Goal: Information Seeking & Learning: Learn about a topic

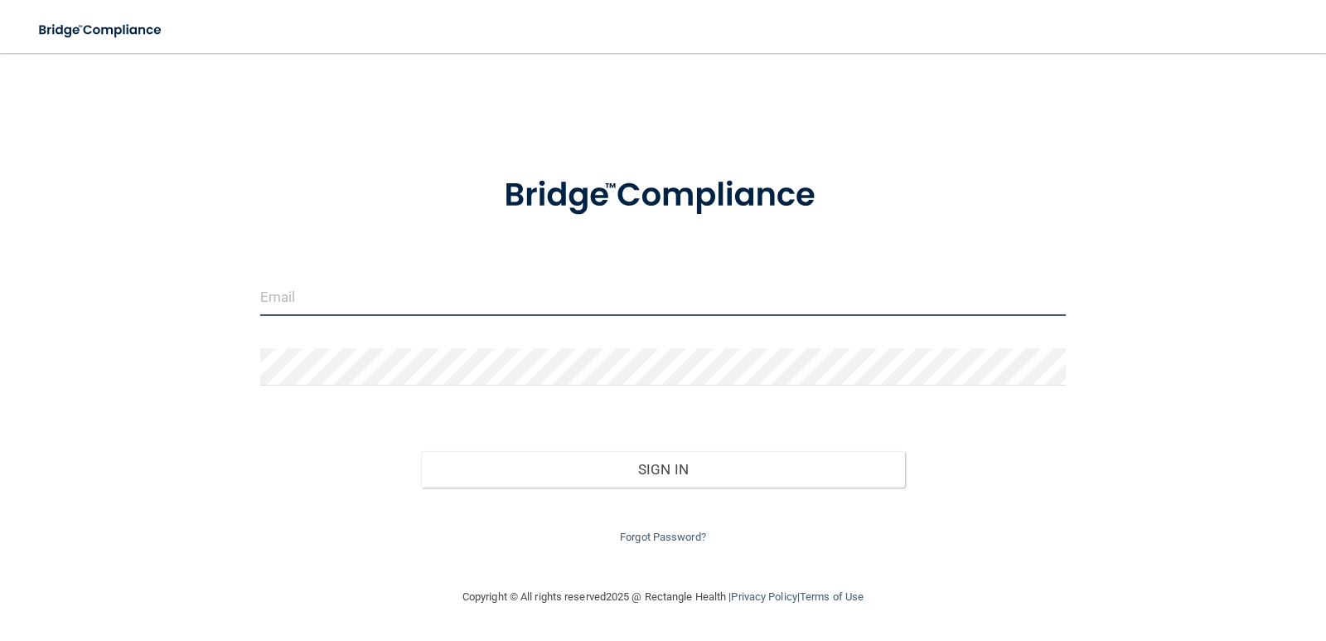
click at [364, 302] on input "email" at bounding box center [663, 296] width 806 height 37
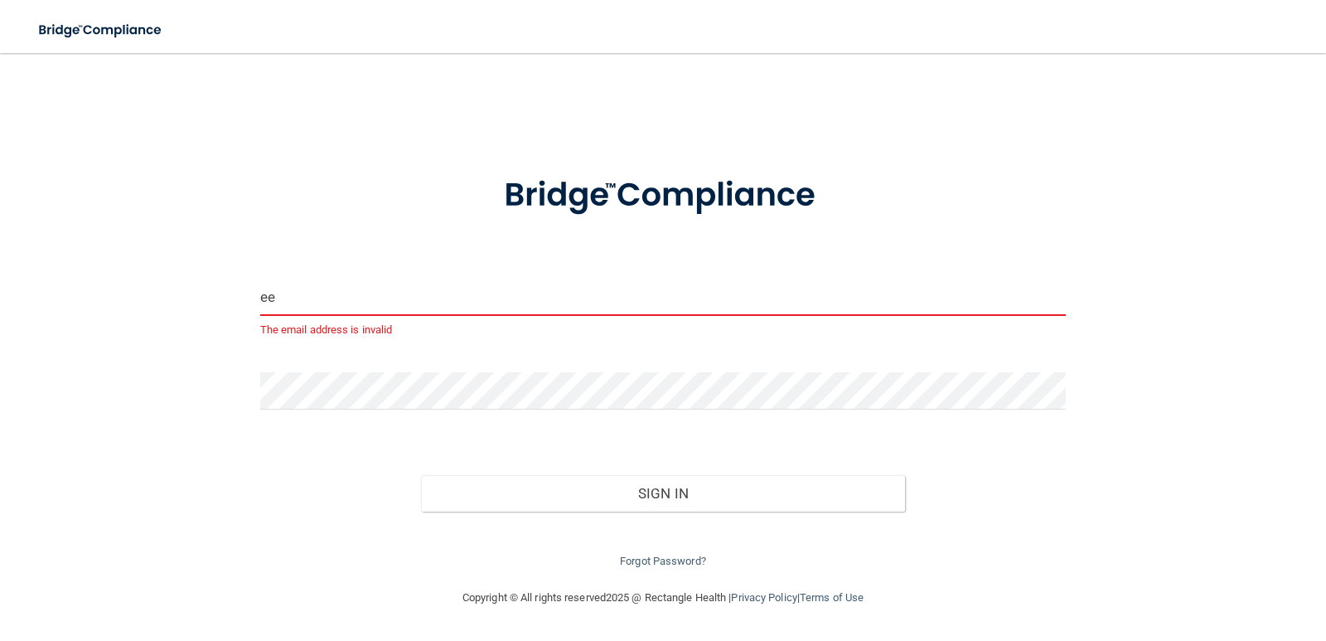
type input "[EMAIL_ADDRESS][DOMAIN_NAME]"
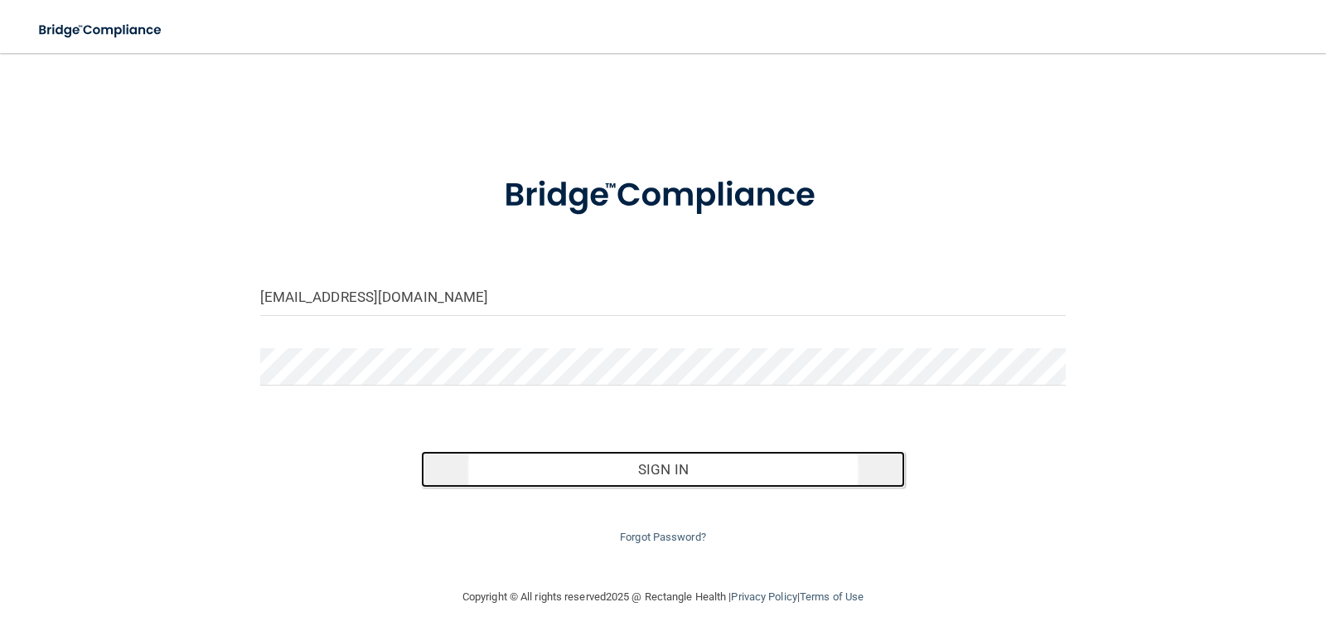
click at [607, 469] on button "Sign In" at bounding box center [663, 469] width 484 height 36
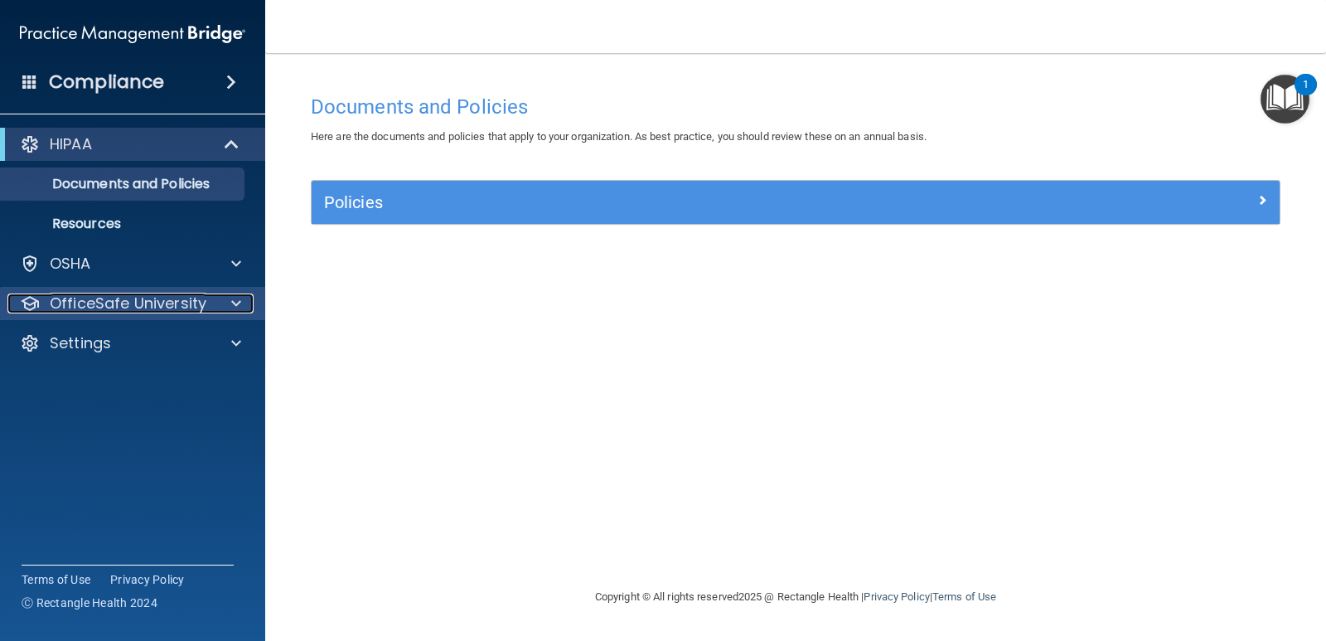
click at [203, 301] on p "OfficeSafe University" at bounding box center [128, 303] width 157 height 20
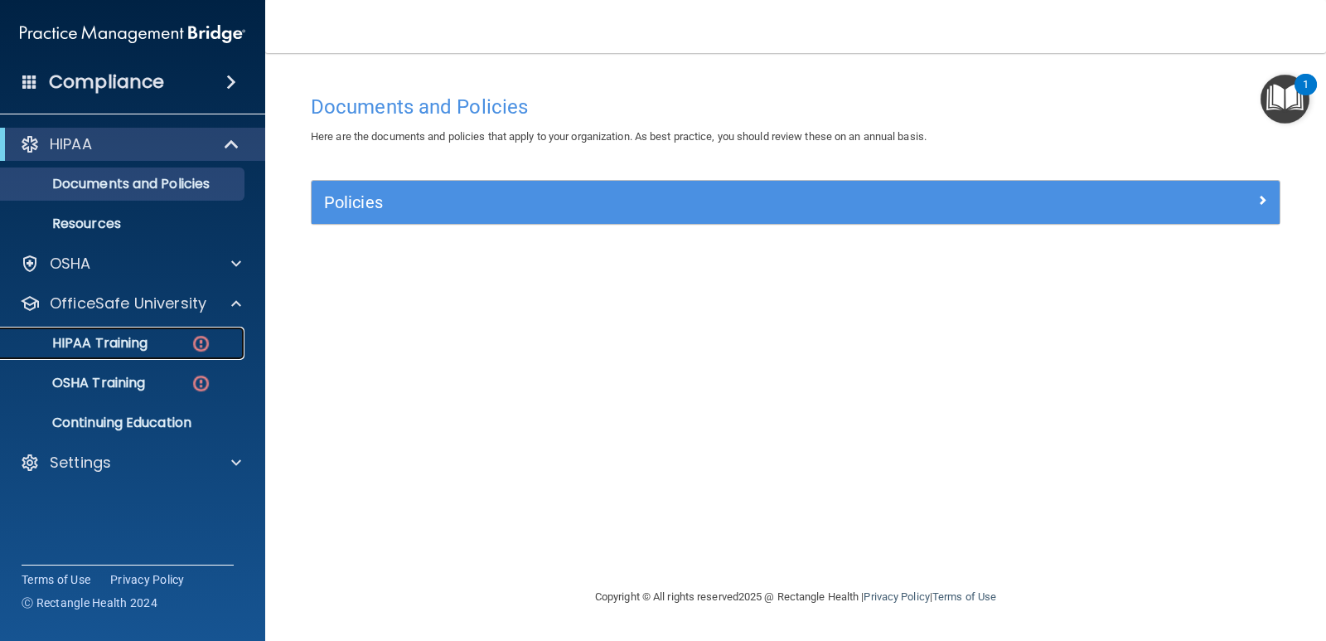
click at [157, 342] on div "HIPAA Training" at bounding box center [124, 343] width 226 height 17
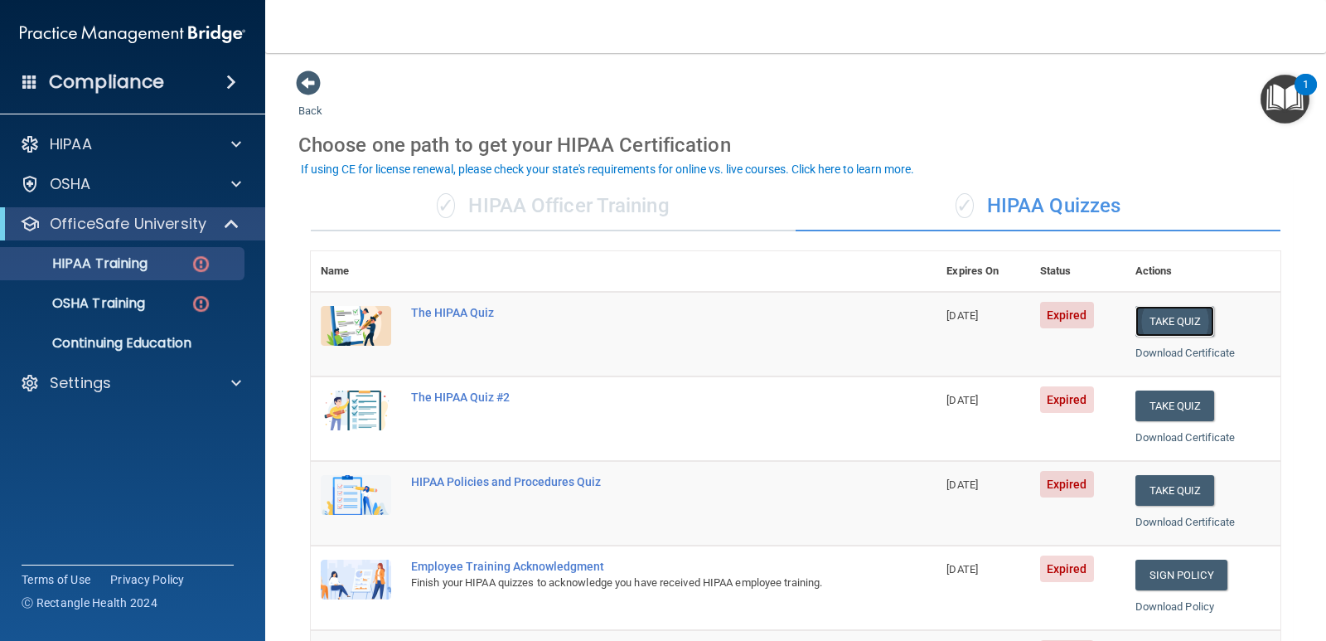
click at [1176, 322] on button "Take Quiz" at bounding box center [1175, 321] width 80 height 31
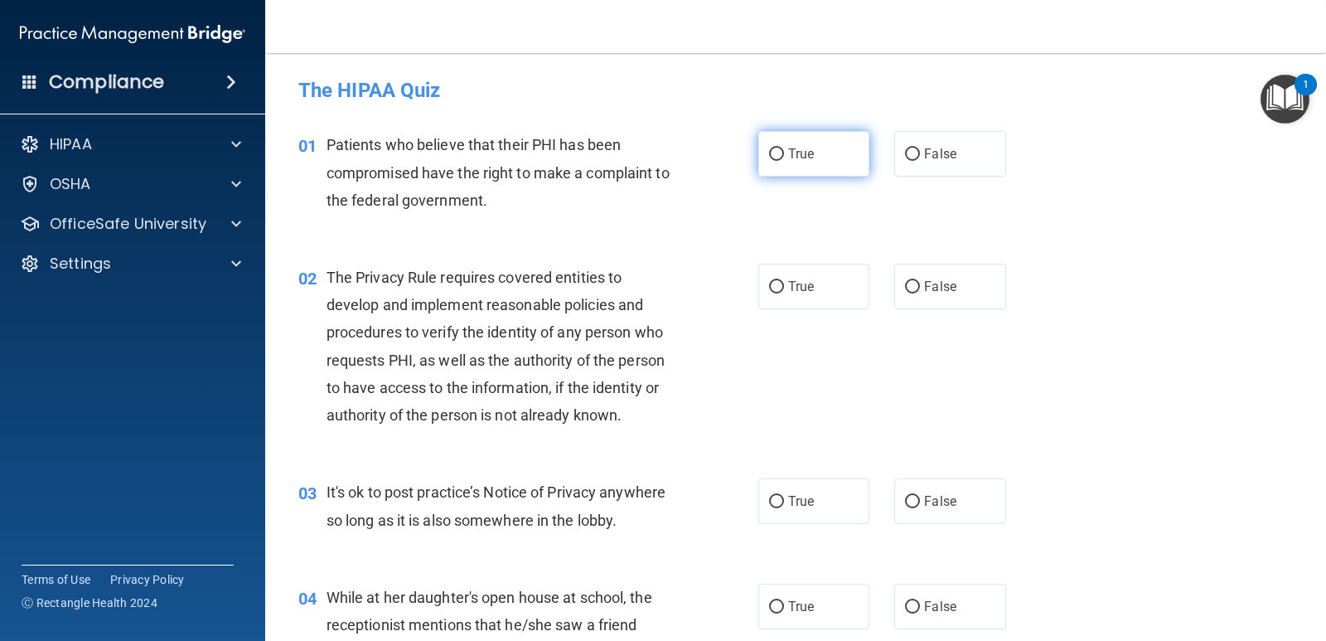
click at [771, 150] on input "True" at bounding box center [776, 154] width 15 height 12
radio input "true"
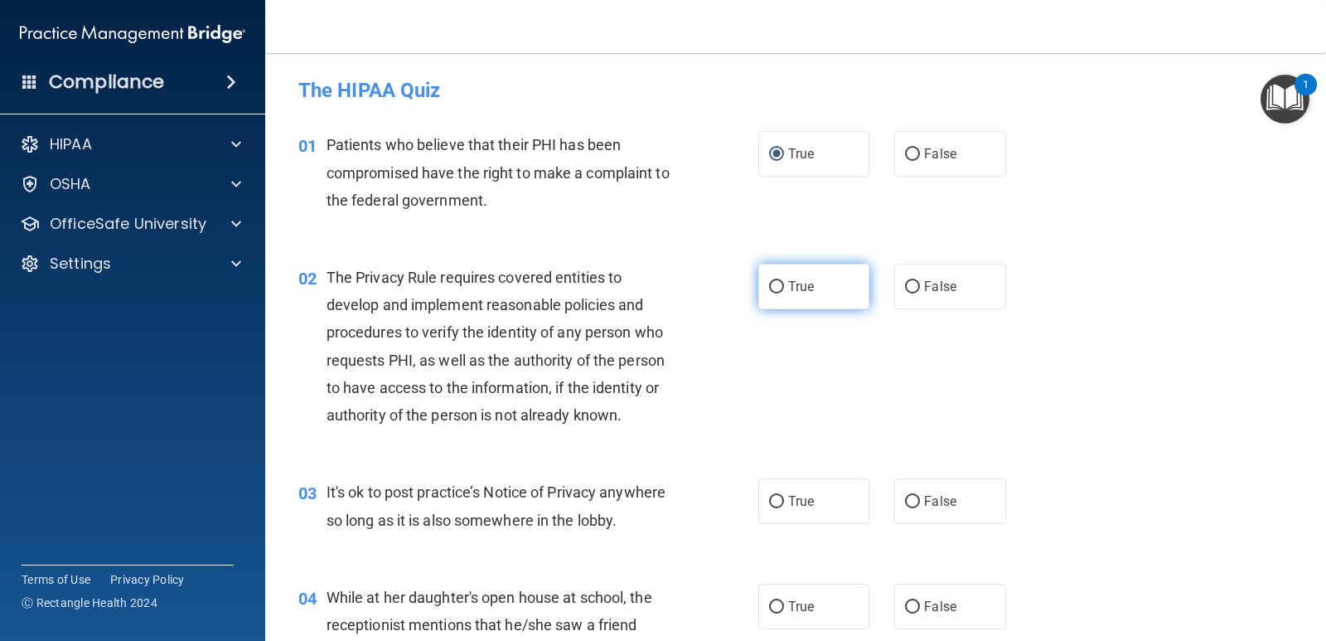
click at [771, 285] on input "True" at bounding box center [776, 287] width 15 height 12
radio input "true"
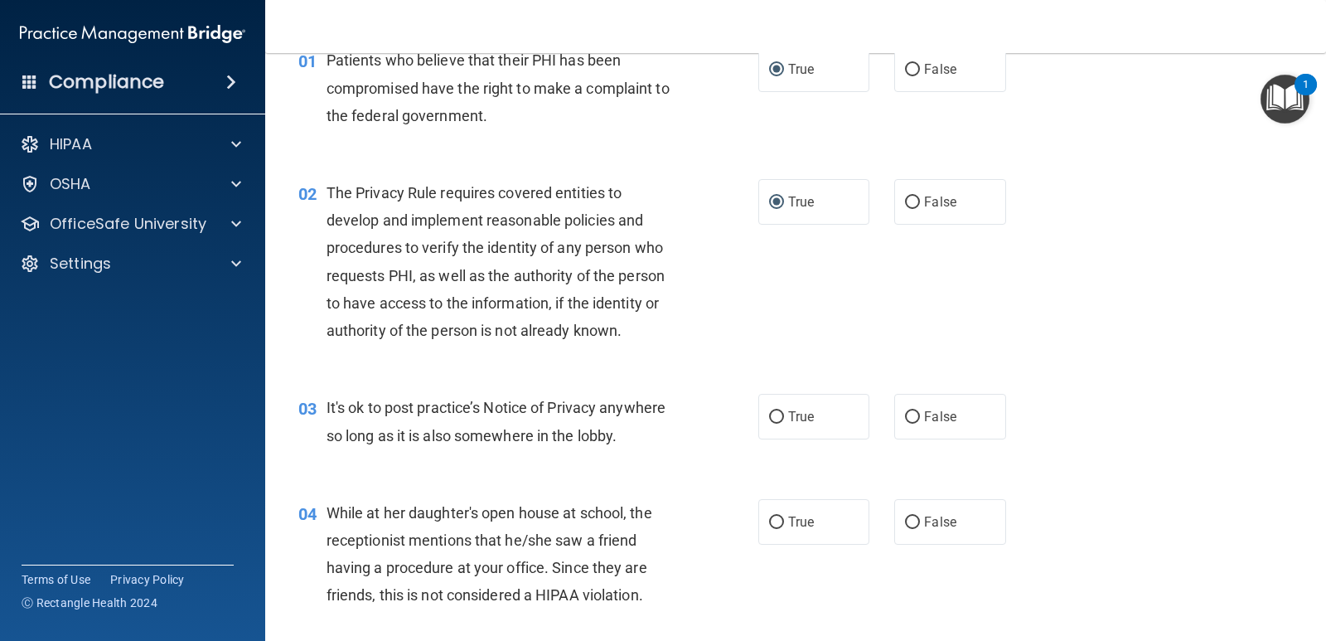
scroll to position [166, 0]
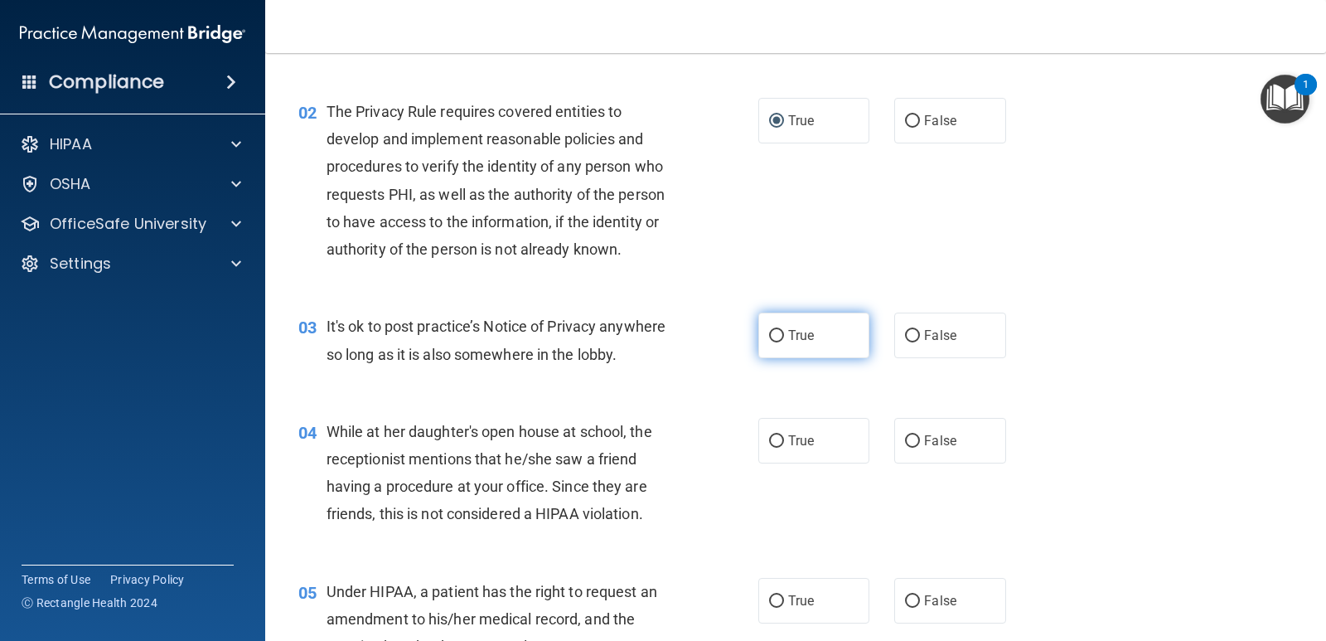
click at [776, 336] on input "True" at bounding box center [776, 336] width 15 height 12
radio input "true"
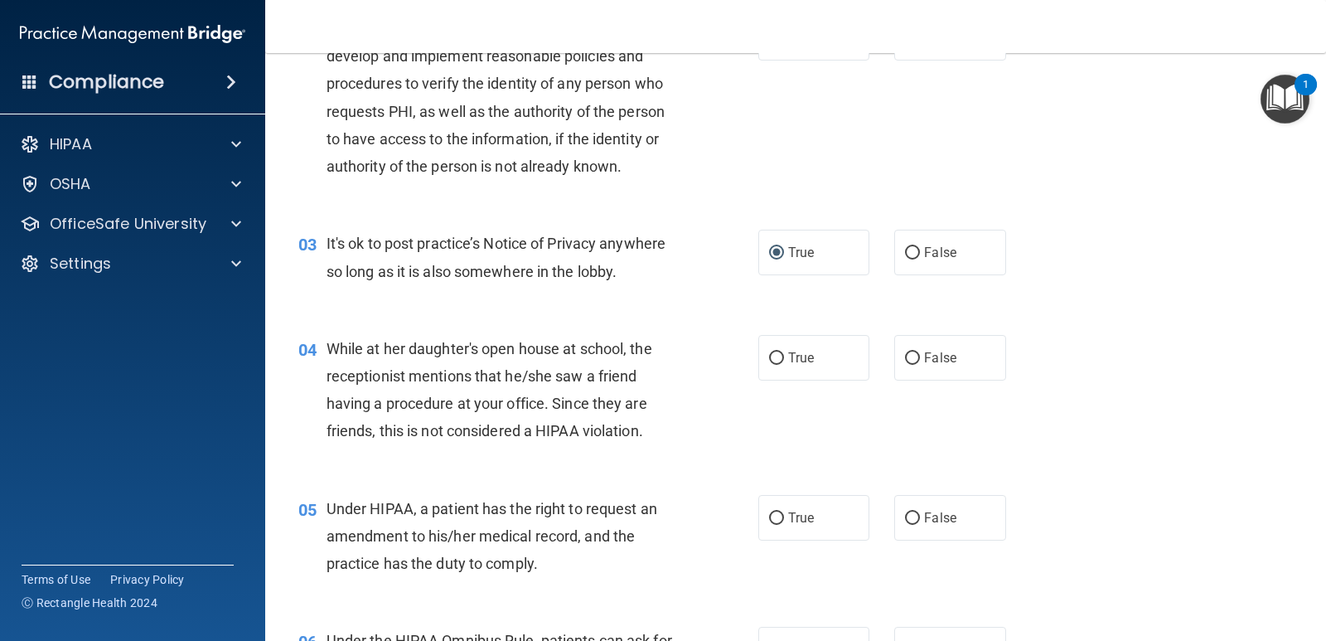
scroll to position [331, 0]
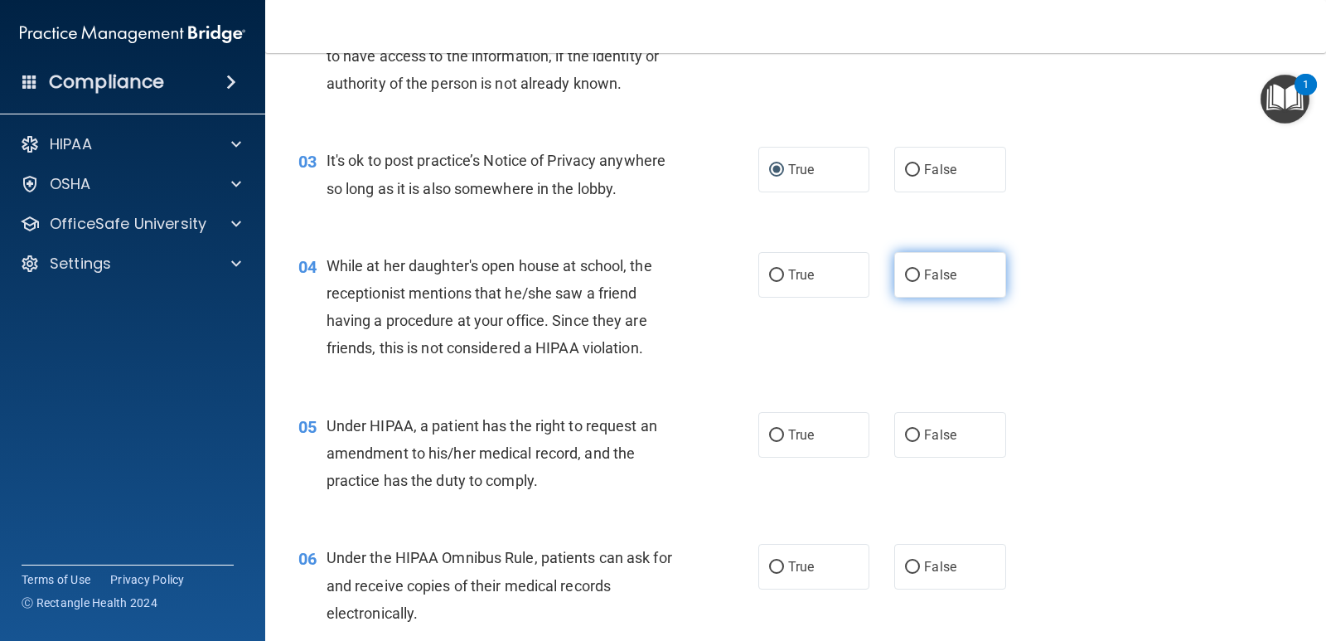
click at [912, 273] on input "False" at bounding box center [912, 275] width 15 height 12
radio input "true"
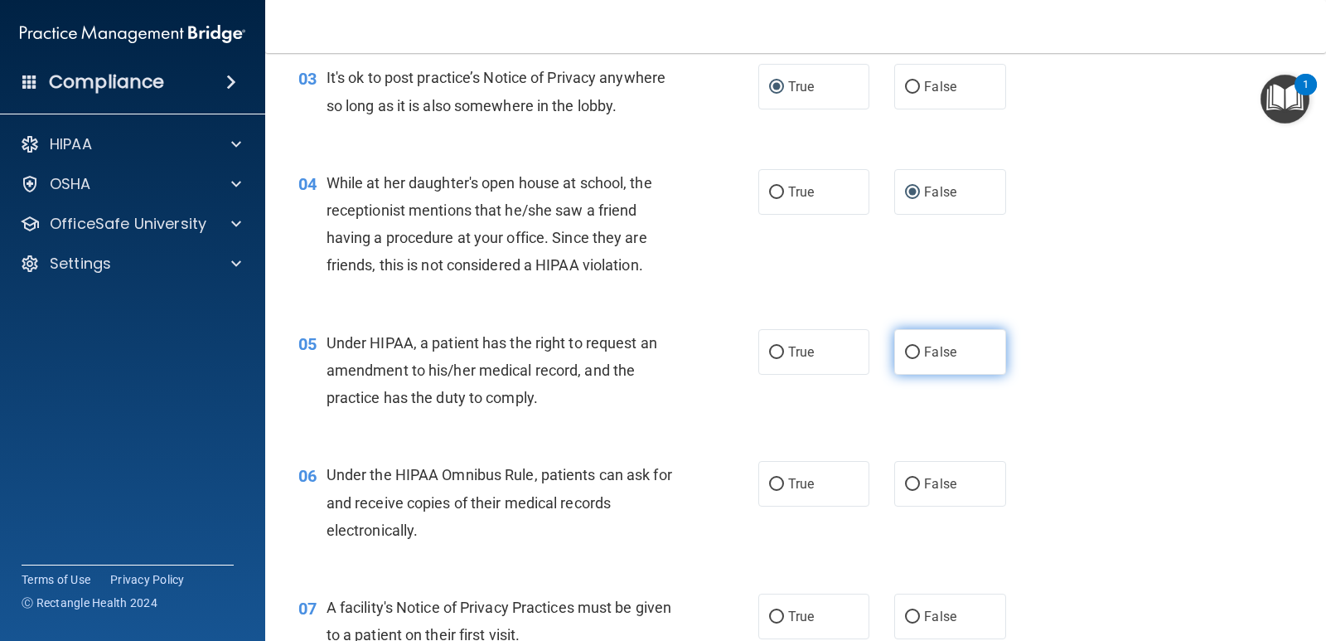
click at [914, 355] on label "False" at bounding box center [949, 352] width 111 height 46
click at [914, 355] on input "False" at bounding box center [912, 352] width 15 height 12
radio input "true"
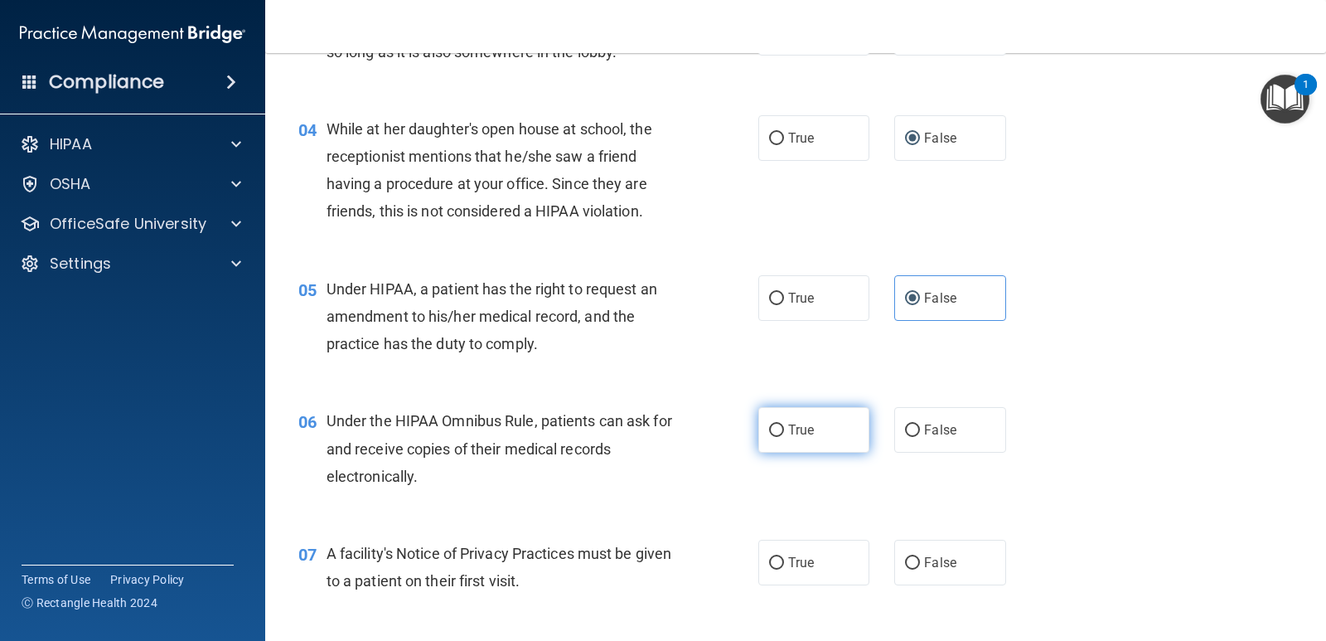
scroll to position [497, 0]
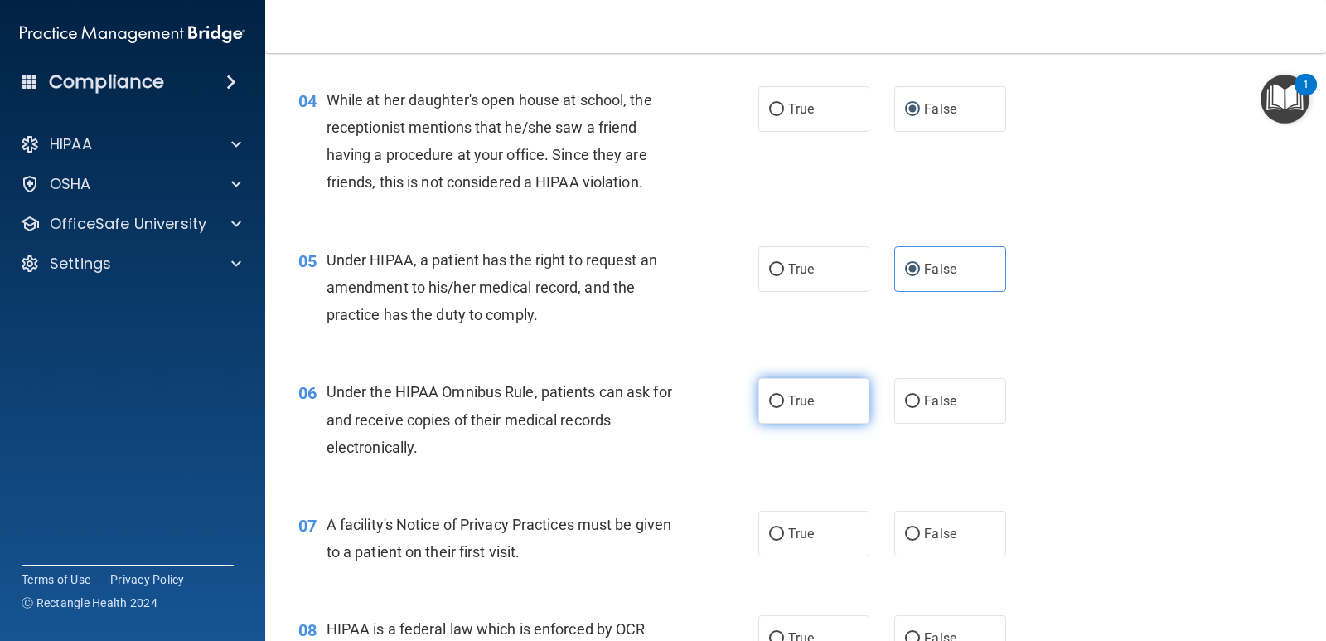
click at [769, 398] on input "True" at bounding box center [776, 401] width 15 height 12
radio input "true"
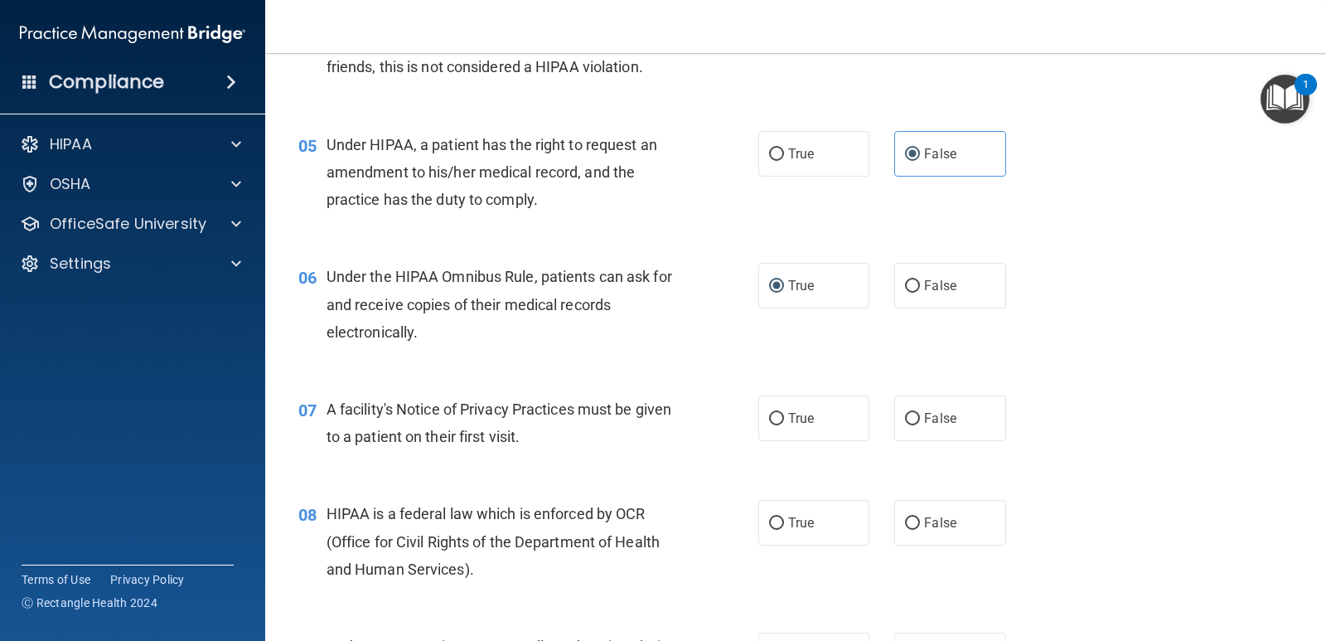
scroll to position [663, 0]
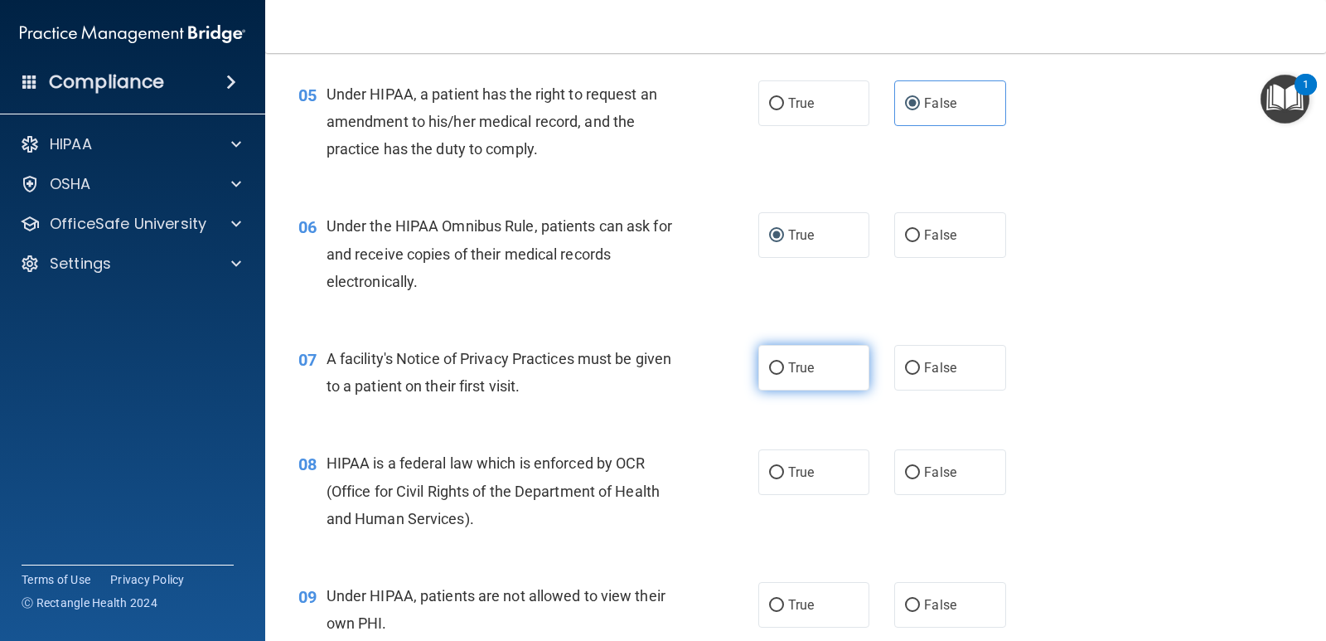
click at [774, 365] on input "True" at bounding box center [776, 368] width 15 height 12
radio input "true"
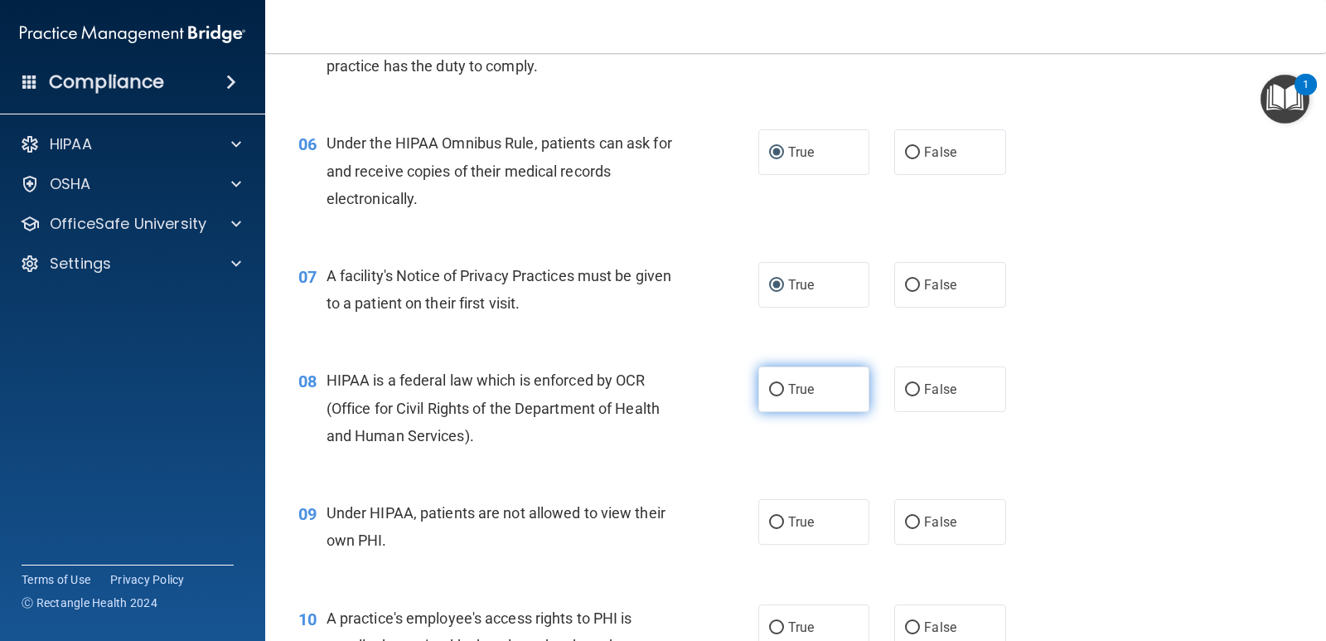
click at [776, 384] on label "True" at bounding box center [813, 389] width 111 height 46
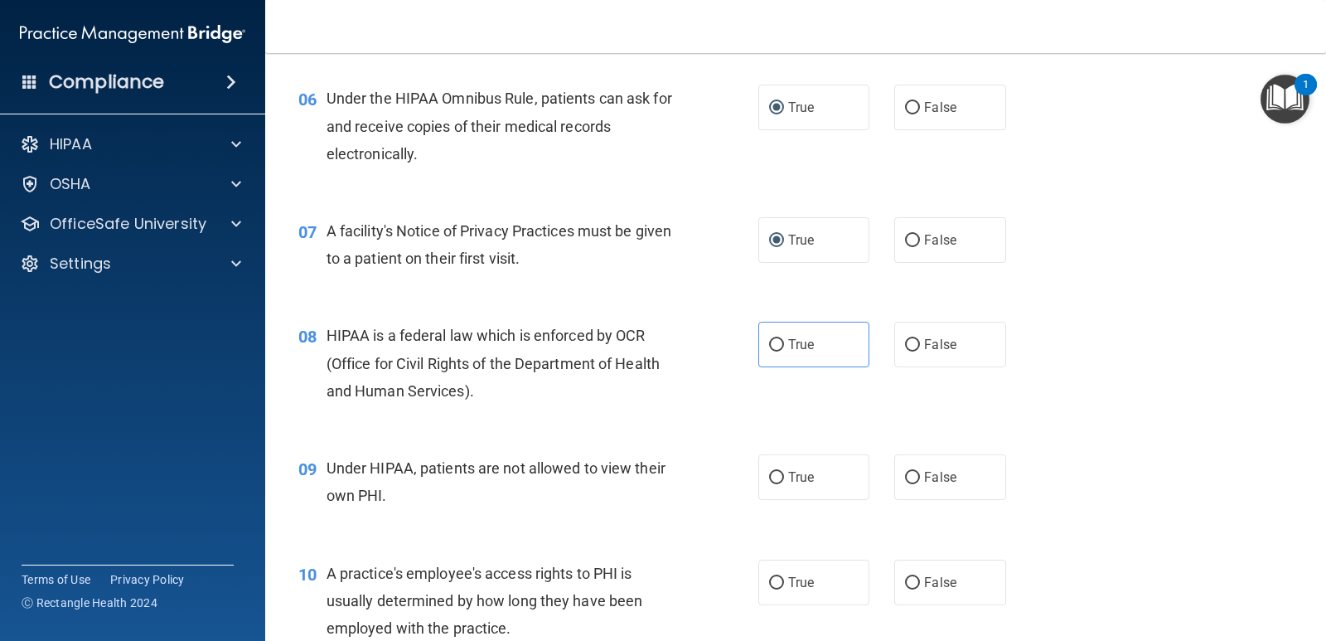
scroll to position [829, 0]
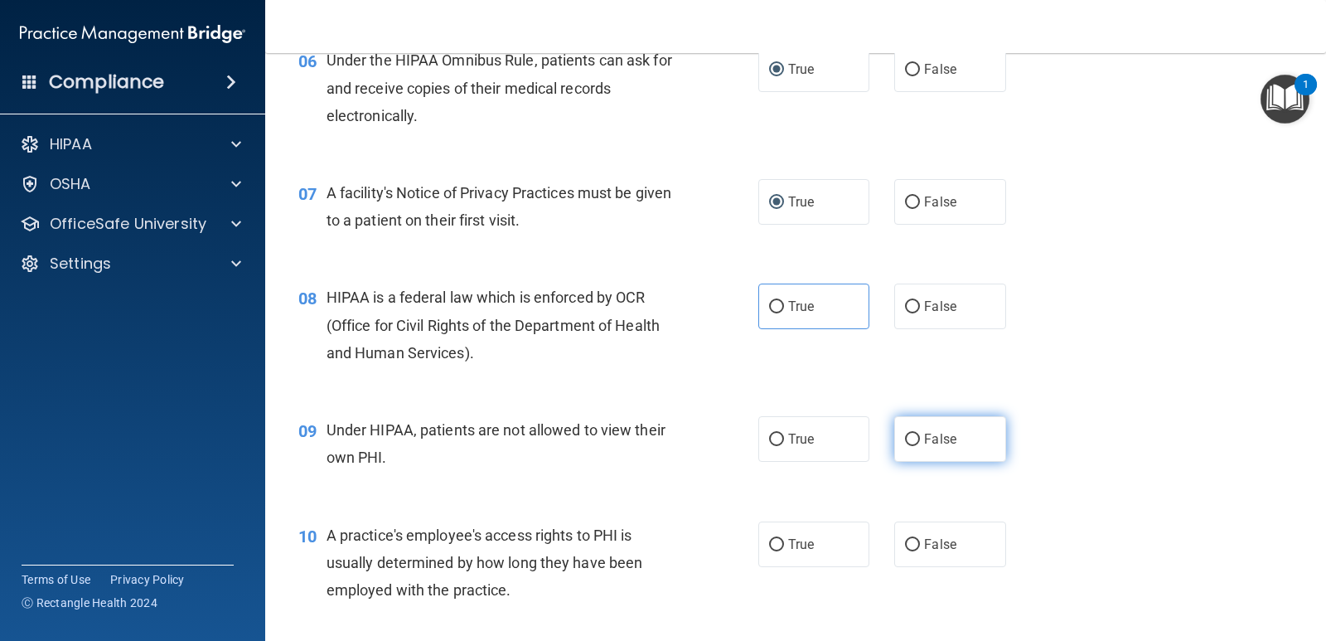
click at [910, 441] on input "False" at bounding box center [912, 439] width 15 height 12
radio input "true"
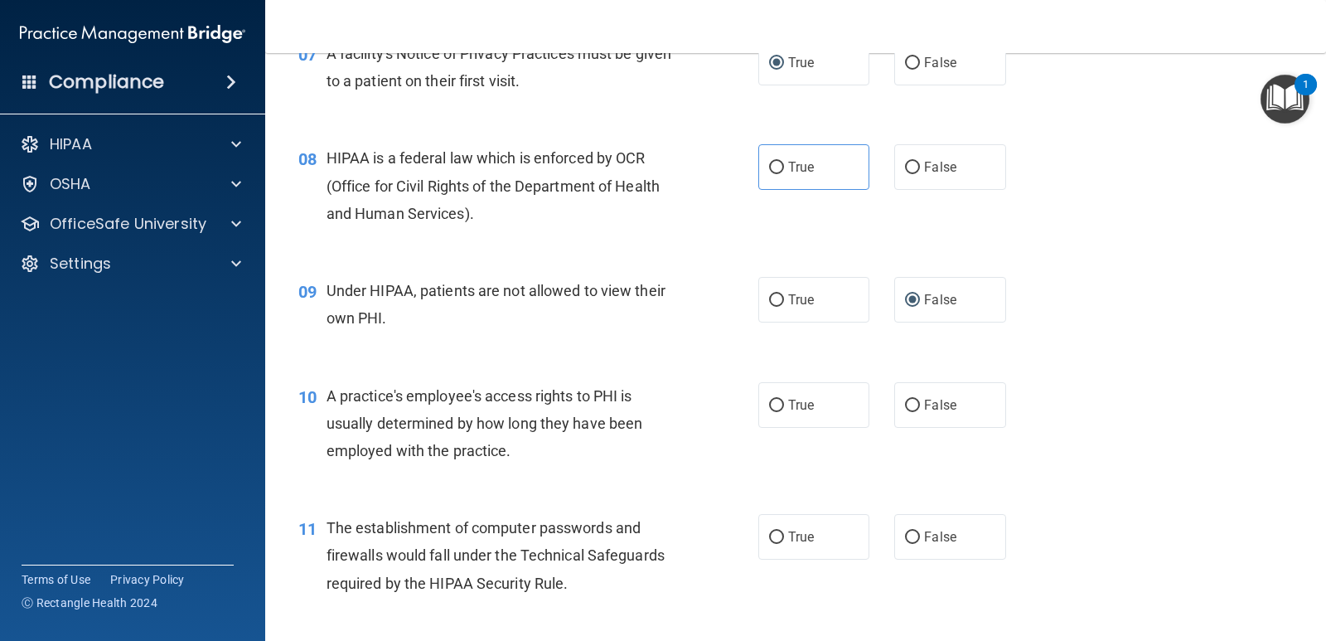
scroll to position [994, 0]
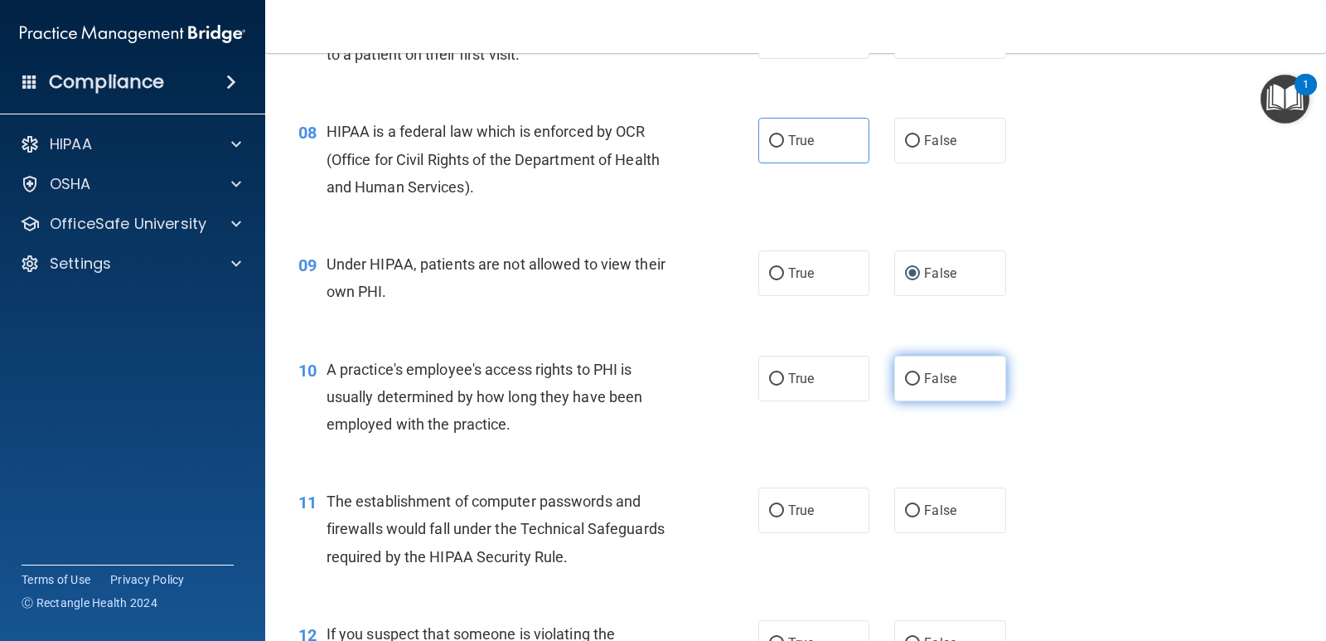
click at [907, 380] on input "False" at bounding box center [912, 379] width 15 height 12
radio input "true"
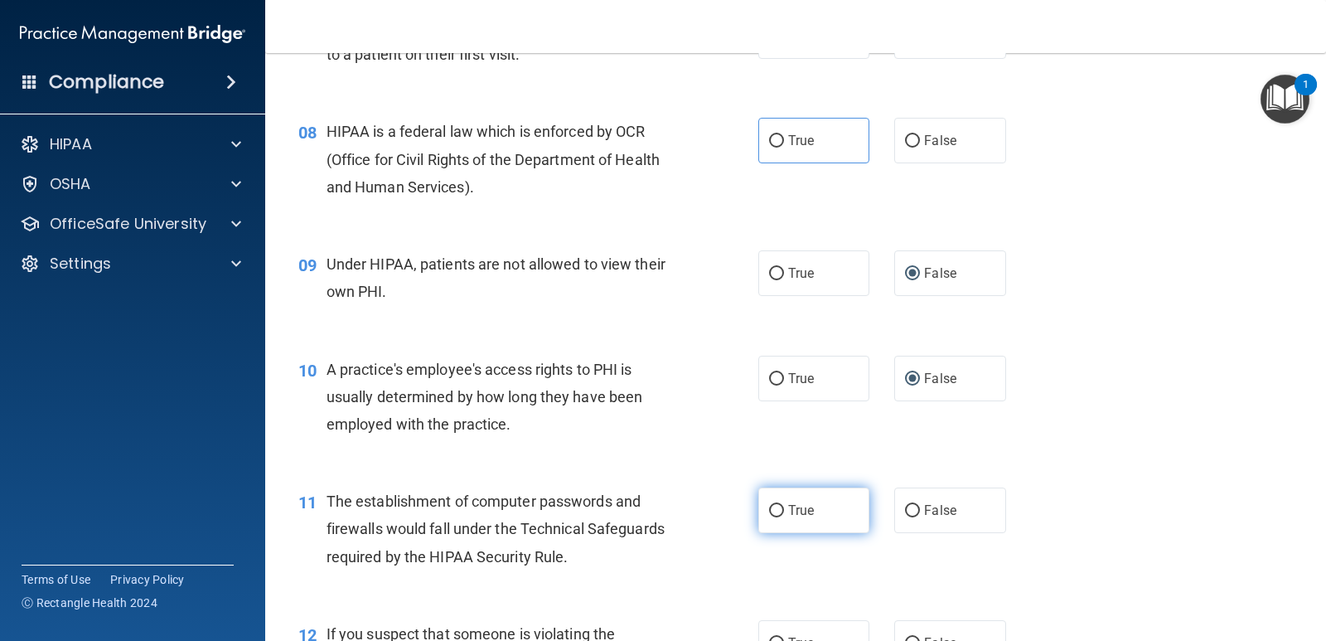
click at [788, 514] on span "True" at bounding box center [801, 510] width 26 height 16
click at [784, 514] on input "True" at bounding box center [776, 511] width 15 height 12
radio input "true"
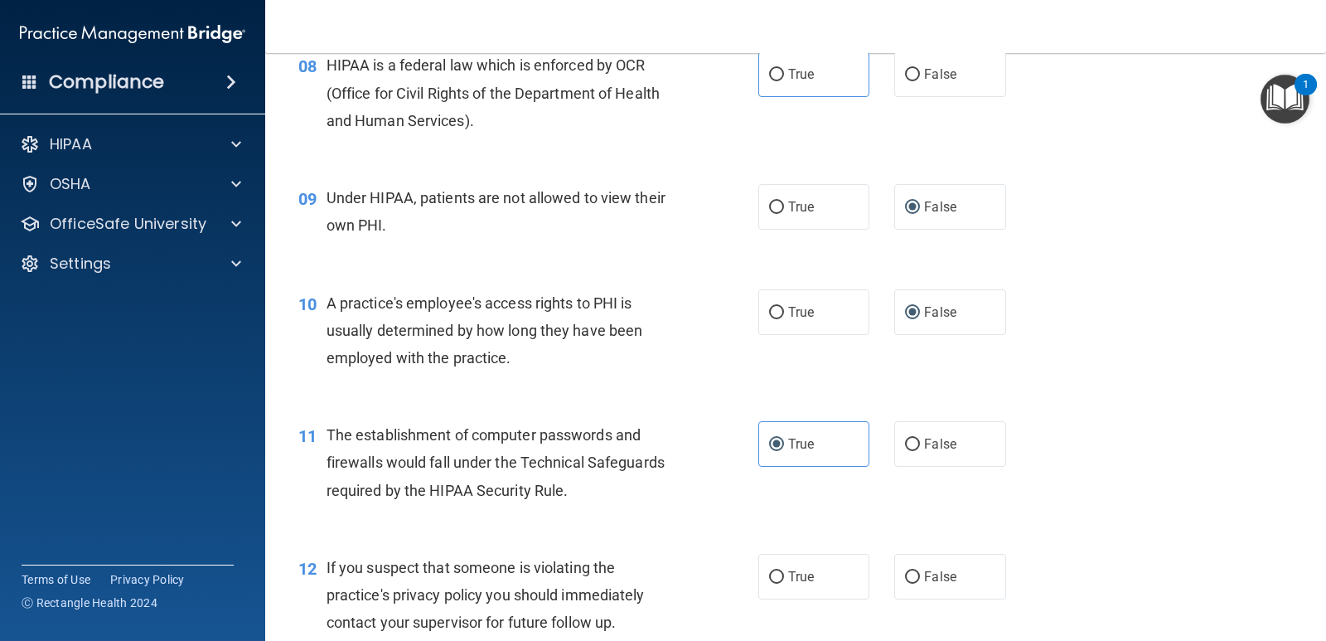
scroll to position [1160, 0]
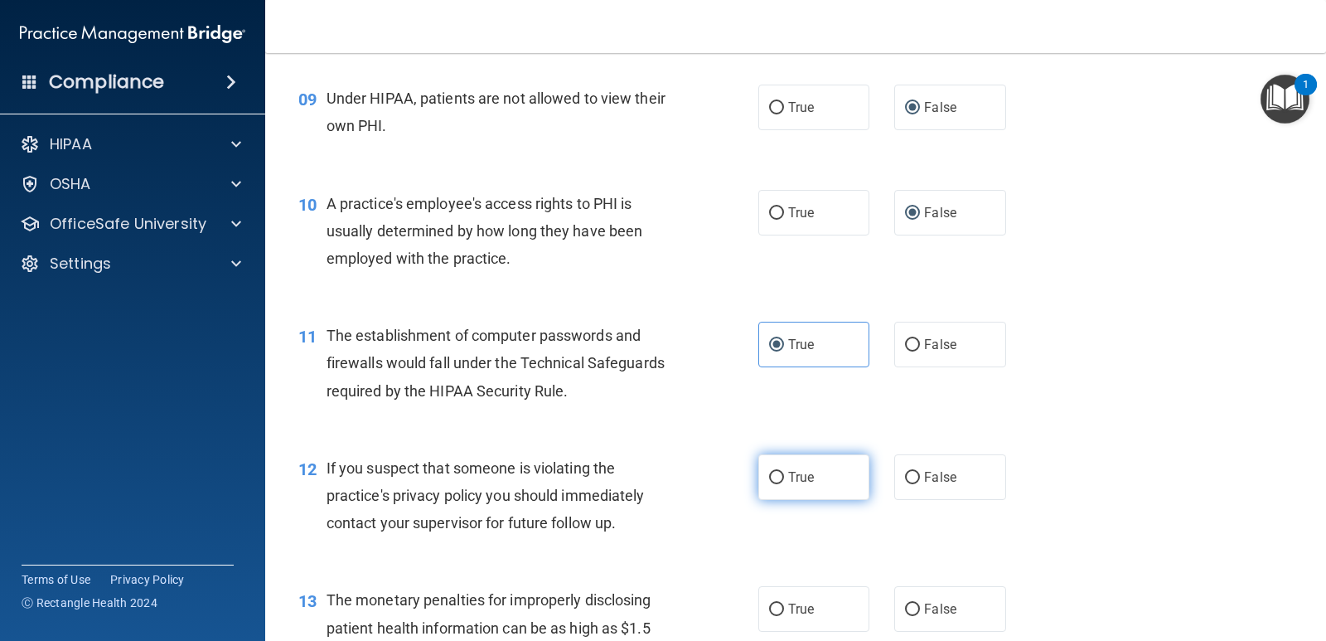
click at [771, 472] on input "True" at bounding box center [776, 478] width 15 height 12
radio input "true"
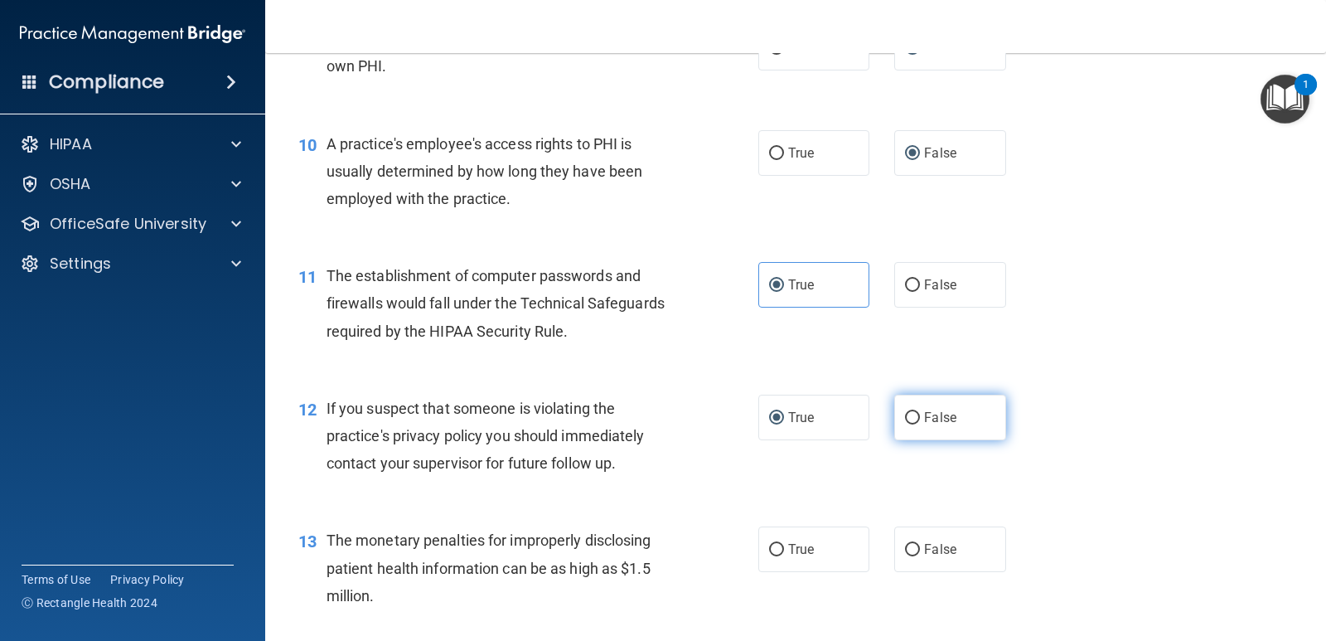
scroll to position [1409, 0]
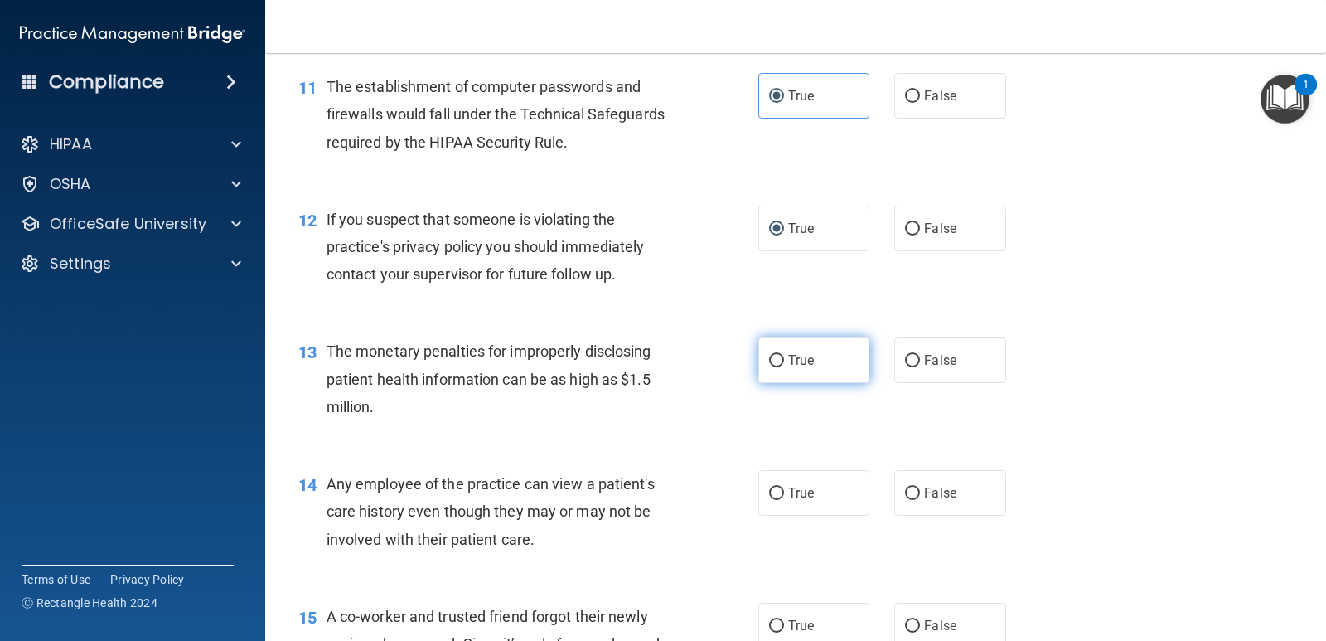
click at [776, 355] on label "True" at bounding box center [813, 360] width 111 height 46
click at [905, 490] on input "False" at bounding box center [912, 493] width 15 height 12
radio input "true"
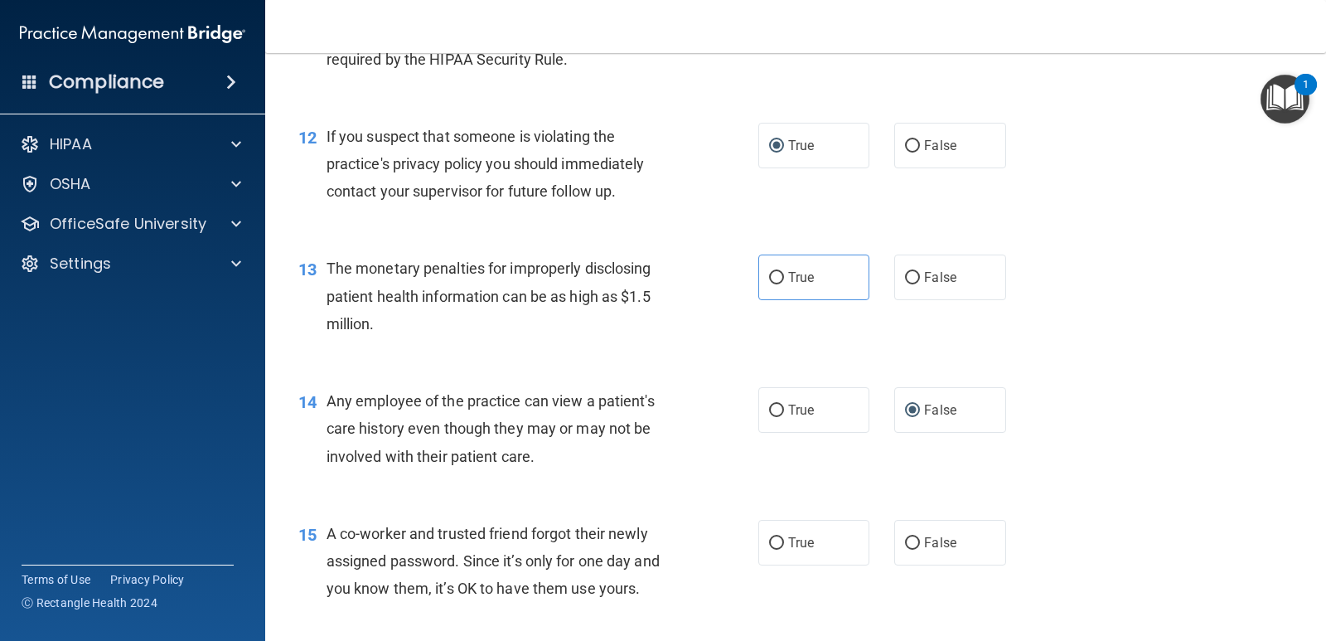
scroll to position [1657, 0]
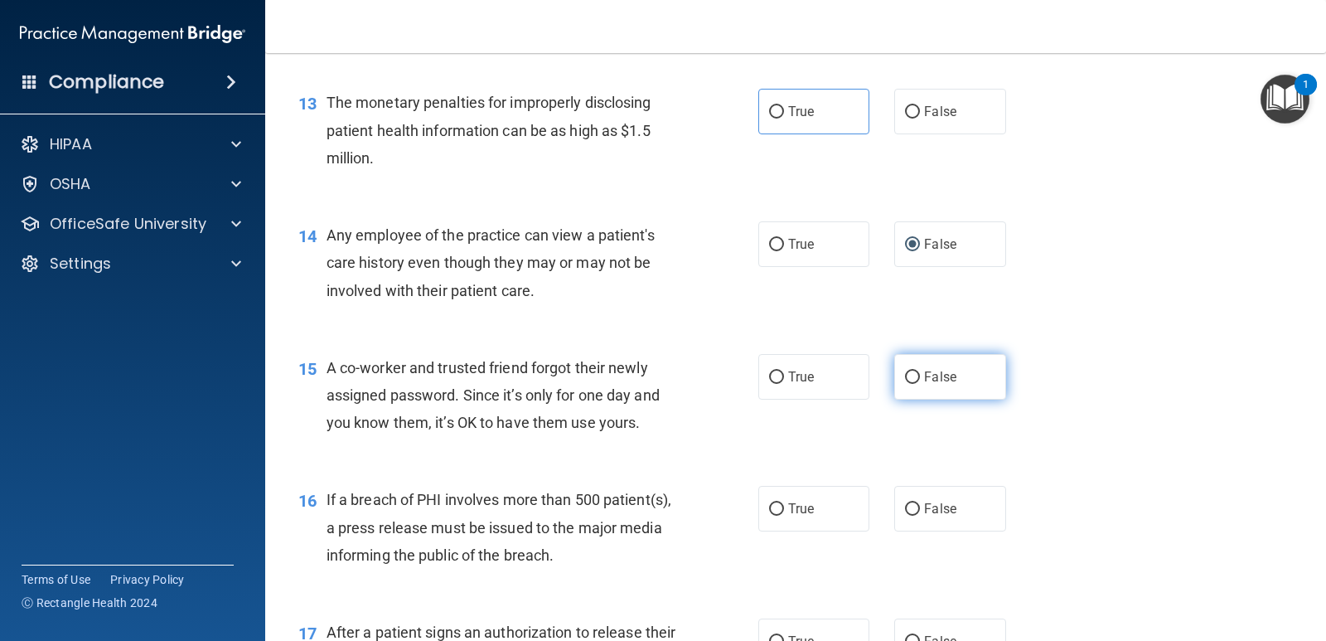
click at [896, 375] on label "False" at bounding box center [949, 377] width 111 height 46
click at [905, 375] on input "False" at bounding box center [912, 377] width 15 height 12
radio input "true"
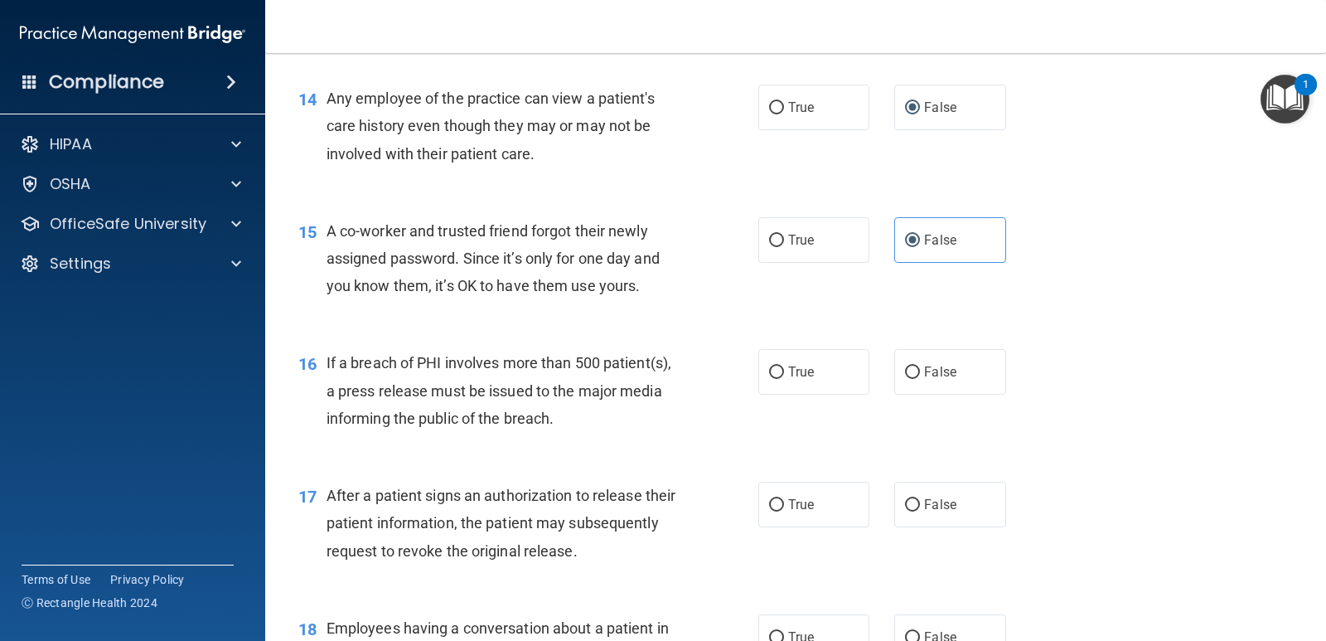
scroll to position [1823, 0]
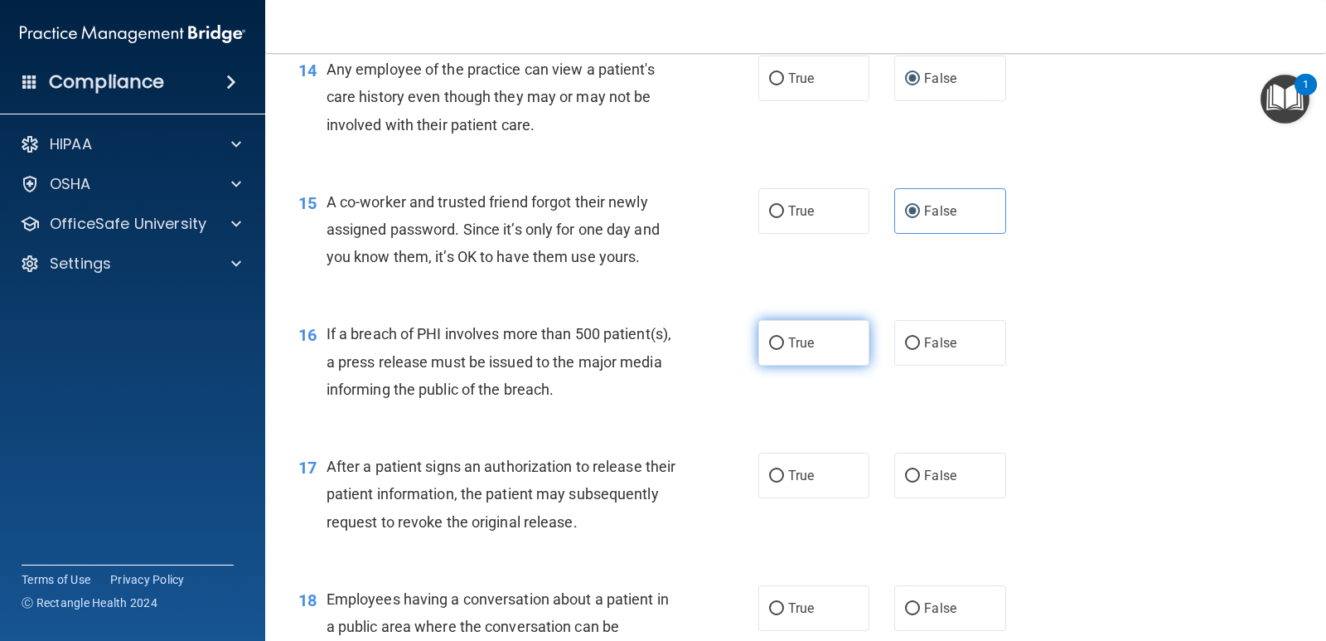
click at [777, 343] on input "True" at bounding box center [776, 343] width 15 height 12
radio input "true"
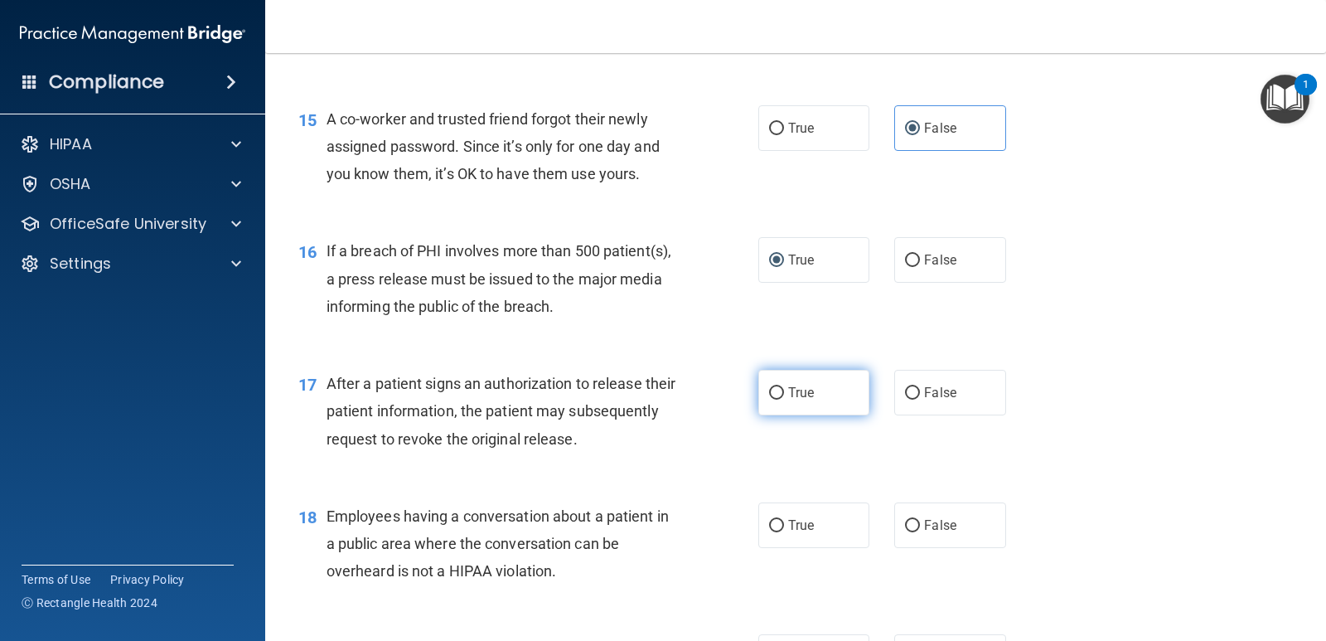
click at [769, 390] on input "True" at bounding box center [776, 393] width 15 height 12
radio input "true"
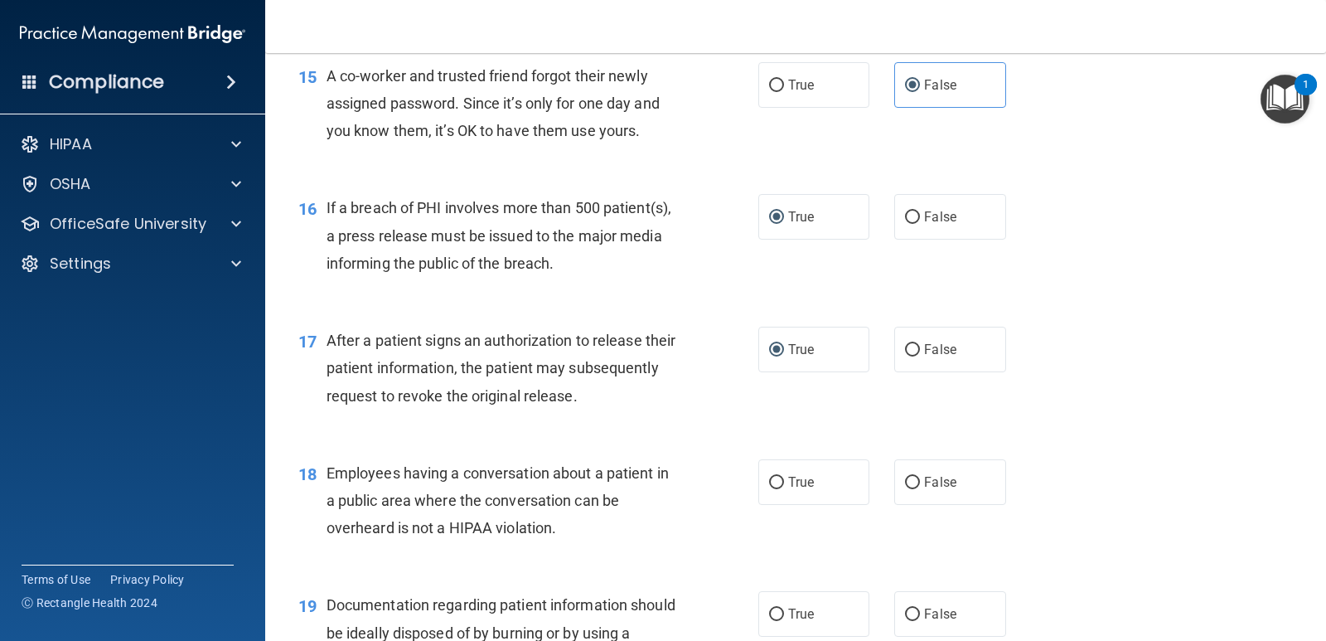
scroll to position [1989, 0]
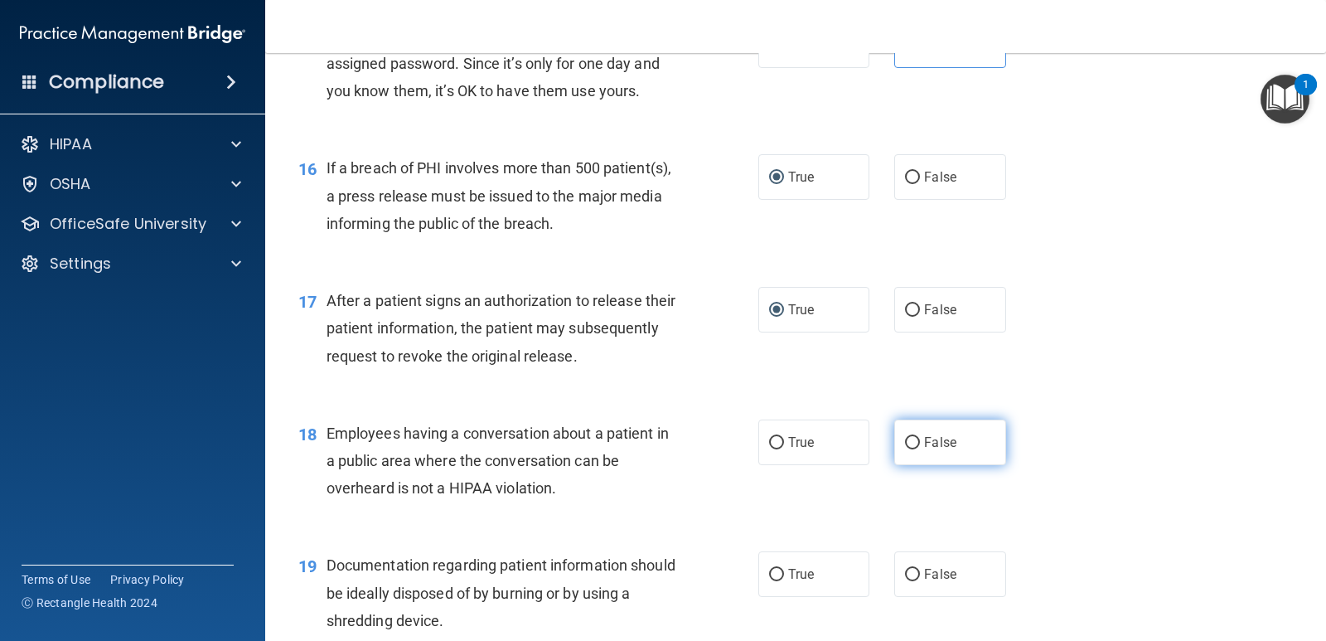
click at [908, 449] on label "False" at bounding box center [949, 442] width 111 height 46
click at [908, 449] on input "False" at bounding box center [912, 443] width 15 height 12
radio input "true"
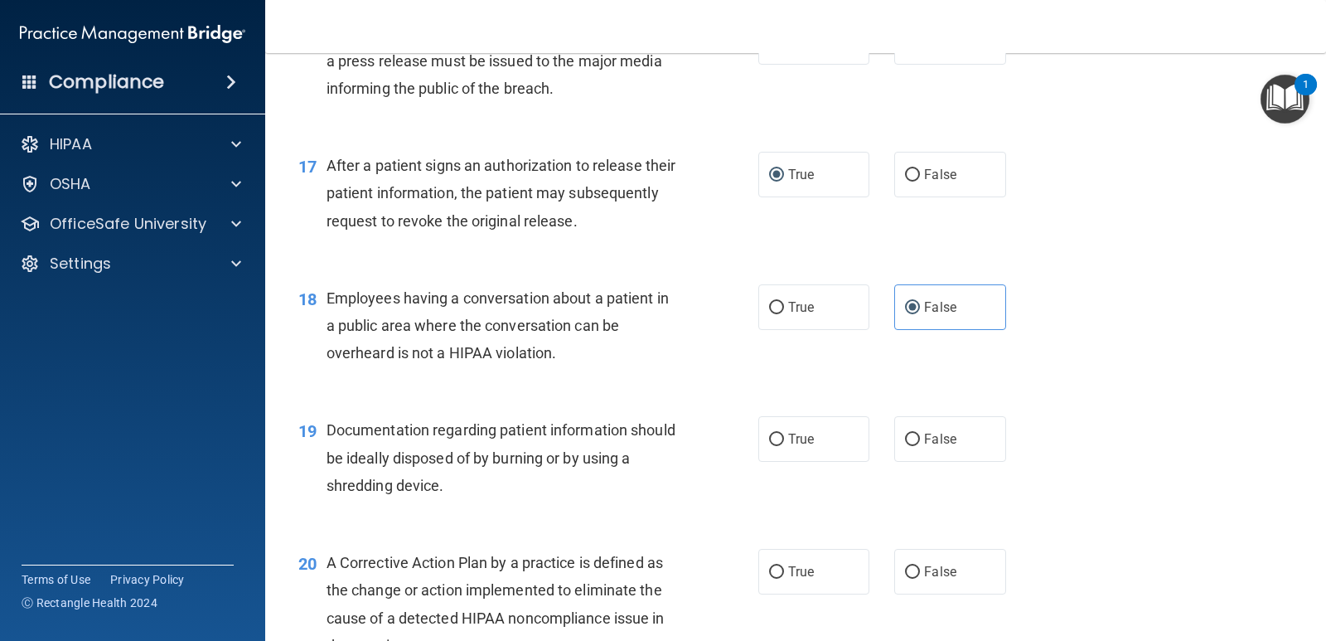
scroll to position [2155, 0]
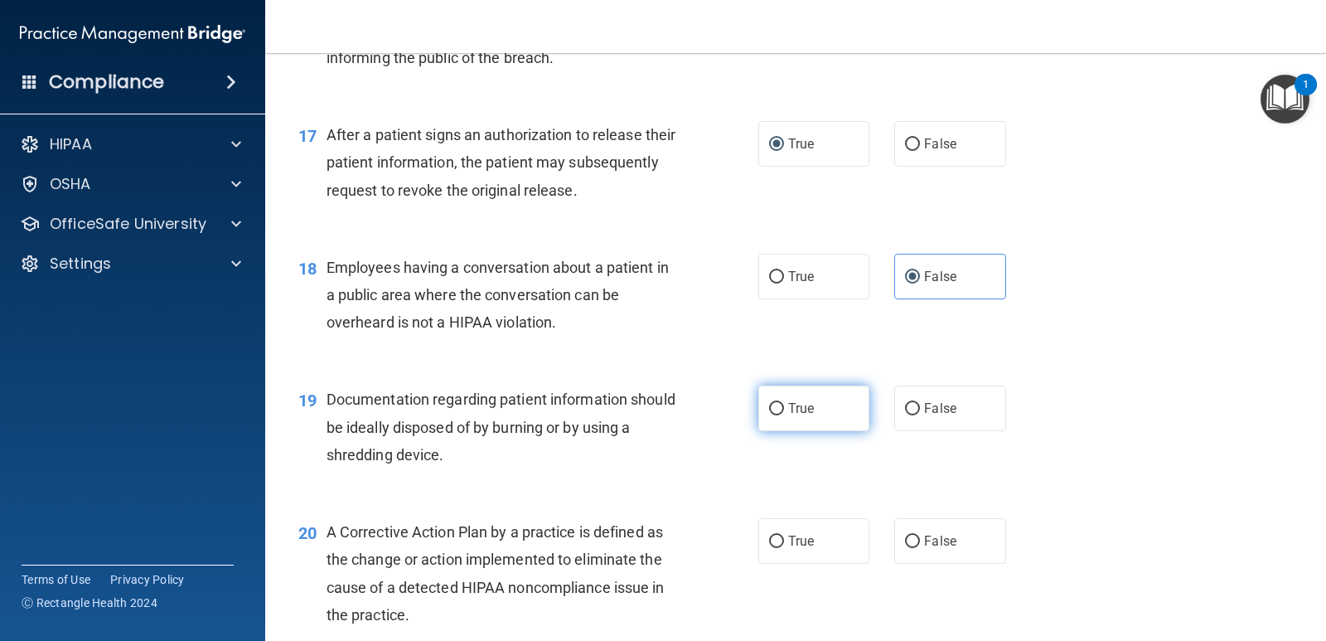
click at [769, 403] on input "True" at bounding box center [776, 409] width 15 height 12
radio input "true"
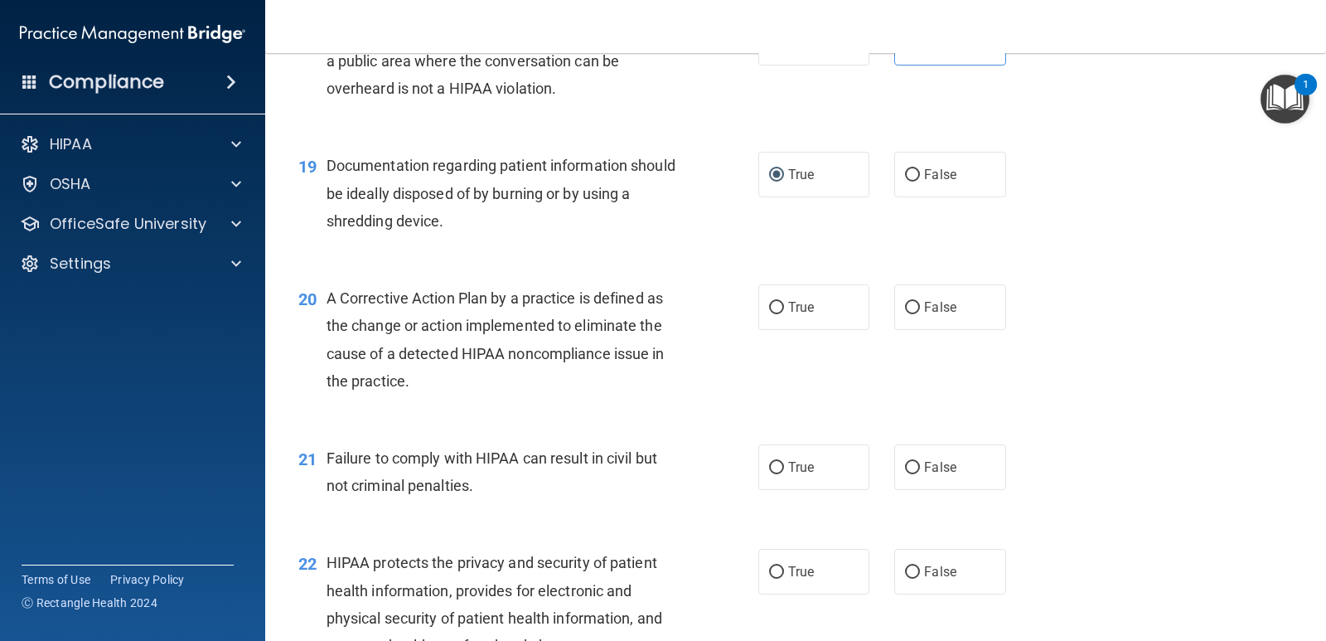
scroll to position [2403, 0]
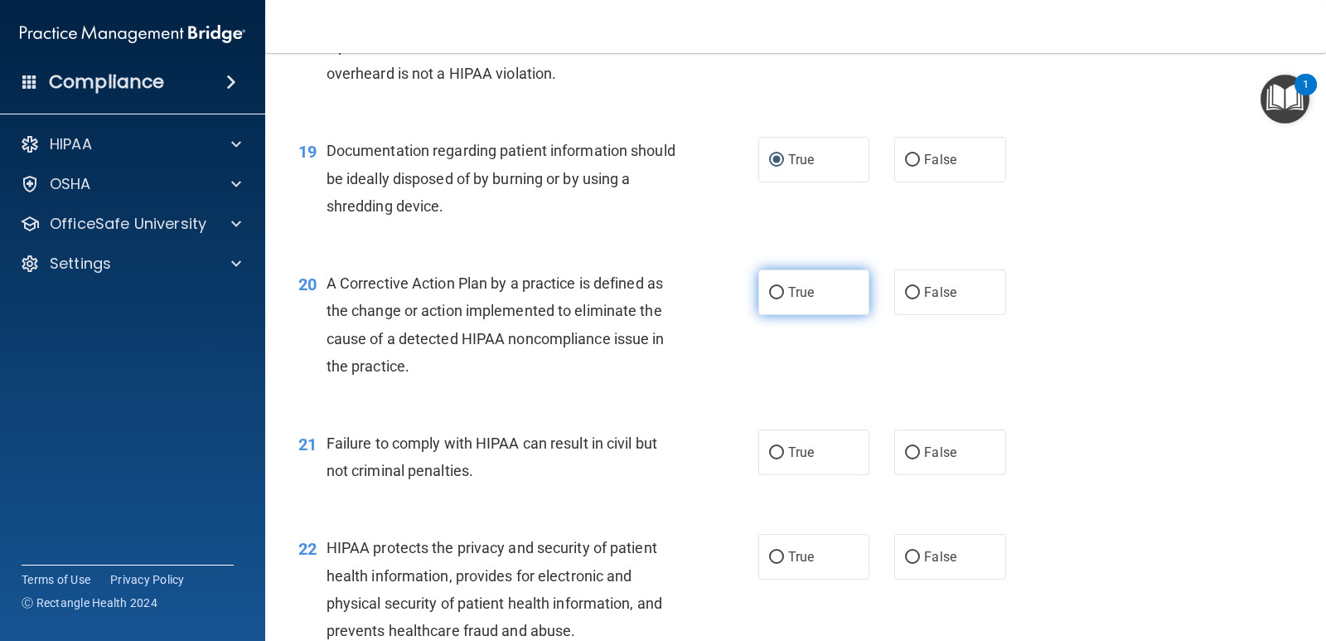
click at [774, 289] on input "True" at bounding box center [776, 293] width 15 height 12
radio input "true"
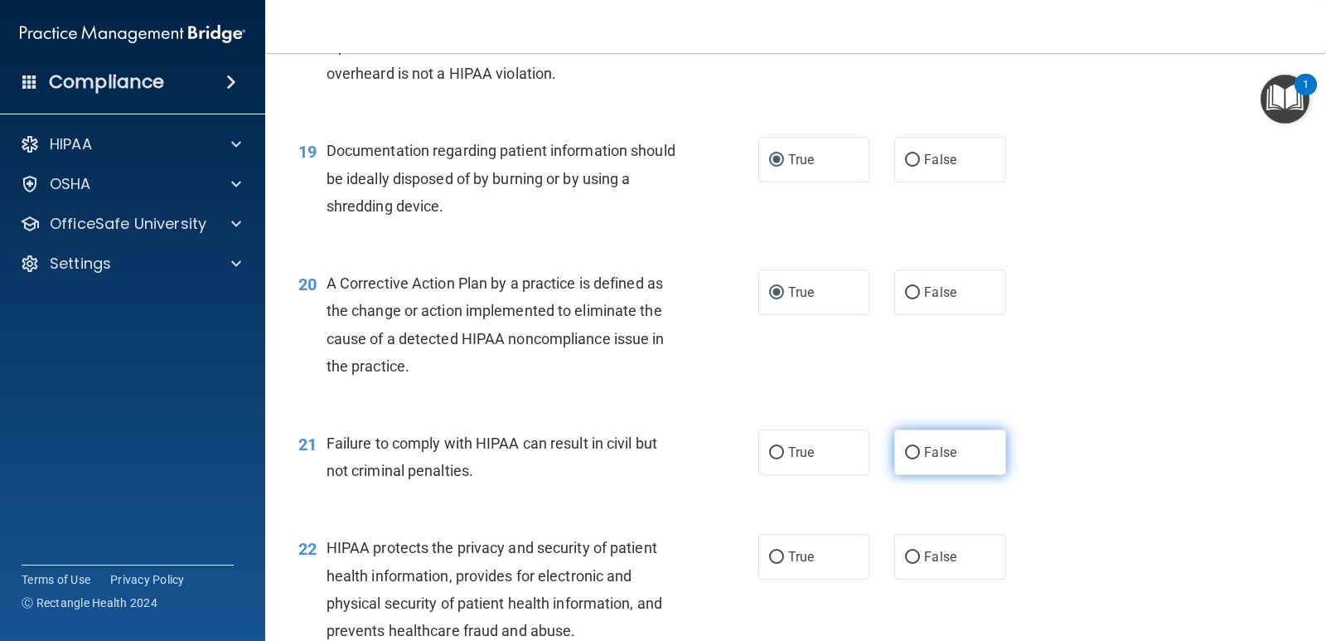
click at [913, 453] on label "False" at bounding box center [949, 452] width 111 height 46
click at [913, 453] on input "False" at bounding box center [912, 453] width 15 height 12
radio input "true"
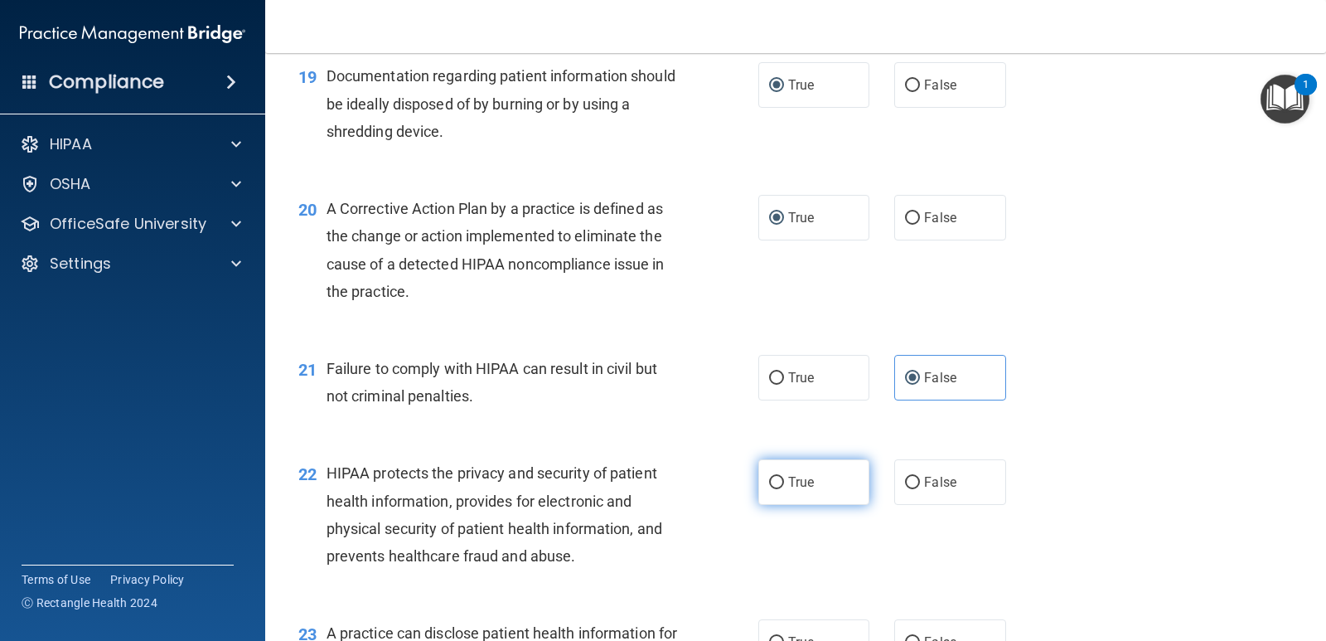
scroll to position [2569, 0]
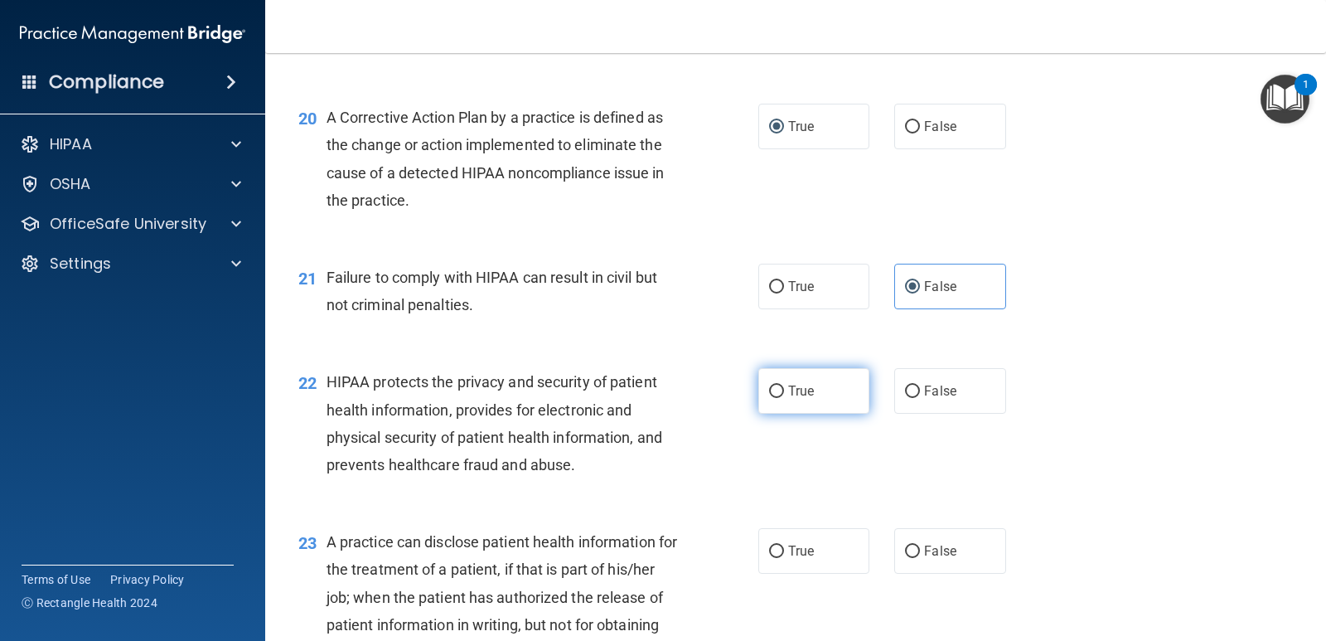
click at [811, 386] on label "True" at bounding box center [813, 391] width 111 height 46
click at [784, 386] on input "True" at bounding box center [776, 391] width 15 height 12
radio input "true"
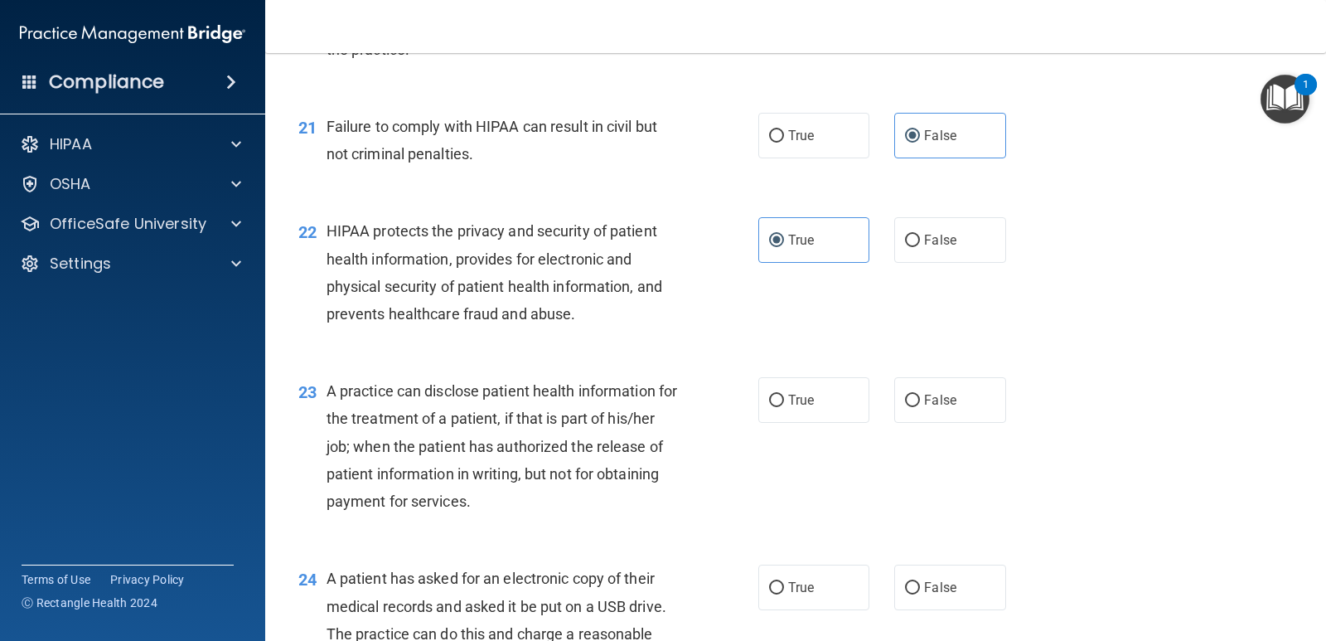
scroll to position [2735, 0]
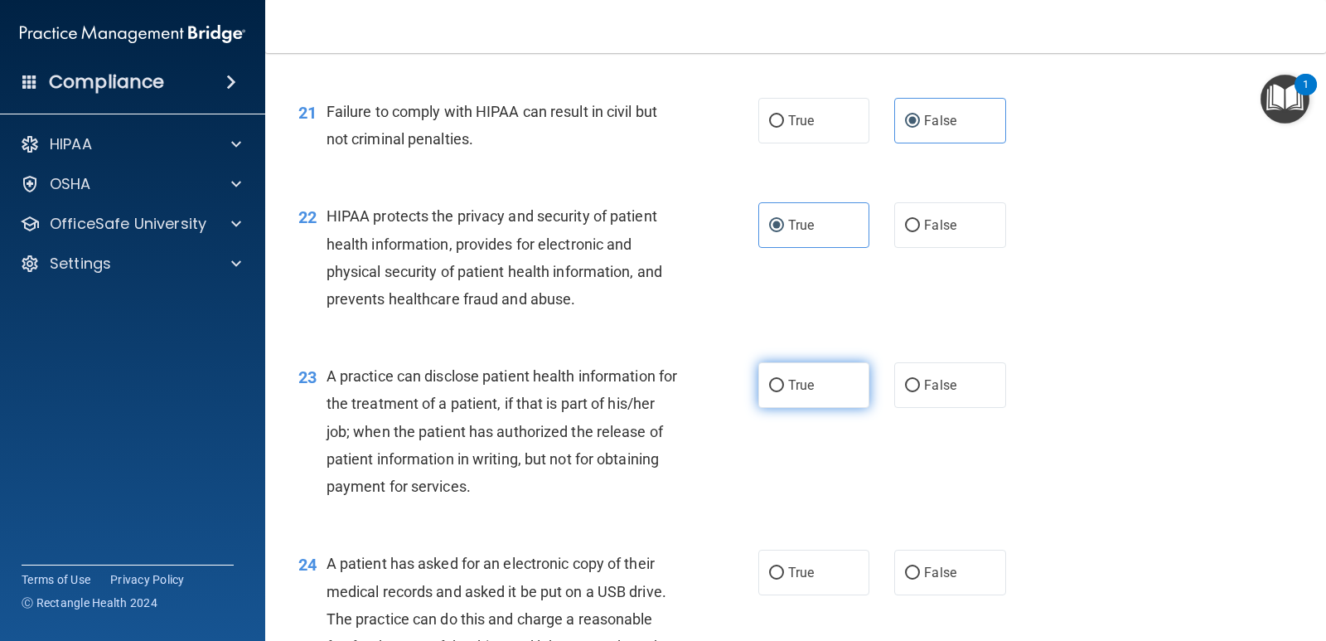
click at [769, 386] on input "True" at bounding box center [776, 386] width 15 height 12
radio input "true"
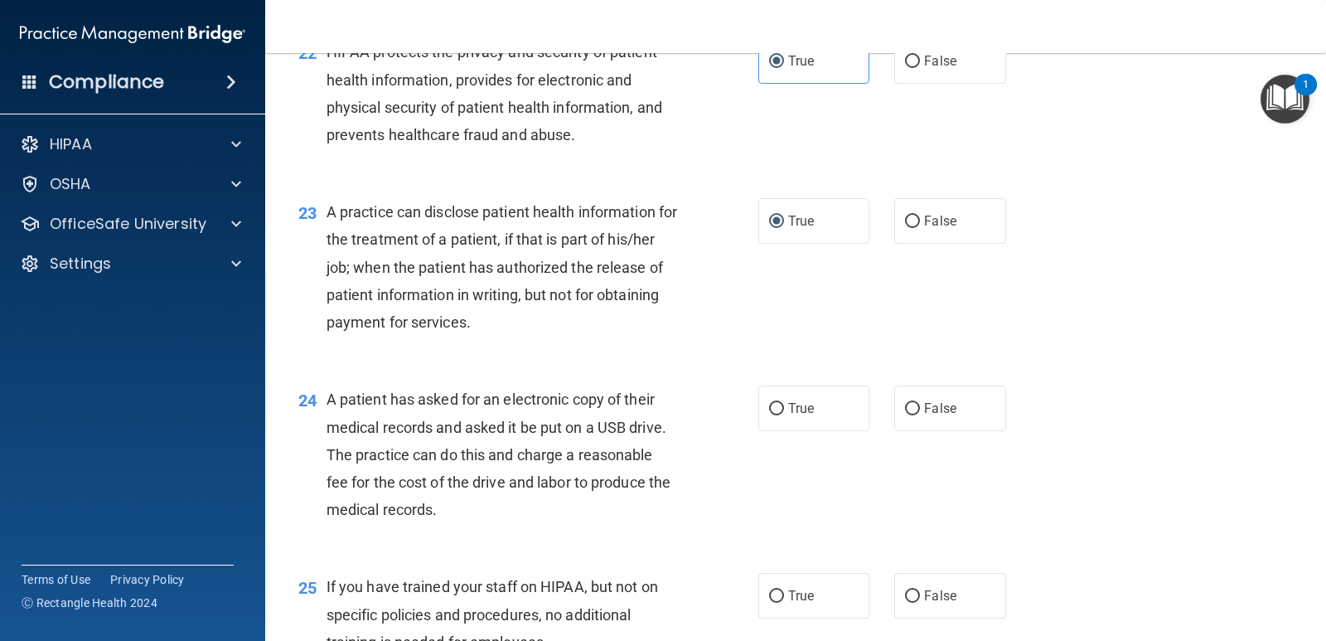
scroll to position [2900, 0]
click at [772, 404] on input "True" at bounding box center [776, 407] width 15 height 12
radio input "true"
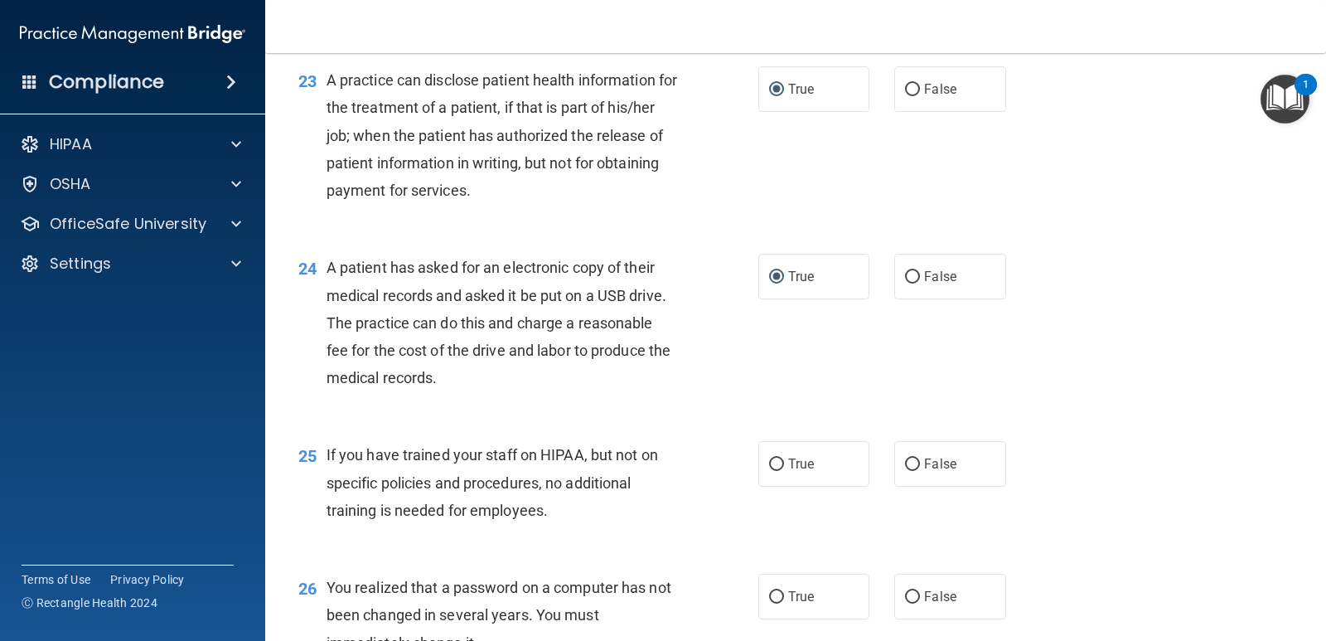
scroll to position [3066, 0]
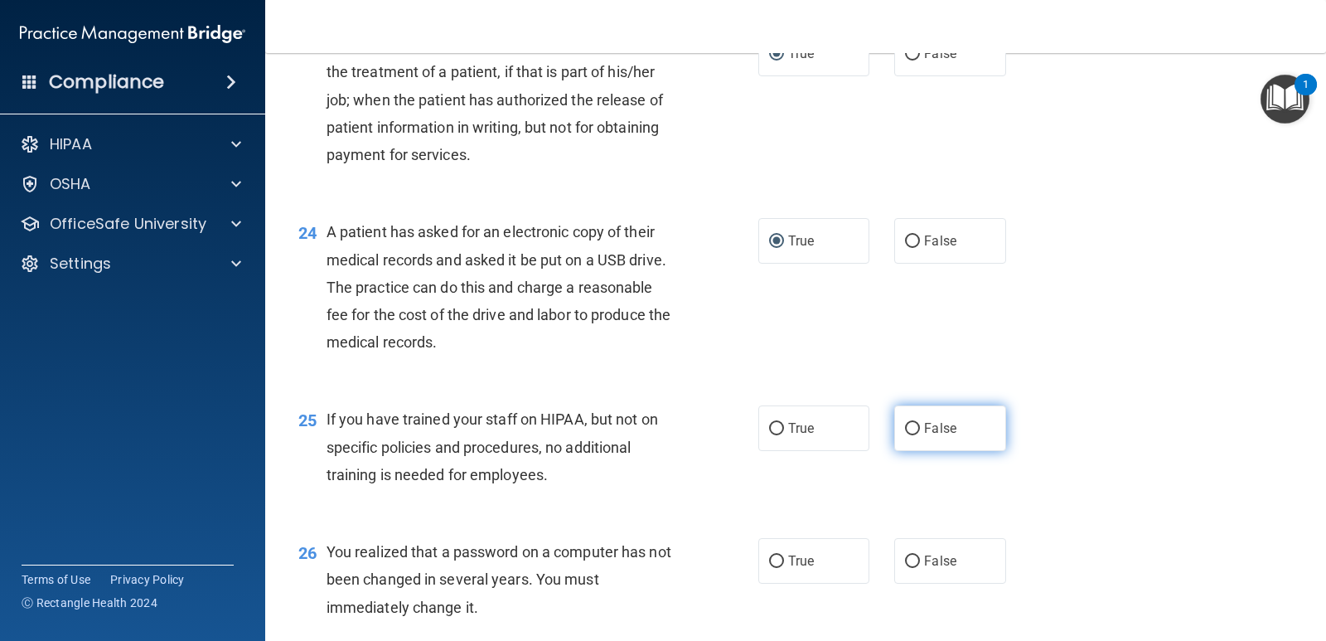
click at [910, 421] on label "False" at bounding box center [949, 428] width 111 height 46
click at [910, 423] on input "False" at bounding box center [912, 429] width 15 height 12
radio input "true"
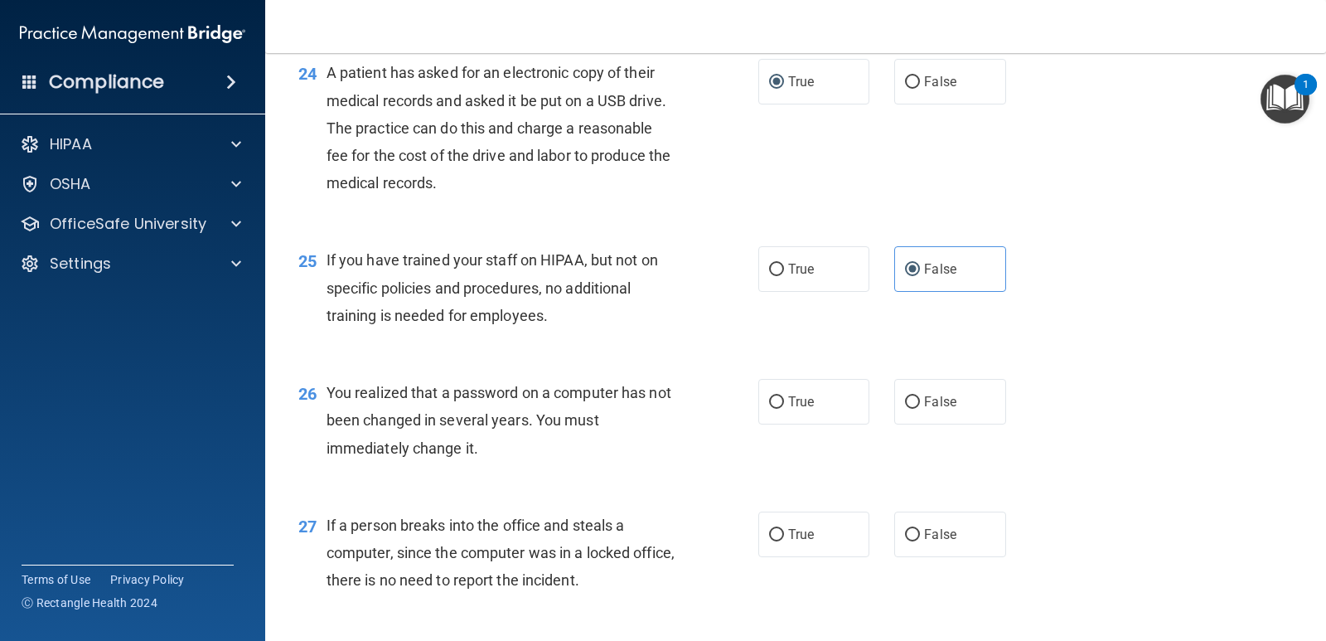
scroll to position [3232, 0]
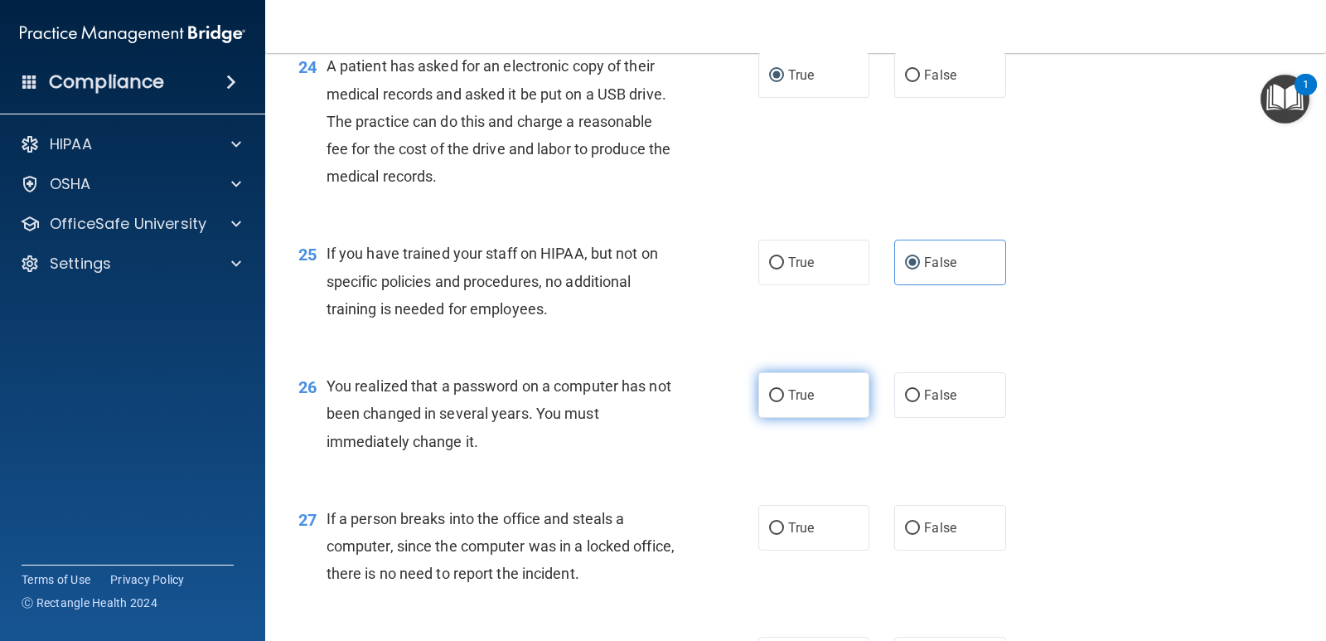
click at [772, 386] on label "True" at bounding box center [813, 395] width 111 height 46
click at [772, 389] on input "True" at bounding box center [776, 395] width 15 height 12
radio input "true"
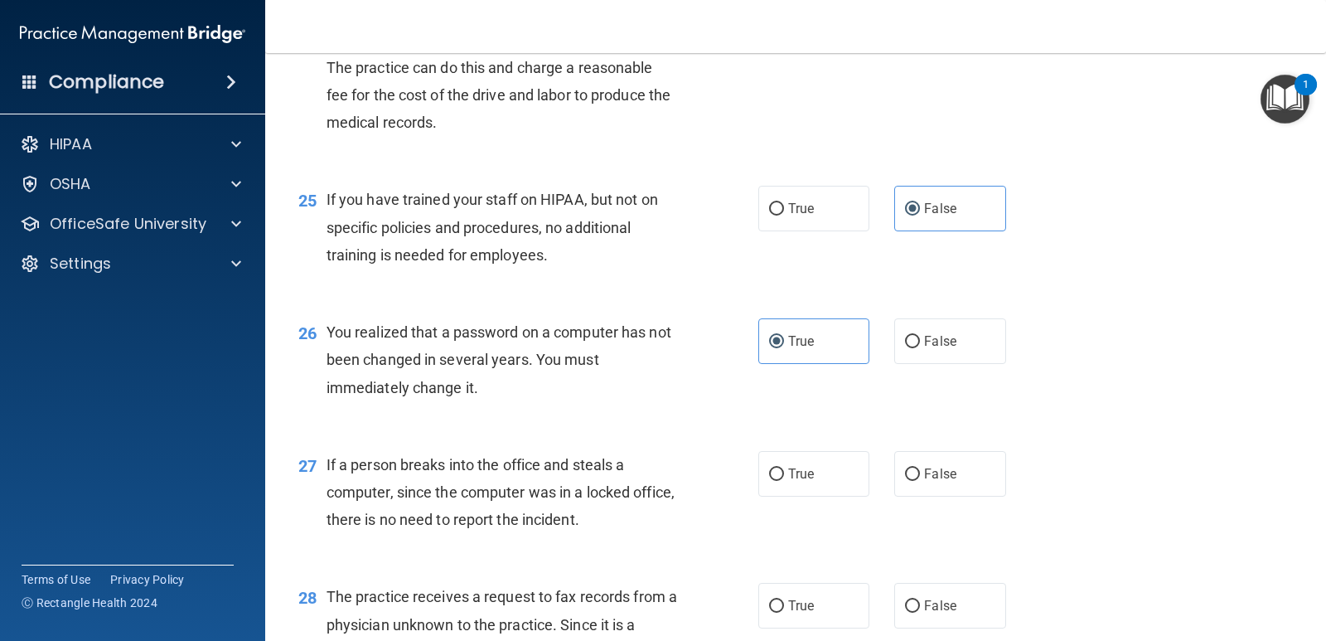
scroll to position [3315, 0]
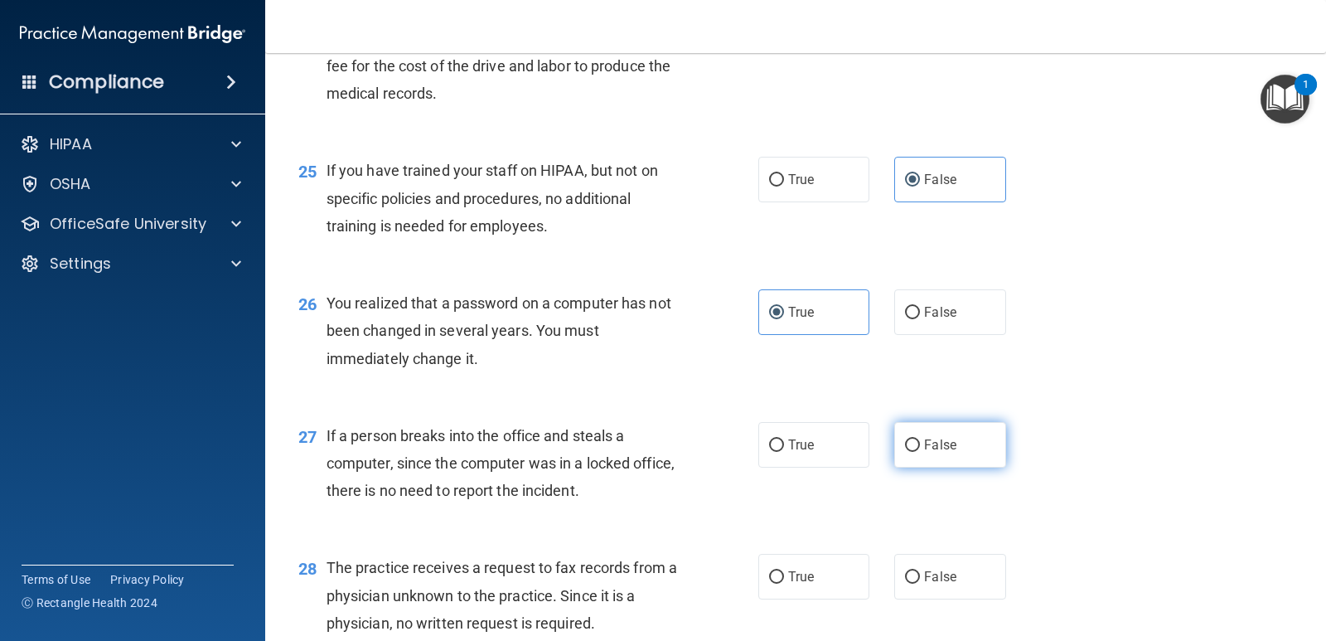
click at [909, 443] on input "False" at bounding box center [912, 445] width 15 height 12
radio input "true"
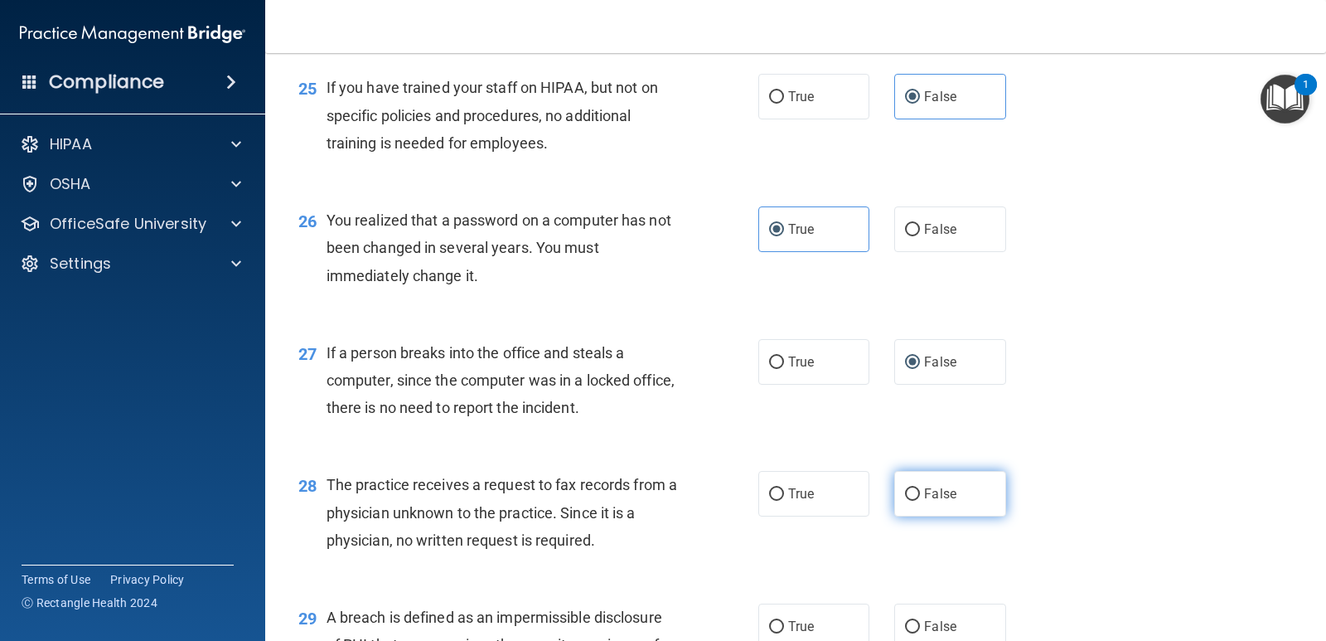
click at [910, 497] on input "False" at bounding box center [912, 494] width 15 height 12
radio input "true"
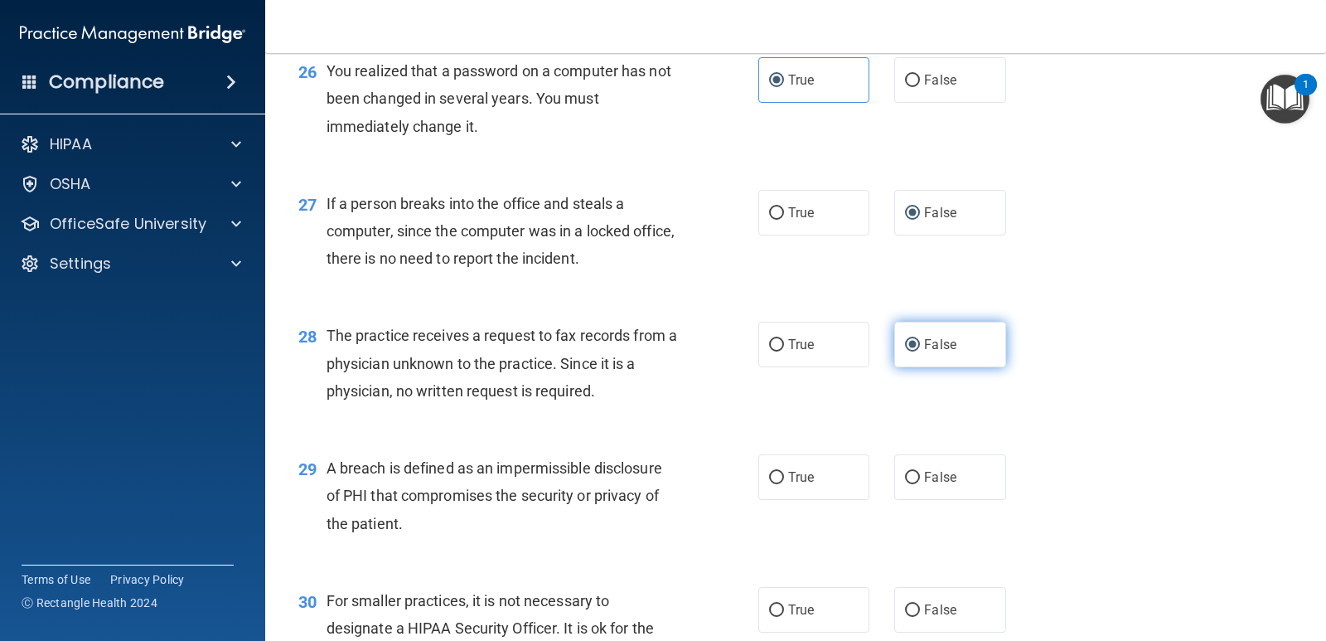
scroll to position [3563, 0]
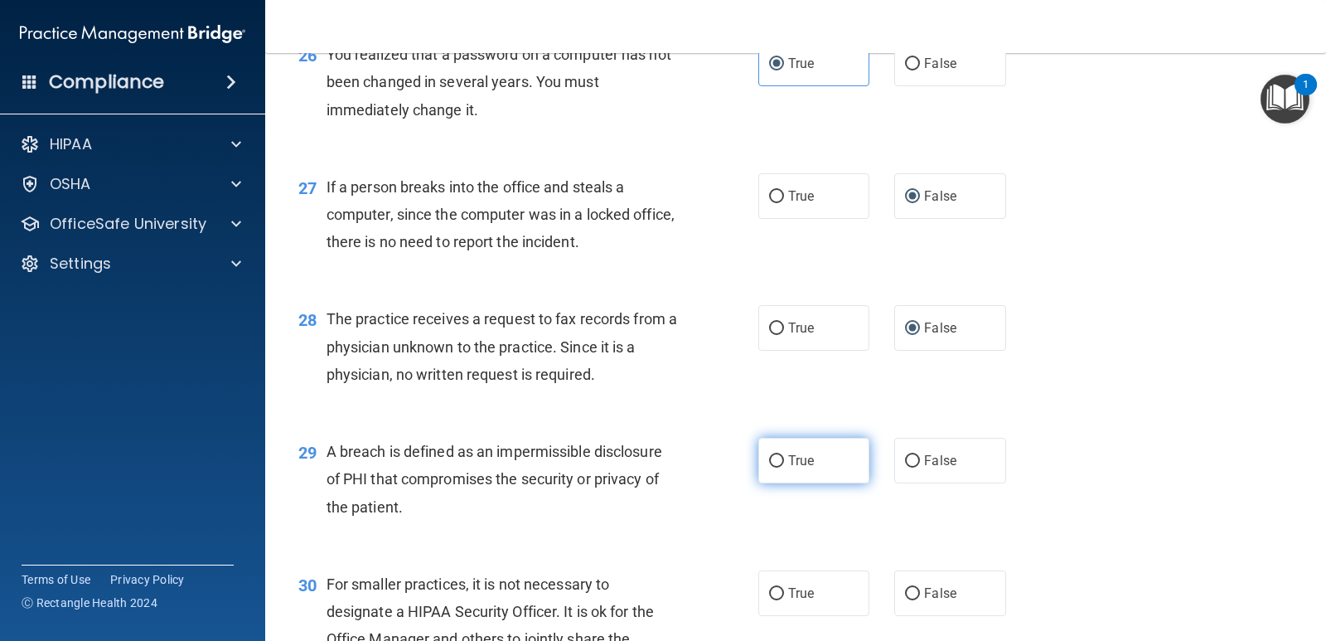
click at [772, 455] on input "True" at bounding box center [776, 461] width 15 height 12
radio input "true"
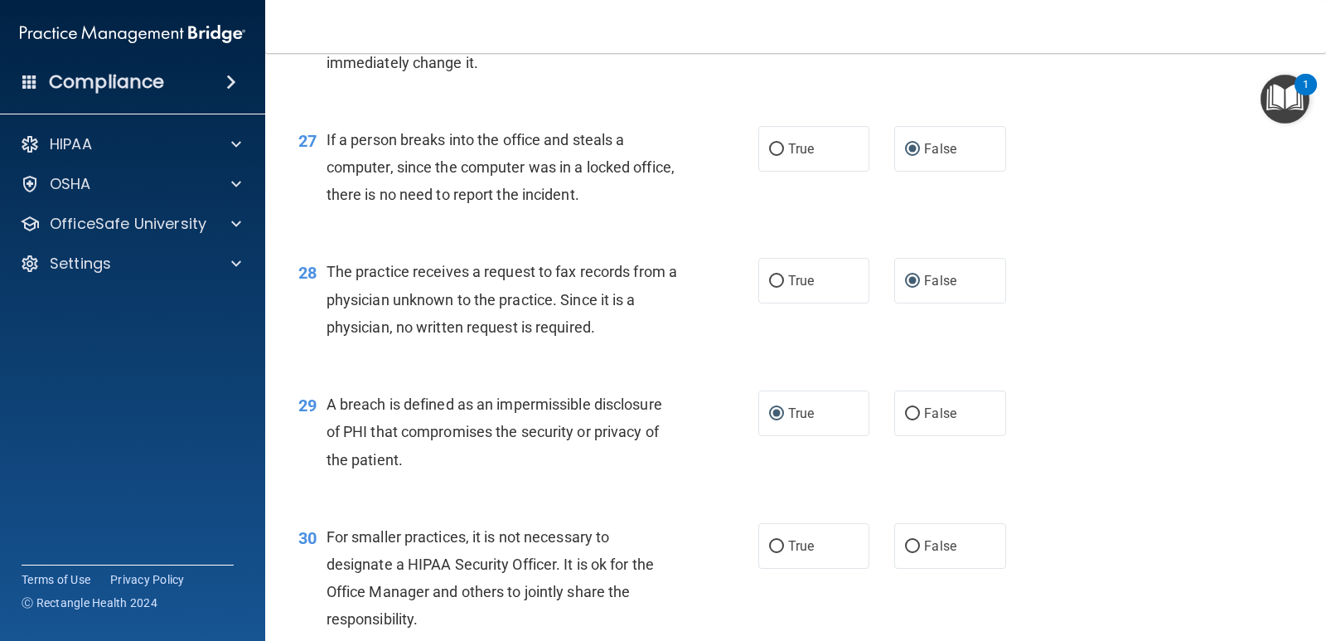
scroll to position [3729, 0]
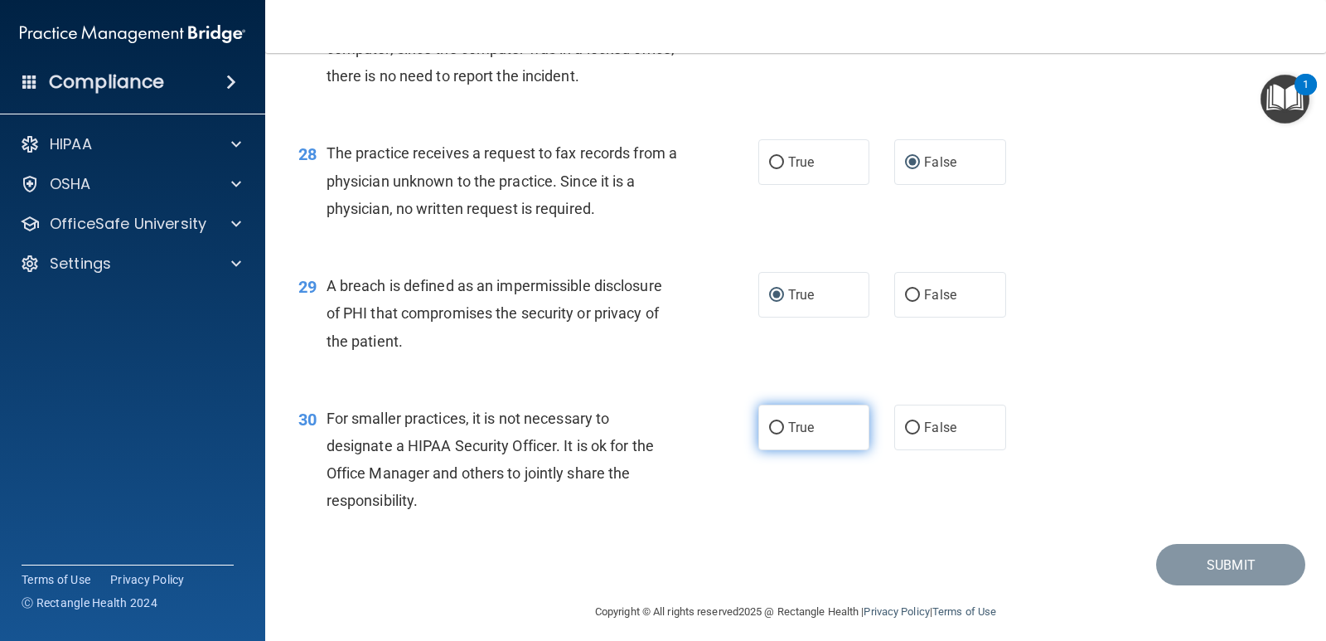
click at [769, 423] on input "True" at bounding box center [776, 428] width 15 height 12
radio input "true"
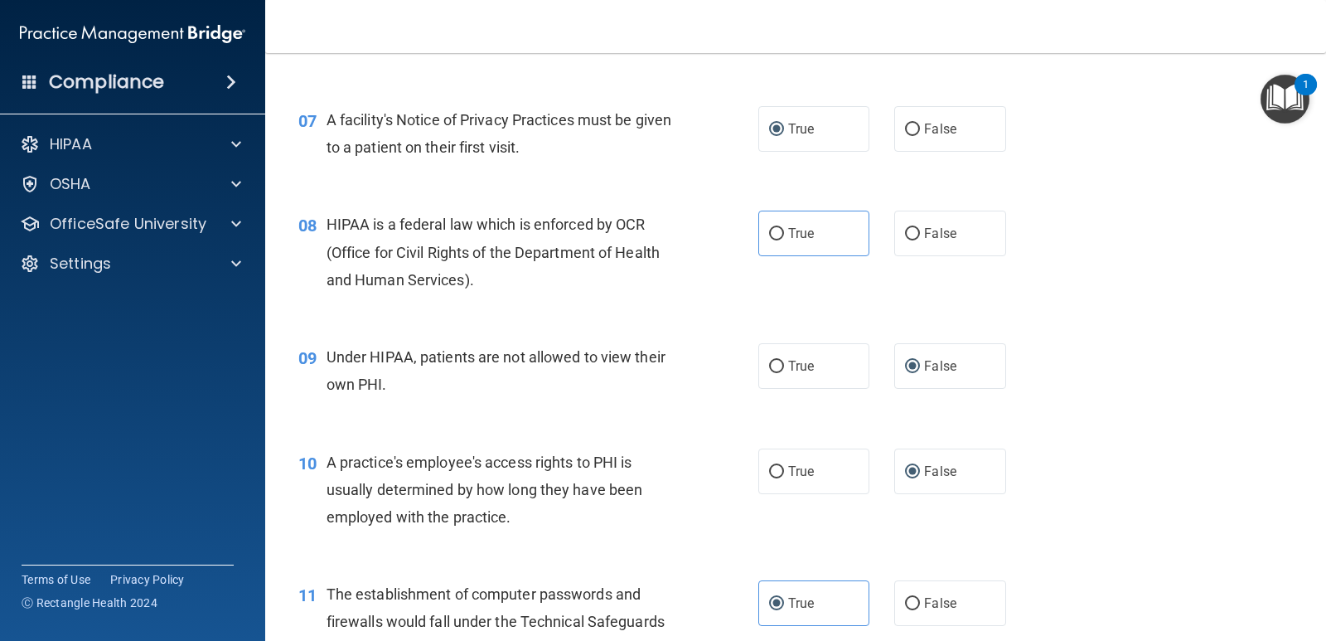
scroll to position [912, 0]
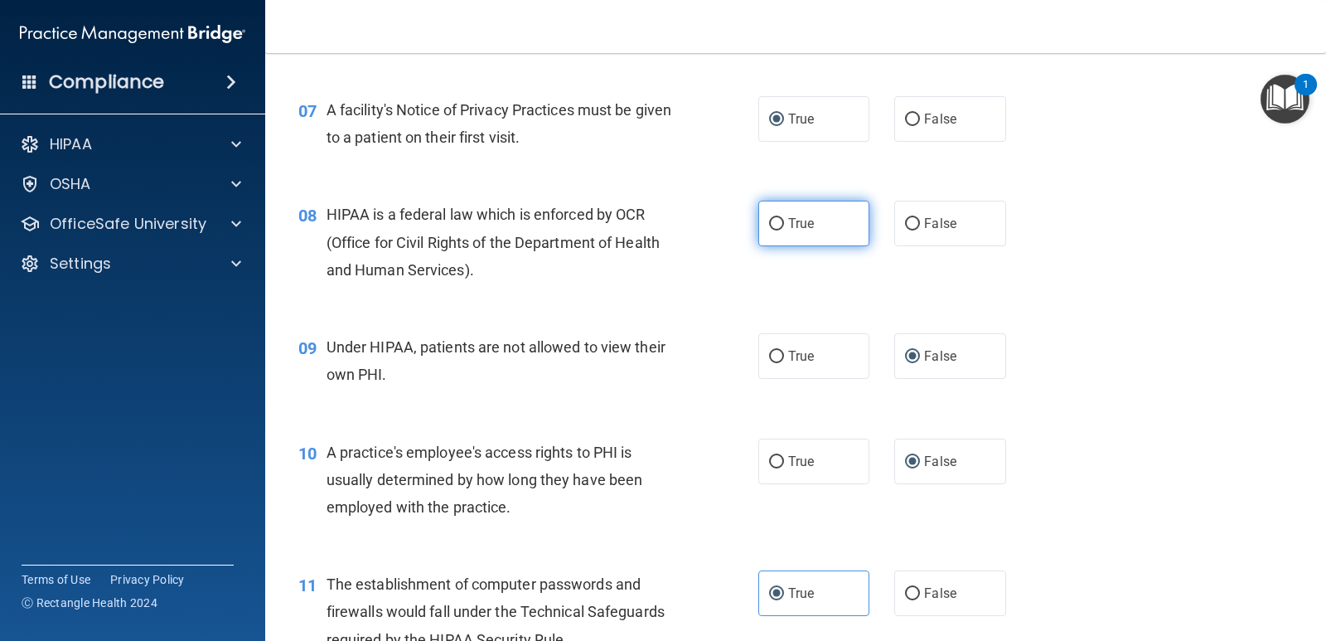
click at [769, 221] on input "True" at bounding box center [776, 224] width 15 height 12
radio input "true"
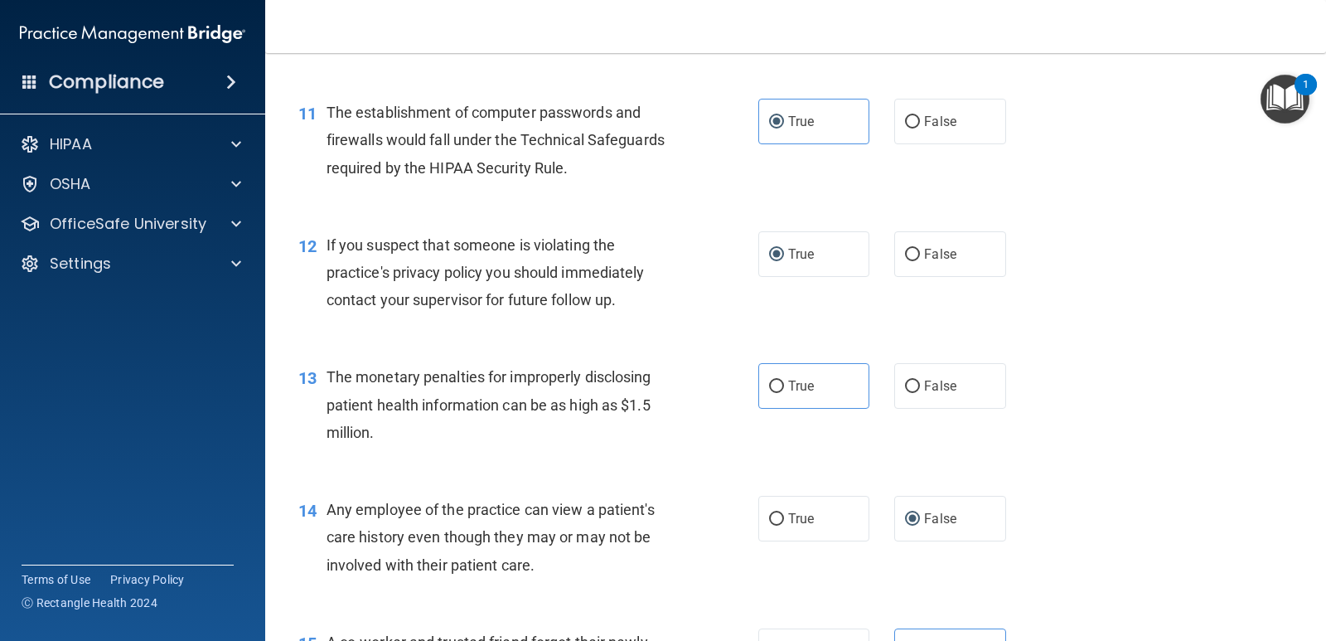
scroll to position [1409, 0]
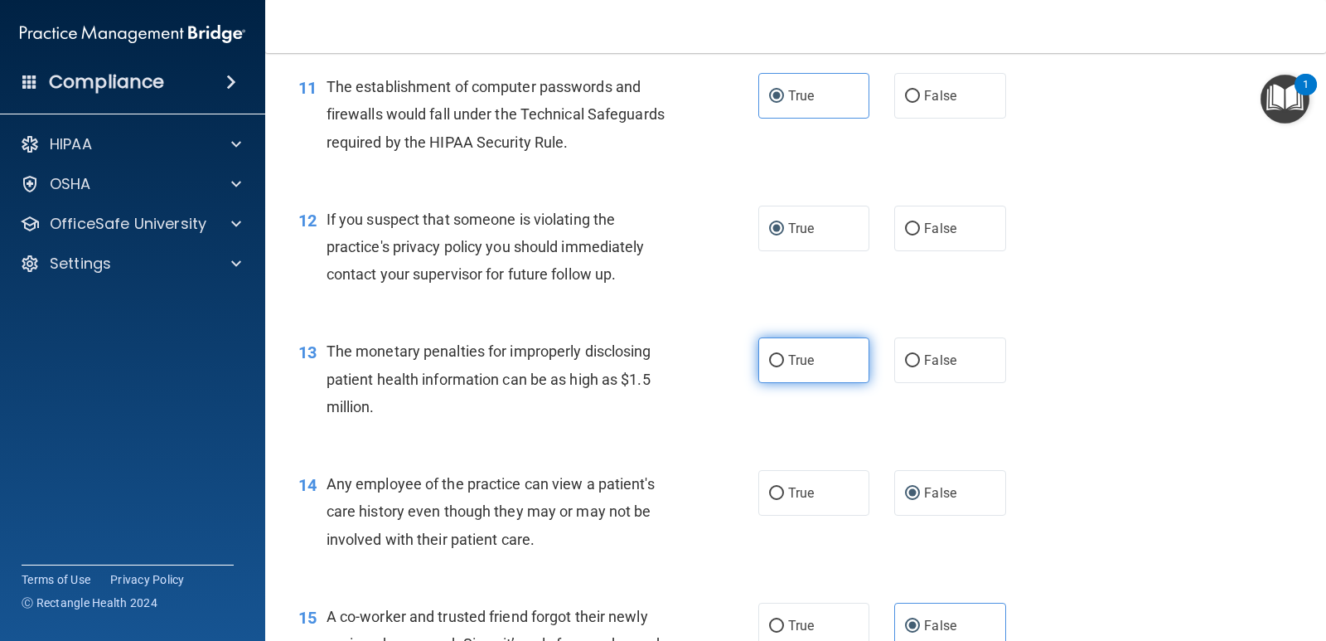
click at [771, 357] on input "True" at bounding box center [776, 361] width 15 height 12
radio input "true"
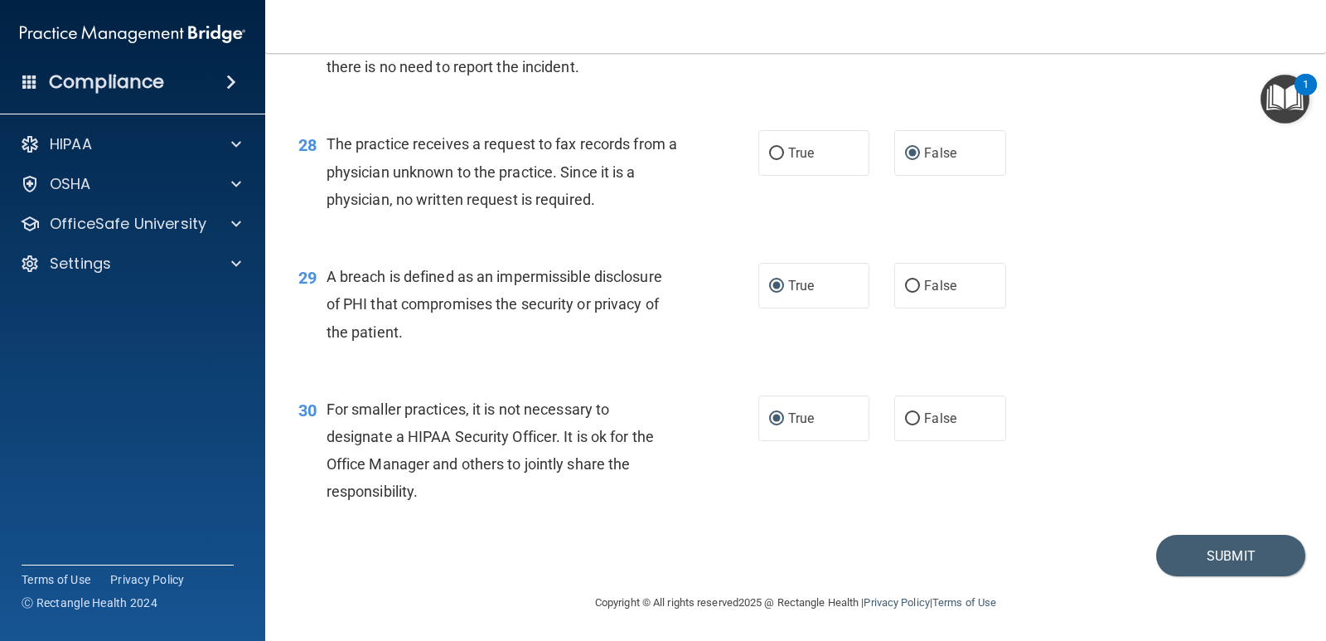
scroll to position [3740, 0]
click at [1248, 553] on button "Submit" at bounding box center [1230, 554] width 149 height 42
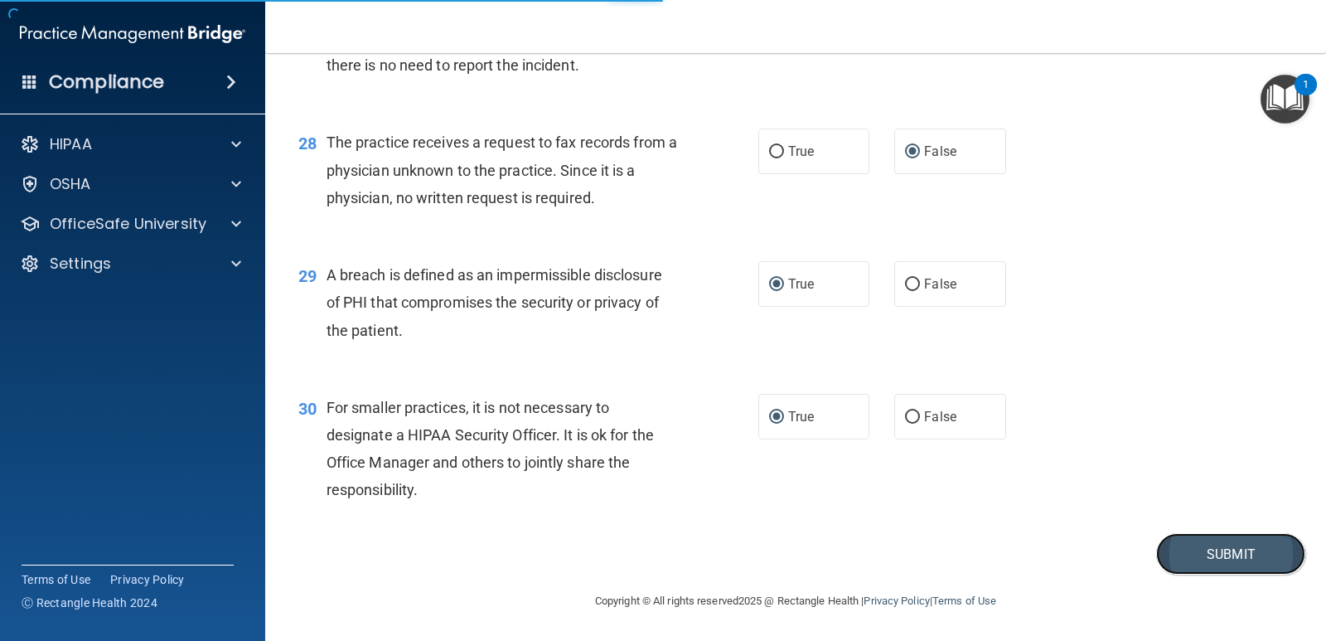
click at [1183, 545] on button "Submit" at bounding box center [1230, 554] width 149 height 42
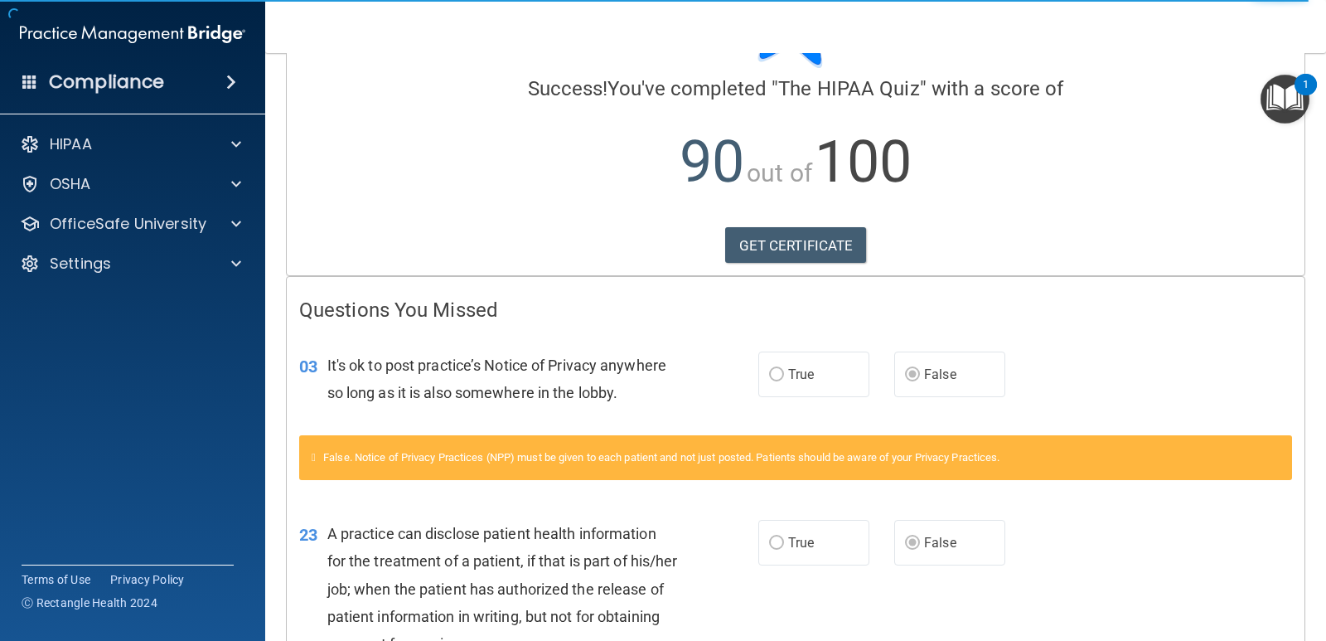
scroll to position [166, 0]
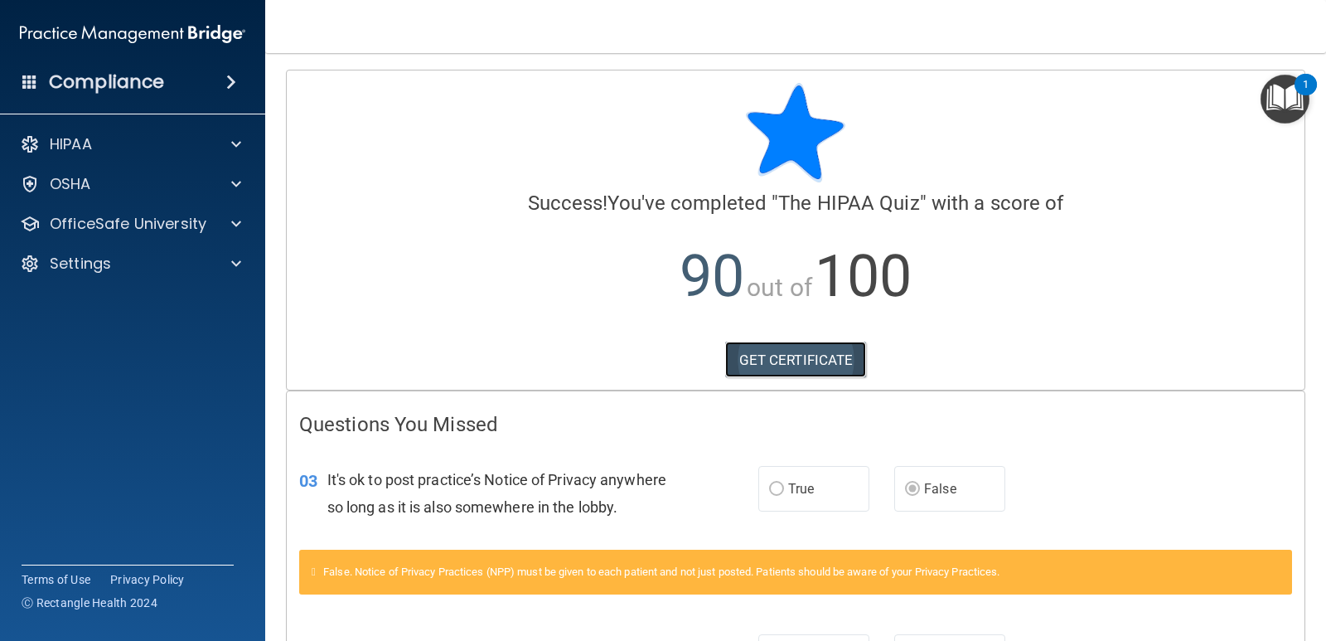
click at [802, 354] on link "GET CERTIFICATE" at bounding box center [796, 359] width 142 height 36
click at [249, 134] on div at bounding box center [233, 144] width 41 height 20
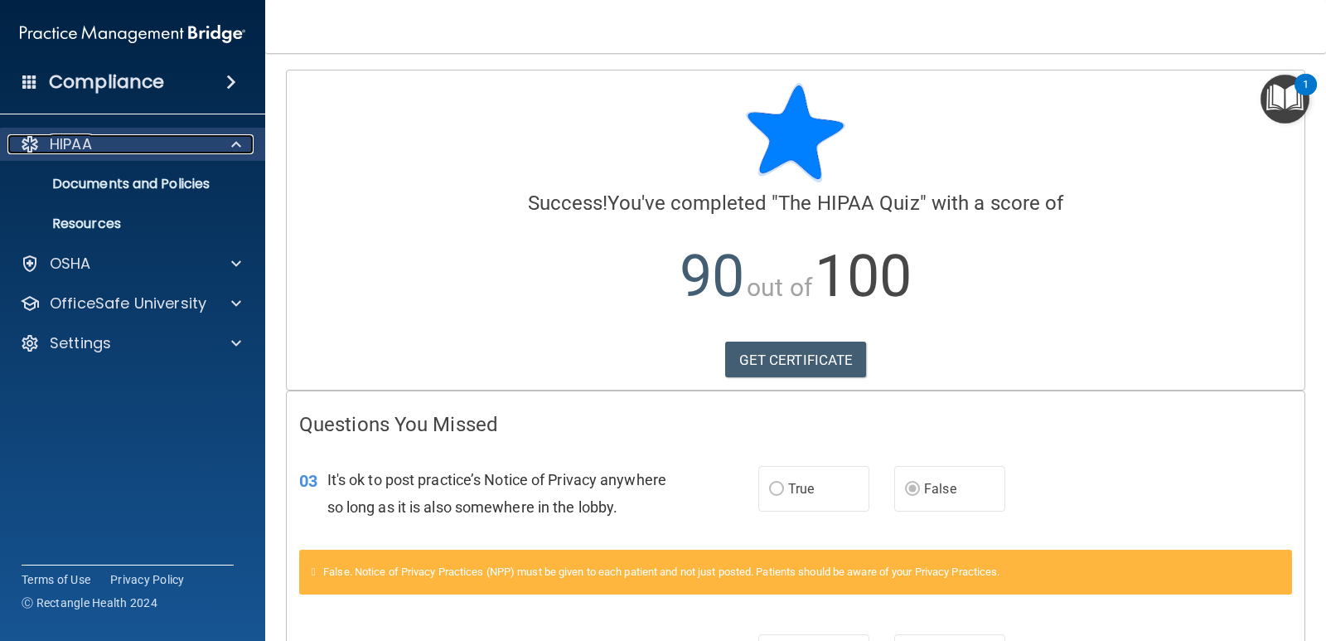
click at [249, 134] on div at bounding box center [233, 144] width 41 height 20
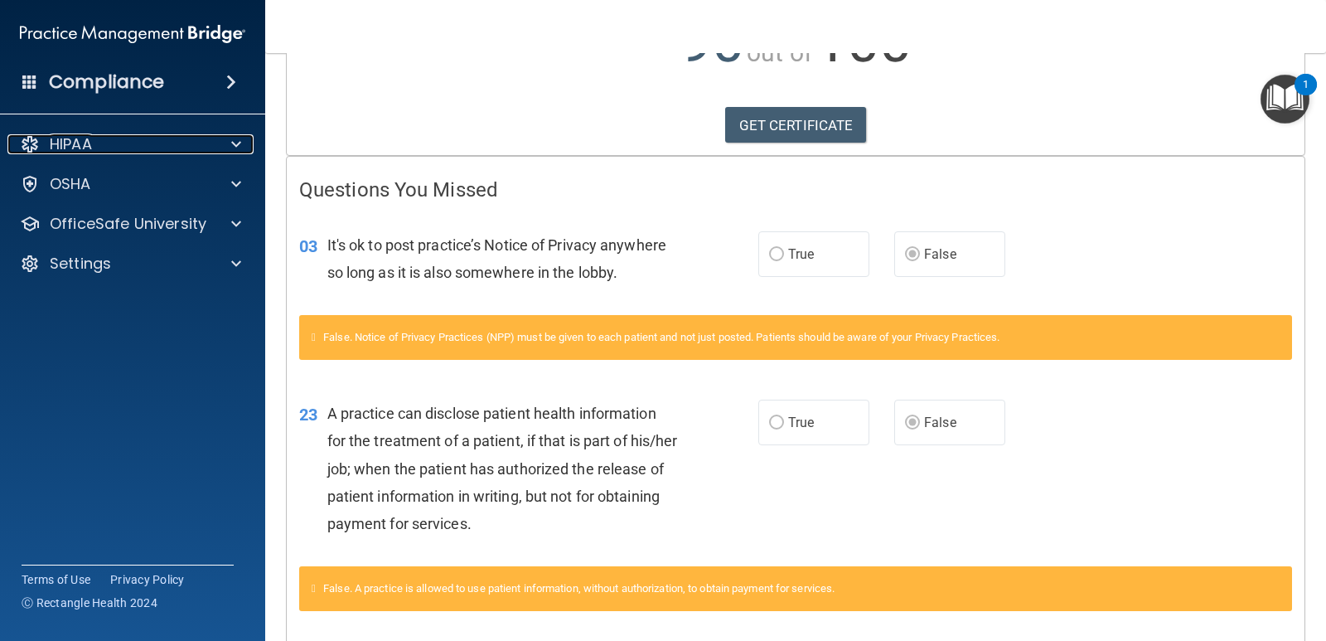
scroll to position [527, 0]
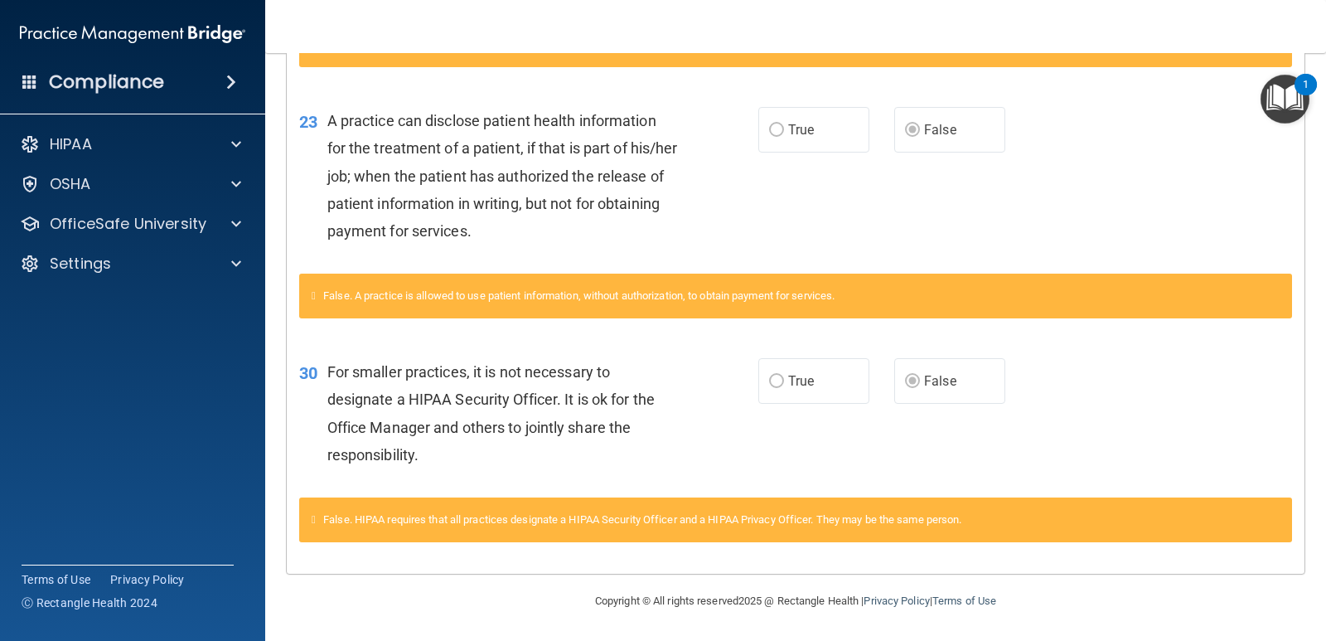
click at [102, 77] on h4 "Compliance" at bounding box center [106, 81] width 115 height 23
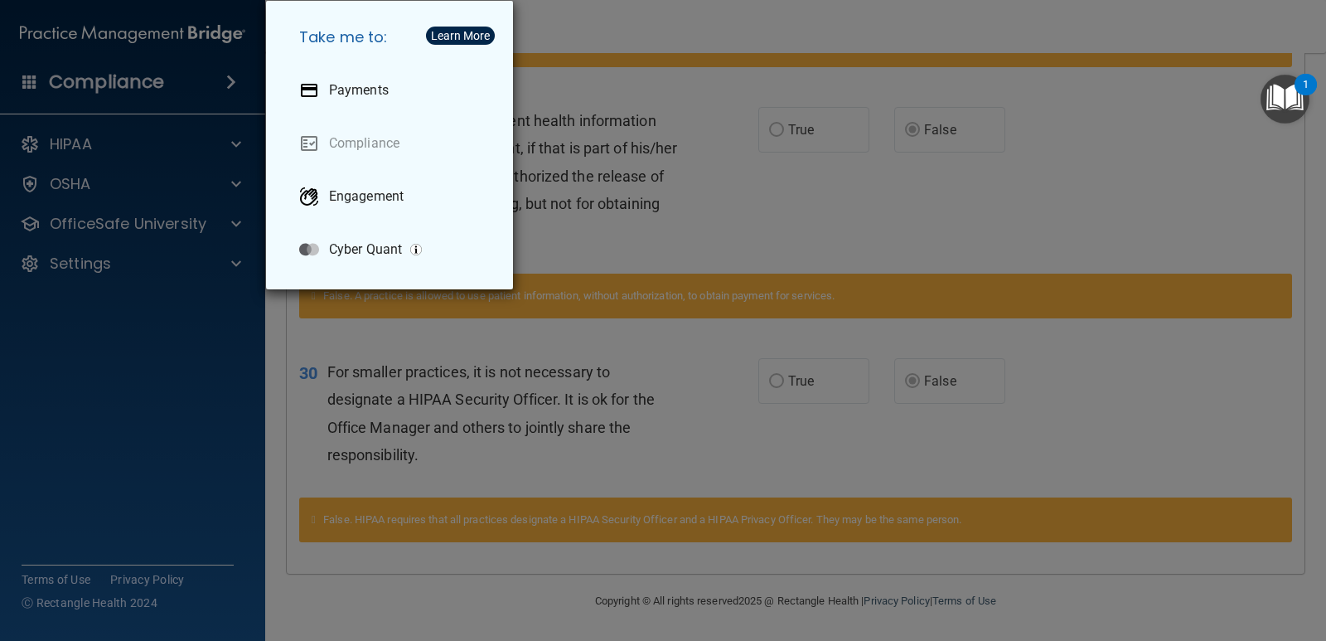
click at [102, 77] on div "Take me to: Payments Compliance Engagement Cyber Quant" at bounding box center [663, 320] width 1326 height 641
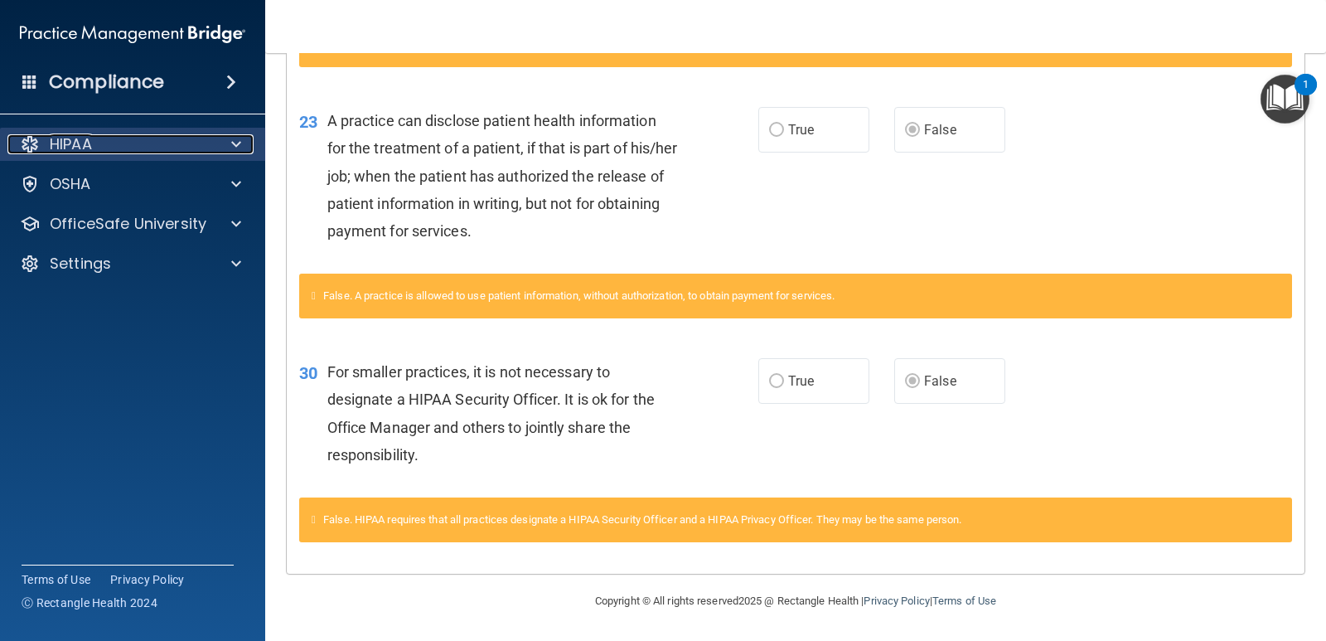
click at [92, 144] on p "HIPAA" at bounding box center [71, 144] width 42 height 20
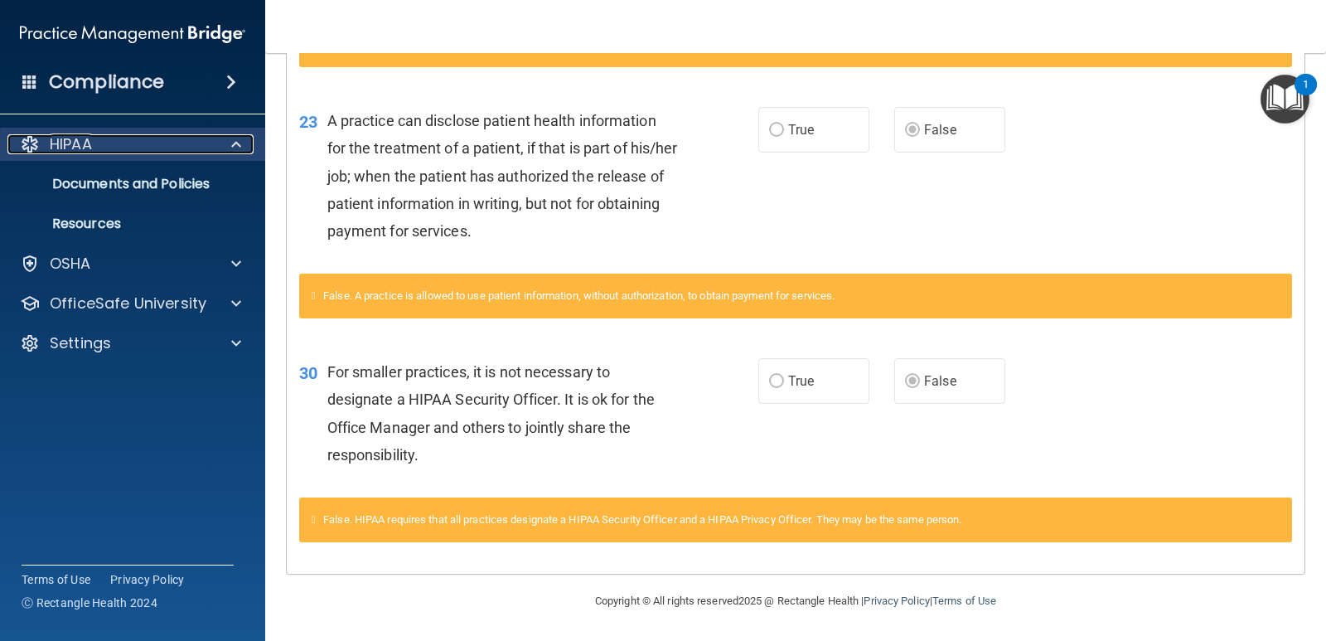
click at [92, 144] on p "HIPAA" at bounding box center [71, 144] width 42 height 20
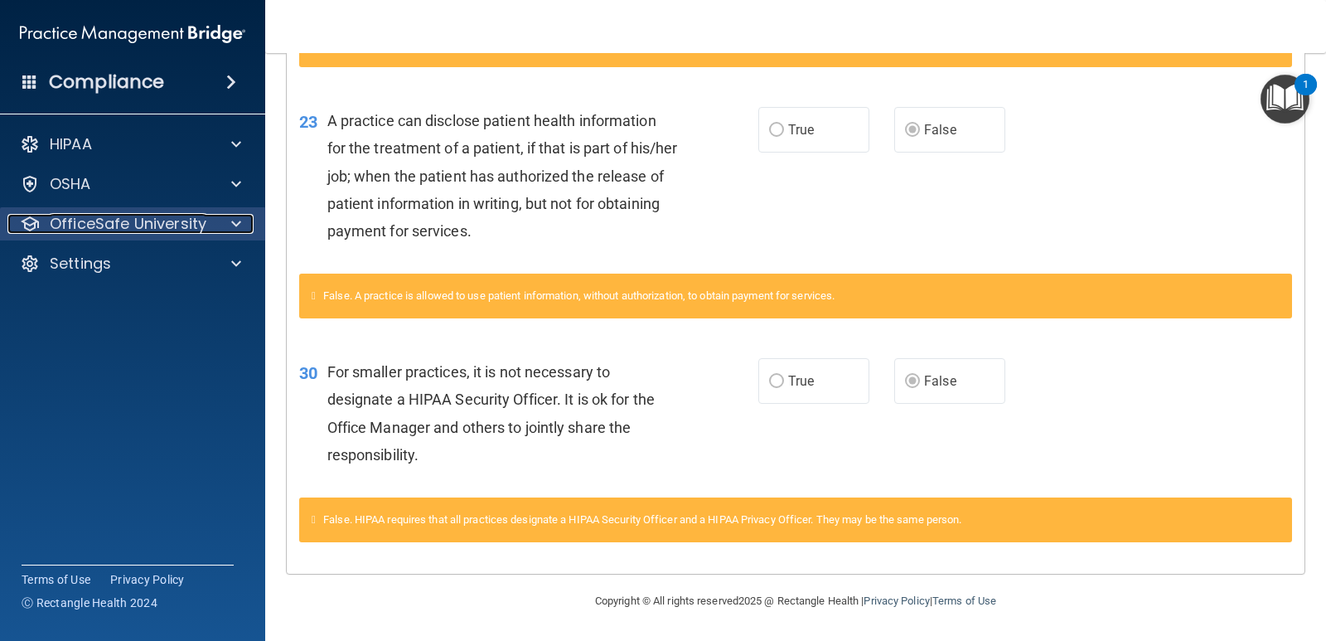
click at [94, 221] on p "OfficeSafe University" at bounding box center [128, 224] width 157 height 20
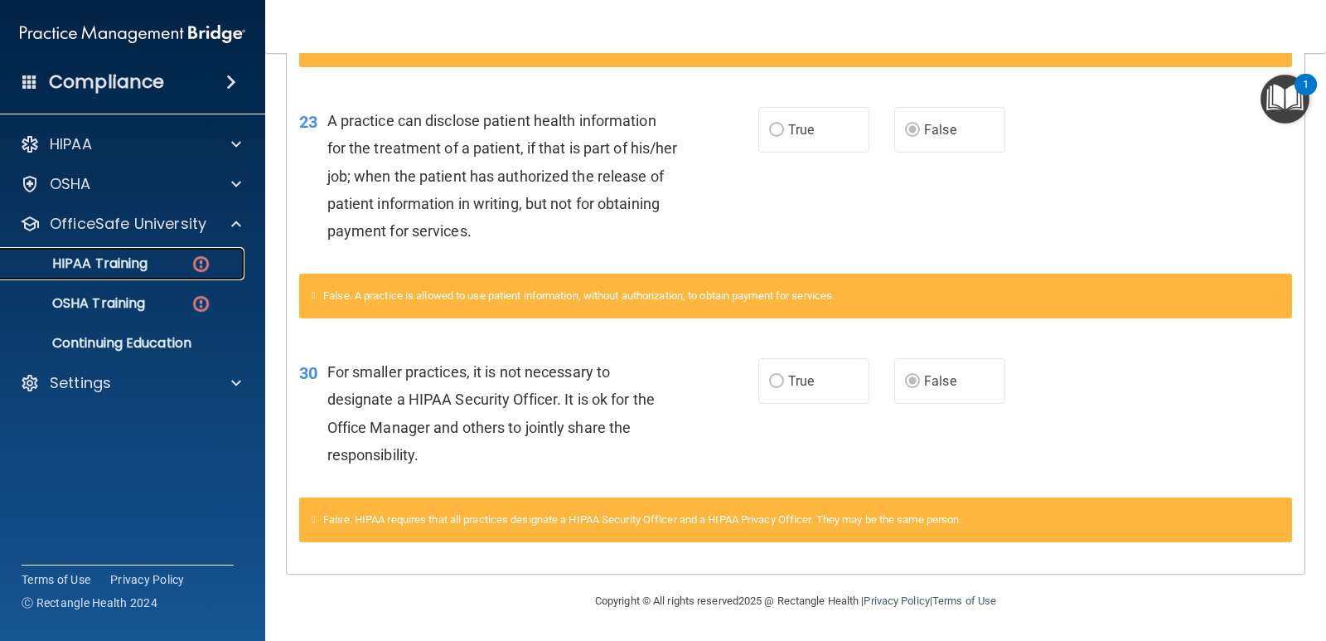
click at [106, 260] on p "HIPAA Training" at bounding box center [79, 263] width 137 height 17
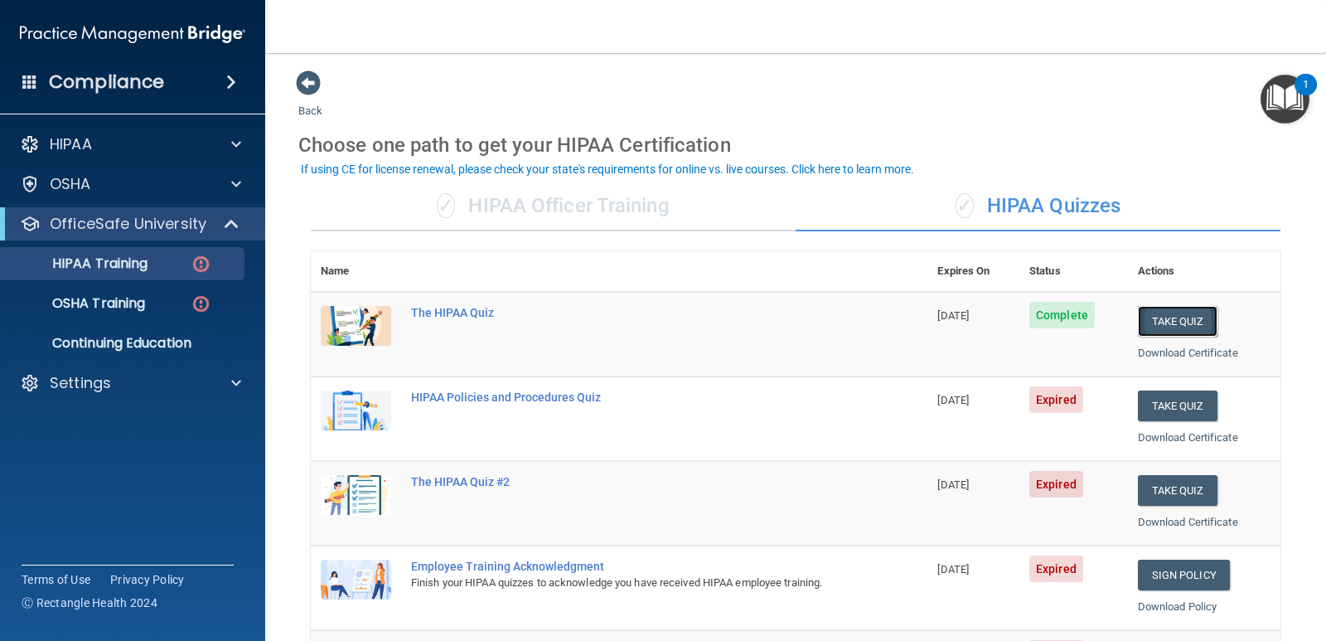
click at [1175, 319] on button "Take Quiz" at bounding box center [1178, 321] width 80 height 31
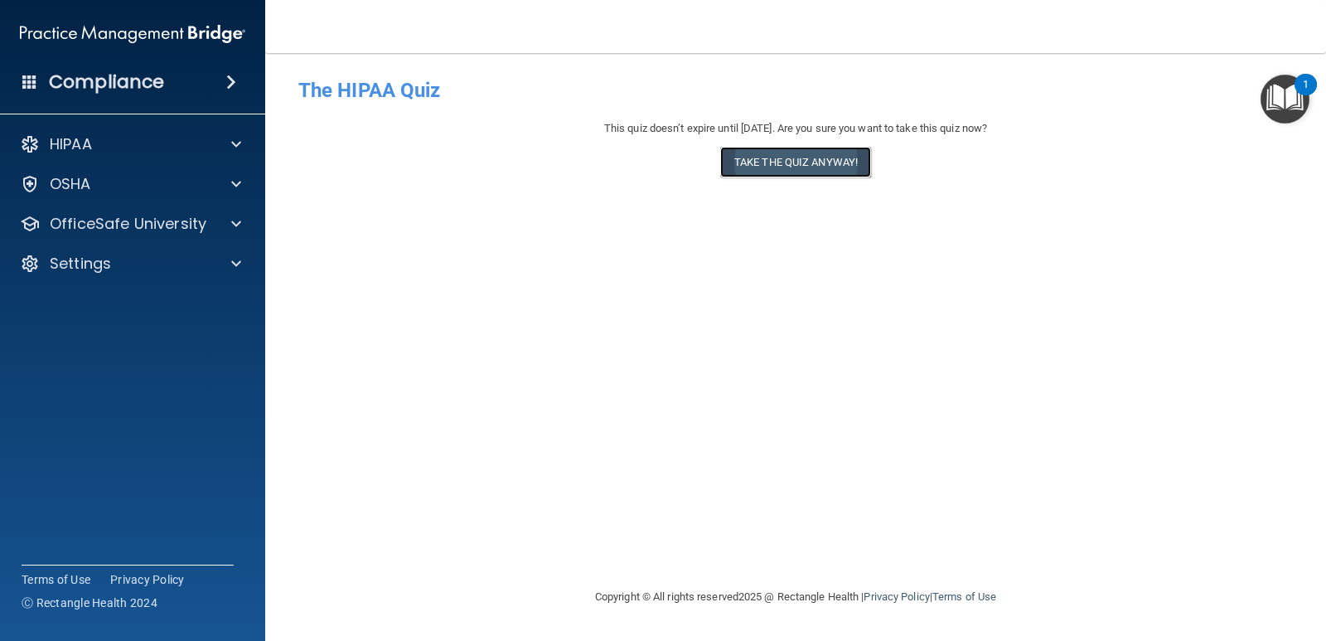
click at [776, 154] on button "Take the quiz anyway!" at bounding box center [795, 162] width 151 height 31
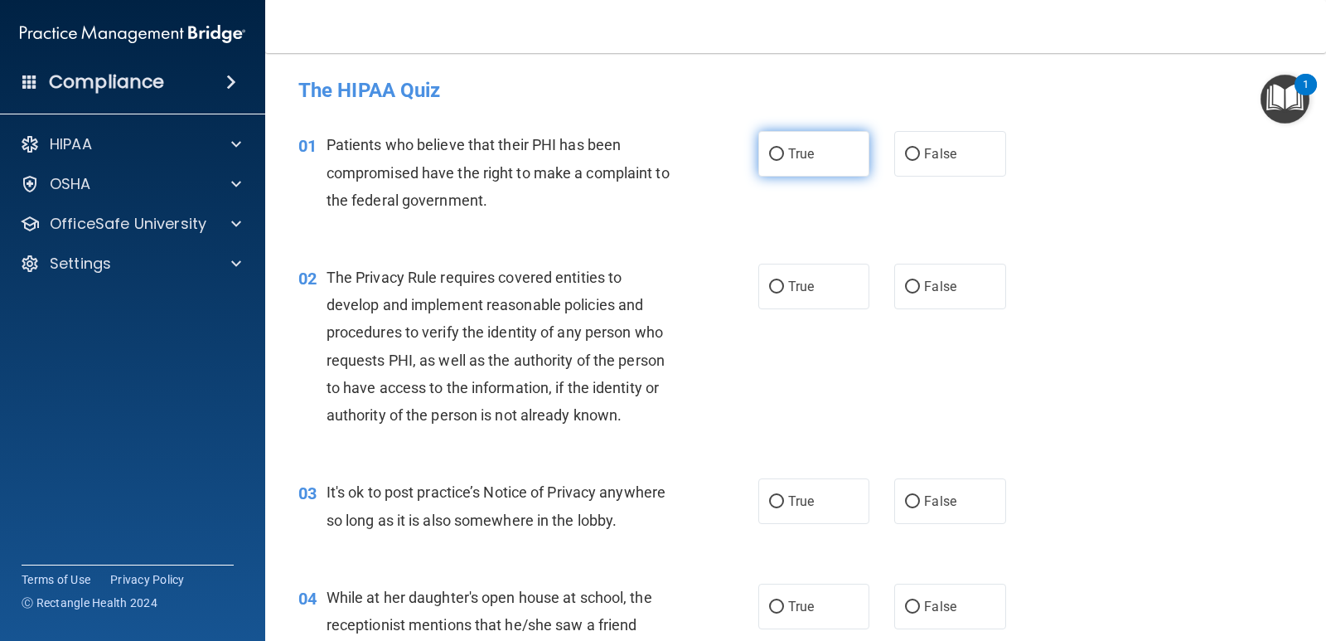
click at [788, 148] on span "True" at bounding box center [801, 154] width 26 height 16
click at [784, 148] on input "True" at bounding box center [776, 154] width 15 height 12
radio input "true"
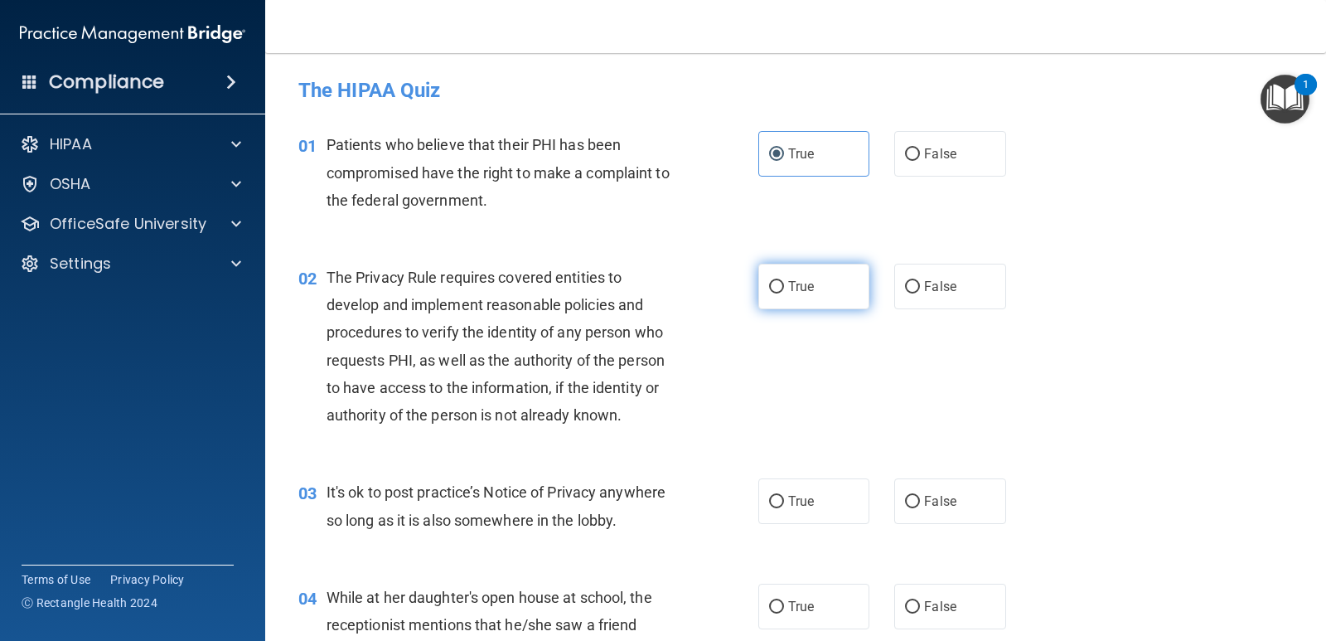
click at [762, 278] on label "True" at bounding box center [813, 287] width 111 height 46
click at [769, 281] on input "True" at bounding box center [776, 287] width 15 height 12
radio input "true"
click at [906, 499] on input "False" at bounding box center [912, 502] width 15 height 12
radio input "true"
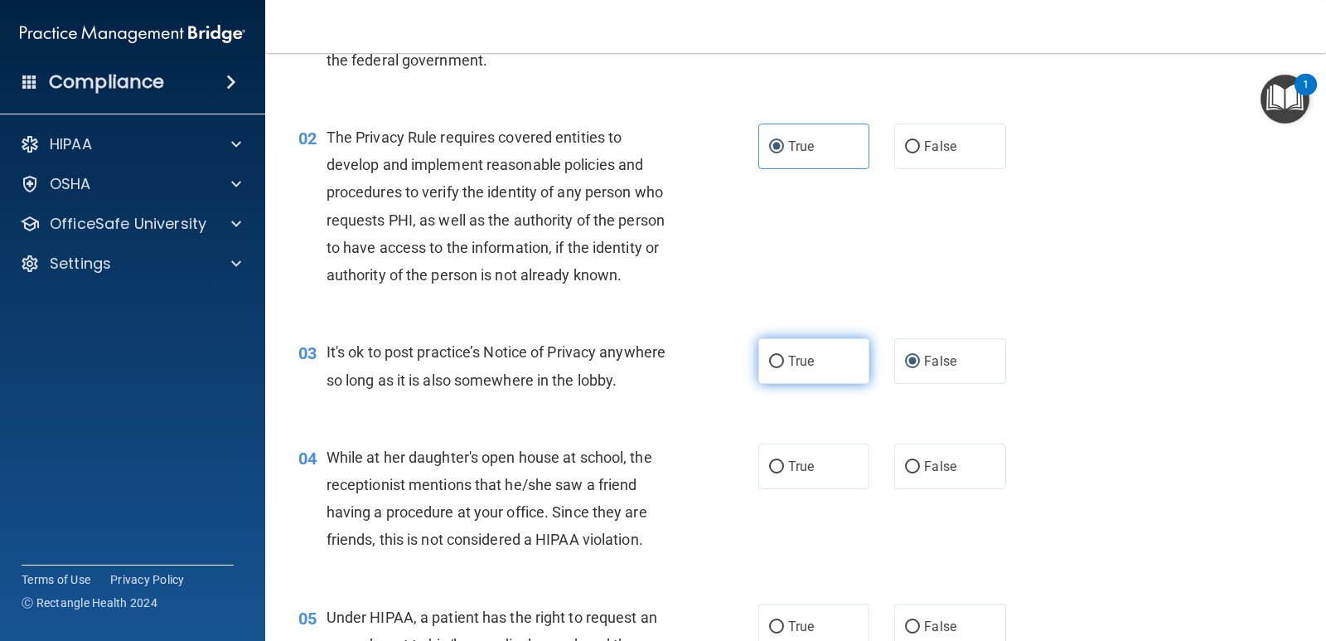
scroll to position [166, 0]
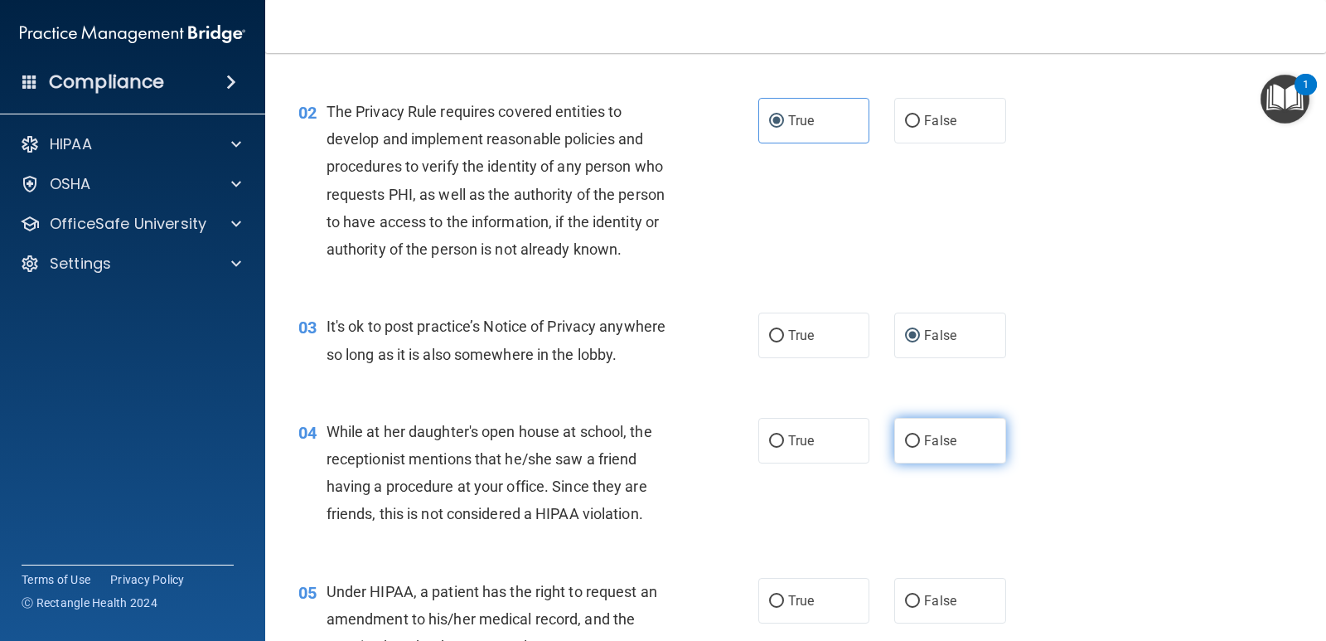
click at [905, 444] on input "False" at bounding box center [912, 441] width 15 height 12
radio input "true"
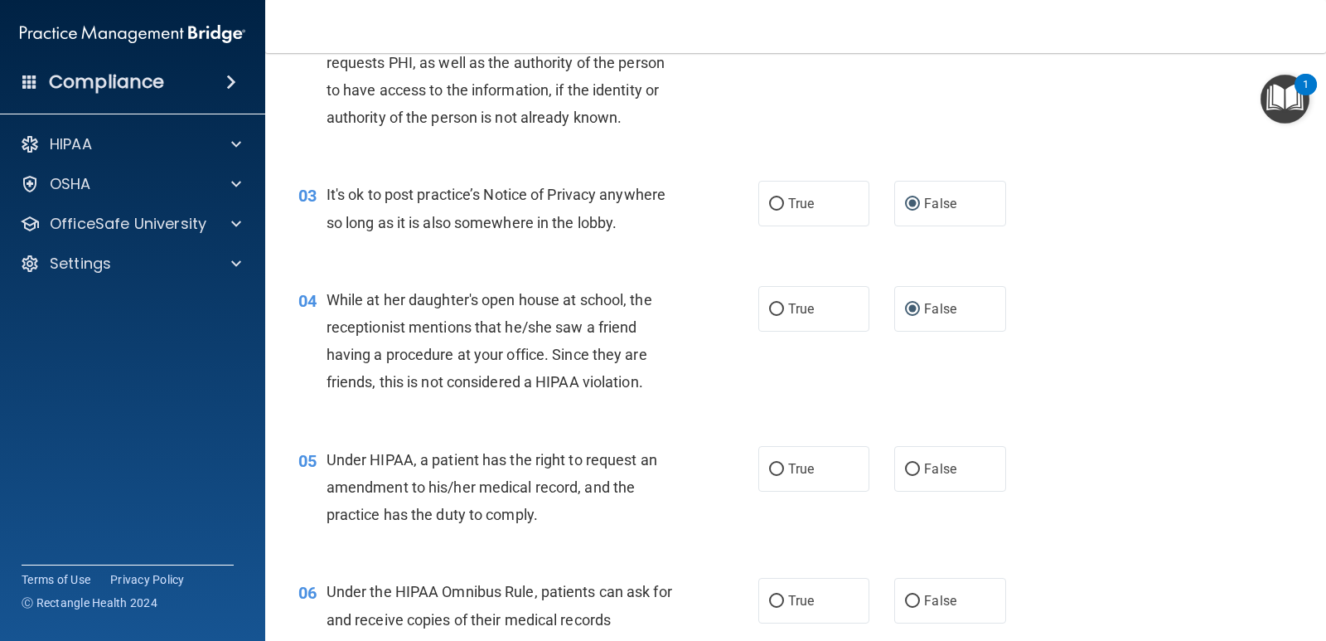
scroll to position [331, 0]
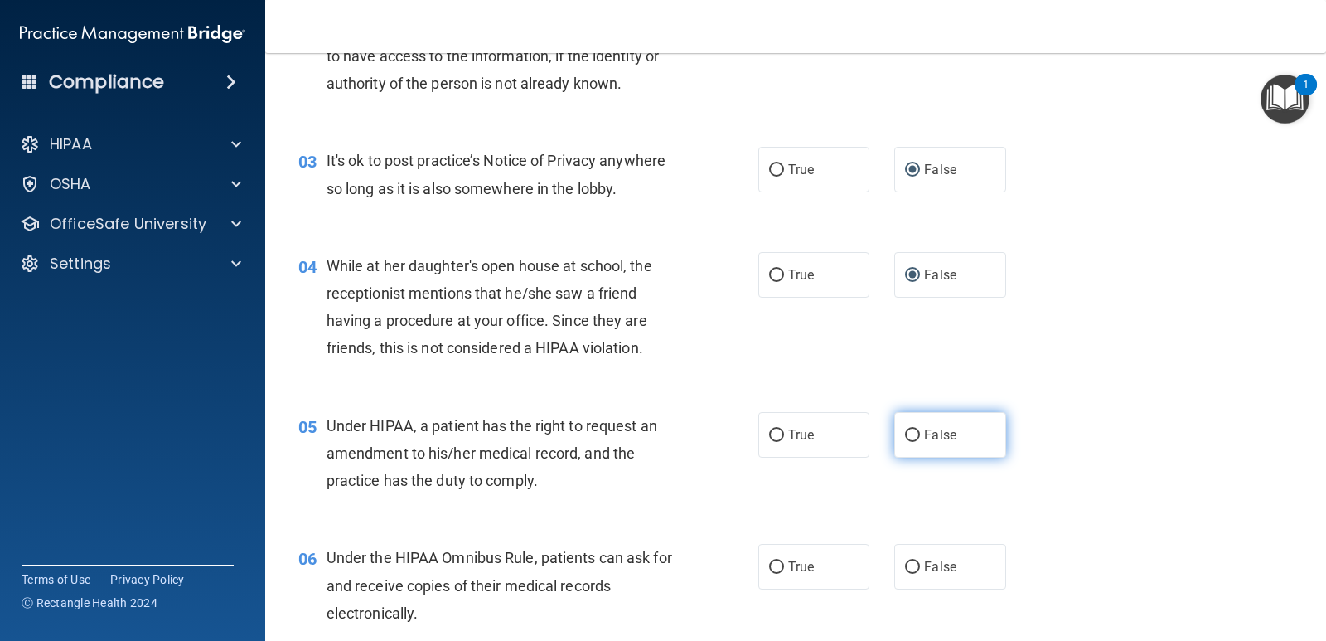
click at [905, 436] on input "False" at bounding box center [912, 435] width 15 height 12
radio input "true"
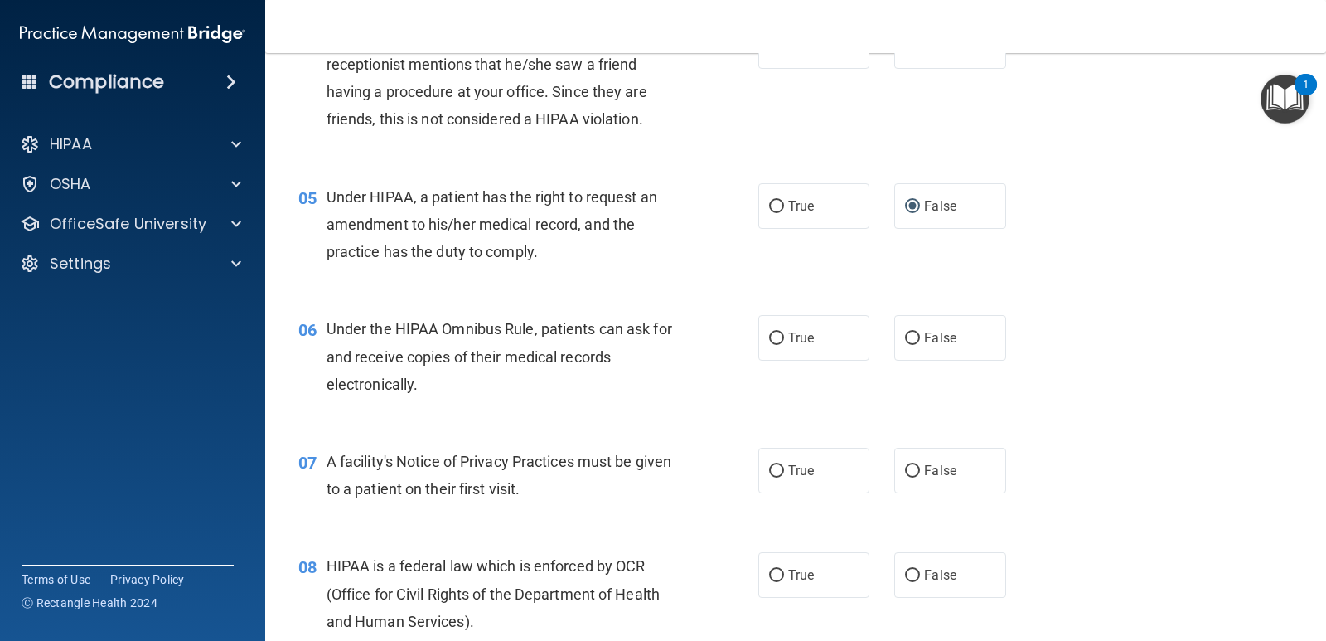
scroll to position [580, 0]
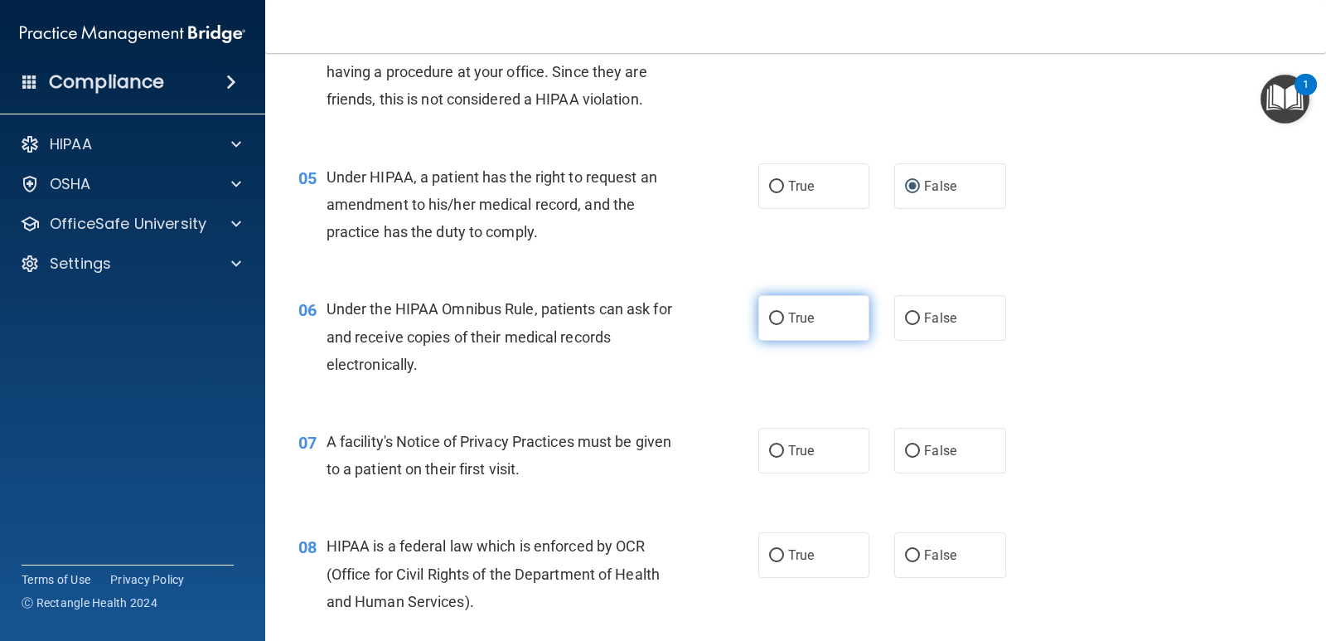
click at [791, 326] on label "True" at bounding box center [813, 318] width 111 height 46
click at [784, 325] on input "True" at bounding box center [776, 318] width 15 height 12
radio input "true"
click at [766, 457] on label "True" at bounding box center [813, 451] width 111 height 46
click at [769, 457] on input "True" at bounding box center [776, 451] width 15 height 12
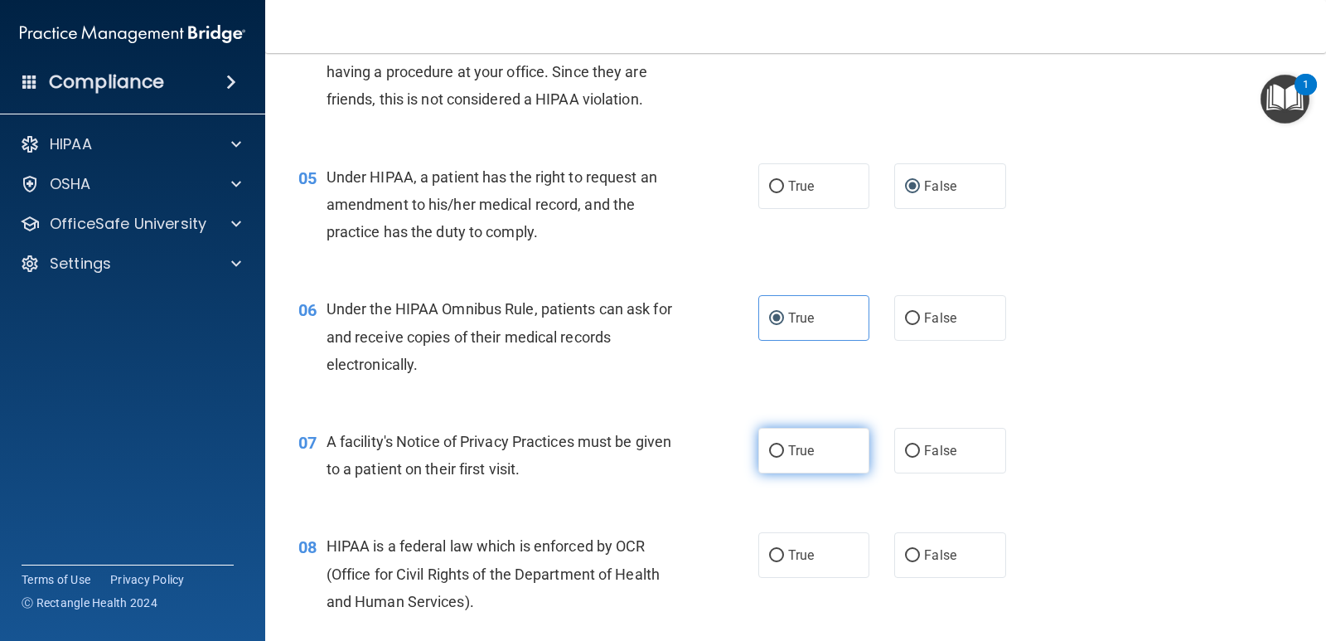
radio input "true"
click at [771, 549] on input "True" at bounding box center [776, 555] width 15 height 12
radio input "true"
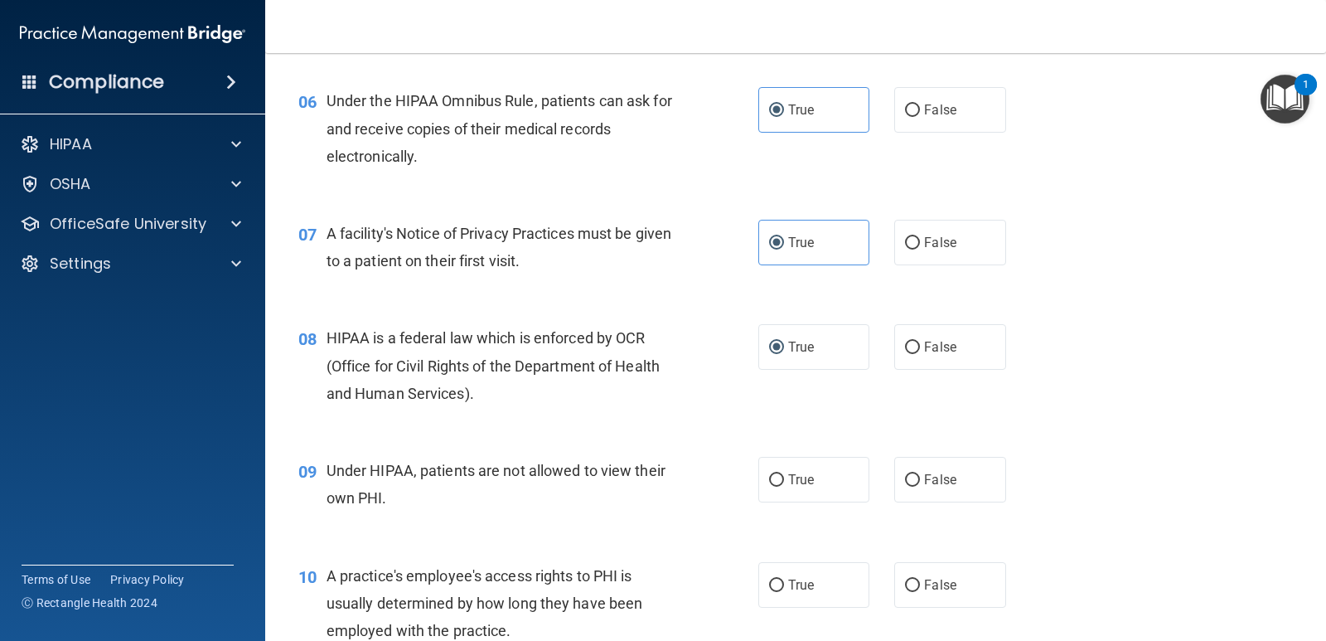
scroll to position [829, 0]
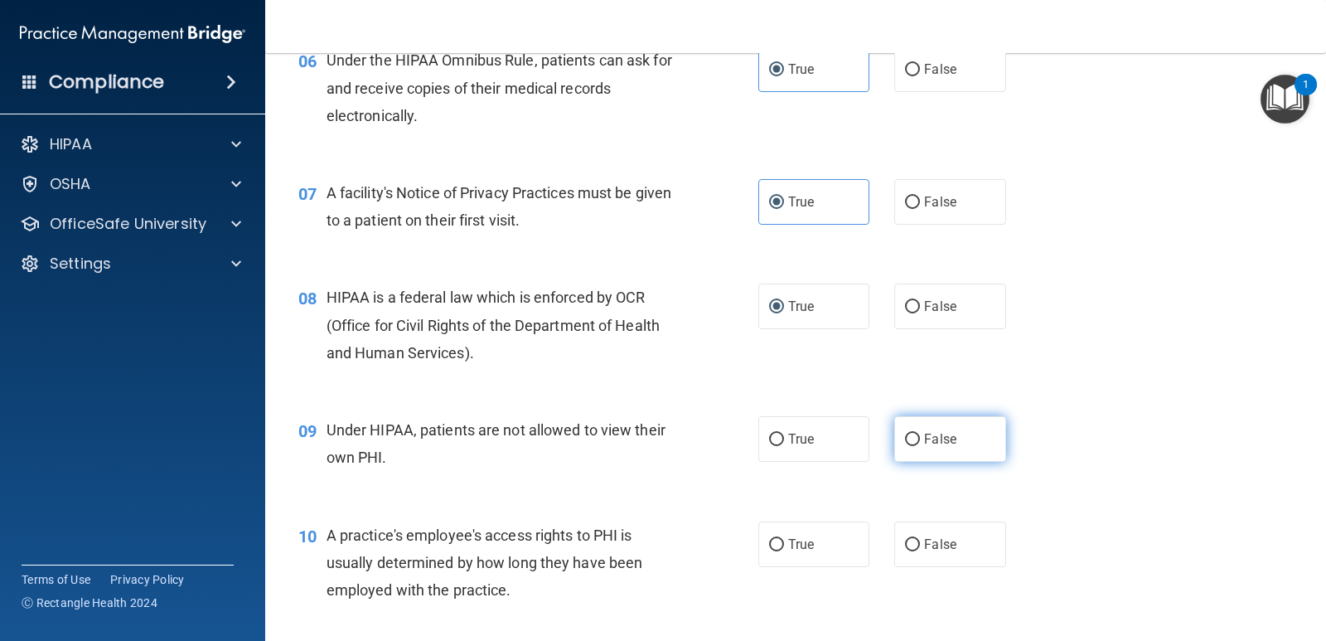
click at [910, 445] on input "False" at bounding box center [912, 439] width 15 height 12
radio input "true"
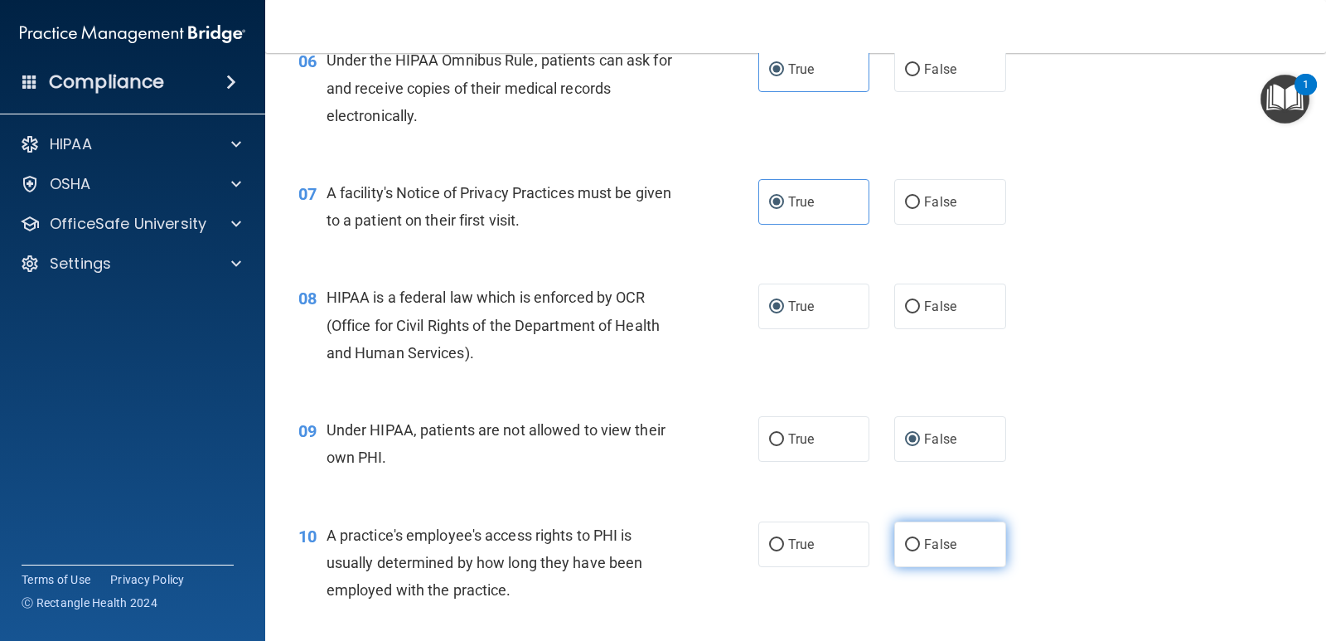
click at [905, 546] on input "False" at bounding box center [912, 545] width 15 height 12
radio input "true"
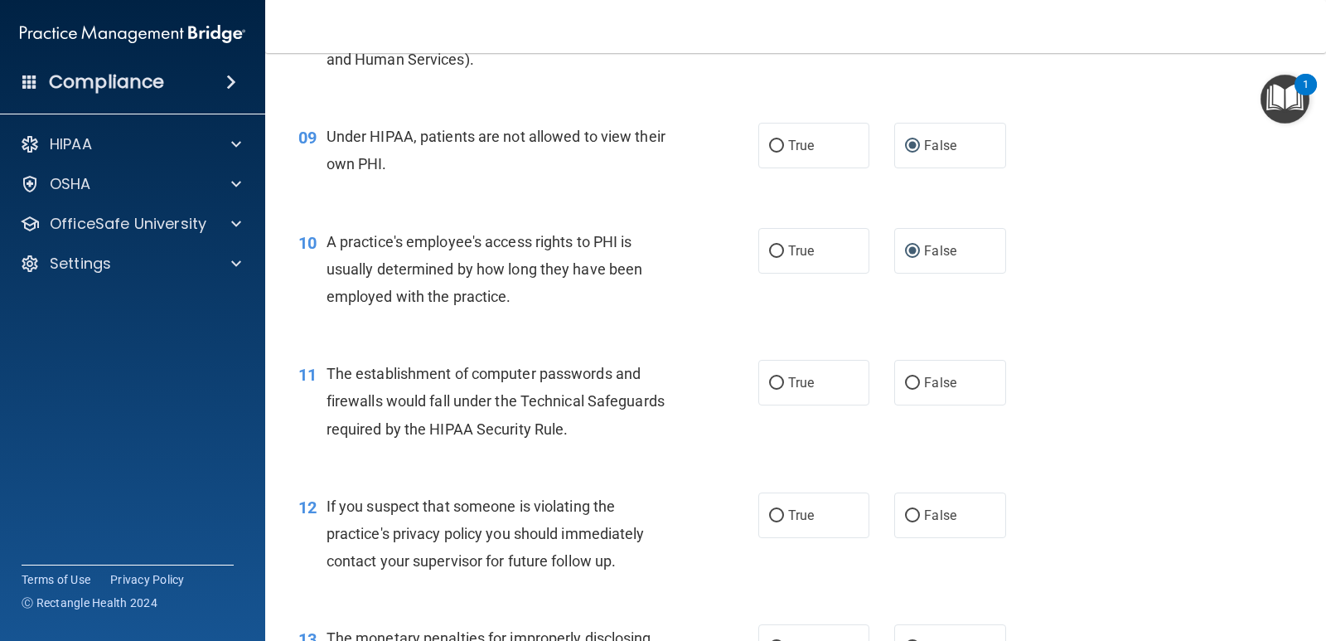
scroll to position [1160, 0]
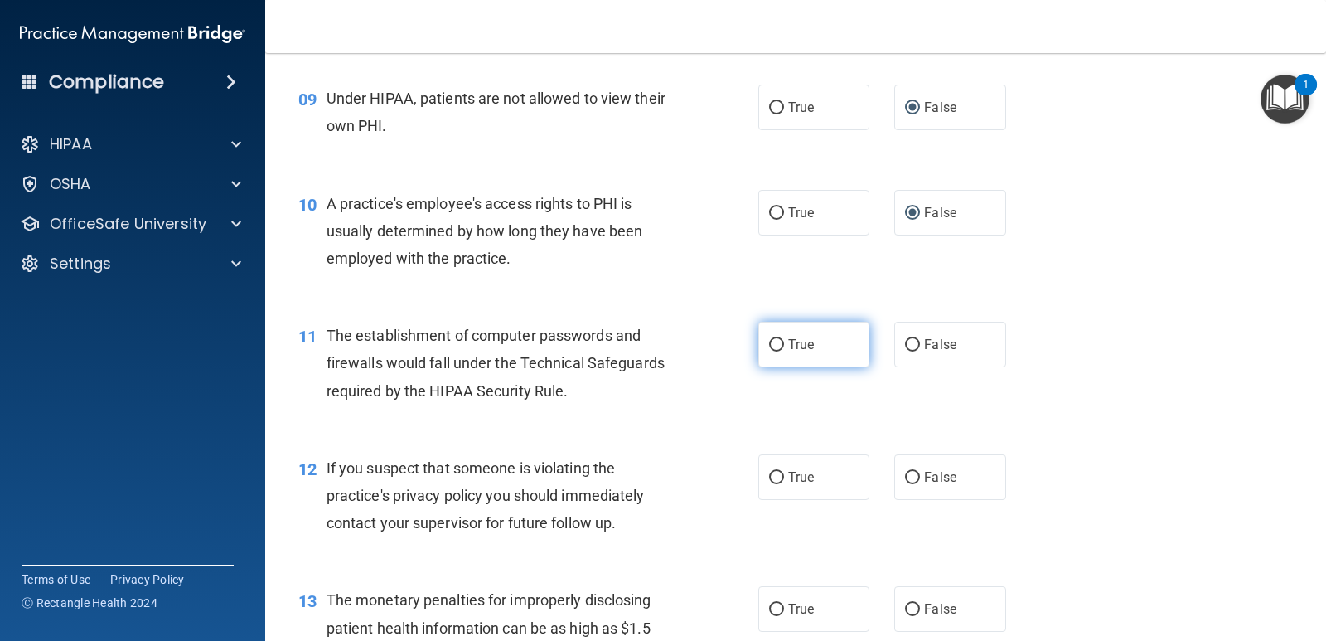
click at [769, 361] on label "True" at bounding box center [813, 345] width 111 height 46
click at [769, 351] on input "True" at bounding box center [776, 345] width 15 height 12
radio input "true"
click at [758, 488] on label "True" at bounding box center [813, 477] width 111 height 46
click at [769, 484] on input "True" at bounding box center [776, 478] width 15 height 12
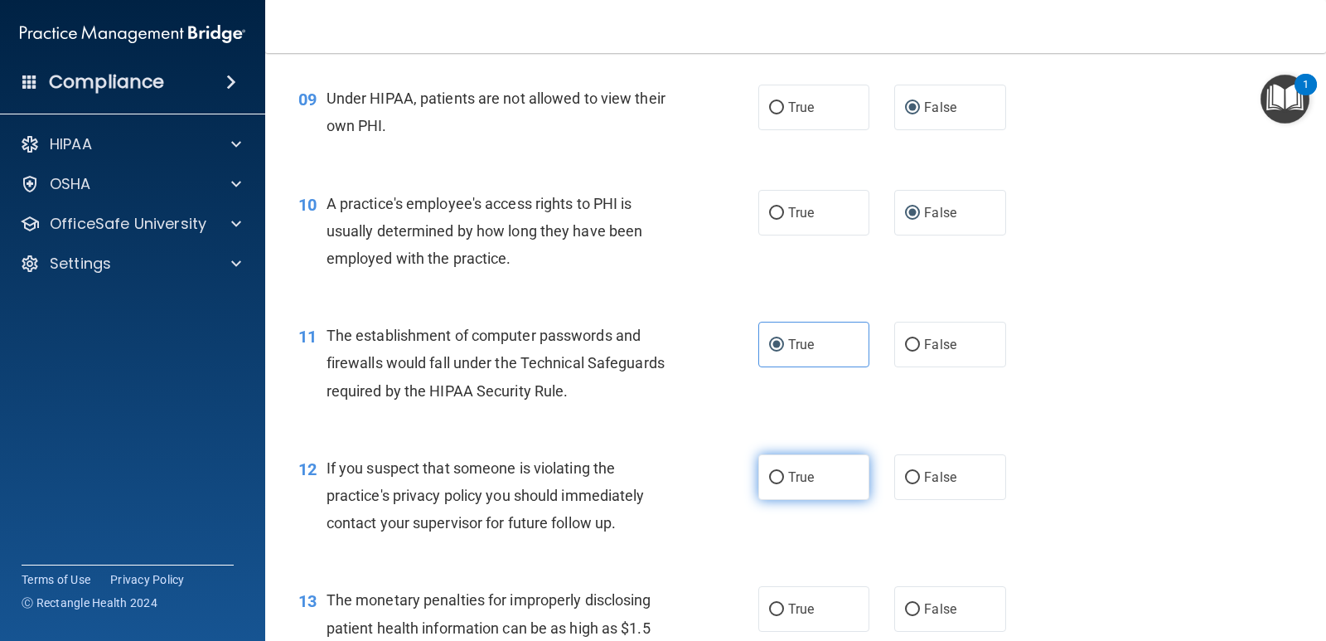
radio input "true"
click at [769, 605] on input "True" at bounding box center [776, 609] width 15 height 12
radio input "true"
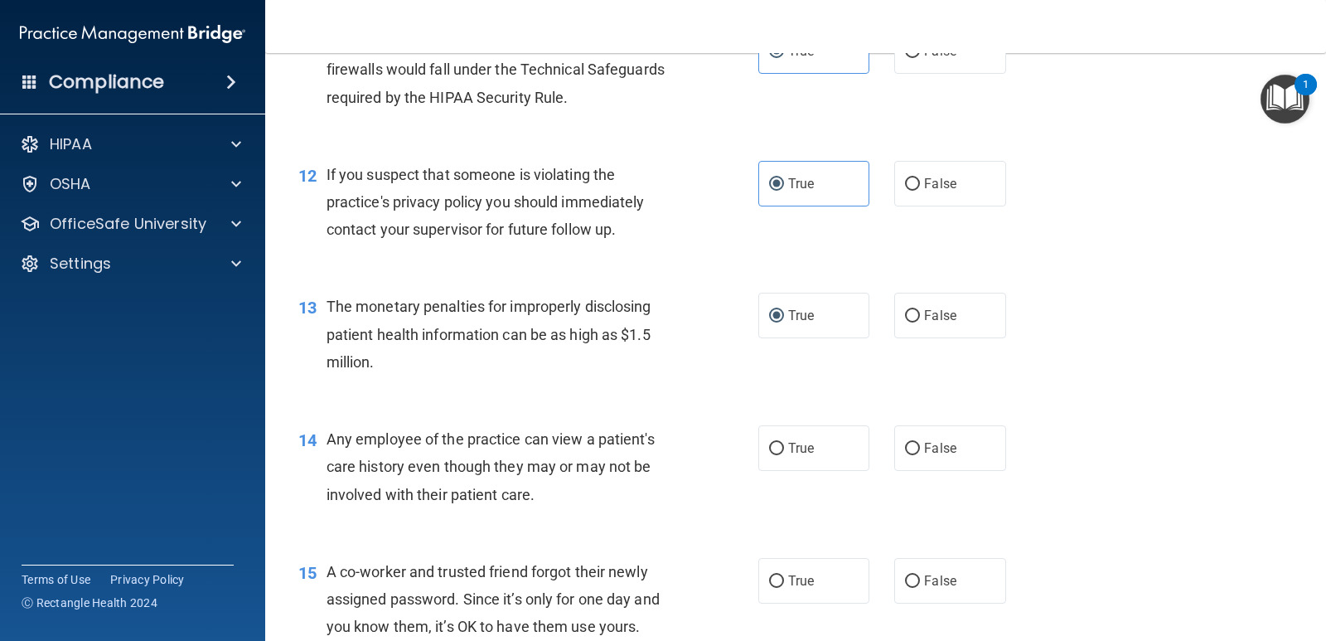
scroll to position [1492, 0]
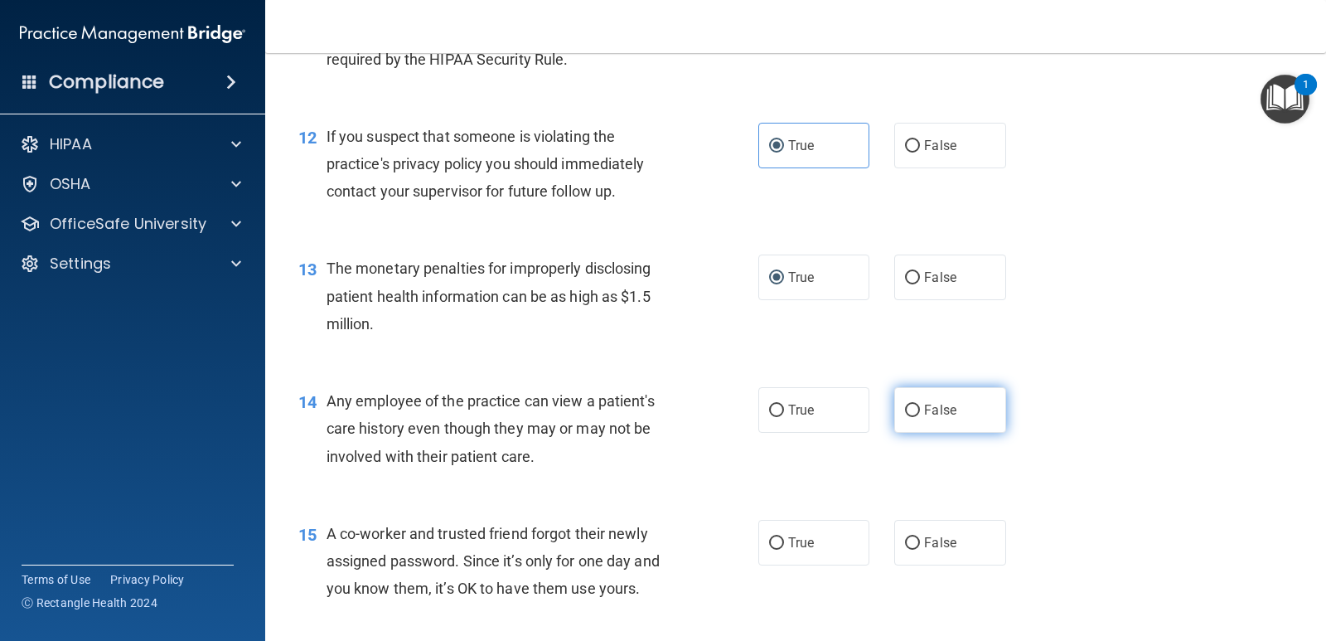
click at [908, 408] on input "False" at bounding box center [912, 410] width 15 height 12
radio input "true"
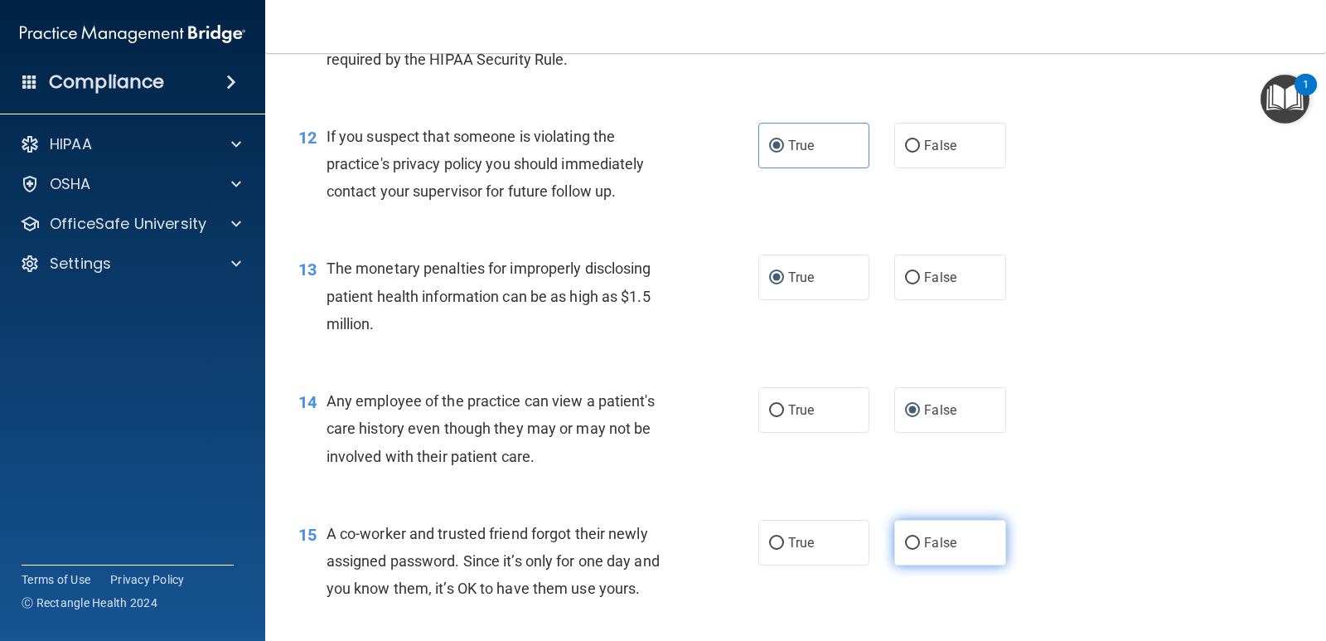
click at [905, 539] on input "False" at bounding box center [912, 543] width 15 height 12
radio input "true"
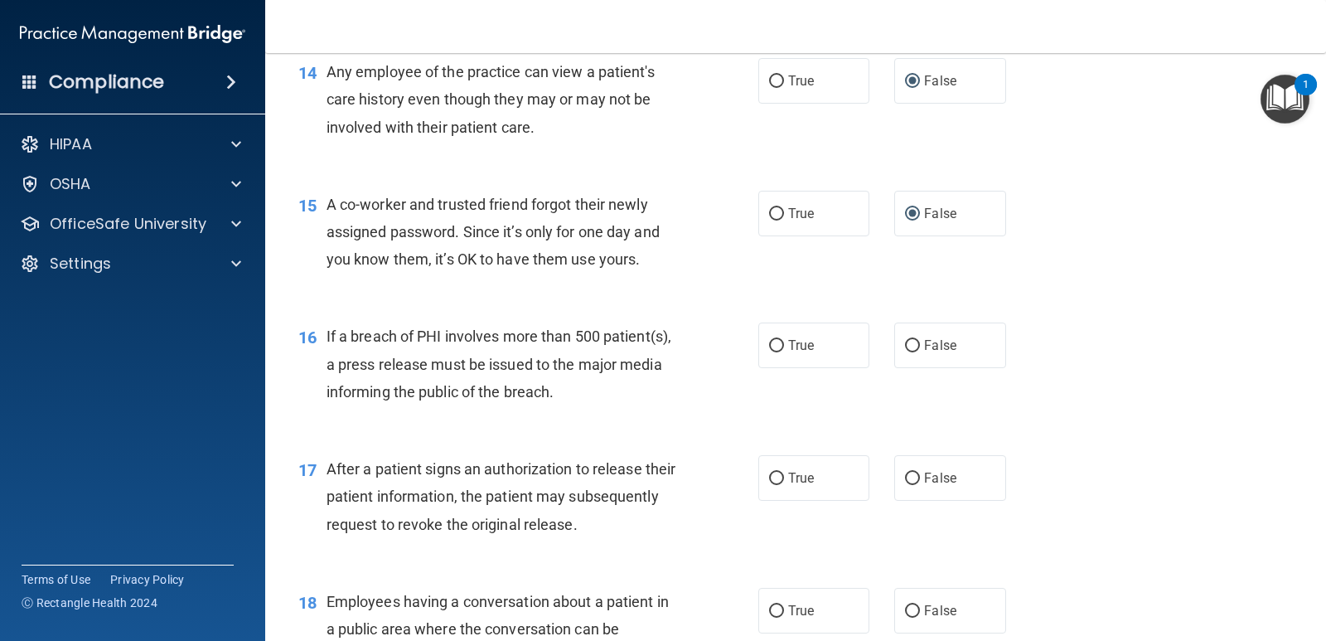
scroll to position [1823, 0]
click at [769, 348] on input "True" at bounding box center [776, 343] width 15 height 12
radio input "true"
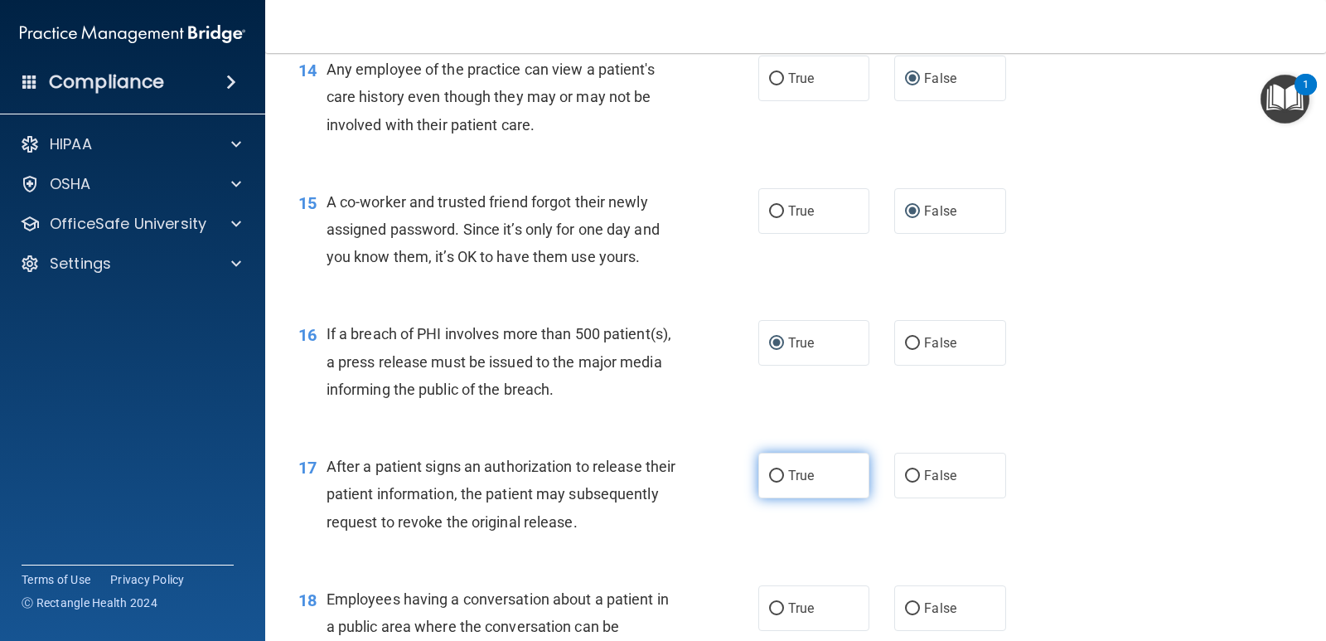
click at [776, 476] on input "True" at bounding box center [776, 476] width 15 height 12
radio input "true"
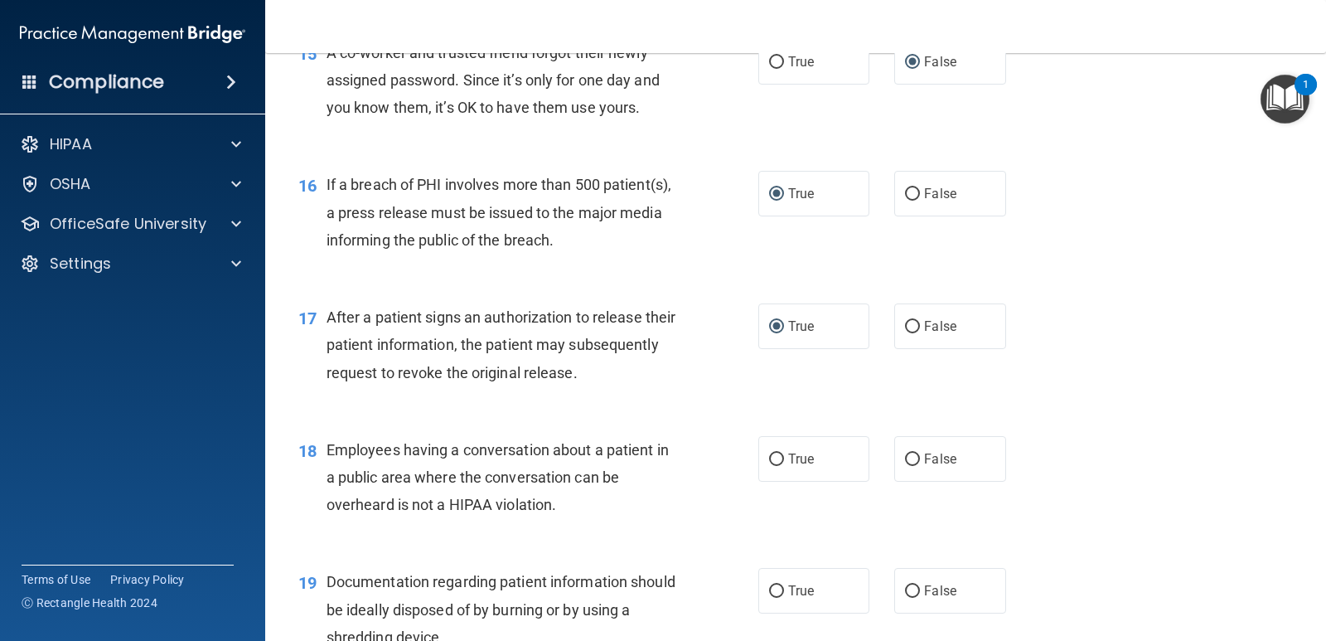
scroll to position [1989, 0]
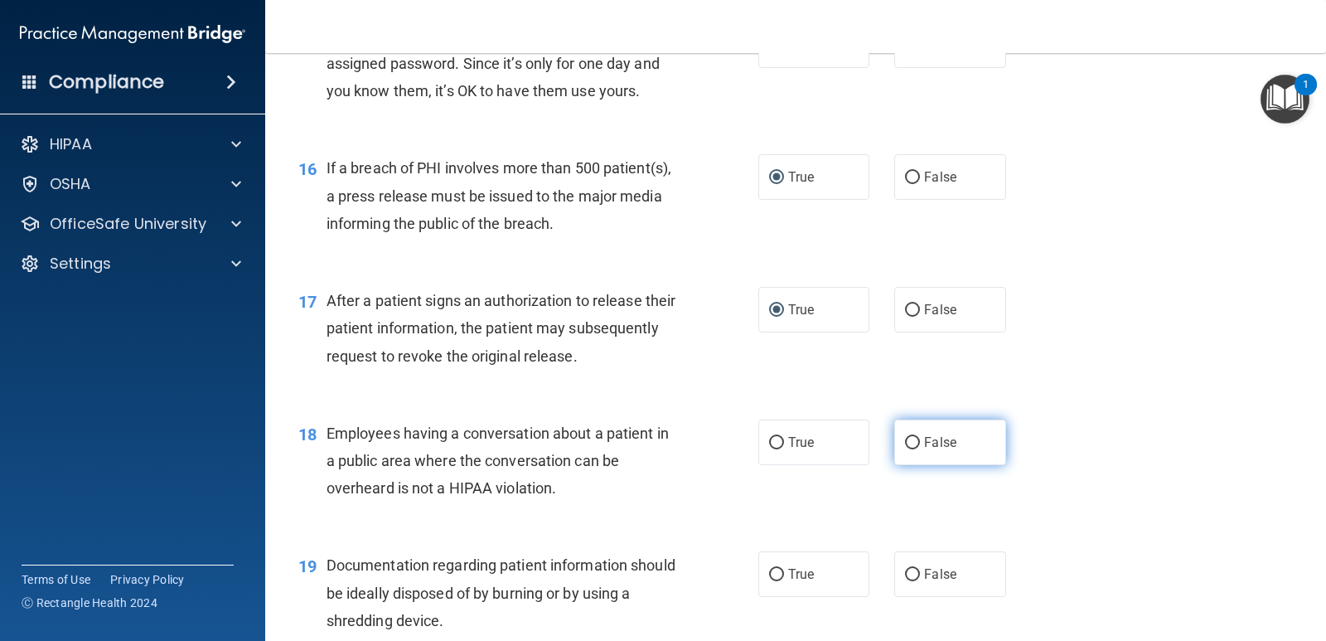
click at [907, 437] on input "False" at bounding box center [912, 443] width 15 height 12
radio input "true"
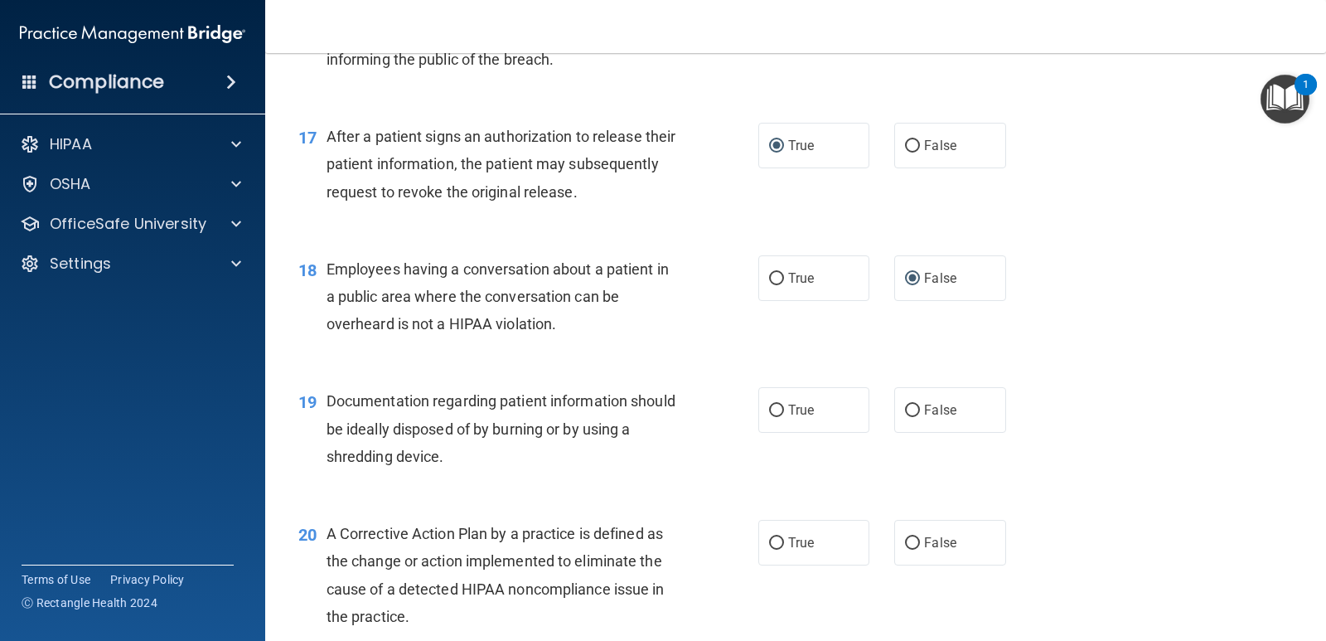
scroll to position [2155, 0]
click at [774, 410] on input "True" at bounding box center [776, 409] width 15 height 12
radio input "true"
click at [770, 538] on input "True" at bounding box center [776, 541] width 15 height 12
radio input "true"
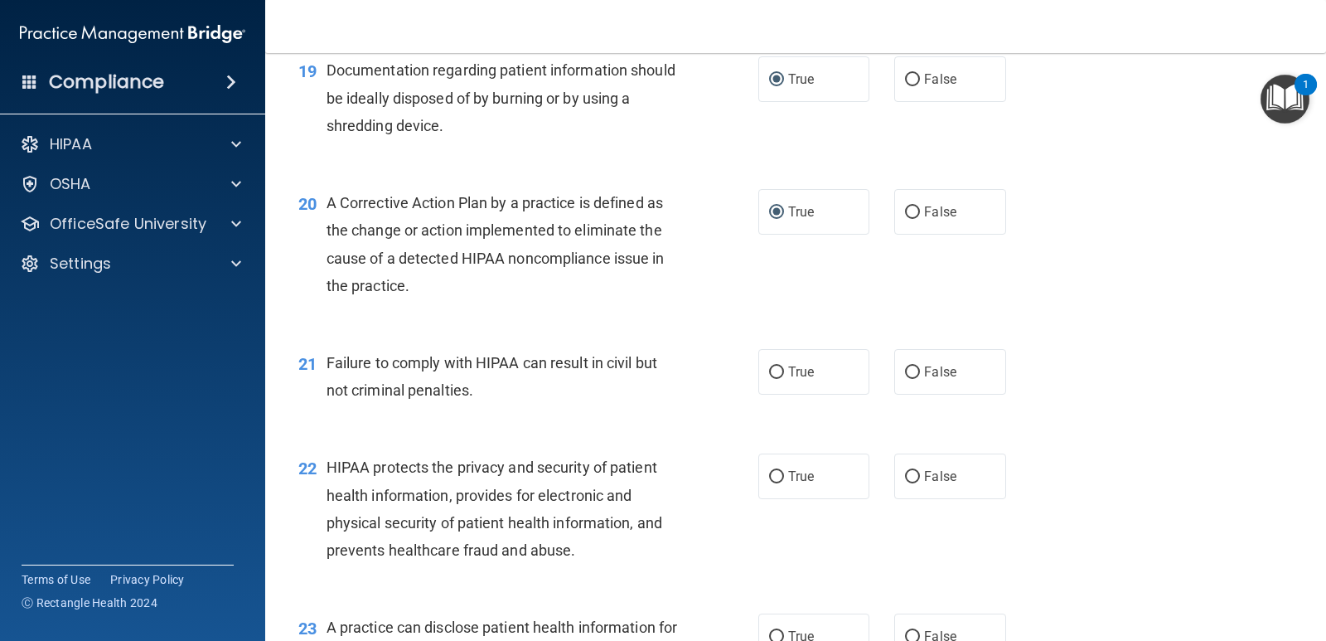
scroll to position [2486, 0]
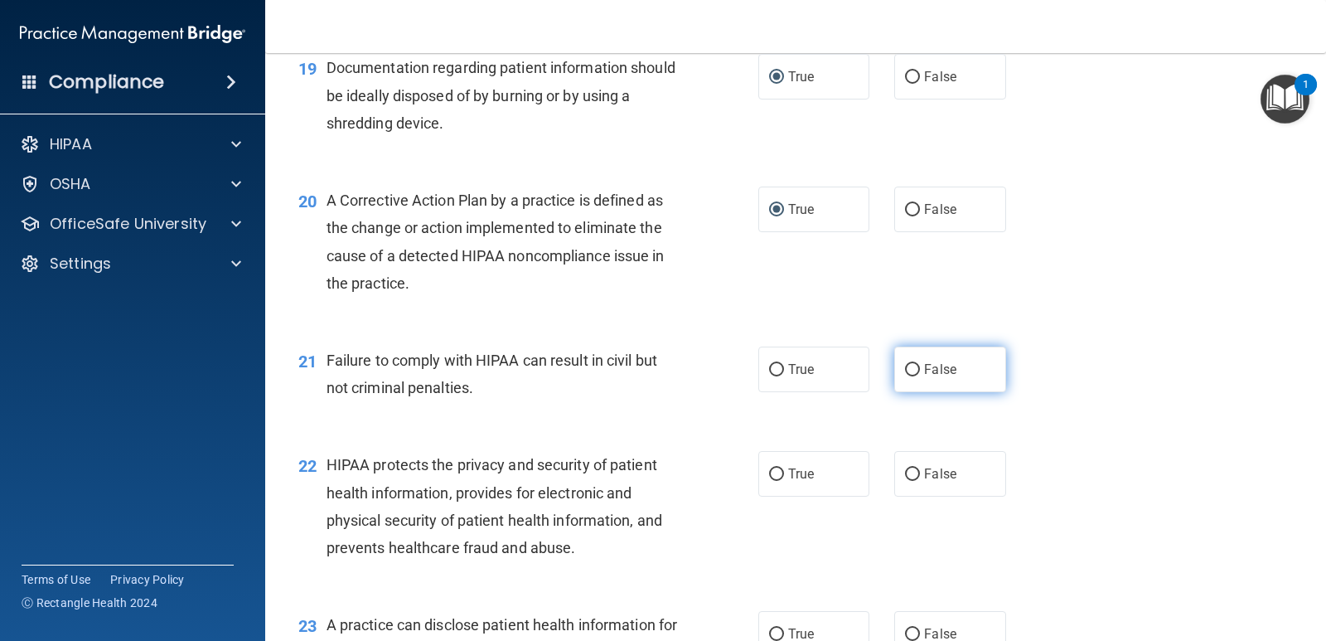
click at [905, 372] on input "False" at bounding box center [912, 370] width 15 height 12
radio input "true"
click at [751, 496] on div "22 HIPAA protects the privacy and security of patient health information, provi…" at bounding box center [528, 510] width 510 height 118
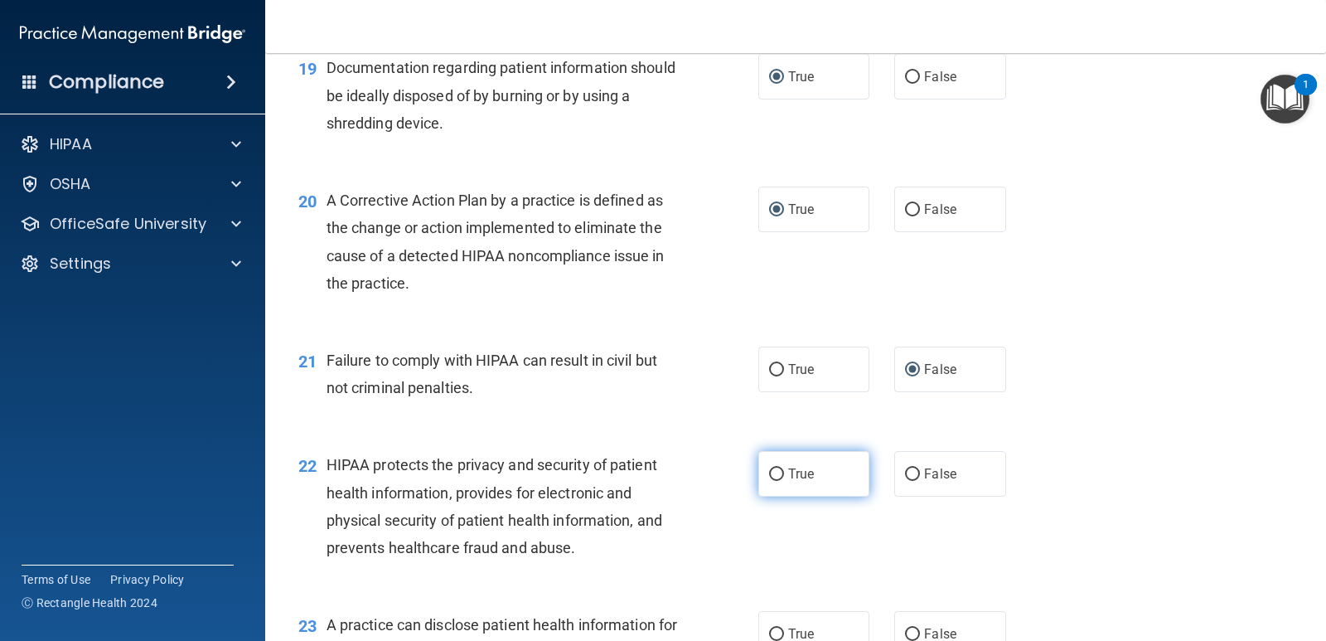
click at [769, 473] on input "True" at bounding box center [776, 474] width 15 height 12
radio input "true"
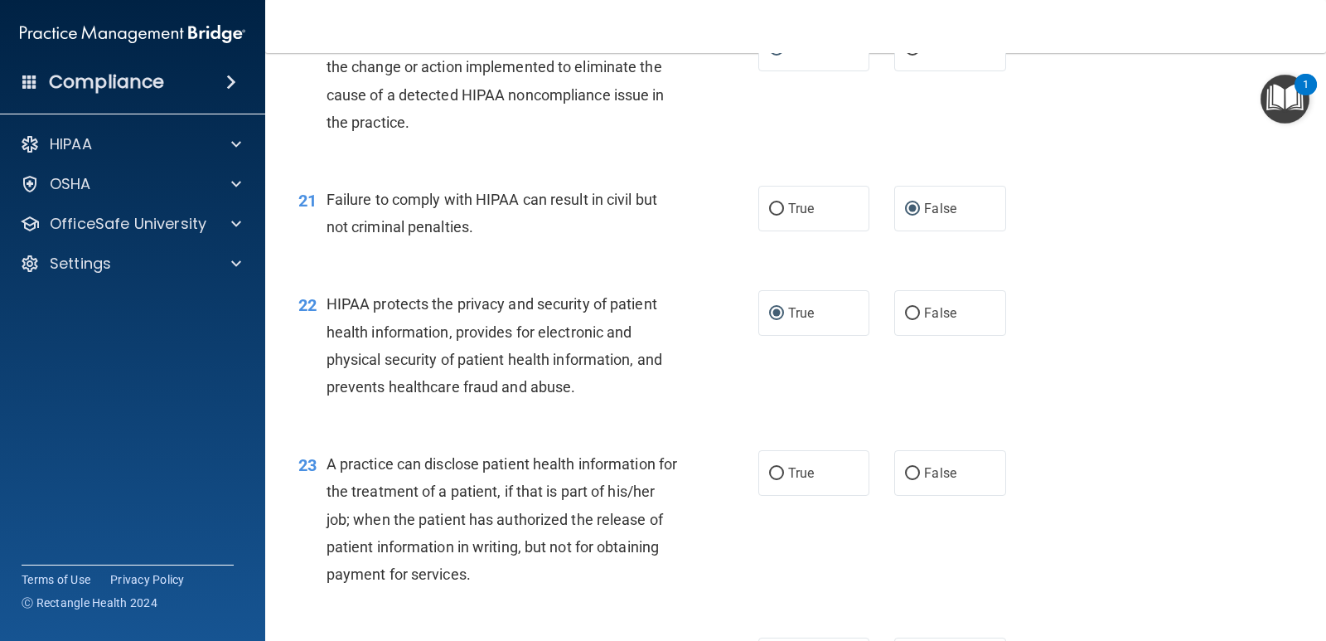
scroll to position [2652, 0]
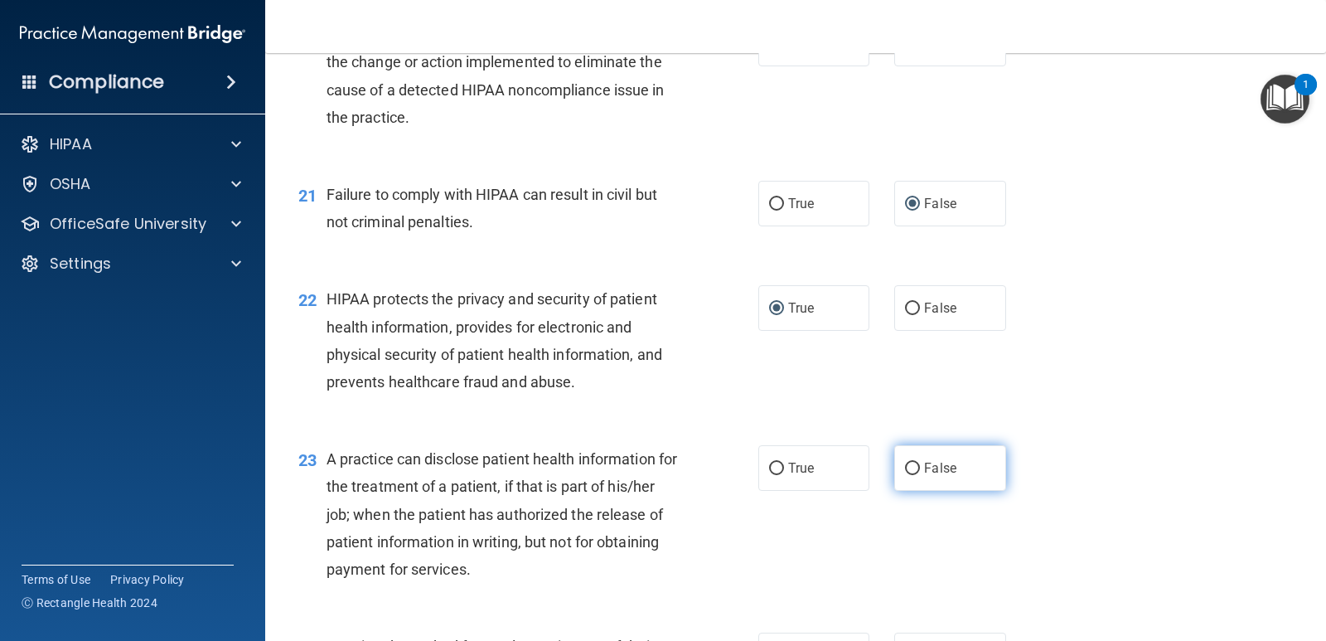
click at [905, 469] on input "False" at bounding box center [912, 468] width 15 height 12
radio input "true"
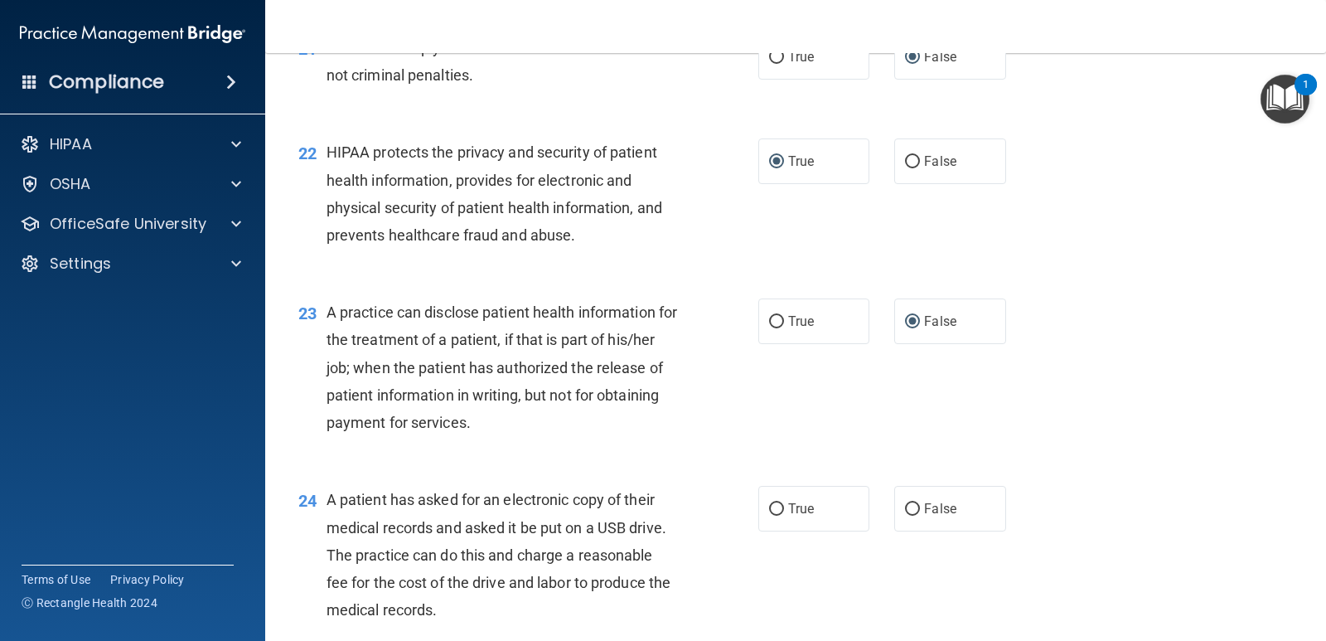
scroll to position [2817, 0]
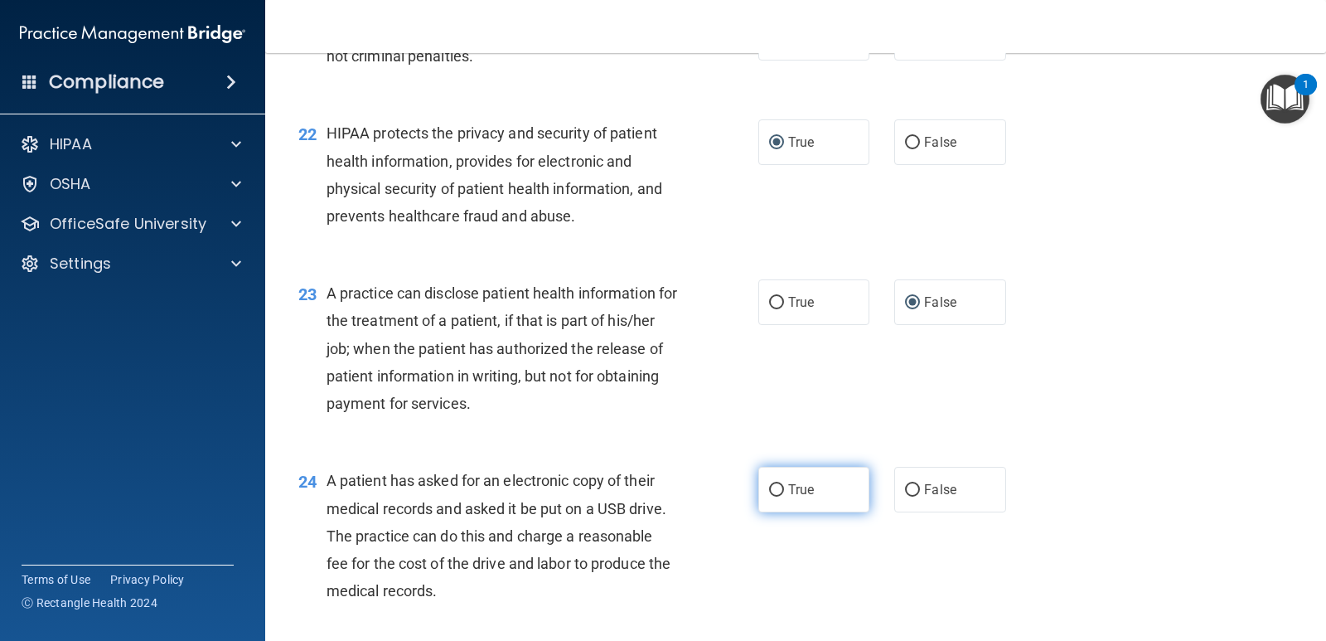
click at [769, 493] on input "True" at bounding box center [776, 490] width 15 height 12
radio input "true"
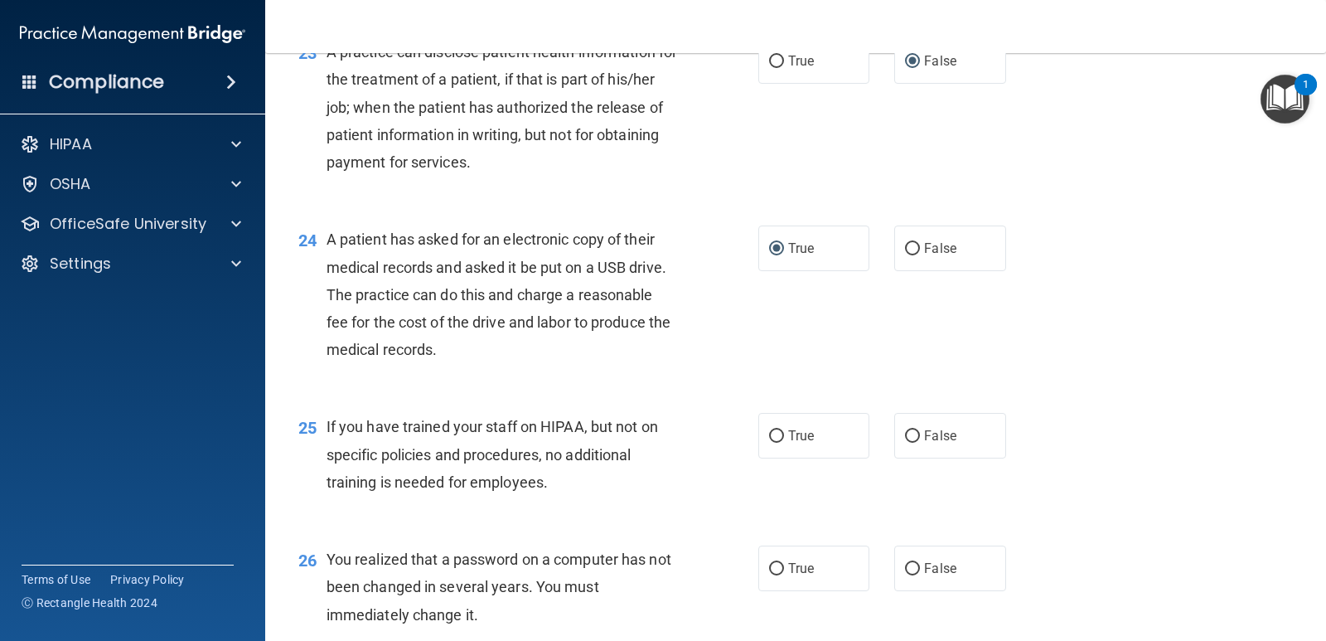
scroll to position [3066, 0]
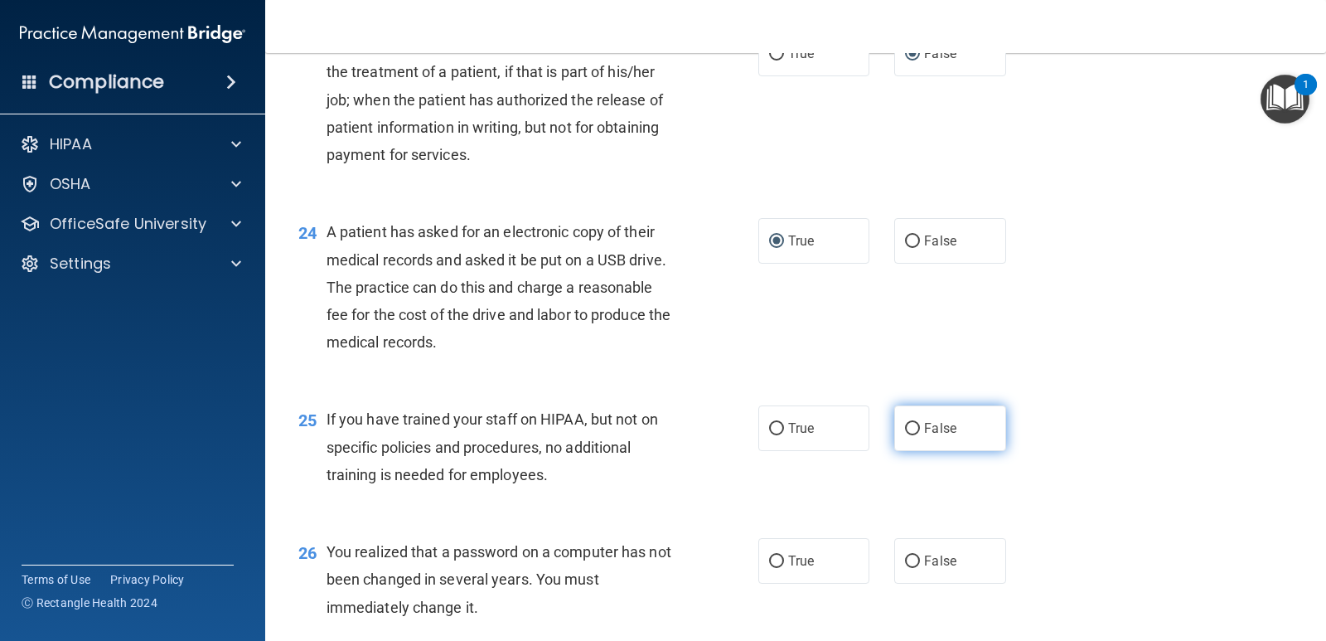
click at [905, 434] on input "False" at bounding box center [912, 429] width 15 height 12
radio input "true"
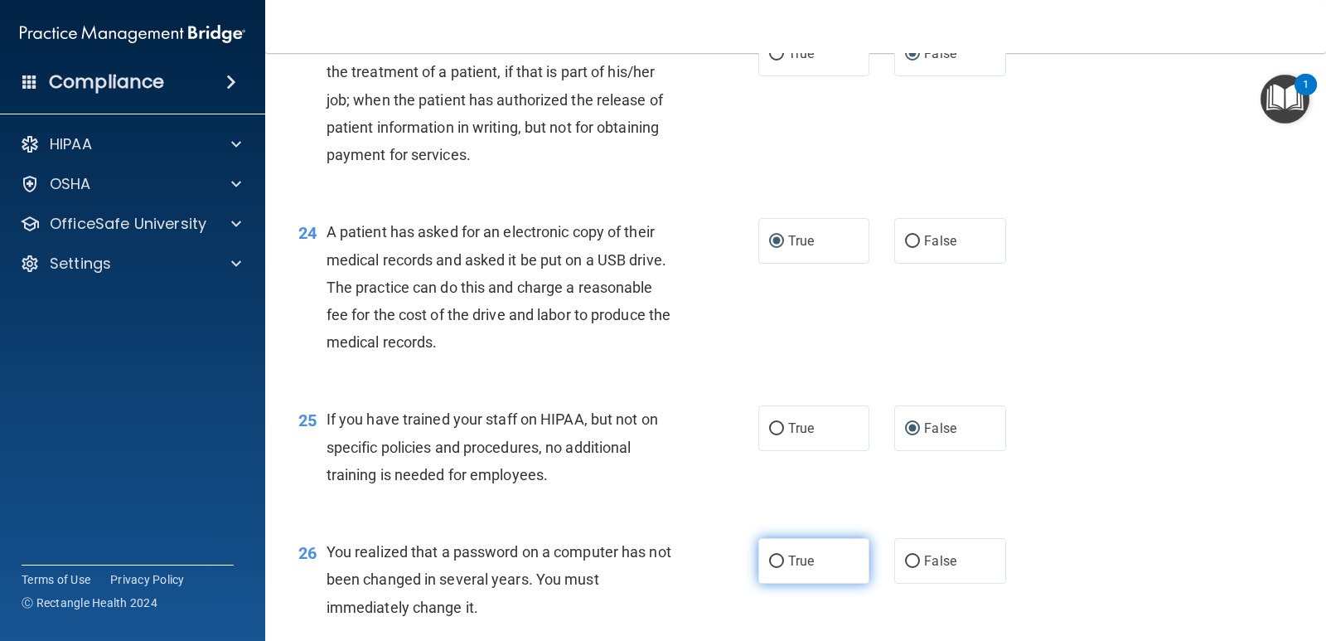
click at [772, 555] on input "True" at bounding box center [776, 561] width 15 height 12
radio input "true"
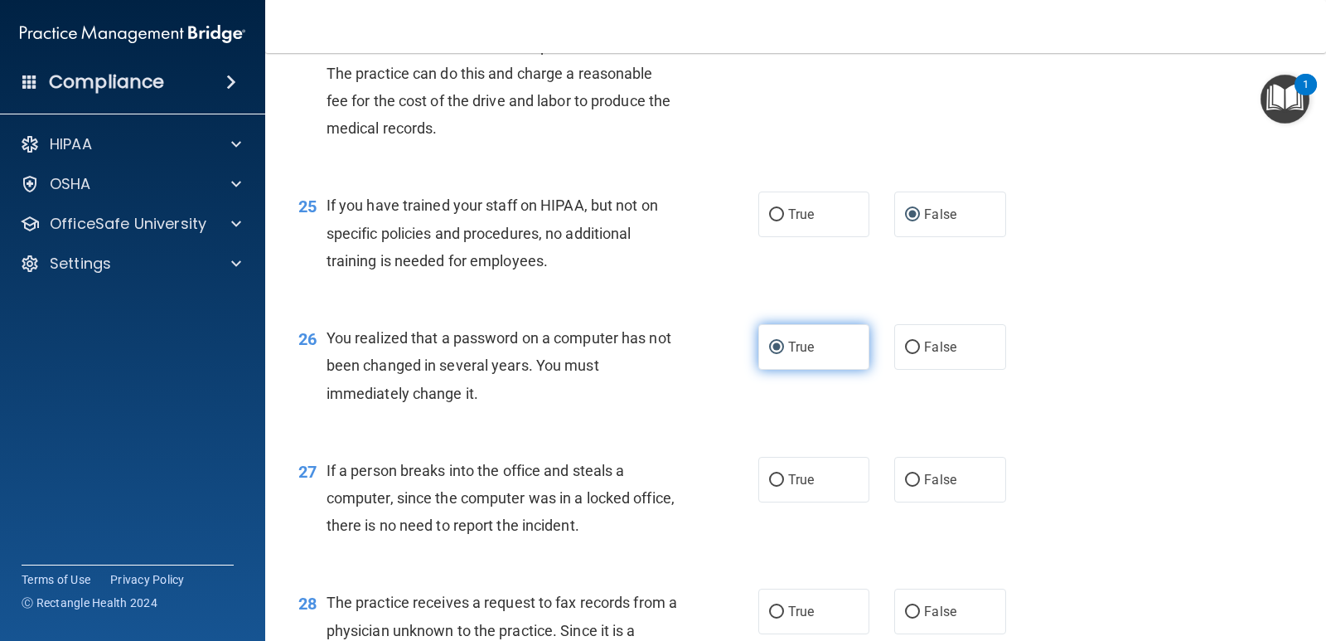
scroll to position [3315, 0]
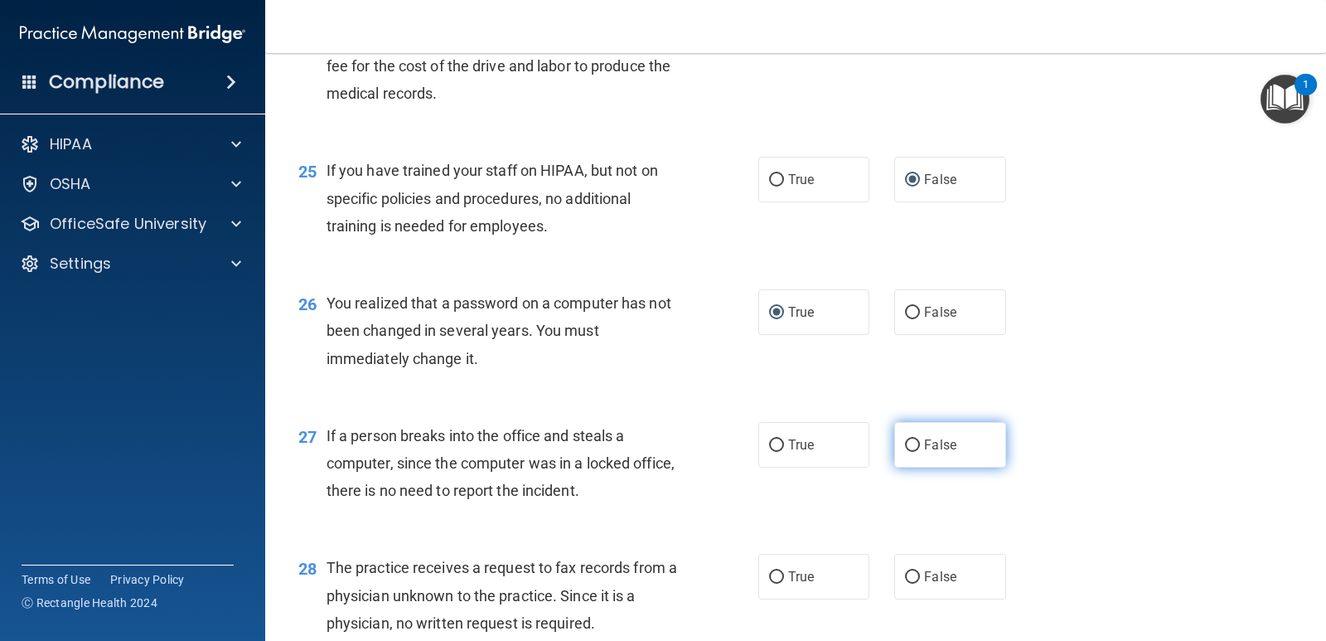
click at [900, 452] on label "False" at bounding box center [949, 445] width 111 height 46
click at [905, 452] on input "False" at bounding box center [912, 445] width 15 height 12
radio input "true"
click at [895, 581] on label "False" at bounding box center [949, 577] width 111 height 46
click at [905, 581] on input "False" at bounding box center [912, 577] width 15 height 12
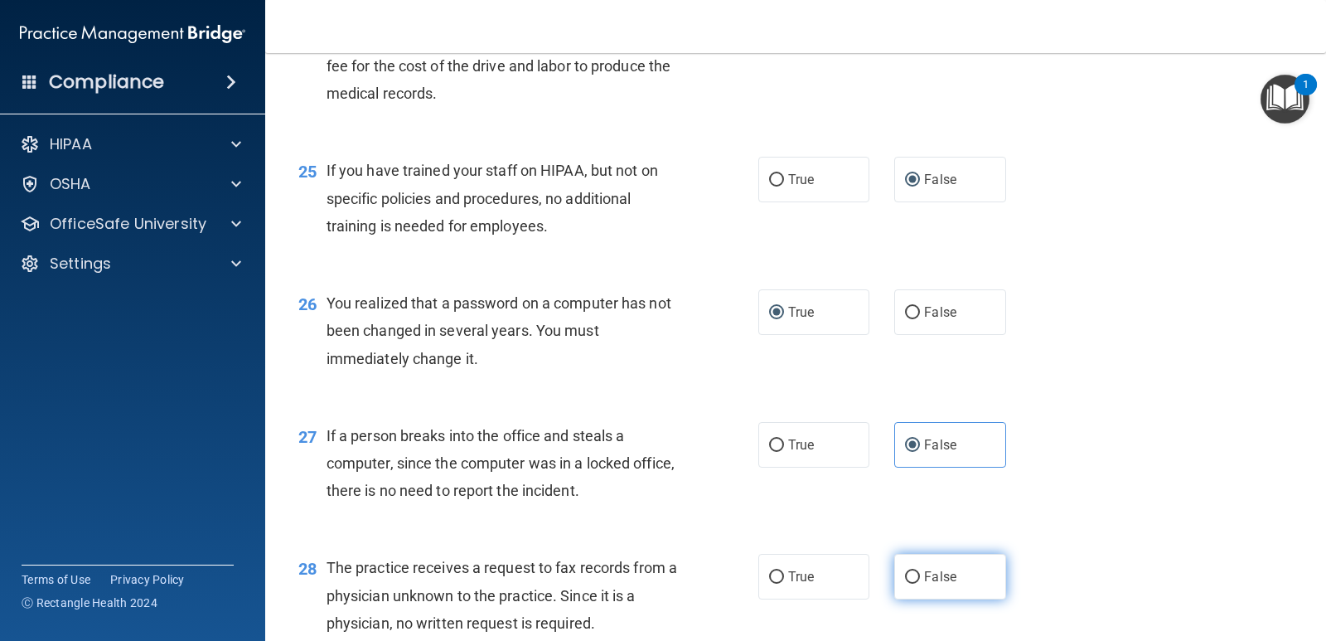
radio input "true"
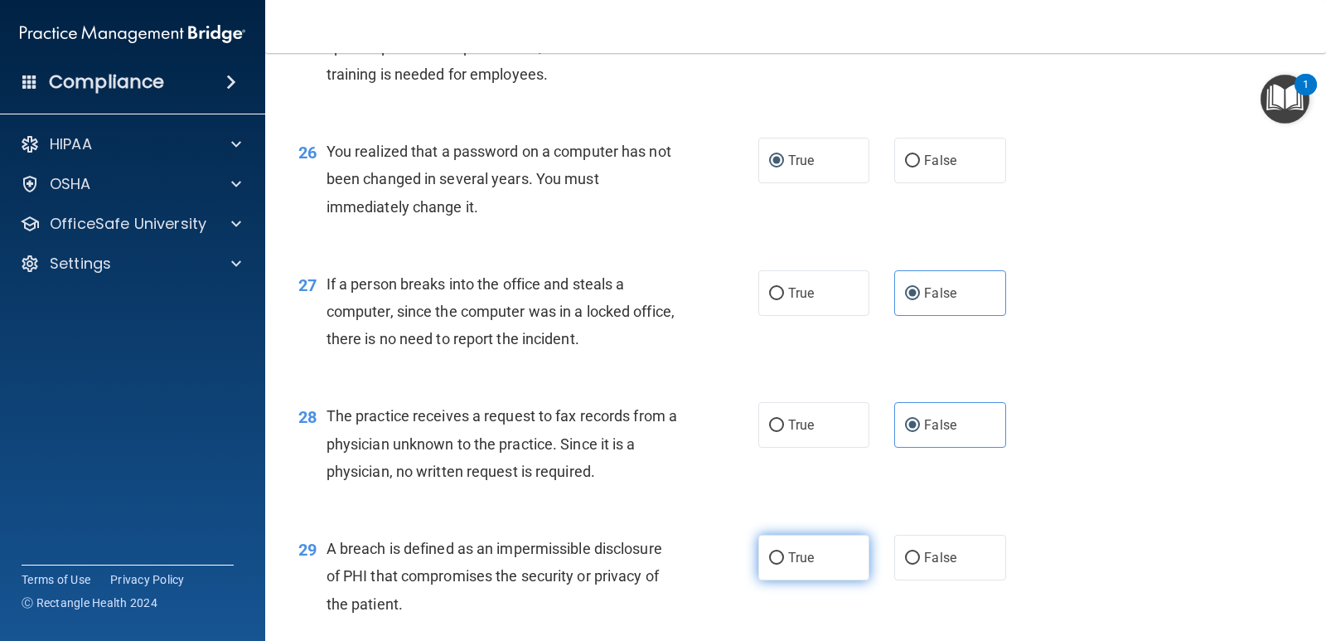
scroll to position [3480, 0]
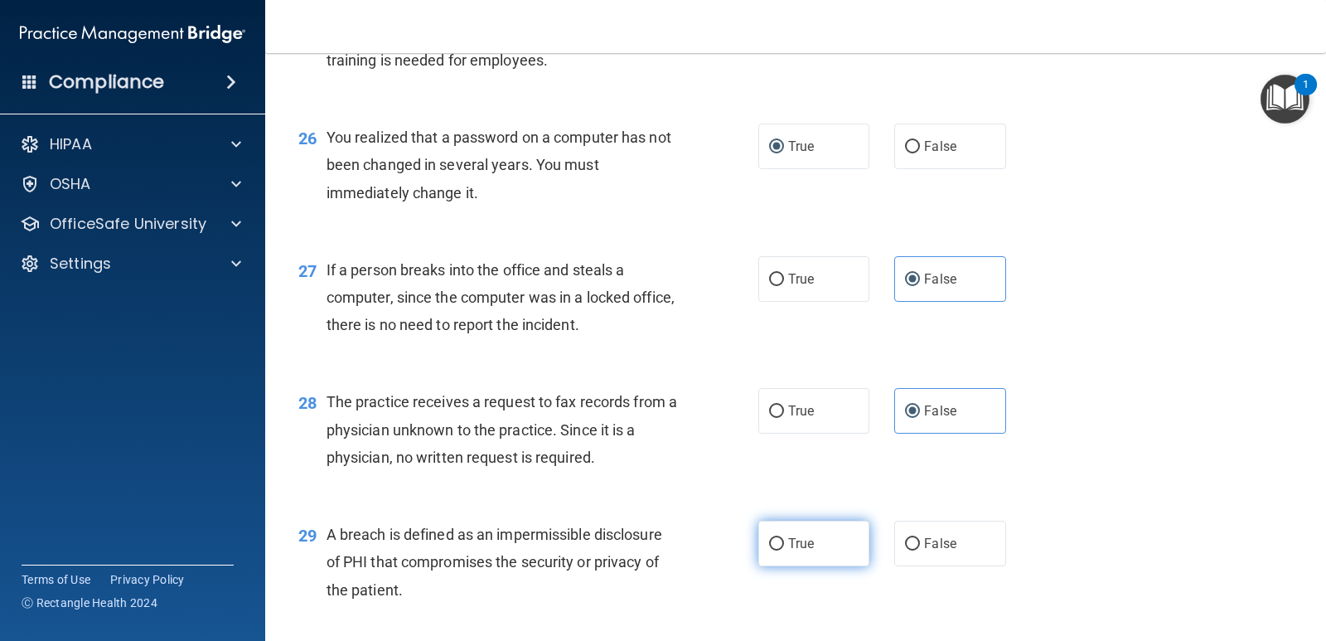
click at [773, 545] on input "True" at bounding box center [776, 544] width 15 height 12
radio input "true"
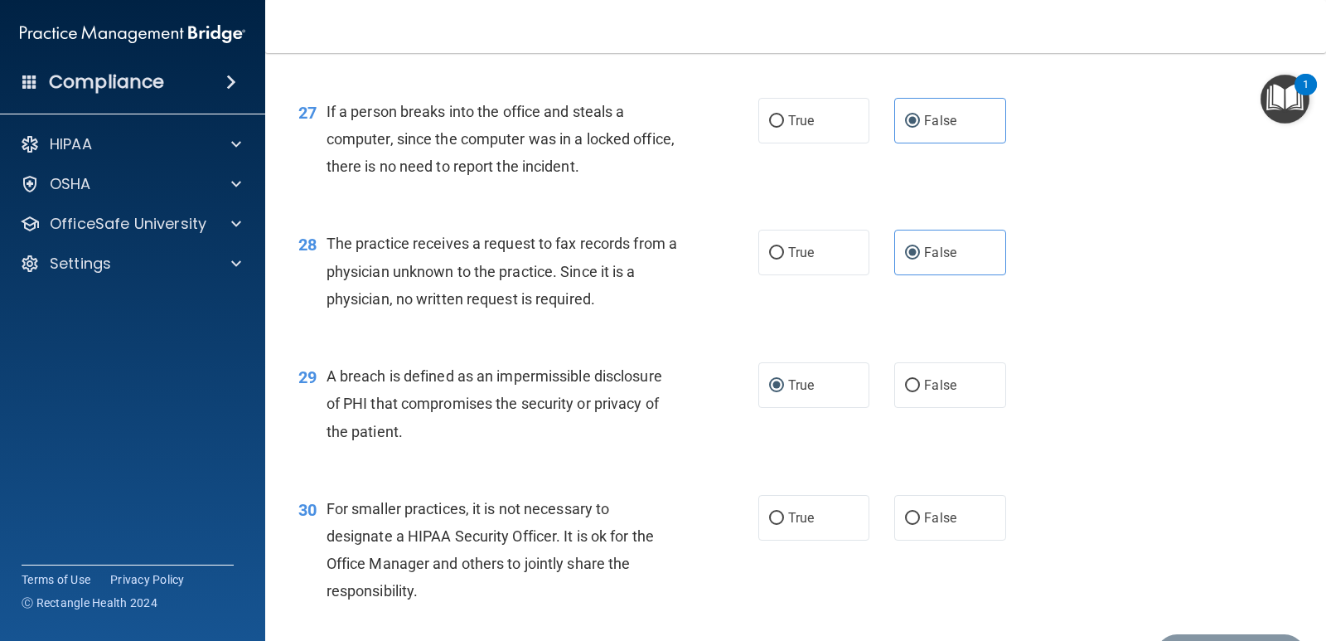
scroll to position [3646, 0]
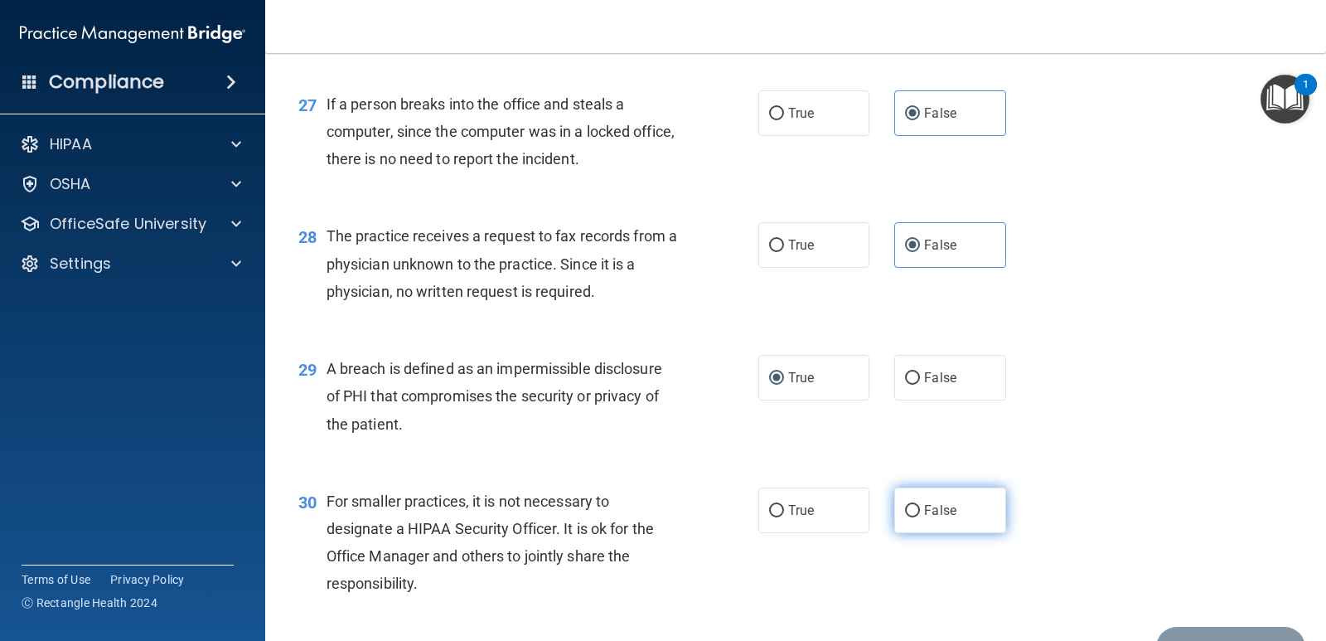
click at [905, 508] on input "False" at bounding box center [912, 511] width 15 height 12
radio input "true"
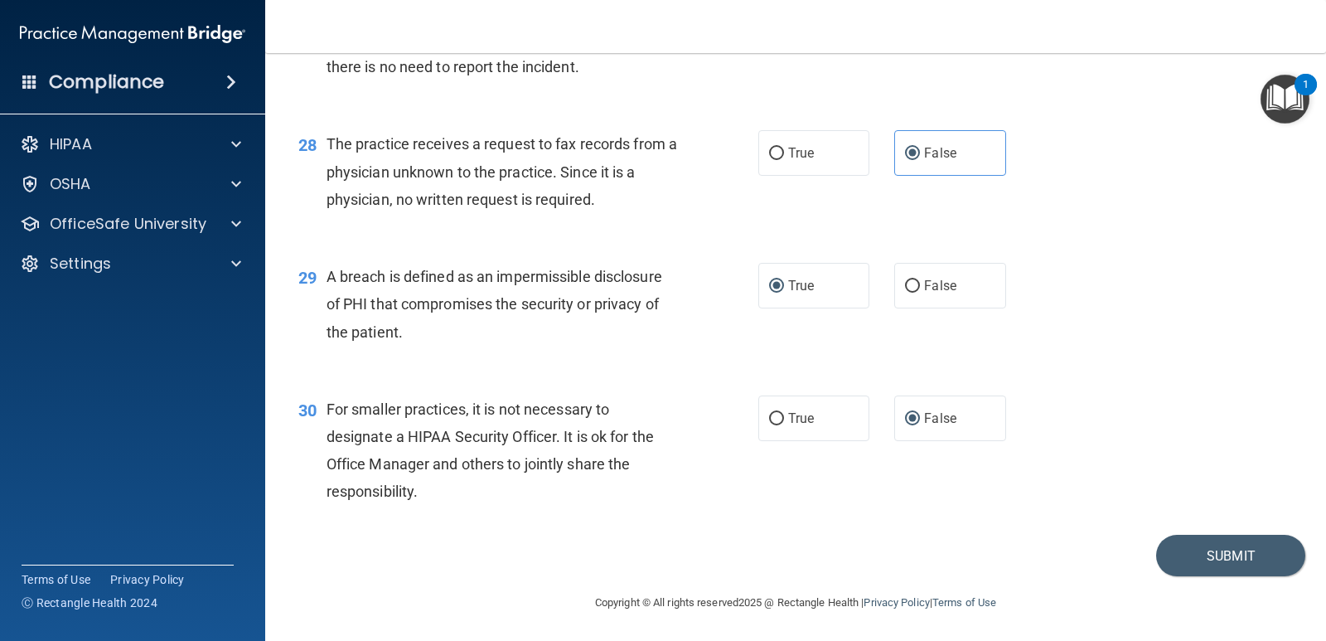
scroll to position [3740, 0]
click at [1192, 538] on button "Submit" at bounding box center [1230, 554] width 149 height 42
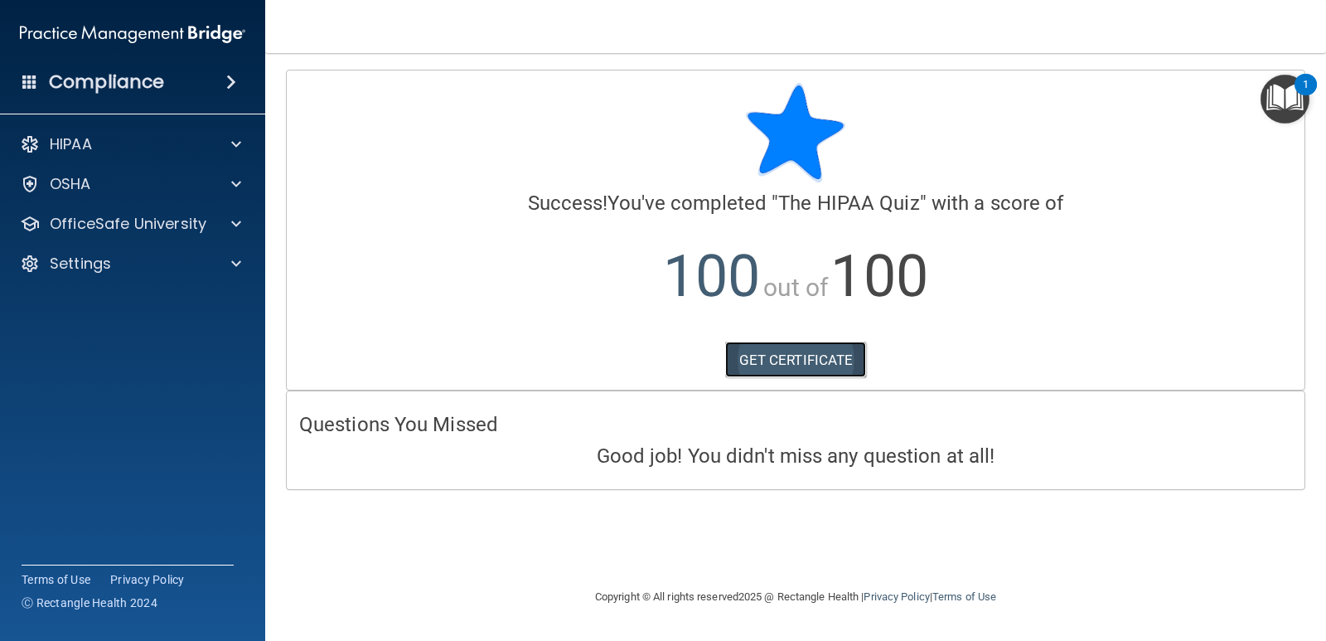
click at [813, 366] on link "GET CERTIFICATE" at bounding box center [796, 359] width 142 height 36
click at [123, 143] on div "HIPAA" at bounding box center [110, 144] width 206 height 20
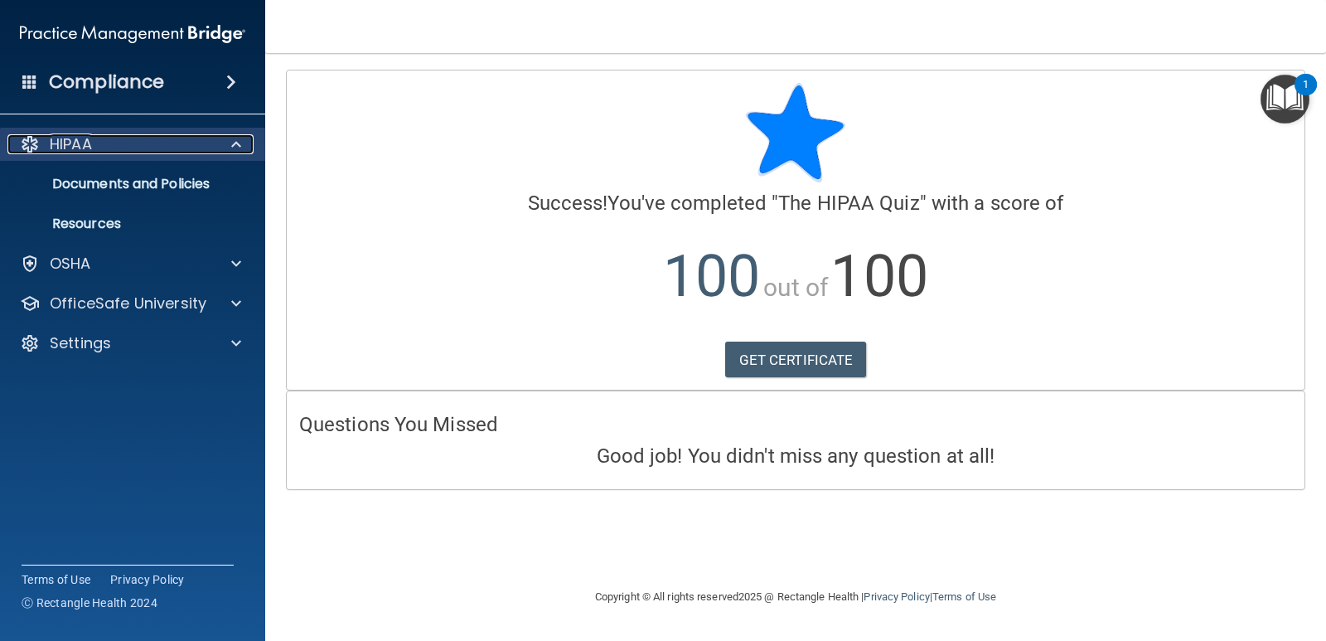
click at [123, 143] on div "HIPAA" at bounding box center [110, 144] width 206 height 20
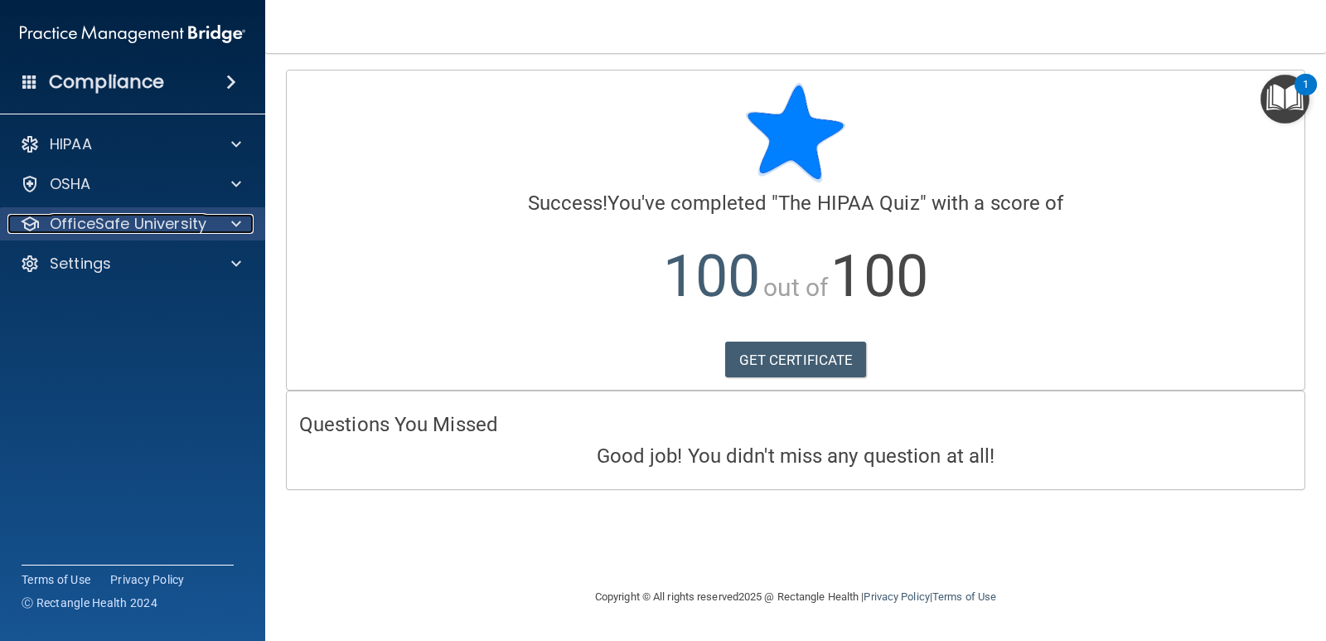
click at [143, 225] on p "OfficeSafe University" at bounding box center [128, 224] width 157 height 20
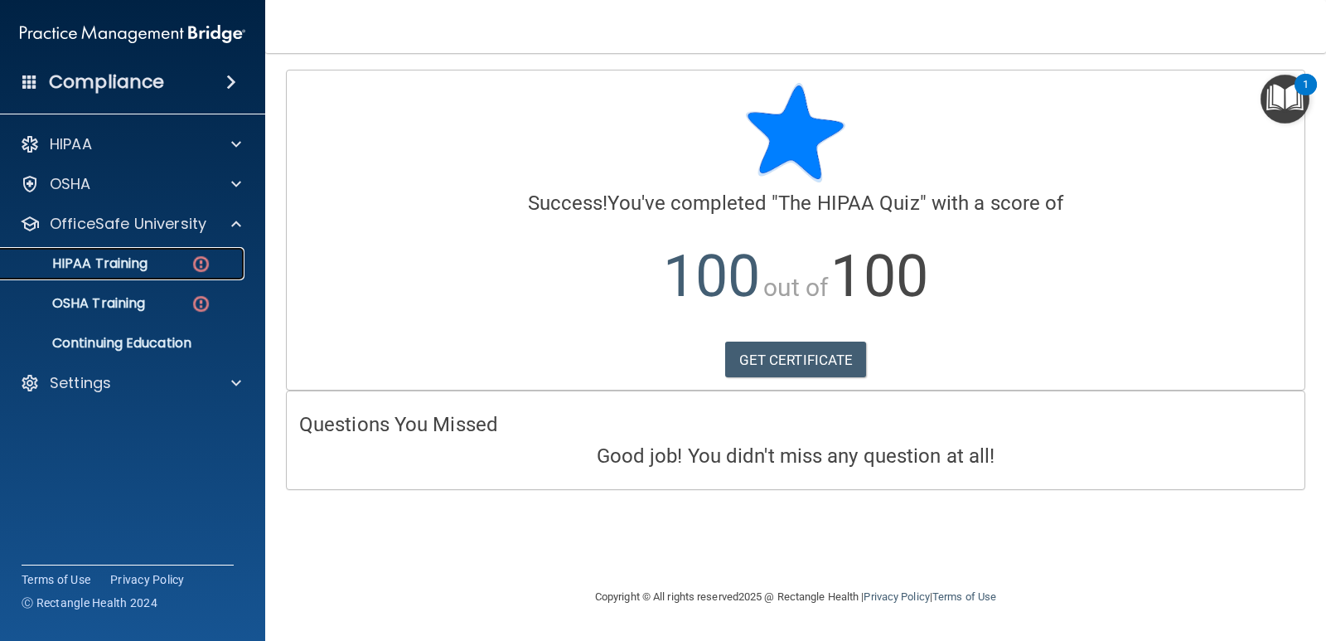
click at [155, 255] on div "HIPAA Training" at bounding box center [124, 263] width 226 height 17
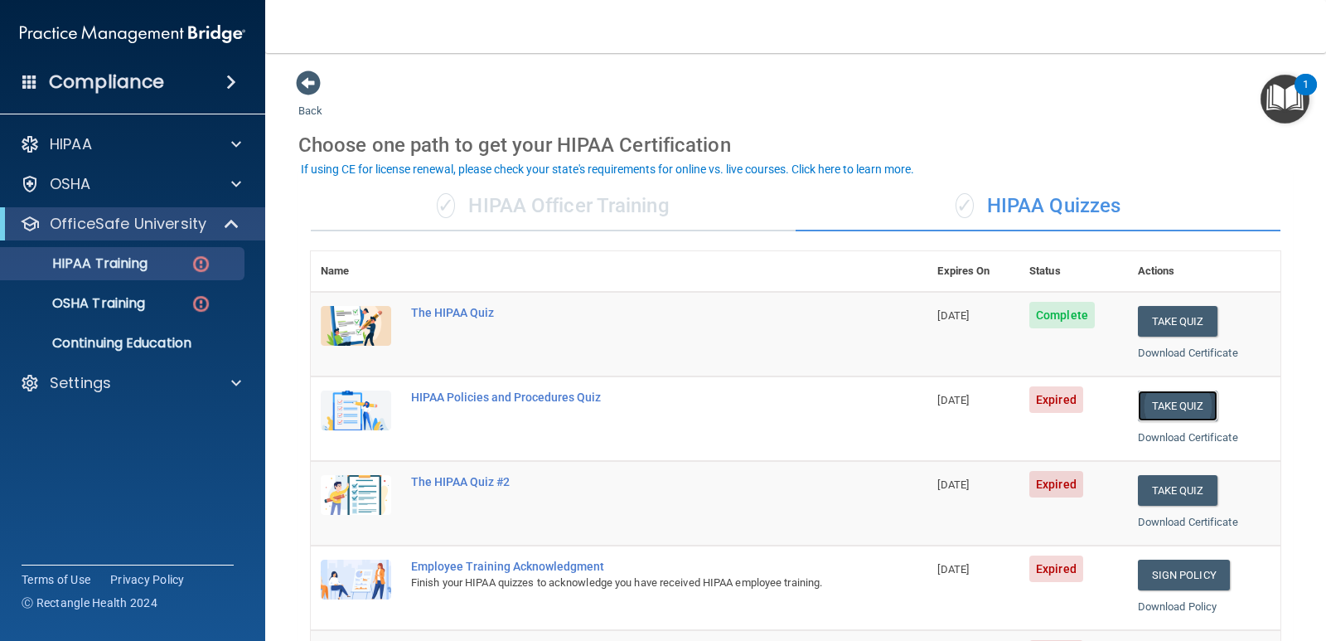
click at [1180, 403] on button "Take Quiz" at bounding box center [1178, 405] width 80 height 31
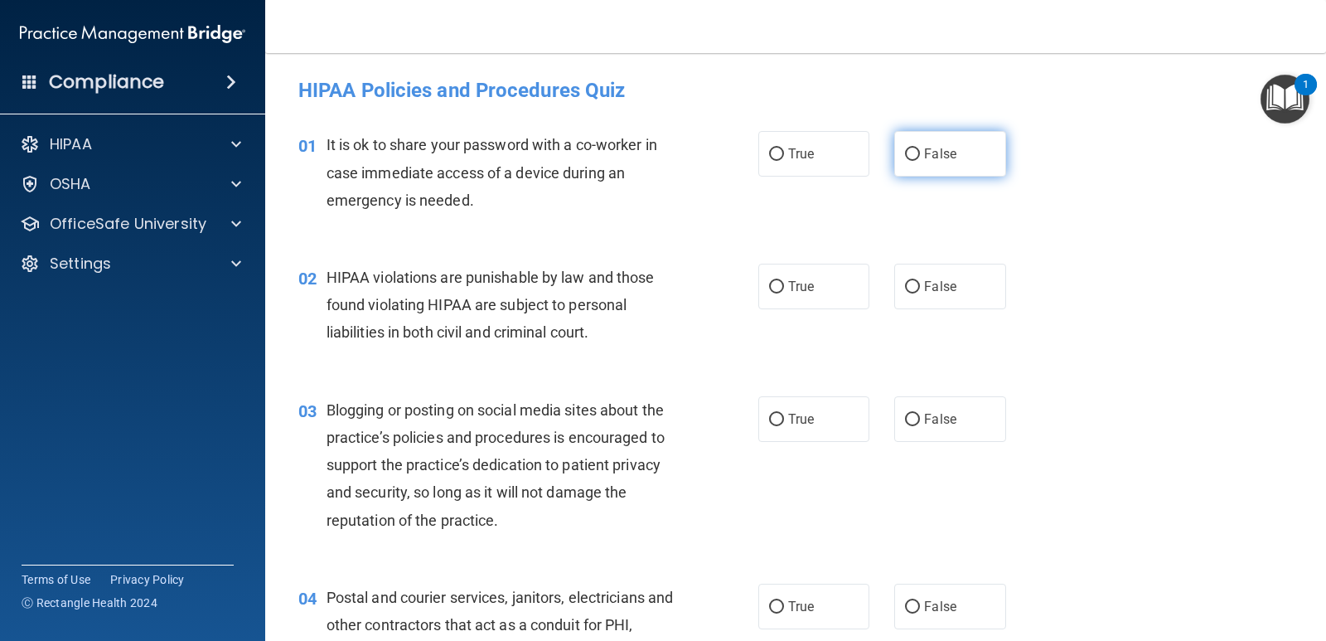
click at [967, 156] on label "False" at bounding box center [949, 154] width 111 height 46
click at [920, 156] on input "False" at bounding box center [912, 154] width 15 height 12
radio input "true"
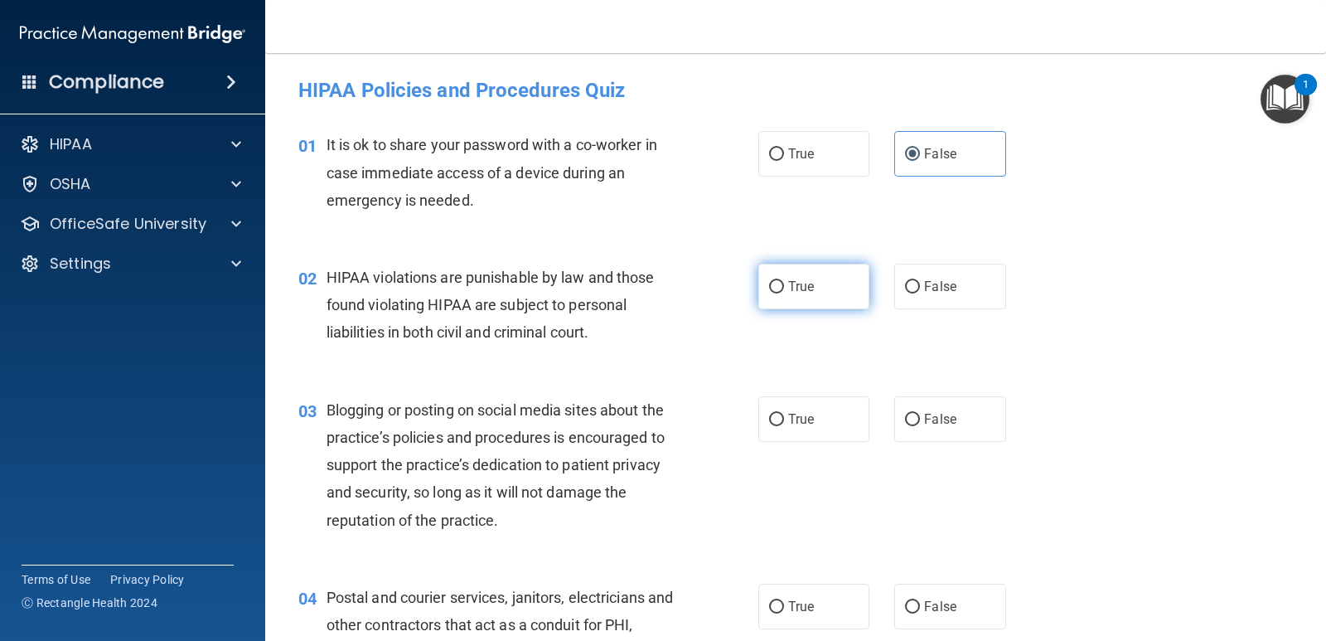
click at [769, 278] on label "True" at bounding box center [813, 287] width 111 height 46
click at [773, 417] on input "True" at bounding box center [776, 420] width 15 height 12
radio input "true"
click at [770, 286] on input "True" at bounding box center [776, 287] width 15 height 12
radio input "true"
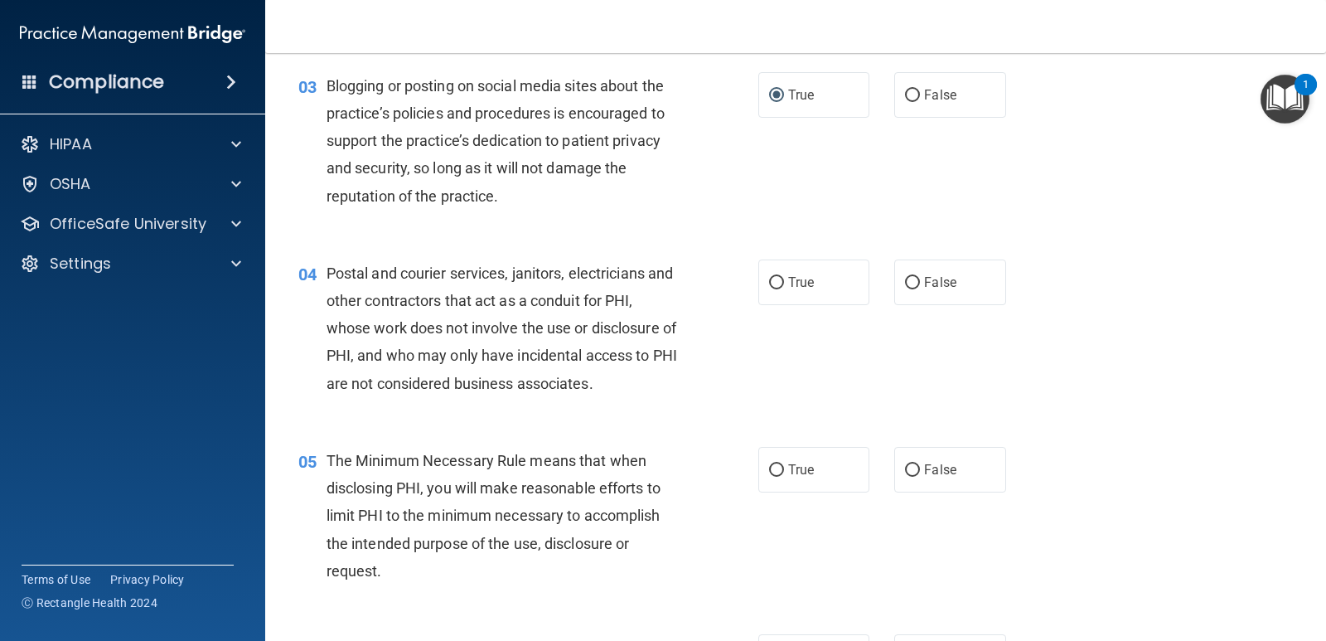
scroll to position [331, 0]
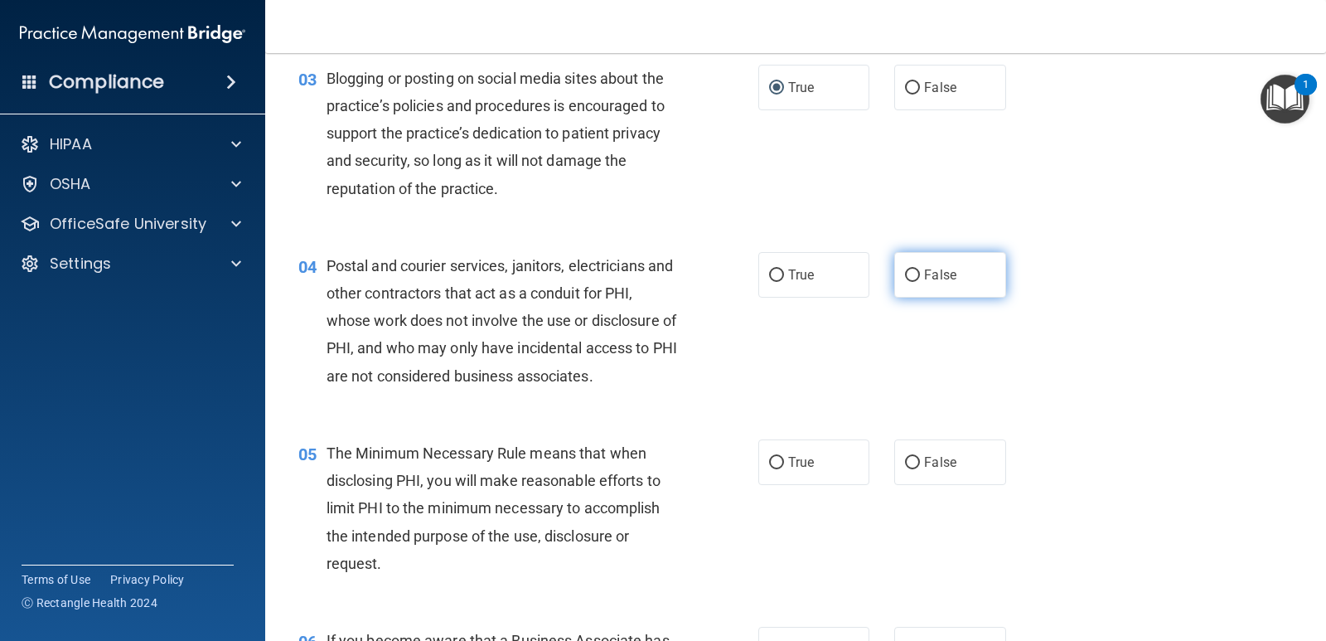
click at [906, 269] on input "False" at bounding box center [912, 275] width 15 height 12
radio input "true"
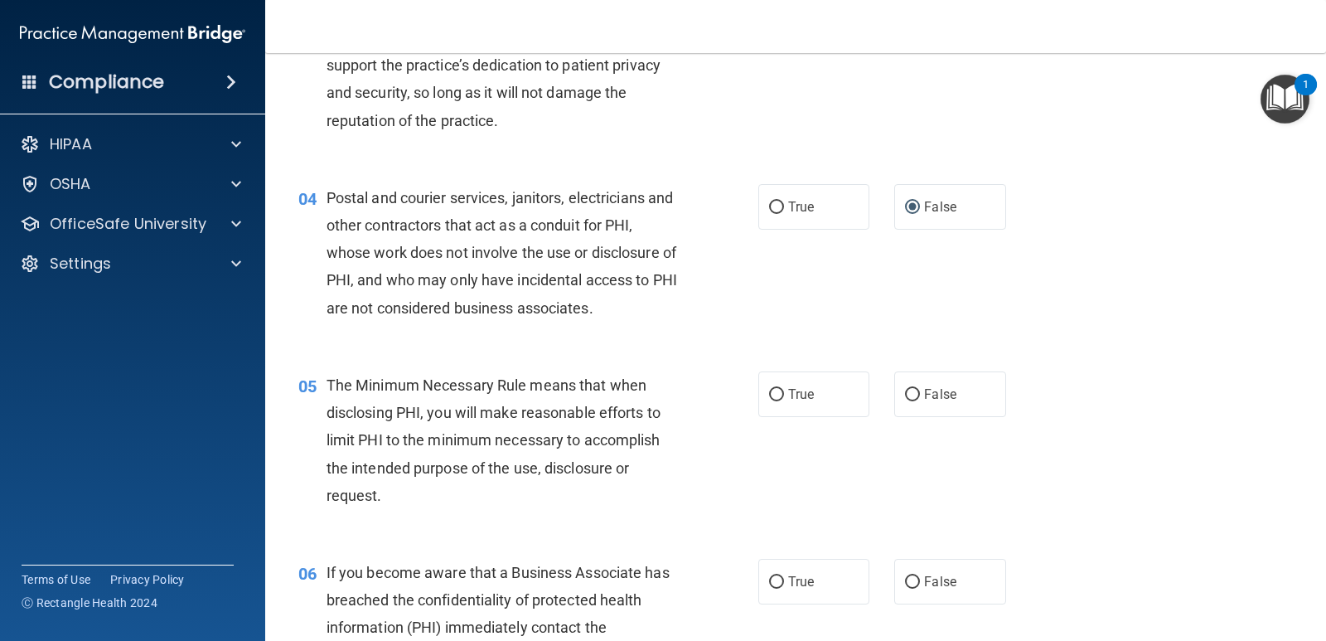
scroll to position [580, 0]
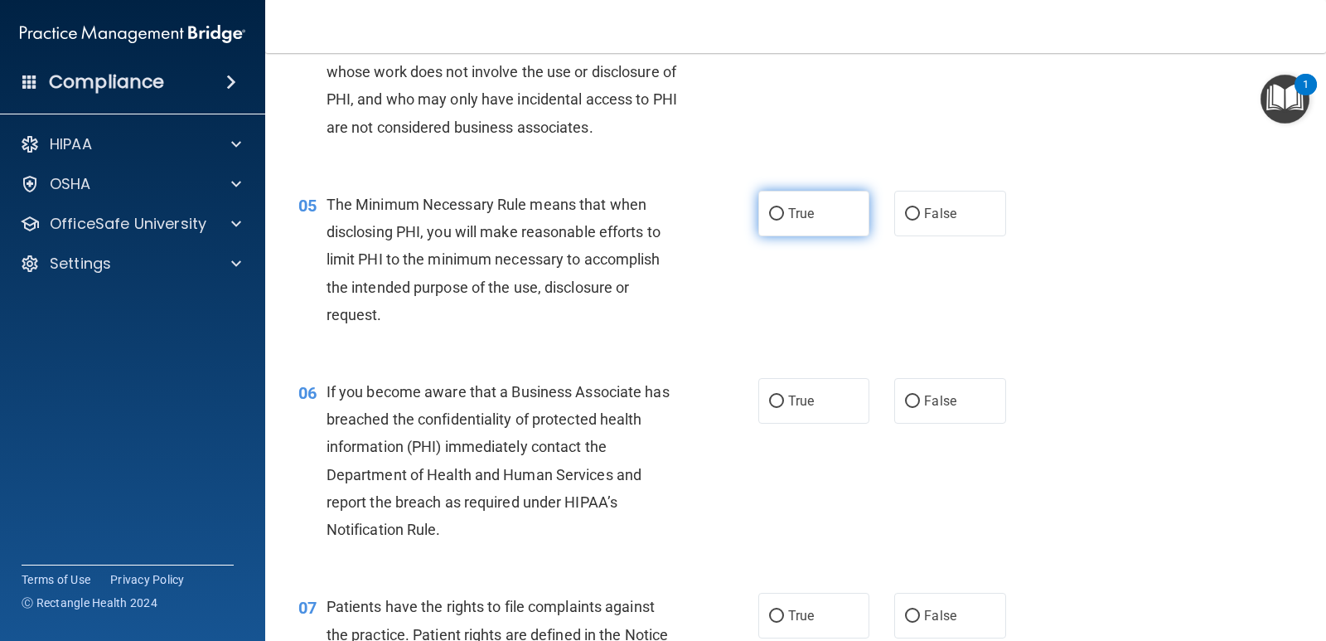
click at [769, 208] on input "True" at bounding box center [776, 214] width 15 height 12
radio input "true"
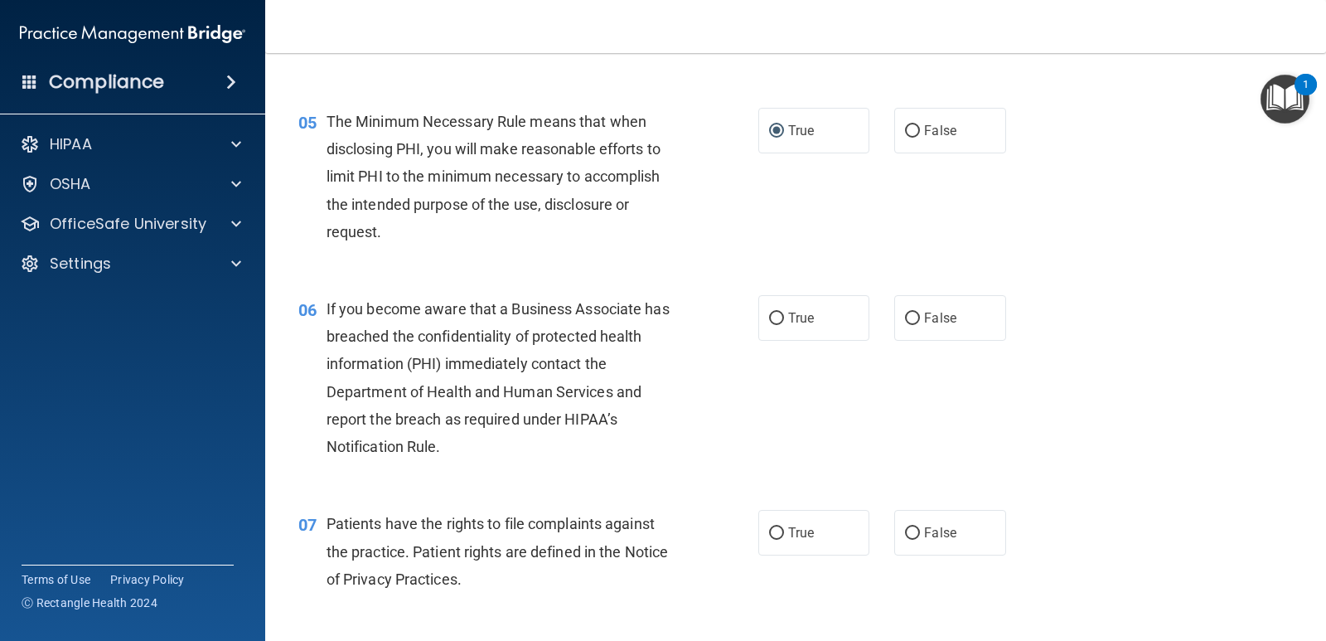
scroll to position [746, 0]
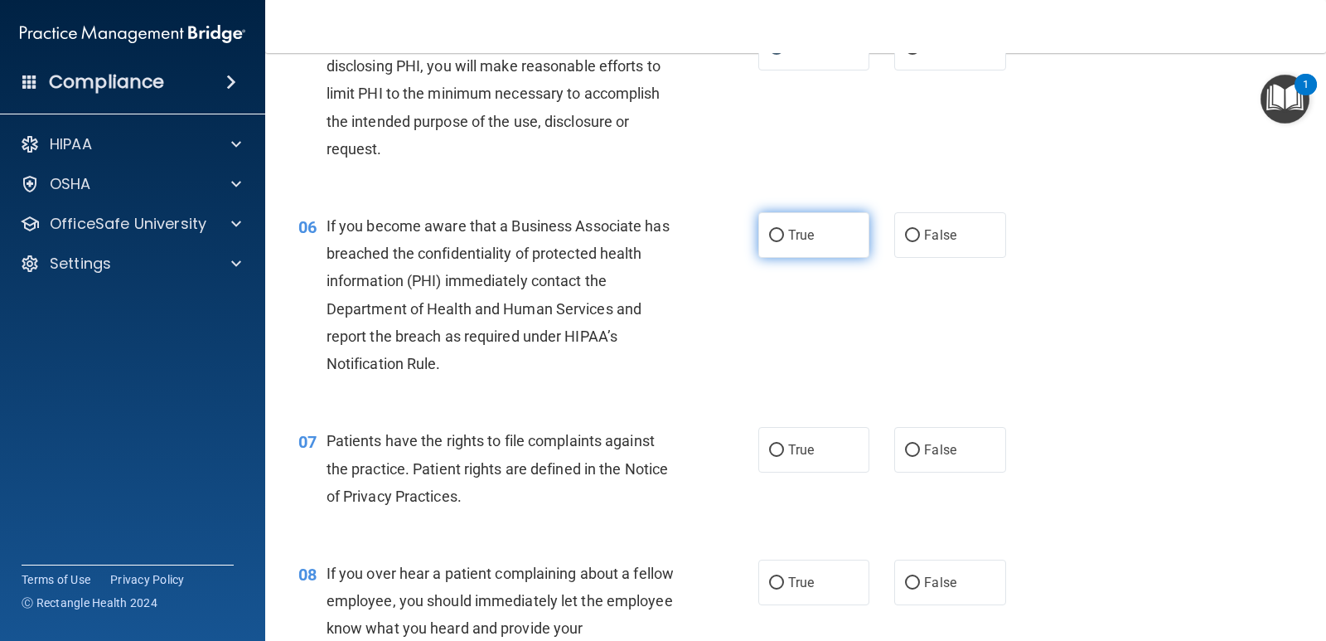
click at [775, 220] on label "True" at bounding box center [813, 235] width 111 height 46
click at [775, 230] on input "True" at bounding box center [776, 236] width 15 height 12
radio input "true"
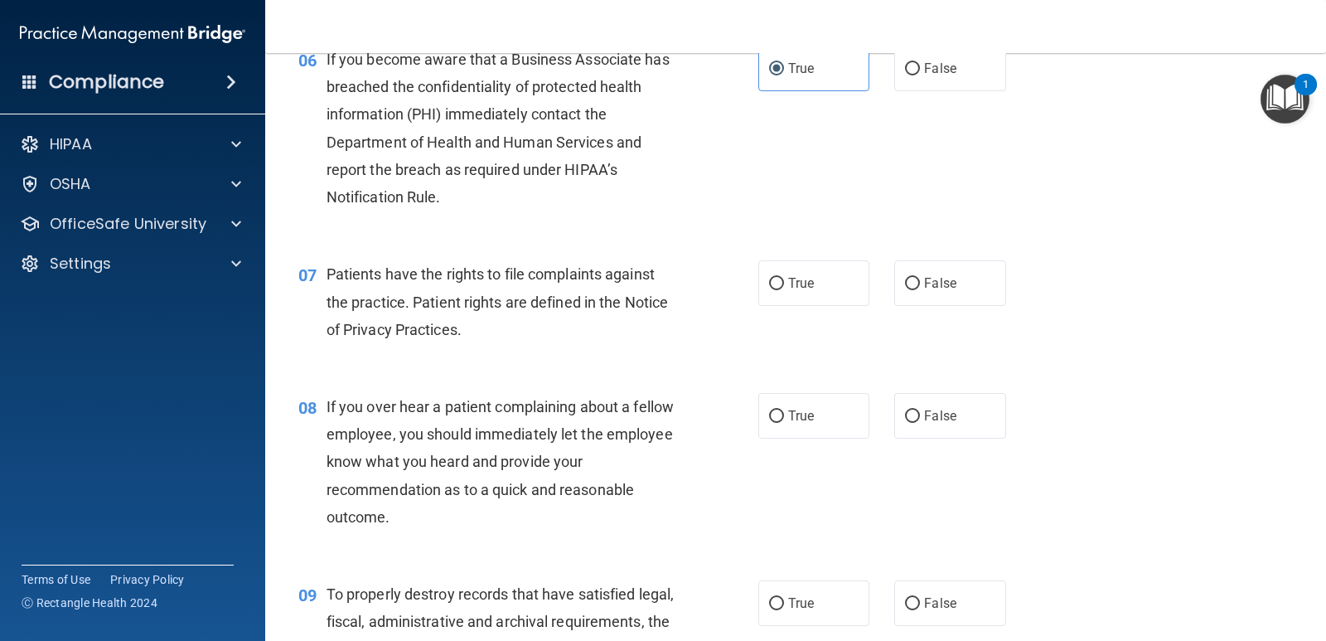
scroll to position [912, 0]
click at [772, 281] on input "True" at bounding box center [776, 284] width 15 height 12
radio input "true"
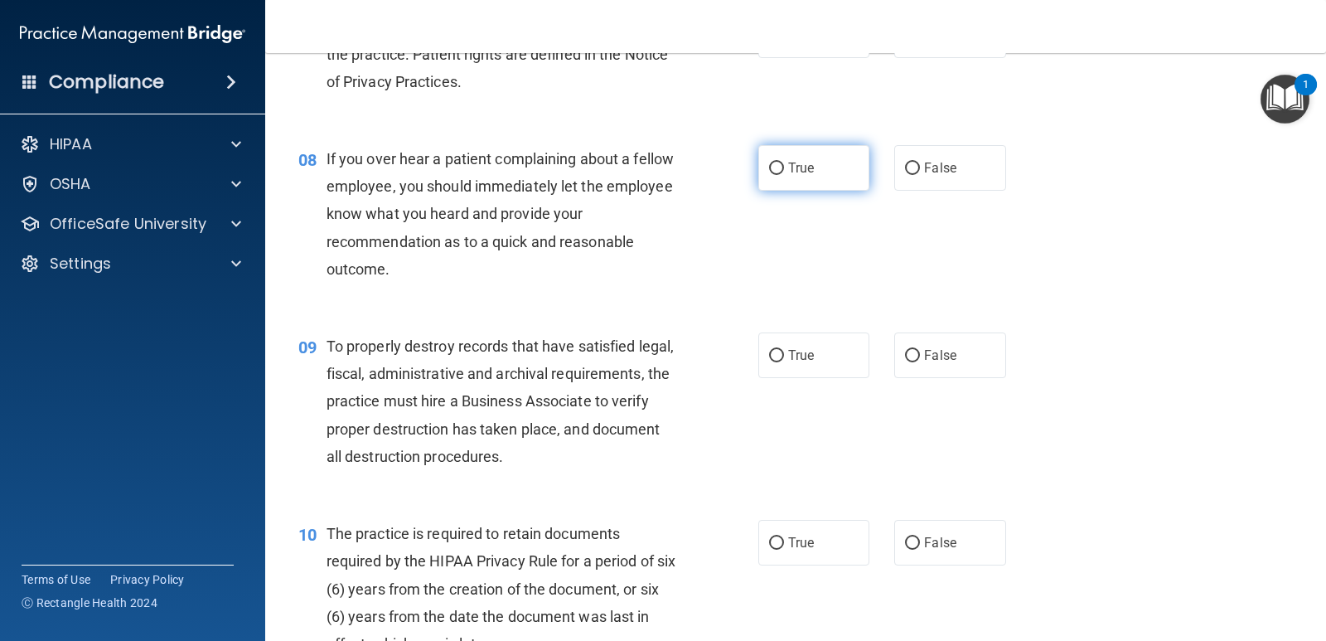
click at [770, 164] on input "True" at bounding box center [776, 168] width 15 height 12
radio input "true"
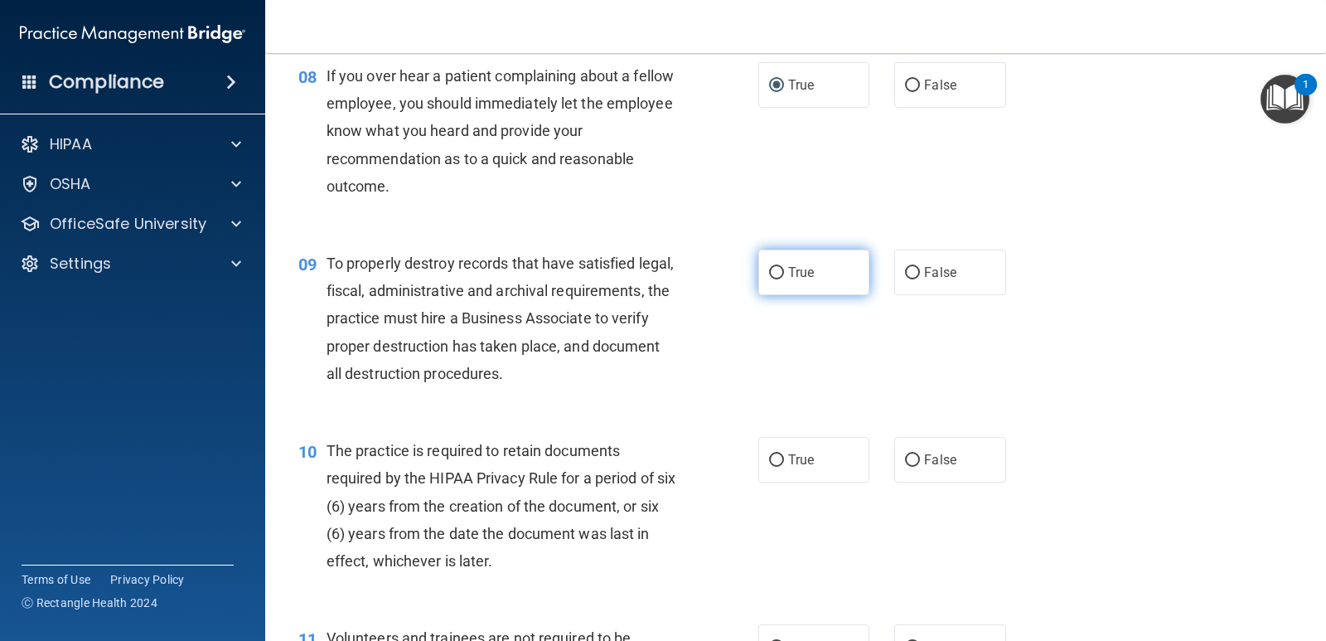
click at [777, 270] on input "True" at bounding box center [776, 273] width 15 height 12
radio input "true"
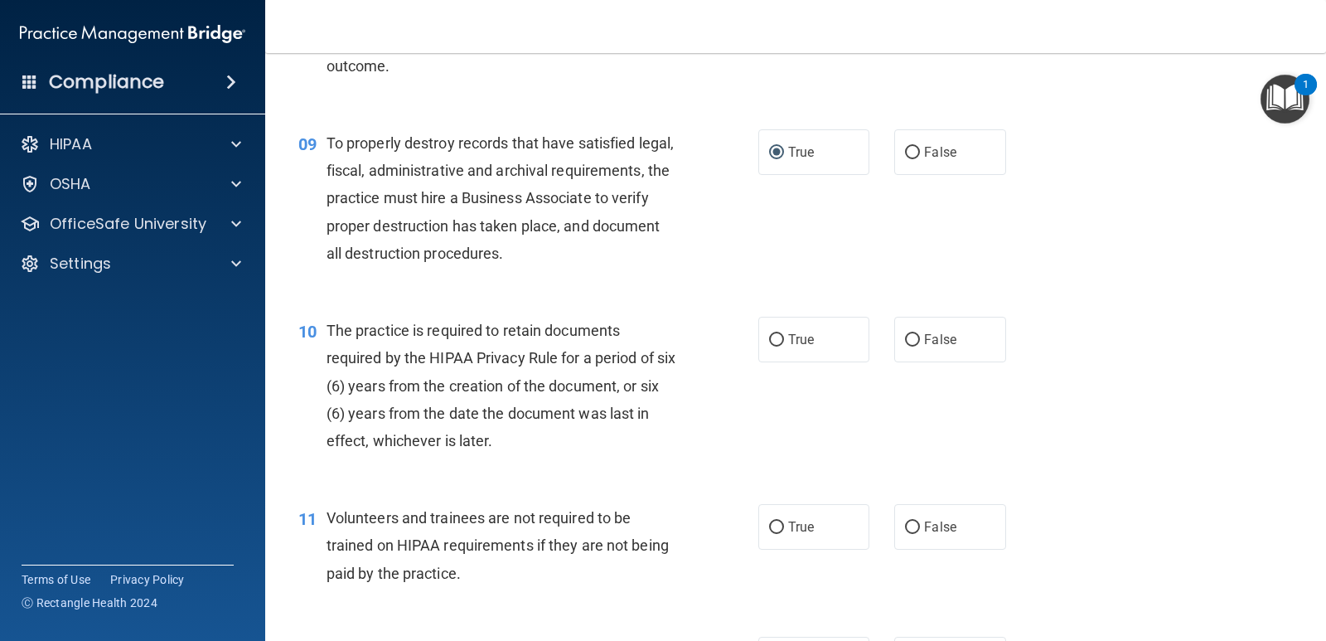
scroll to position [1409, 0]
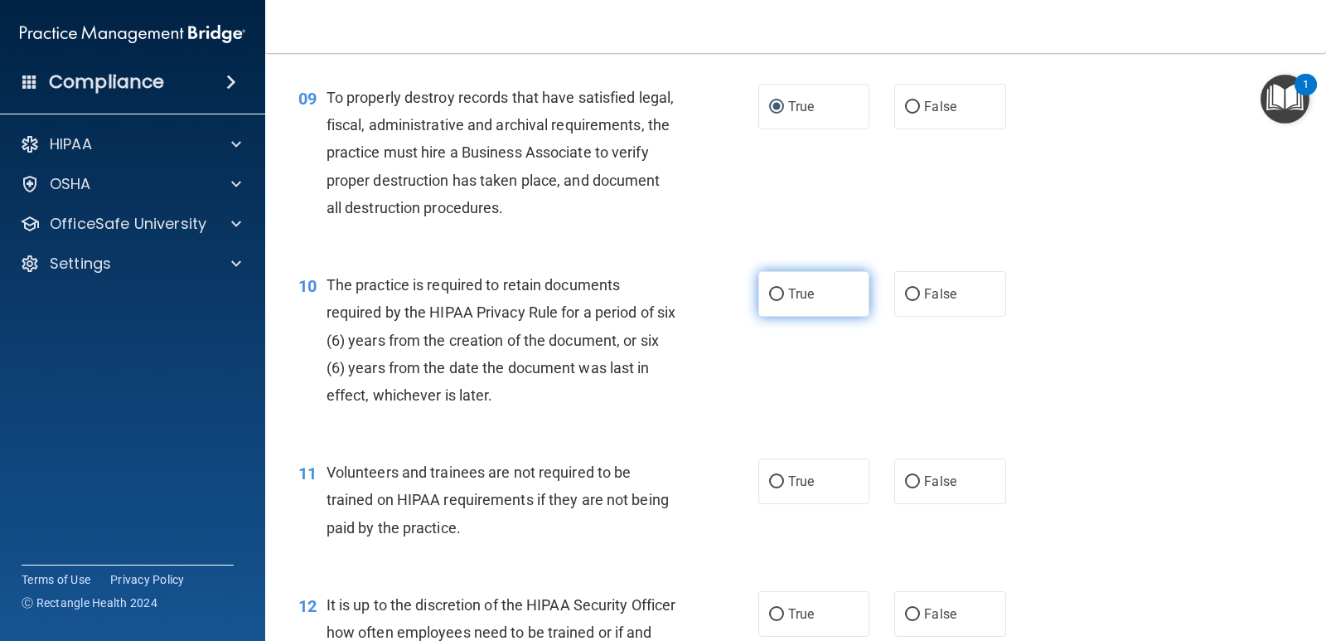
click at [795, 289] on span "True" at bounding box center [801, 294] width 26 height 16
click at [784, 289] on input "True" at bounding box center [776, 294] width 15 height 12
radio input "true"
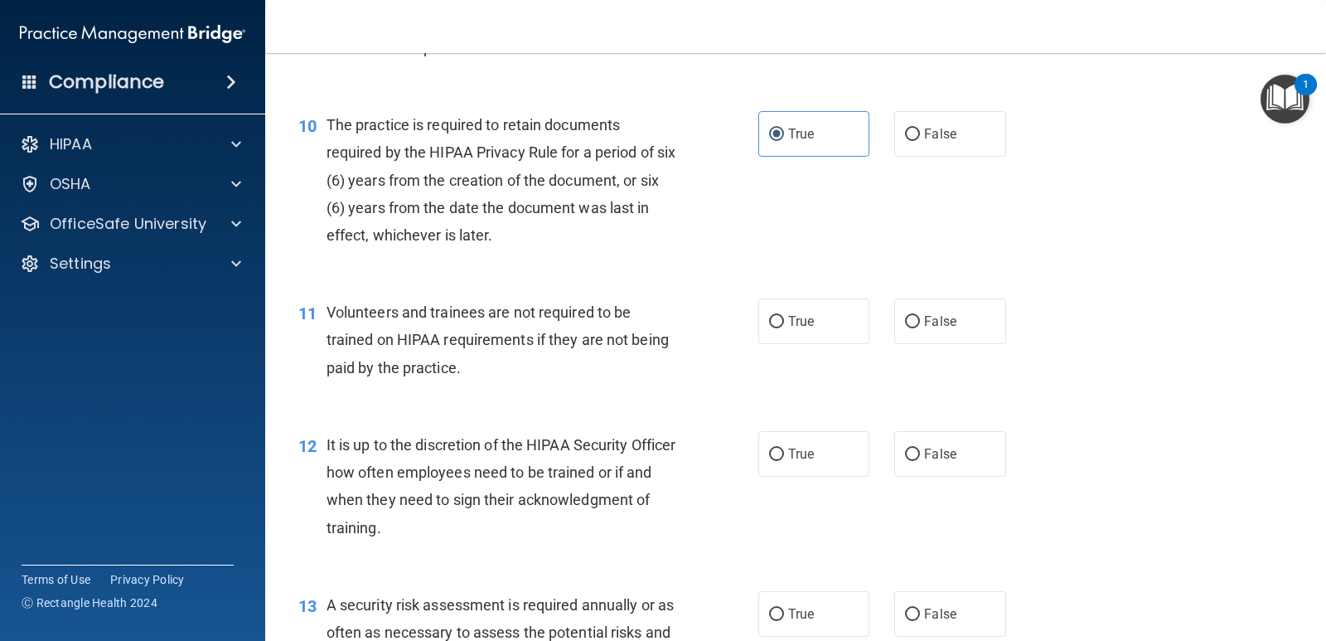
scroll to position [1574, 0]
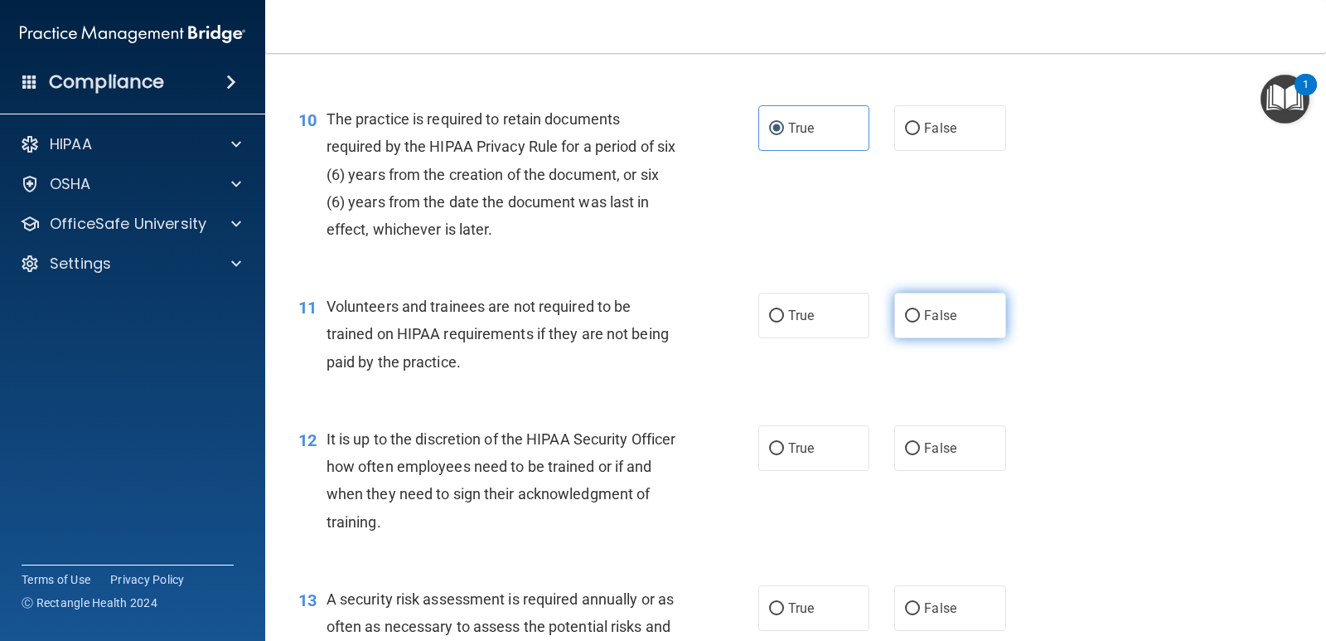
click at [905, 313] on input "False" at bounding box center [912, 316] width 15 height 12
radio input "true"
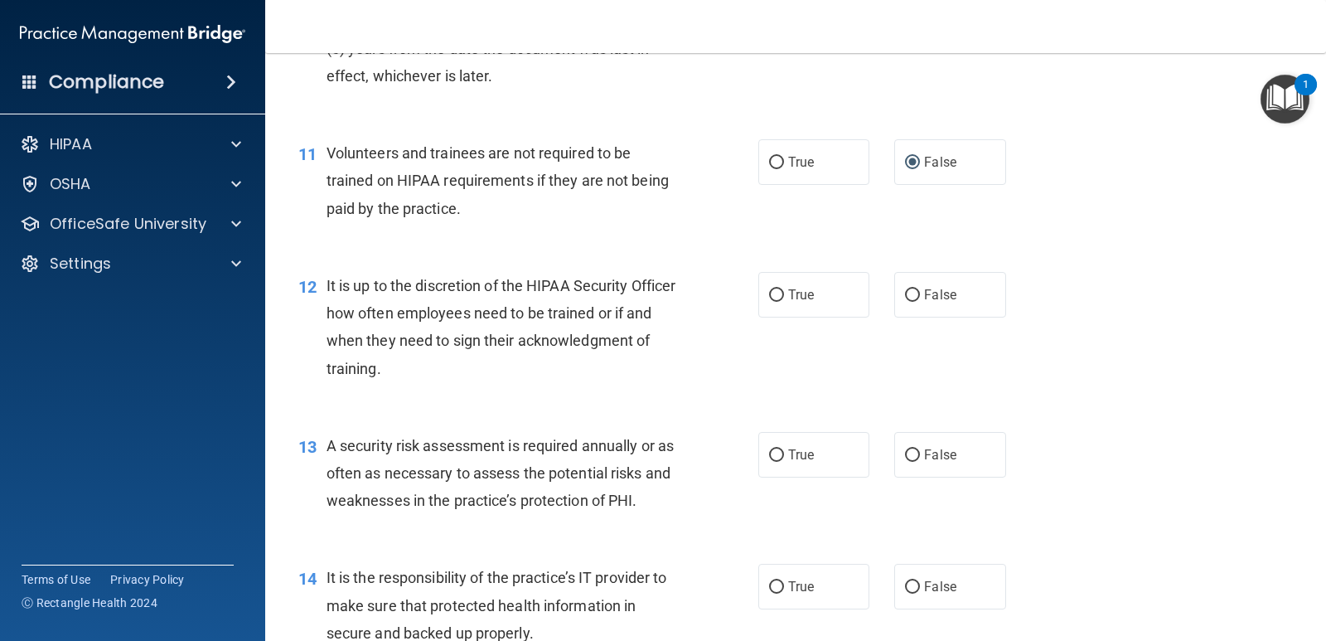
scroll to position [1740, 0]
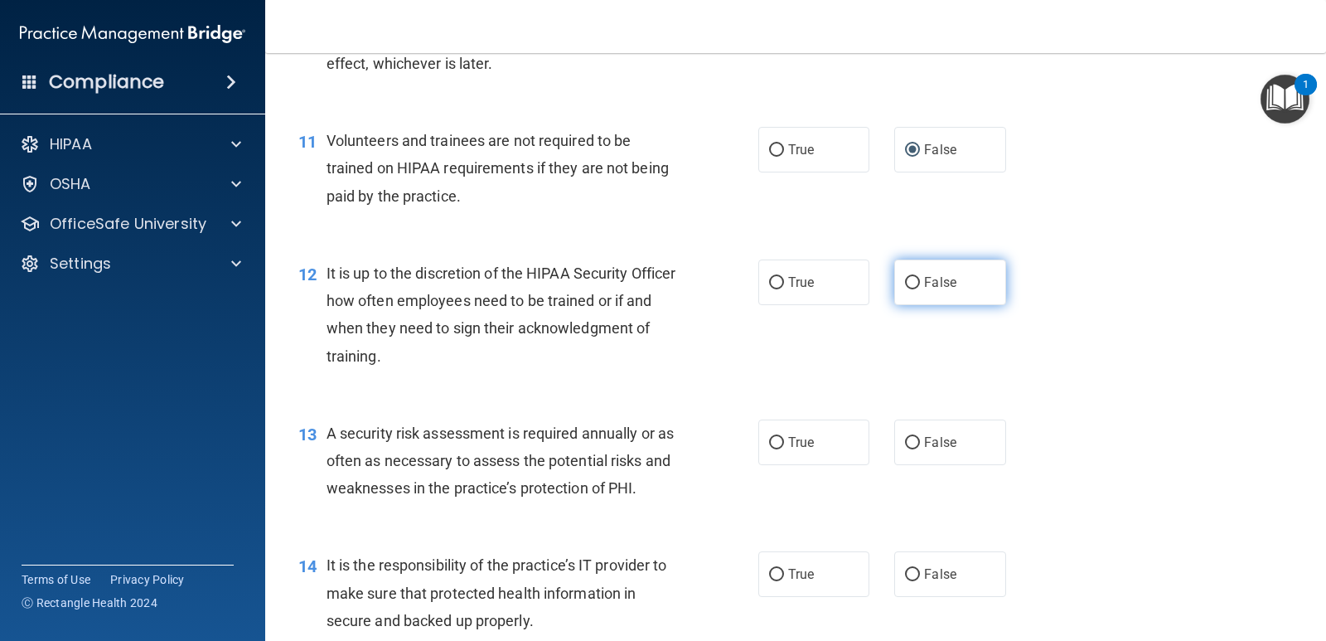
click at [912, 282] on input "False" at bounding box center [912, 283] width 15 height 12
radio input "true"
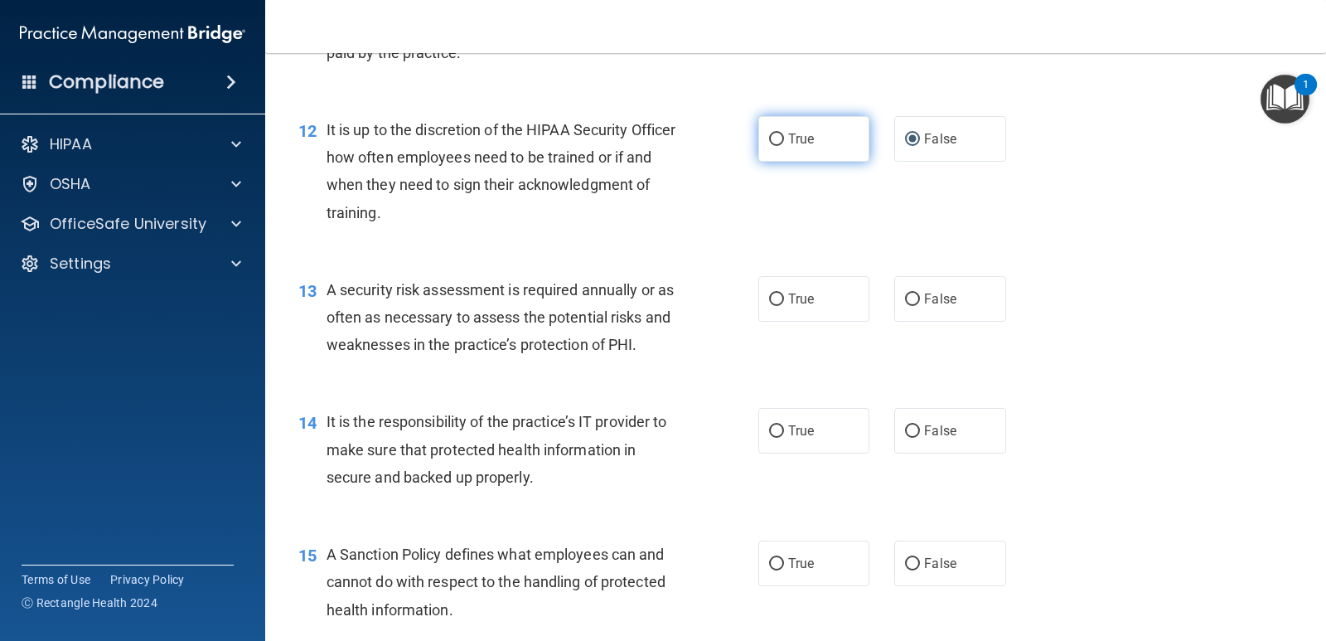
scroll to position [1906, 0]
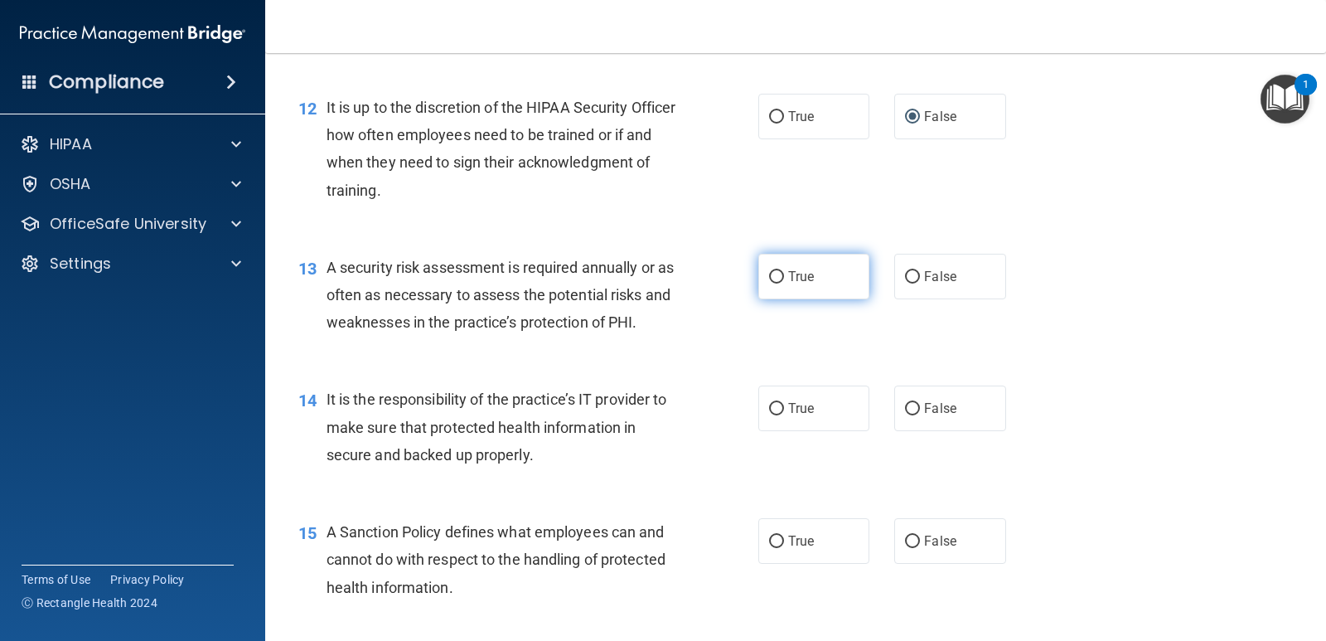
click at [789, 278] on span "True" at bounding box center [801, 276] width 26 height 16
click at [784, 278] on input "True" at bounding box center [776, 277] width 15 height 12
radio input "true"
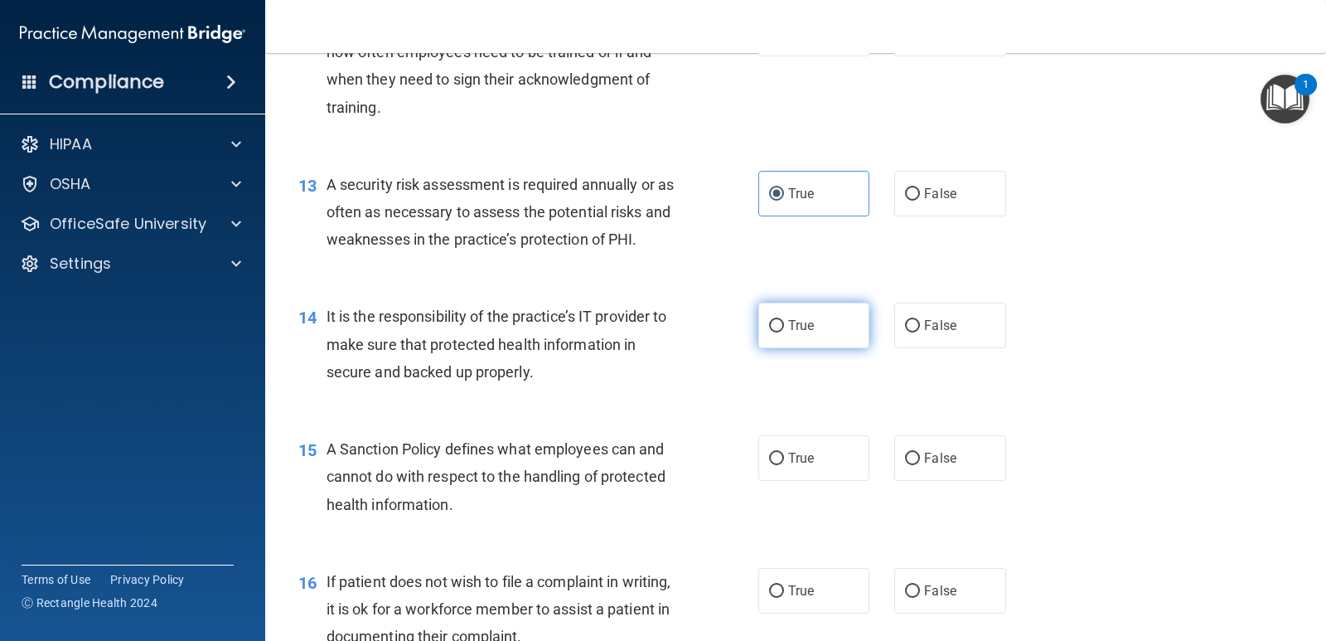
click at [770, 326] on input "True" at bounding box center [776, 326] width 15 height 12
radio input "true"
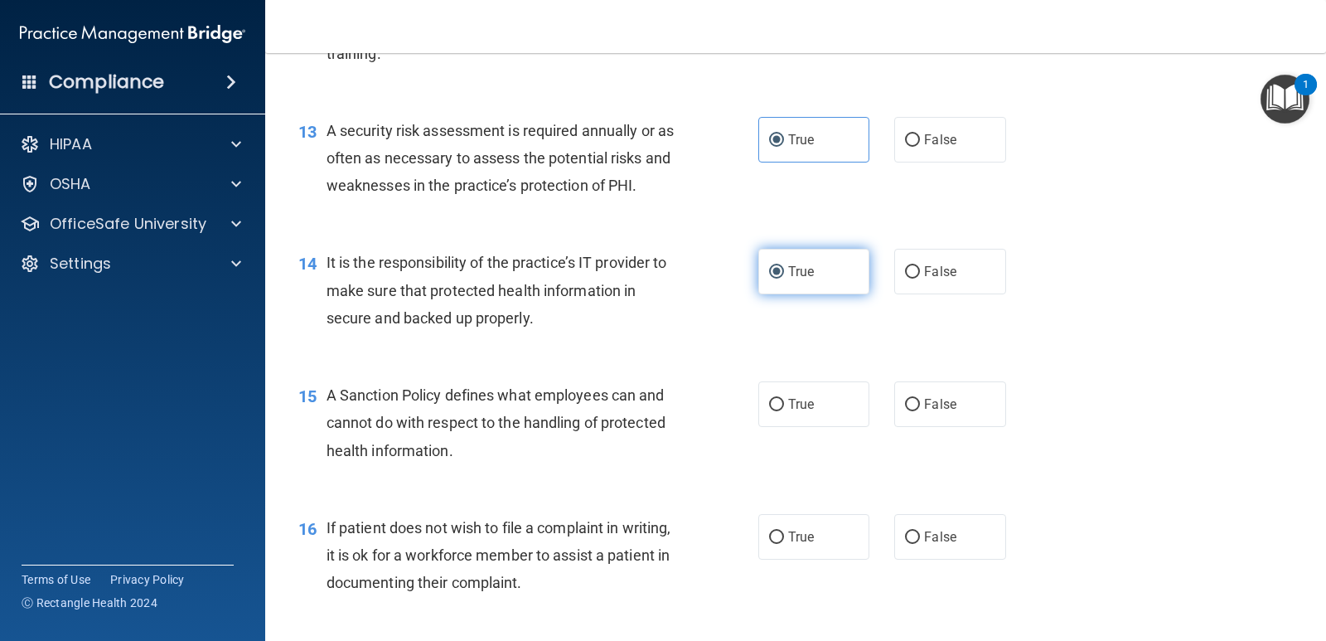
scroll to position [2072, 0]
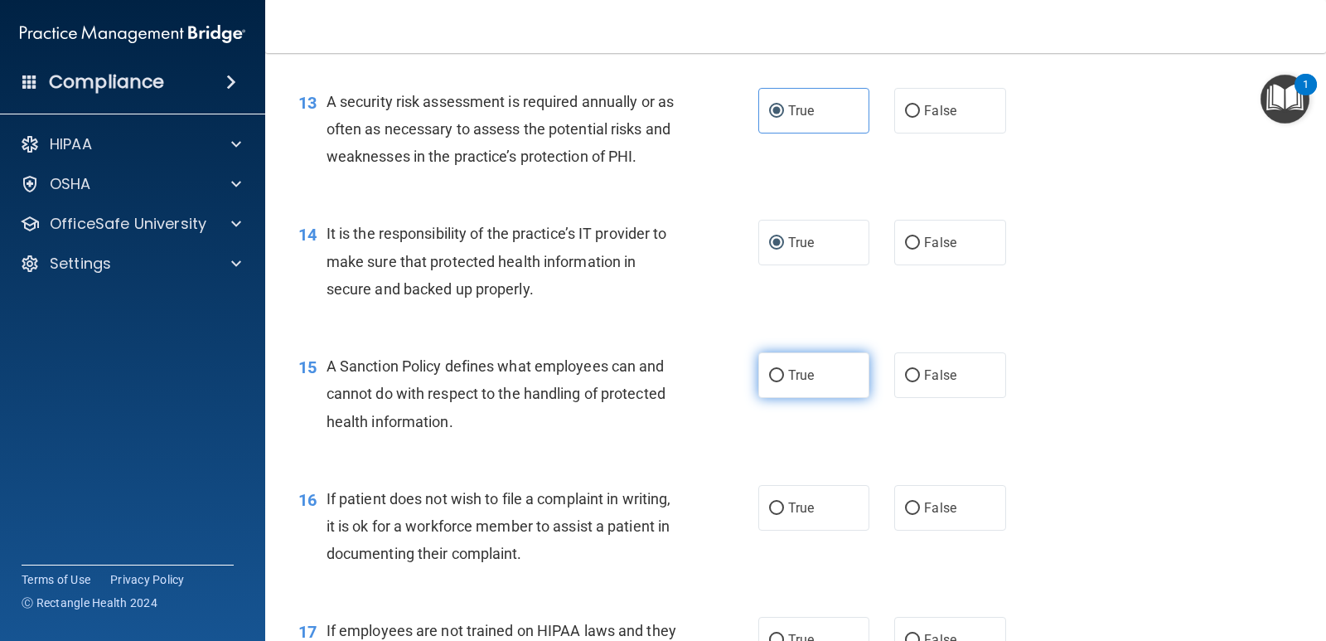
click at [777, 377] on input "True" at bounding box center [776, 376] width 15 height 12
radio input "true"
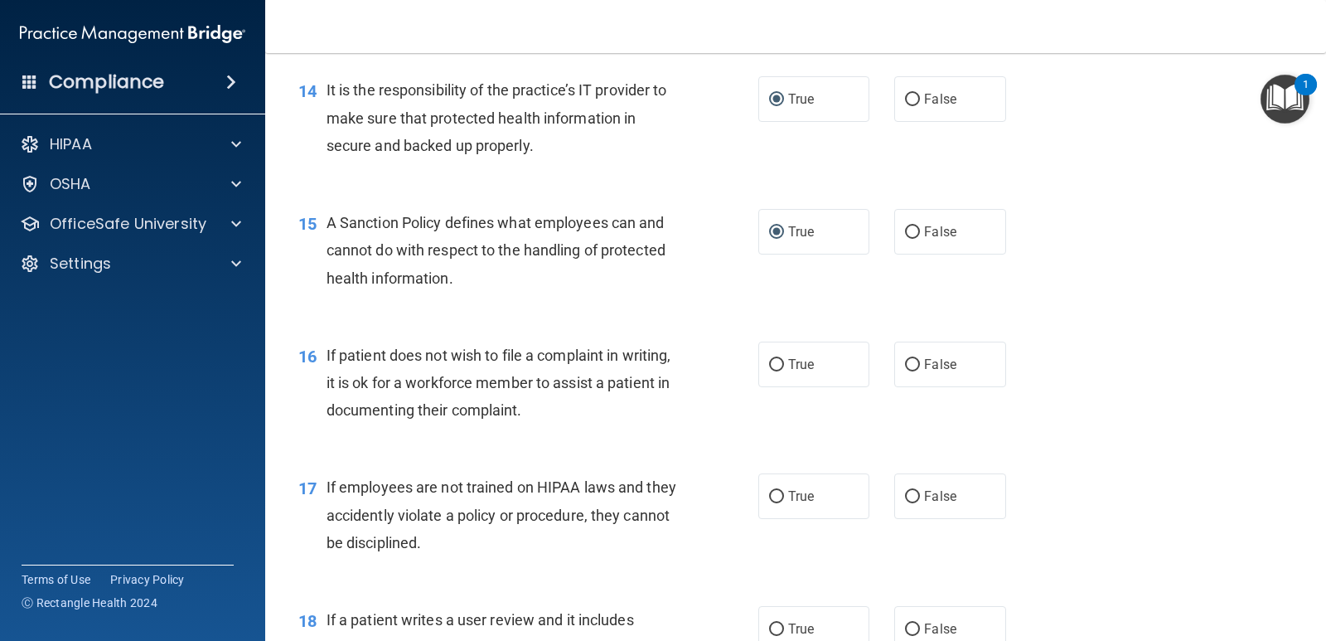
scroll to position [2237, 0]
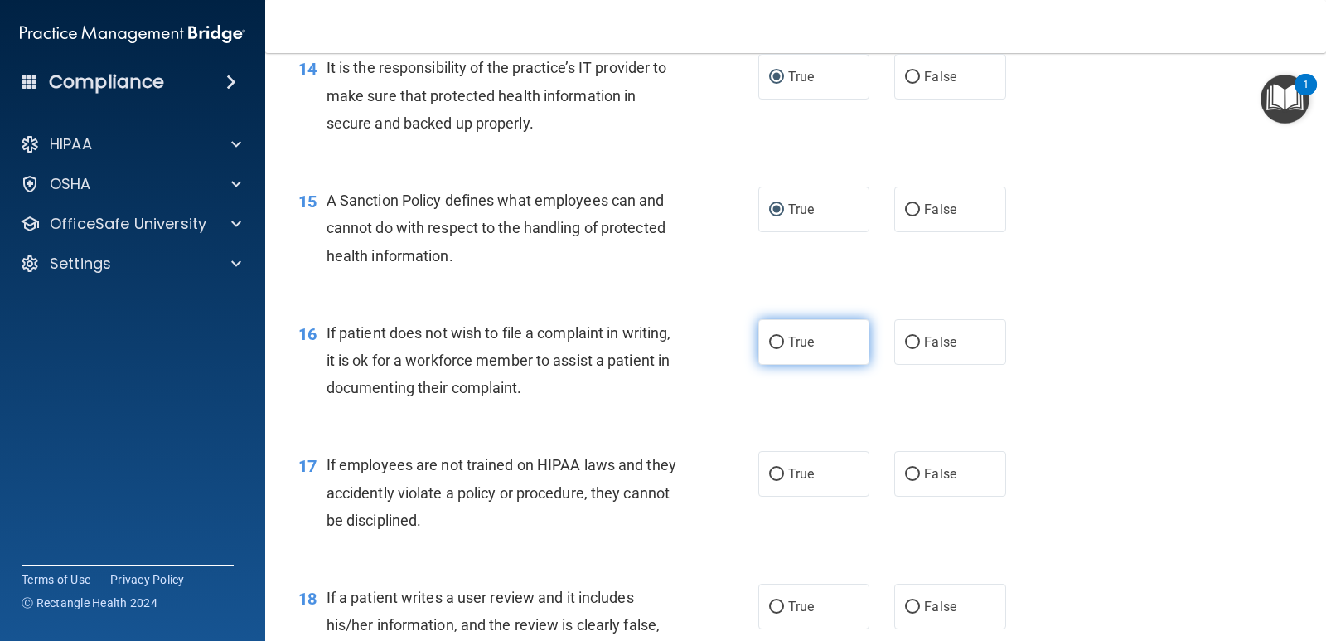
click at [788, 342] on span "True" at bounding box center [801, 342] width 26 height 16
click at [784, 342] on input "True" at bounding box center [776, 342] width 15 height 12
radio input "true"
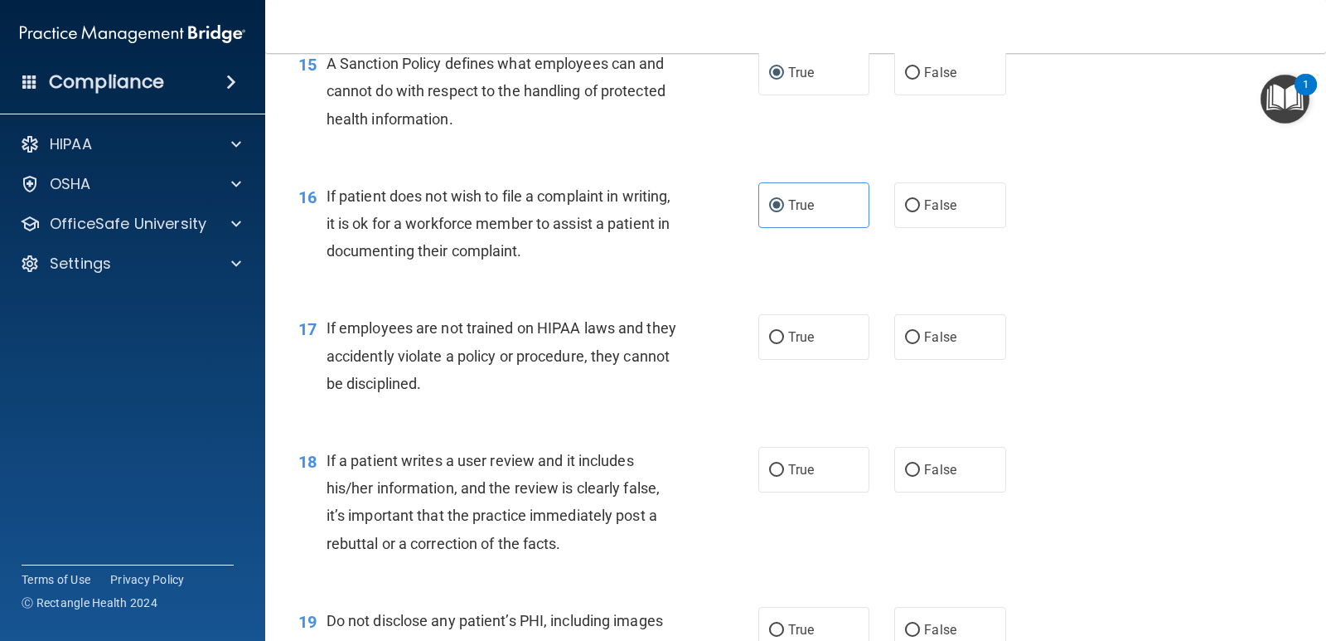
scroll to position [2403, 0]
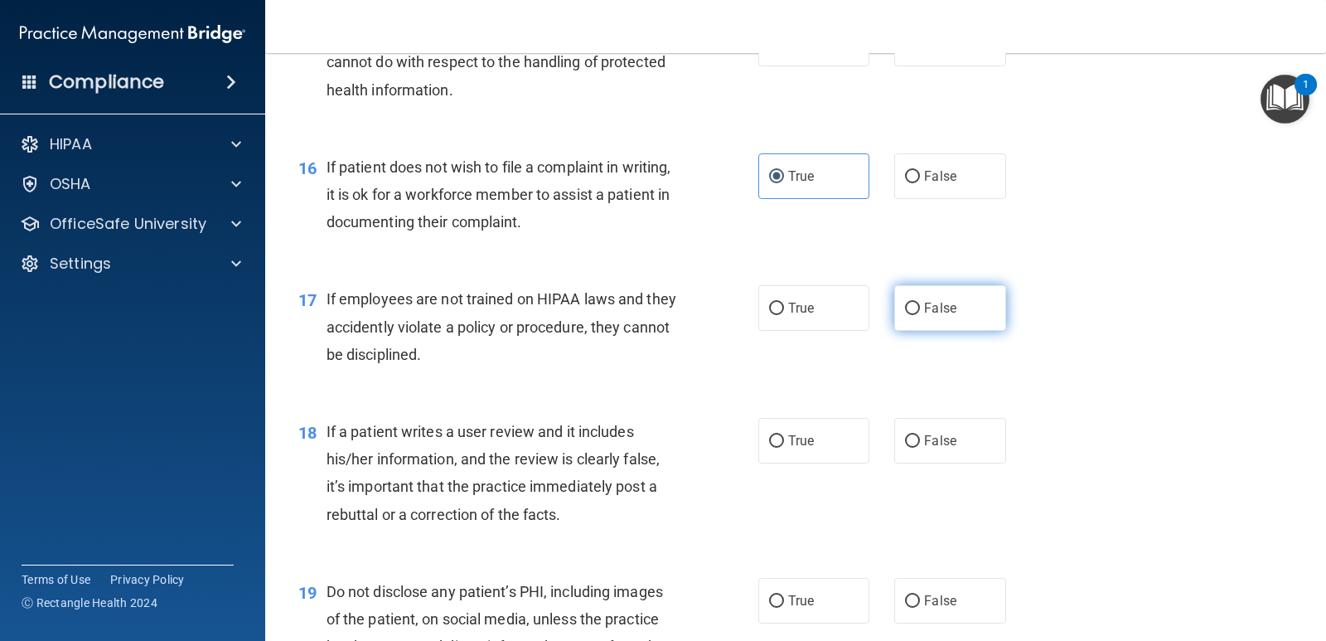
click at [905, 307] on input "False" at bounding box center [912, 308] width 15 height 12
radio input "true"
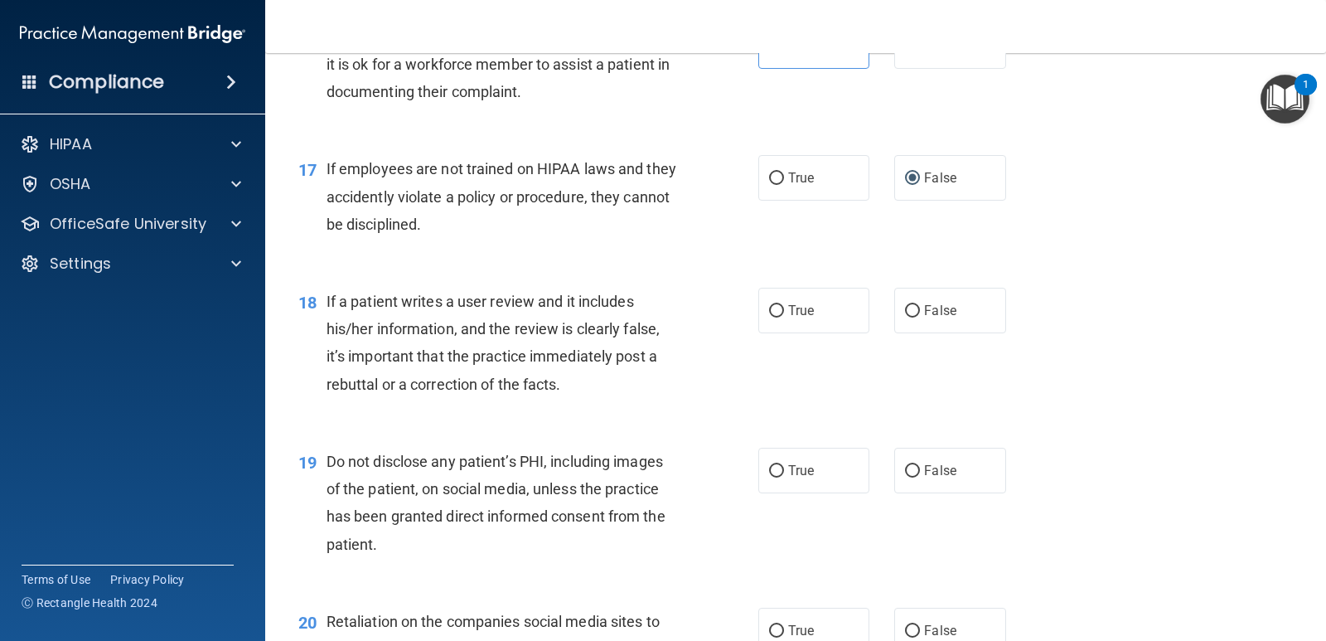
scroll to position [2569, 0]
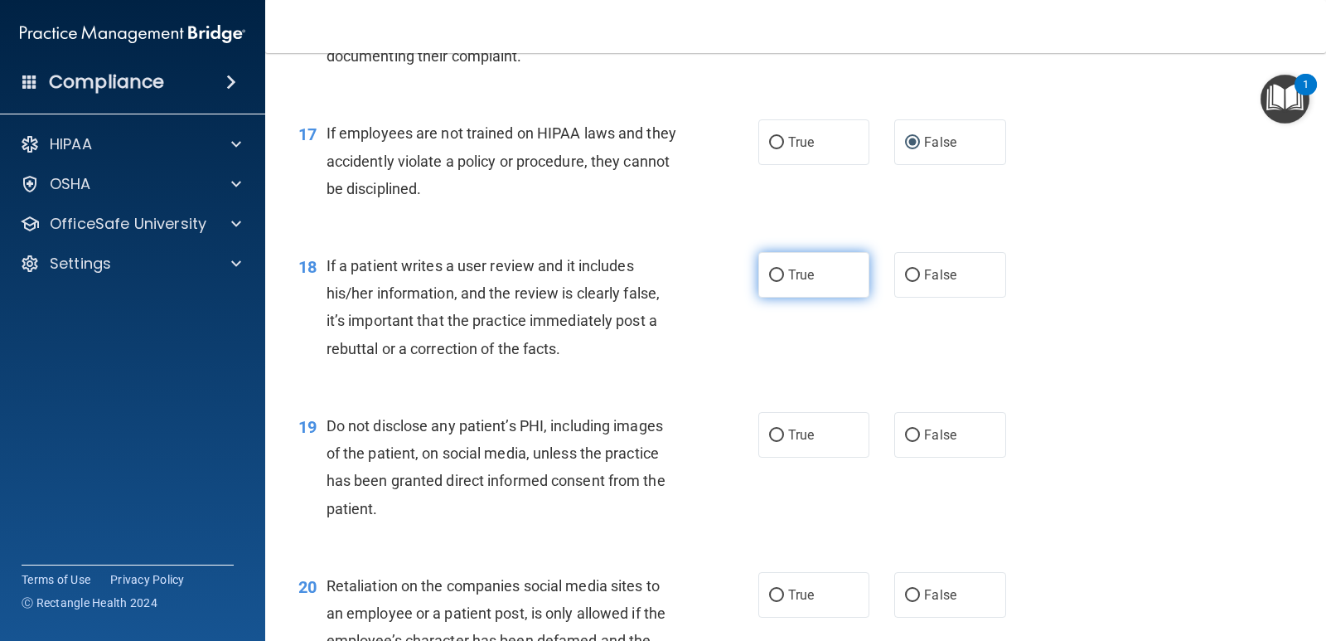
click at [769, 269] on input "True" at bounding box center [776, 275] width 15 height 12
radio input "true"
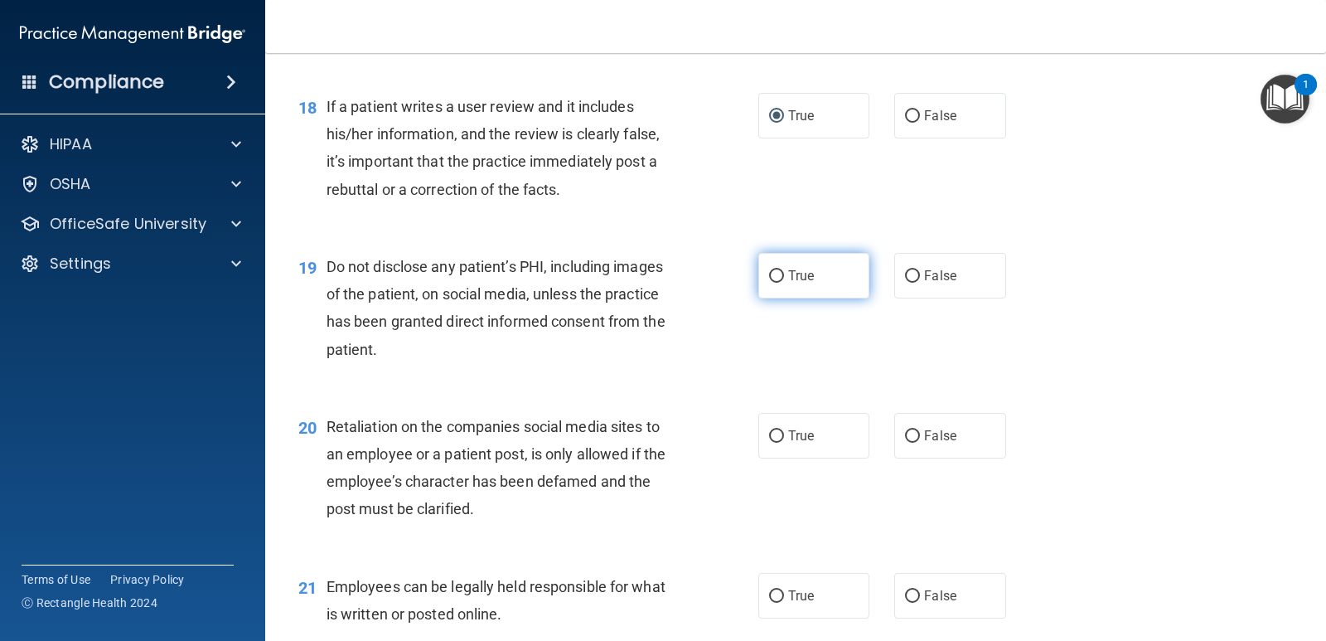
scroll to position [2735, 0]
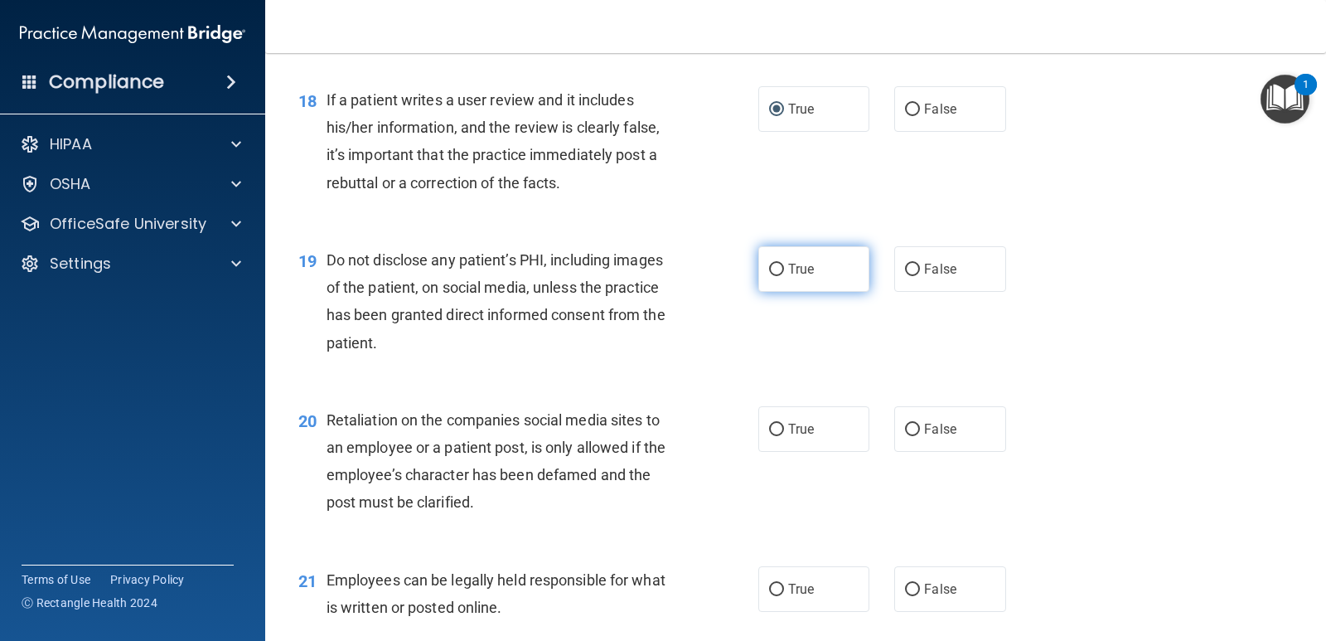
click at [788, 265] on span "True" at bounding box center [801, 269] width 26 height 16
click at [784, 265] on input "True" at bounding box center [776, 270] width 15 height 12
radio input "true"
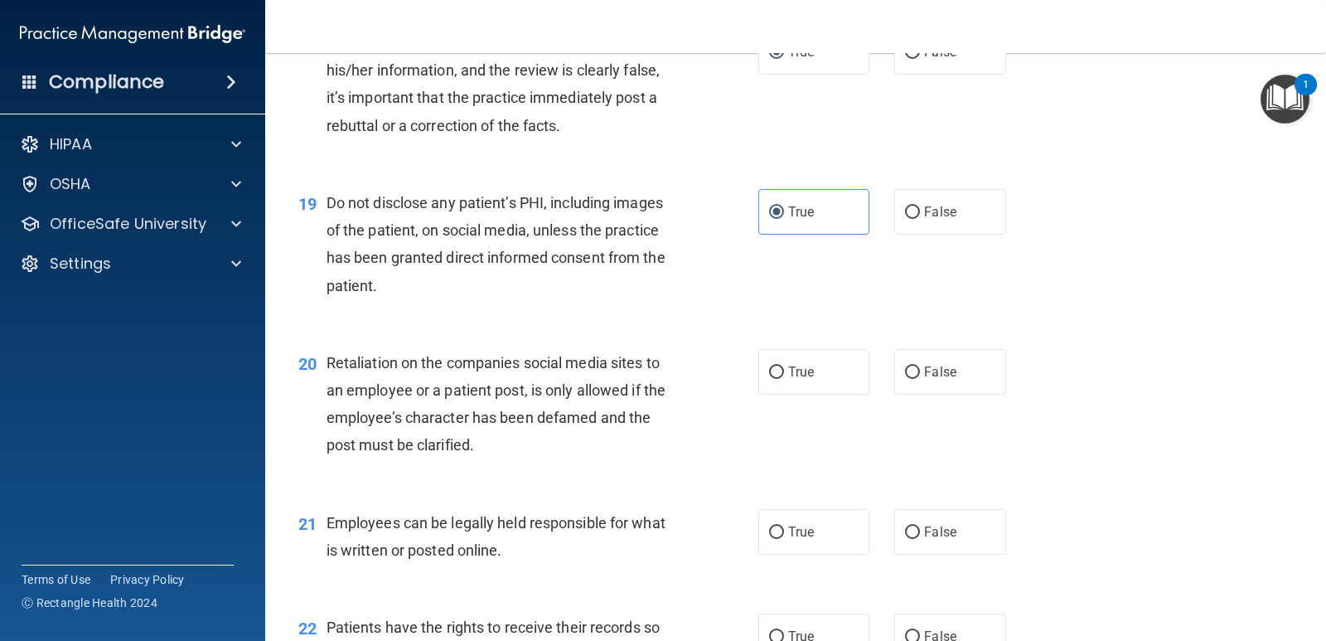
scroll to position [2900, 0]
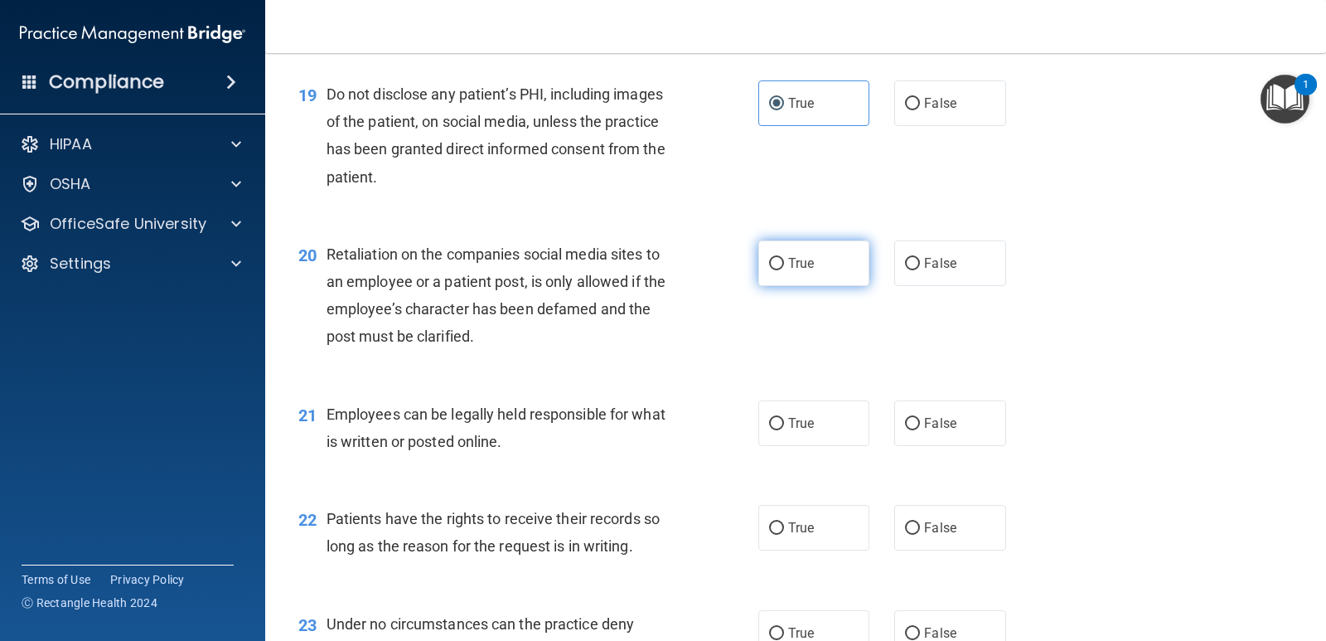
click at [772, 264] on input "True" at bounding box center [776, 264] width 15 height 12
radio input "true"
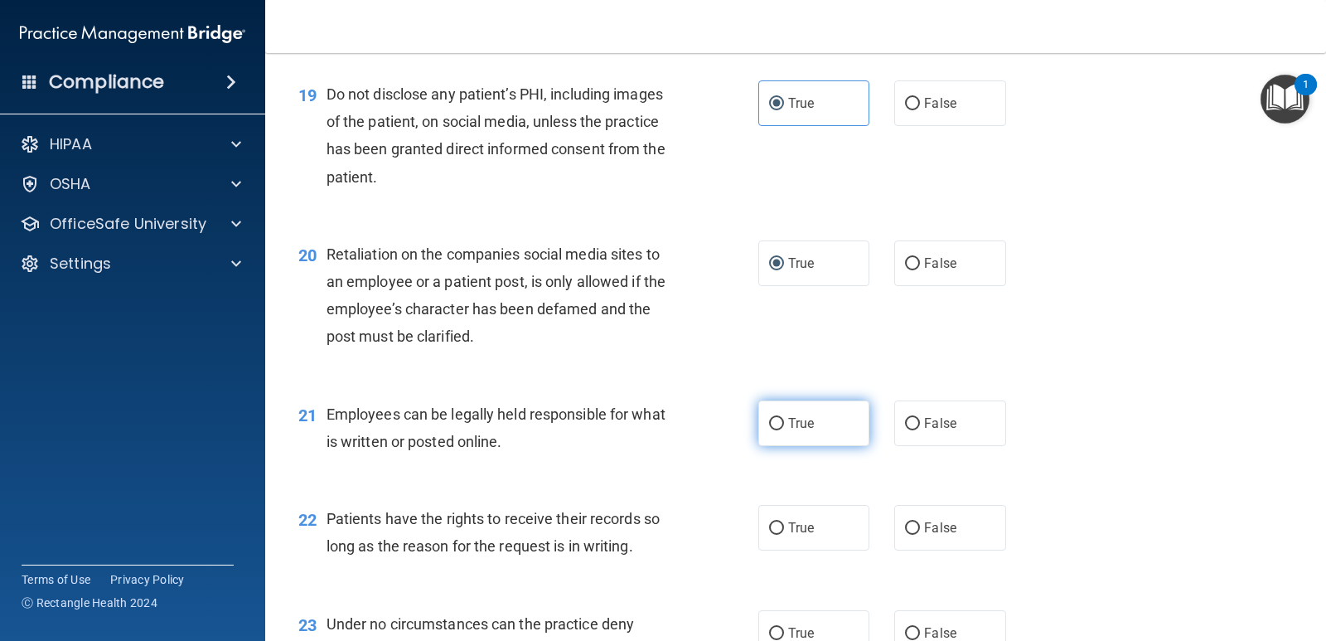
click at [770, 423] on input "True" at bounding box center [776, 424] width 15 height 12
radio input "true"
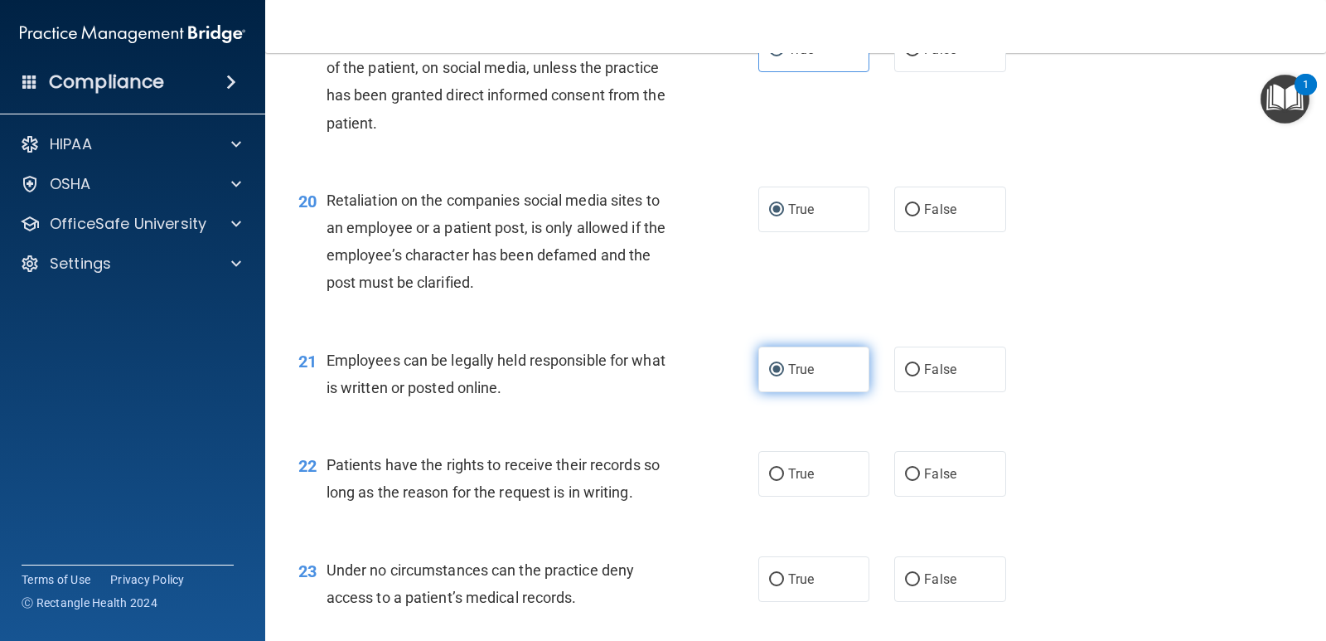
scroll to position [2983, 0]
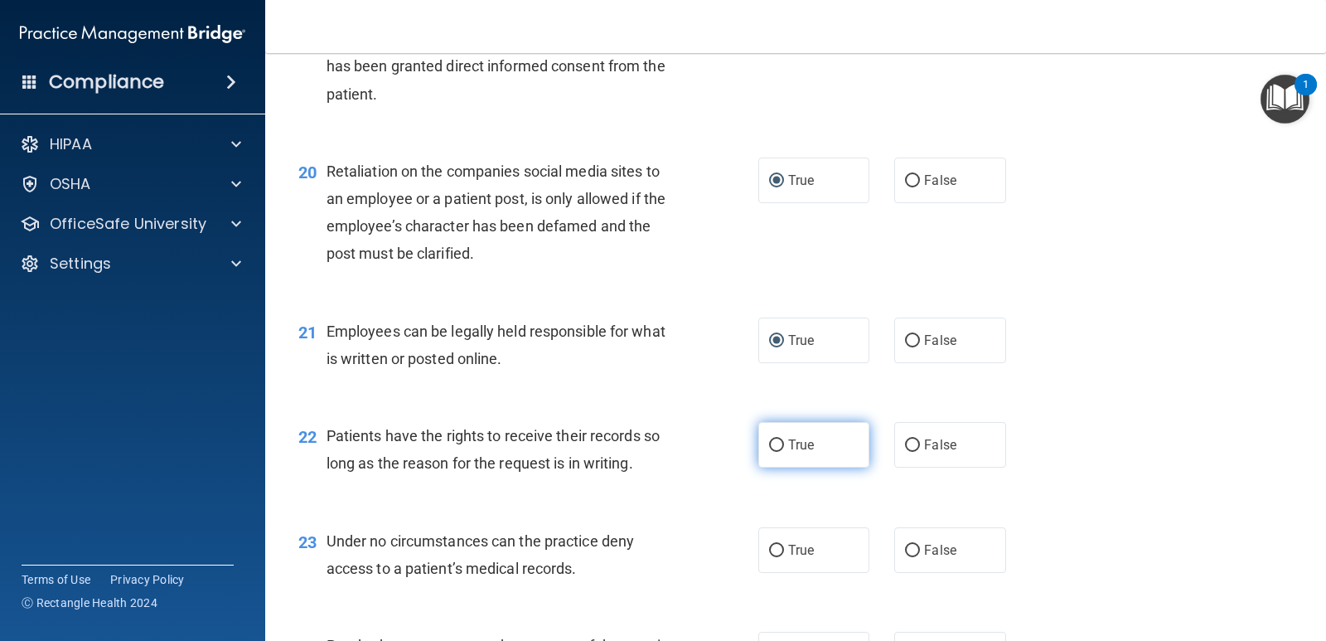
click at [769, 447] on input "True" at bounding box center [776, 445] width 15 height 12
radio input "true"
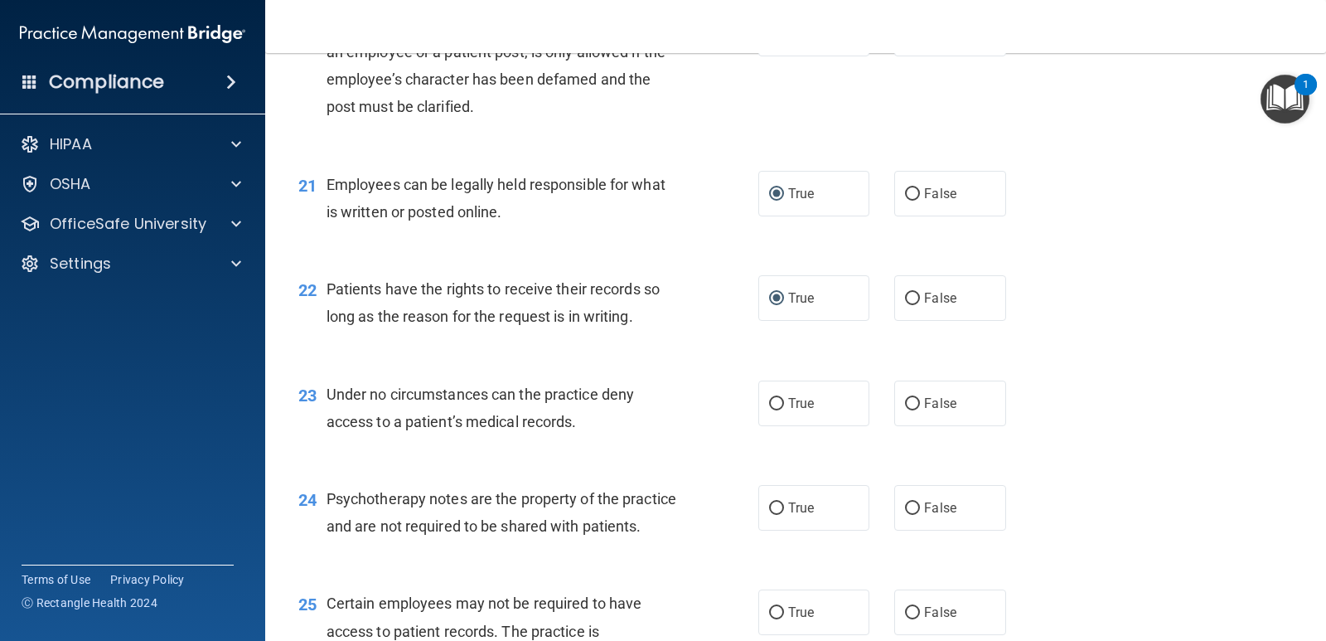
scroll to position [3149, 0]
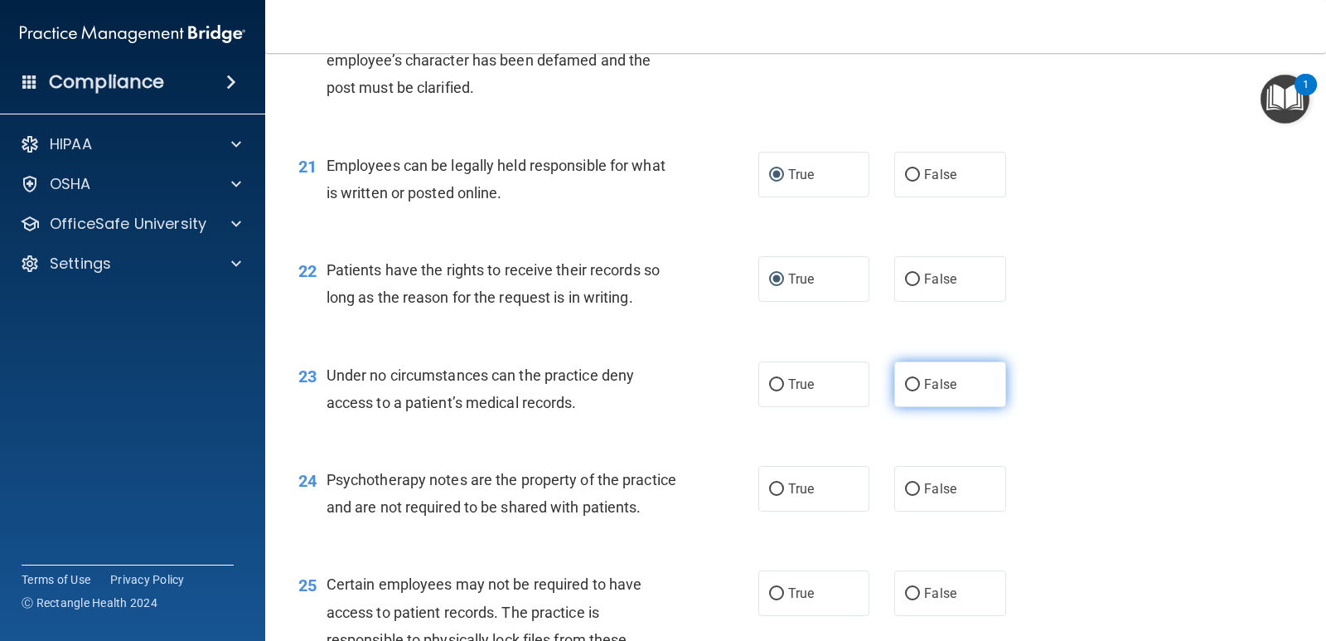
click at [905, 381] on input "False" at bounding box center [912, 385] width 15 height 12
radio input "true"
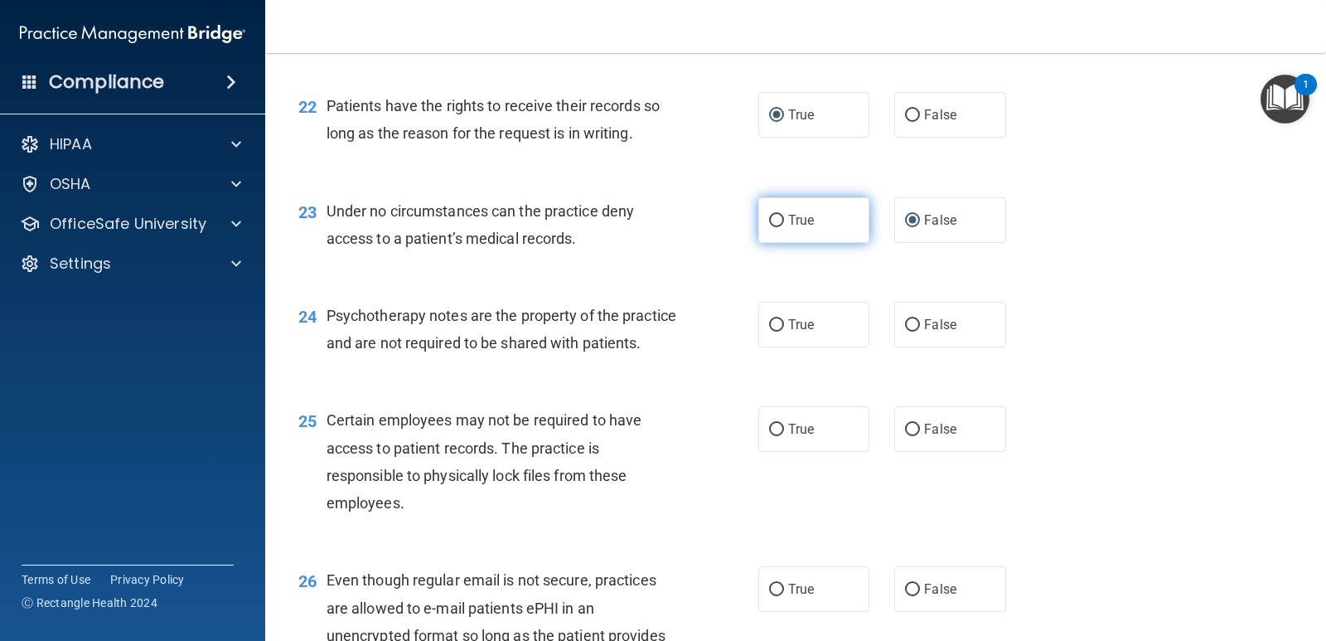
scroll to position [3315, 0]
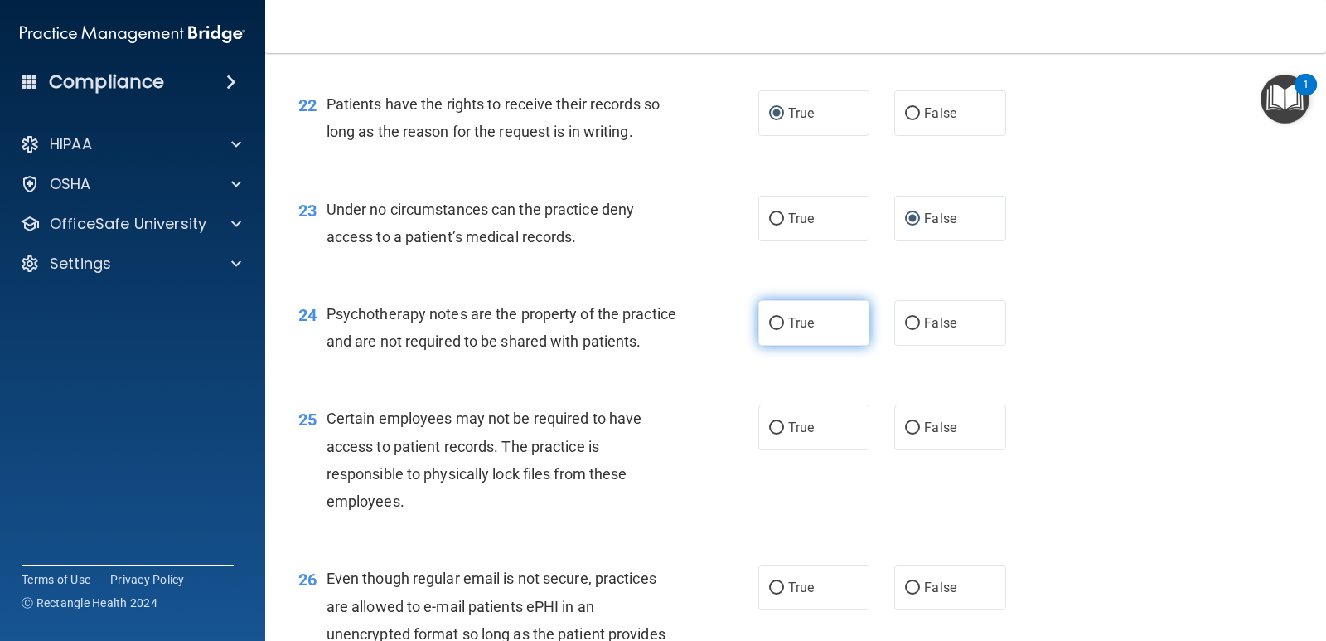
click at [779, 322] on label "True" at bounding box center [813, 323] width 111 height 46
click at [779, 322] on input "True" at bounding box center [776, 323] width 15 height 12
radio input "true"
click at [778, 450] on label "True" at bounding box center [813, 427] width 111 height 46
click at [778, 434] on input "True" at bounding box center [776, 428] width 15 height 12
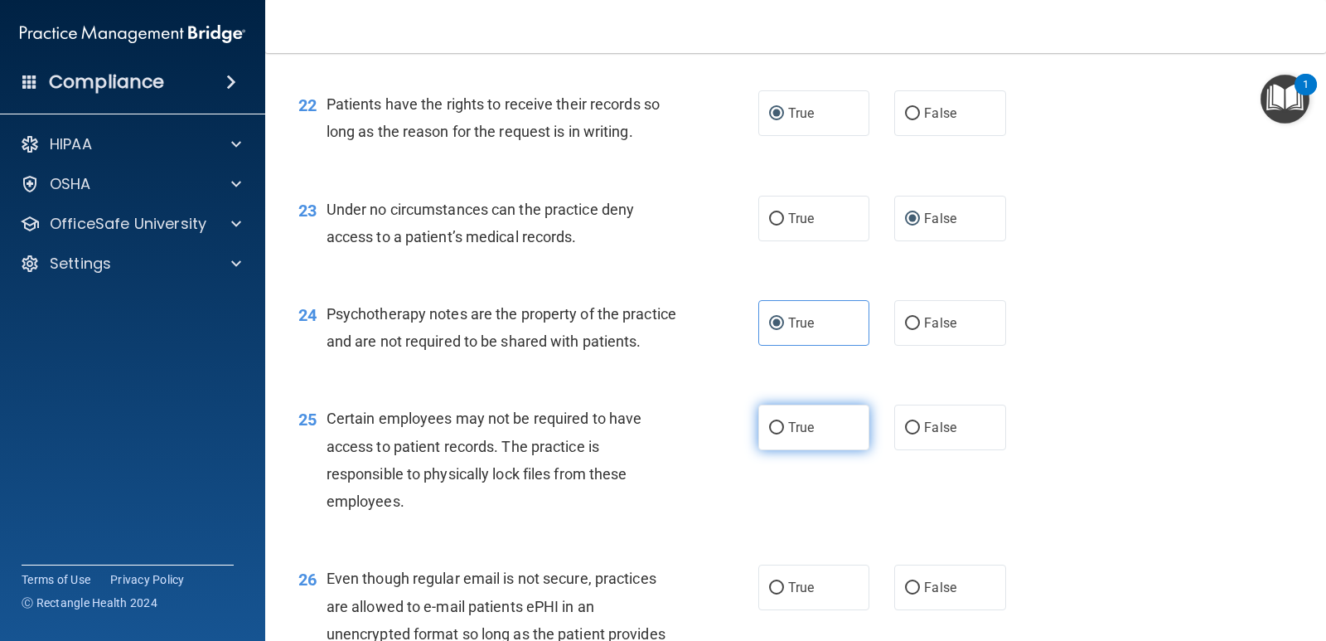
radio input "true"
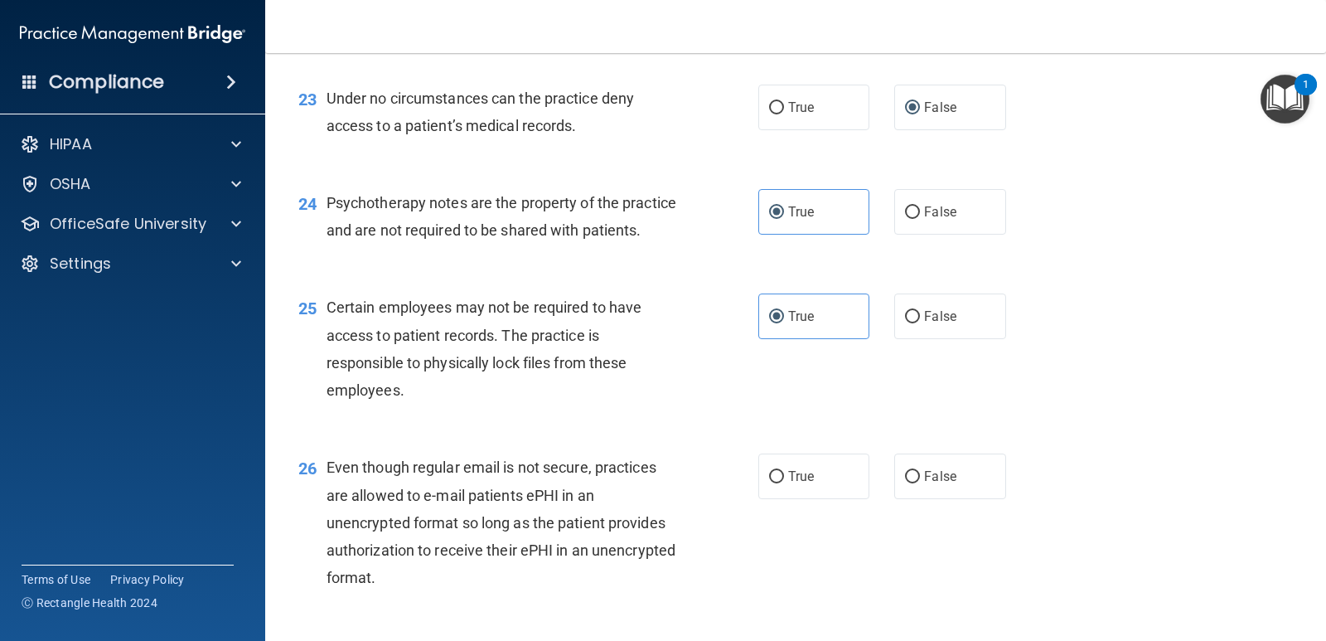
scroll to position [3480, 0]
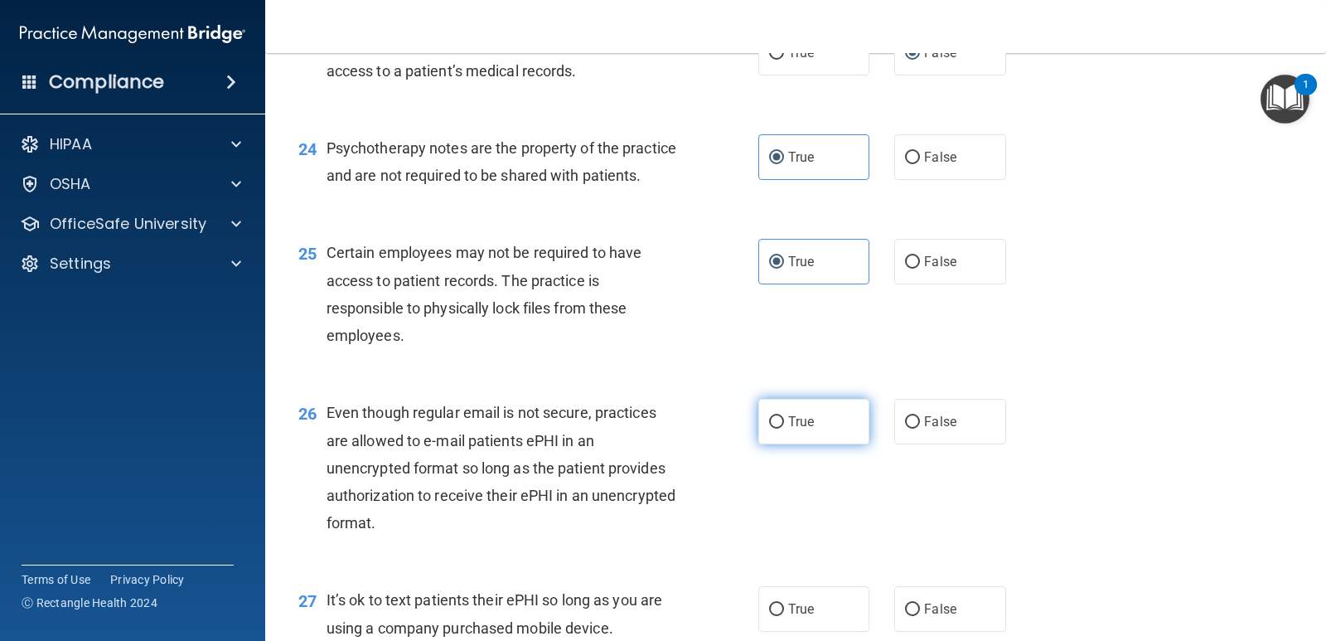
click at [775, 428] on input "True" at bounding box center [776, 422] width 15 height 12
radio input "true"
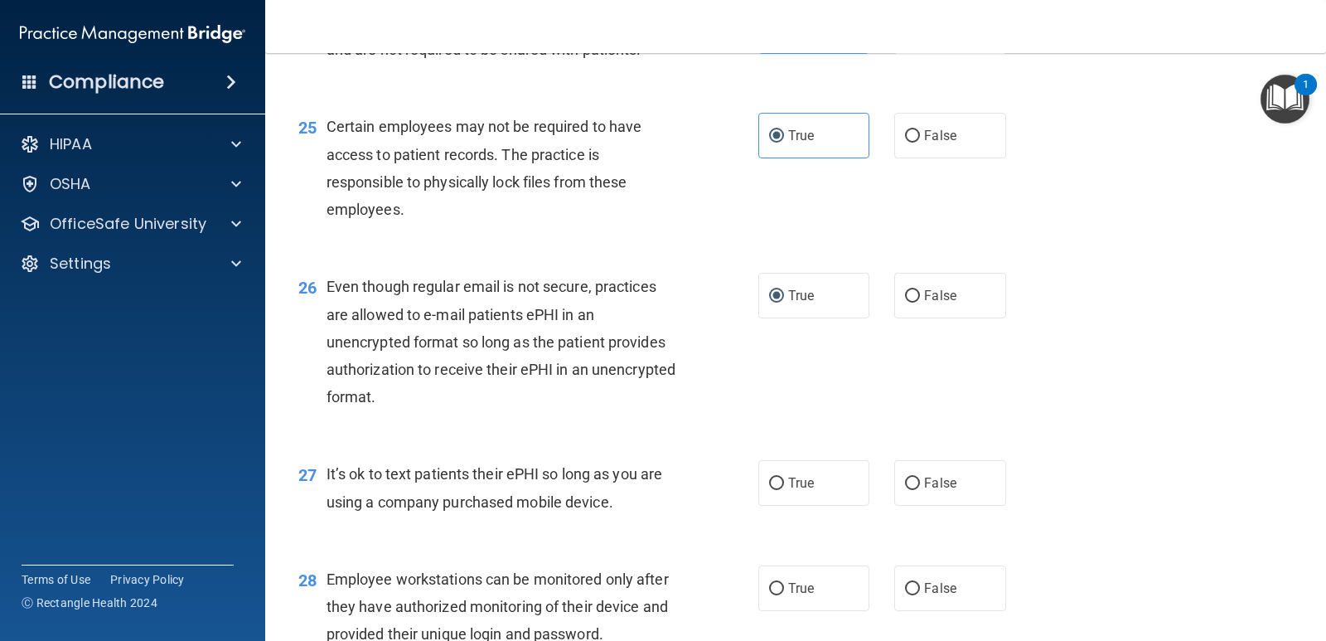
scroll to position [3646, 0]
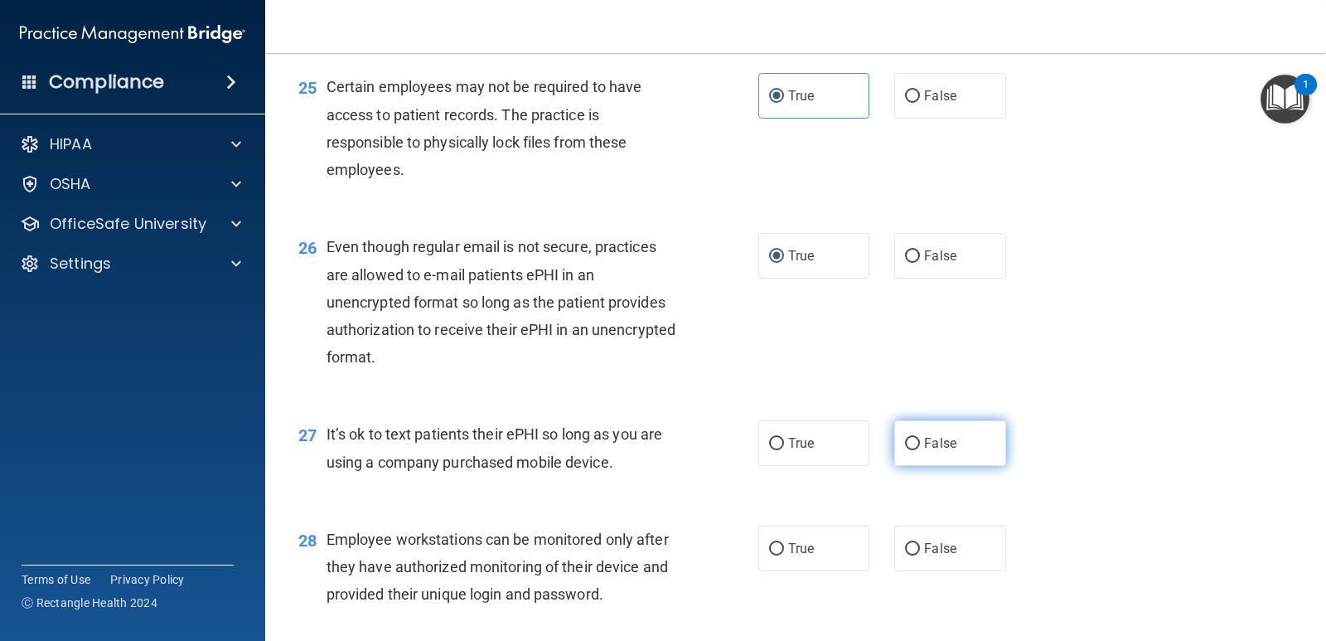
click at [913, 466] on label "False" at bounding box center [949, 443] width 111 height 46
click at [913, 450] on input "False" at bounding box center [912, 444] width 15 height 12
radio input "true"
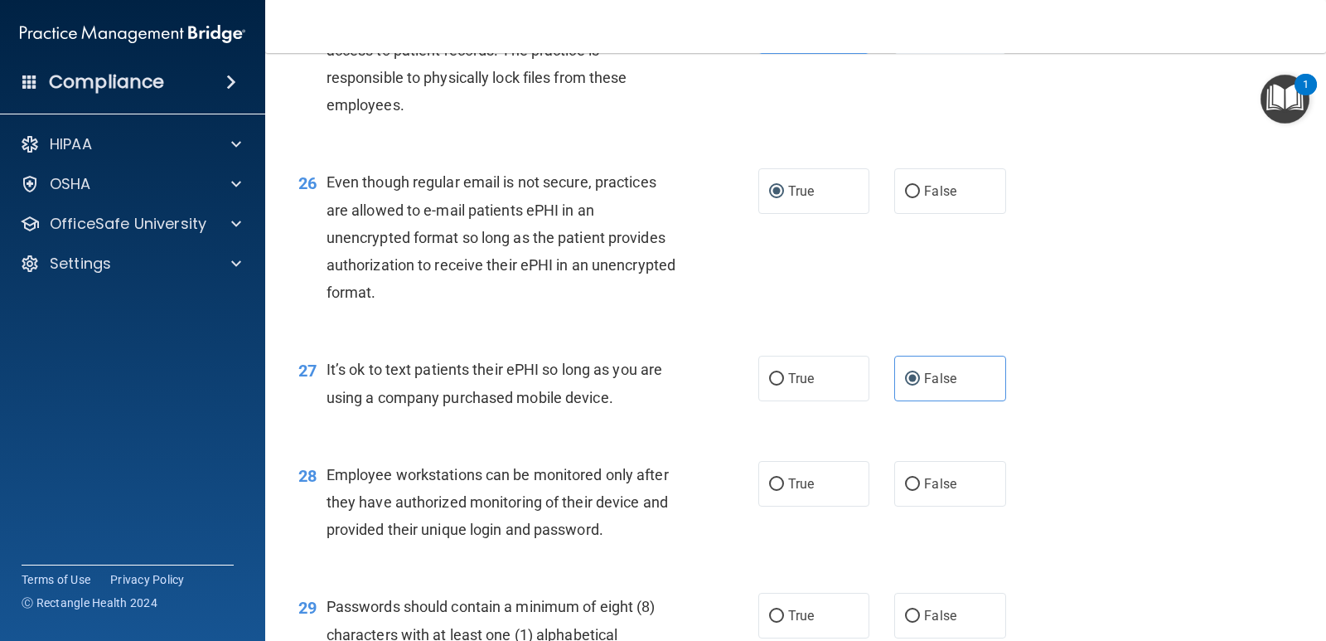
scroll to position [3812, 0]
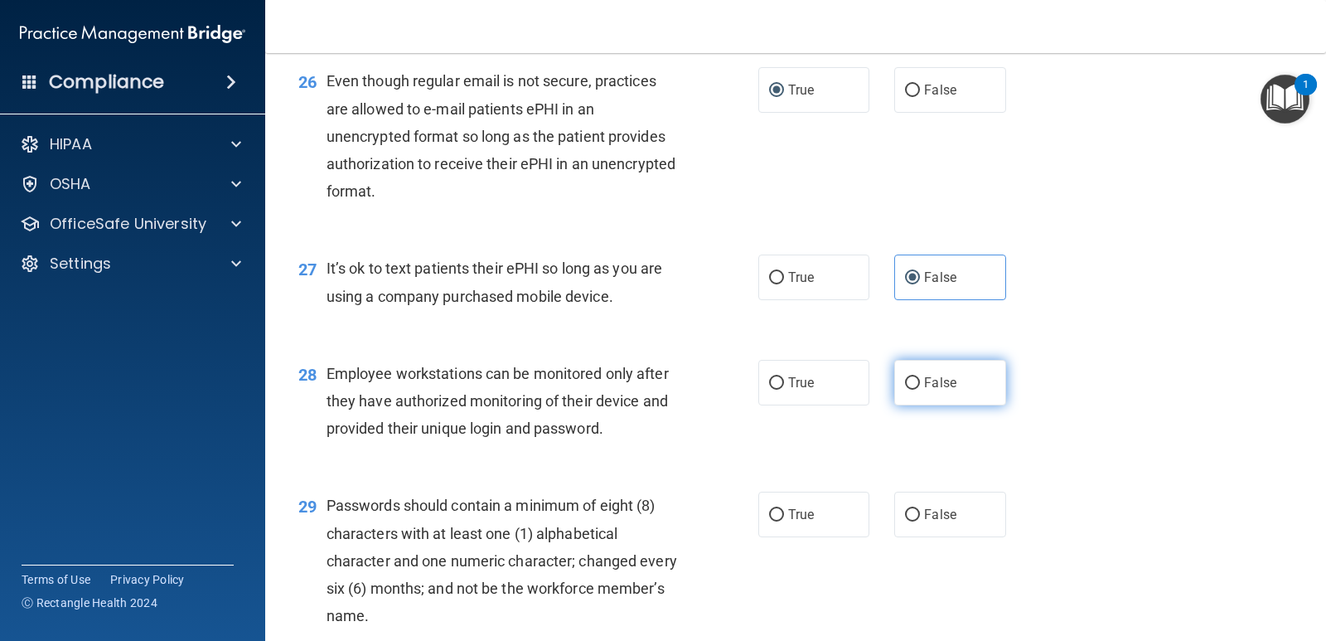
click at [905, 389] on input "False" at bounding box center [912, 383] width 15 height 12
radio input "true"
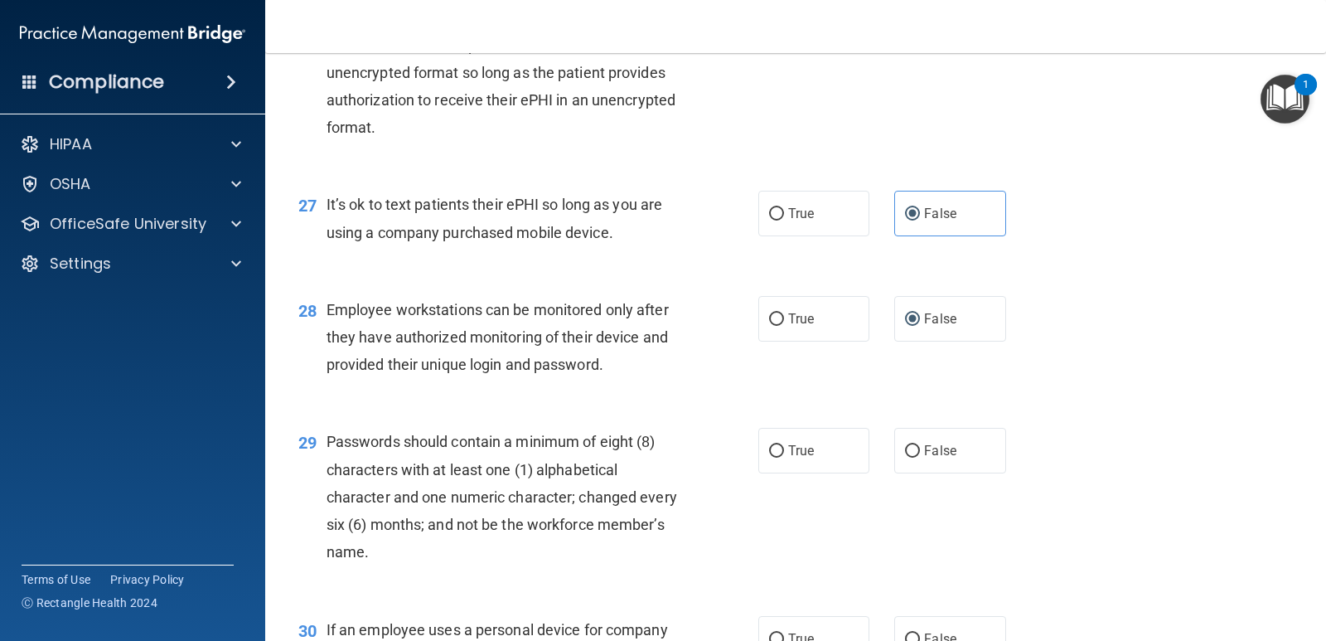
scroll to position [4060, 0]
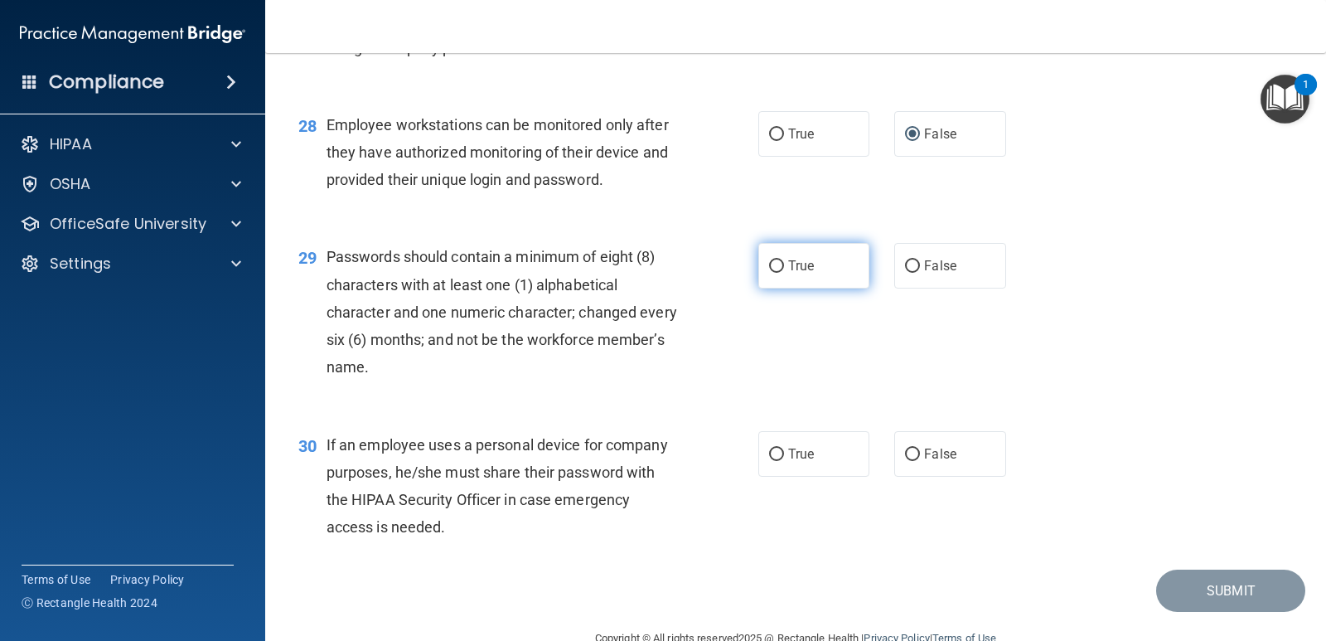
click at [775, 273] on input "True" at bounding box center [776, 266] width 15 height 12
radio input "true"
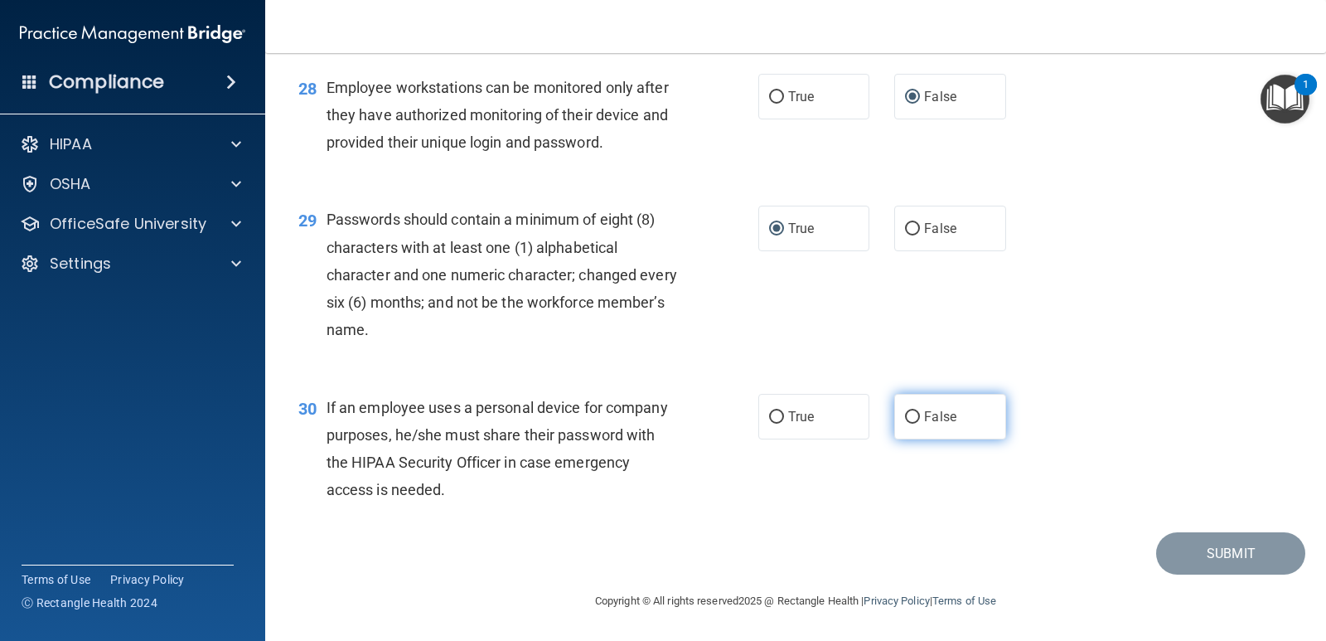
click at [905, 413] on input "False" at bounding box center [912, 417] width 15 height 12
radio input "true"
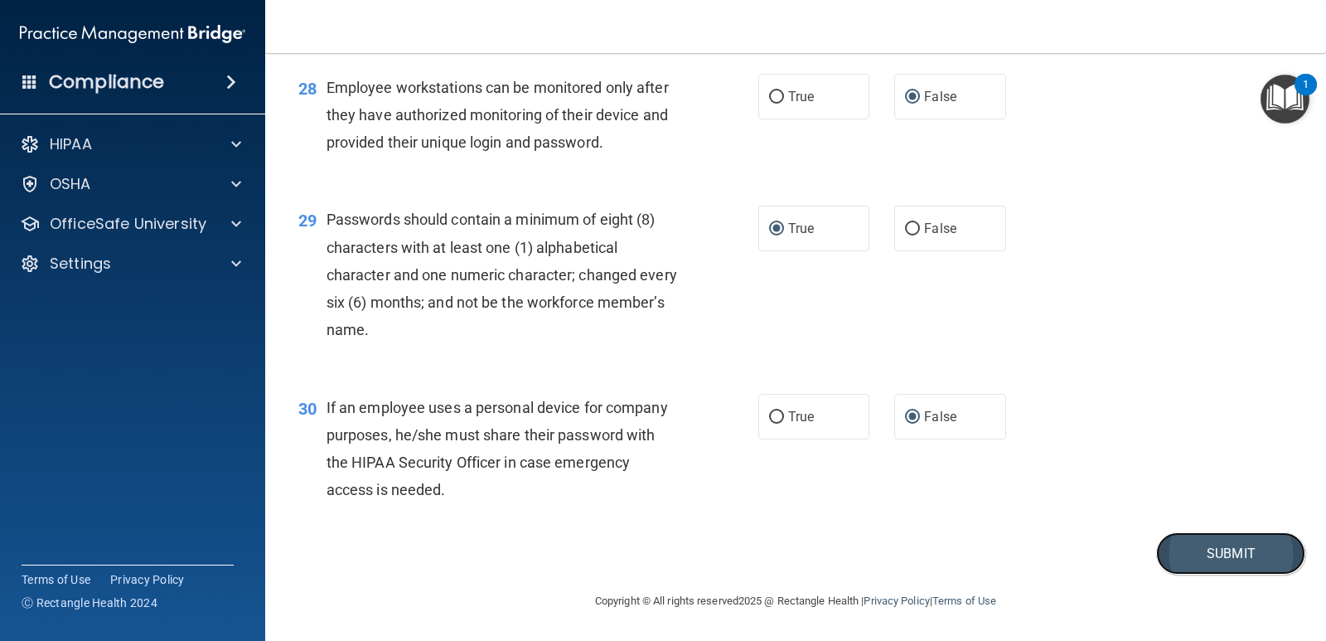
click at [1216, 553] on button "Submit" at bounding box center [1230, 553] width 149 height 42
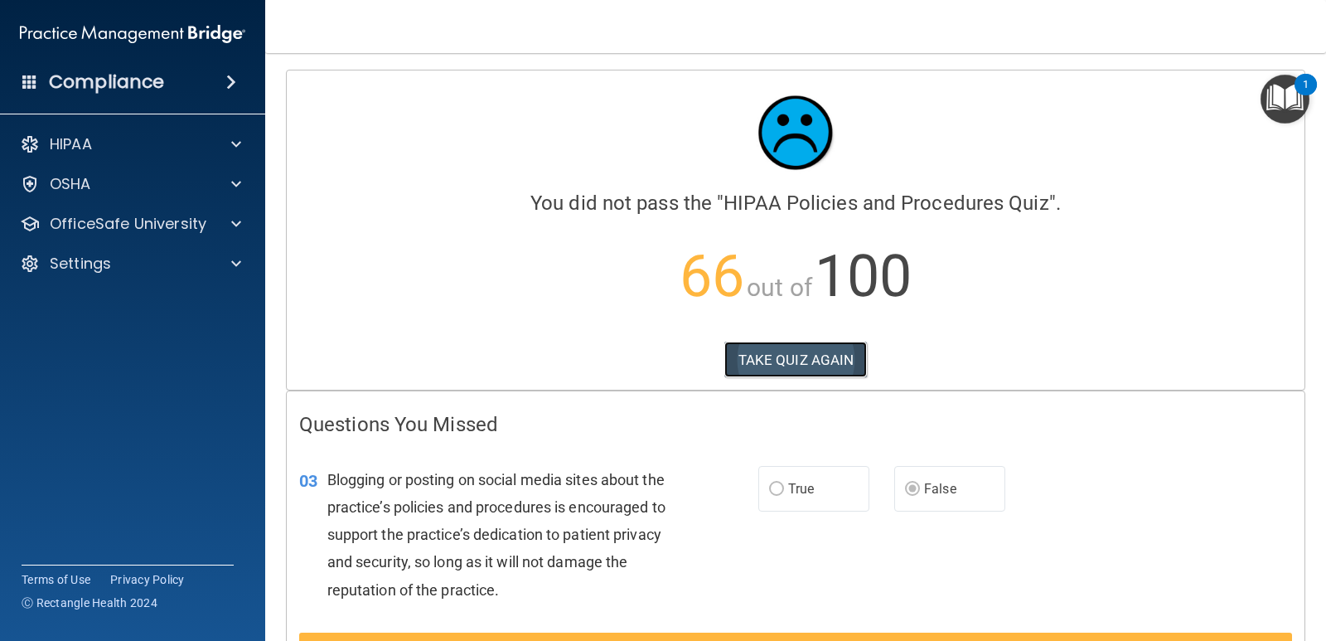
click at [833, 368] on button "TAKE QUIZ AGAIN" at bounding box center [795, 359] width 143 height 36
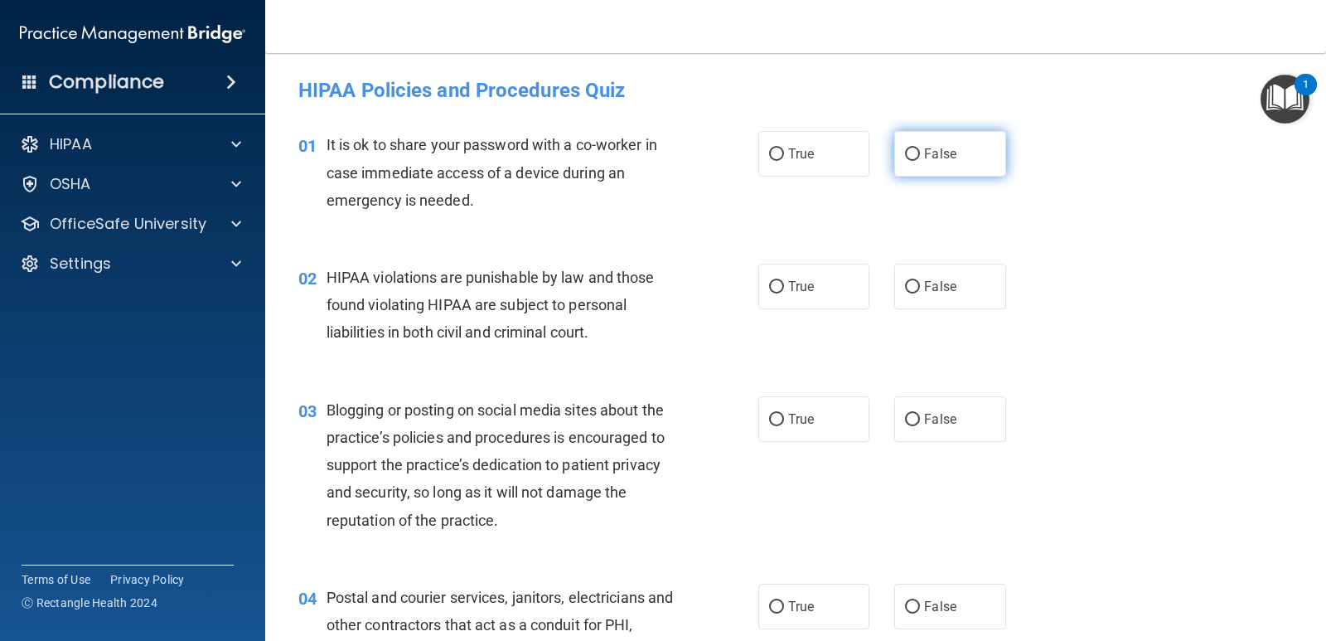
click at [907, 161] on input "False" at bounding box center [912, 154] width 15 height 12
radio input "true"
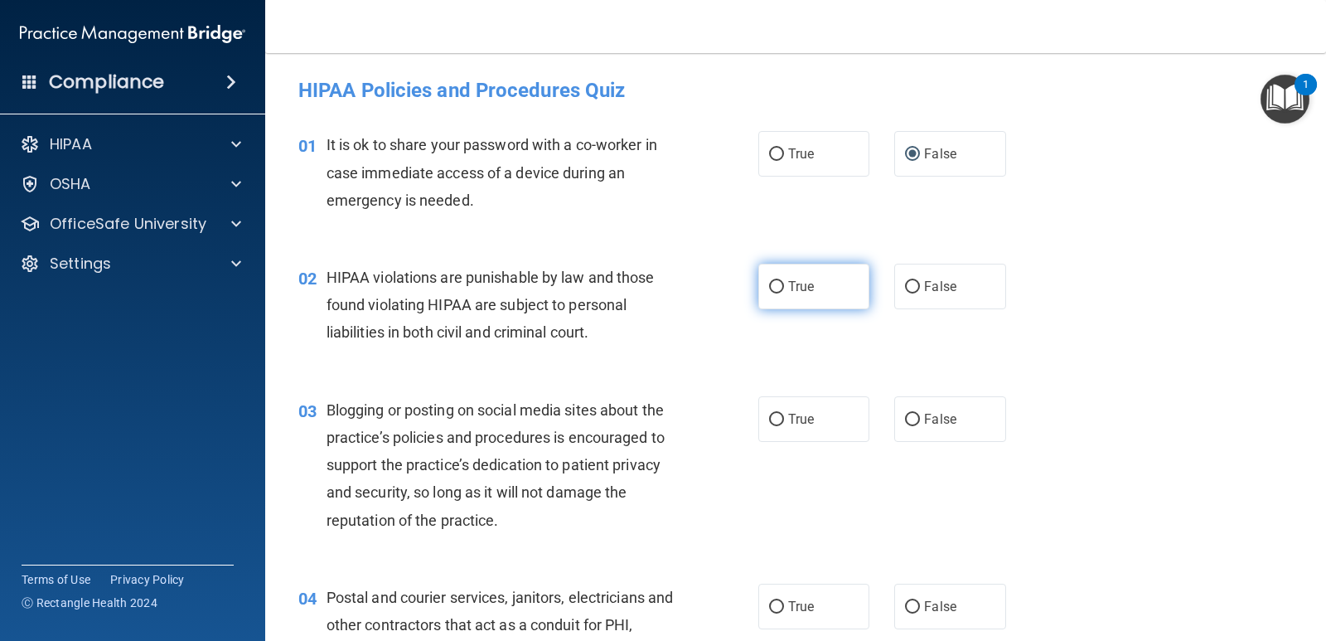
click at [782, 296] on label "True" at bounding box center [813, 287] width 111 height 46
click at [782, 293] on input "True" at bounding box center [776, 287] width 15 height 12
radio input "true"
click at [907, 418] on input "False" at bounding box center [912, 420] width 15 height 12
radio input "true"
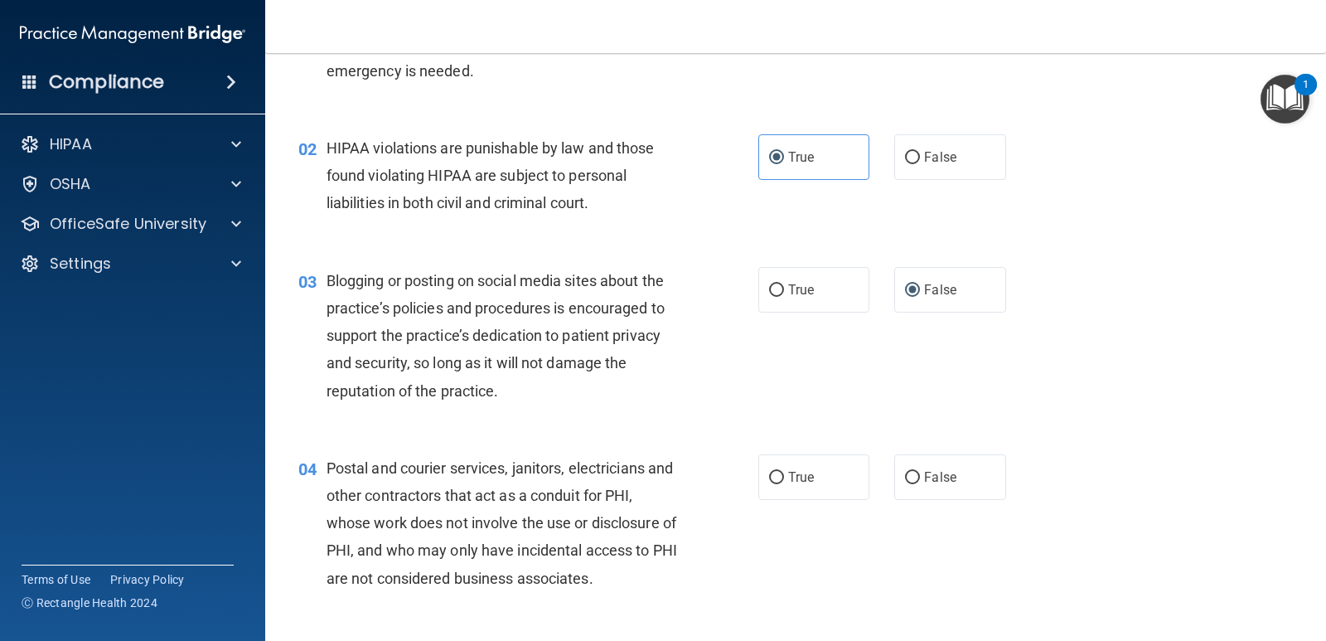
scroll to position [166, 0]
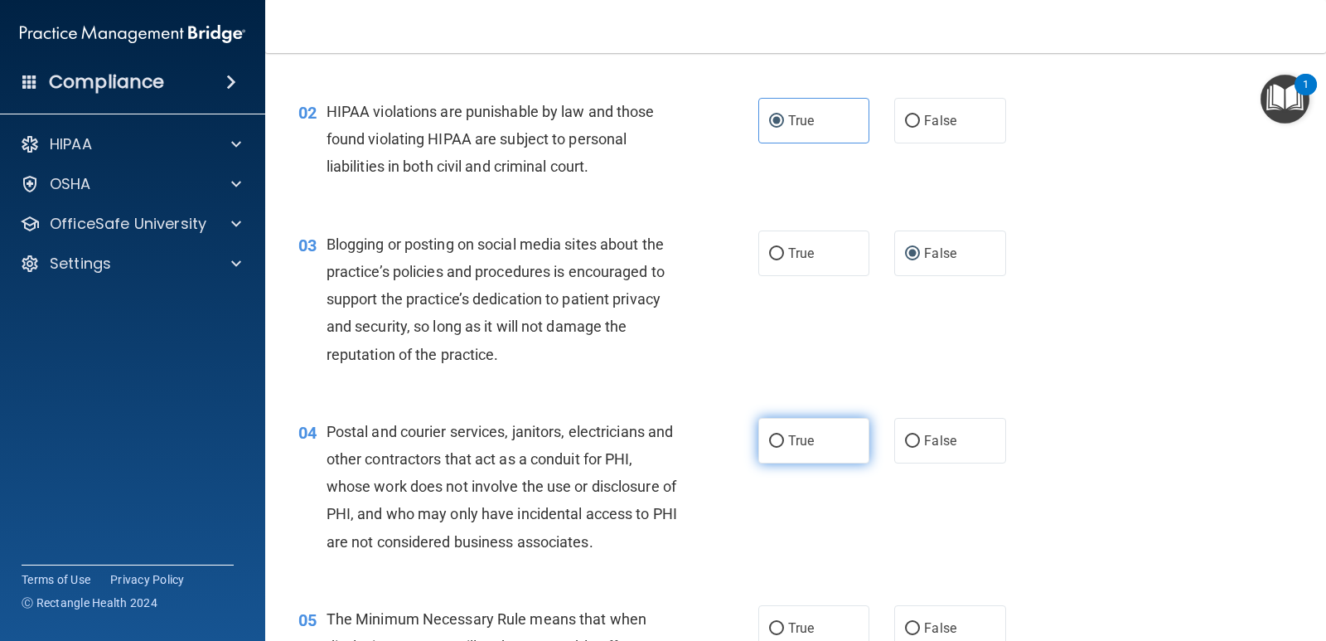
click at [777, 441] on input "True" at bounding box center [776, 441] width 15 height 12
radio input "true"
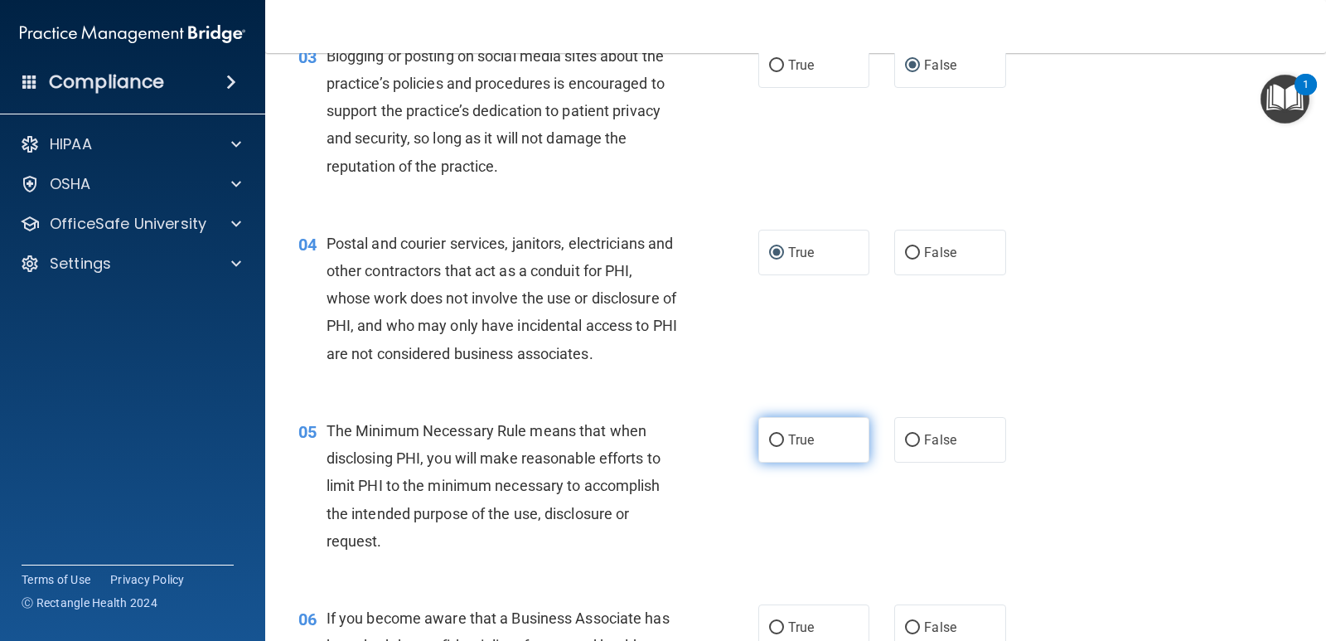
scroll to position [414, 0]
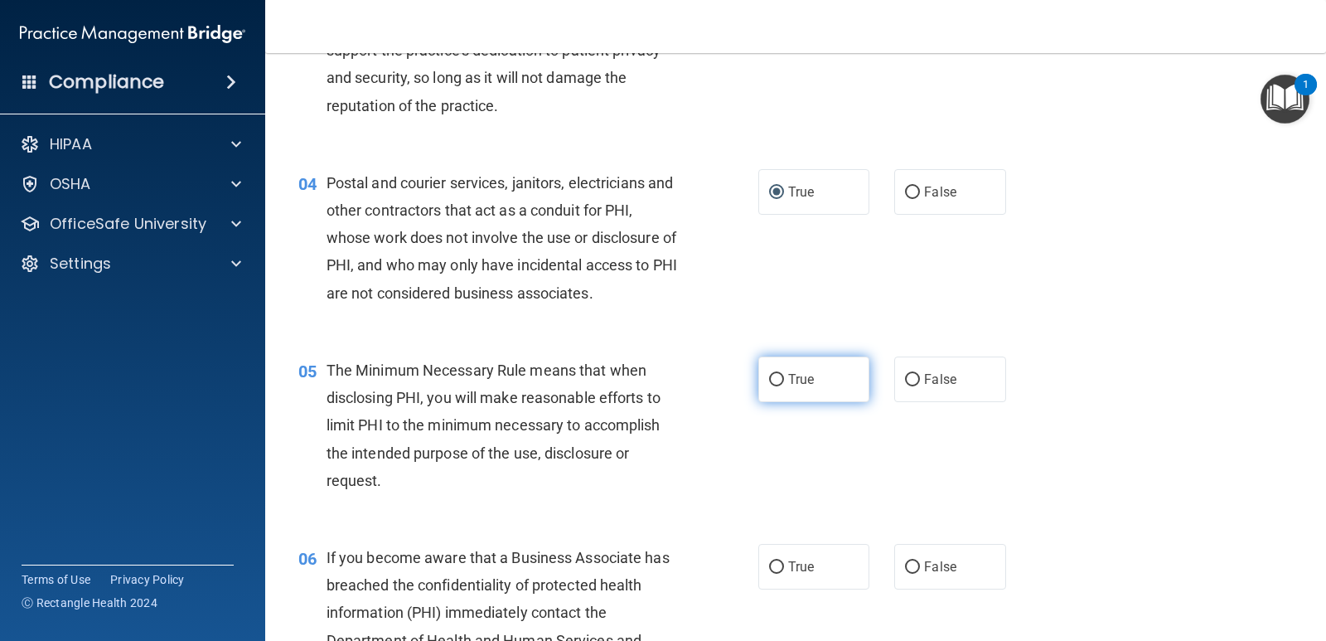
click at [771, 393] on label "True" at bounding box center [813, 379] width 111 height 46
click at [771, 386] on input "True" at bounding box center [776, 380] width 15 height 12
radio input "true"
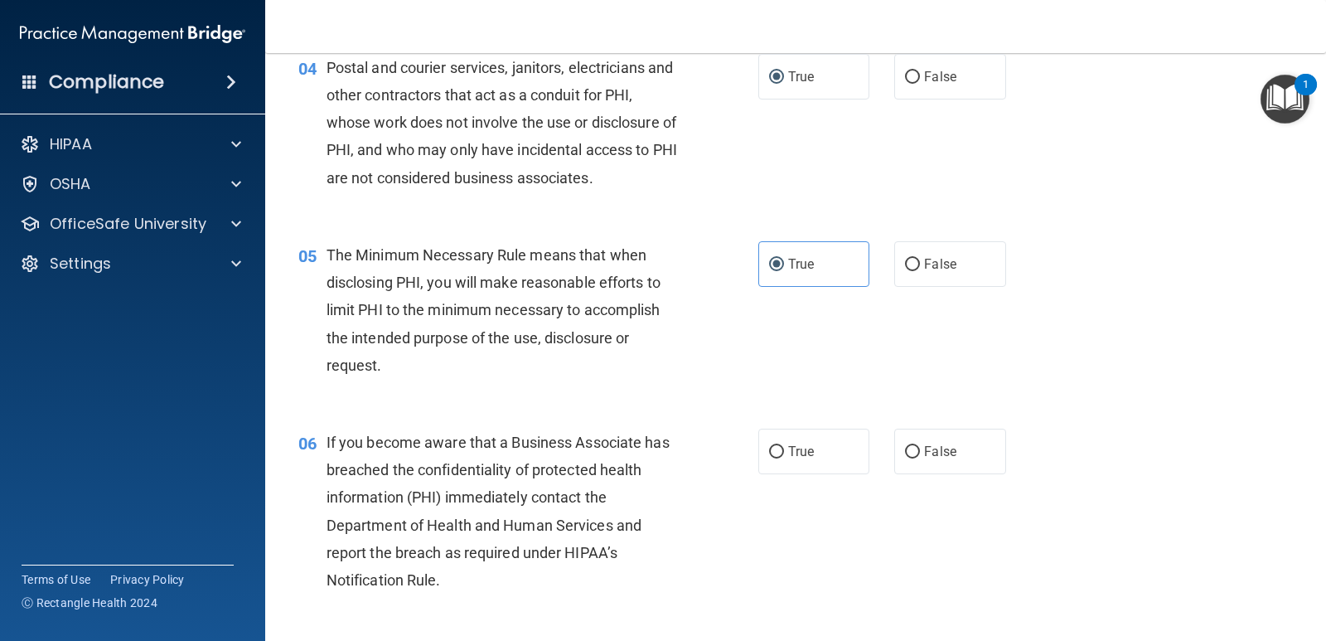
scroll to position [580, 0]
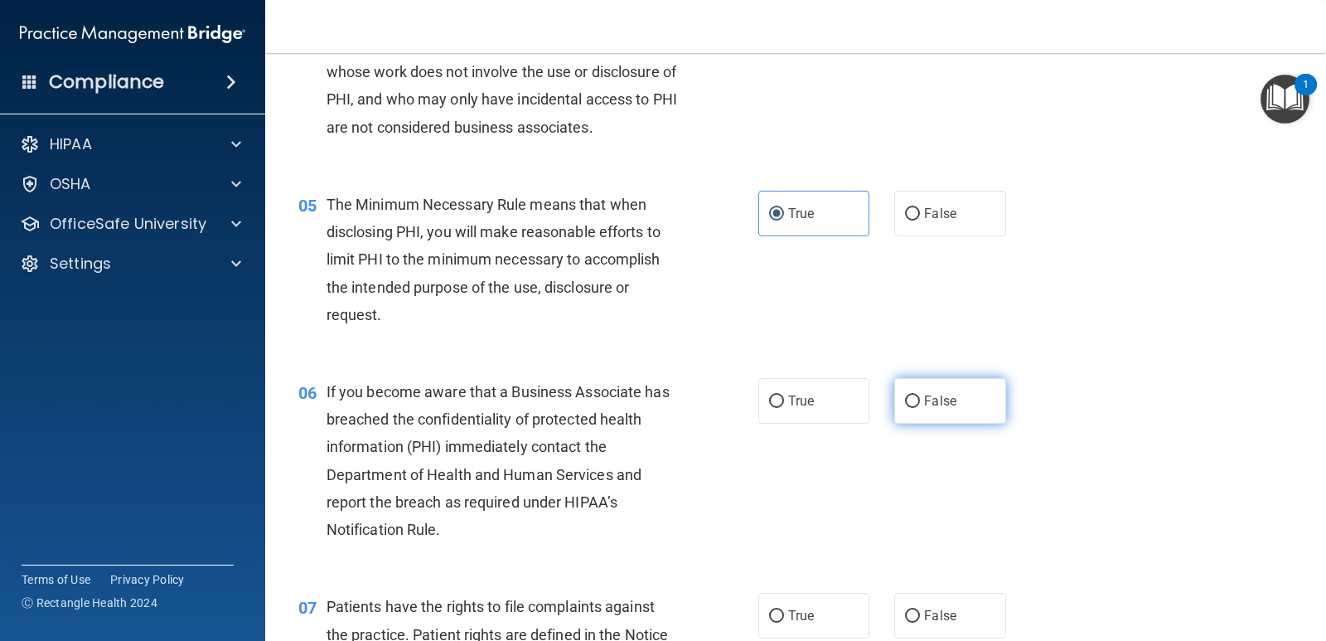
click at [905, 409] on label "False" at bounding box center [949, 401] width 111 height 46
click at [905, 408] on input "False" at bounding box center [912, 401] width 15 height 12
radio input "true"
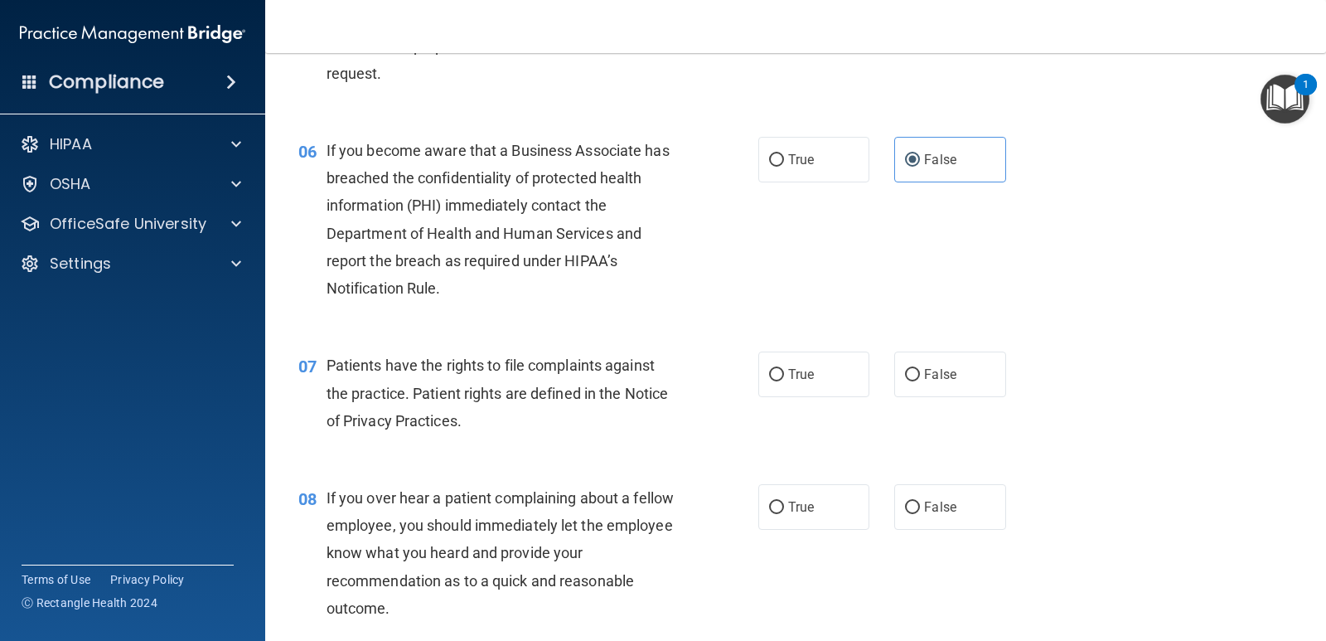
scroll to position [829, 0]
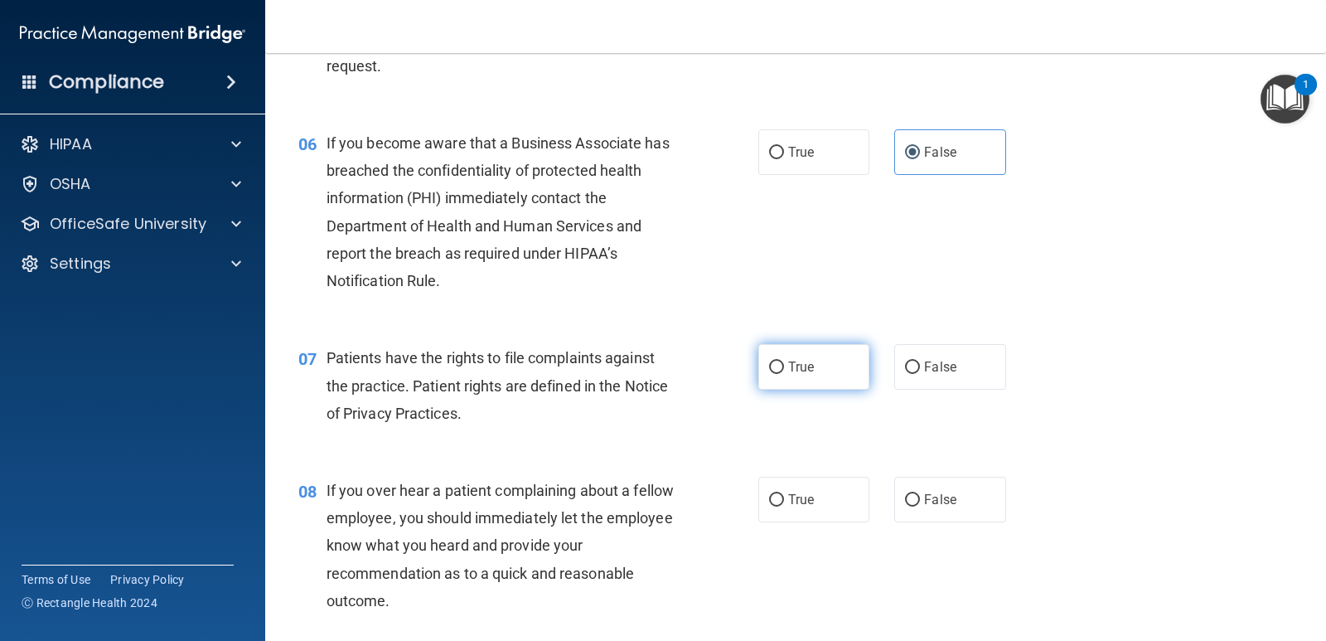
click at [788, 374] on span "True" at bounding box center [801, 367] width 26 height 16
click at [783, 374] on input "True" at bounding box center [776, 367] width 15 height 12
radio input "true"
click at [897, 500] on label "False" at bounding box center [949, 499] width 111 height 46
click at [905, 500] on input "False" at bounding box center [912, 500] width 15 height 12
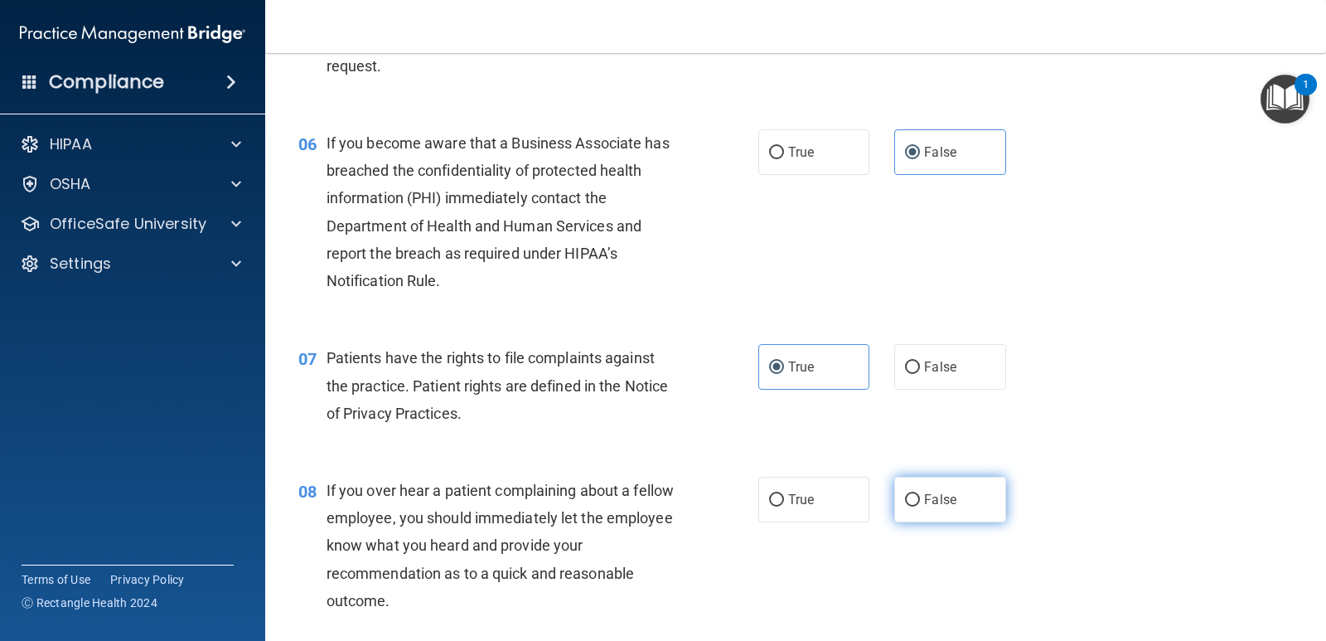
radio input "true"
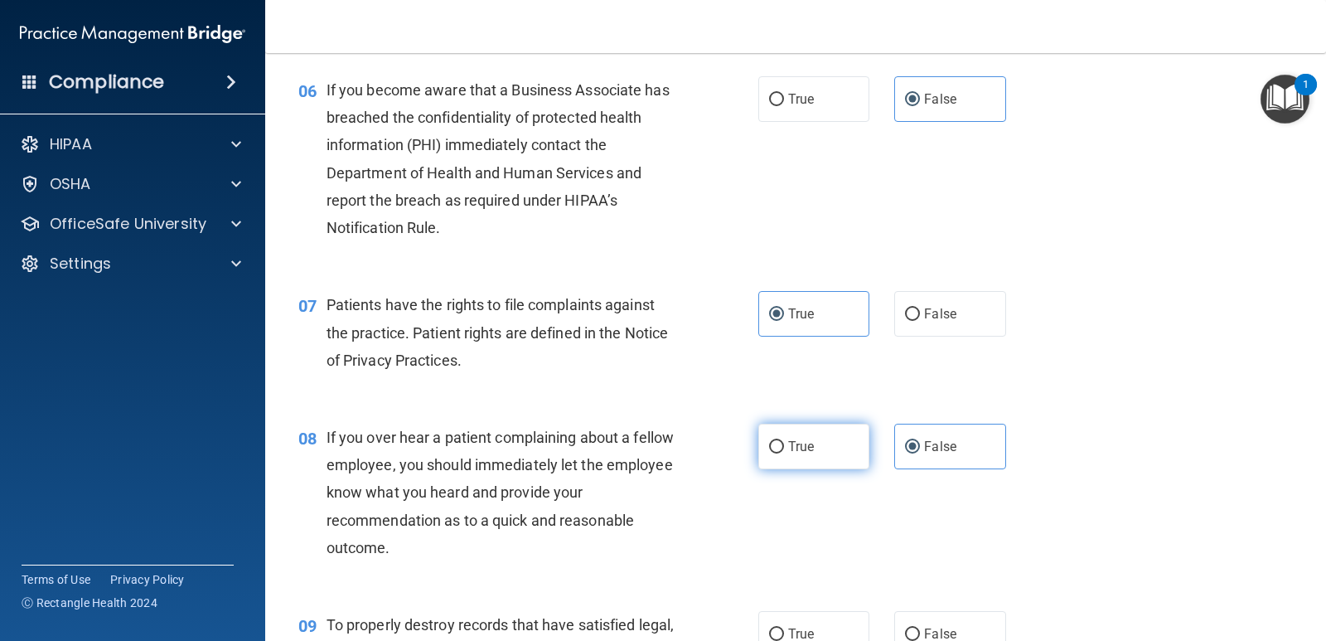
scroll to position [1077, 0]
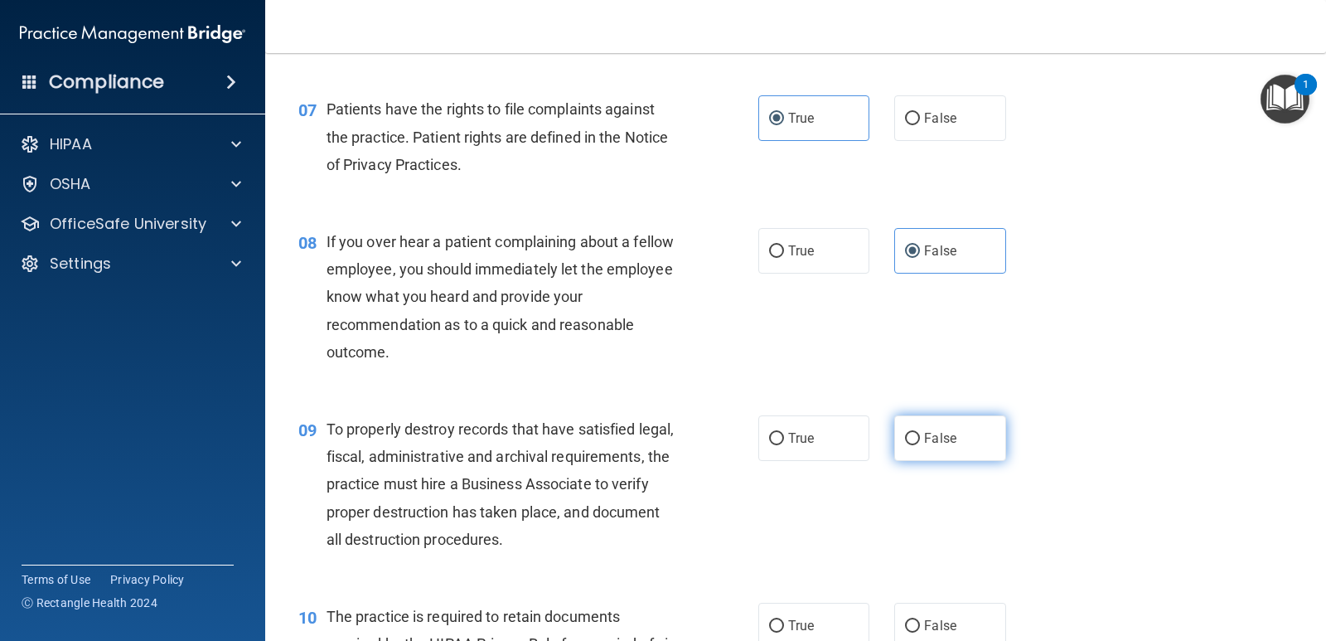
click at [906, 442] on input "False" at bounding box center [912, 439] width 15 height 12
radio input "true"
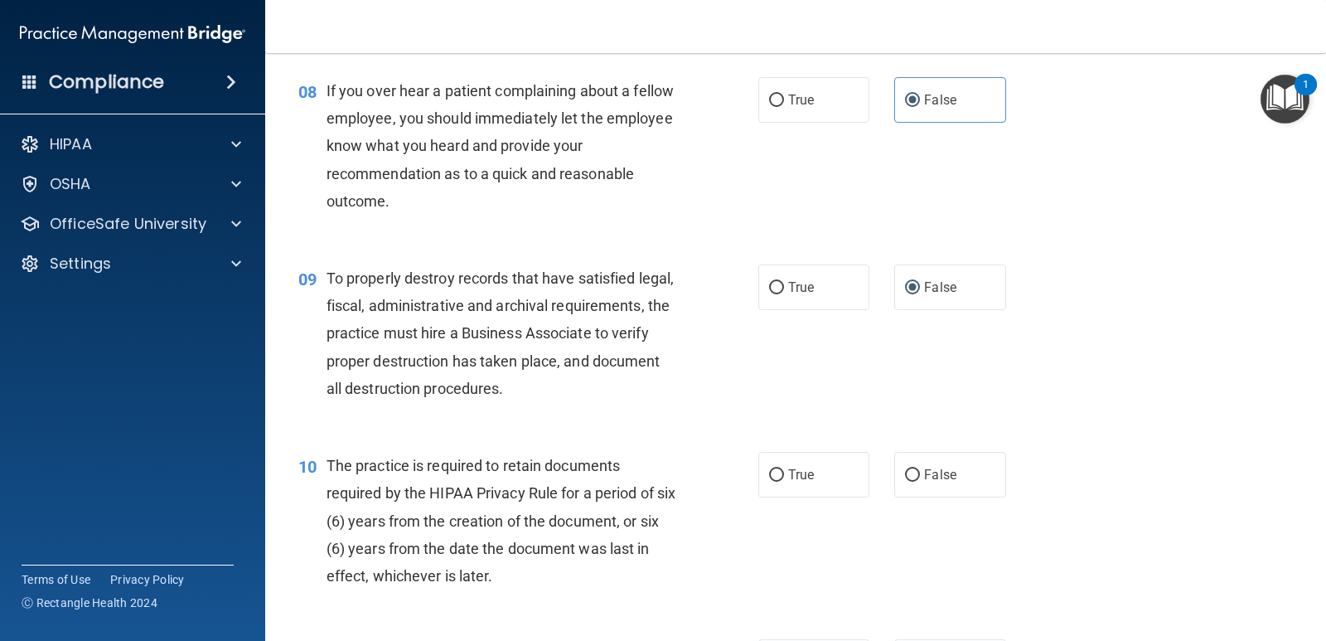
scroll to position [1243, 0]
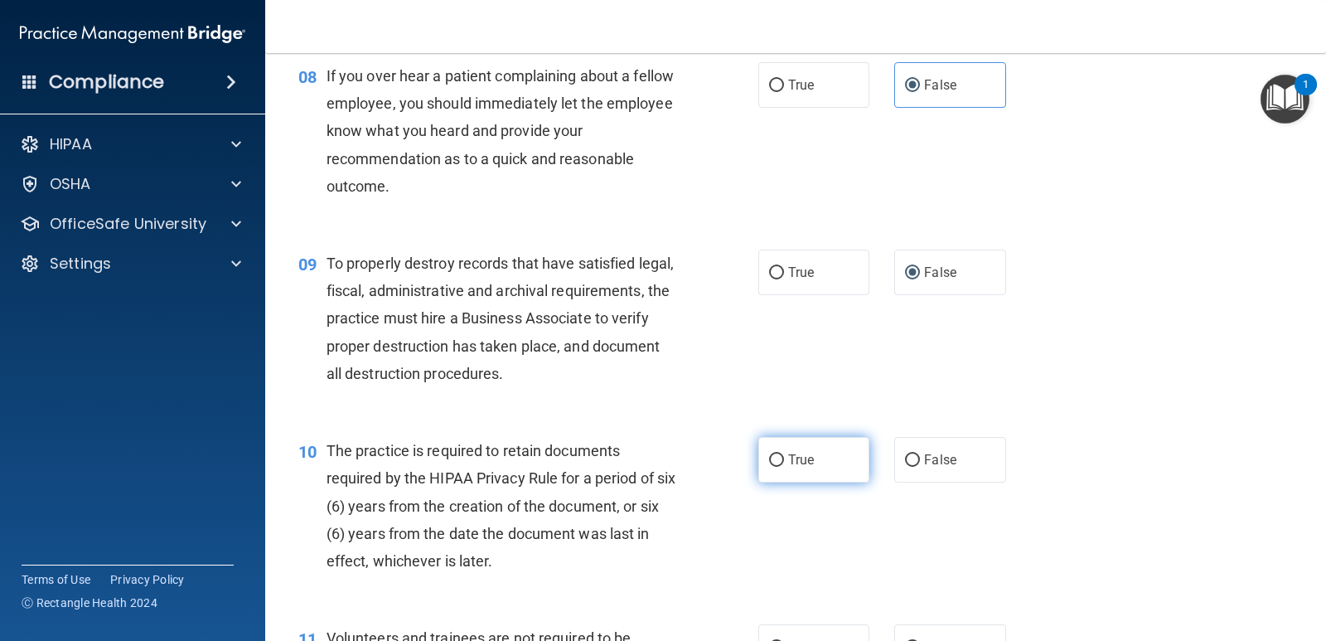
click at [780, 462] on label "True" at bounding box center [813, 460] width 111 height 46
click at [780, 462] on input "True" at bounding box center [776, 460] width 15 height 12
radio input "true"
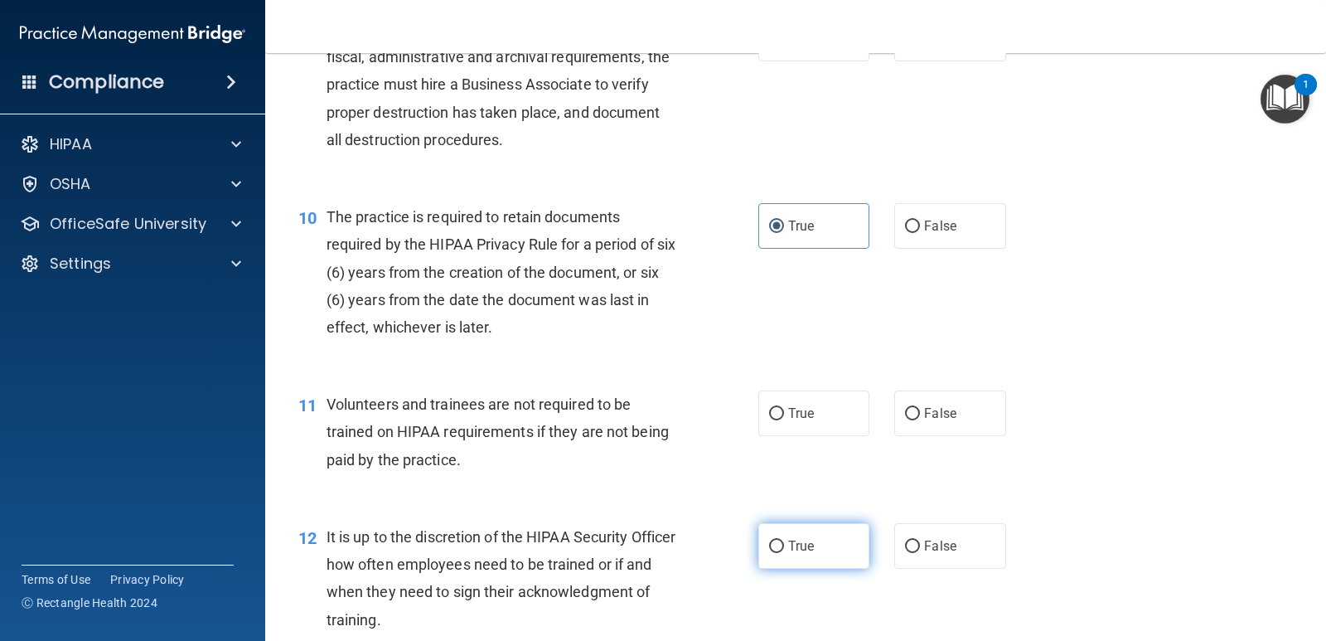
scroll to position [1492, 0]
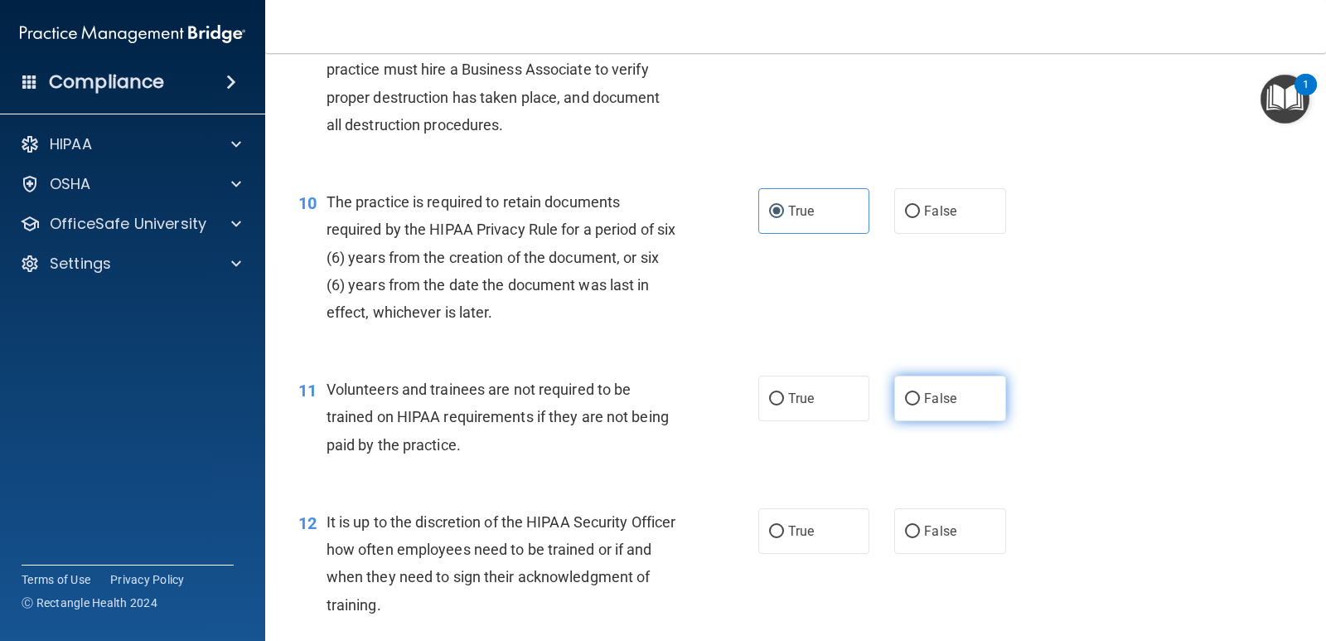
click at [911, 406] on label "False" at bounding box center [949, 398] width 111 height 46
click at [911, 405] on input "False" at bounding box center [912, 399] width 15 height 12
radio input "true"
click at [907, 527] on input "False" at bounding box center [912, 531] width 15 height 12
radio input "true"
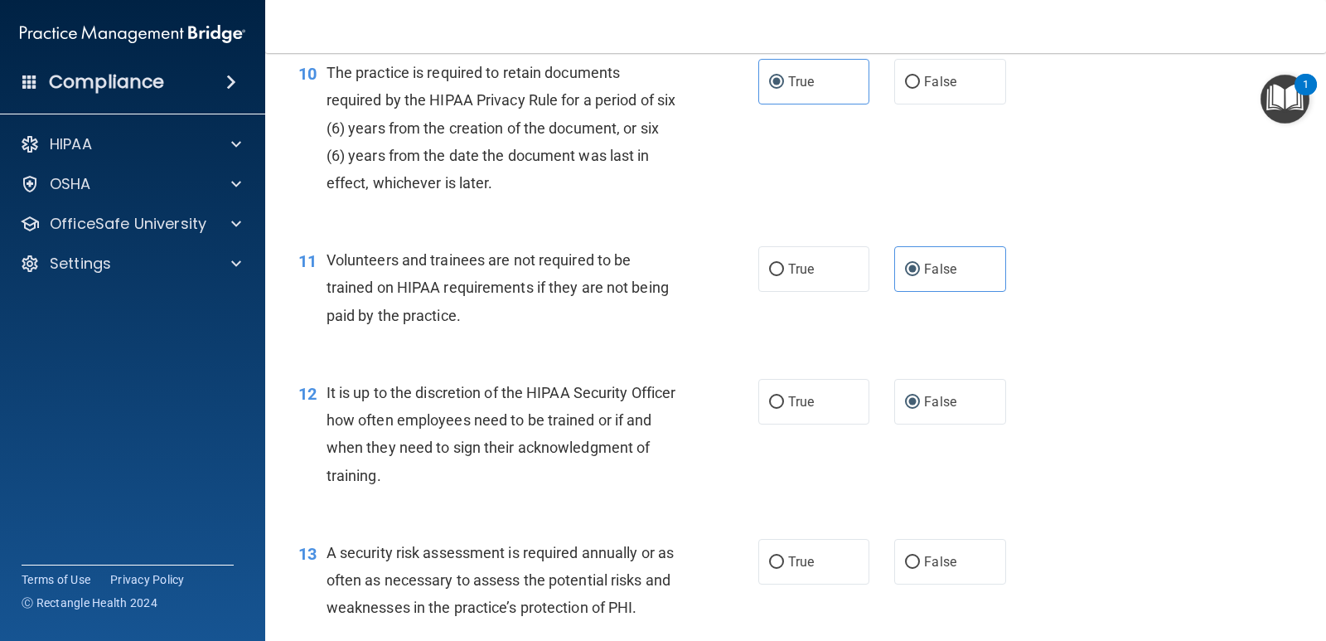
scroll to position [1657, 0]
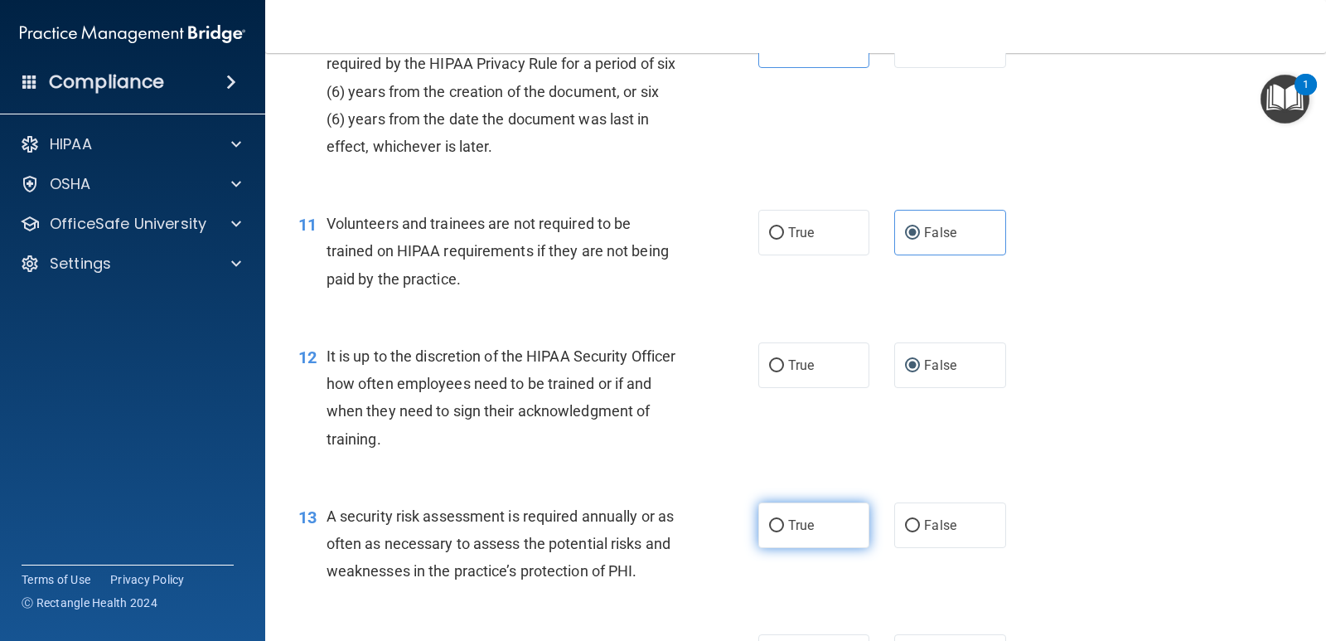
click at [775, 533] on label "True" at bounding box center [813, 525] width 111 height 46
click at [775, 532] on input "True" at bounding box center [776, 526] width 15 height 12
radio input "true"
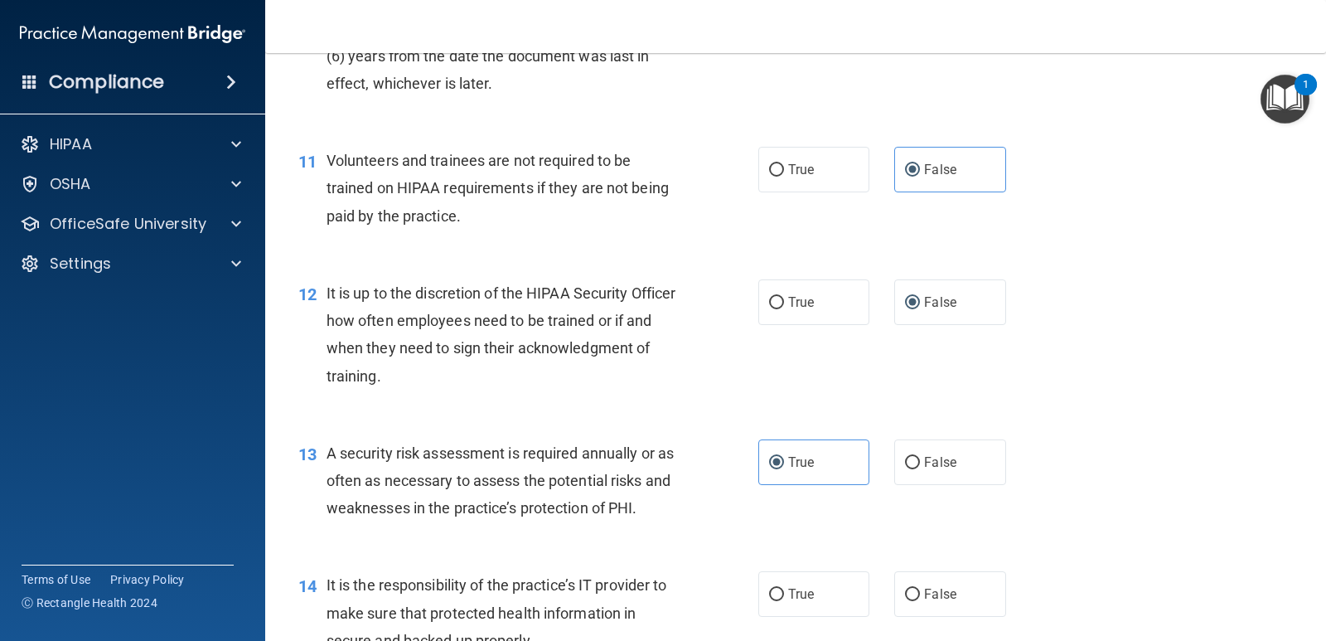
scroll to position [1906, 0]
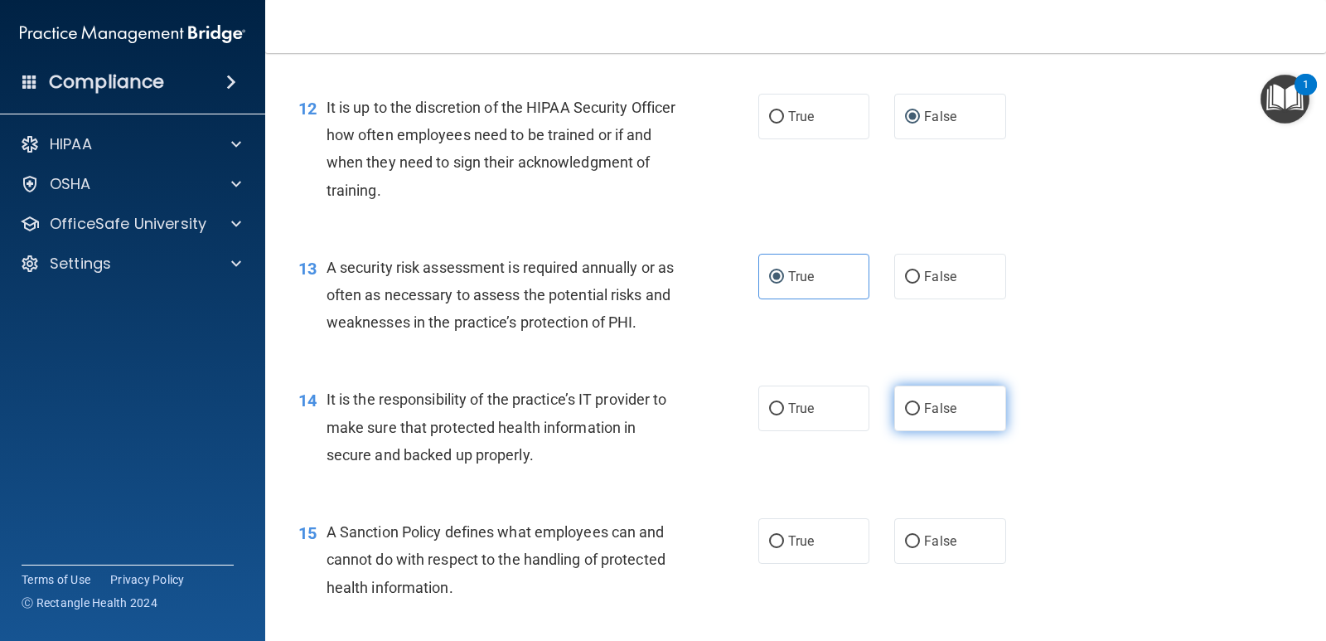
click at [924, 410] on span "False" at bounding box center [940, 408] width 32 height 16
click at [920, 410] on input "False" at bounding box center [912, 409] width 15 height 12
radio input "true"
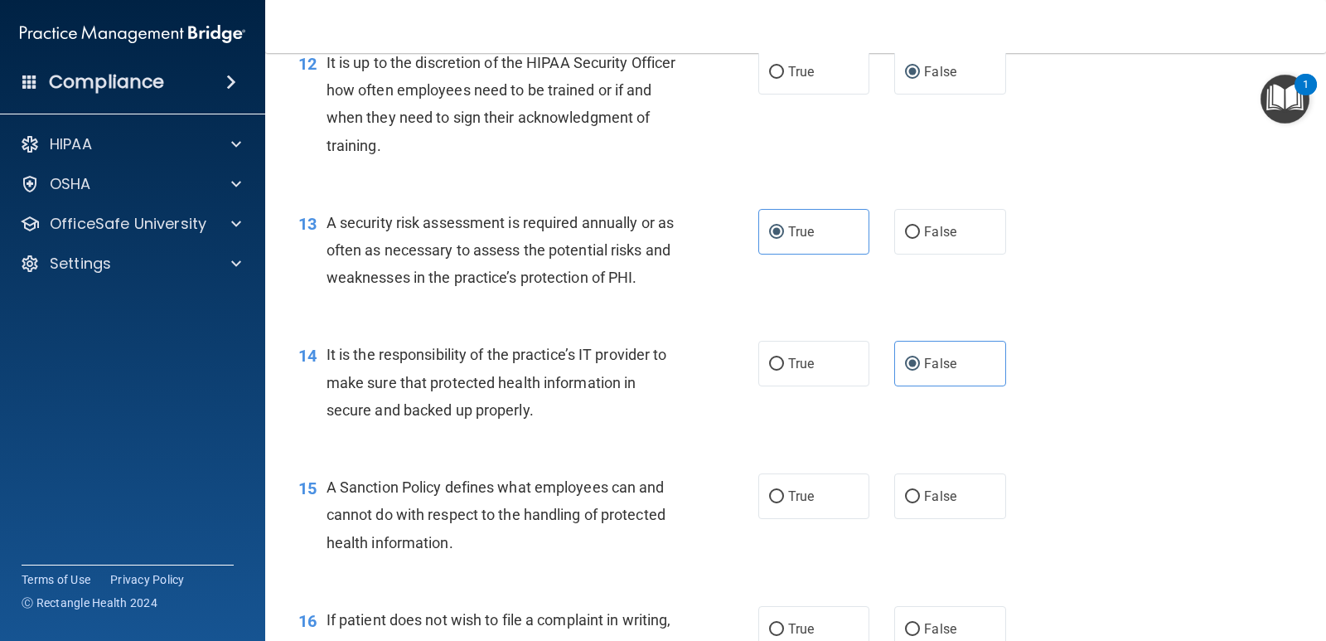
scroll to position [1989, 0]
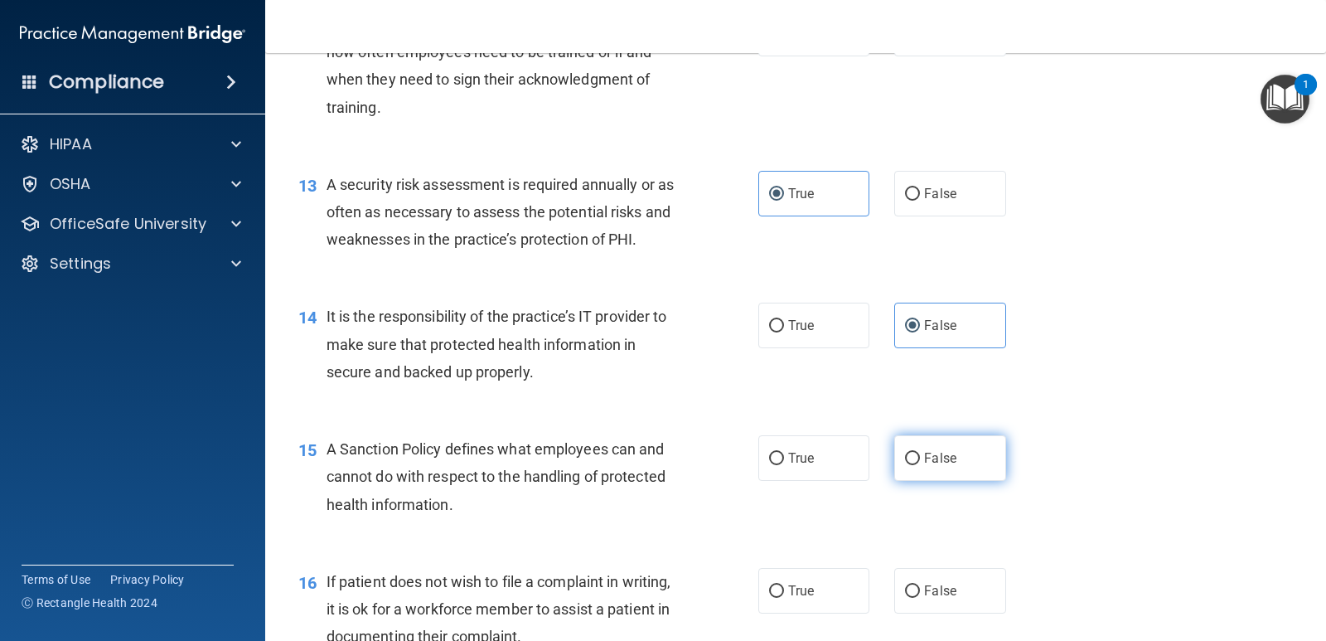
click at [948, 456] on span "False" at bounding box center [940, 458] width 32 height 16
click at [920, 456] on input "False" at bounding box center [912, 458] width 15 height 12
radio input "true"
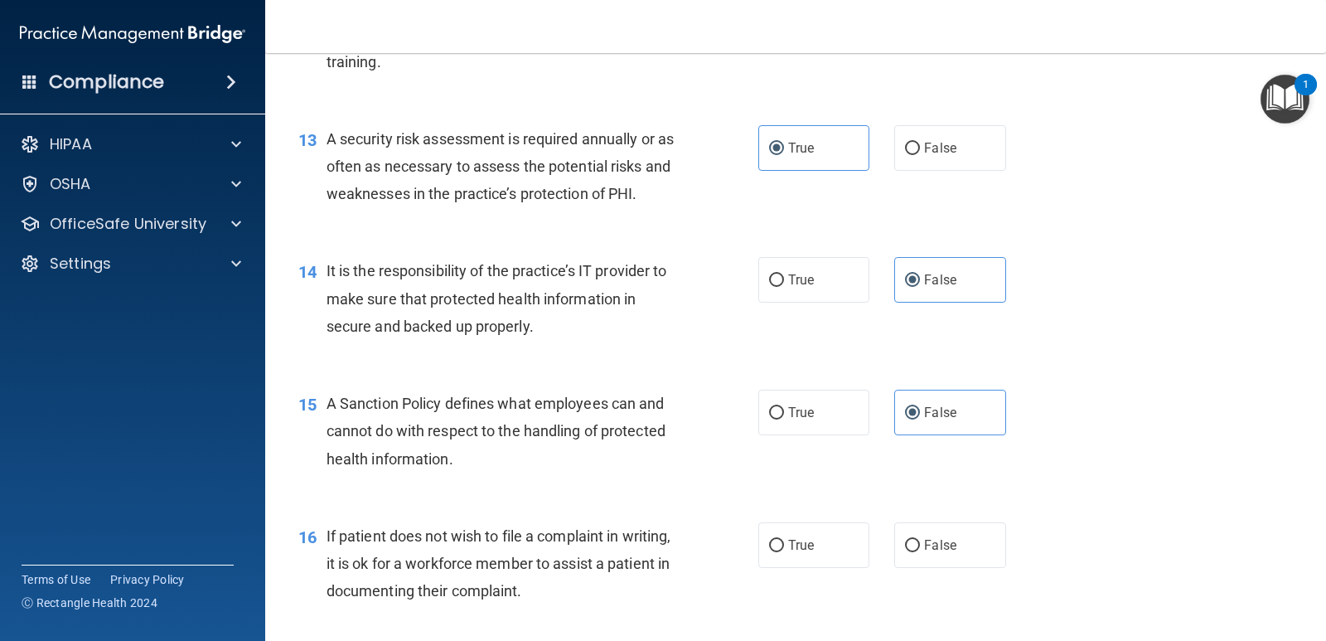
scroll to position [2072, 0]
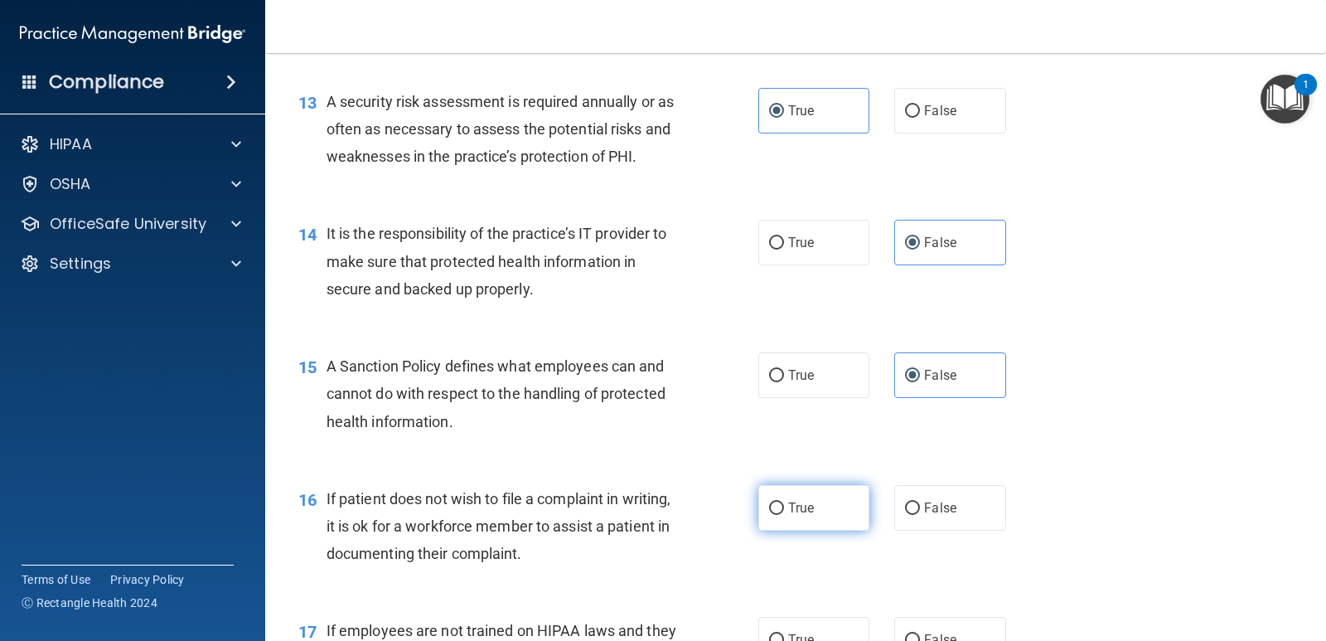
click at [769, 509] on input "True" at bounding box center [776, 508] width 15 height 12
radio input "true"
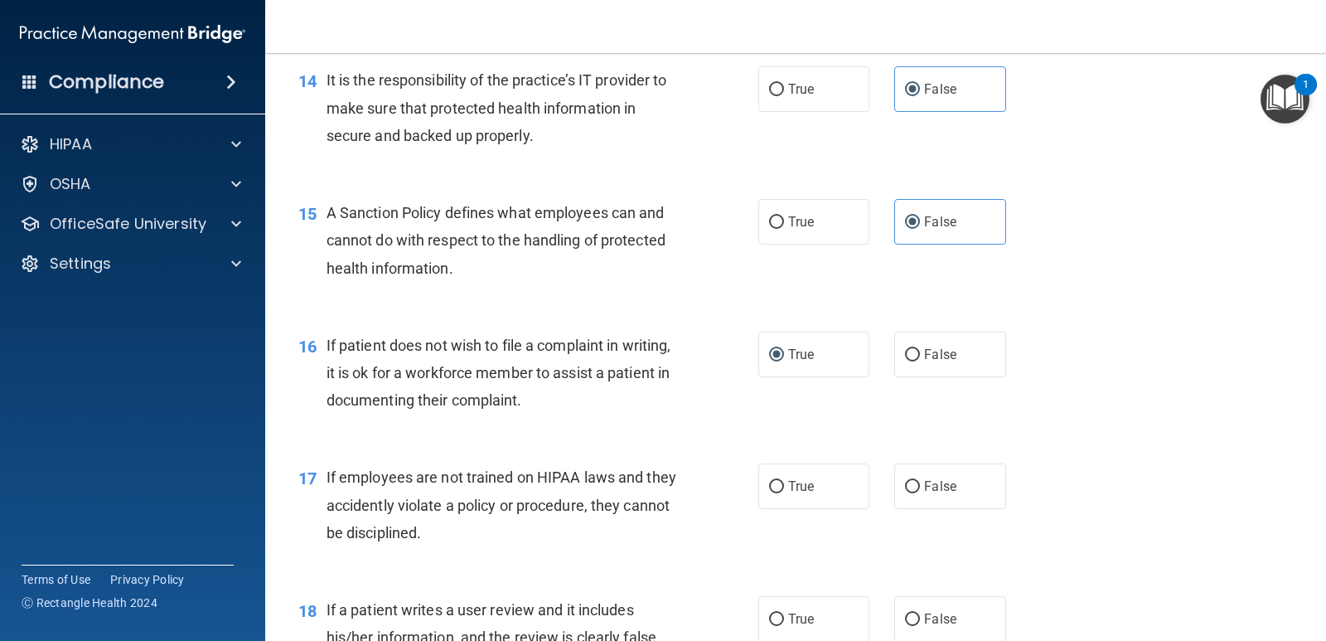
scroll to position [2237, 0]
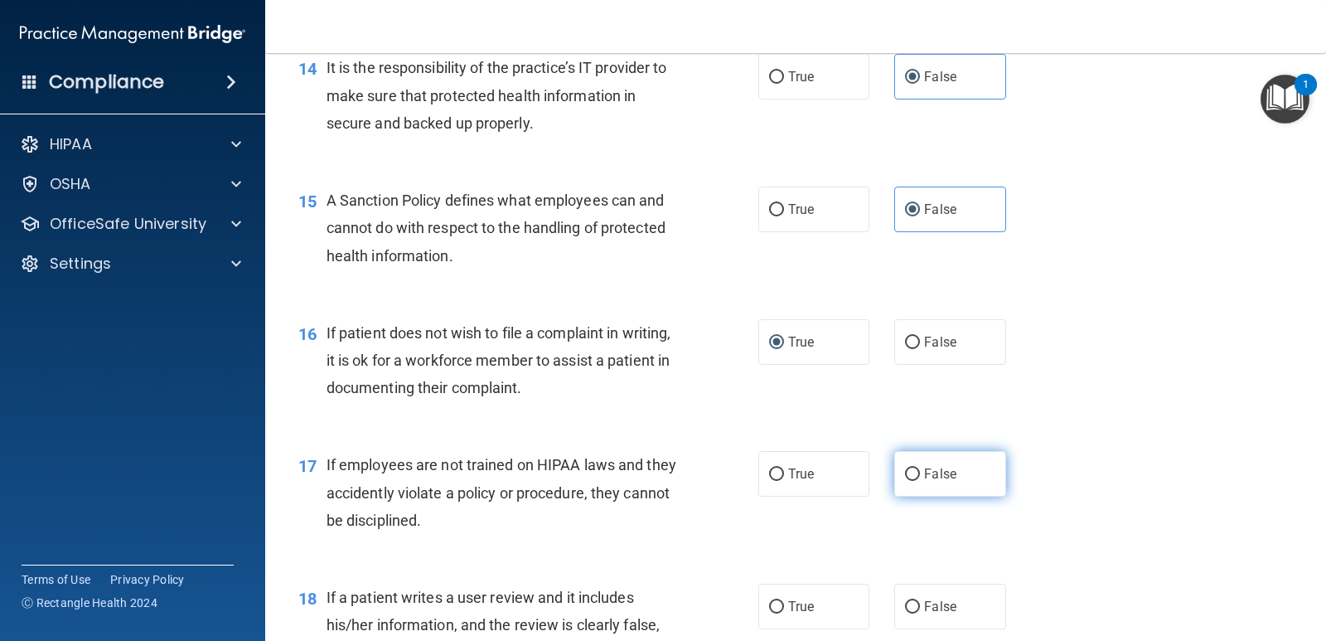
click at [913, 482] on label "False" at bounding box center [949, 474] width 111 height 46
click at [913, 481] on input "False" at bounding box center [912, 474] width 15 height 12
radio input "true"
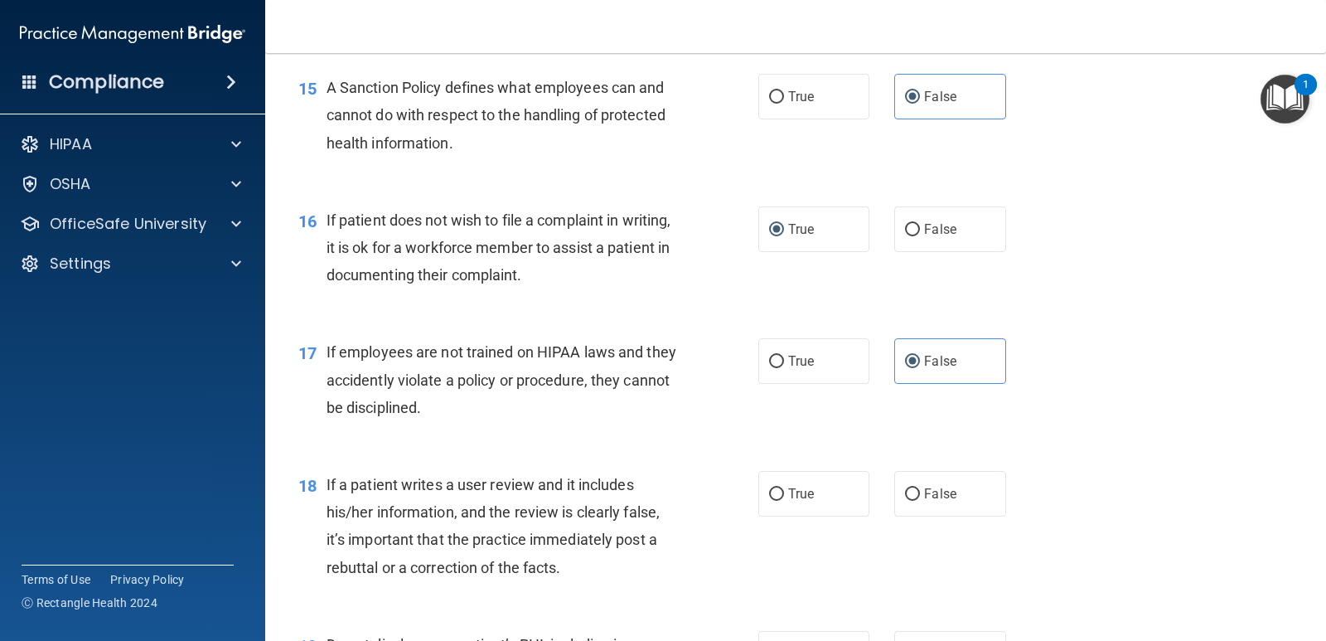
scroll to position [2403, 0]
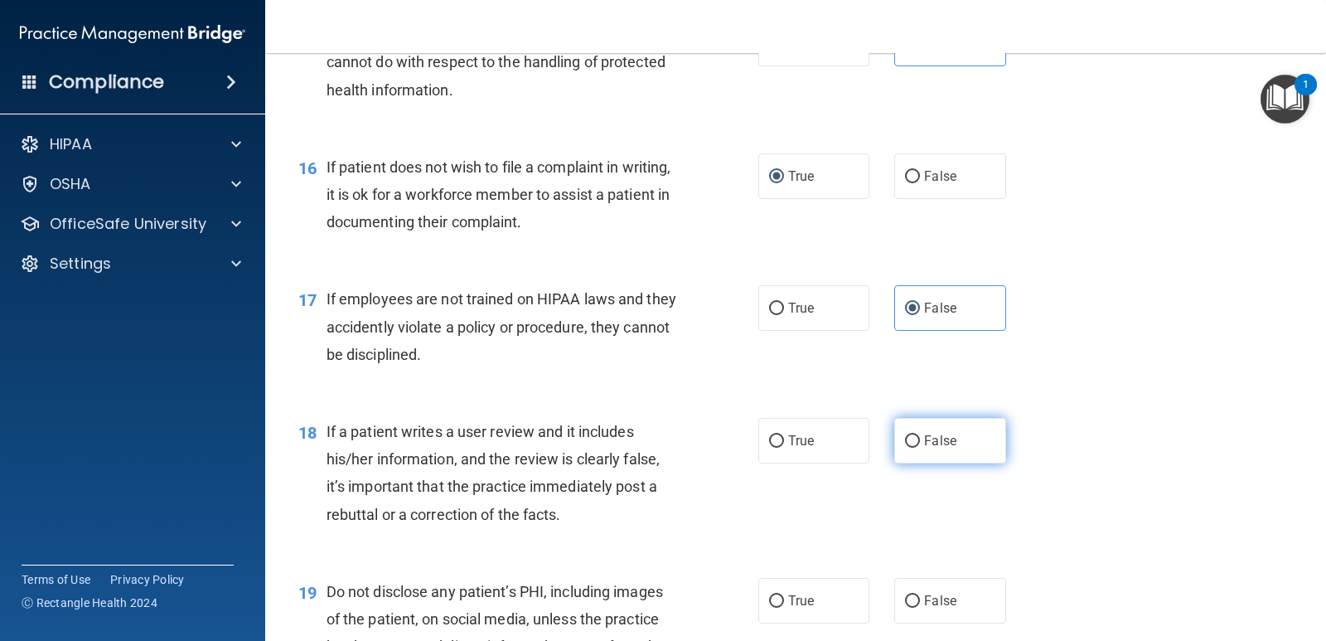
click at [914, 447] on label "False" at bounding box center [949, 441] width 111 height 46
click at [914, 447] on input "False" at bounding box center [912, 441] width 15 height 12
radio input "true"
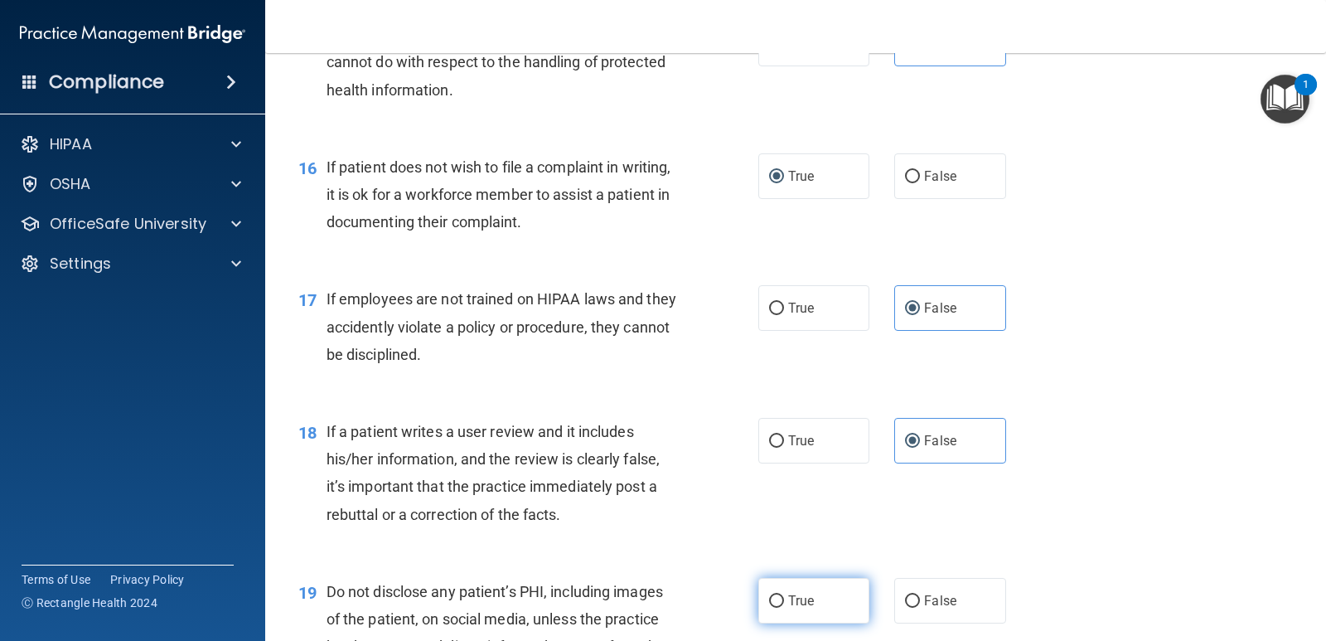
click at [798, 601] on span "True" at bounding box center [801, 600] width 26 height 16
click at [784, 601] on input "True" at bounding box center [776, 601] width 15 height 12
radio input "true"
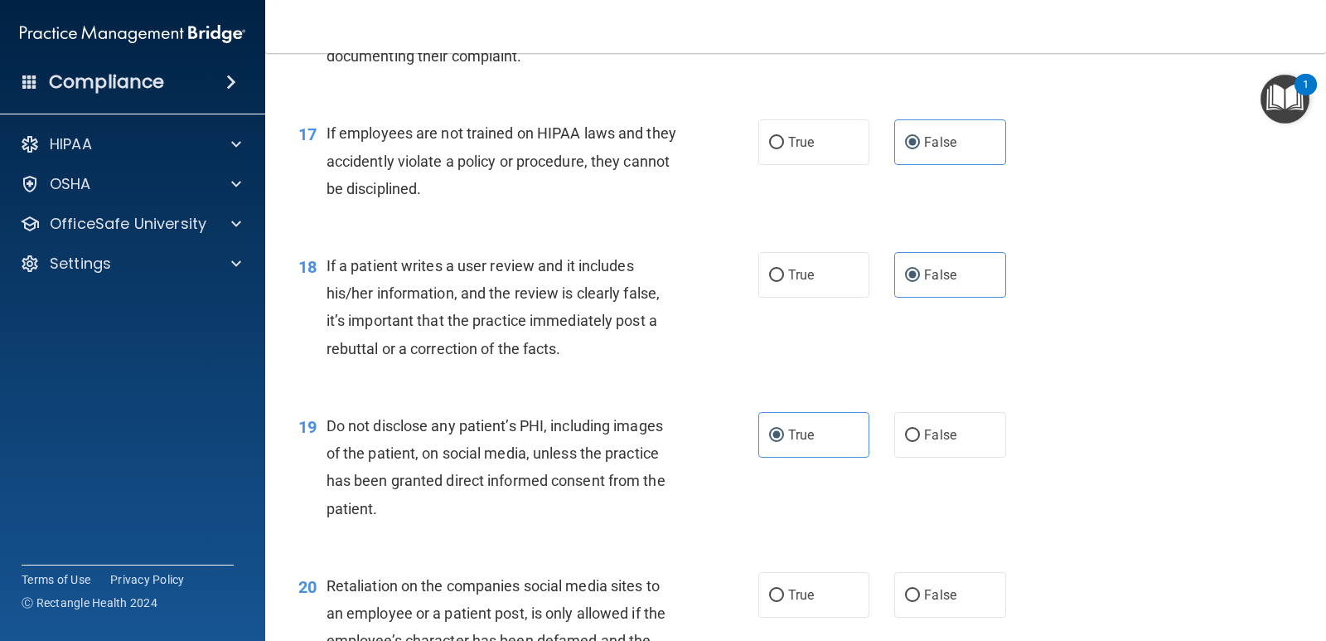
scroll to position [2652, 0]
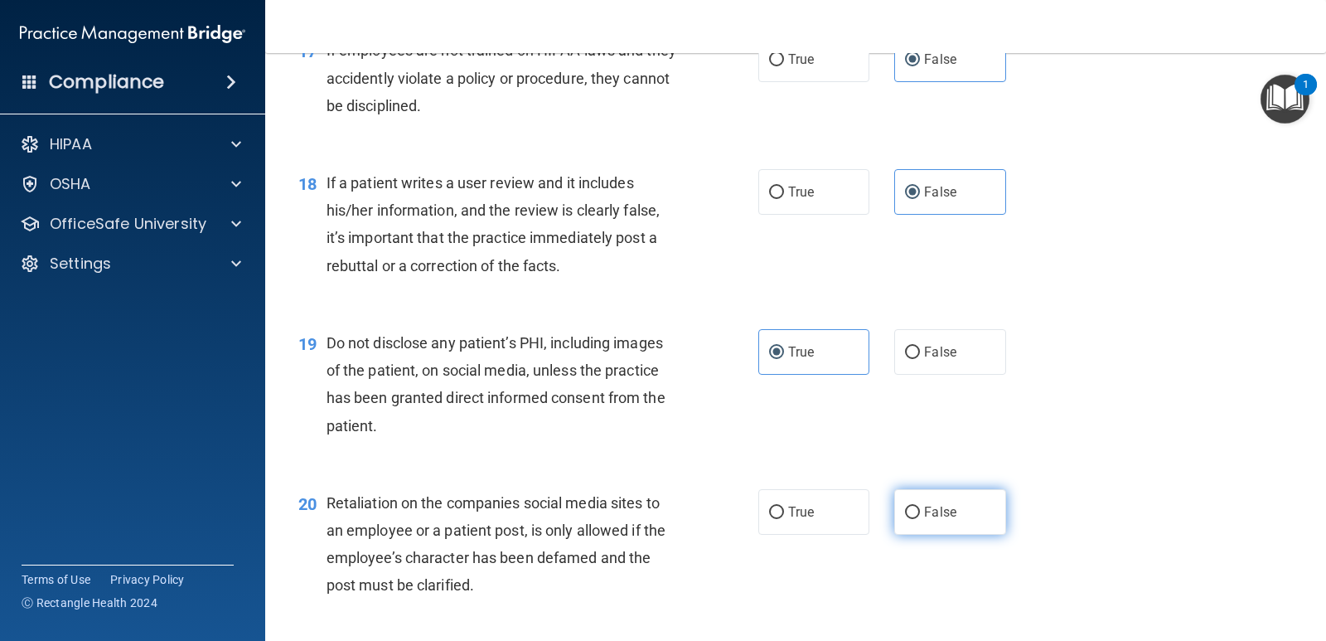
click at [906, 517] on input "False" at bounding box center [912, 512] width 15 height 12
radio input "true"
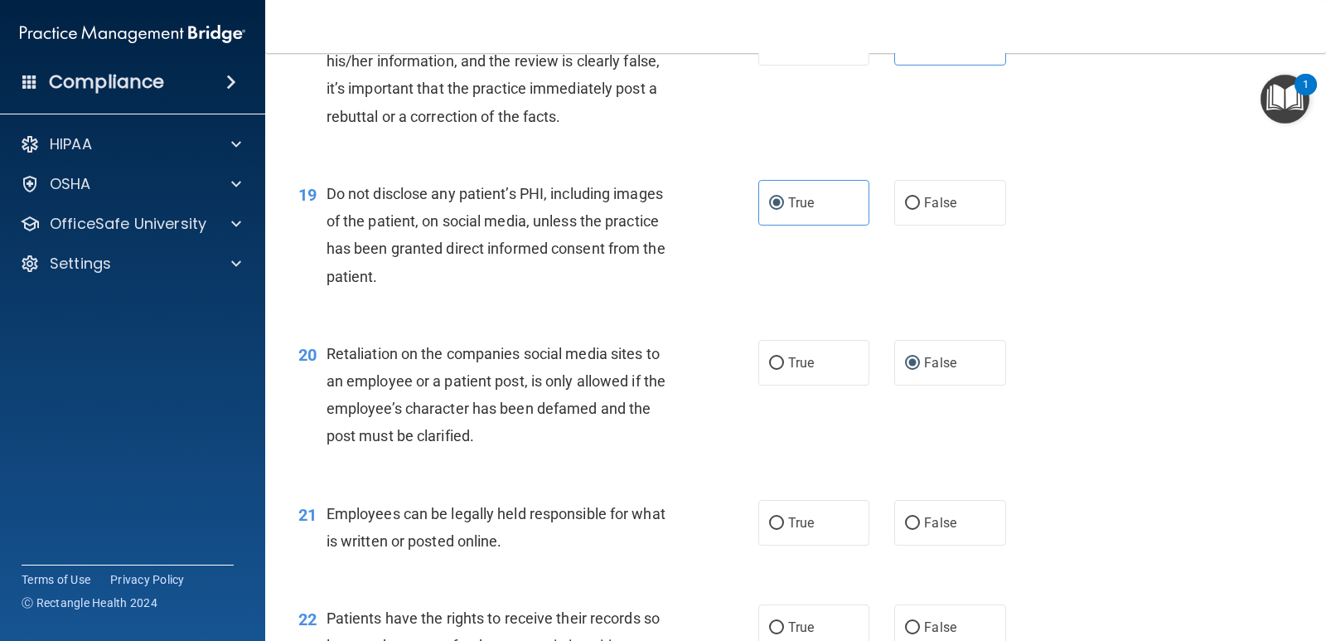
scroll to position [2817, 0]
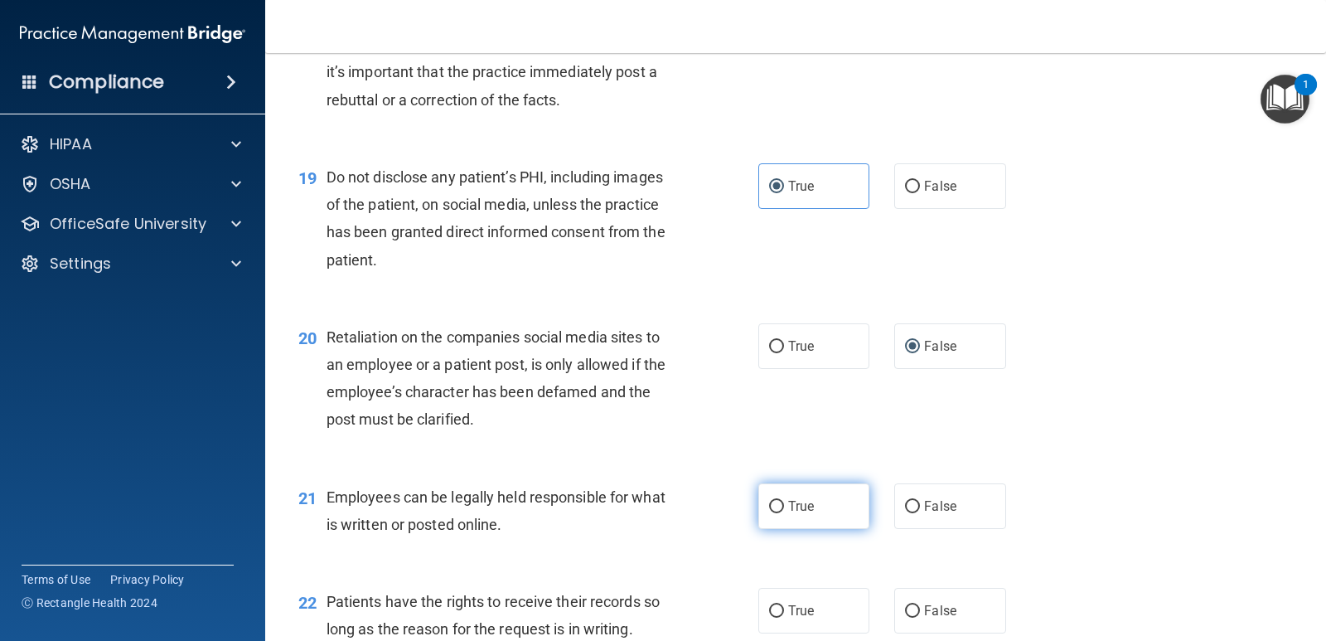
click at [815, 515] on label "True" at bounding box center [813, 506] width 111 height 46
click at [784, 513] on input "True" at bounding box center [776, 507] width 15 height 12
radio input "true"
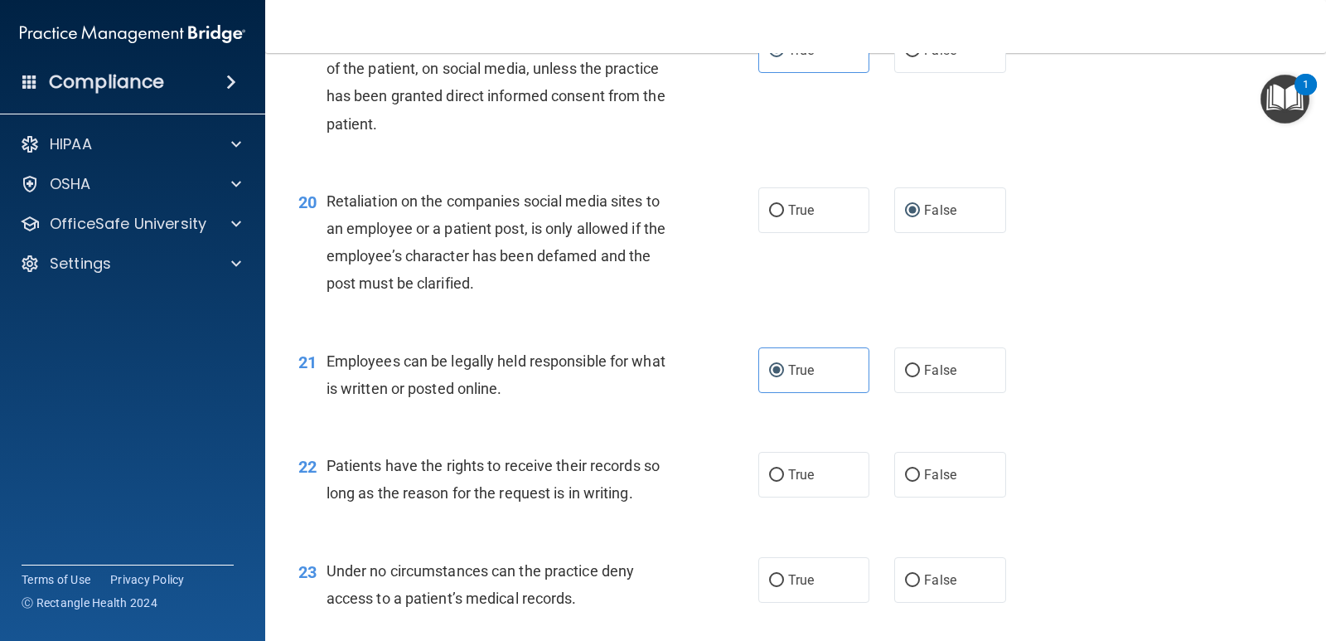
scroll to position [2983, 0]
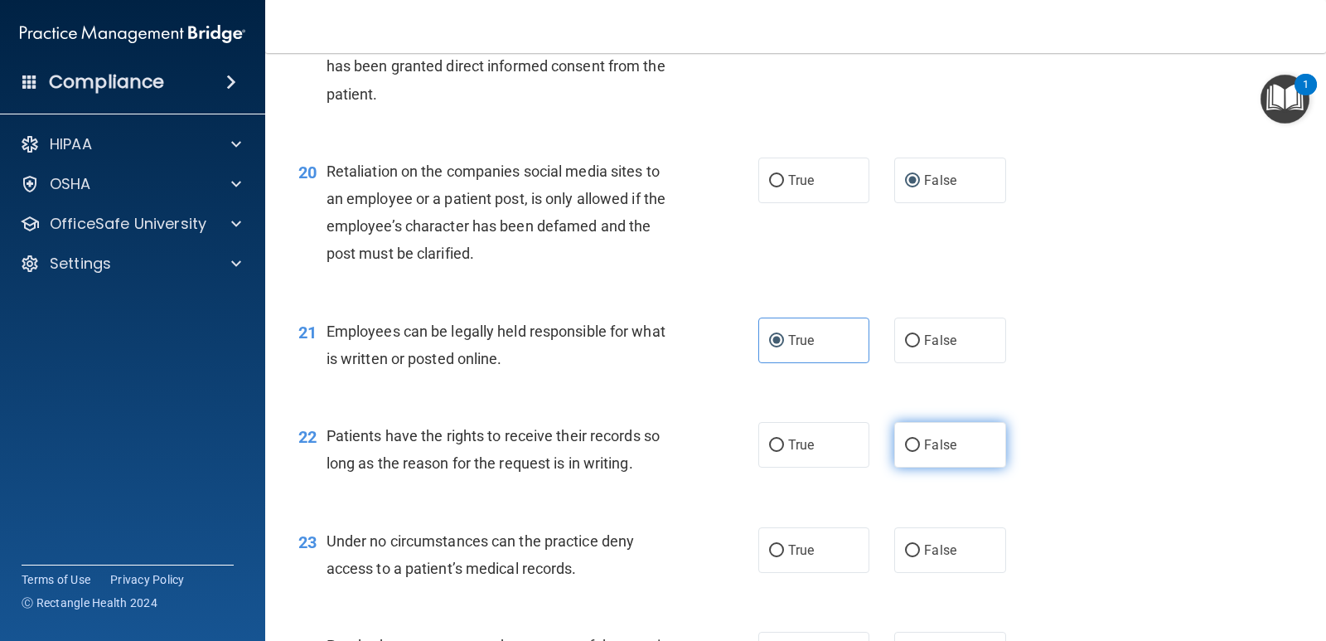
click at [913, 457] on label "False" at bounding box center [949, 445] width 111 height 46
click at [913, 452] on input "False" at bounding box center [912, 445] width 15 height 12
radio input "true"
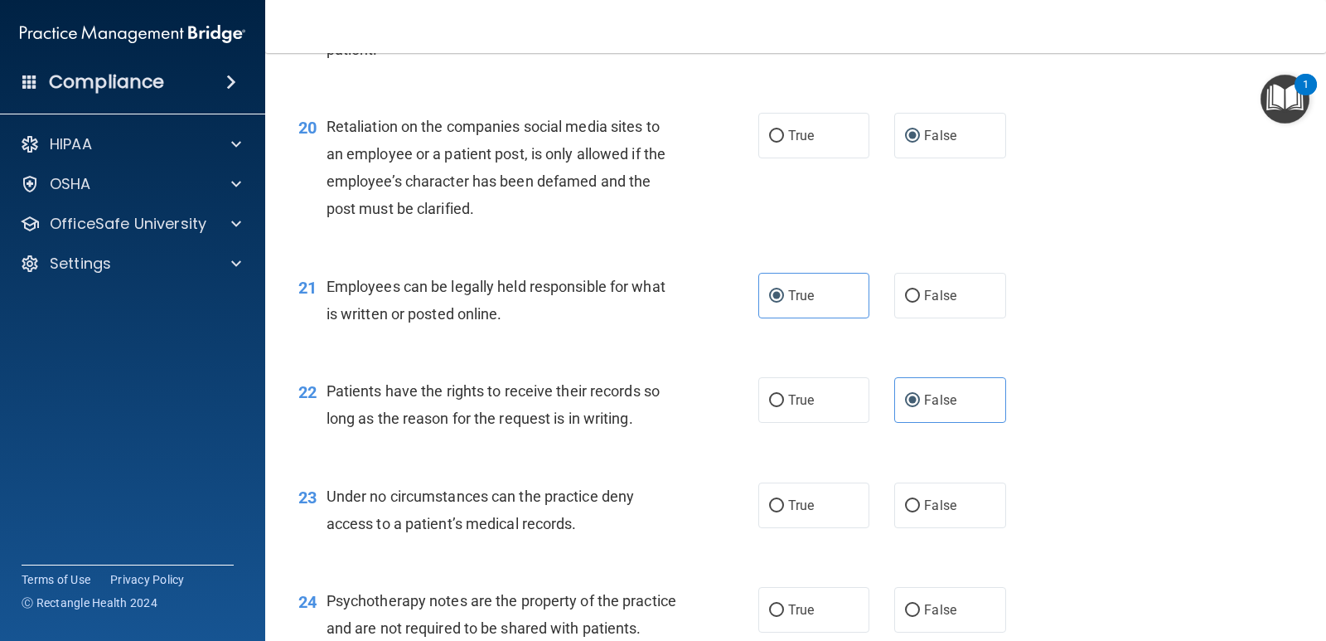
scroll to position [3066, 0]
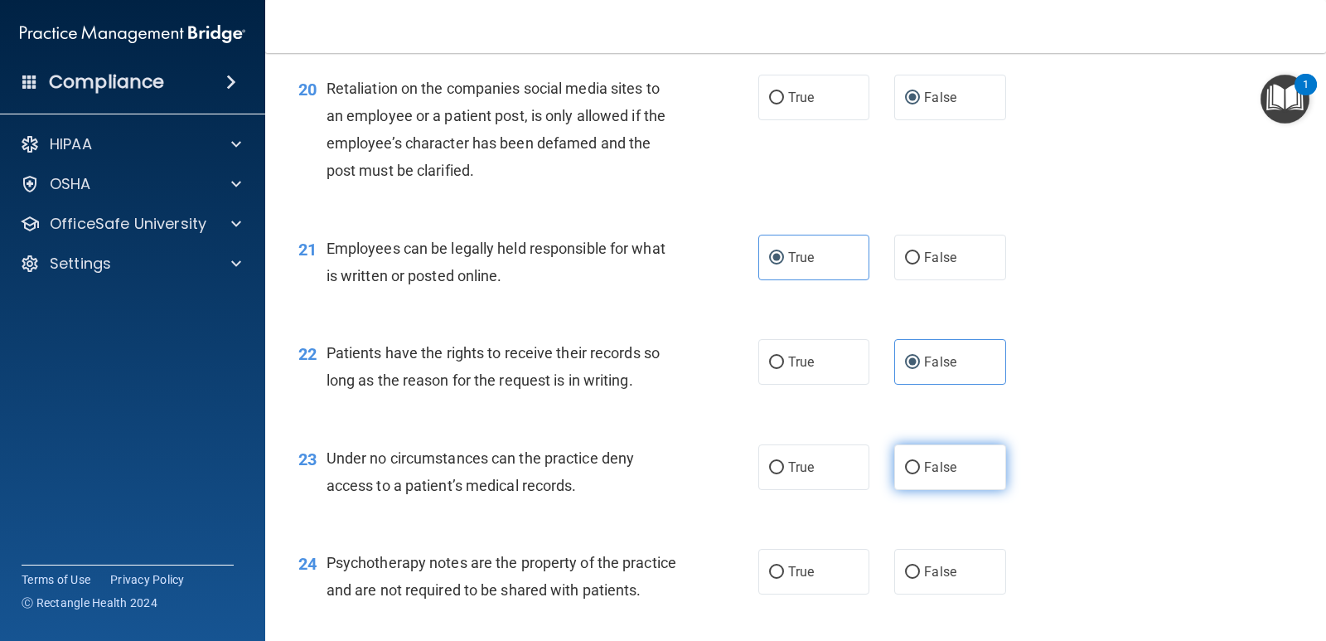
click at [894, 475] on label "False" at bounding box center [949, 467] width 111 height 46
click at [905, 474] on input "False" at bounding box center [912, 468] width 15 height 12
radio input "true"
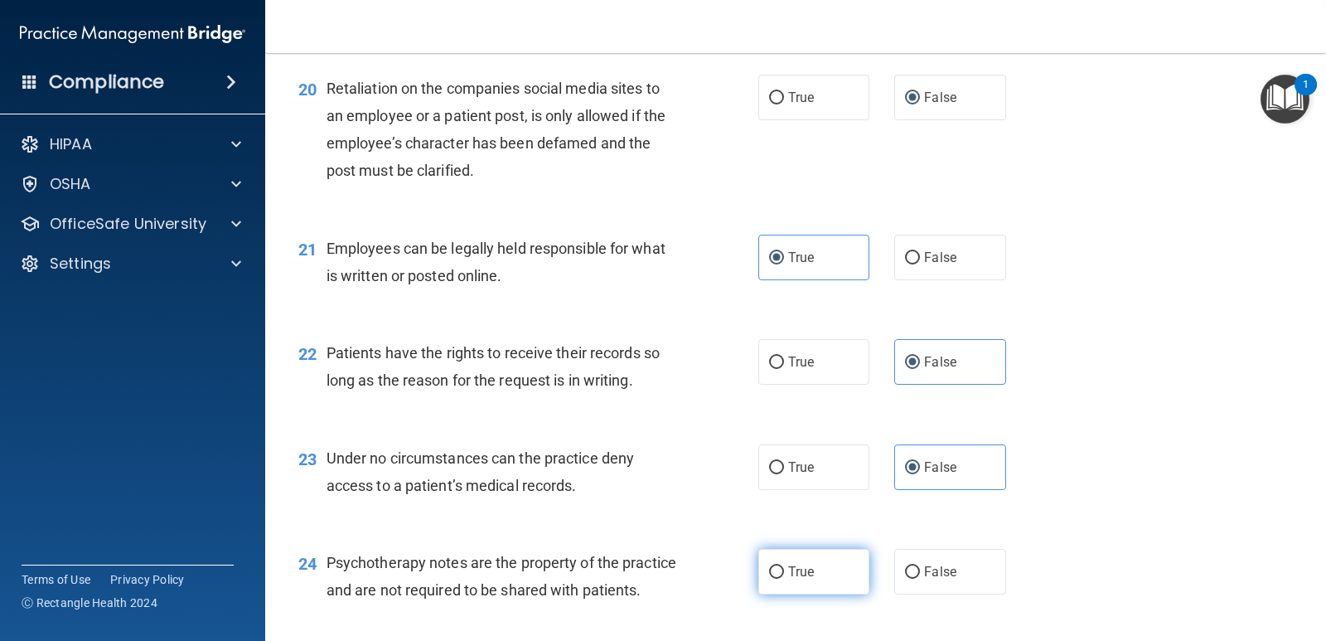
click at [799, 568] on span "True" at bounding box center [801, 571] width 26 height 16
click at [784, 568] on input "True" at bounding box center [776, 572] width 15 height 12
radio input "true"
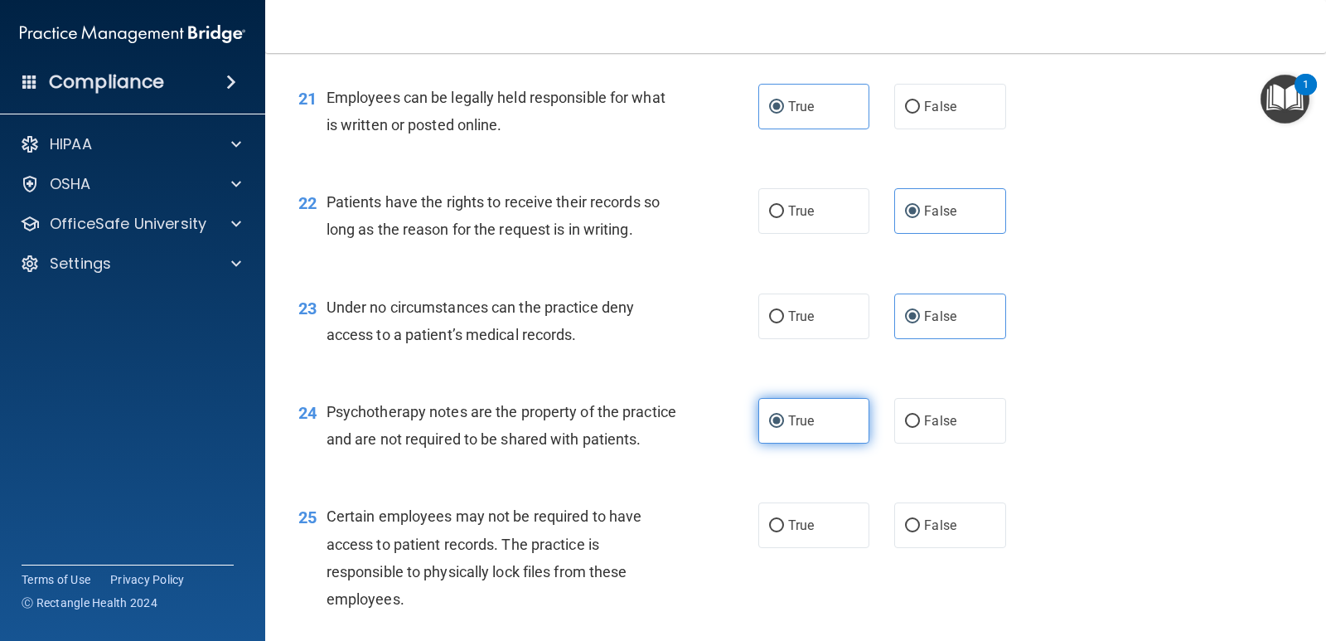
scroll to position [3232, 0]
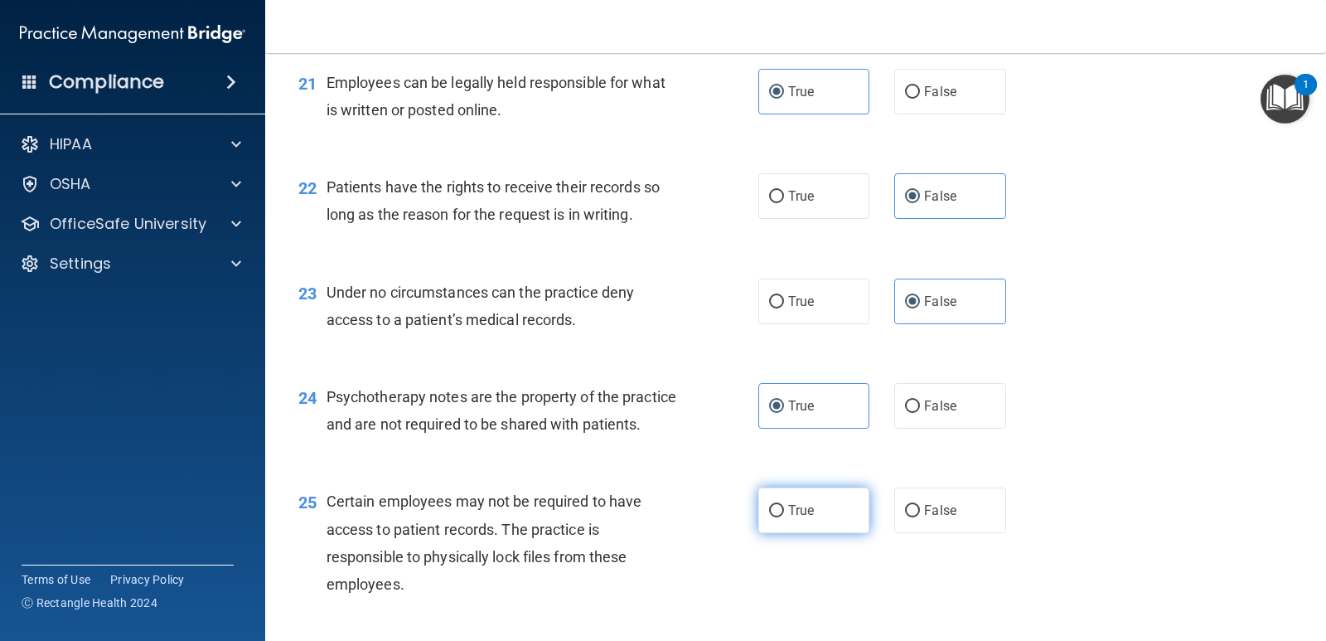
click at [800, 518] on span "True" at bounding box center [801, 510] width 26 height 16
click at [784, 517] on input "True" at bounding box center [776, 511] width 15 height 12
radio input "true"
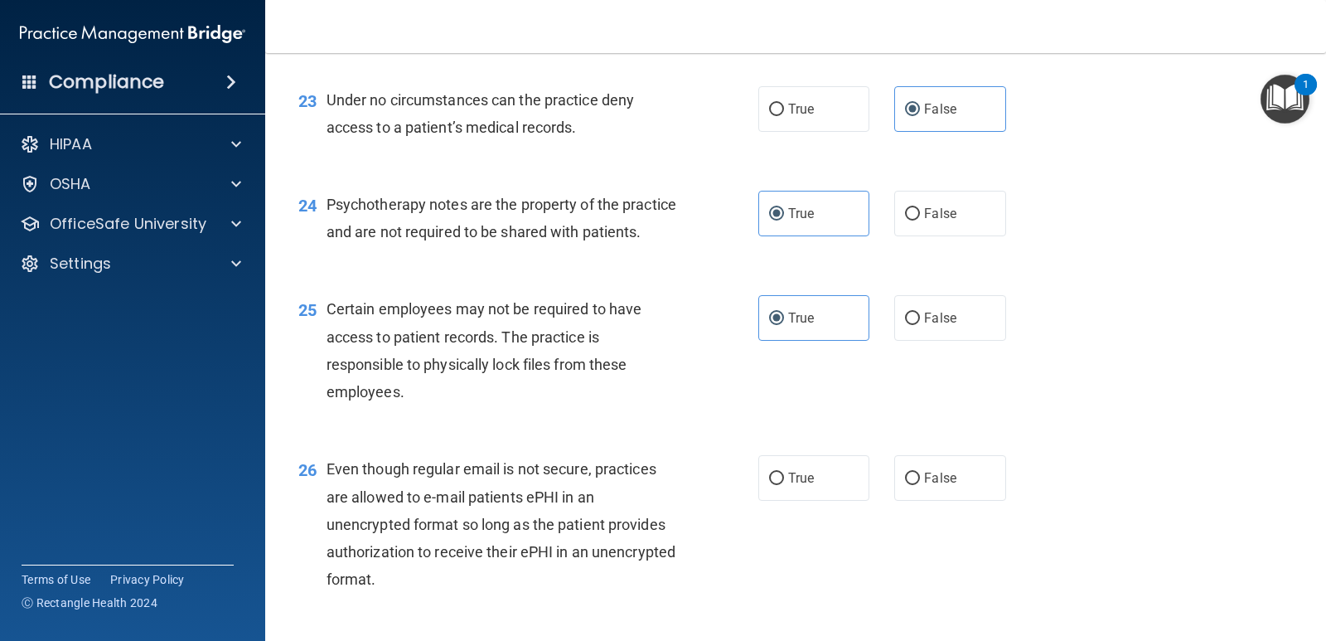
scroll to position [3480, 0]
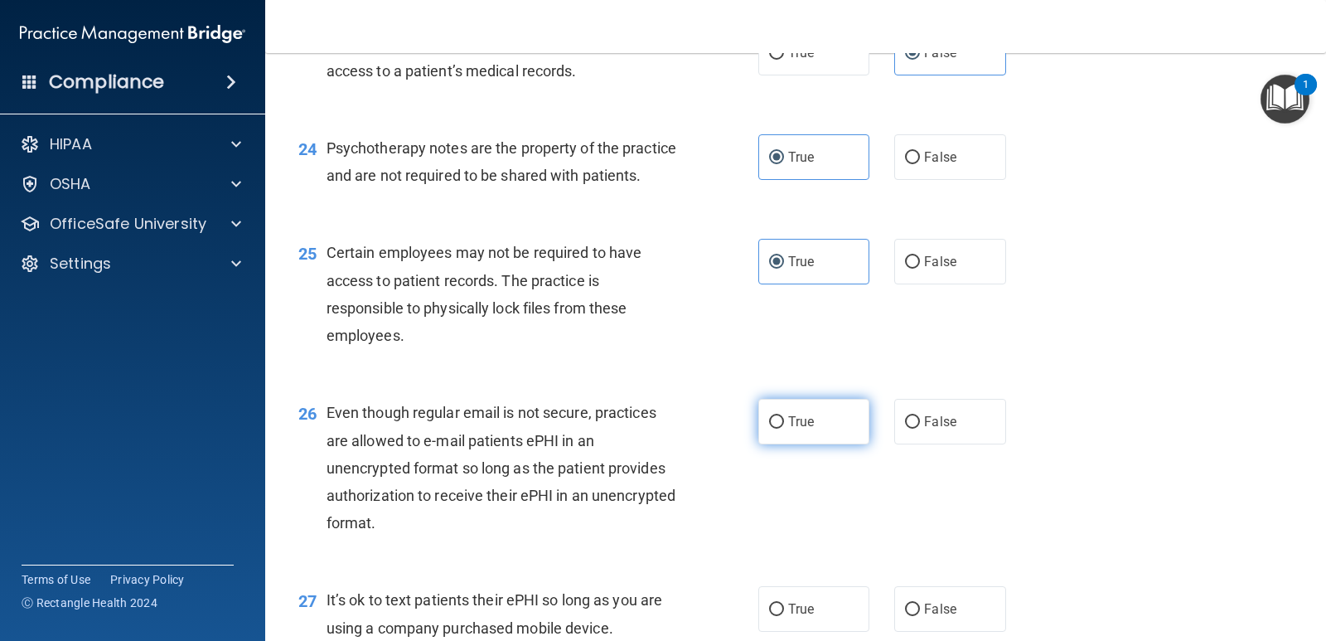
click at [795, 444] on label "True" at bounding box center [813, 422] width 111 height 46
click at [784, 428] on input "True" at bounding box center [776, 422] width 15 height 12
radio input "true"
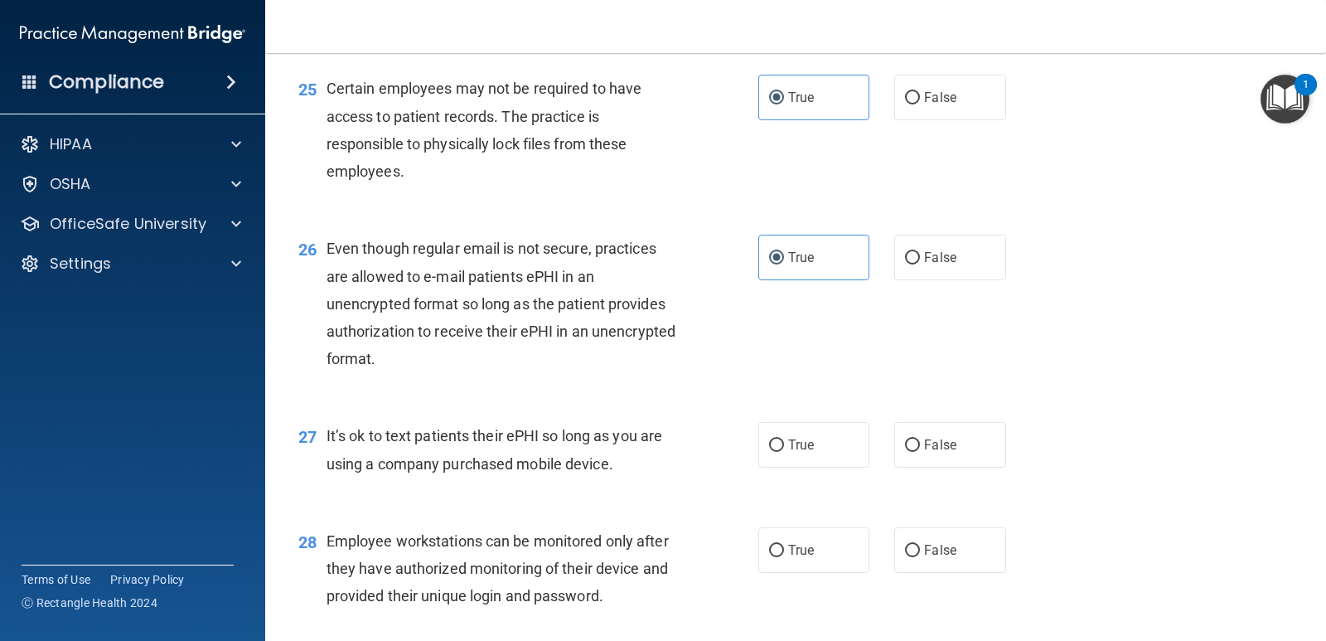
scroll to position [3646, 0]
click at [905, 466] on label "False" at bounding box center [949, 443] width 111 height 46
click at [905, 450] on input "False" at bounding box center [912, 444] width 15 height 12
radio input "true"
click at [905, 555] on input "False" at bounding box center [912, 549] width 15 height 12
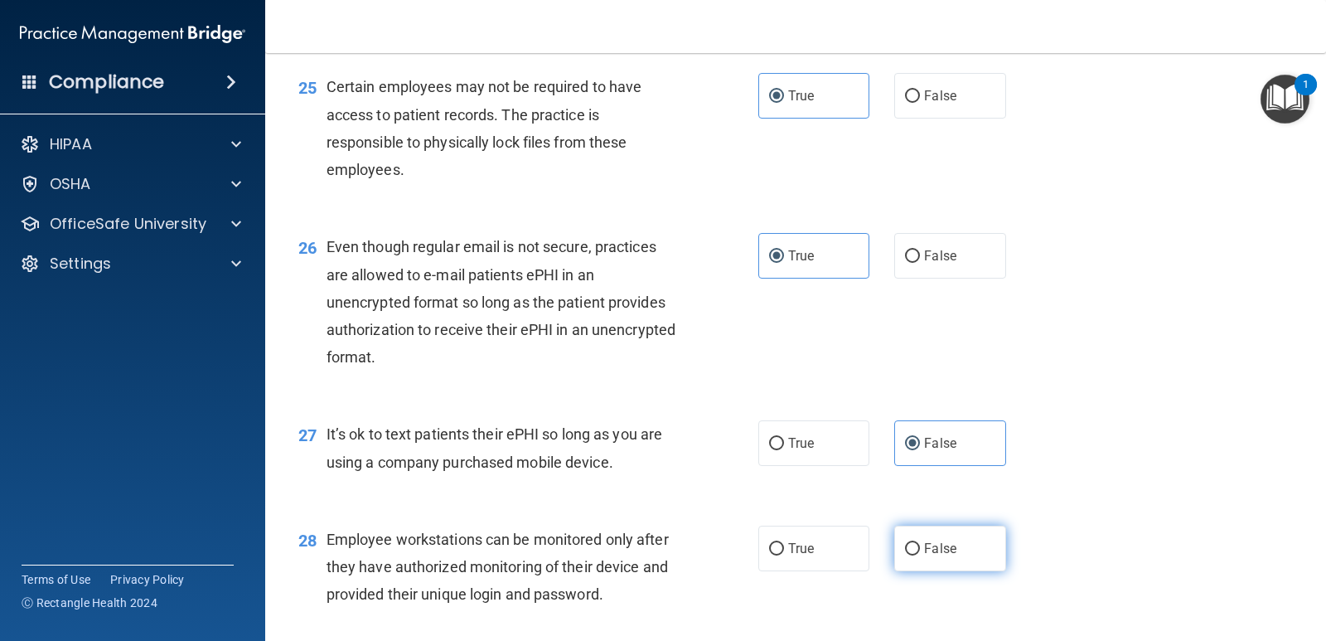
radio input "true"
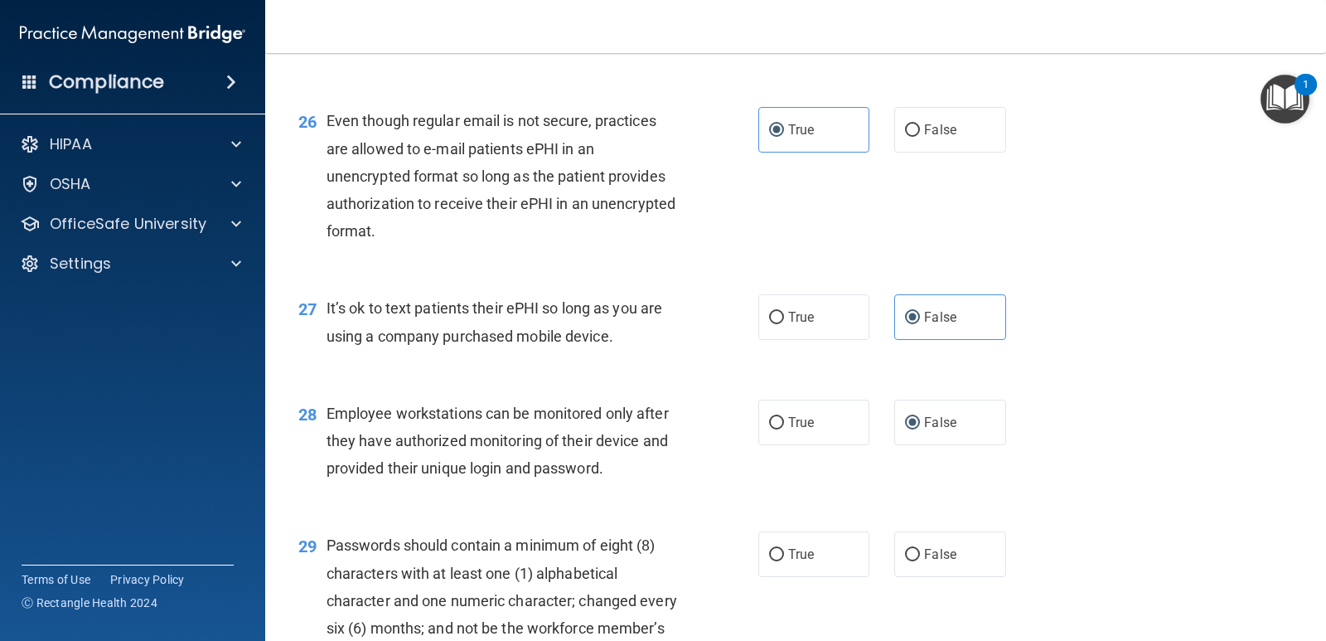
scroll to position [3895, 0]
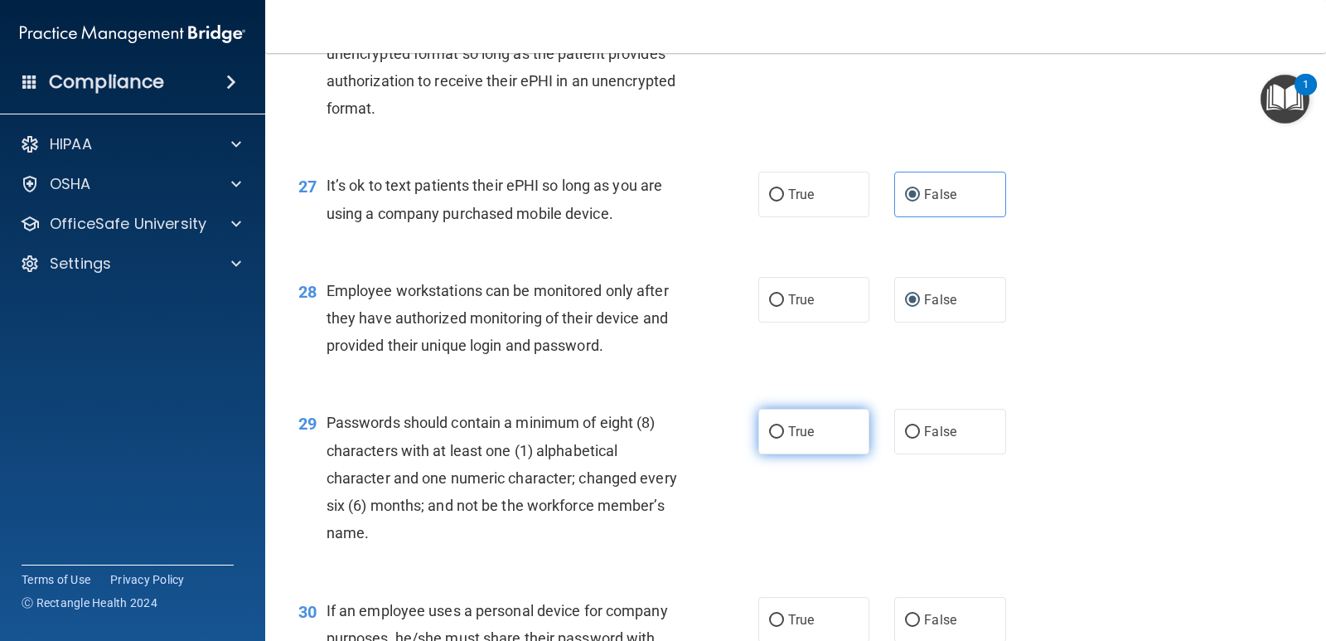
click at [769, 454] on label "True" at bounding box center [813, 432] width 111 height 46
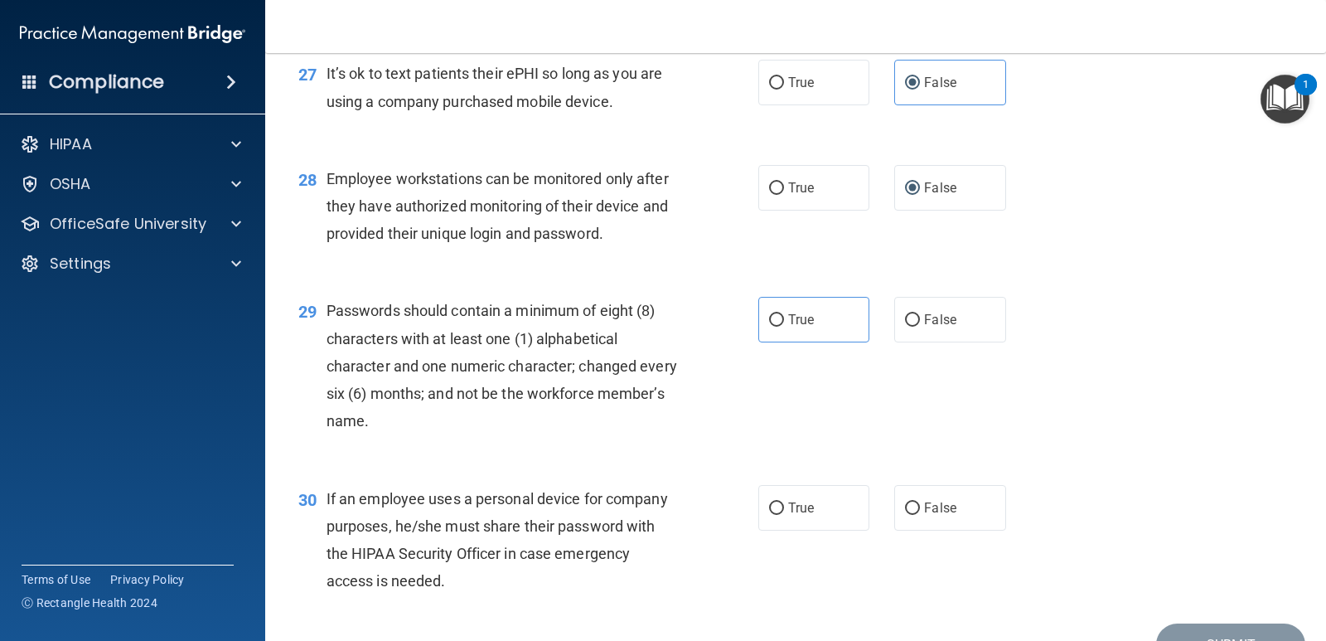
scroll to position [3978, 0]
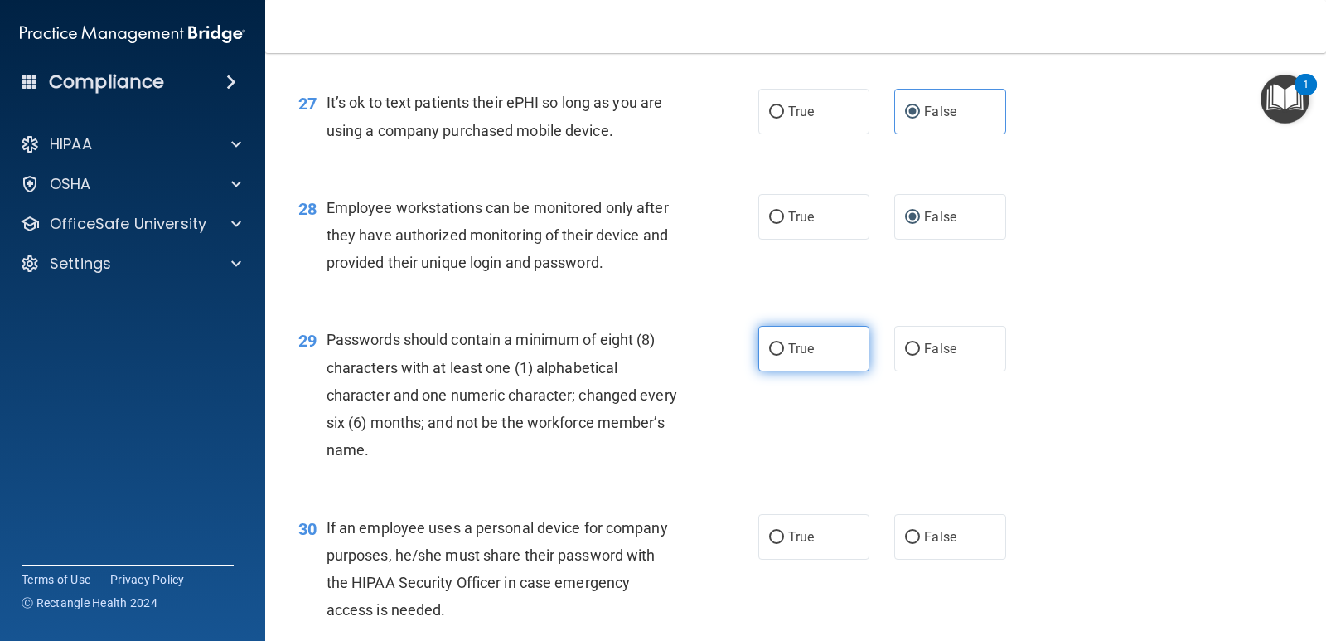
click at [769, 355] on input "True" at bounding box center [776, 349] width 15 height 12
radio input "true"
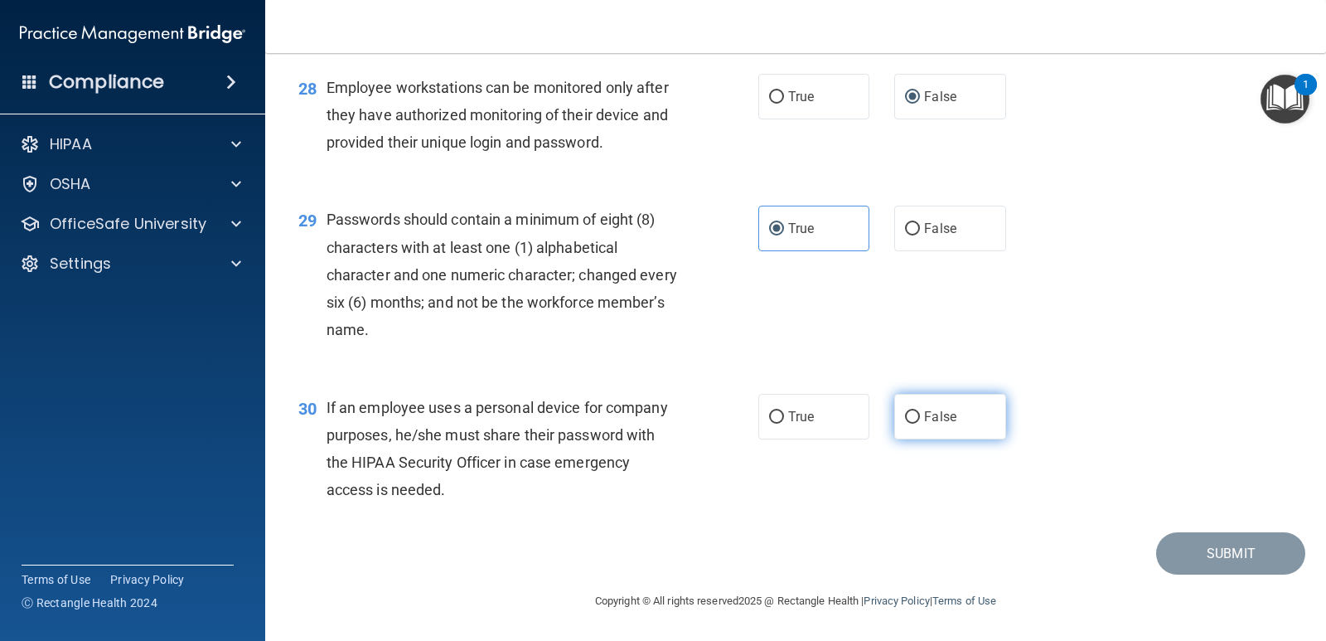
scroll to position [4125, 0]
click at [905, 419] on input "False" at bounding box center [912, 417] width 15 height 12
radio input "true"
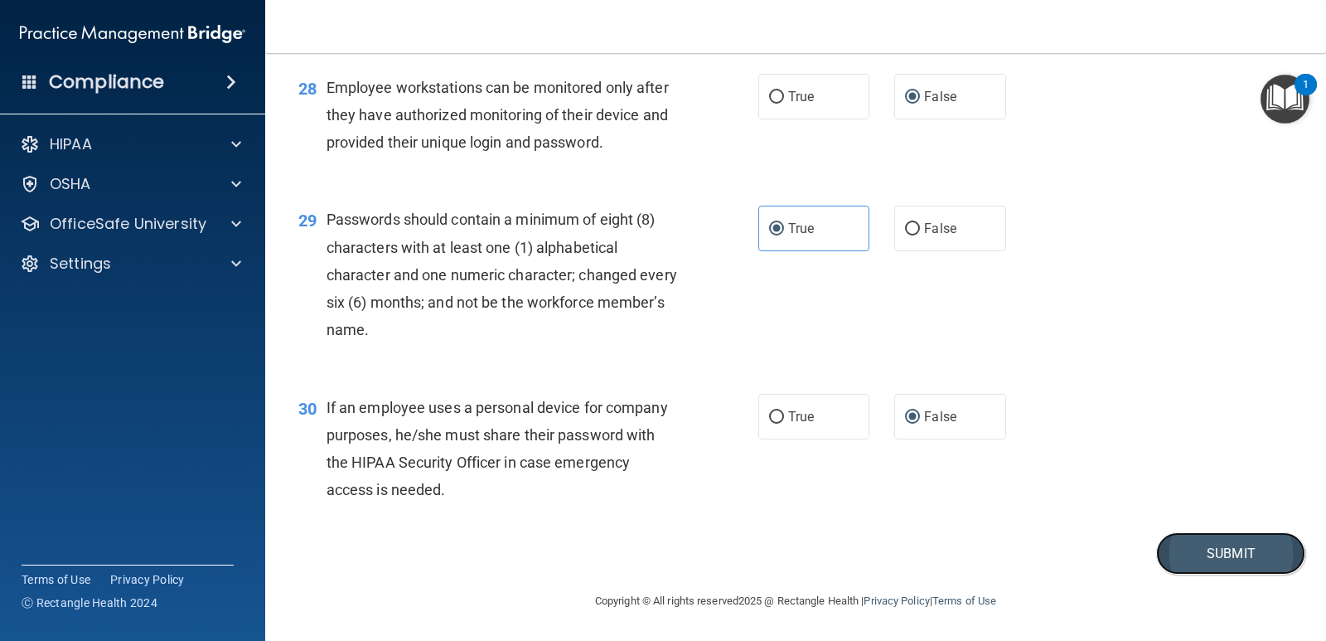
click at [1216, 548] on button "Submit" at bounding box center [1230, 553] width 149 height 42
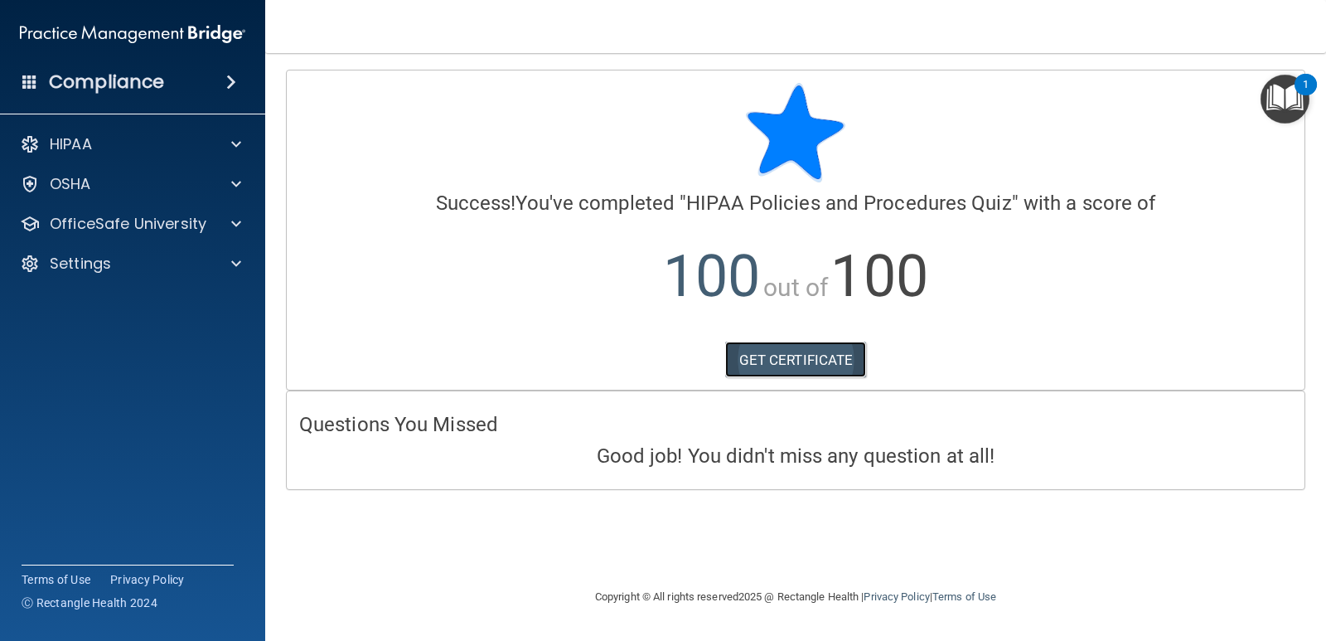
click at [810, 359] on link "GET CERTIFICATE" at bounding box center [796, 359] width 142 height 36
click at [193, 220] on p "OfficeSafe University" at bounding box center [128, 224] width 157 height 20
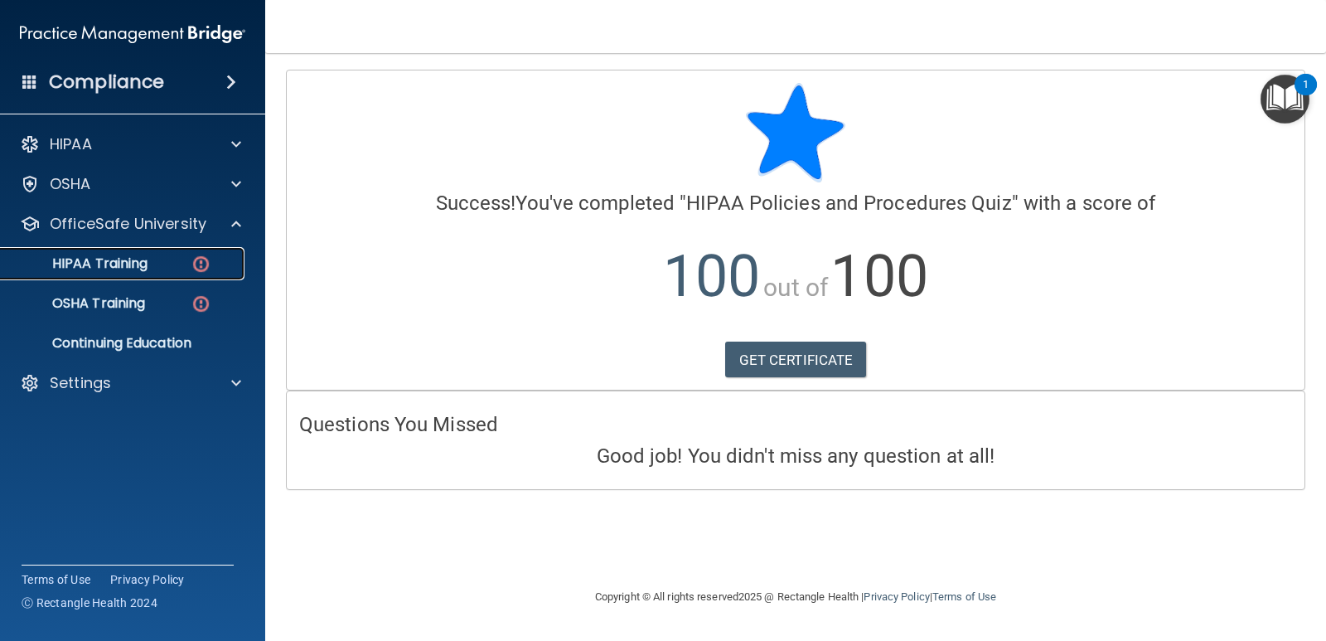
click at [171, 258] on div "HIPAA Training" at bounding box center [124, 263] width 226 height 17
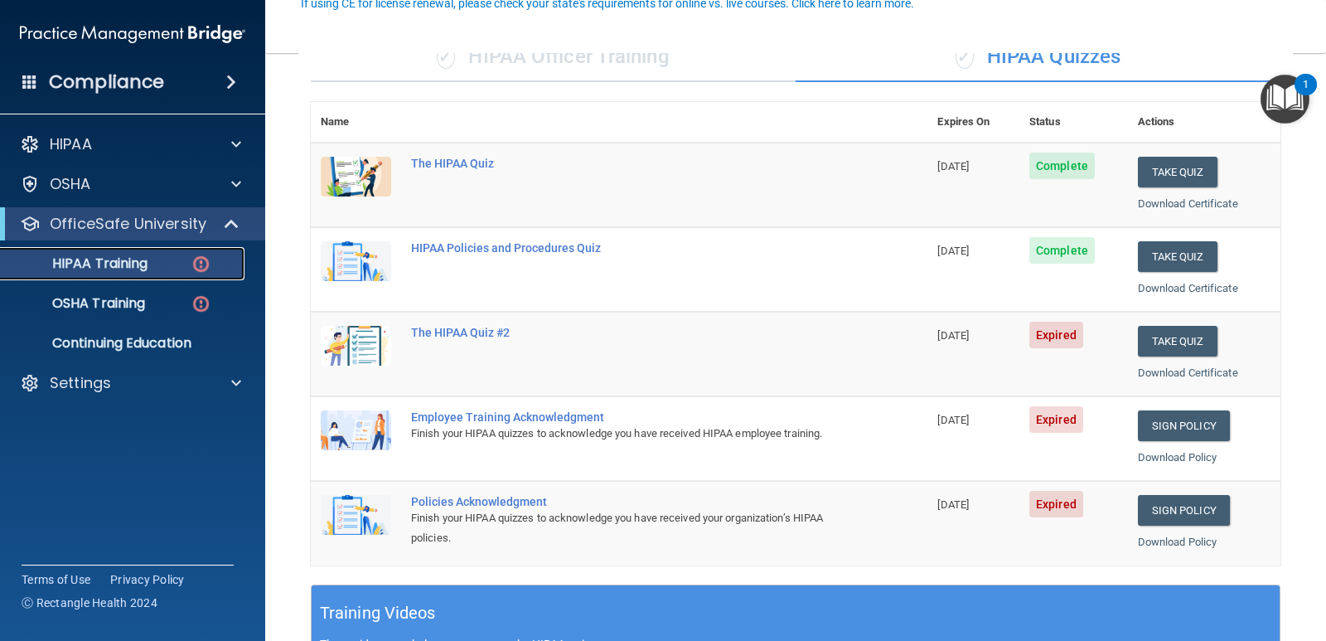
scroll to position [166, 0]
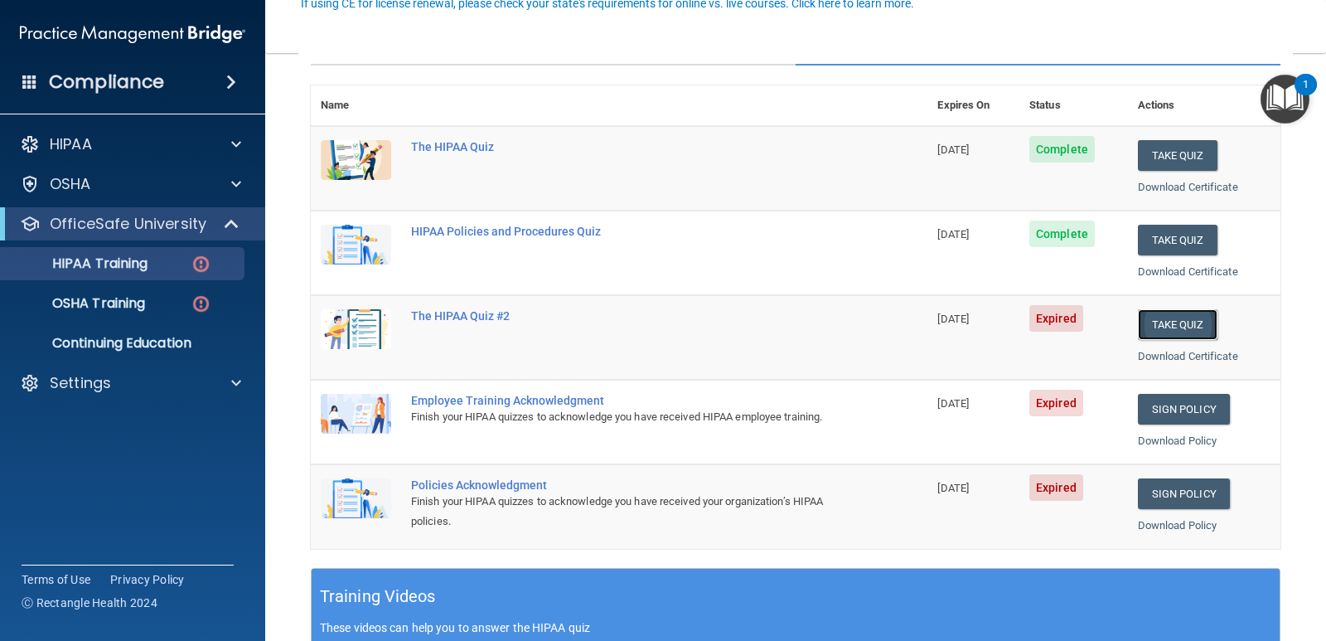
click at [1179, 323] on button "Take Quiz" at bounding box center [1178, 324] width 80 height 31
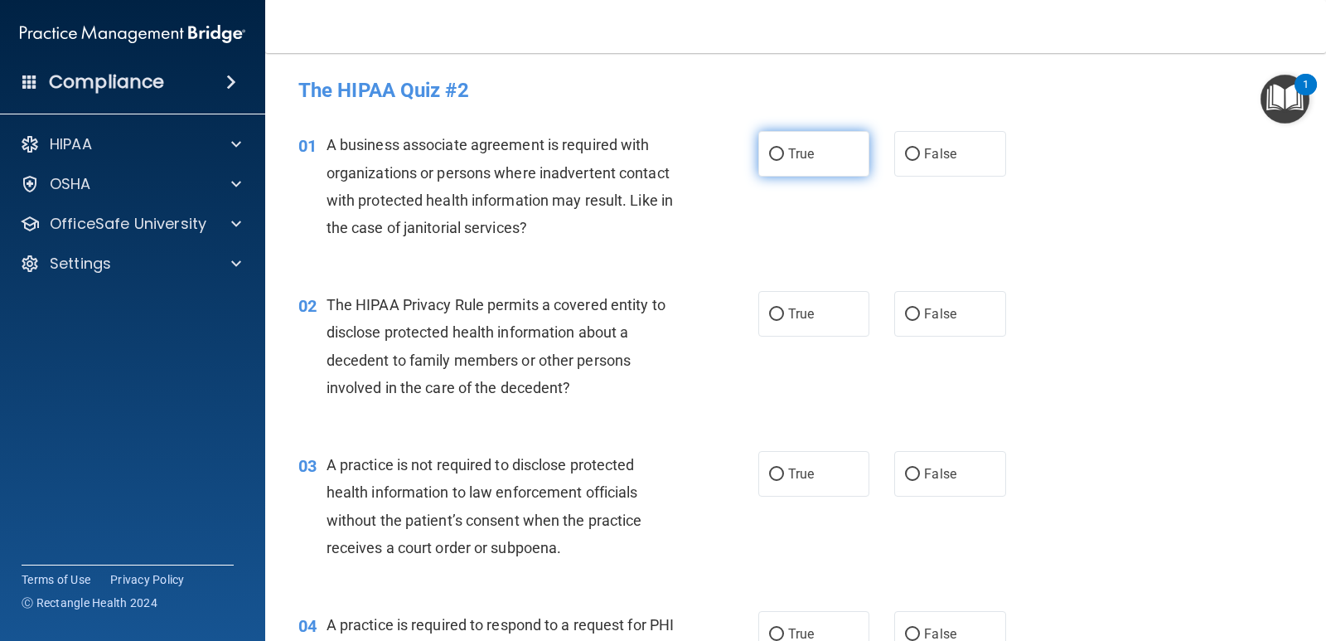
click at [769, 151] on input "True" at bounding box center [776, 154] width 15 height 12
radio input "true"
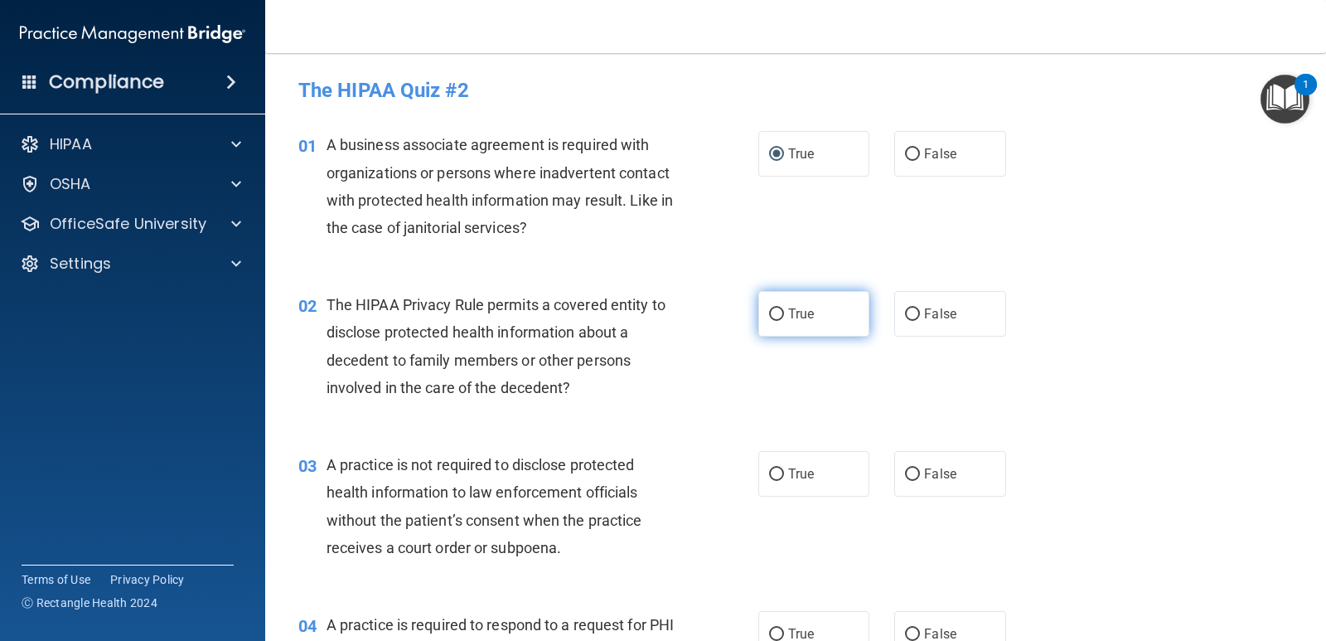
click at [773, 314] on input "True" at bounding box center [776, 314] width 15 height 12
radio input "true"
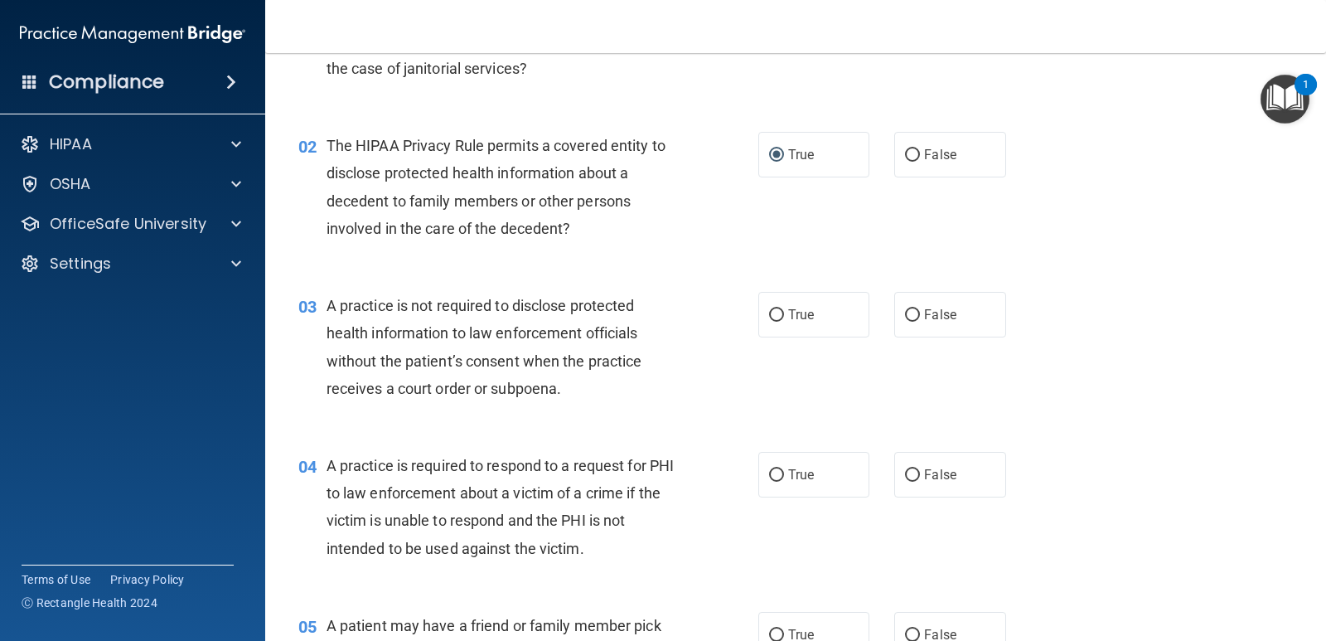
scroll to position [166, 0]
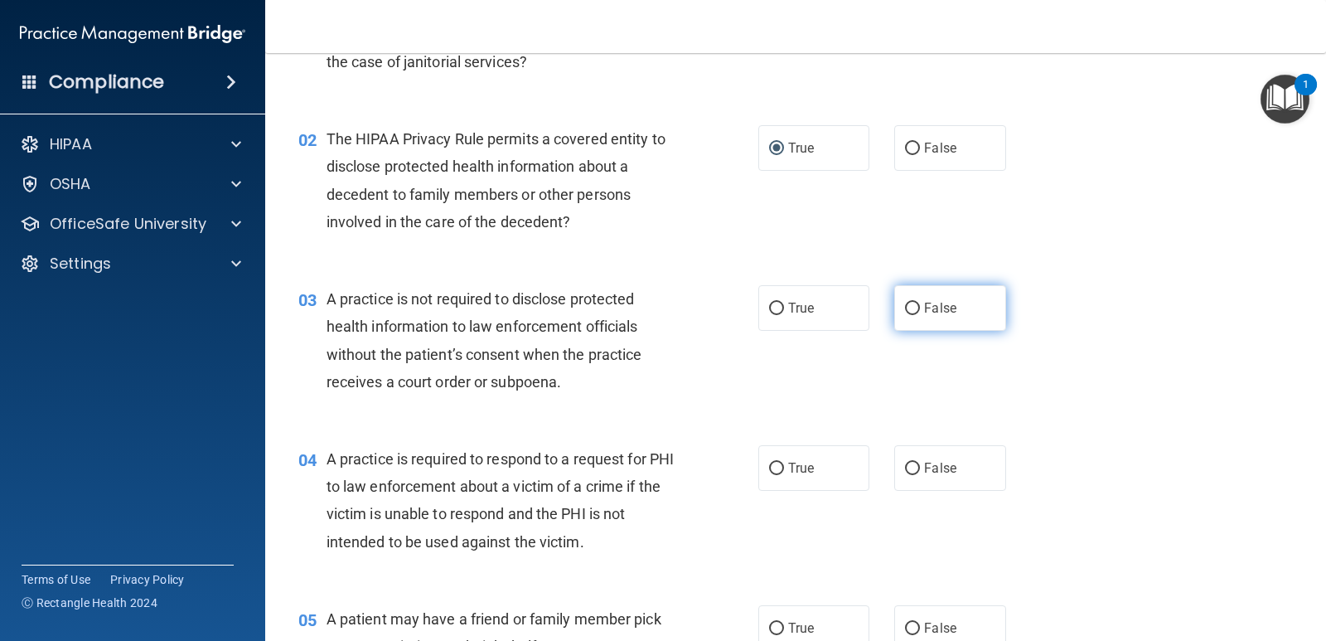
click at [896, 307] on label "False" at bounding box center [949, 308] width 111 height 46
click at [905, 307] on input "False" at bounding box center [912, 308] width 15 height 12
radio input "true"
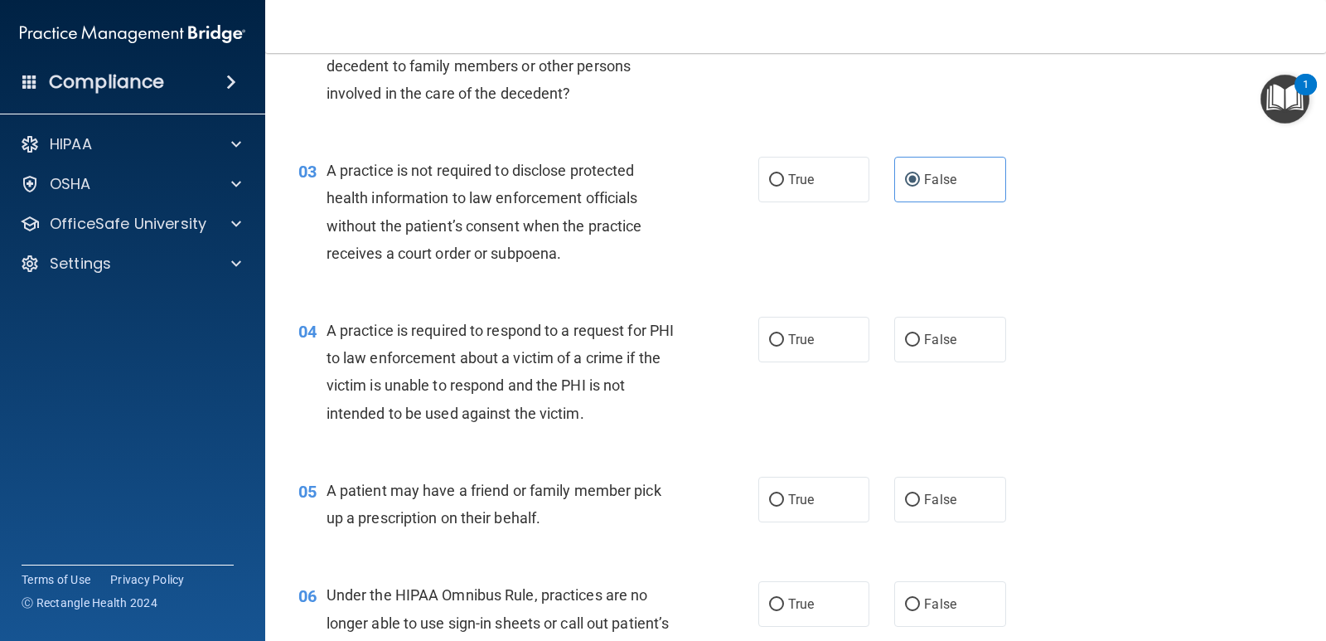
scroll to position [331, 0]
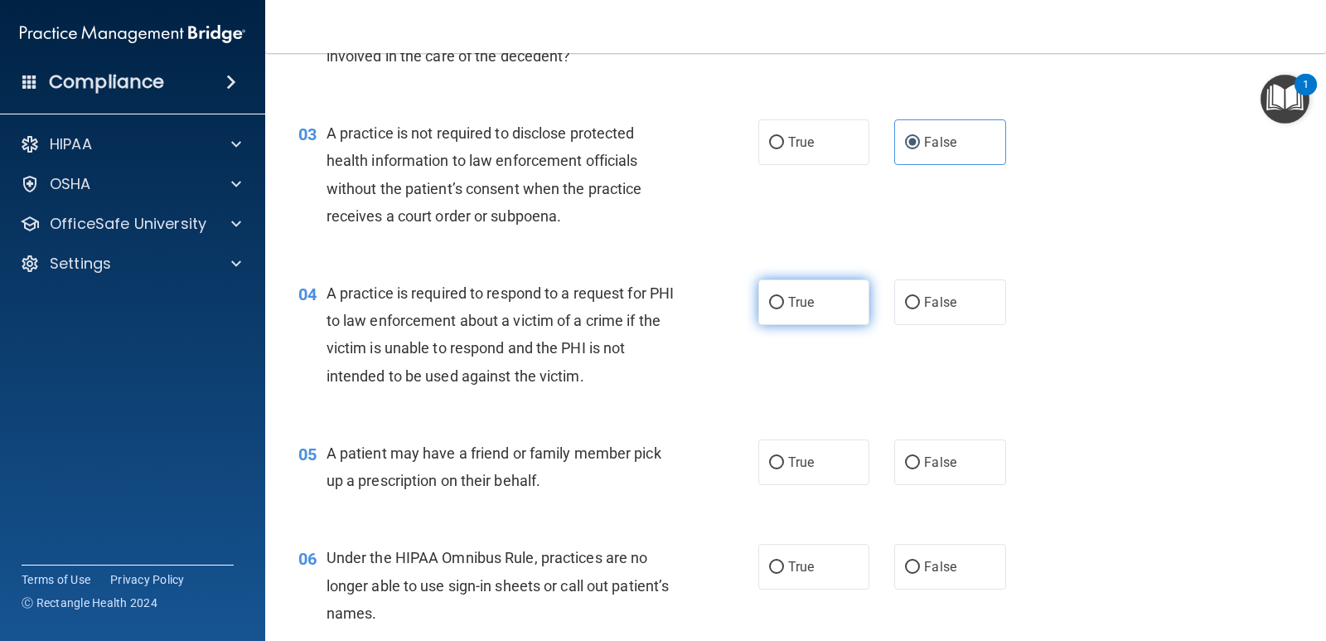
click at [779, 306] on label "True" at bounding box center [813, 302] width 111 height 46
click at [779, 306] on input "True" at bounding box center [776, 303] width 15 height 12
radio input "true"
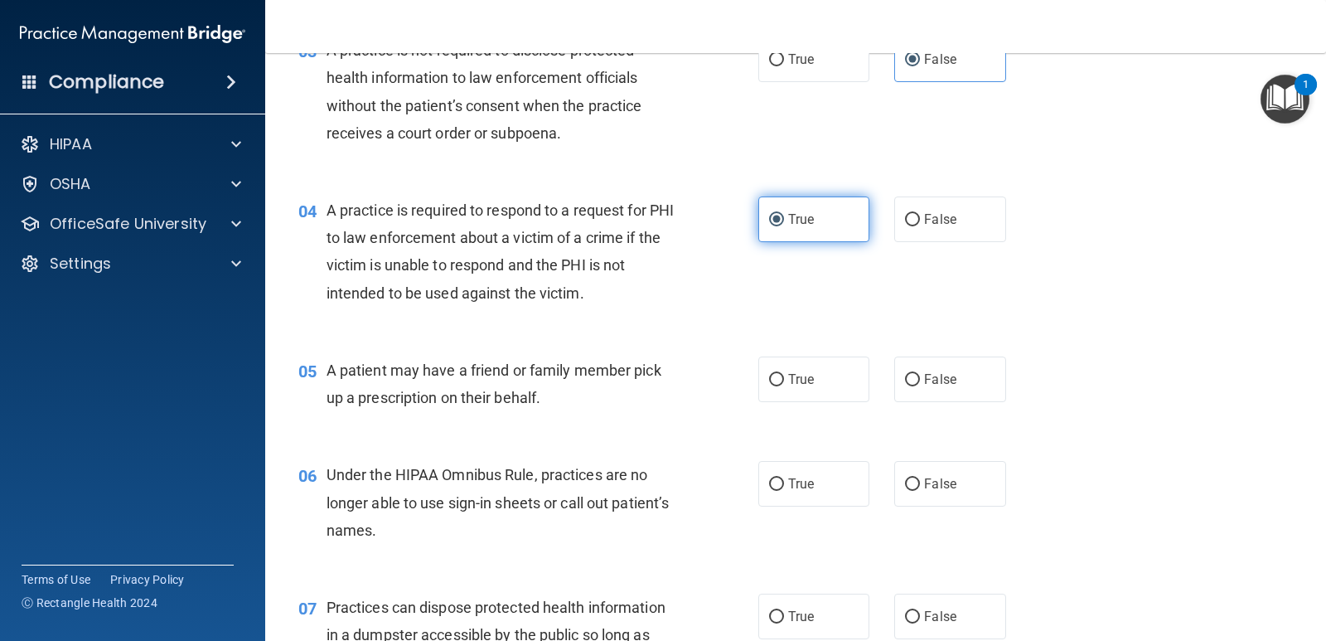
scroll to position [497, 0]
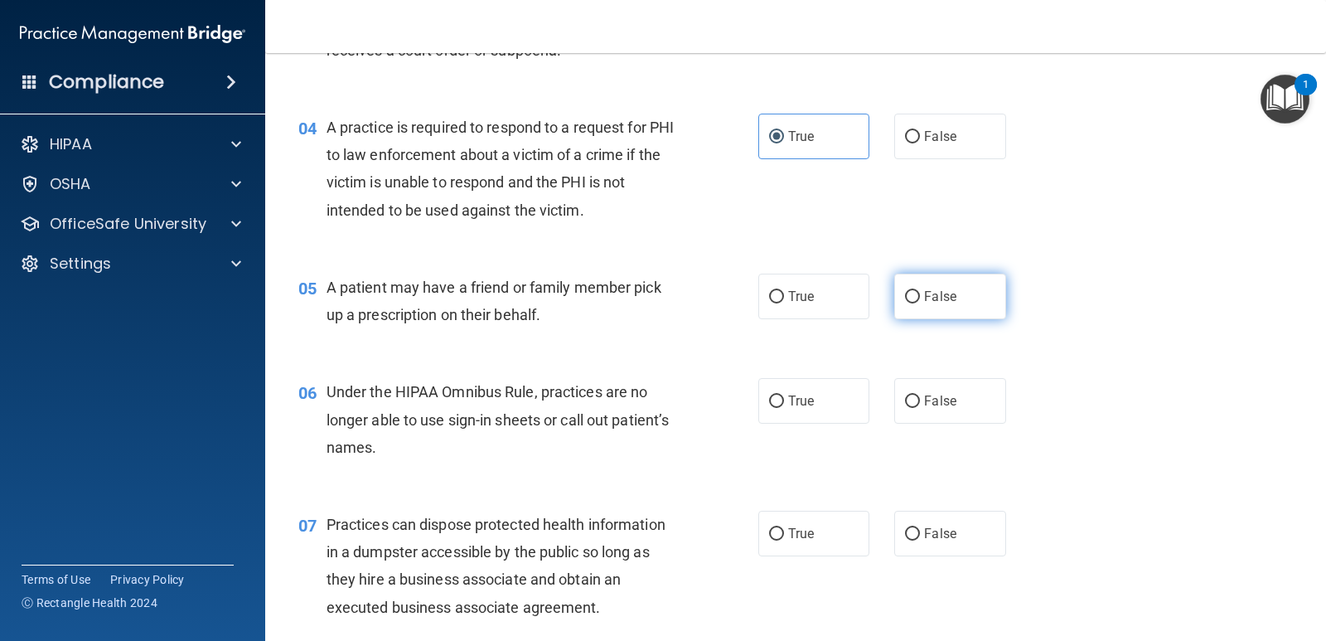
click at [926, 300] on span "False" at bounding box center [940, 296] width 32 height 16
click at [920, 300] on input "False" at bounding box center [912, 297] width 15 height 12
radio input "true"
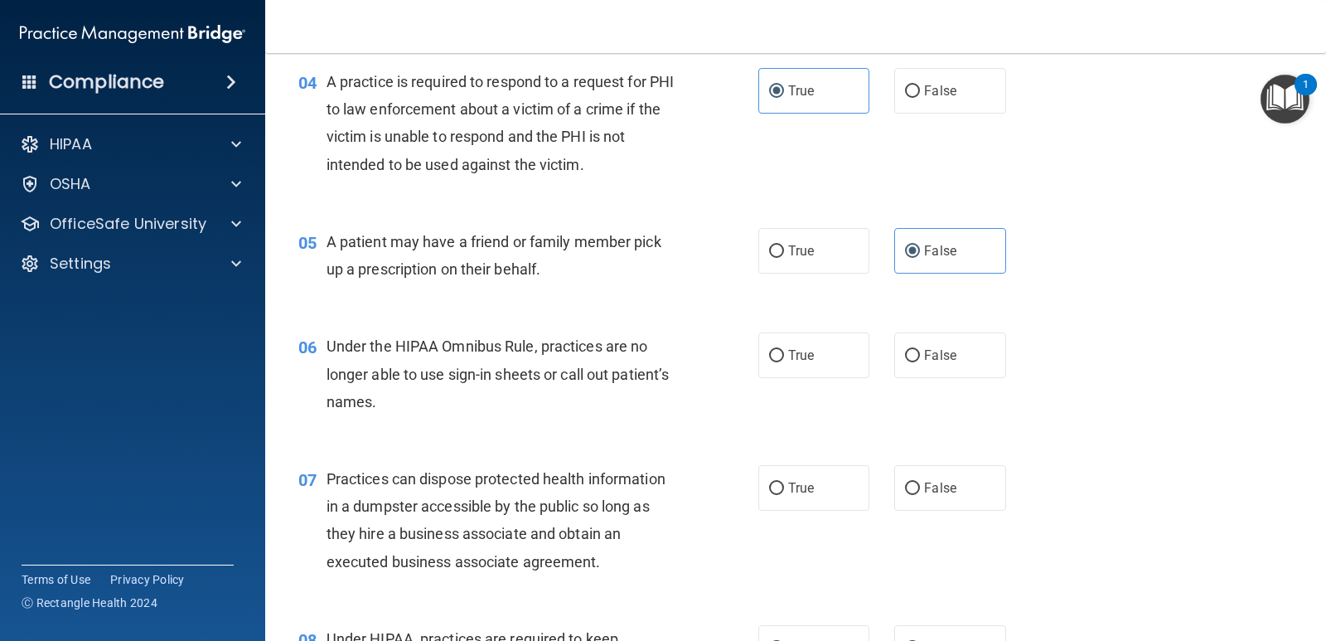
scroll to position [580, 0]
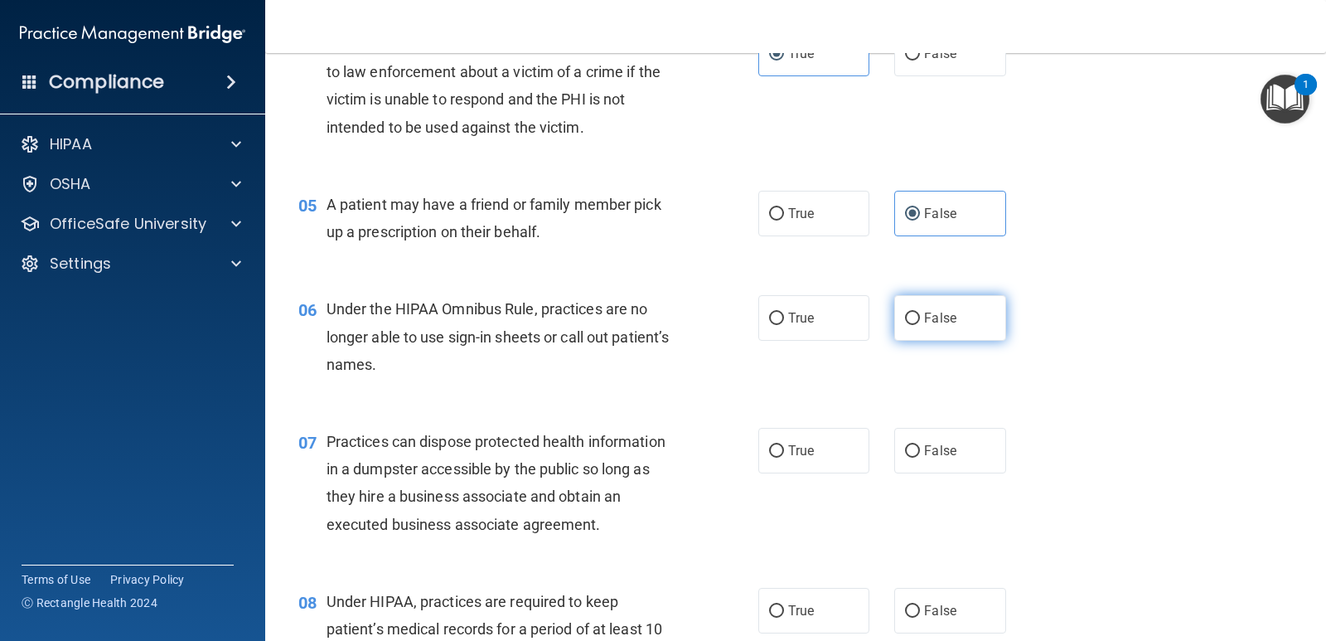
click at [965, 322] on label "False" at bounding box center [949, 318] width 111 height 46
click at [920, 322] on input "False" at bounding box center [912, 318] width 15 height 12
radio input "true"
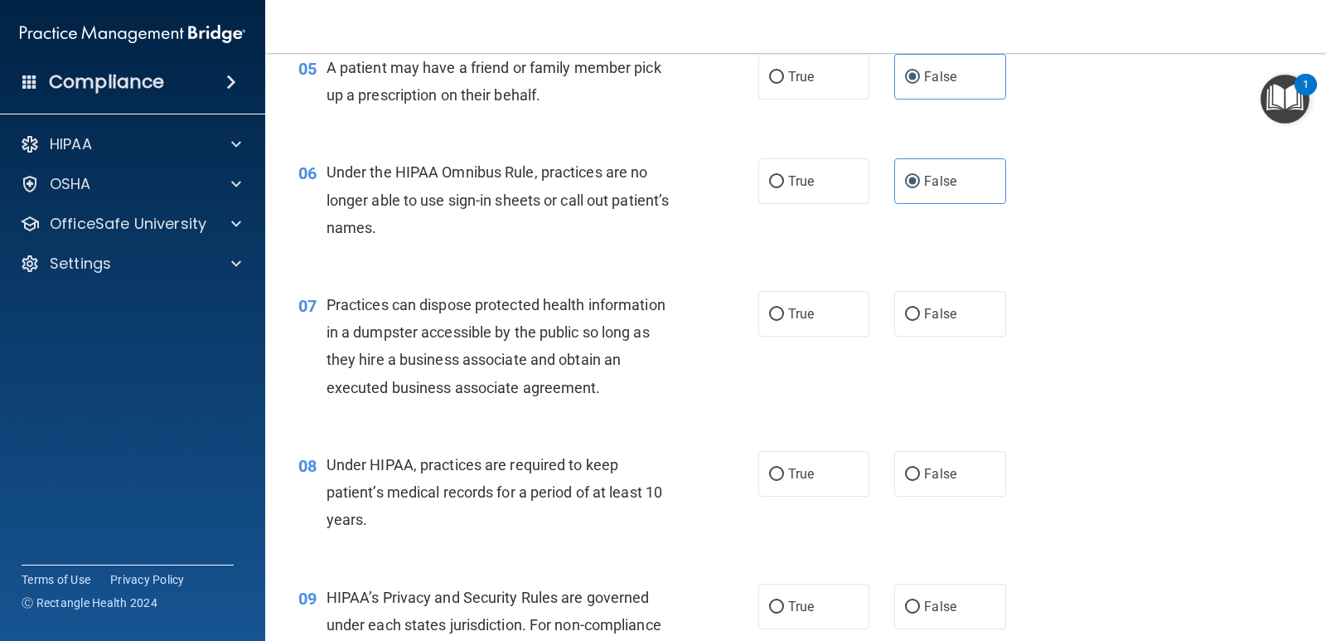
scroll to position [746, 0]
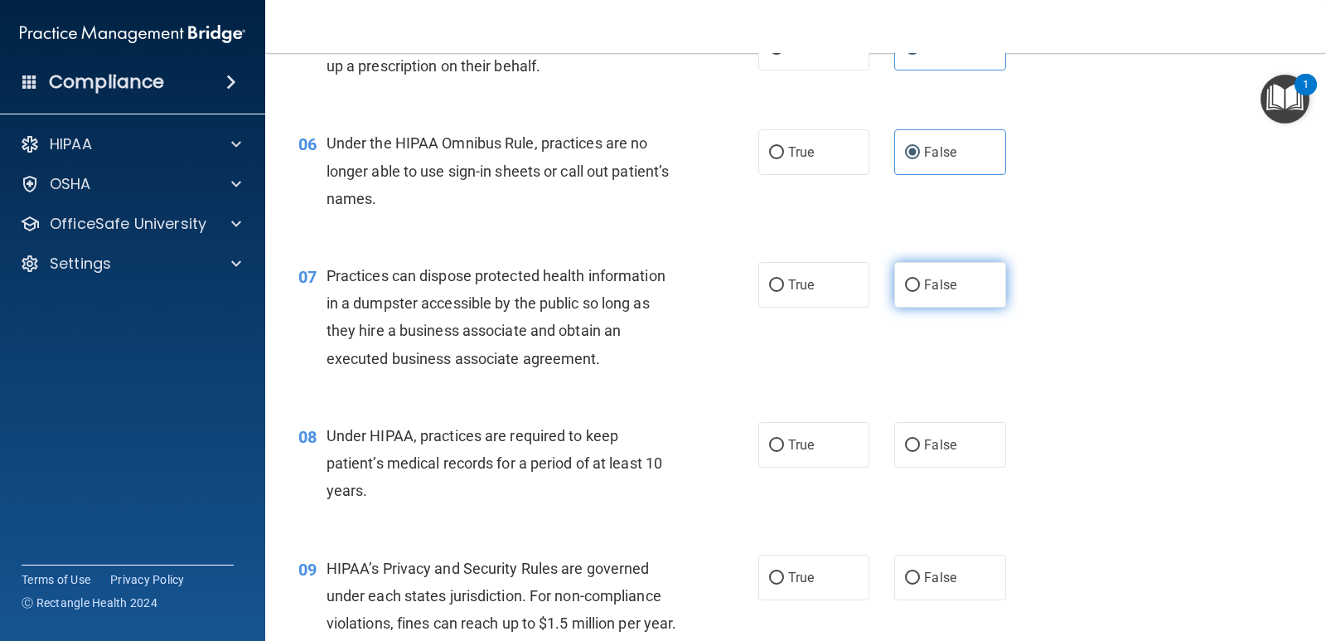
click at [908, 275] on label "False" at bounding box center [949, 285] width 111 height 46
click at [908, 279] on input "False" at bounding box center [912, 285] width 15 height 12
radio input "true"
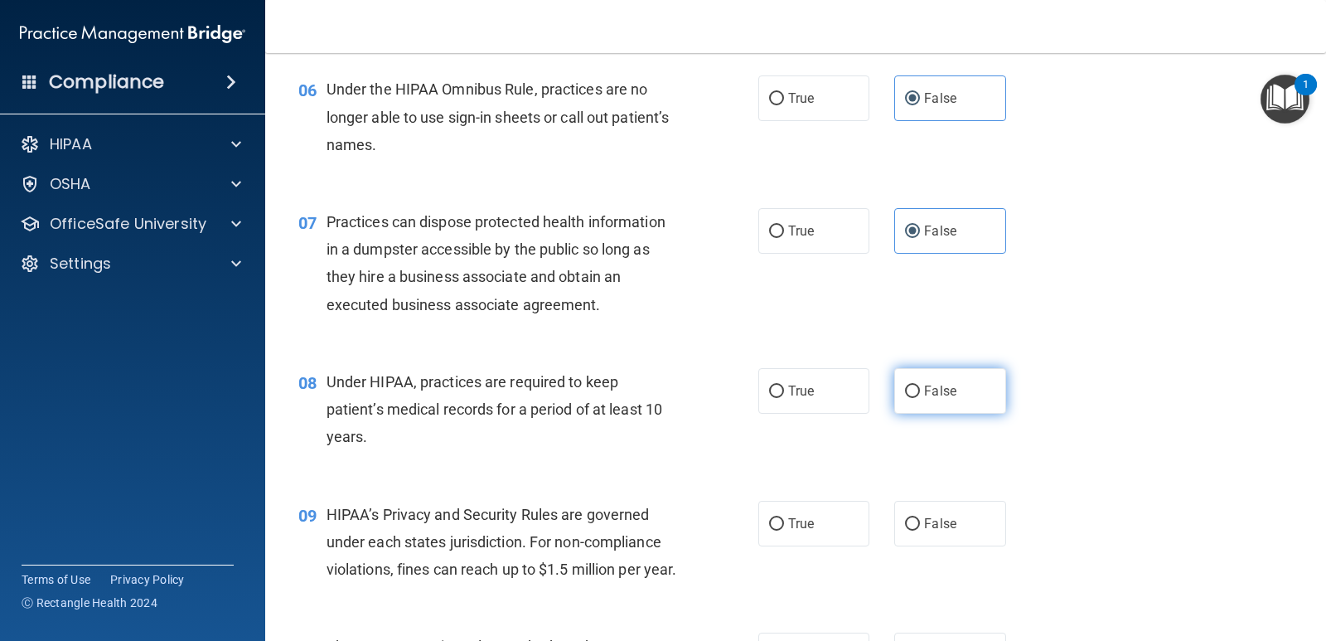
scroll to position [829, 0]
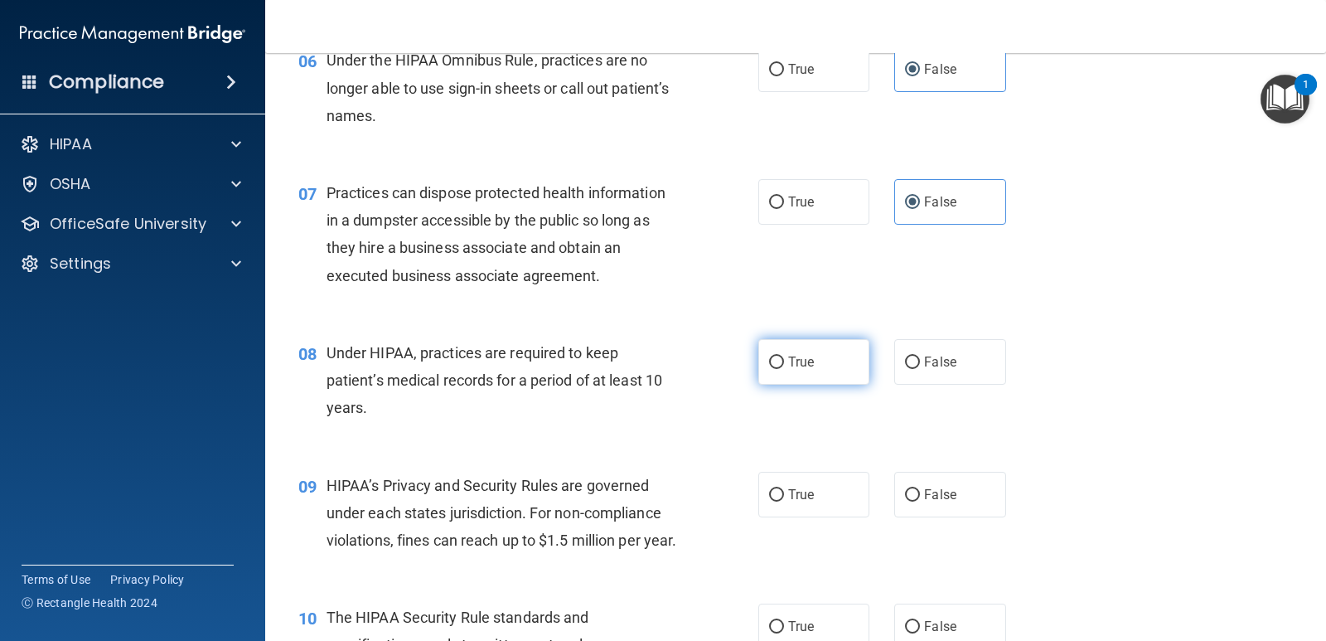
click at [806, 365] on span "True" at bounding box center [801, 362] width 26 height 16
click at [784, 365] on input "True" at bounding box center [776, 362] width 15 height 12
radio input "true"
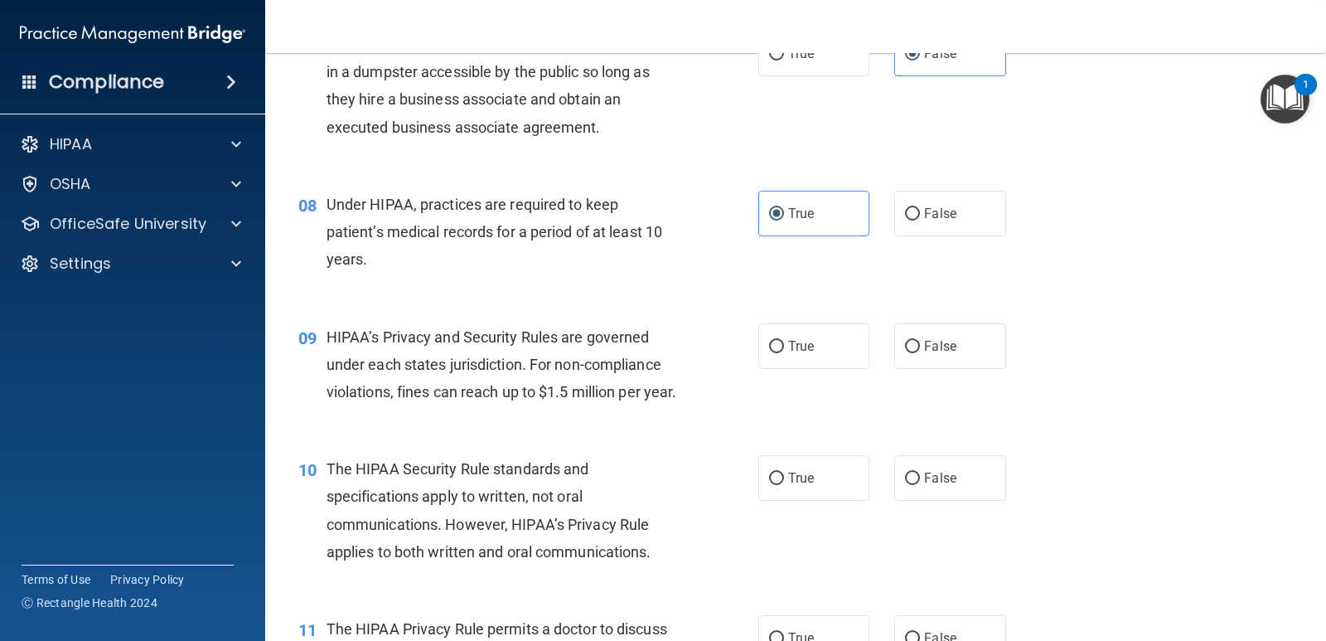
scroll to position [994, 0]
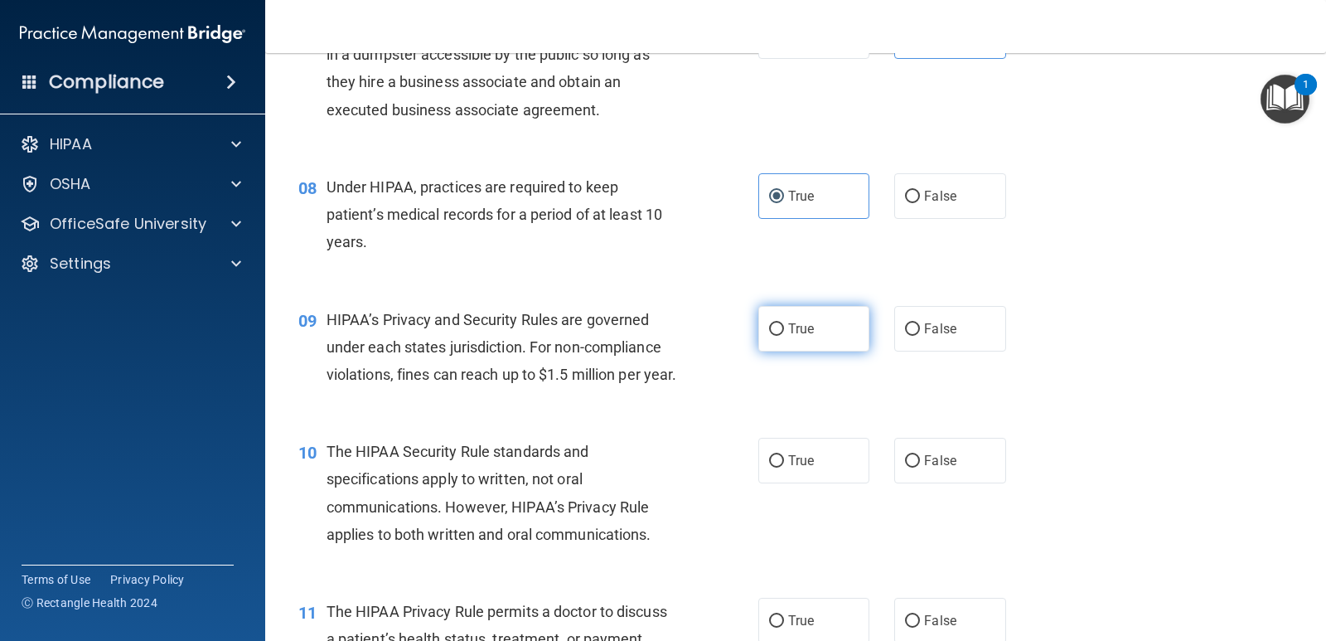
click at [776, 331] on input "True" at bounding box center [776, 329] width 15 height 12
radio input "true"
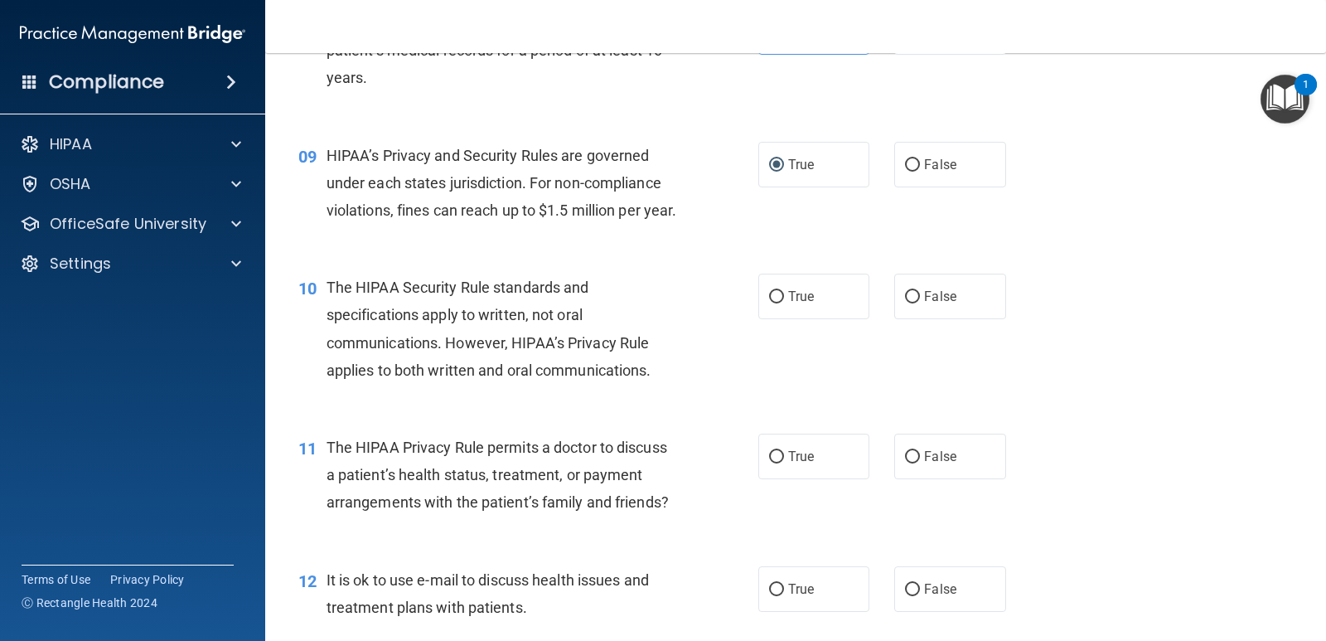
scroll to position [1160, 0]
click at [915, 317] on label "False" at bounding box center [949, 295] width 111 height 46
click at [915, 302] on input "False" at bounding box center [912, 295] width 15 height 12
radio input "true"
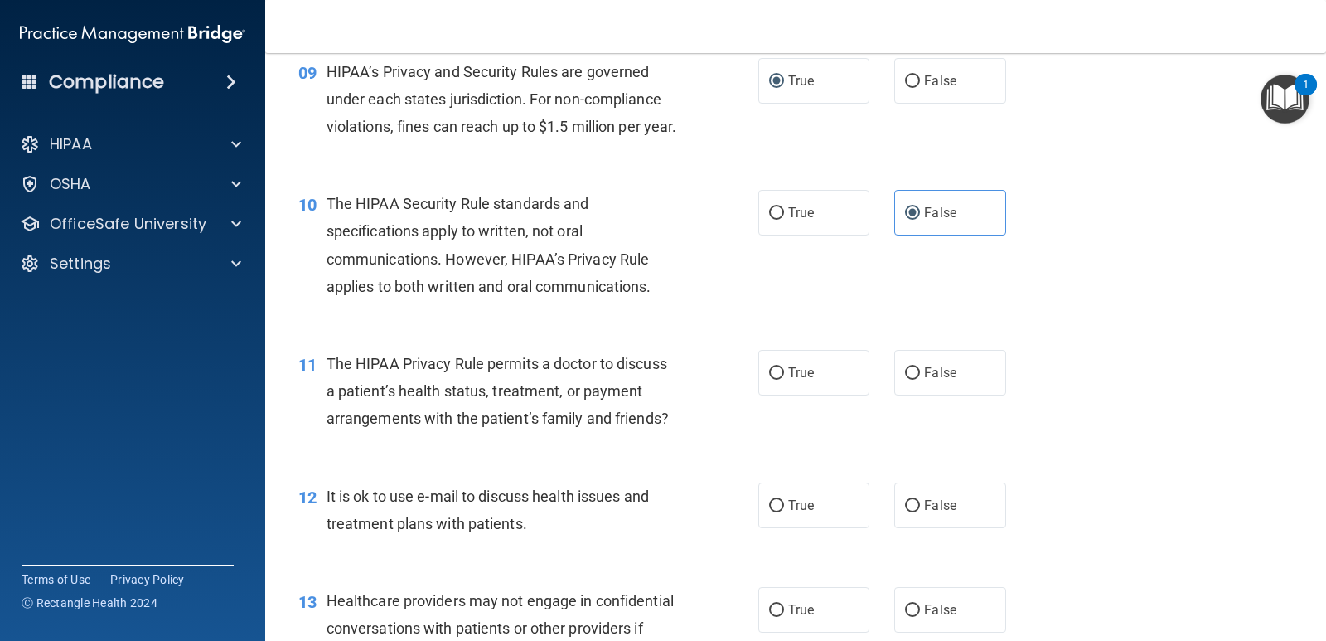
scroll to position [1243, 0]
click at [788, 380] on span "True" at bounding box center [801, 372] width 26 height 16
click at [784, 379] on input "True" at bounding box center [776, 372] width 15 height 12
radio input "true"
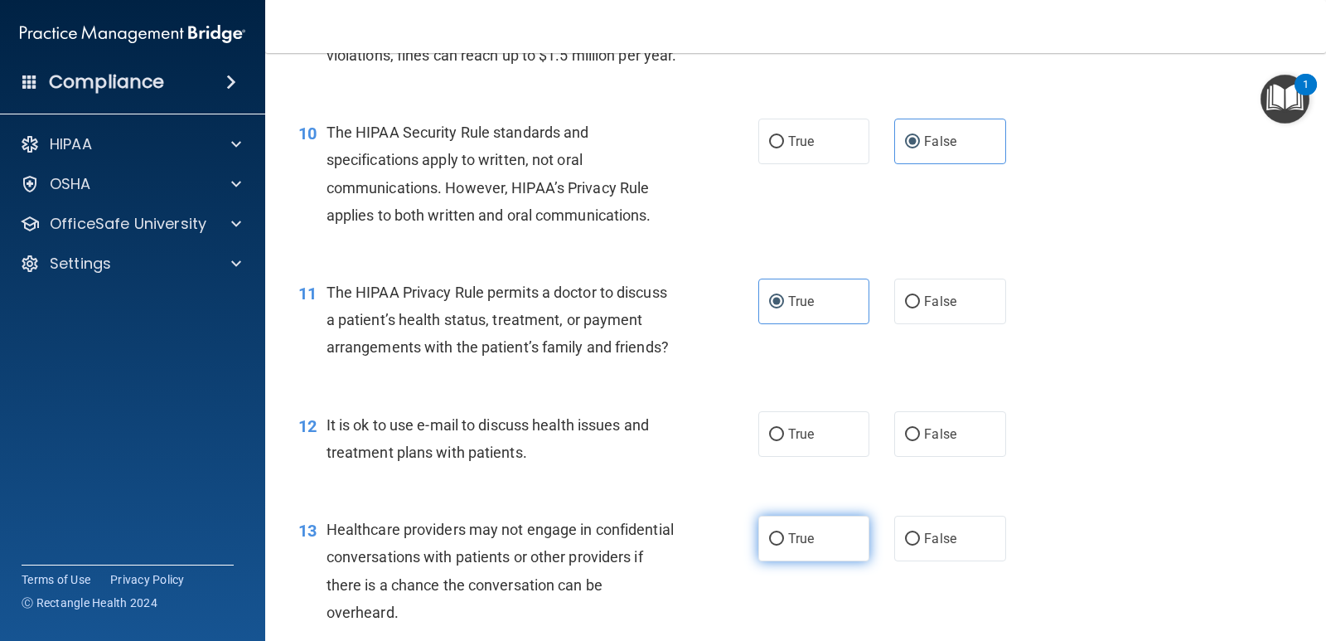
scroll to position [1409, 0]
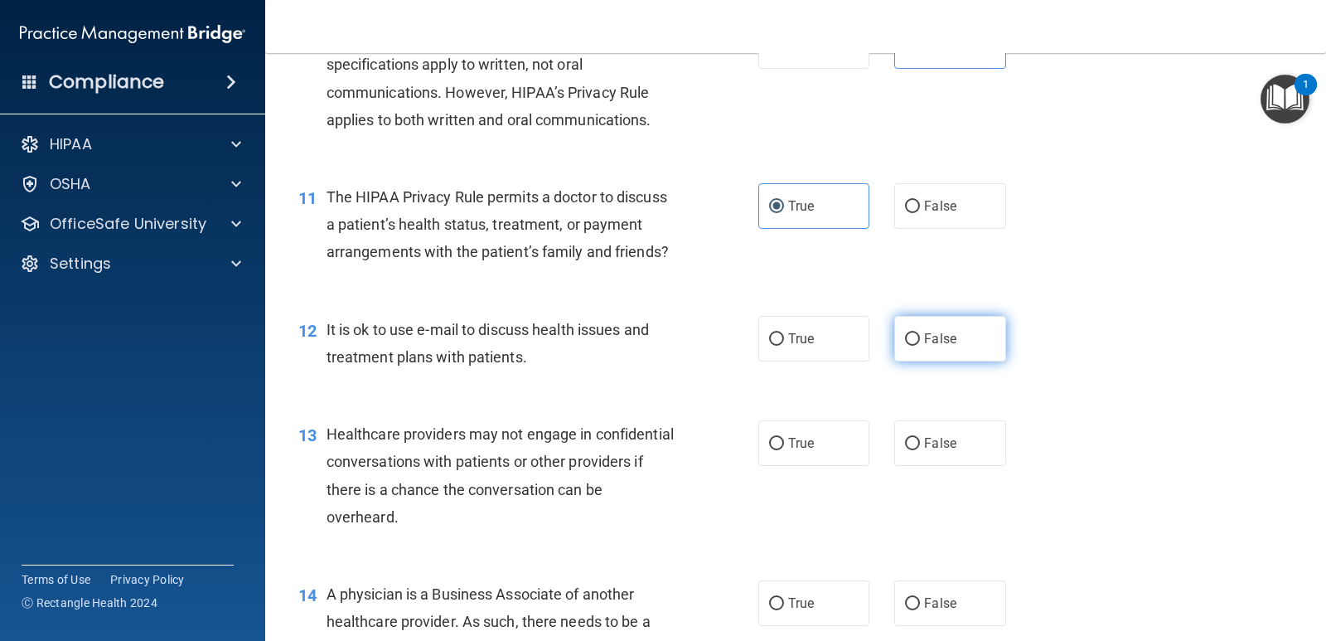
click at [905, 346] on input "False" at bounding box center [912, 339] width 15 height 12
radio input "true"
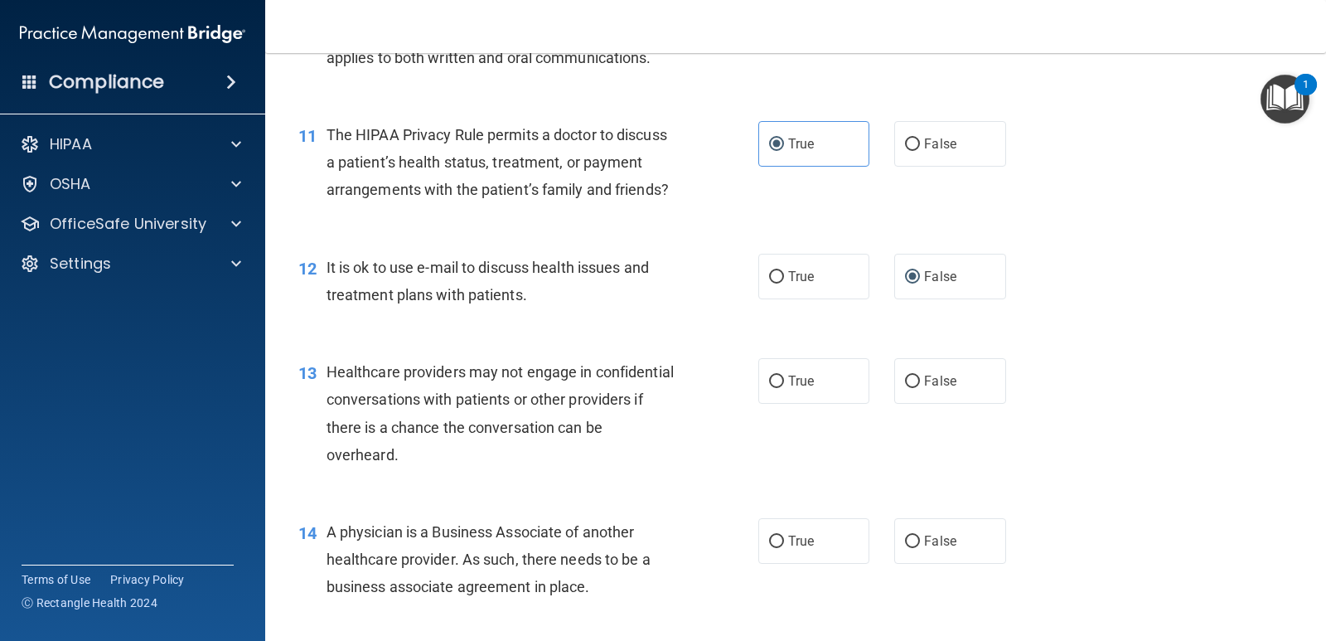
scroll to position [1574, 0]
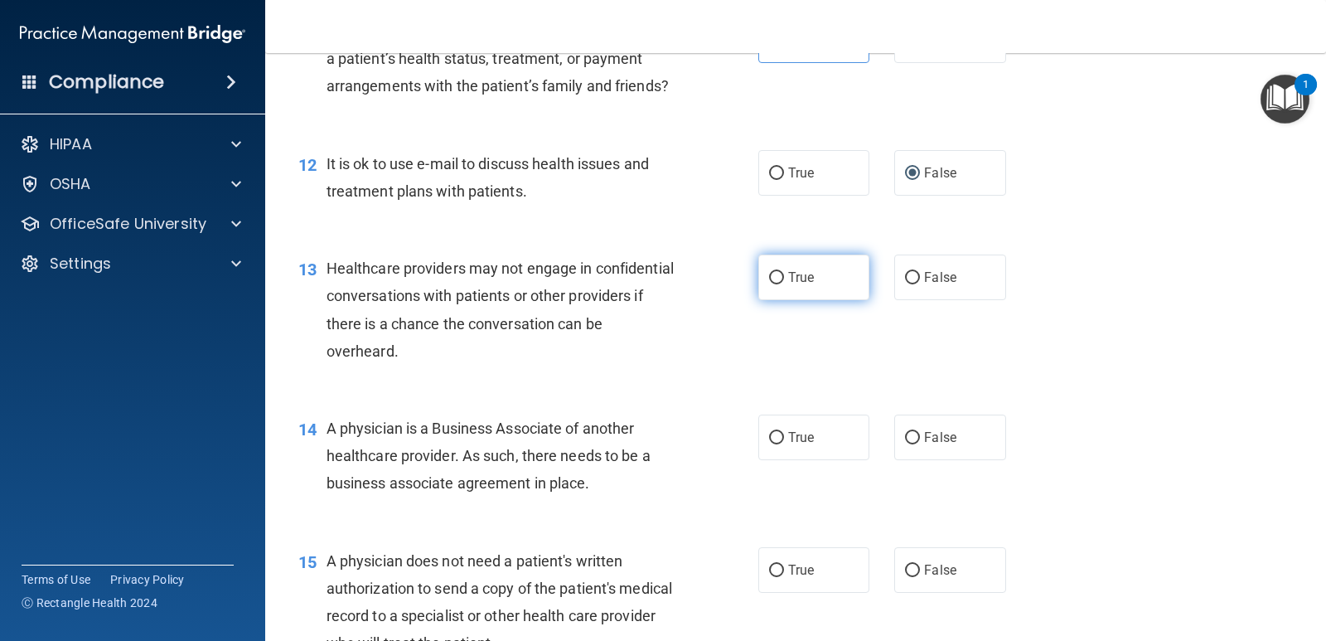
click at [778, 298] on label "True" at bounding box center [813, 277] width 111 height 46
click at [778, 284] on input "True" at bounding box center [776, 278] width 15 height 12
radio input "true"
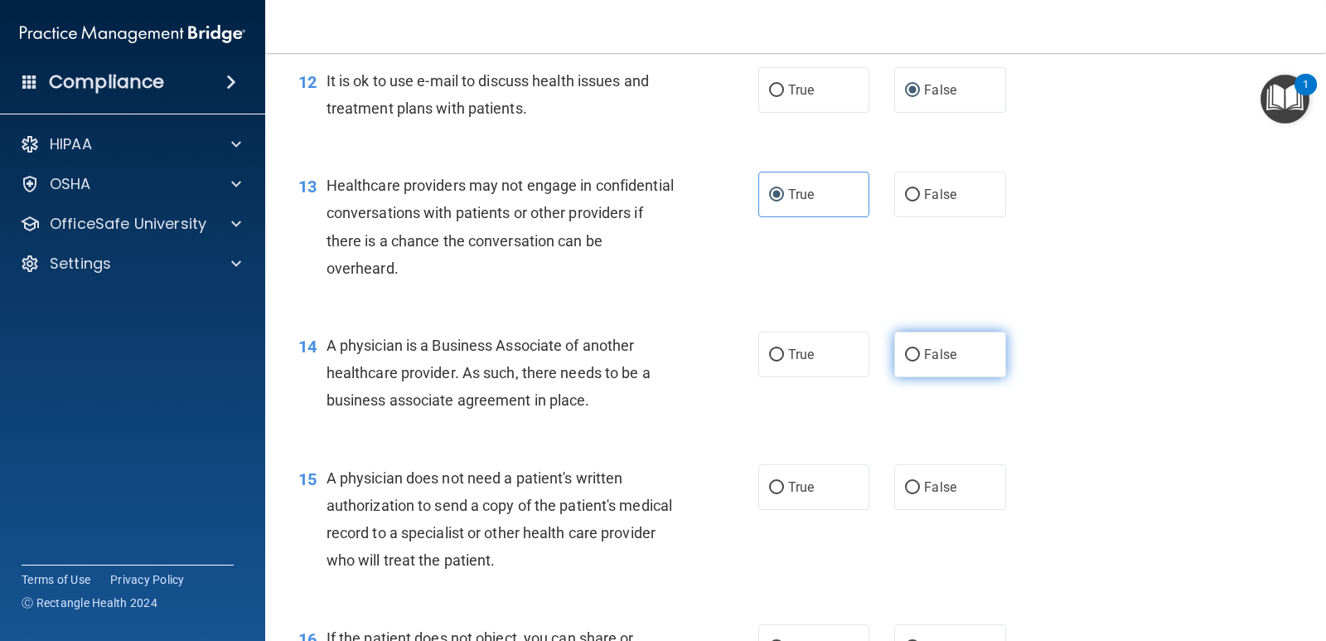
click at [924, 362] on span "False" at bounding box center [940, 354] width 32 height 16
click at [918, 361] on input "False" at bounding box center [912, 355] width 15 height 12
radio input "true"
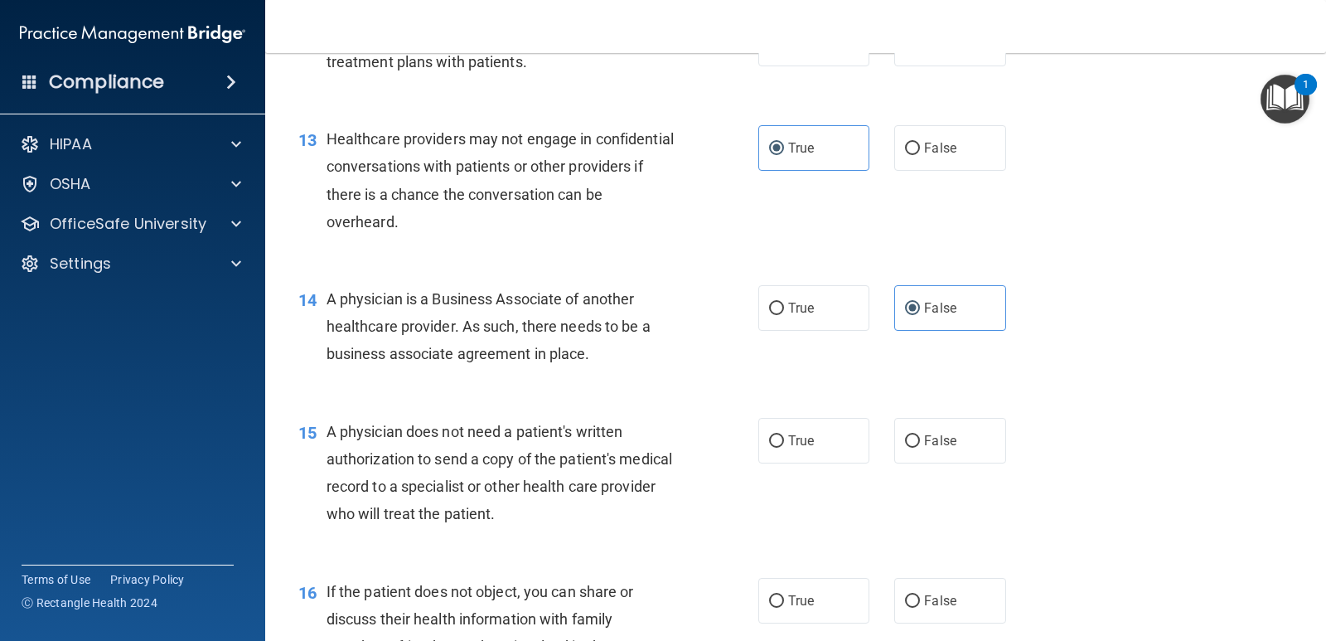
scroll to position [1823, 0]
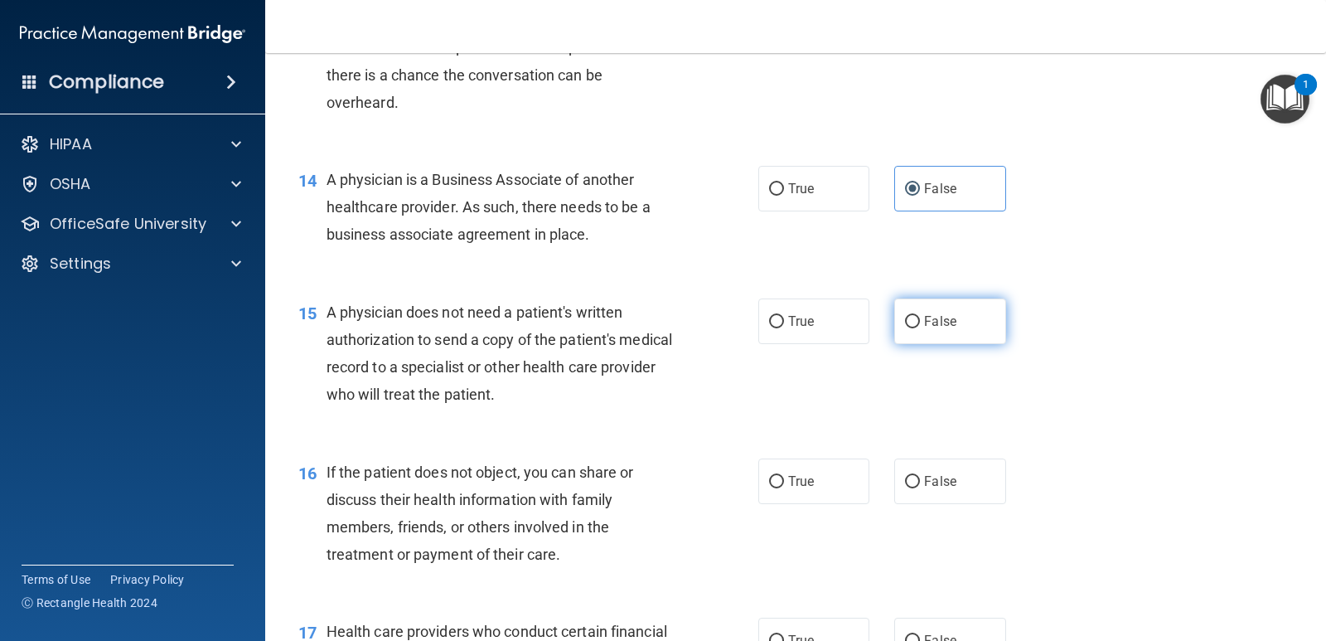
click at [948, 329] on span "False" at bounding box center [940, 321] width 32 height 16
click at [920, 328] on input "False" at bounding box center [912, 322] width 15 height 12
radio input "true"
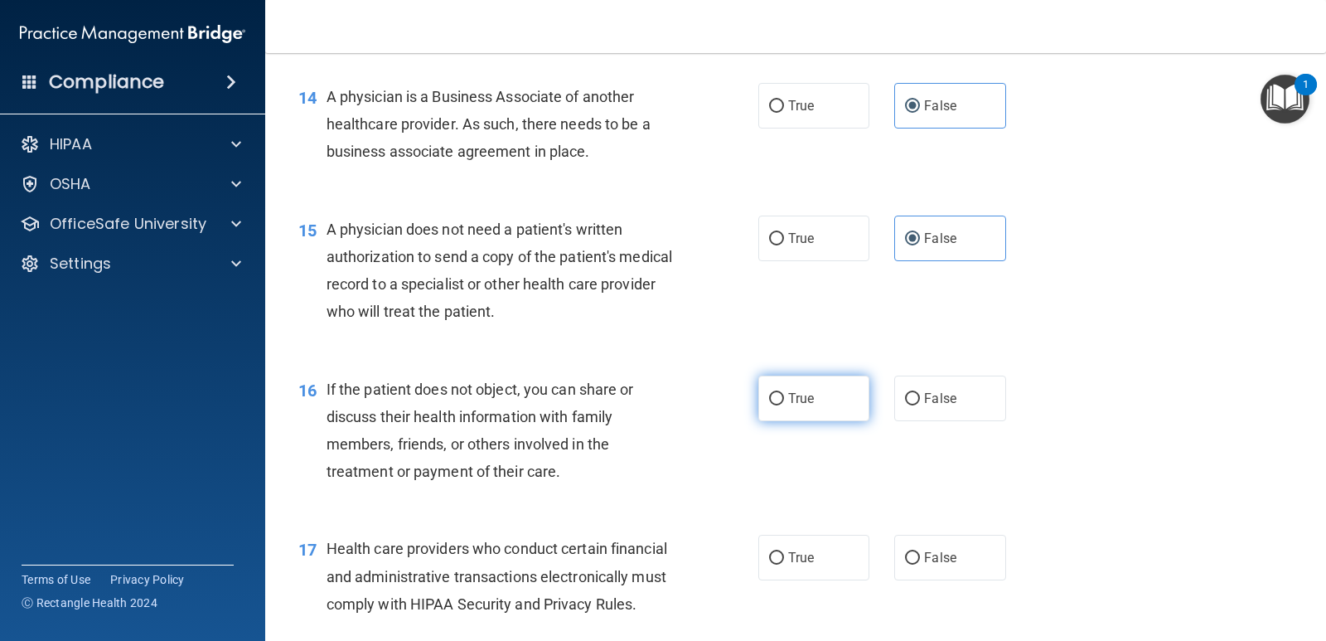
click at [769, 405] on input "True" at bounding box center [776, 399] width 15 height 12
radio input "true"
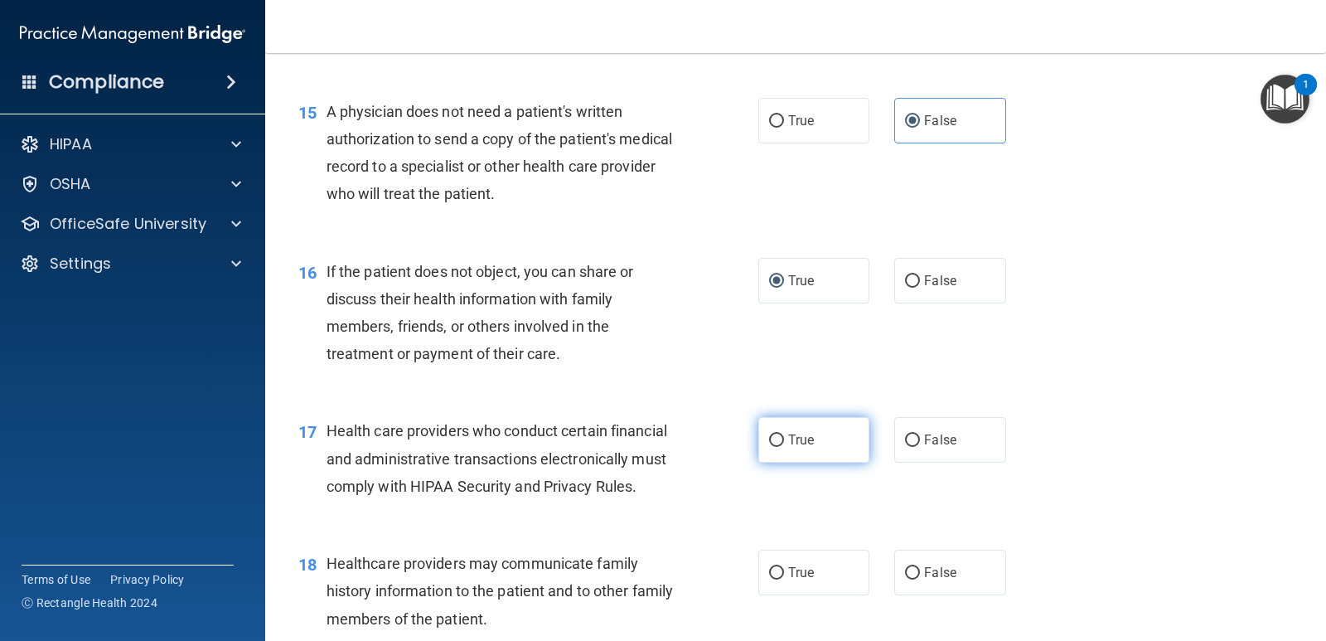
scroll to position [2072, 0]
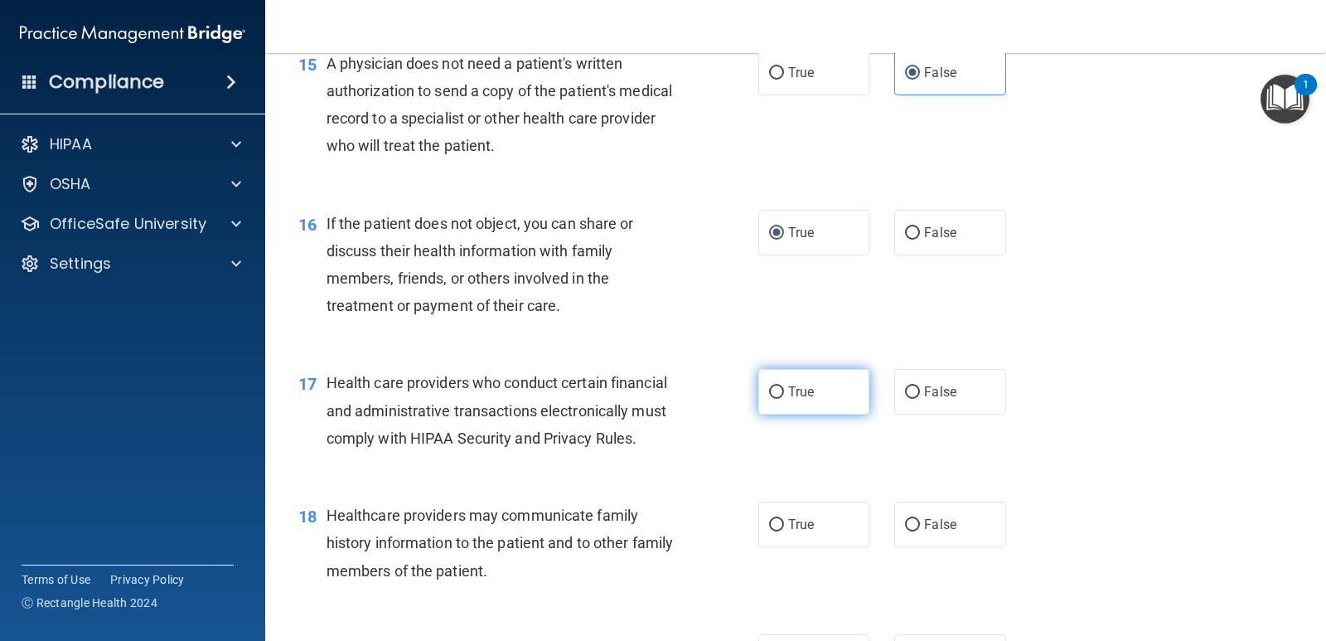
click at [777, 399] on input "True" at bounding box center [776, 392] width 15 height 12
radio input "true"
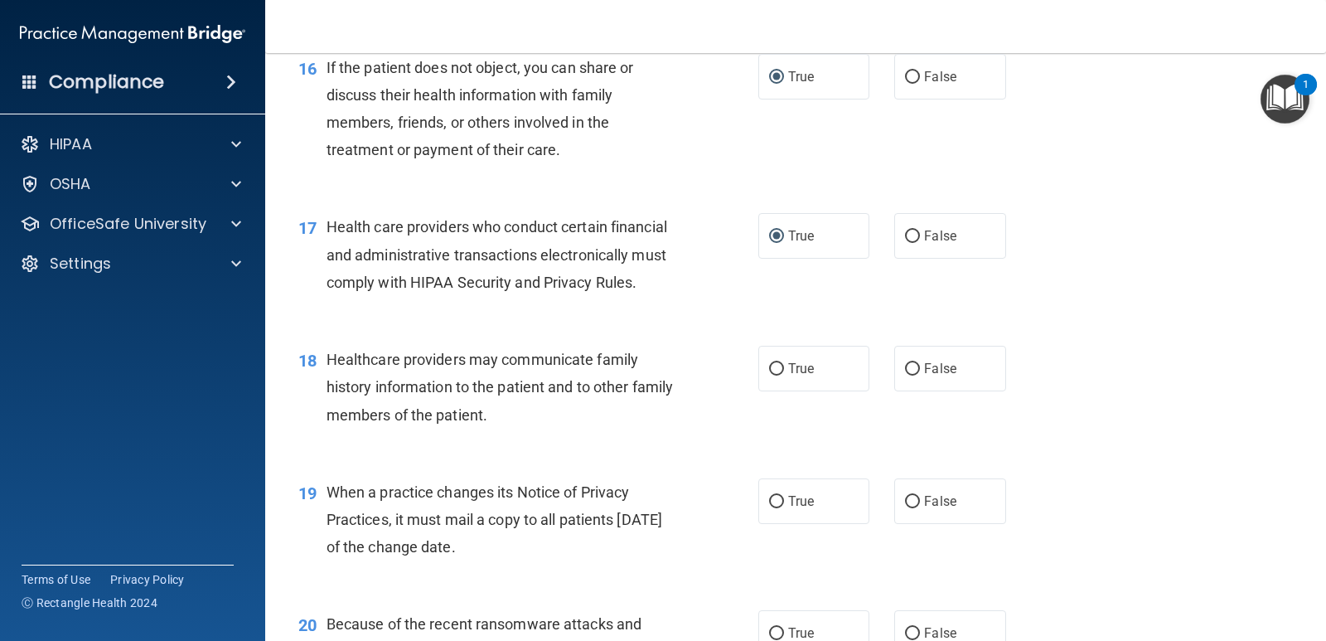
scroll to position [2237, 0]
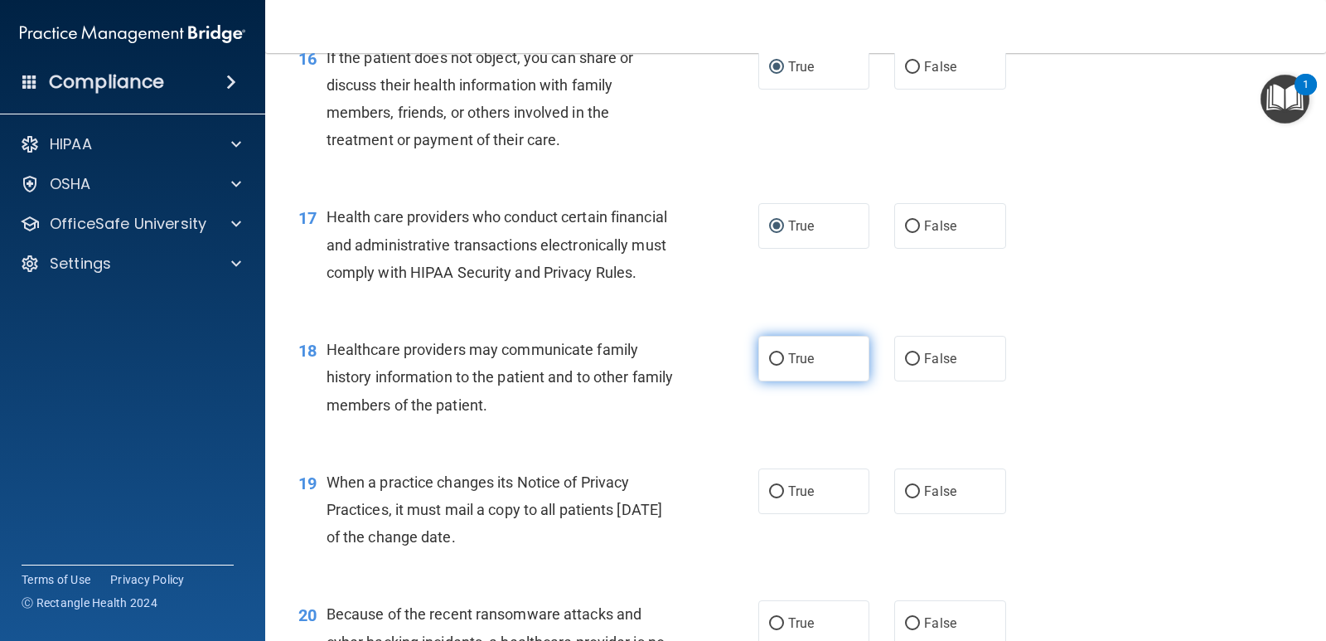
click at [794, 366] on span "True" at bounding box center [801, 359] width 26 height 16
click at [784, 365] on input "True" at bounding box center [776, 359] width 15 height 12
radio input "true"
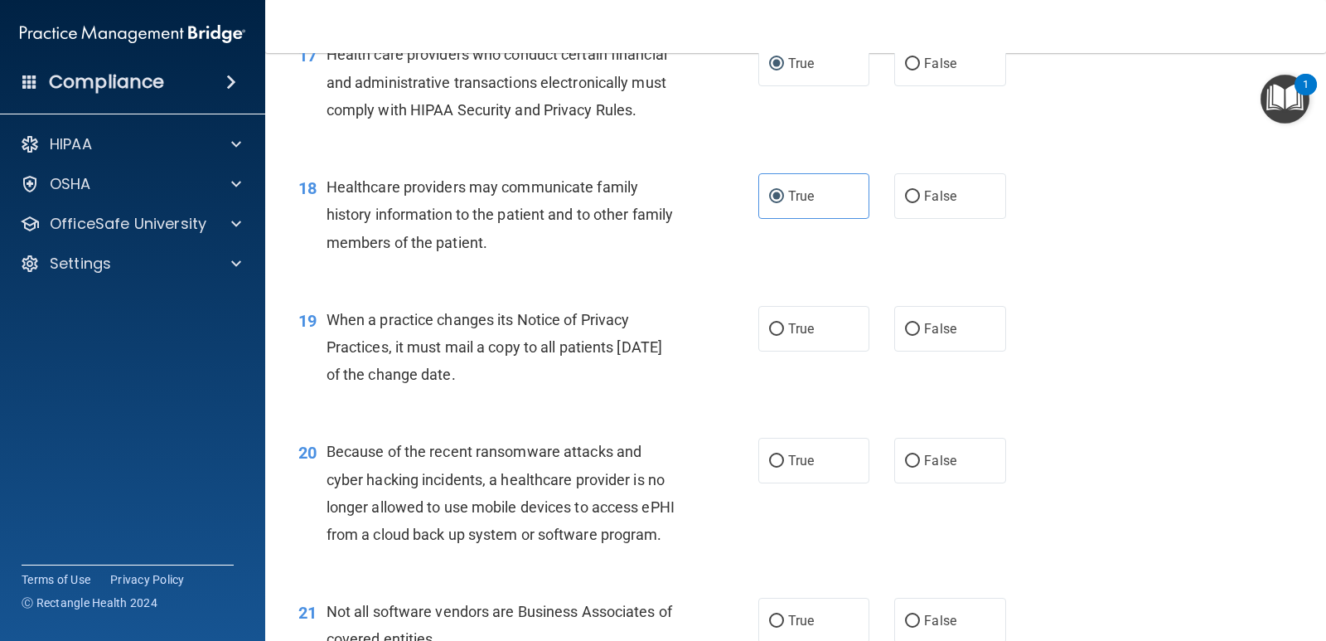
scroll to position [2403, 0]
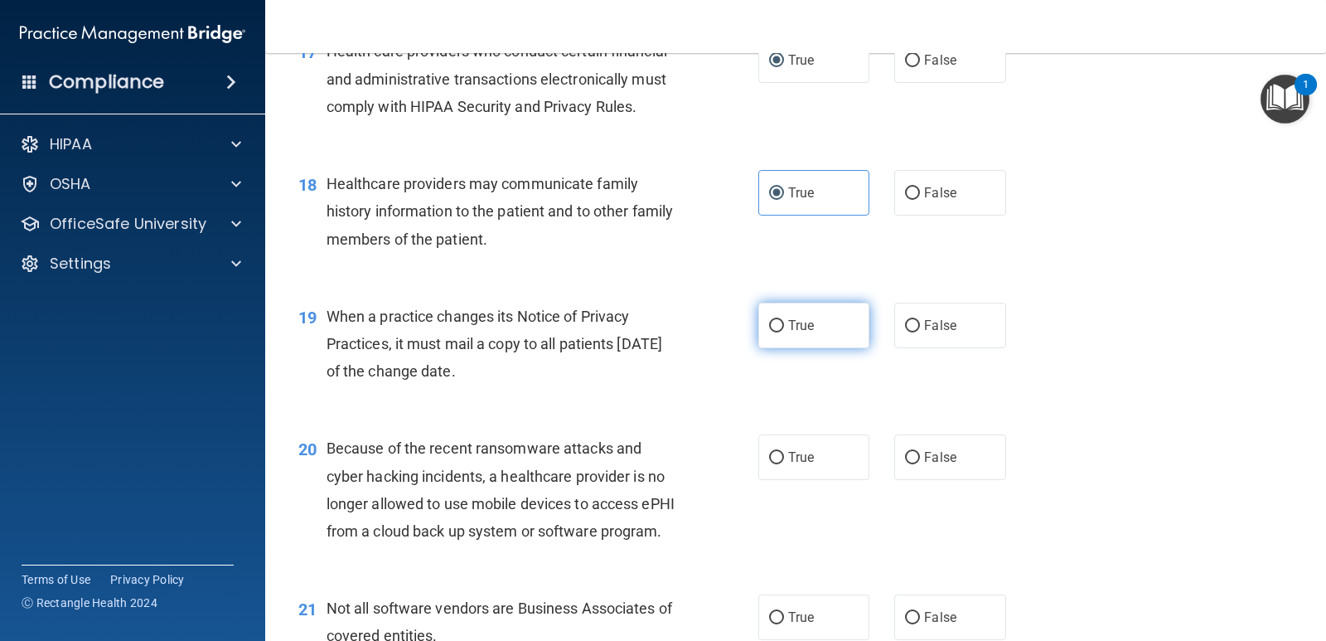
click at [769, 332] on input "True" at bounding box center [776, 326] width 15 height 12
radio input "true"
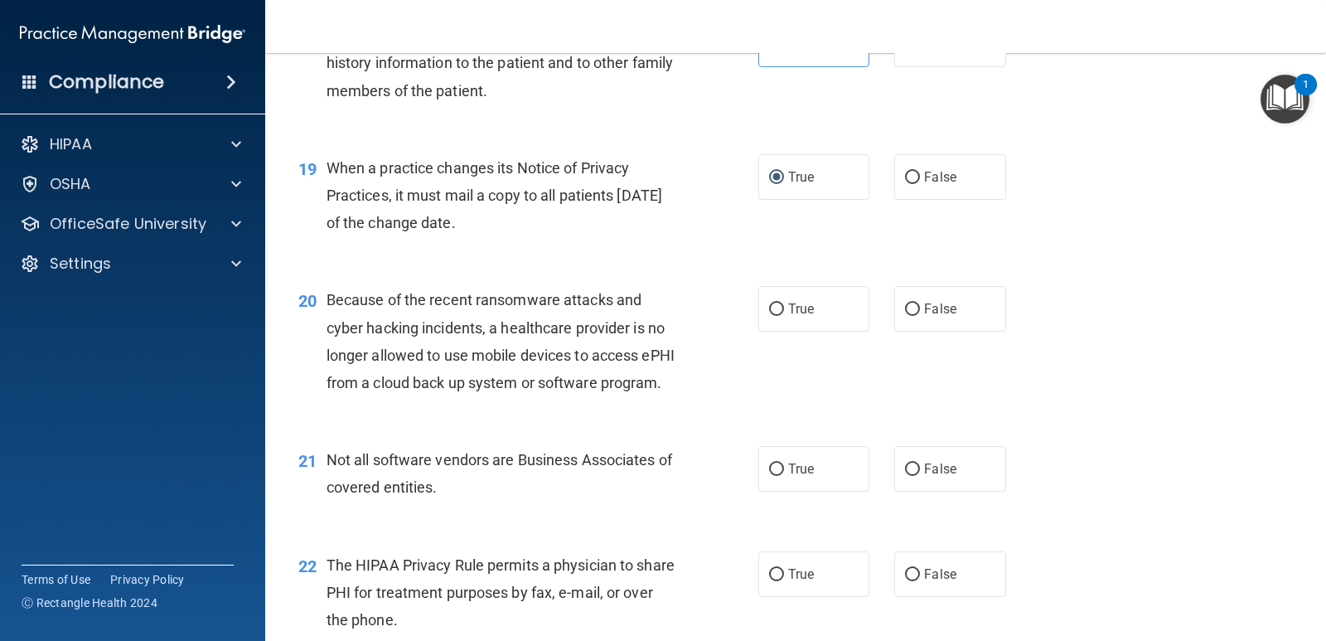
scroll to position [2569, 0]
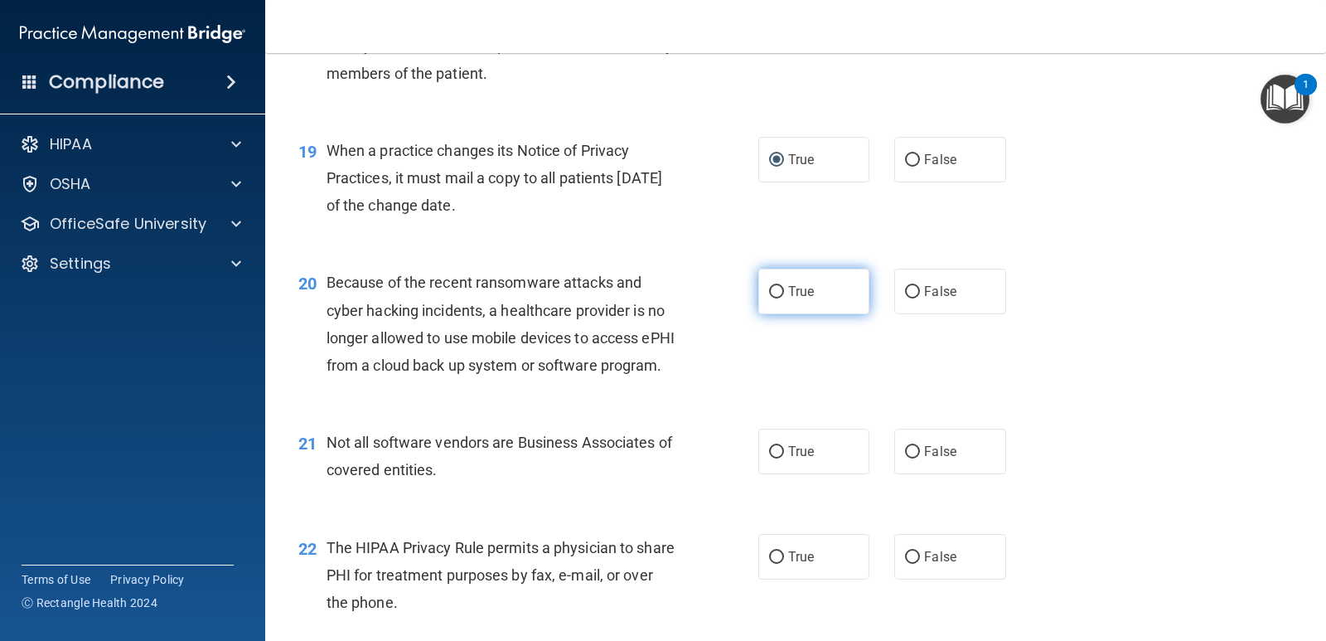
click at [774, 298] on input "True" at bounding box center [776, 292] width 15 height 12
radio input "true"
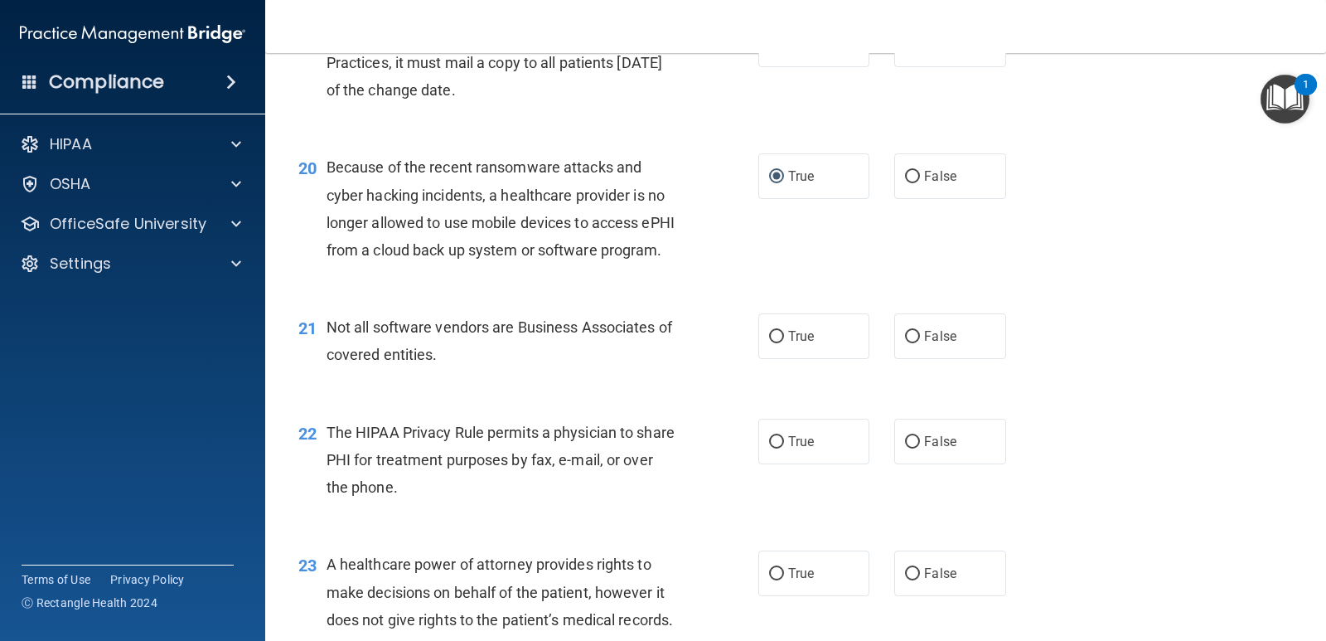
scroll to position [2735, 0]
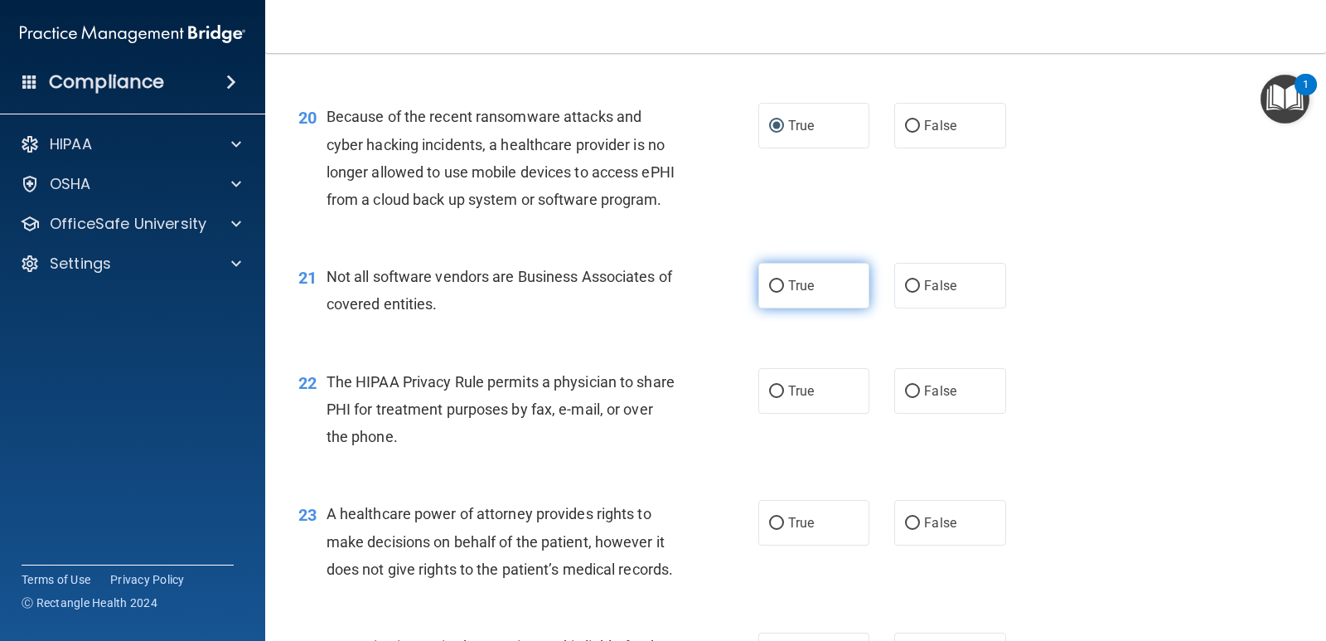
click at [771, 293] on input "True" at bounding box center [776, 286] width 15 height 12
radio input "true"
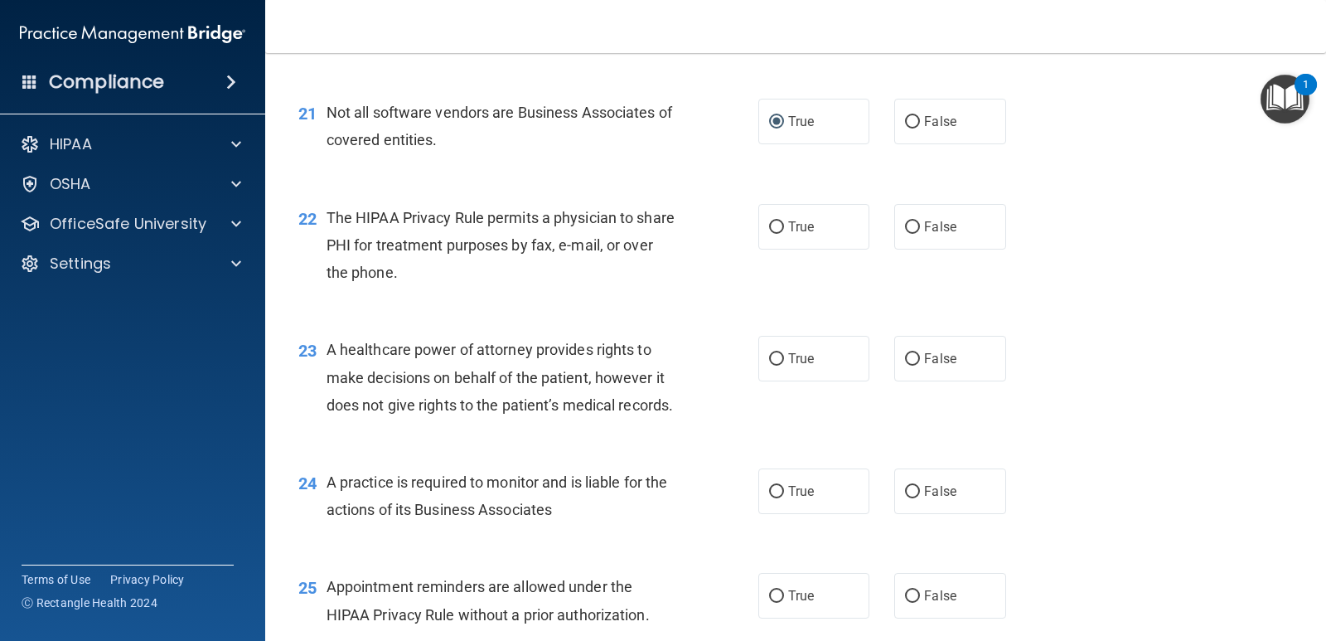
scroll to position [2900, 0]
click at [774, 232] on input "True" at bounding box center [776, 226] width 15 height 12
radio input "true"
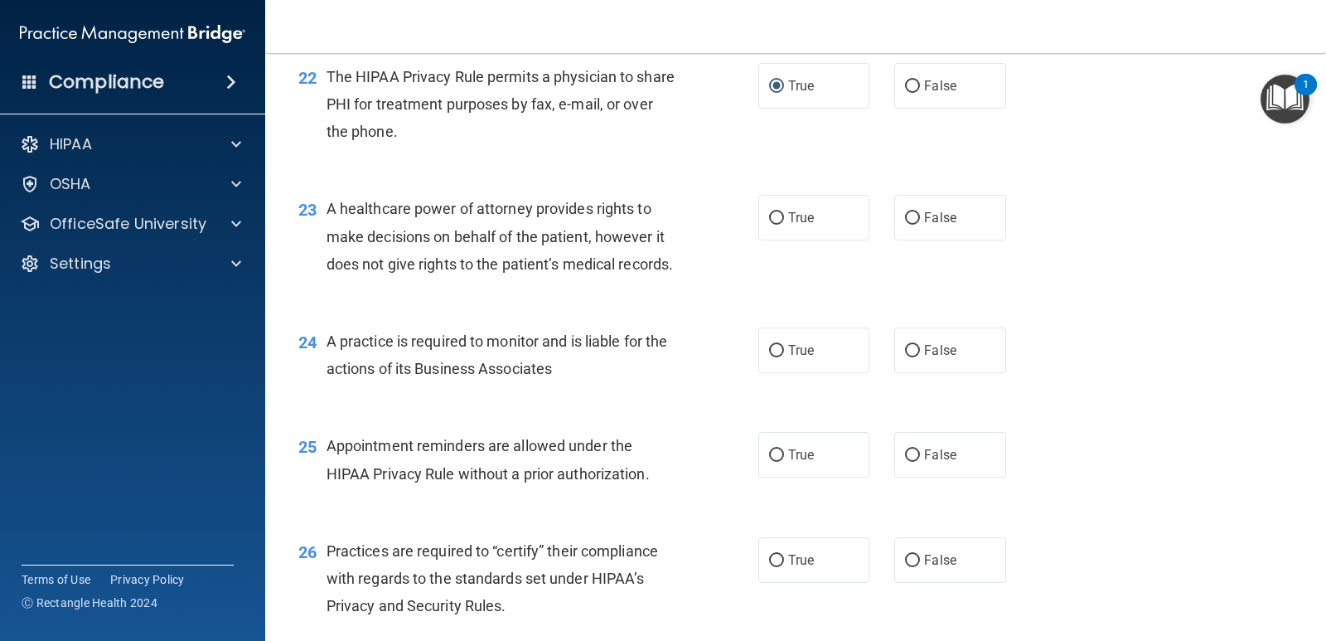
scroll to position [3066, 0]
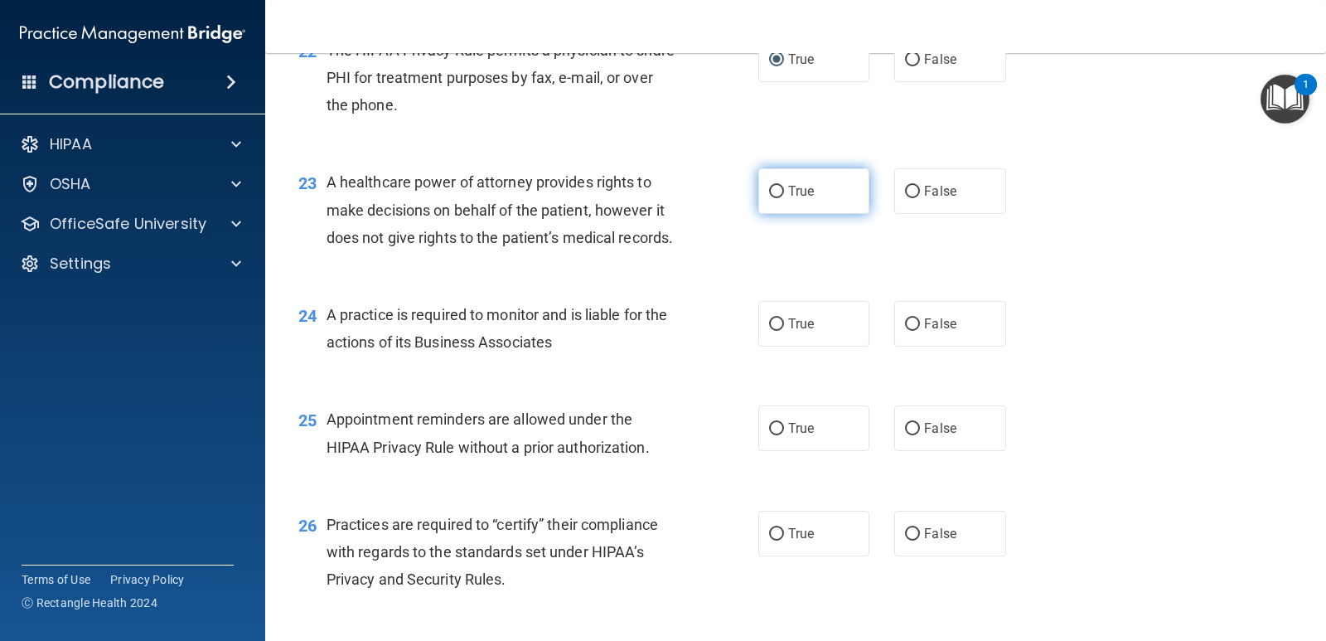
click at [788, 199] on span "True" at bounding box center [801, 191] width 26 height 16
click at [782, 198] on input "True" at bounding box center [776, 192] width 15 height 12
radio input "true"
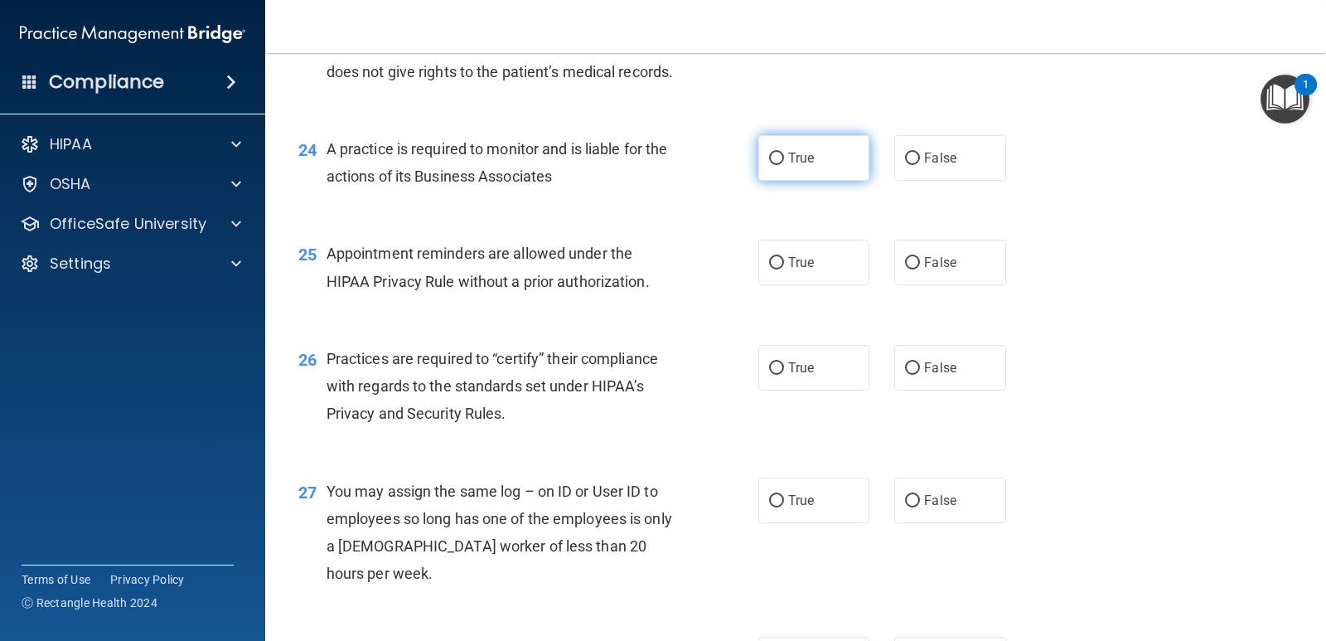
click at [776, 165] on input "True" at bounding box center [776, 158] width 15 height 12
radio input "true"
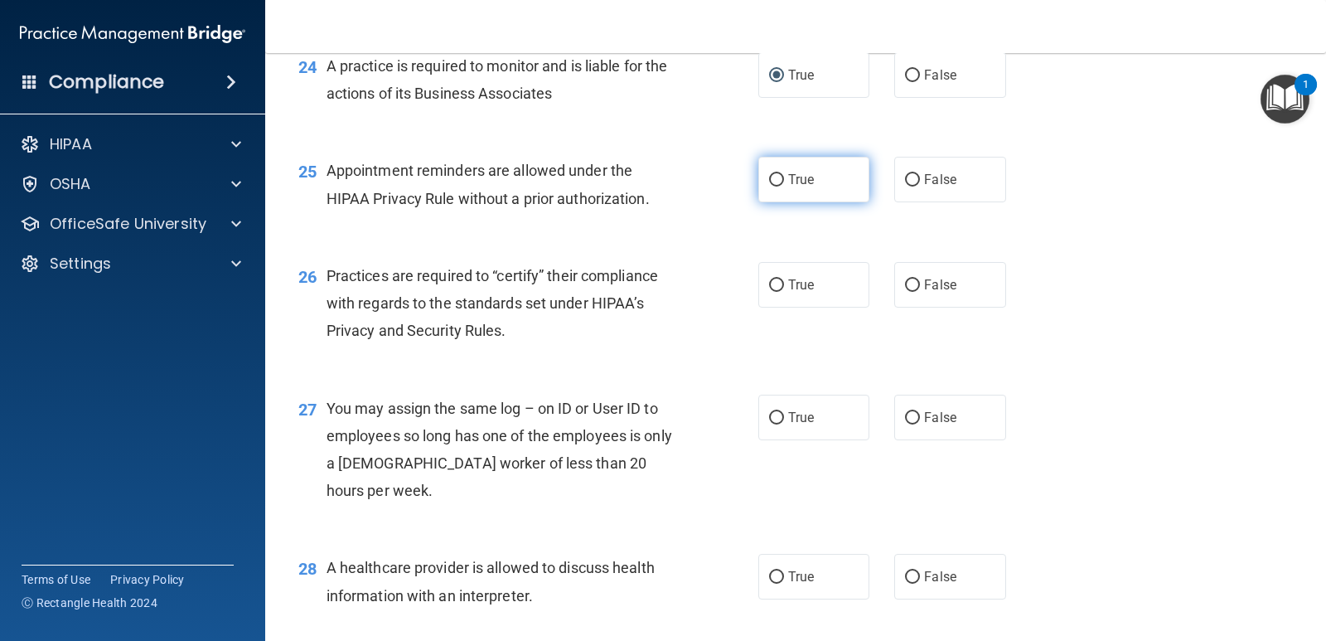
click at [769, 186] on input "True" at bounding box center [776, 180] width 15 height 12
radio input "true"
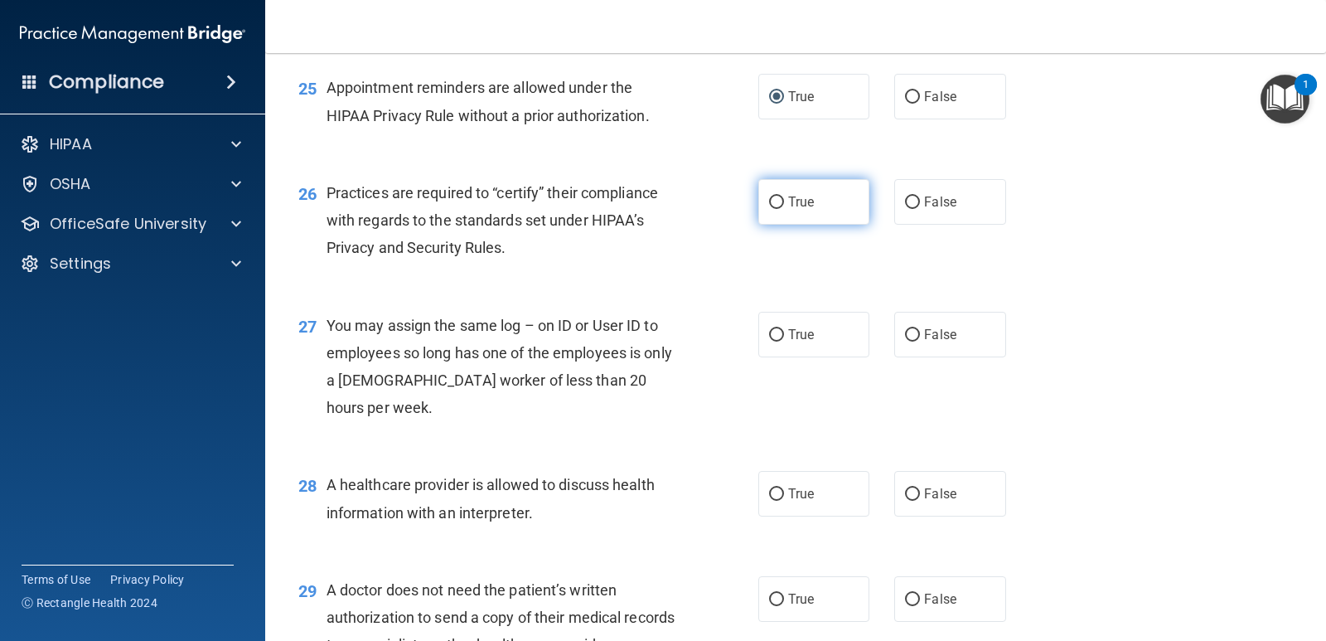
click at [791, 210] on span "True" at bounding box center [801, 202] width 26 height 16
click at [784, 209] on input "True" at bounding box center [776, 202] width 15 height 12
radio input "true"
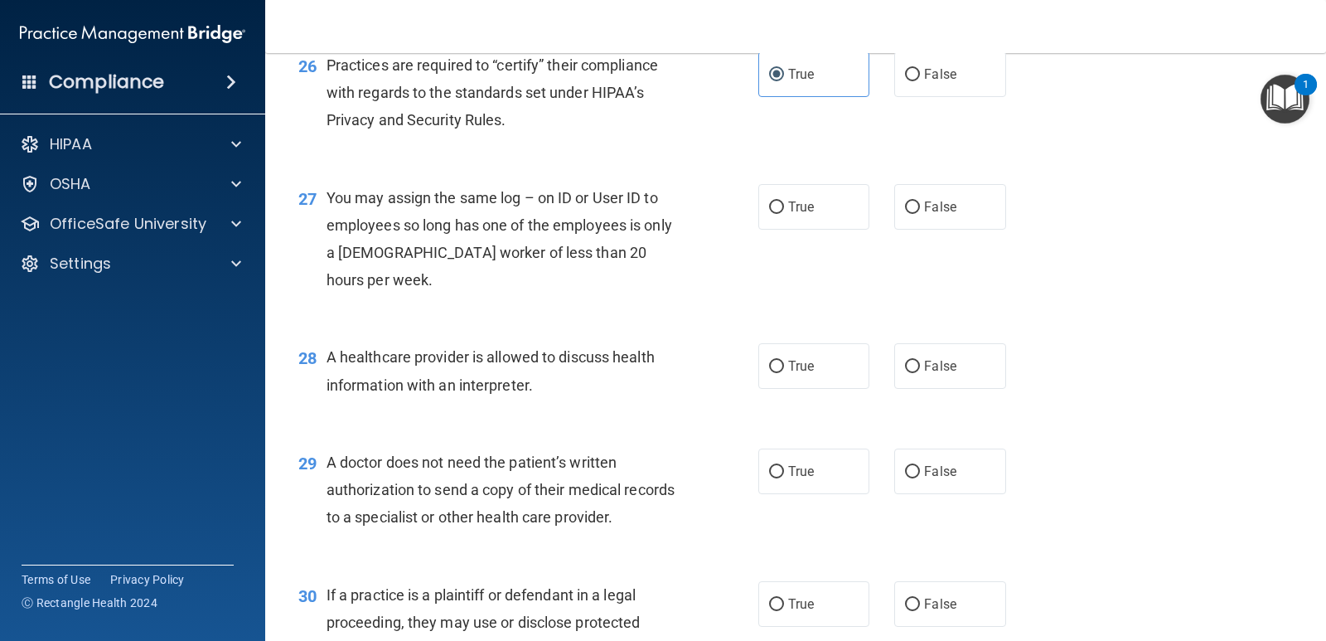
scroll to position [3563, 0]
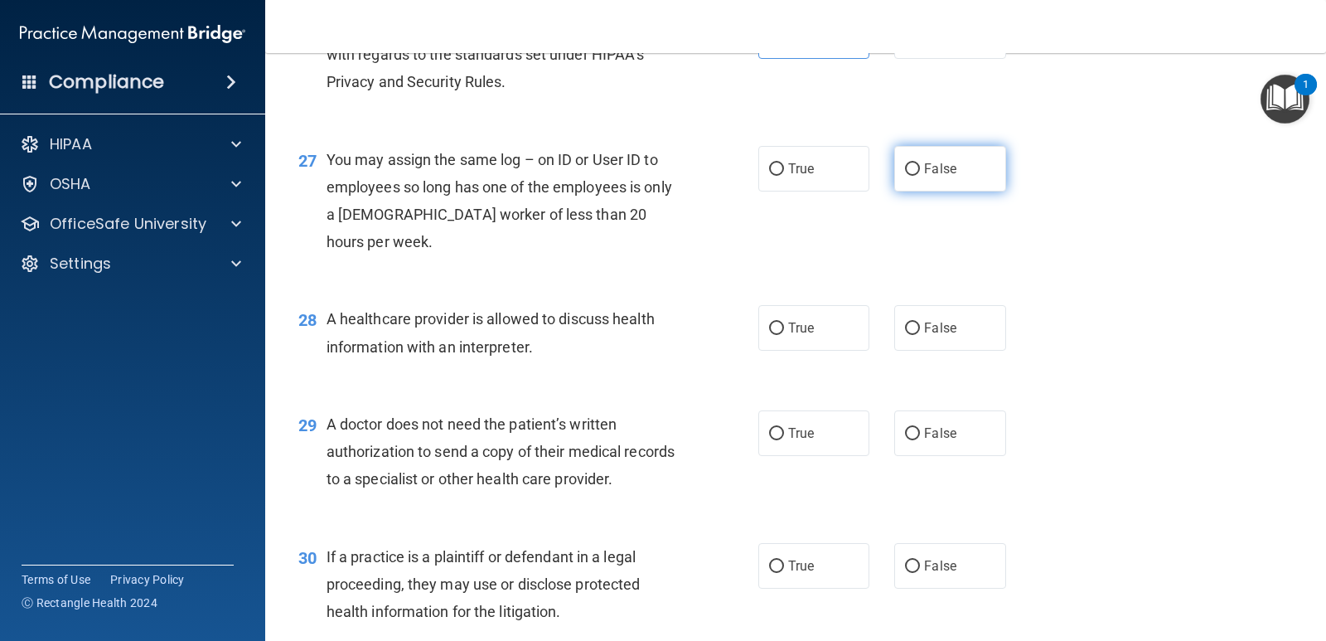
click at [905, 176] on input "False" at bounding box center [912, 169] width 15 height 12
radio input "true"
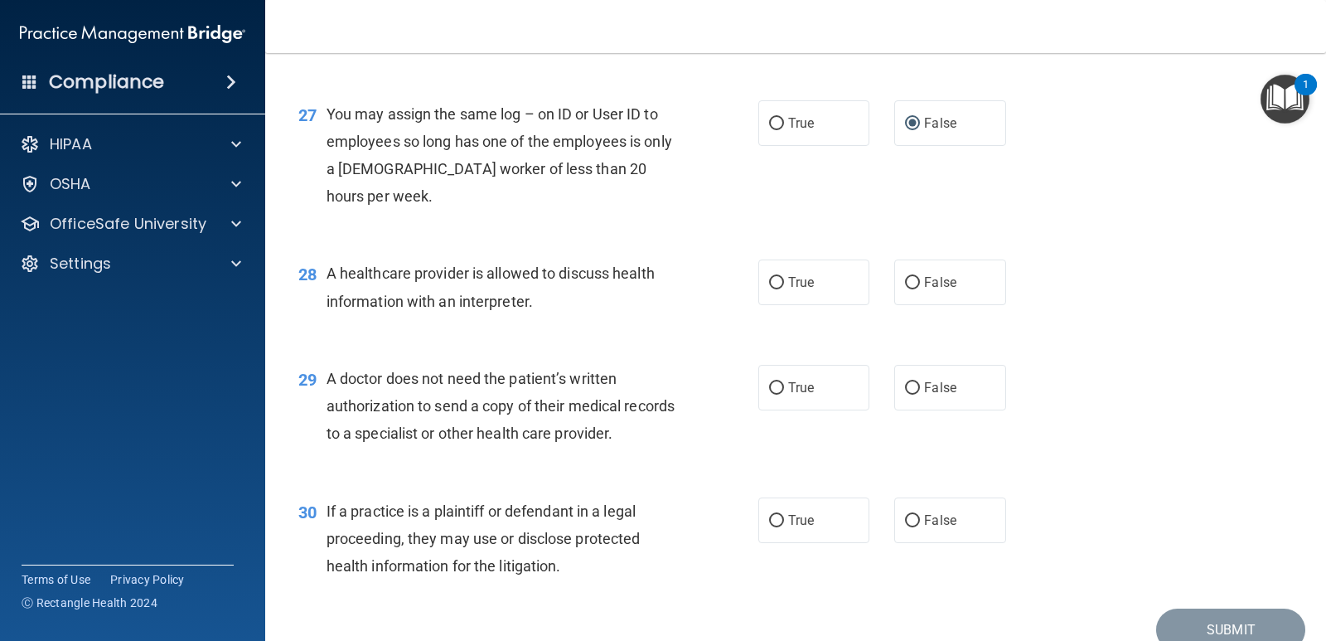
scroll to position [3646, 0]
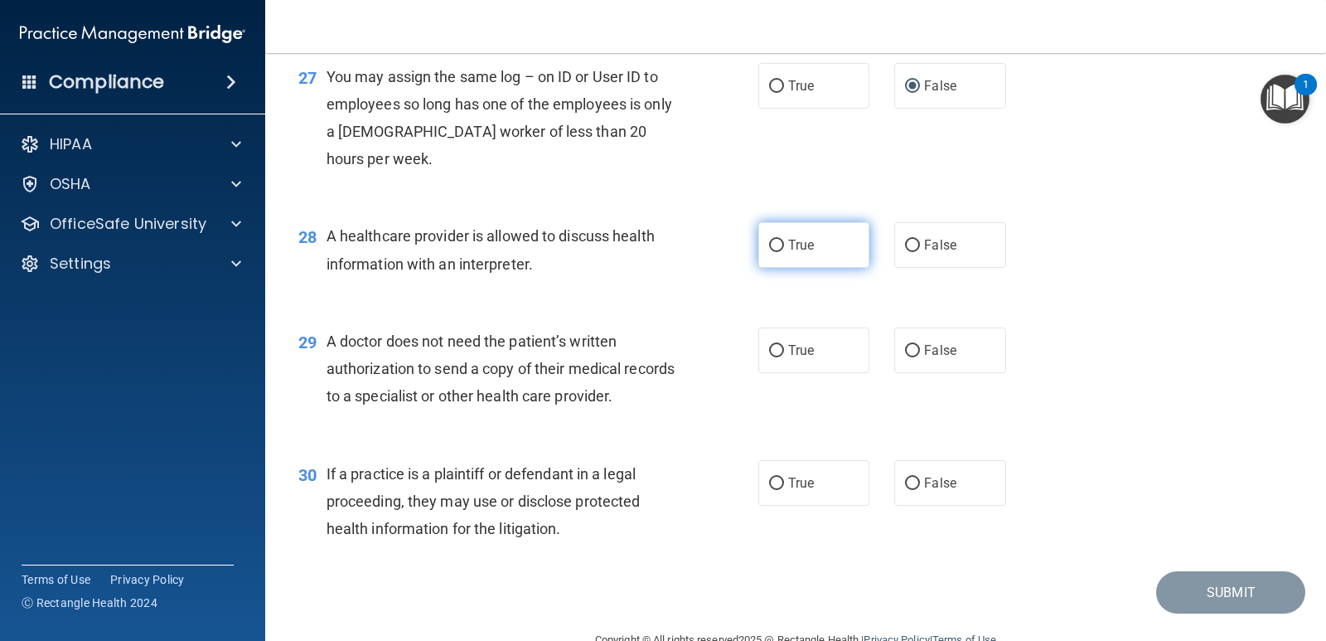
click at [774, 252] on input "True" at bounding box center [776, 245] width 15 height 12
radio input "true"
click at [905, 357] on input "False" at bounding box center [912, 351] width 15 height 12
radio input "true"
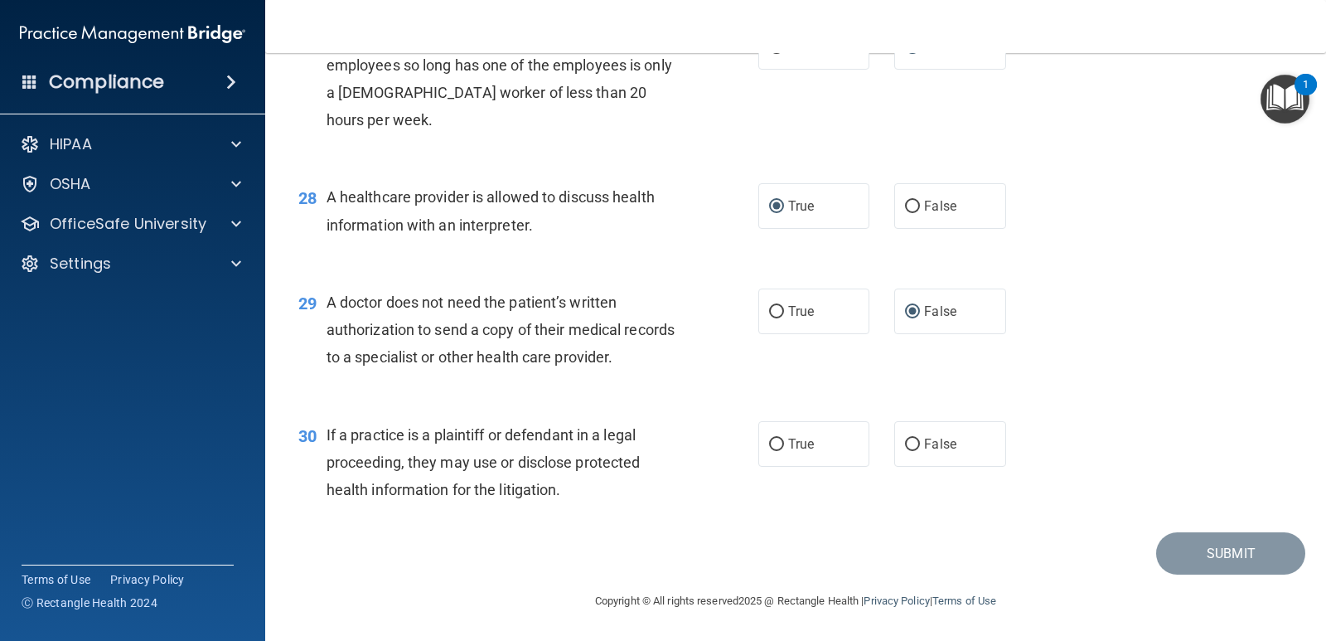
scroll to position [3767, 0]
click at [771, 439] on input "True" at bounding box center [776, 444] width 15 height 12
radio input "true"
click at [1172, 549] on button "Submit" at bounding box center [1230, 553] width 149 height 42
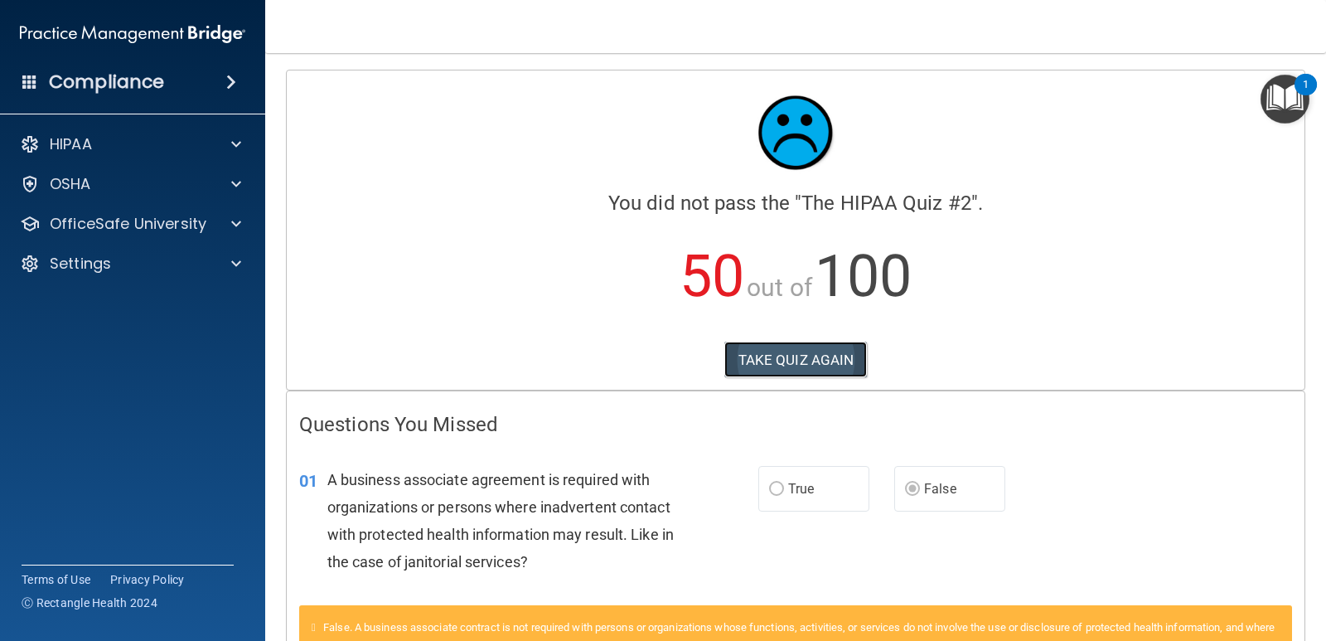
click at [811, 363] on button "TAKE QUIZ AGAIN" at bounding box center [795, 359] width 143 height 36
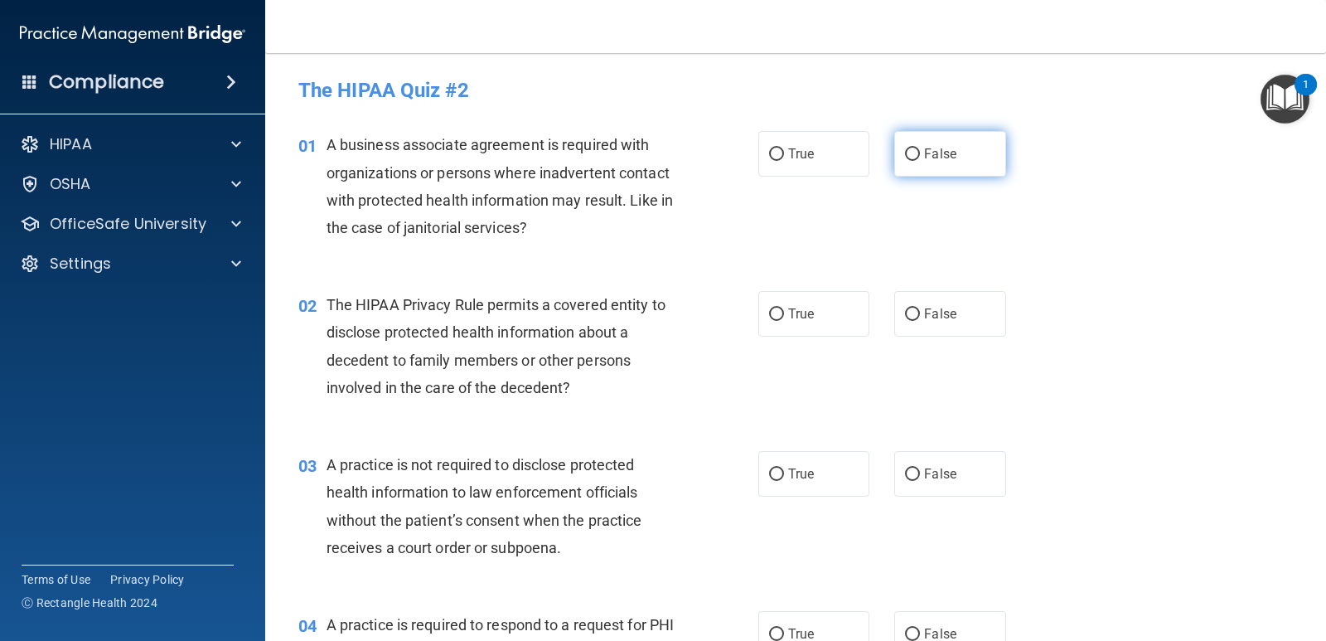
click at [924, 156] on span "False" at bounding box center [940, 154] width 32 height 16
click at [917, 156] on input "False" at bounding box center [912, 154] width 15 height 12
radio input "true"
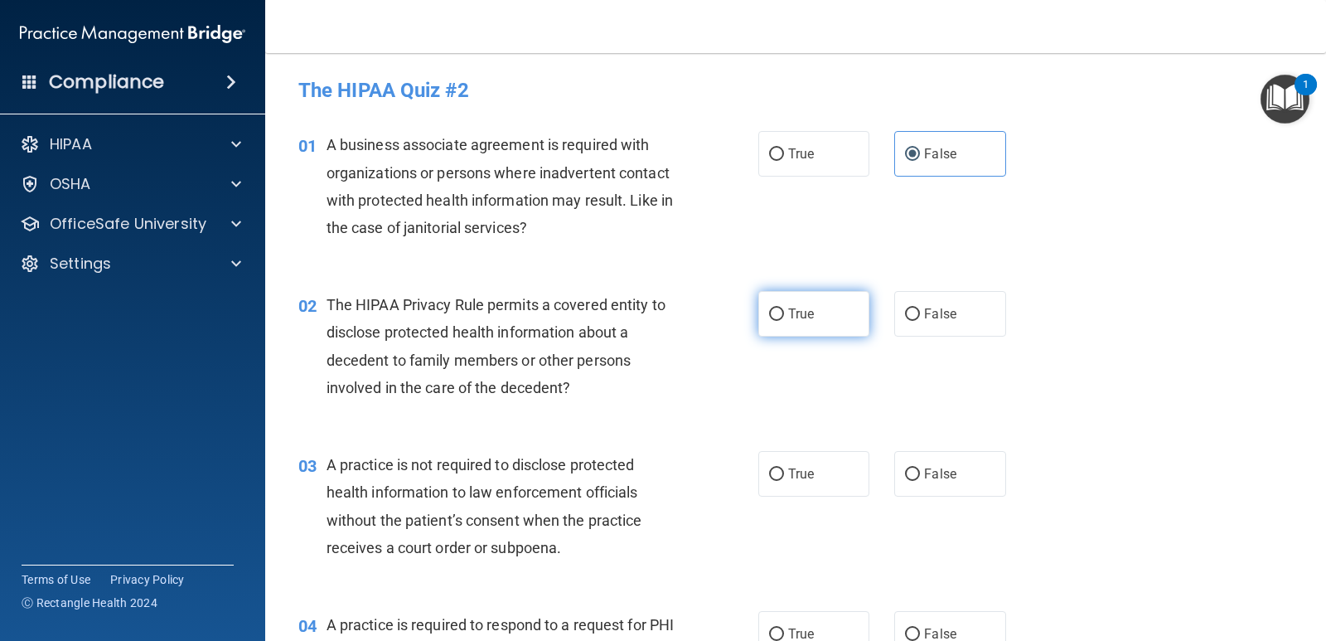
click at [769, 321] on input "True" at bounding box center [776, 314] width 15 height 12
radio input "true"
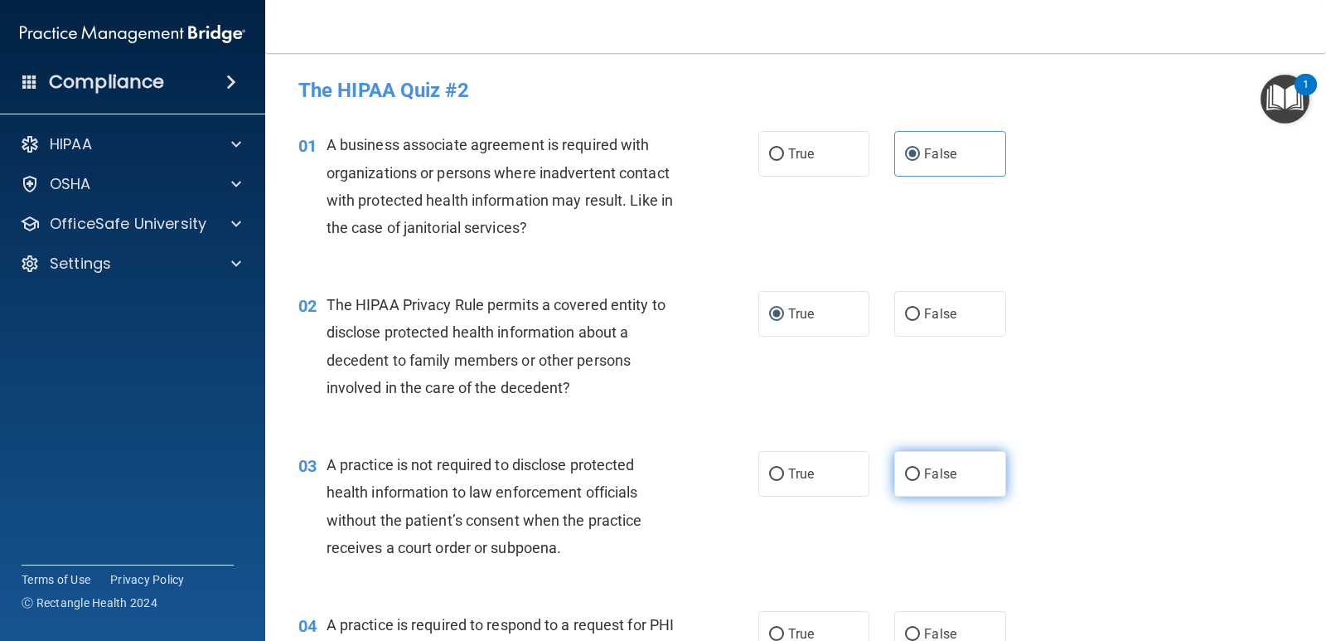
click at [906, 480] on input "False" at bounding box center [912, 474] width 15 height 12
radio input "true"
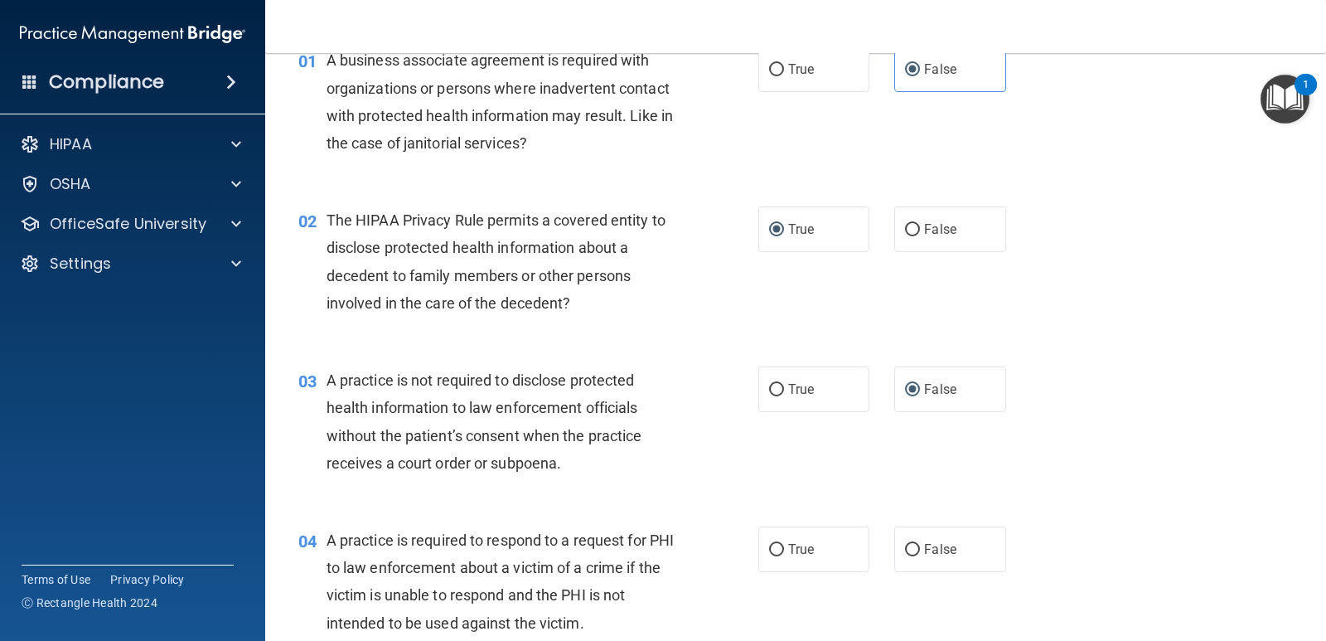
scroll to position [166, 0]
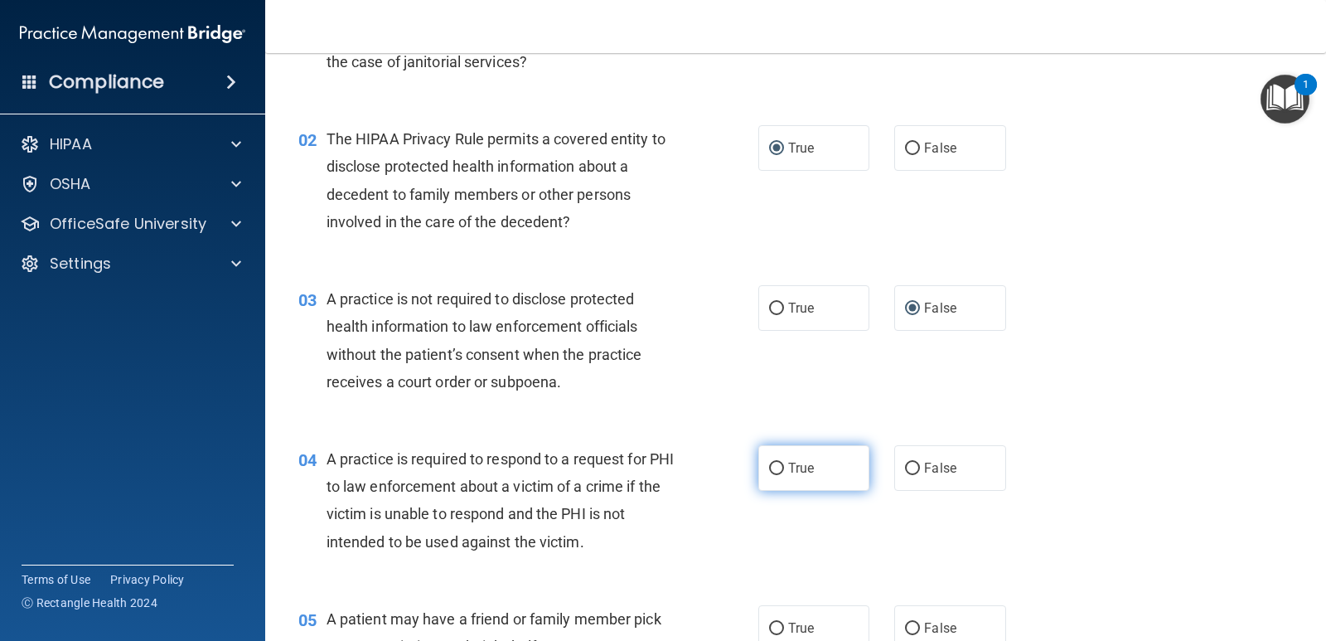
click at [771, 465] on input "True" at bounding box center [776, 468] width 15 height 12
radio input "true"
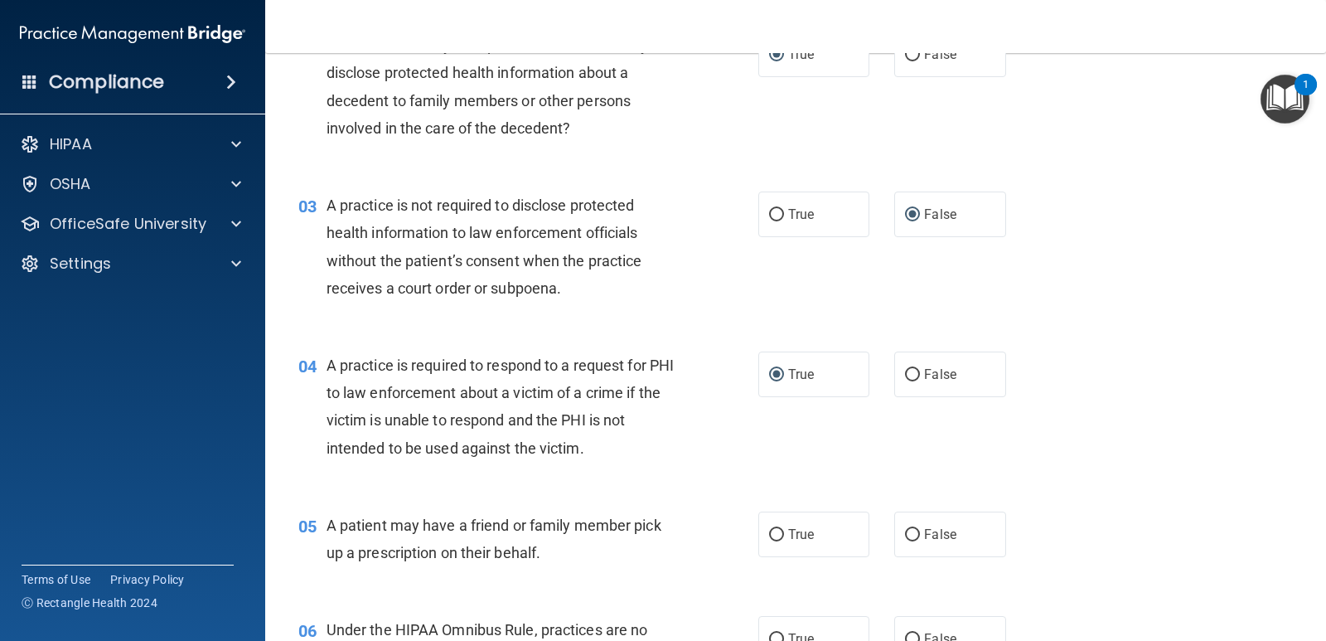
scroll to position [331, 0]
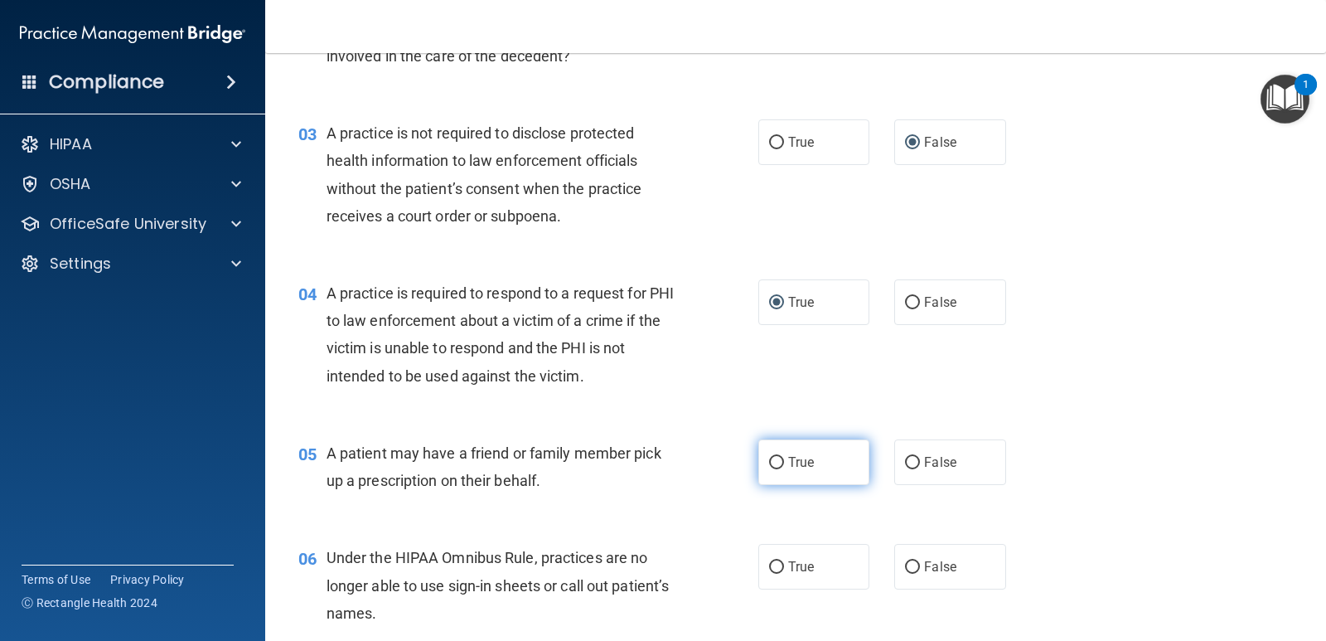
click at [770, 465] on input "True" at bounding box center [776, 463] width 15 height 12
radio input "true"
click at [900, 559] on label "False" at bounding box center [949, 567] width 111 height 46
click at [905, 561] on input "False" at bounding box center [912, 567] width 15 height 12
radio input "true"
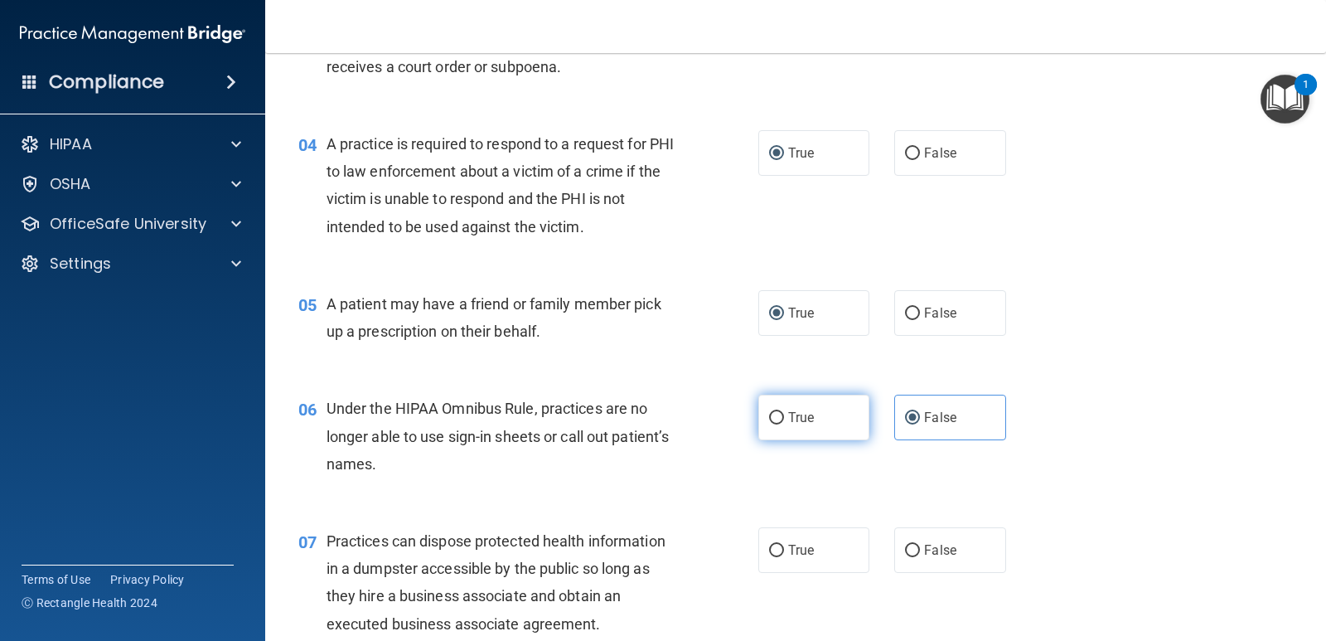
scroll to position [497, 0]
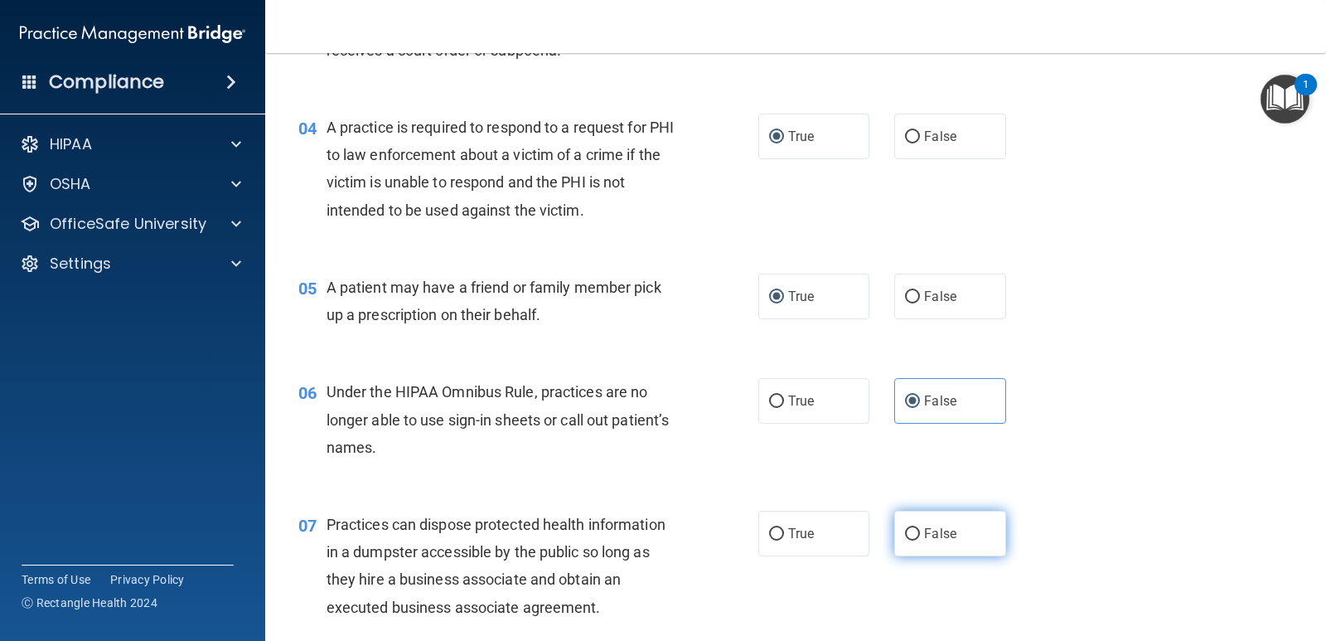
click at [910, 541] on label "False" at bounding box center [949, 533] width 111 height 46
click at [910, 540] on input "False" at bounding box center [912, 534] width 15 height 12
radio input "true"
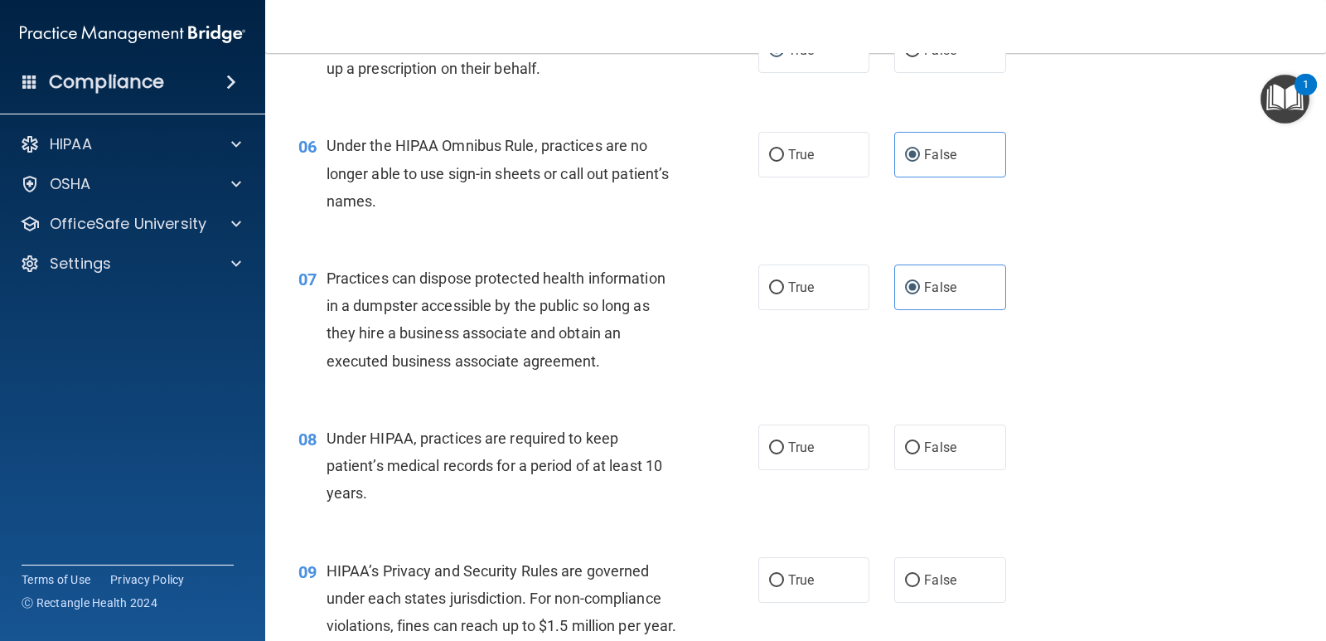
scroll to position [746, 0]
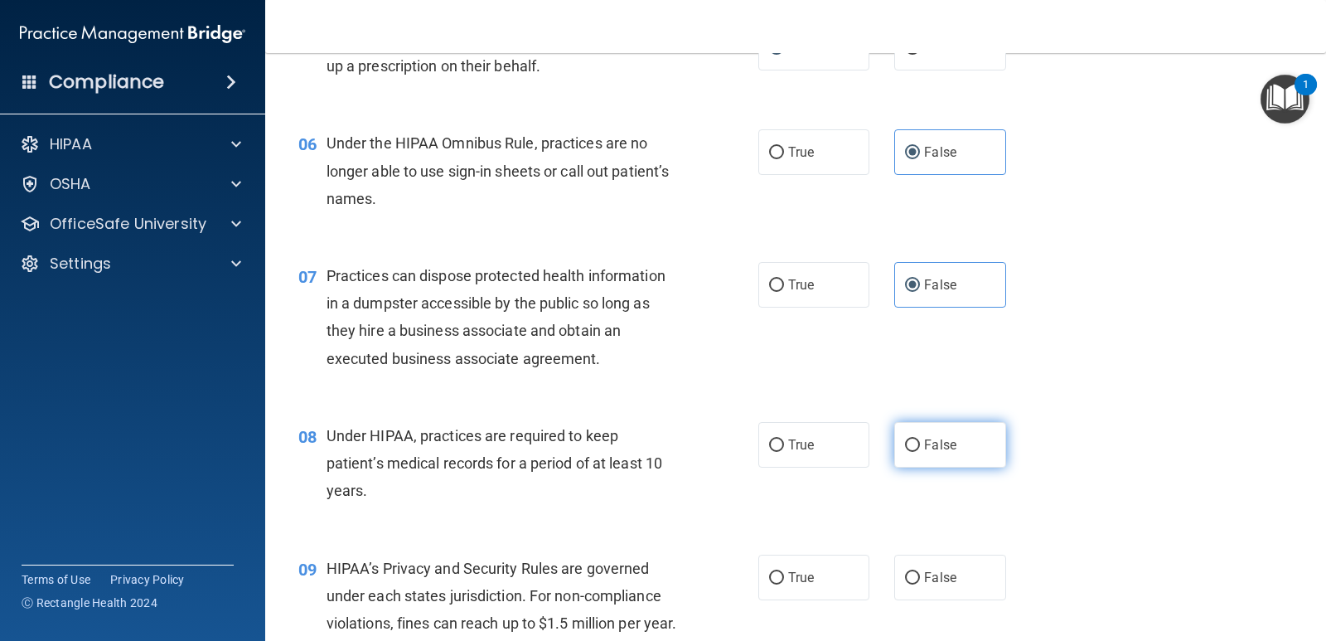
click at [909, 448] on input "False" at bounding box center [912, 445] width 15 height 12
radio input "true"
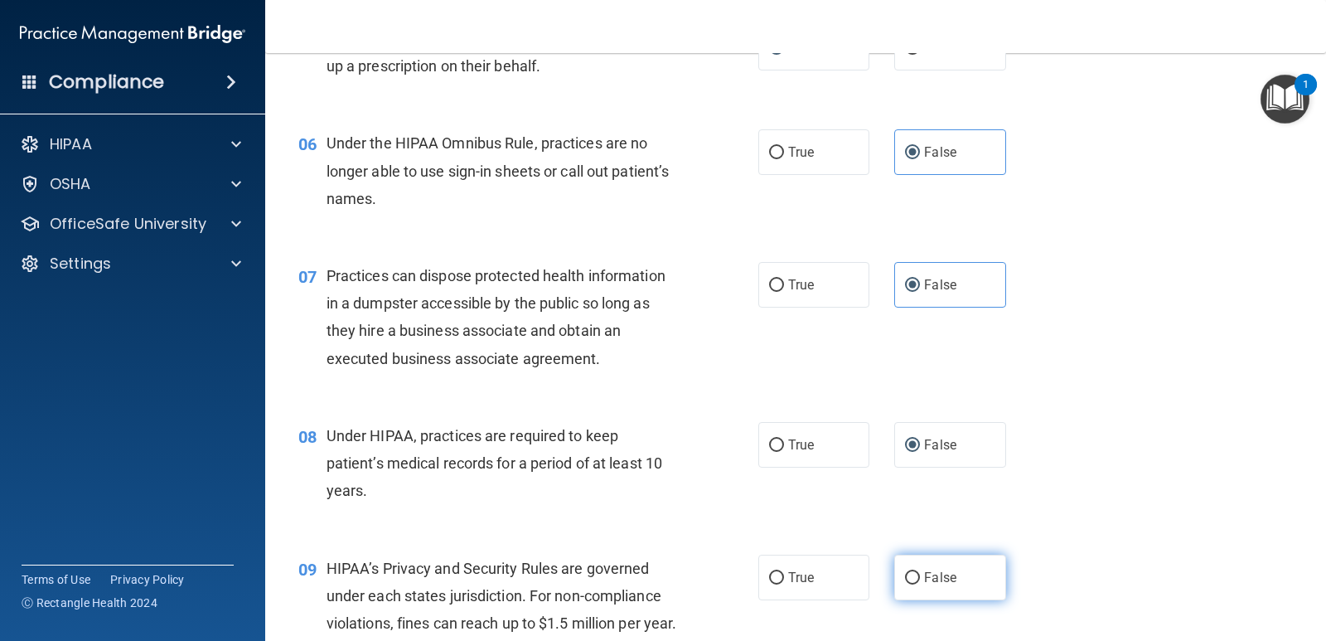
click at [905, 573] on input "False" at bounding box center [912, 578] width 15 height 12
radio input "true"
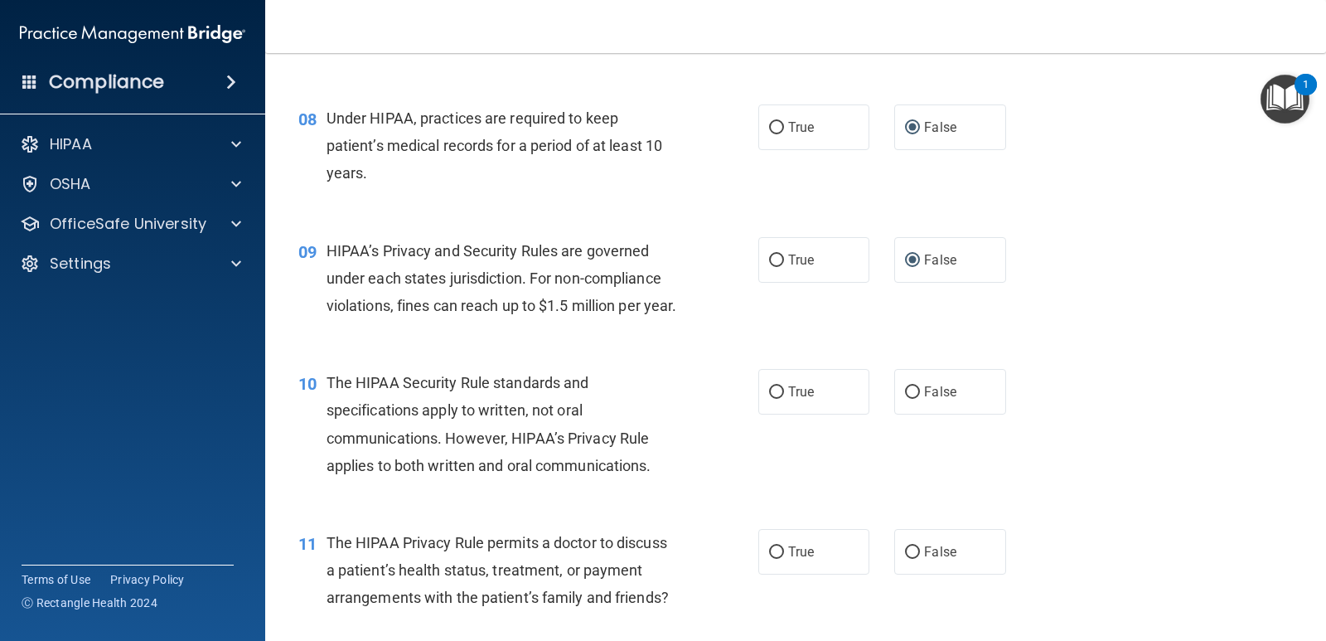
scroll to position [1160, 0]
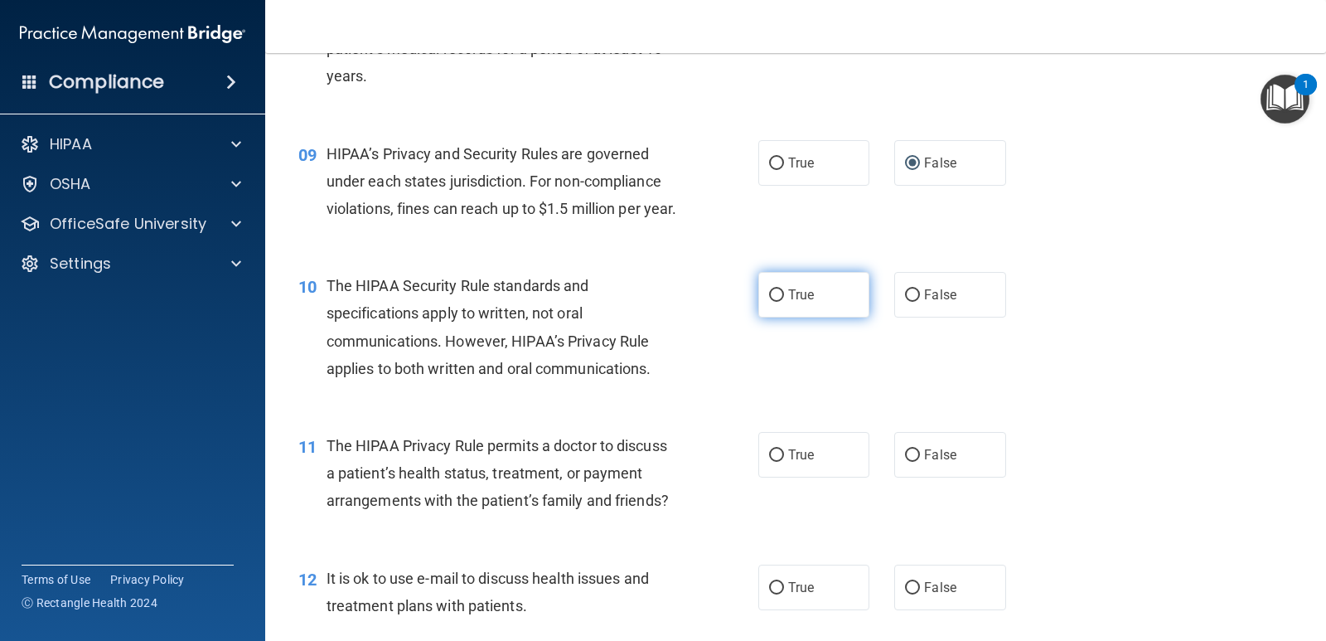
click at [791, 302] on span "True" at bounding box center [801, 295] width 26 height 16
click at [784, 302] on input "True" at bounding box center [776, 295] width 15 height 12
radio input "true"
click at [791, 462] on span "True" at bounding box center [801, 455] width 26 height 16
click at [784, 462] on input "True" at bounding box center [776, 455] width 15 height 12
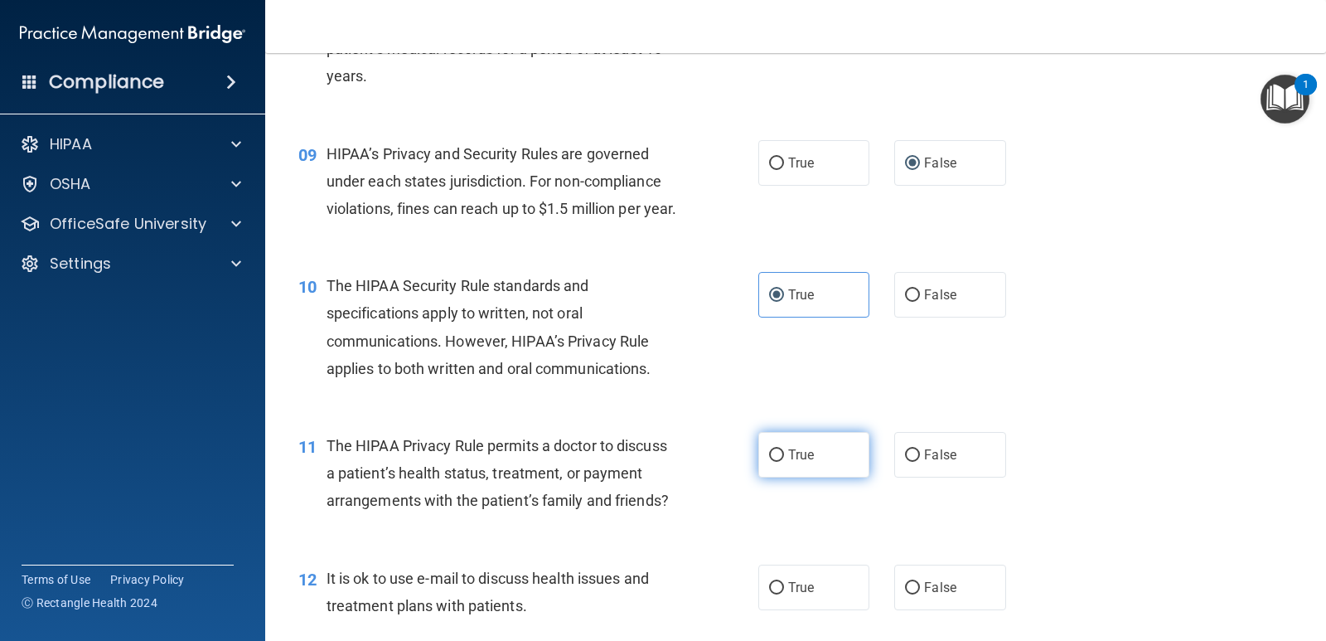
radio input "true"
click at [809, 610] on label "True" at bounding box center [813, 587] width 111 height 46
click at [784, 594] on input "True" at bounding box center [776, 588] width 15 height 12
radio input "true"
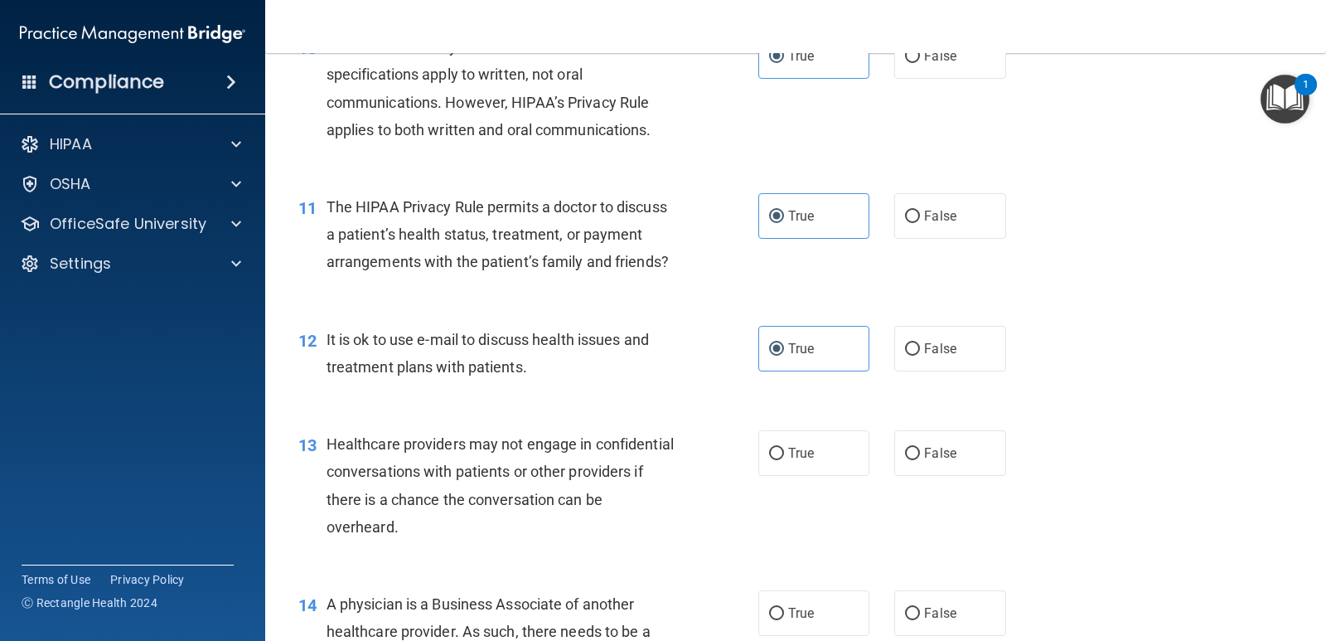
scroll to position [1409, 0]
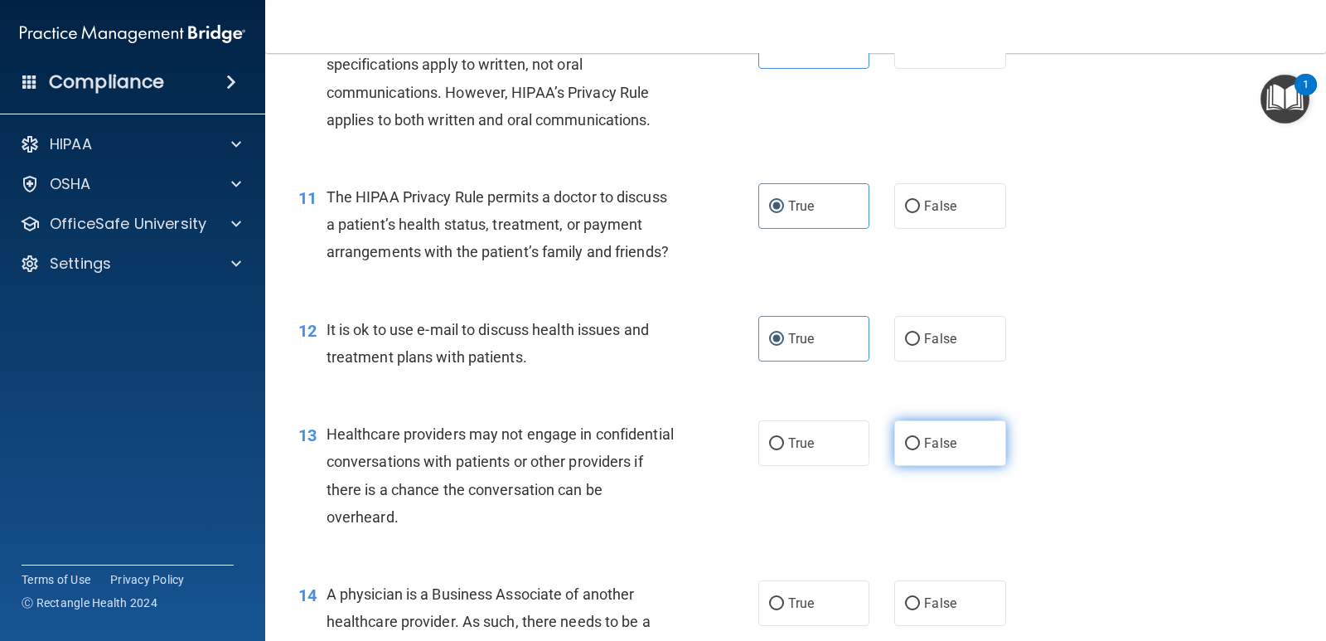
click at [916, 466] on label "False" at bounding box center [949, 443] width 111 height 46
click at [916, 450] on input "False" at bounding box center [912, 444] width 15 height 12
radio input "true"
click at [916, 623] on label "False" at bounding box center [949, 603] width 111 height 46
click at [916, 610] on input "False" at bounding box center [912, 603] width 15 height 12
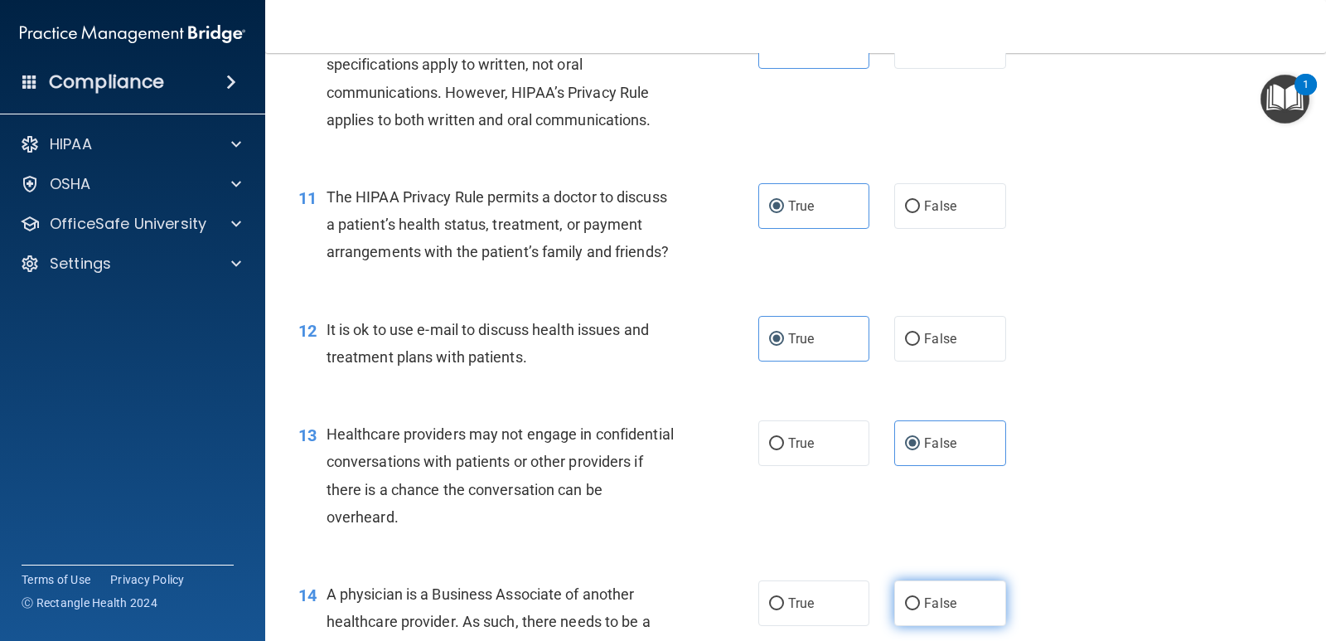
radio input "true"
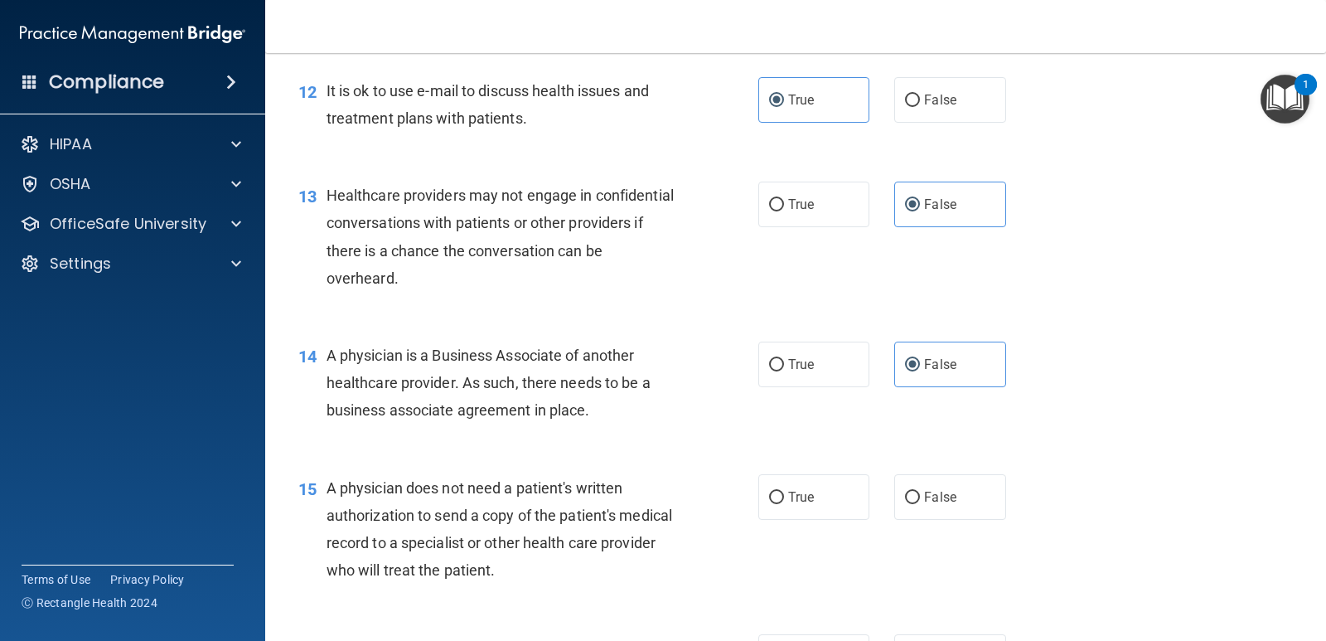
scroll to position [1657, 0]
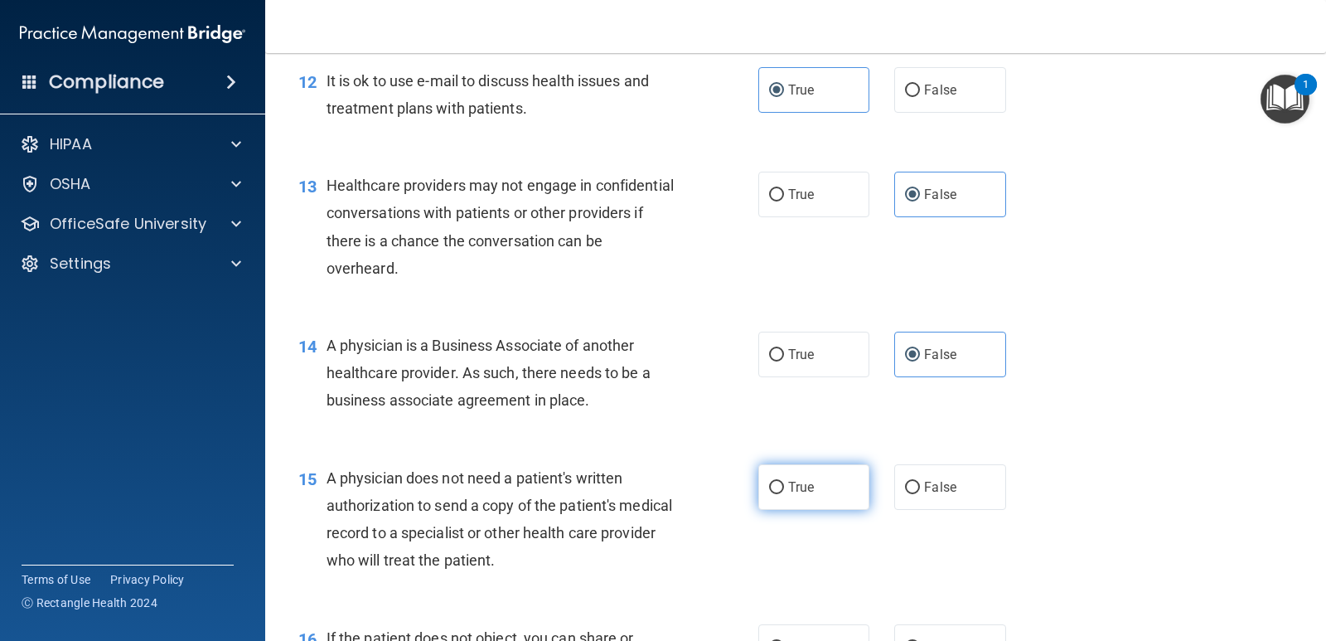
click at [788, 495] on span "True" at bounding box center [801, 487] width 26 height 16
click at [783, 494] on input "True" at bounding box center [776, 487] width 15 height 12
radio input "true"
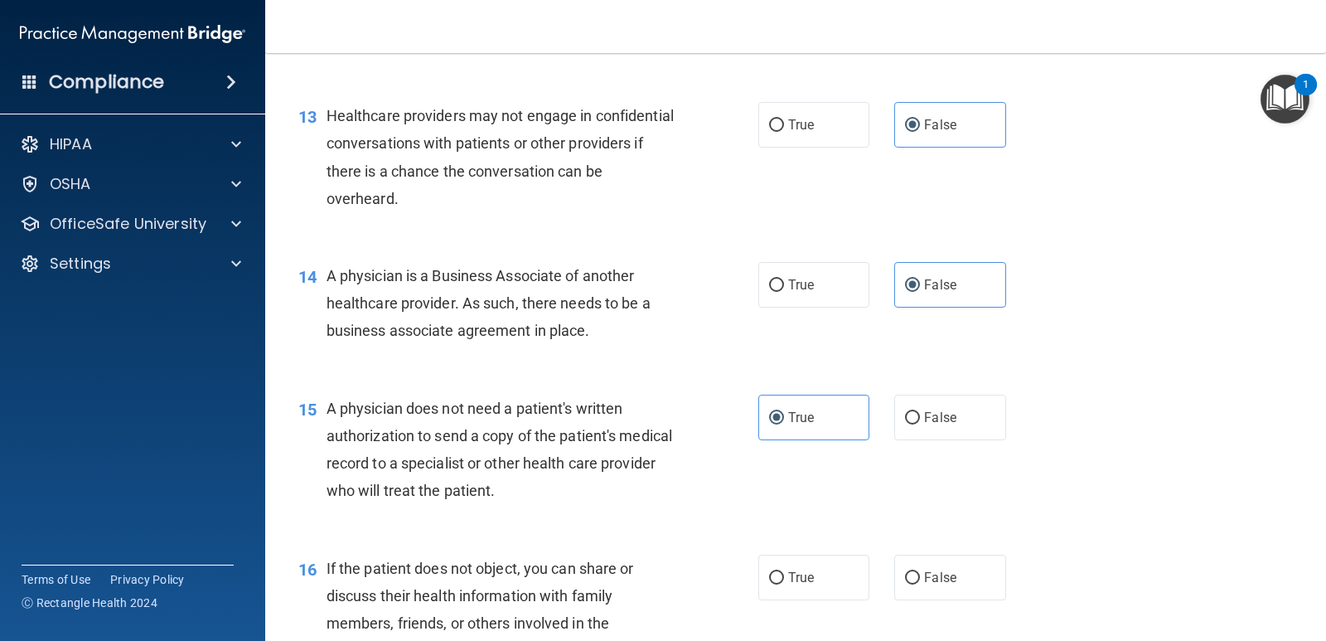
scroll to position [1906, 0]
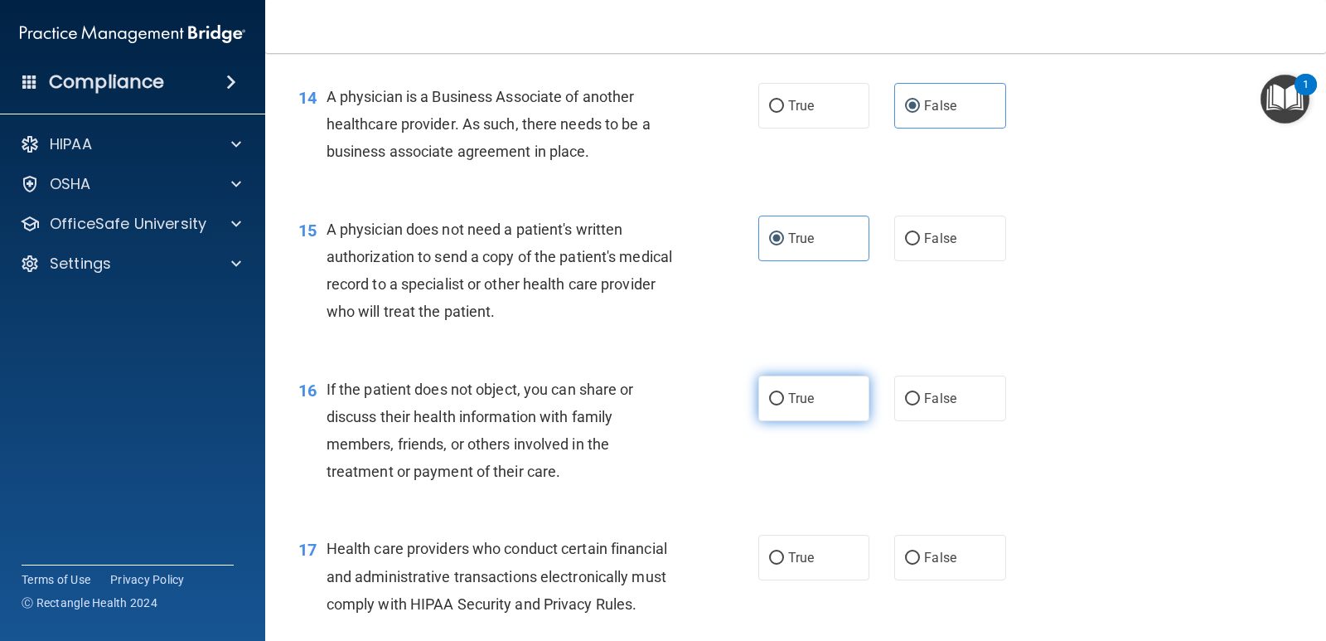
click at [770, 405] on input "True" at bounding box center [776, 399] width 15 height 12
radio input "true"
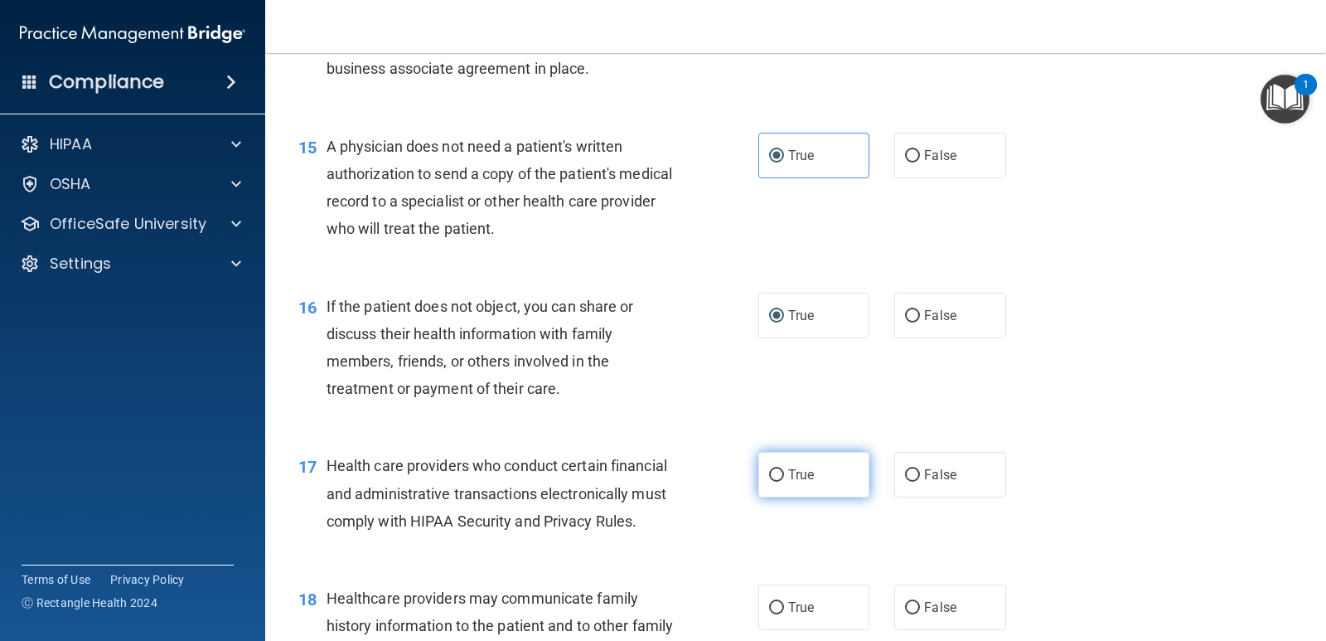
click at [779, 497] on label "True" at bounding box center [813, 475] width 111 height 46
click at [779, 481] on input "True" at bounding box center [776, 475] width 15 height 12
radio input "true"
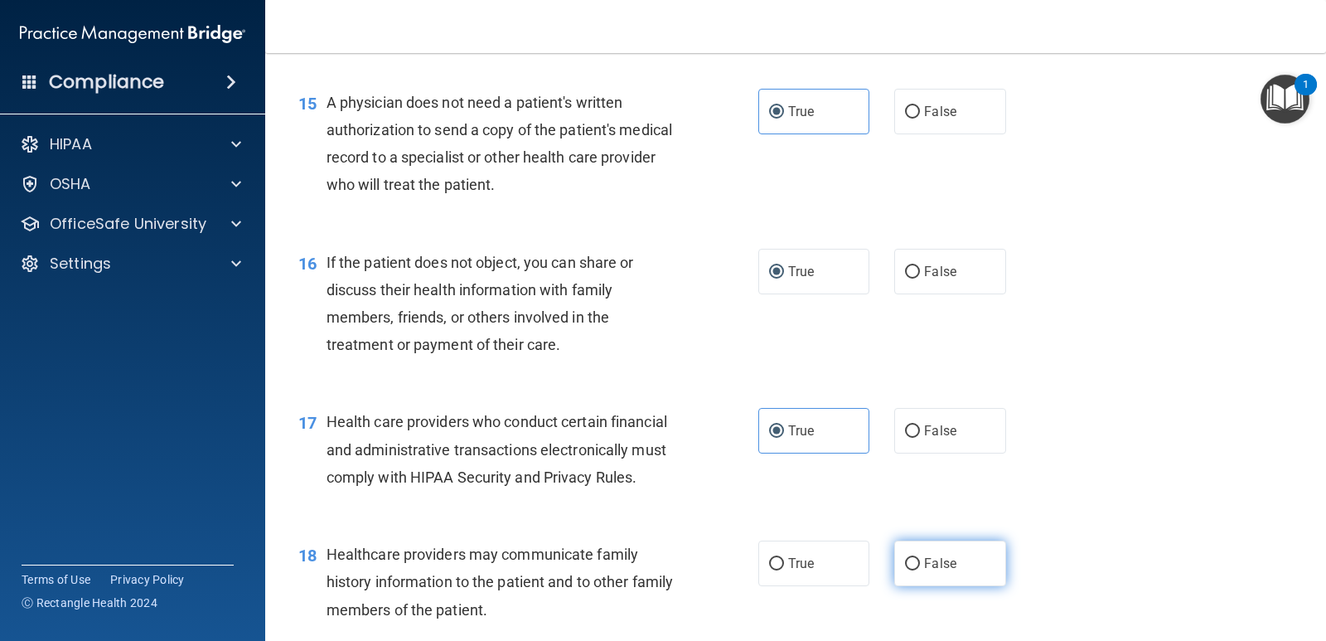
scroll to position [2072, 0]
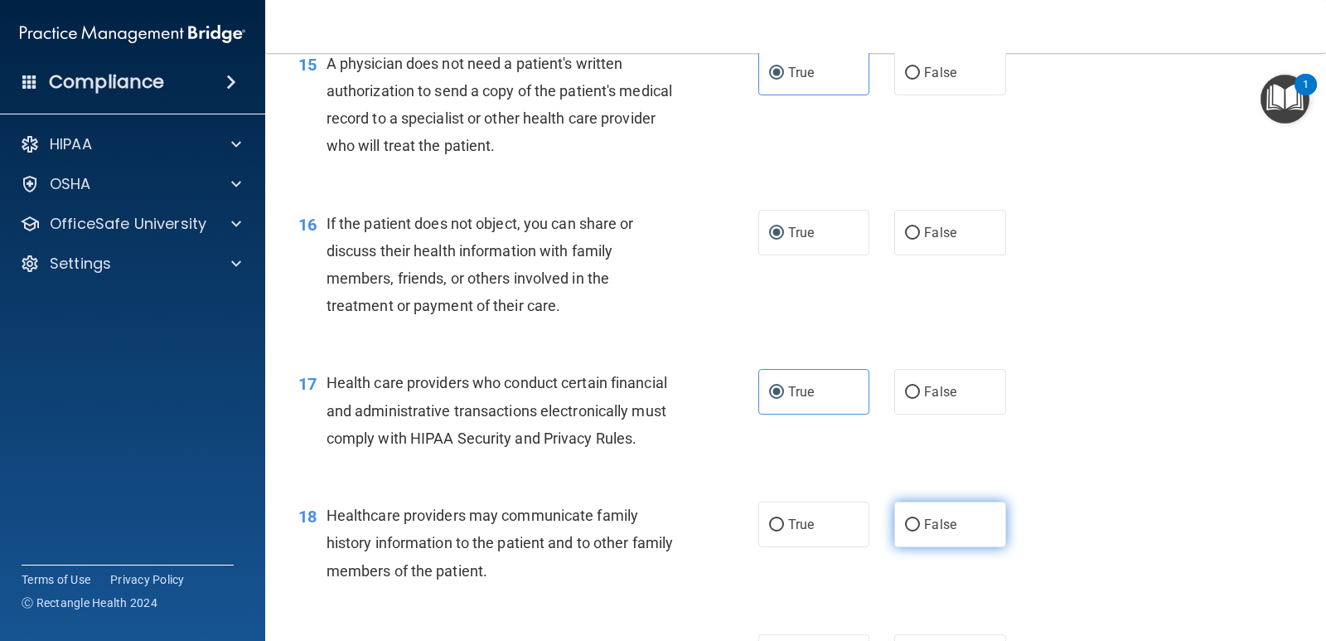
click at [911, 547] on label "False" at bounding box center [949, 524] width 111 height 46
click at [911, 531] on input "False" at bounding box center [912, 525] width 15 height 12
radio input "true"
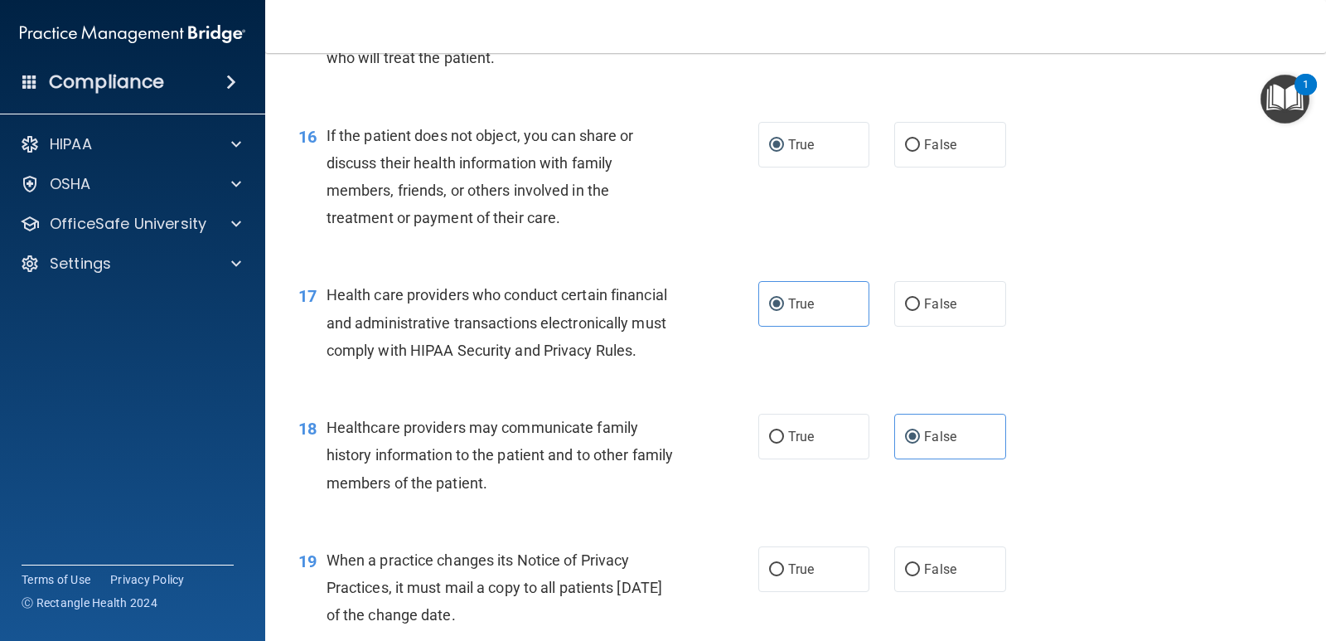
scroll to position [2237, 0]
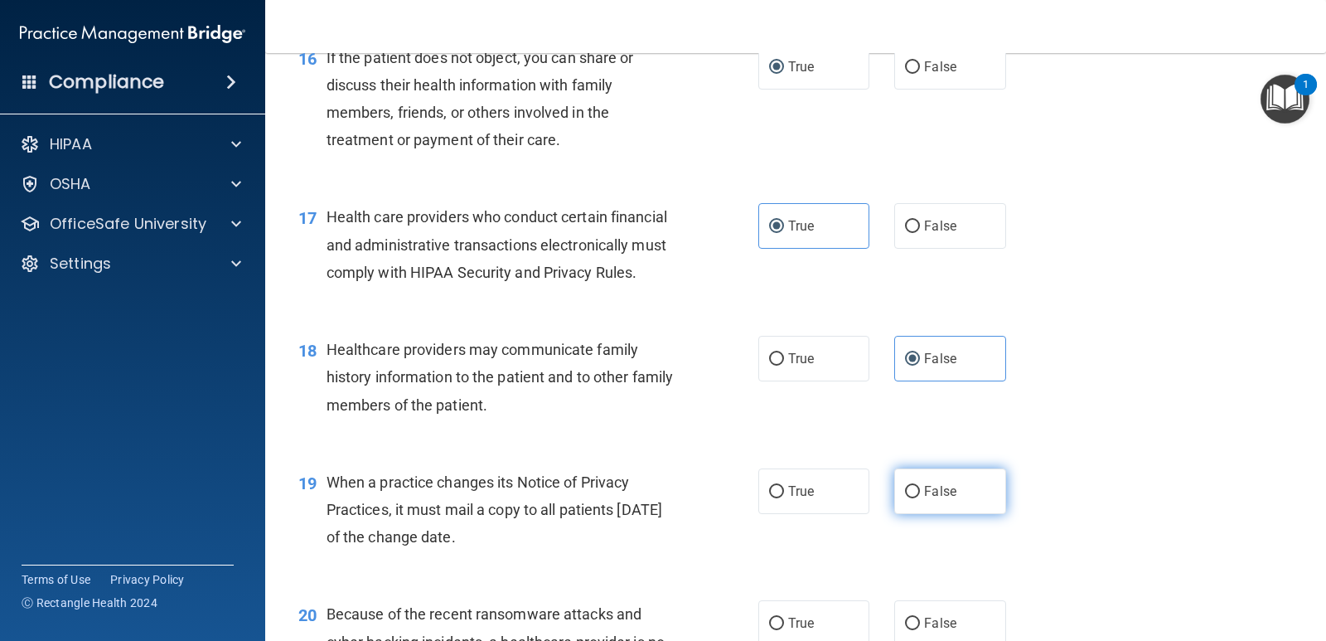
click at [904, 514] on label "False" at bounding box center [949, 491] width 111 height 46
click at [905, 498] on input "False" at bounding box center [912, 492] width 15 height 12
radio input "true"
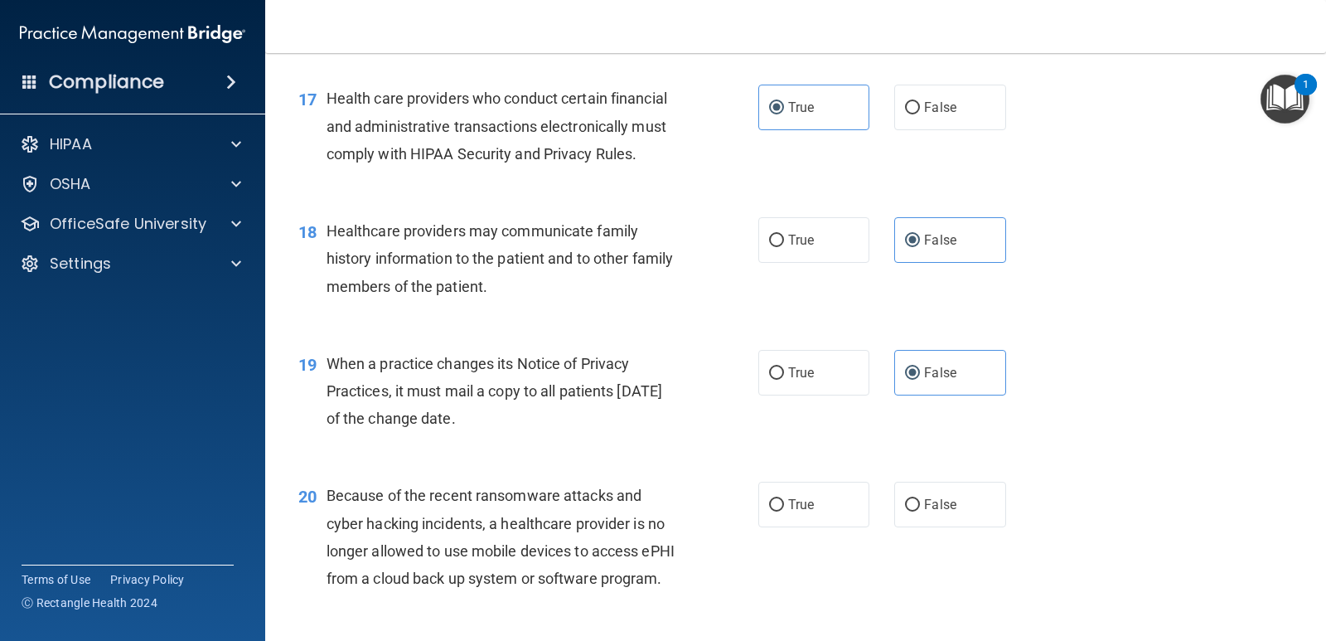
scroll to position [2403, 0]
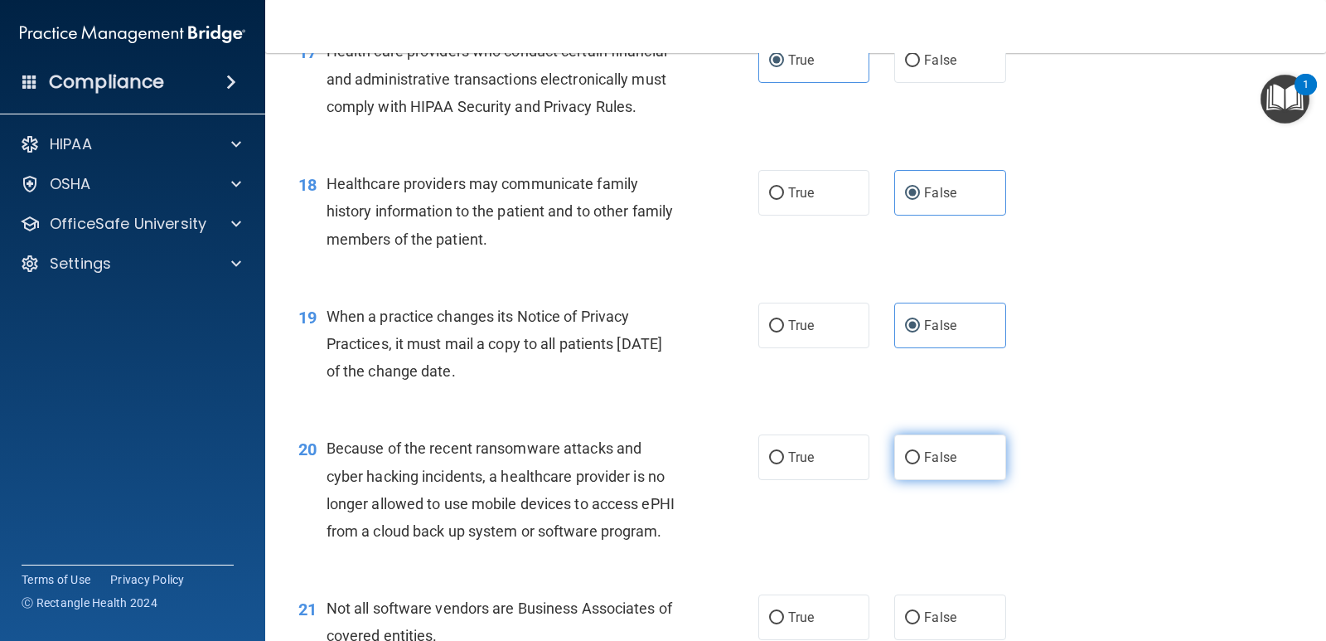
click at [908, 464] on input "False" at bounding box center [912, 458] width 15 height 12
radio input "true"
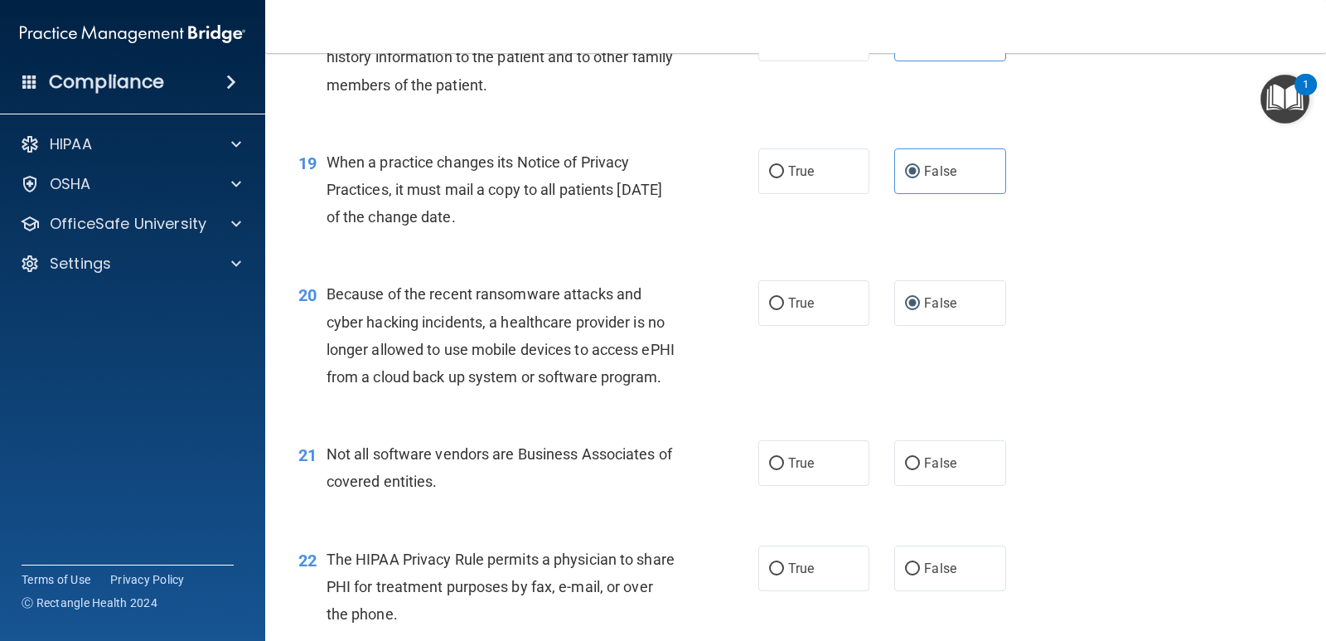
scroll to position [2569, 0]
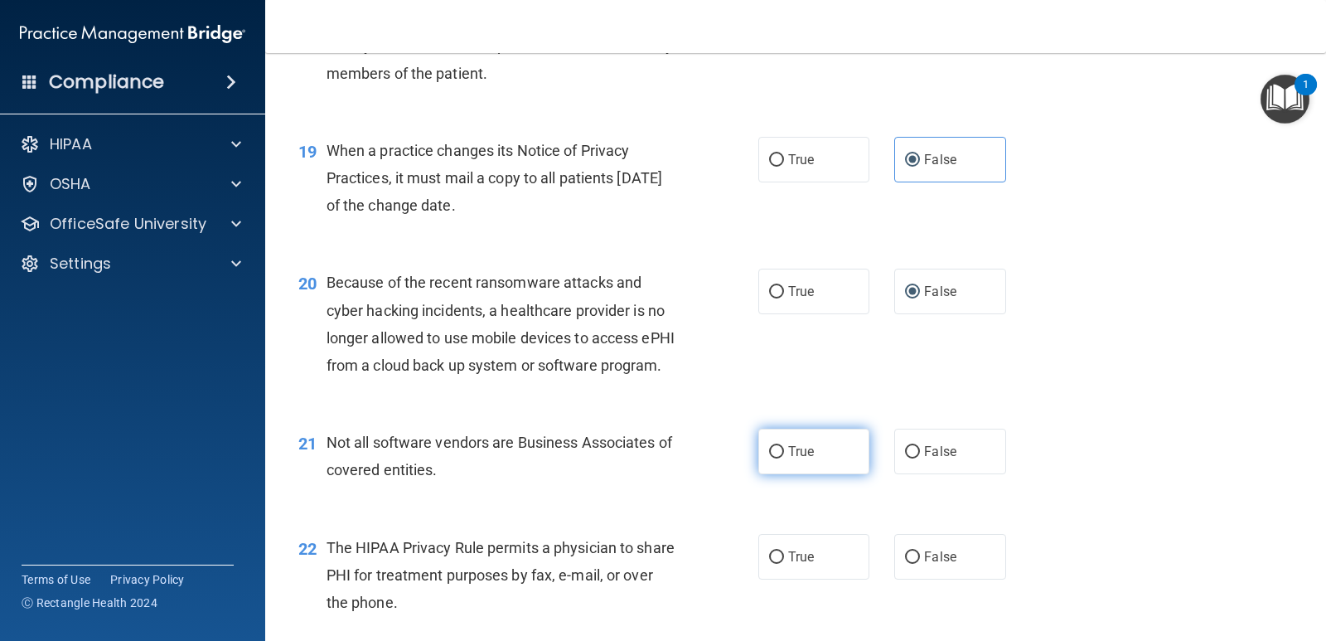
click at [806, 459] on span "True" at bounding box center [801, 451] width 26 height 16
click at [784, 458] on input "True" at bounding box center [776, 452] width 15 height 12
radio input "true"
click at [797, 564] on span "True" at bounding box center [801, 557] width 26 height 16
click at [784, 563] on input "True" at bounding box center [776, 557] width 15 height 12
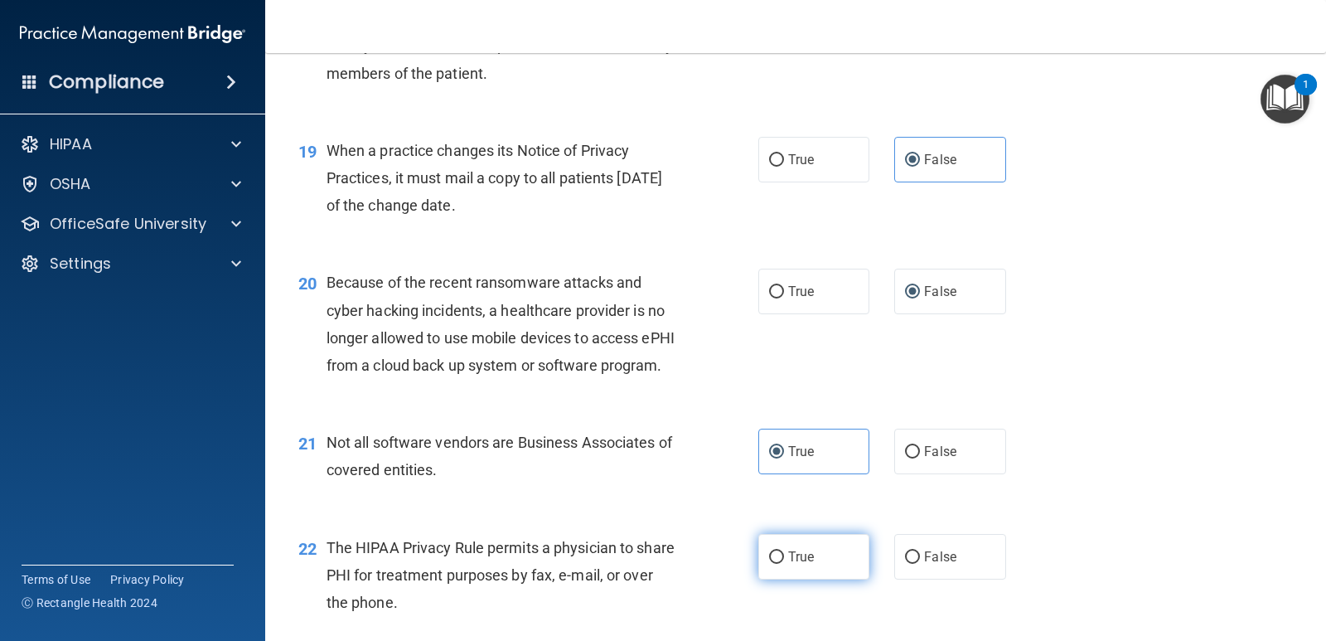
radio input "true"
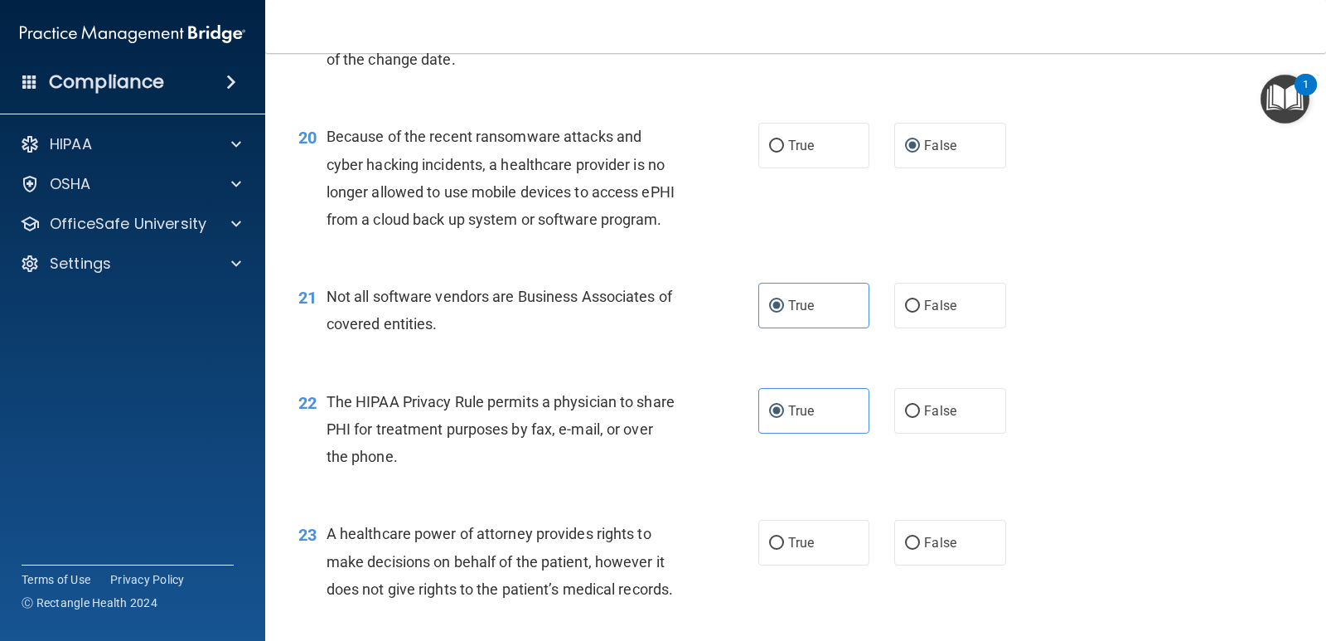
scroll to position [2735, 0]
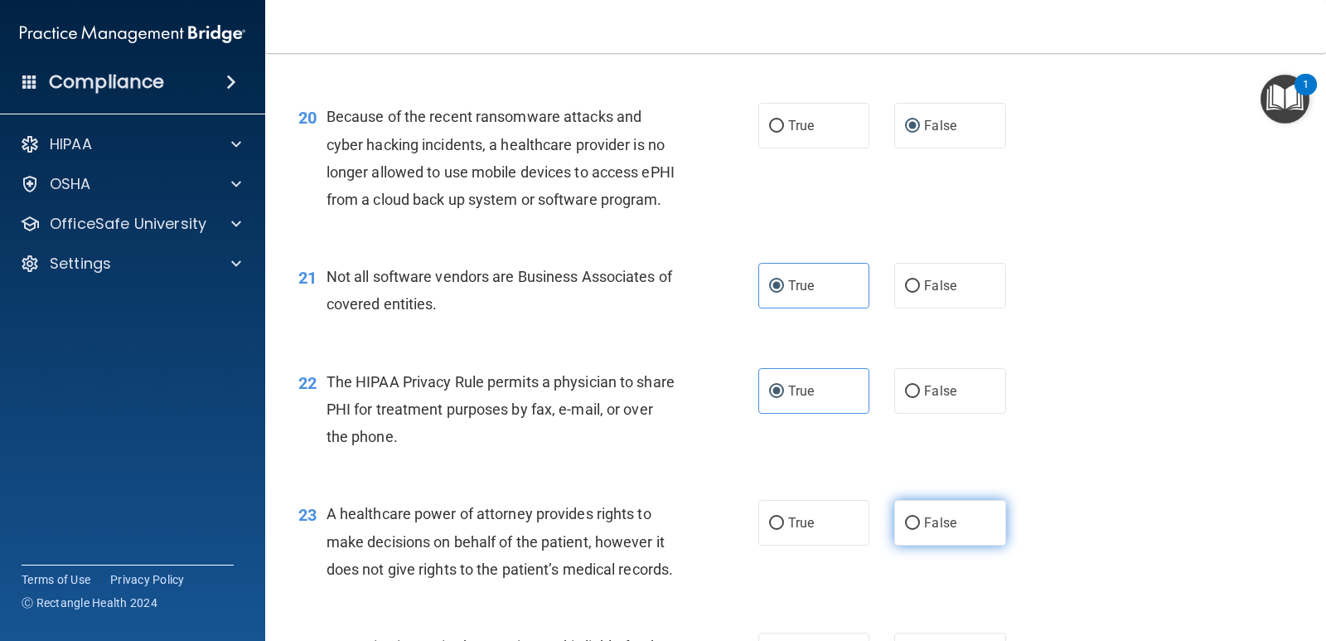
click at [953, 545] on label "False" at bounding box center [949, 523] width 111 height 46
click at [920, 530] on input "False" at bounding box center [912, 523] width 15 height 12
radio input "true"
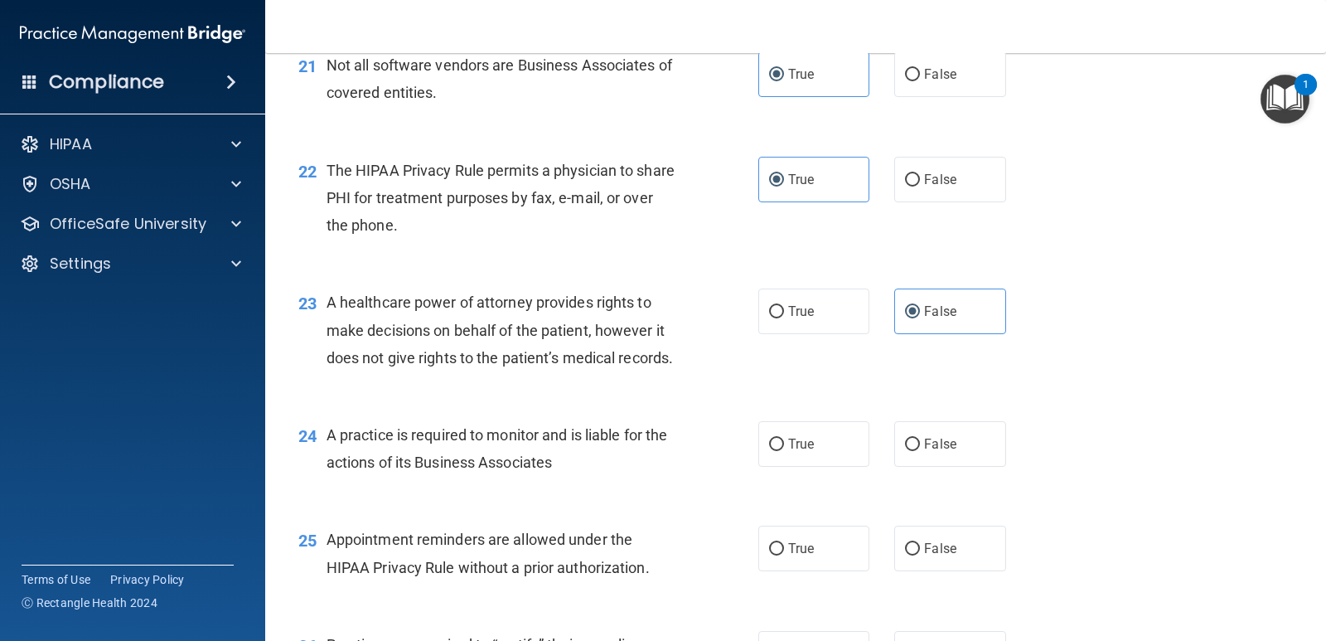
scroll to position [2983, 0]
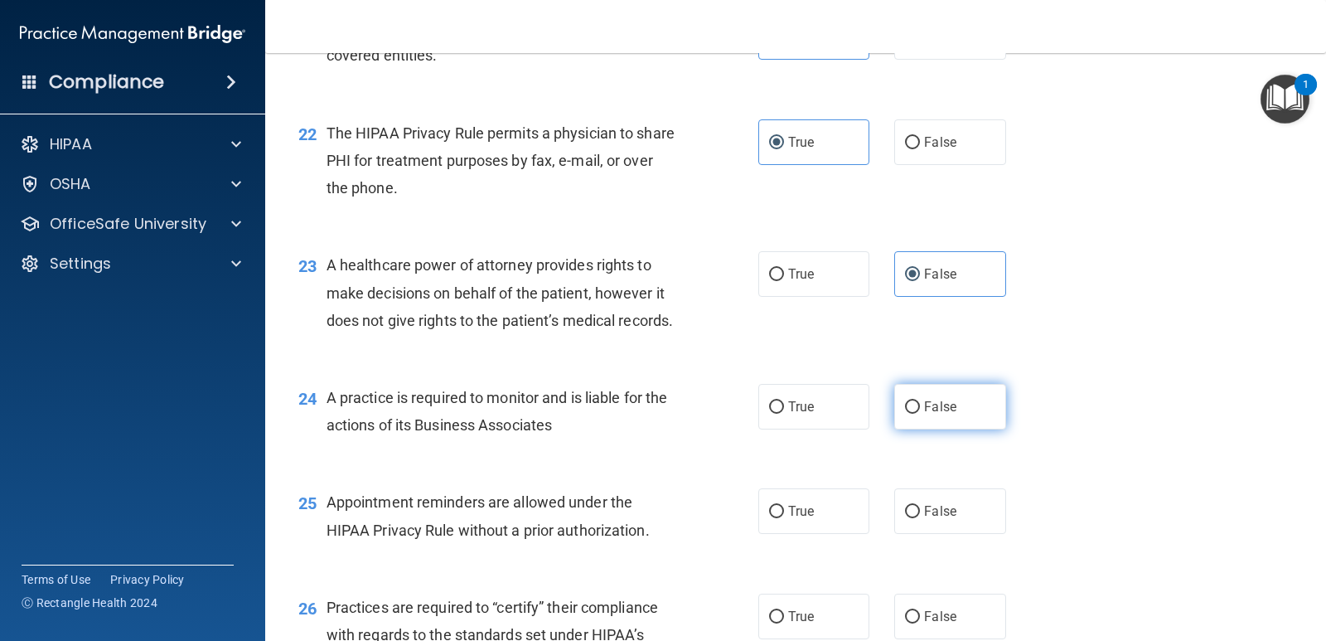
click at [929, 414] on span "False" at bounding box center [940, 407] width 32 height 16
click at [920, 414] on input "False" at bounding box center [912, 407] width 15 height 12
radio input "true"
click at [788, 519] on span "True" at bounding box center [801, 511] width 26 height 16
click at [784, 518] on input "True" at bounding box center [776, 511] width 15 height 12
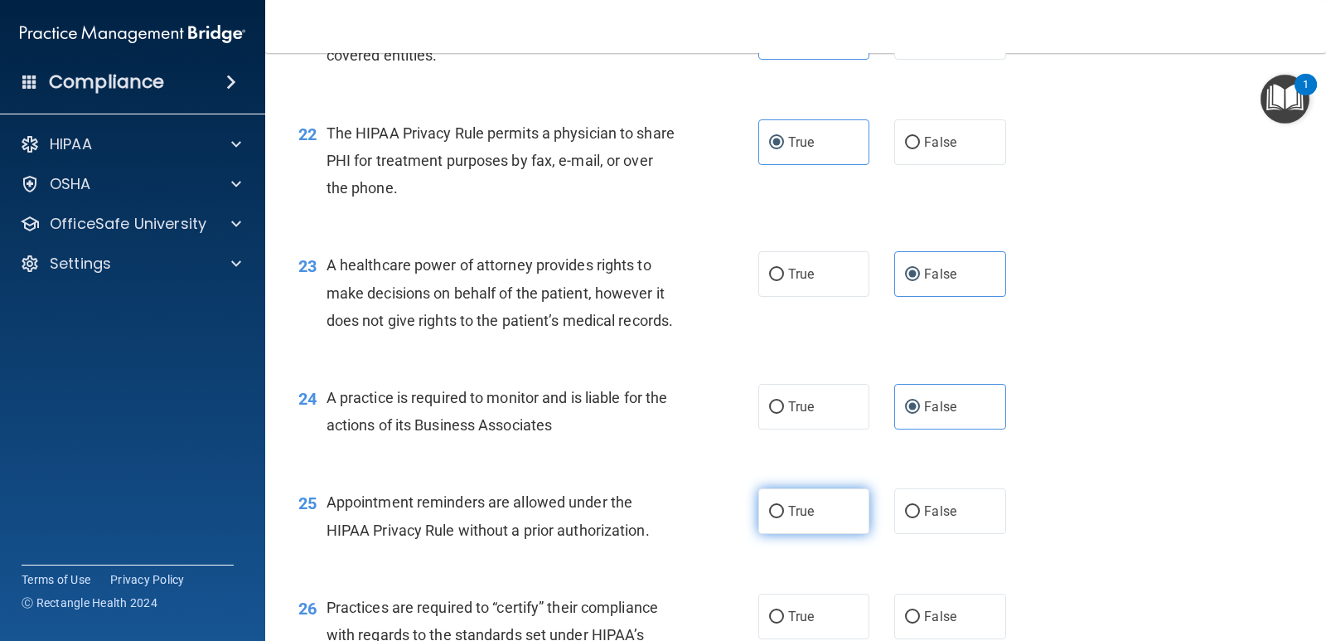
radio input "true"
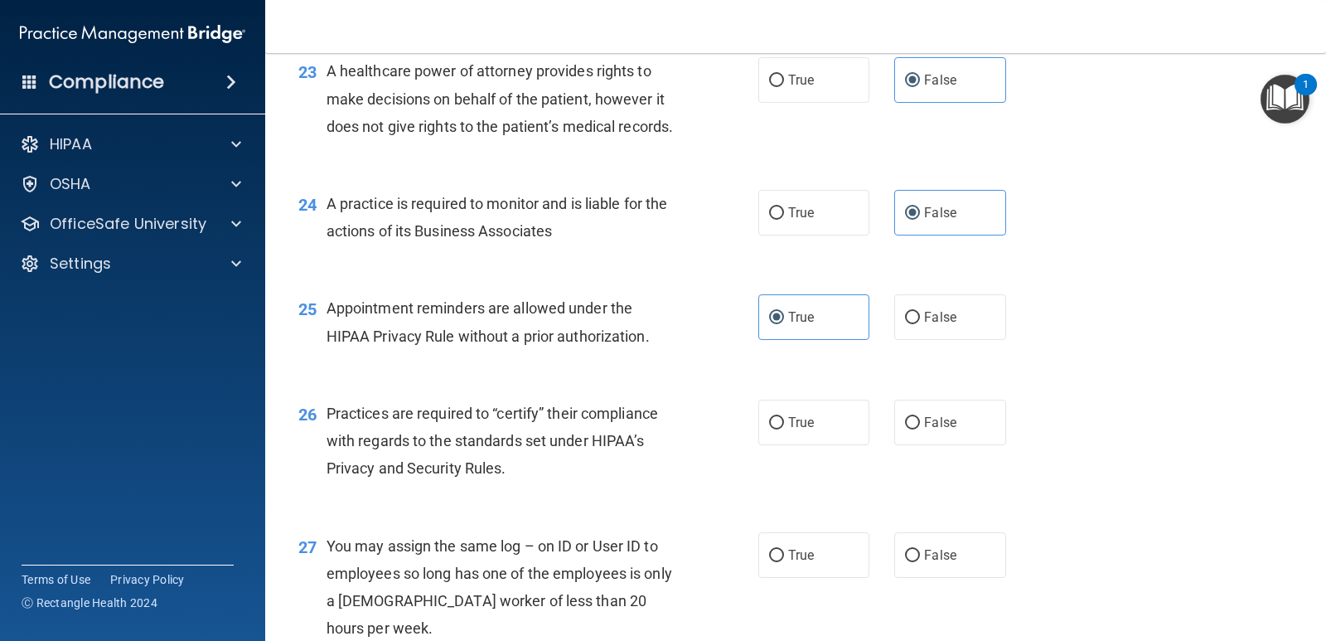
scroll to position [3232, 0]
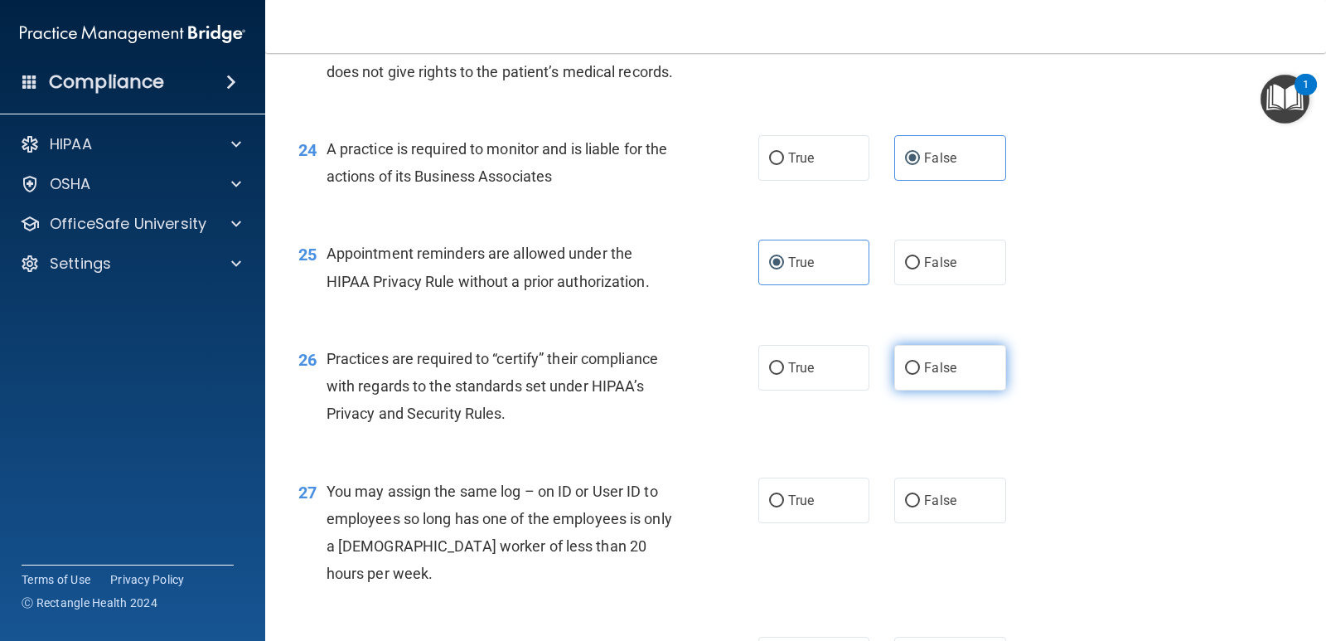
click at [905, 375] on input "False" at bounding box center [912, 368] width 15 height 12
radio input "true"
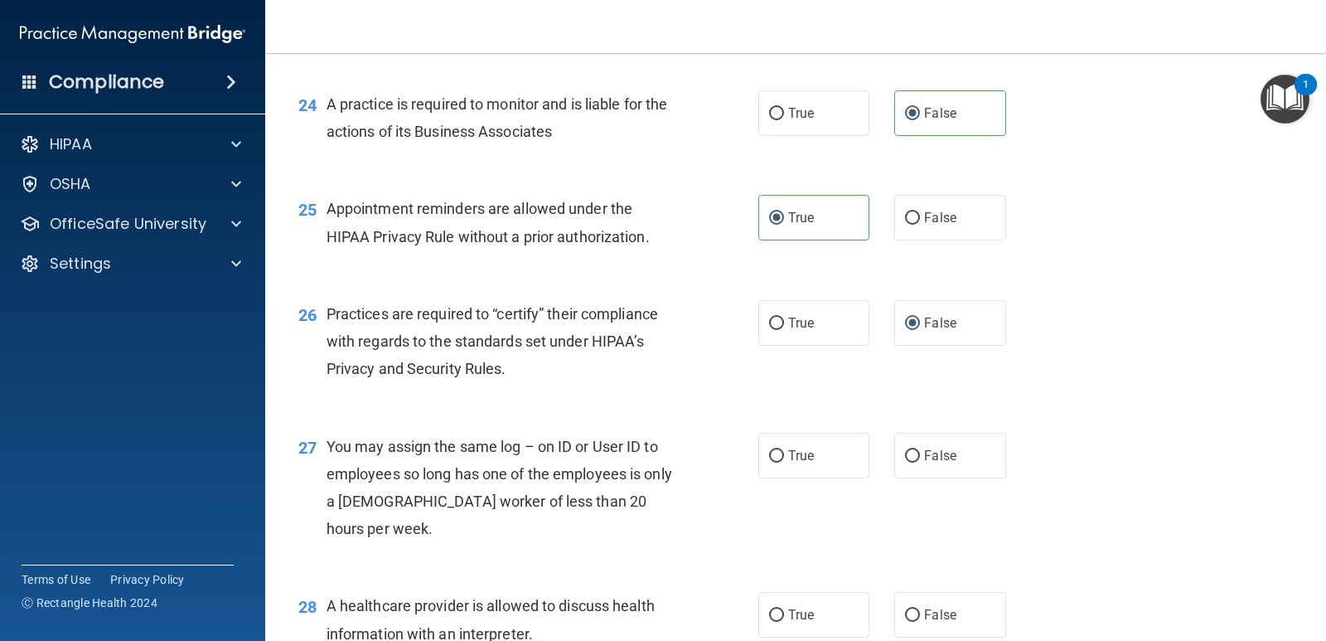
scroll to position [3398, 0]
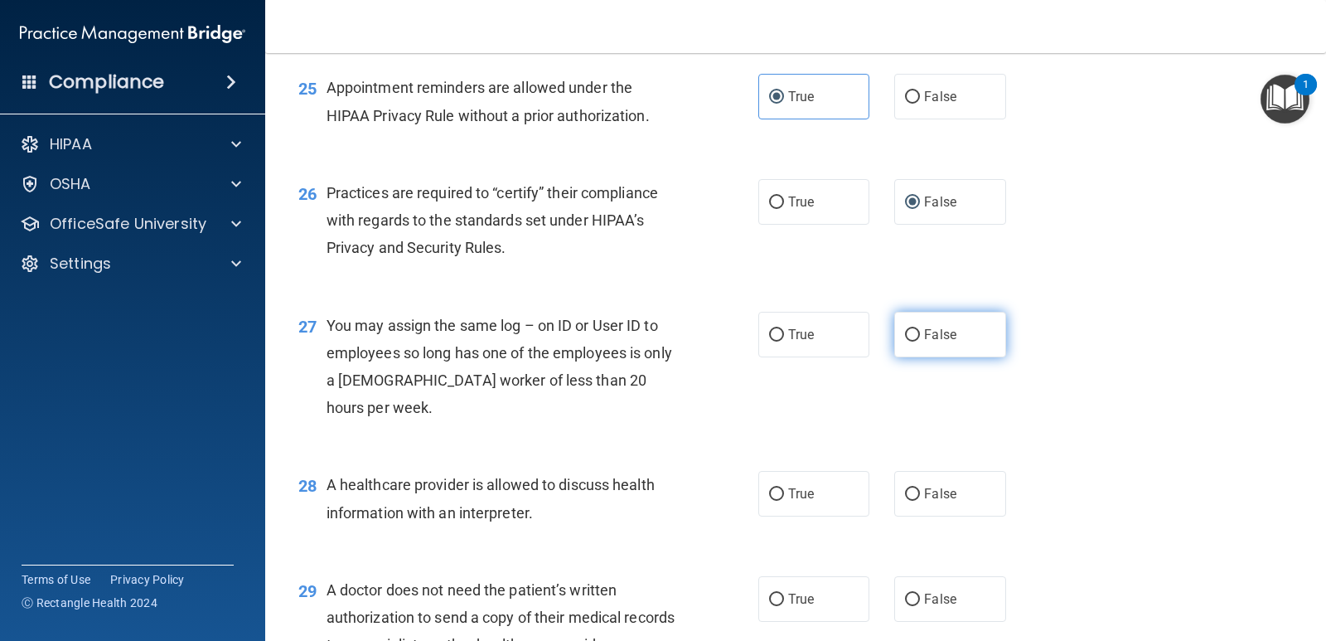
click at [905, 341] on input "False" at bounding box center [912, 335] width 15 height 12
radio input "true"
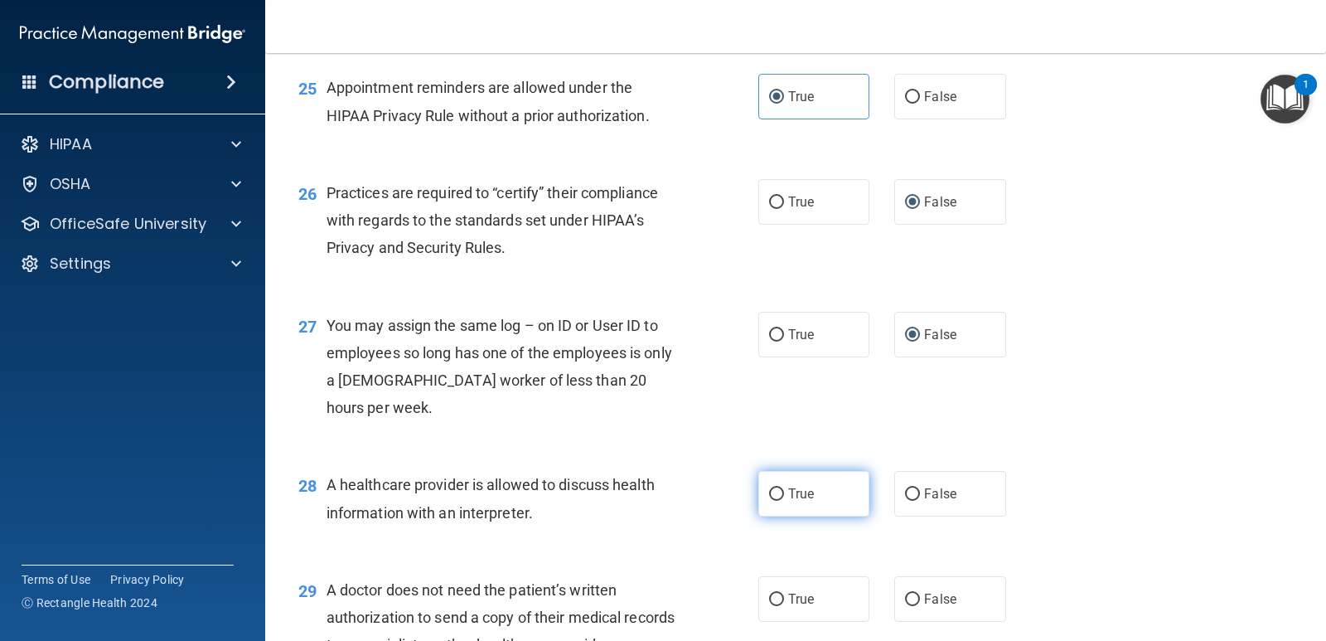
click at [771, 501] on input "True" at bounding box center [776, 494] width 15 height 12
radio input "true"
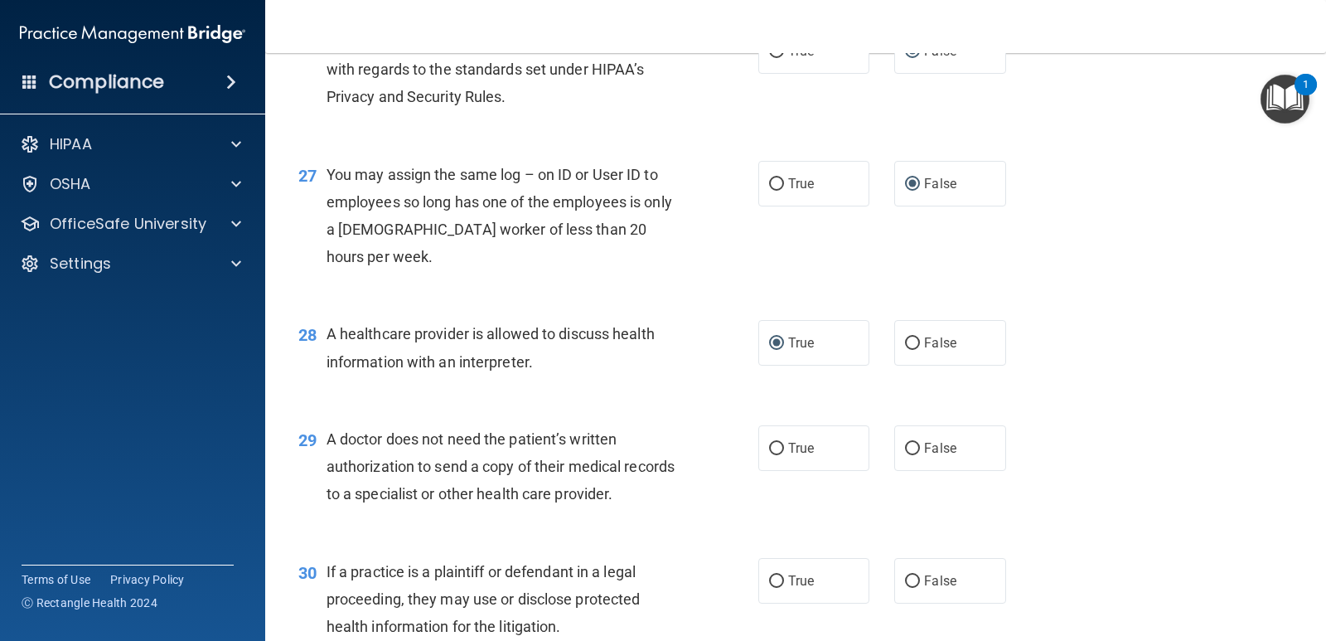
scroll to position [3563, 0]
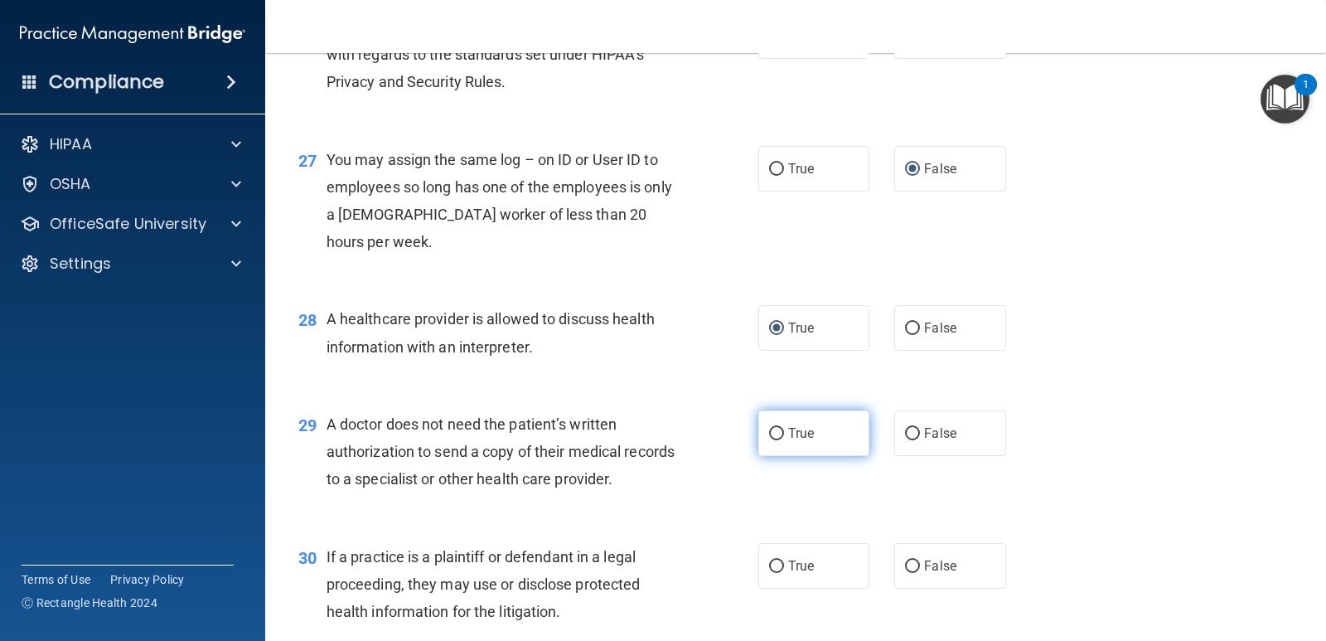
click at [768, 456] on label "True" at bounding box center [813, 433] width 111 height 46
click at [769, 440] on input "True" at bounding box center [776, 434] width 15 height 12
radio input "true"
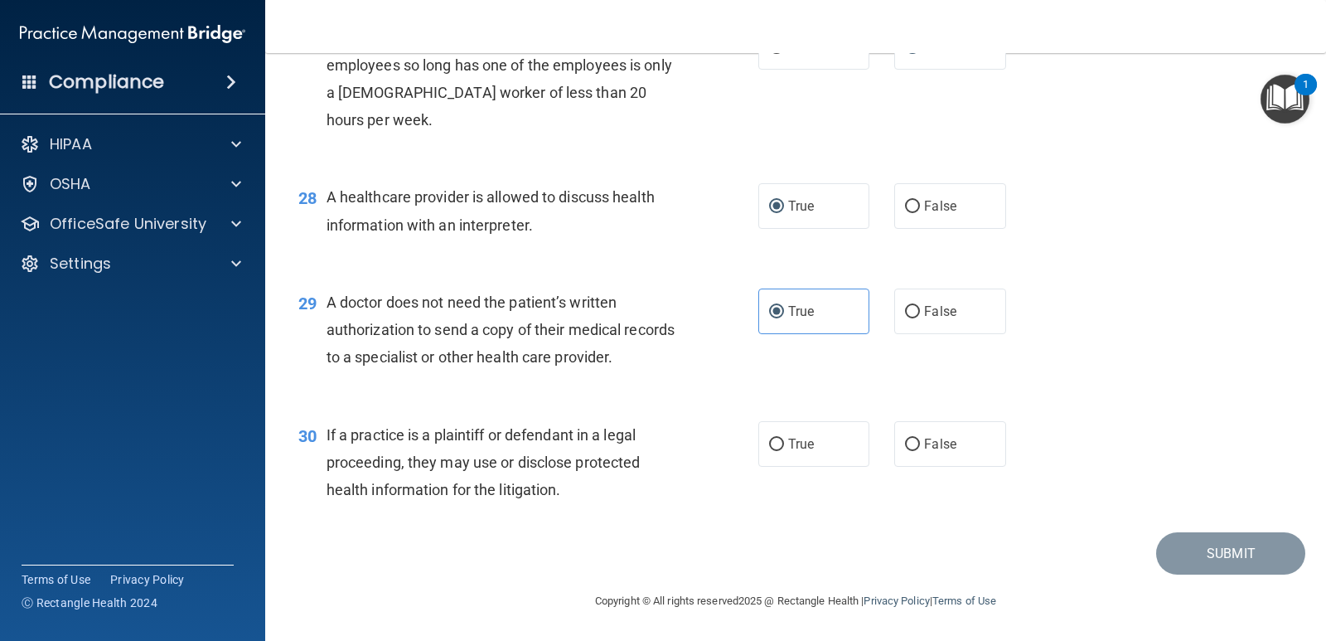
scroll to position [3767, 0]
click at [779, 445] on label "True" at bounding box center [813, 444] width 111 height 46
click at [779, 445] on input "True" at bounding box center [776, 444] width 15 height 12
radio input "true"
click at [1234, 544] on button "Submit" at bounding box center [1230, 553] width 149 height 42
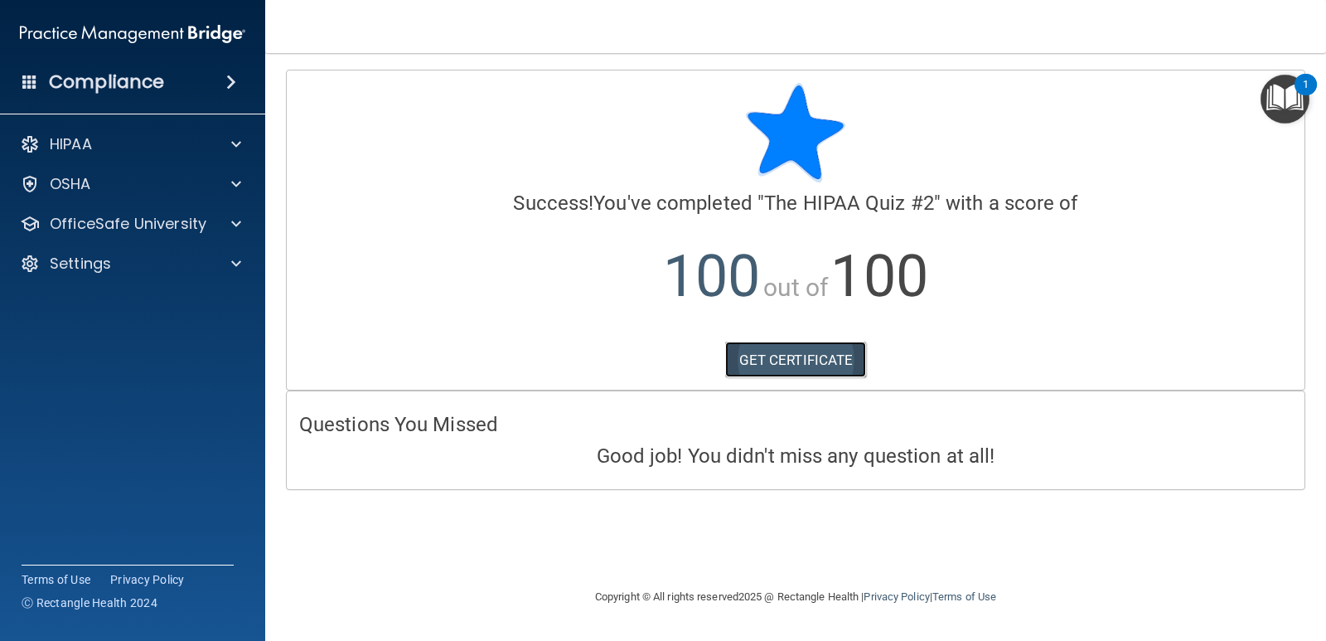
click at [811, 375] on link "GET CERTIFICATE" at bounding box center [796, 359] width 142 height 36
click at [167, 221] on p "OfficeSafe University" at bounding box center [128, 224] width 157 height 20
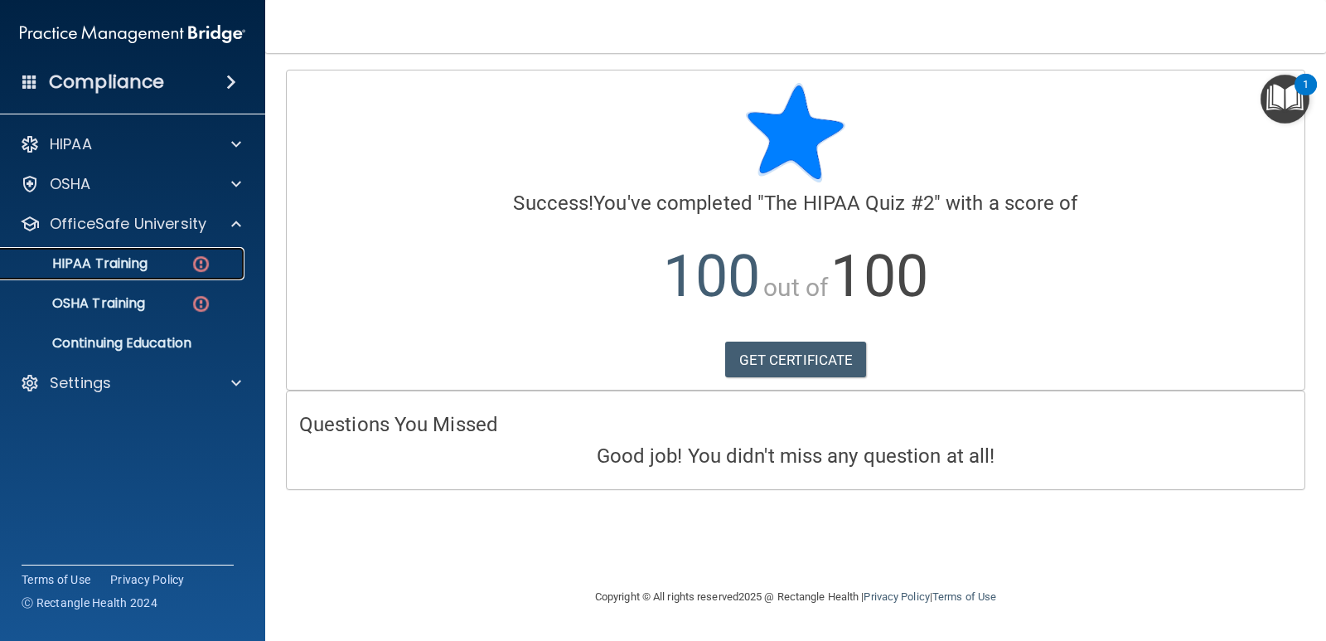
click at [157, 257] on div "HIPAA Training" at bounding box center [124, 263] width 226 height 17
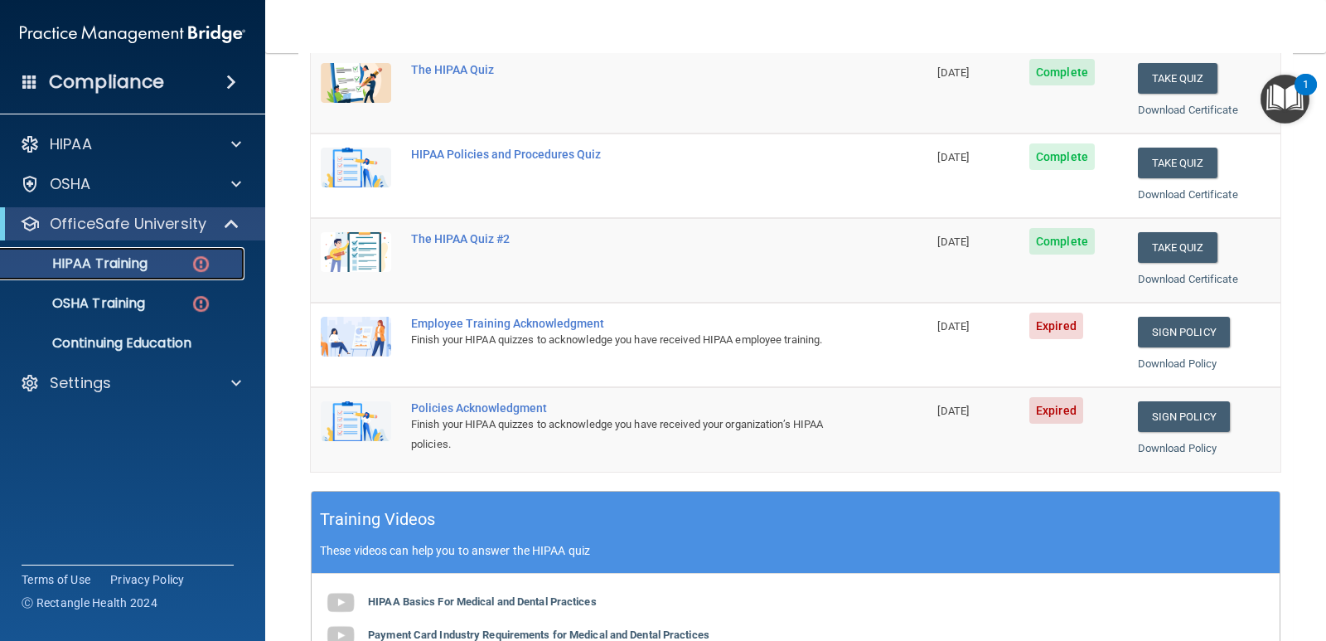
scroll to position [249, 0]
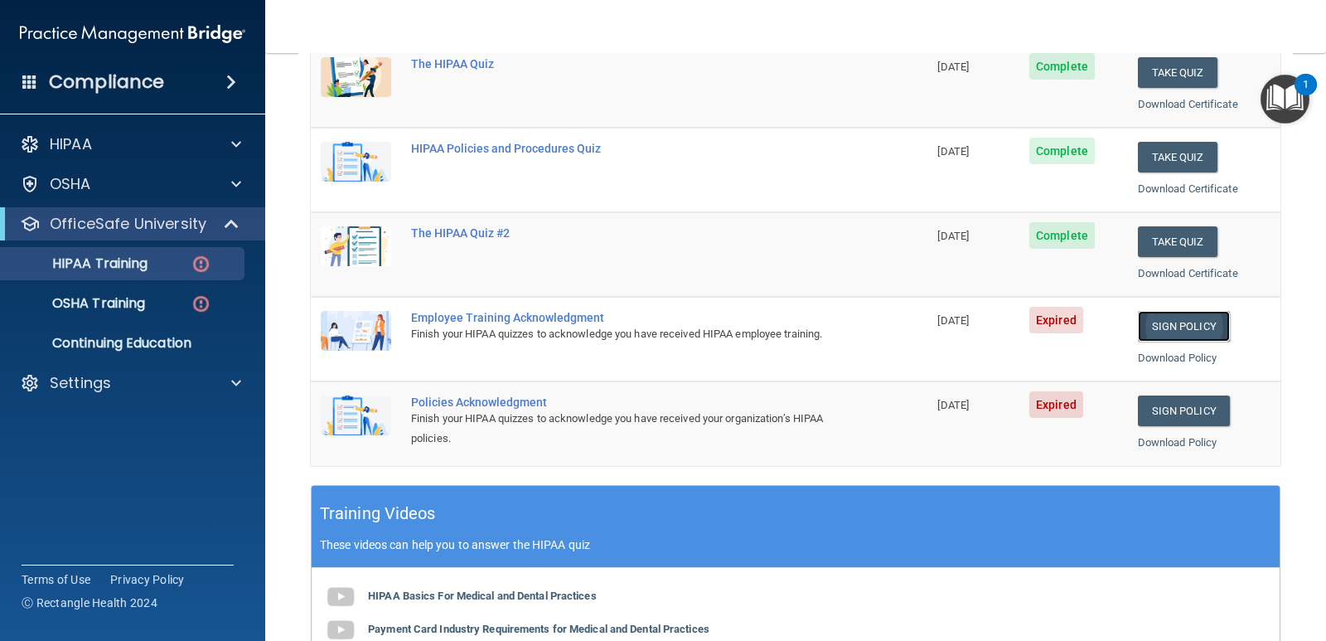
click at [1163, 331] on link "Sign Policy" at bounding box center [1184, 326] width 92 height 31
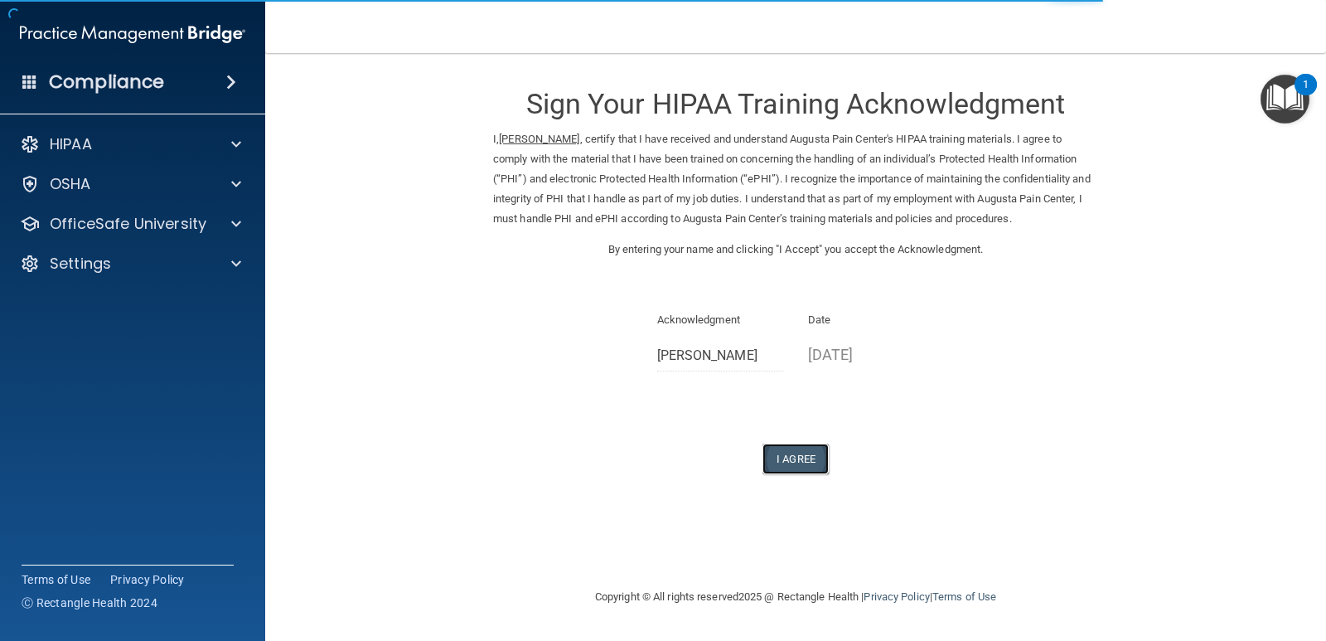
click at [811, 458] on button "I Agree" at bounding box center [795, 458] width 66 height 31
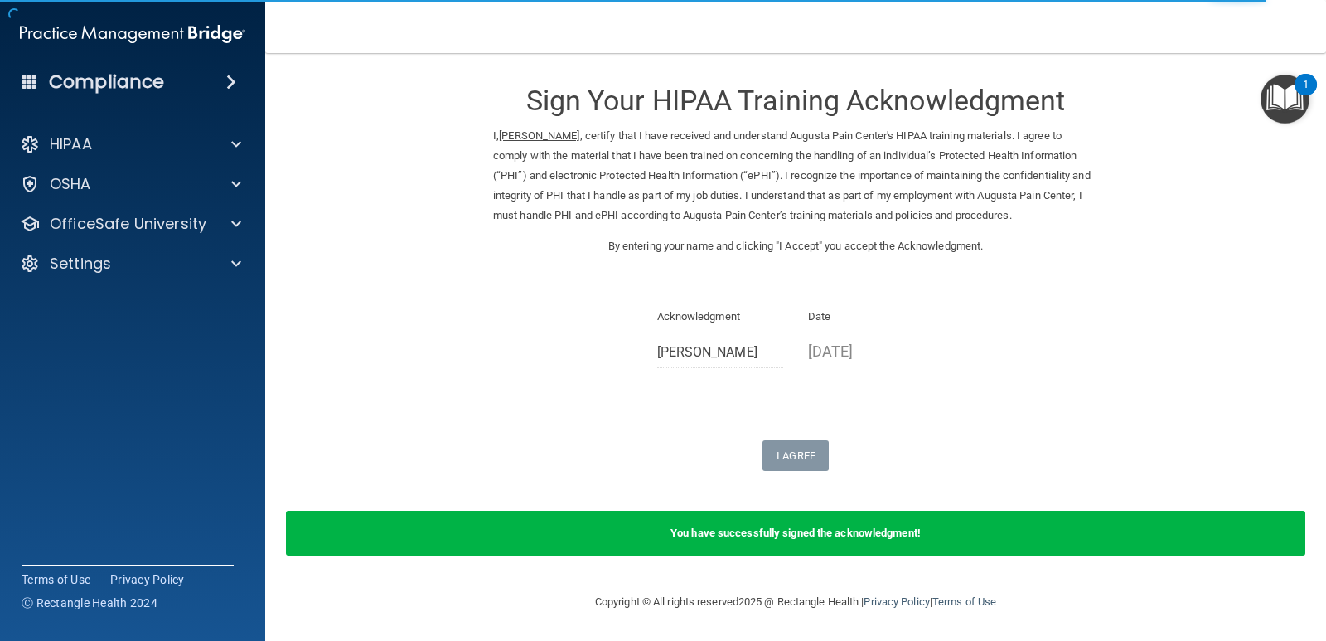
scroll to position [4, 0]
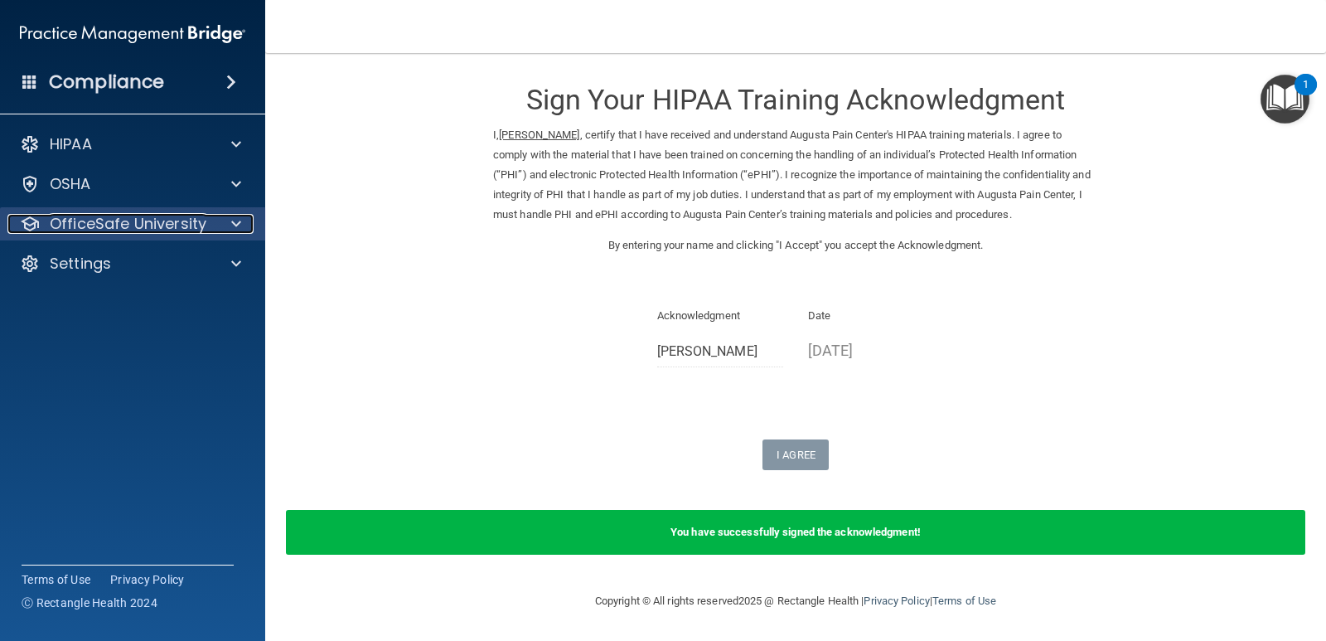
click at [239, 224] on span at bounding box center [236, 224] width 10 height 20
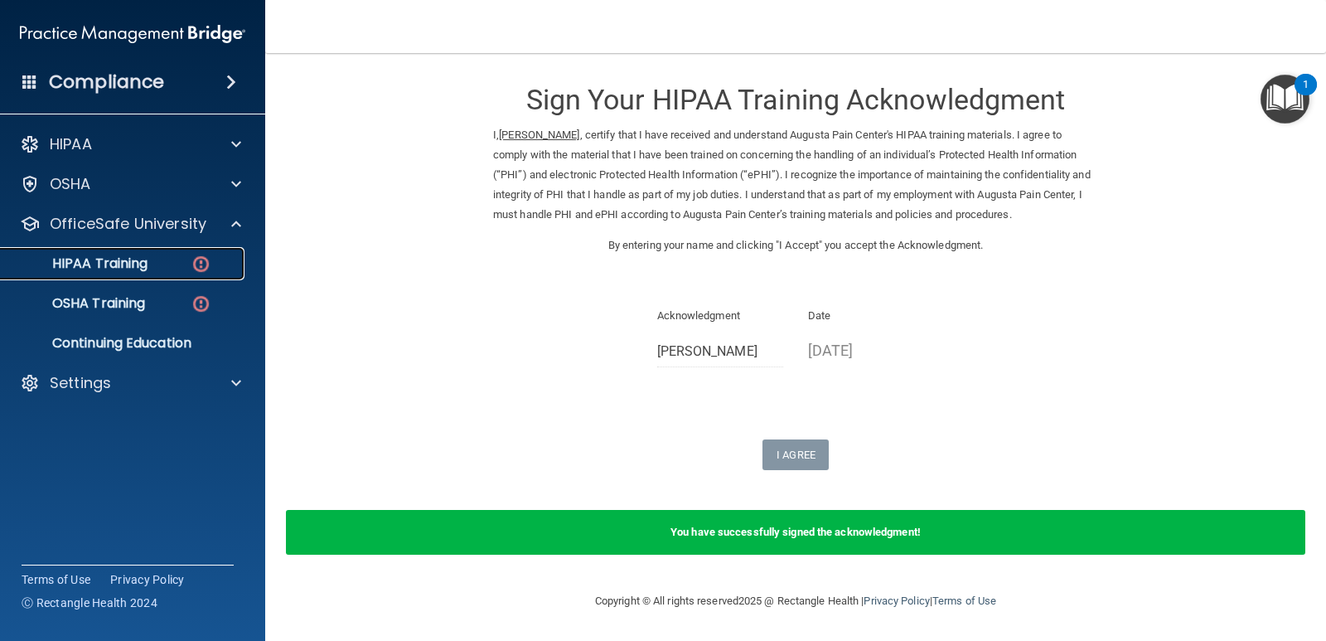
click at [194, 255] on img at bounding box center [201, 264] width 21 height 21
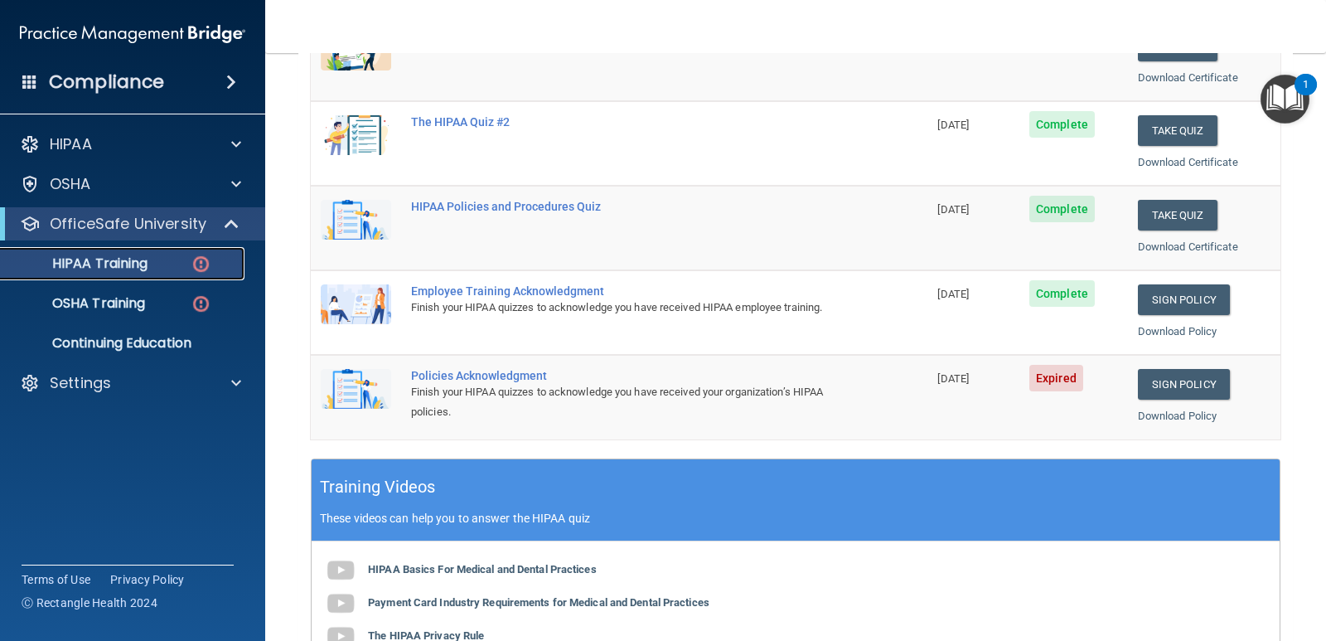
scroll to position [276, 0]
click at [1162, 378] on link "Sign Policy" at bounding box center [1184, 383] width 92 height 31
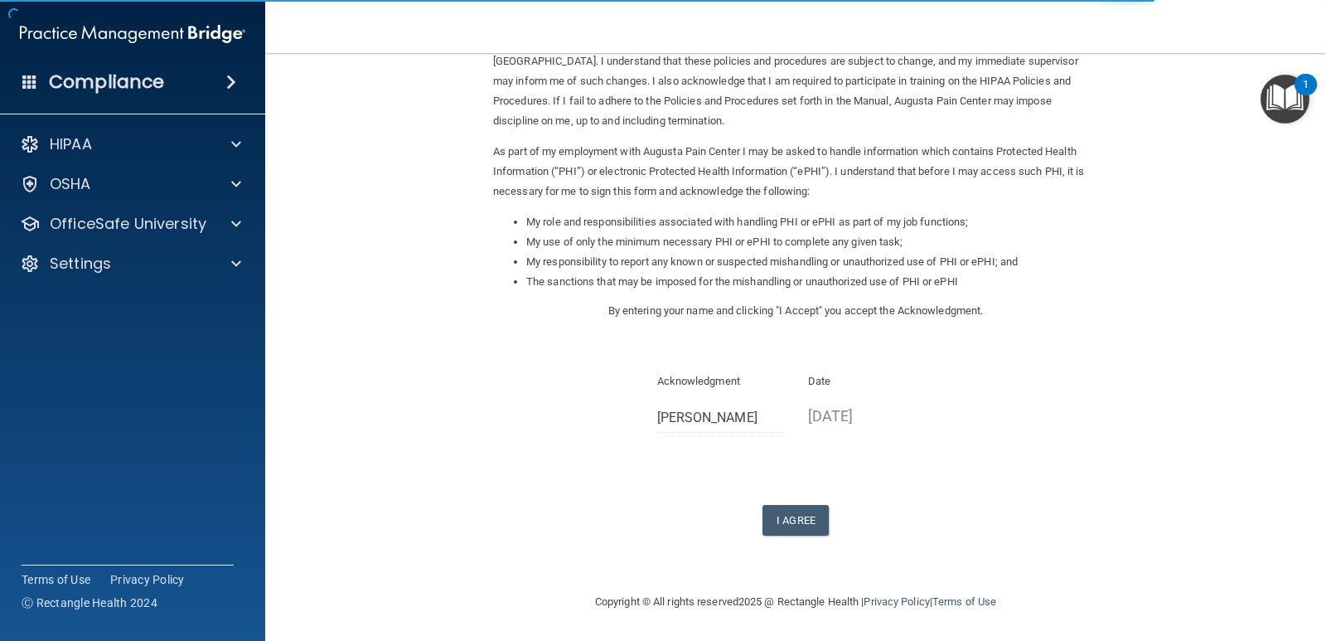
scroll to position [118, 0]
click at [796, 515] on button "I Agree" at bounding box center [795, 519] width 66 height 31
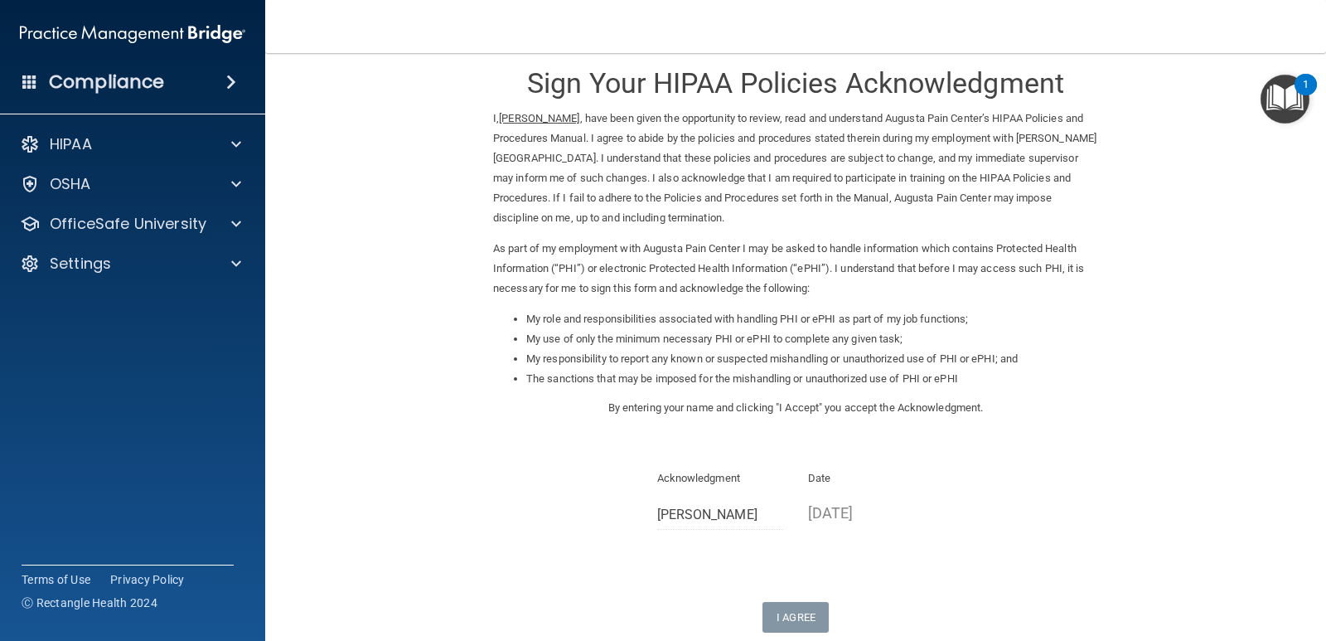
scroll to position [0, 0]
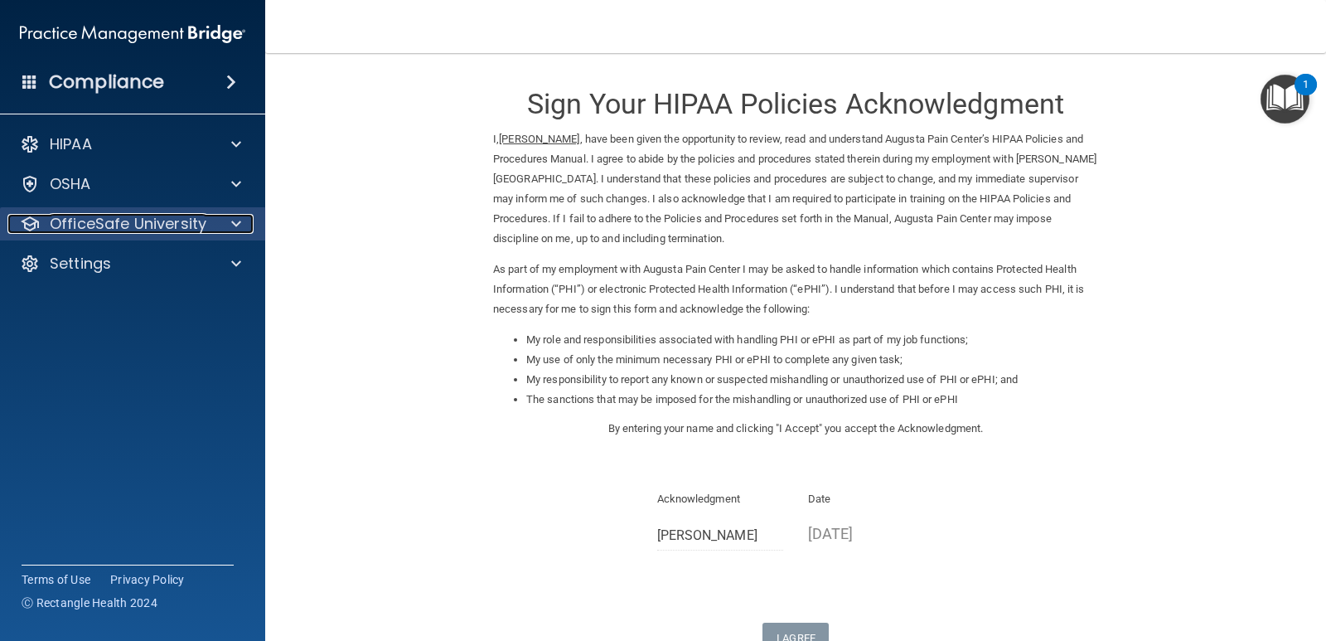
click at [240, 221] on span at bounding box center [236, 224] width 10 height 20
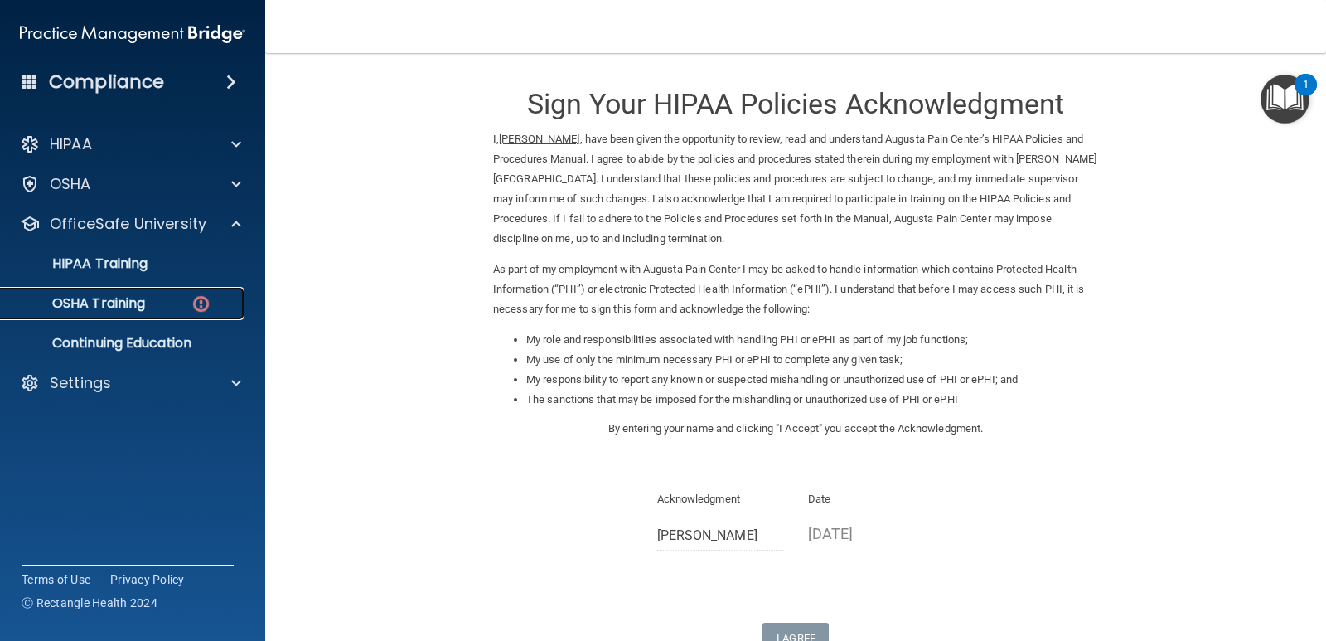
click at [204, 303] on img at bounding box center [201, 303] width 21 height 21
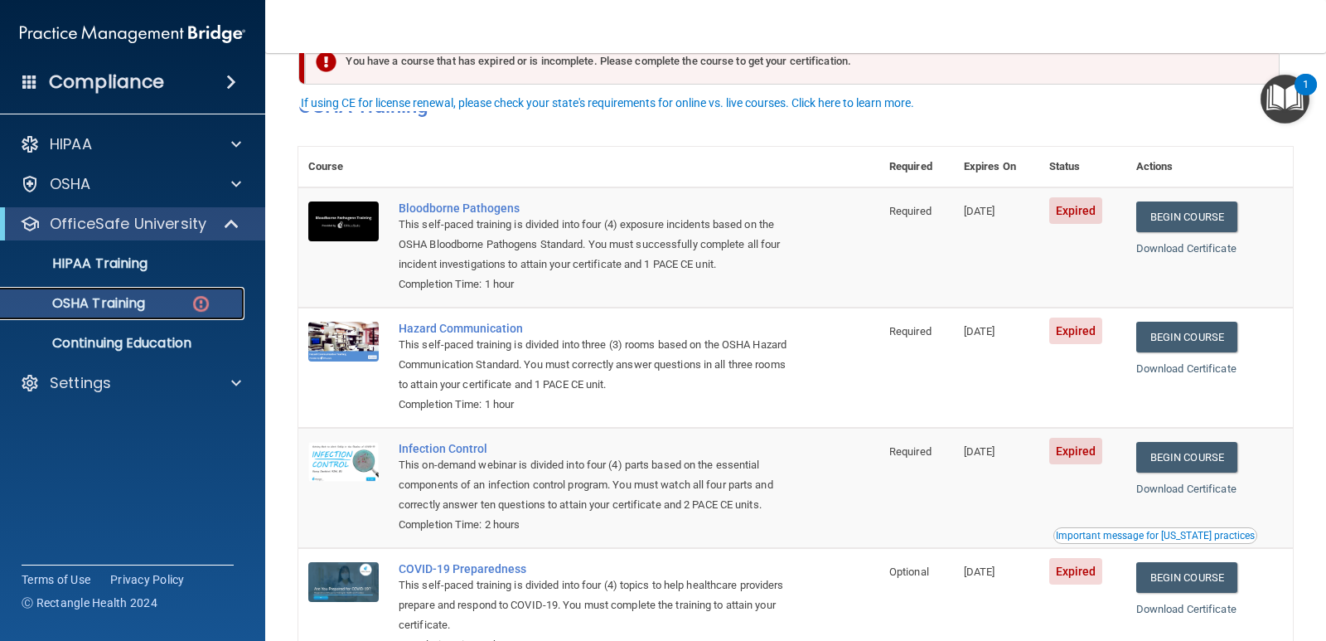
scroll to position [83, 0]
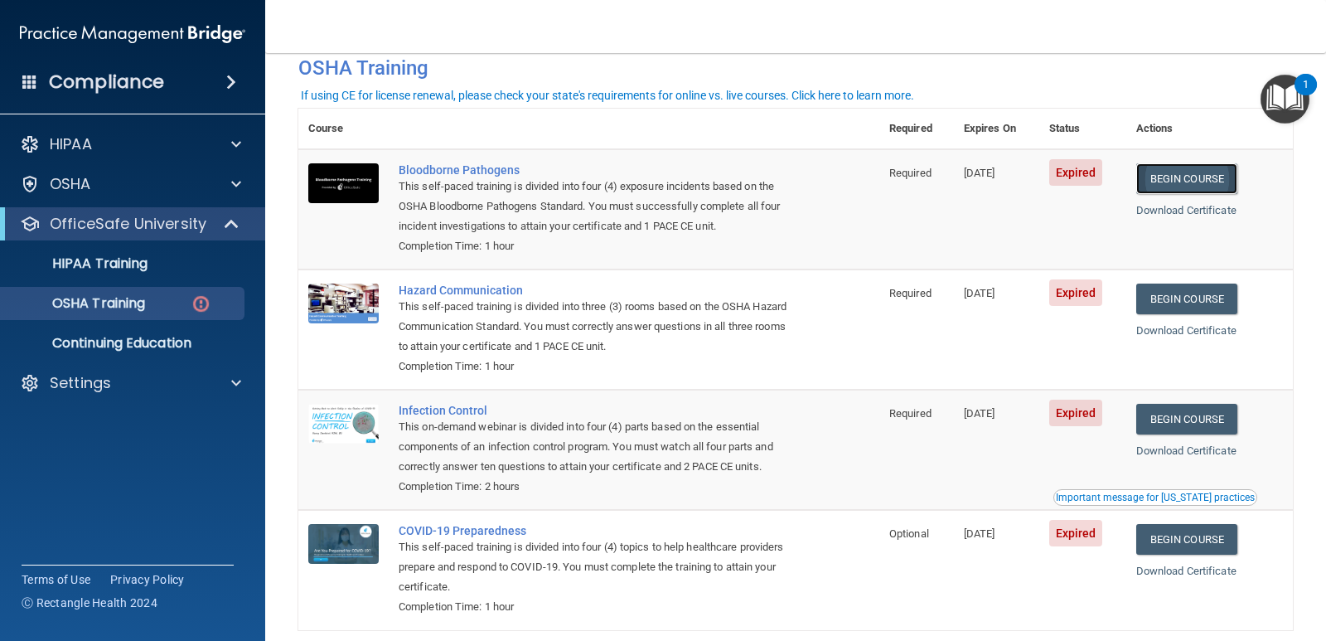
click at [1209, 175] on link "Begin Course" at bounding box center [1186, 178] width 101 height 31
click at [1202, 301] on link "Begin Course" at bounding box center [1186, 298] width 101 height 31
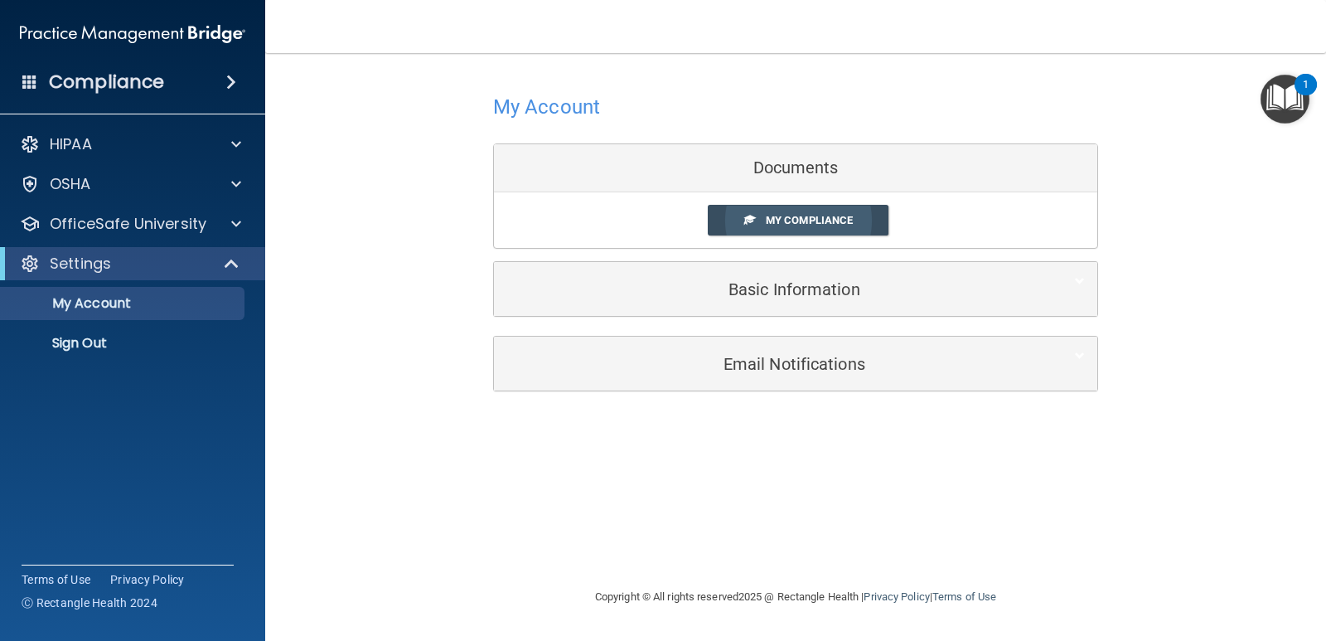
click at [784, 220] on span "My Compliance" at bounding box center [809, 220] width 87 height 12
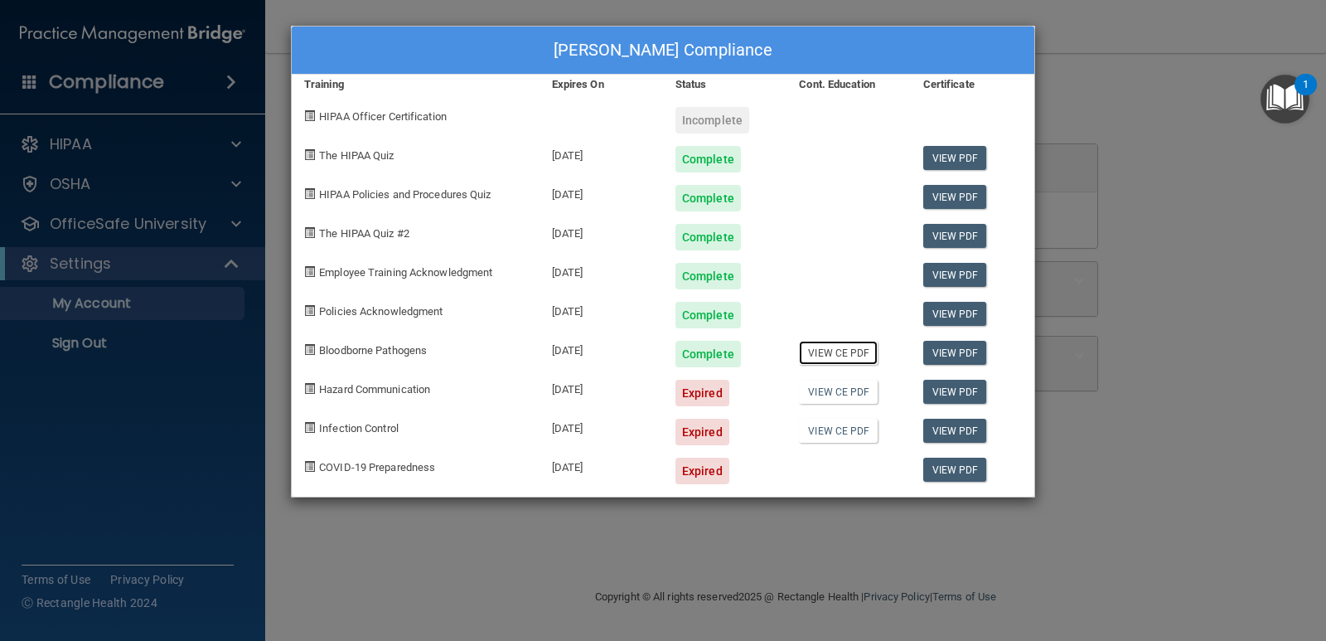
click at [858, 352] on link "View CE PDF" at bounding box center [838, 353] width 79 height 24
click at [706, 396] on div "Expired" at bounding box center [702, 393] width 54 height 27
click at [963, 389] on link "View PDF" at bounding box center [955, 392] width 64 height 24
click at [1012, 45] on div "Estella Disapio's Compliance" at bounding box center [663, 51] width 742 height 48
click at [836, 394] on link "View CE PDF" at bounding box center [838, 392] width 79 height 24
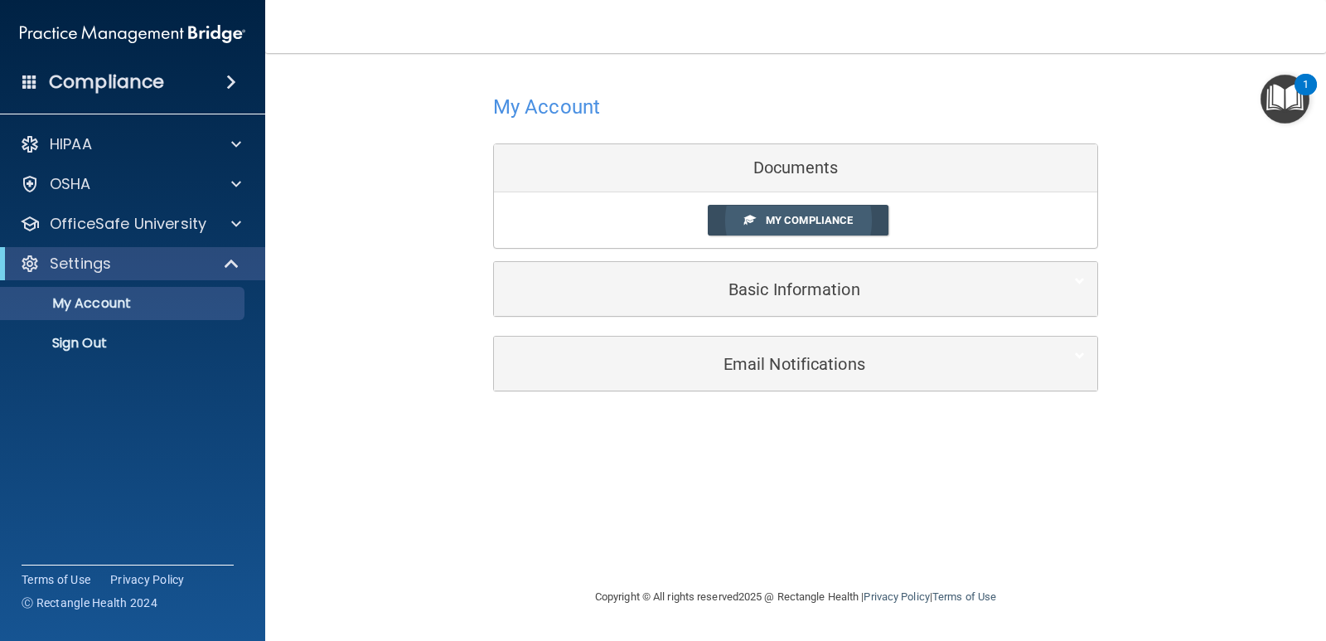
click at [771, 218] on span "My Compliance" at bounding box center [809, 220] width 87 height 12
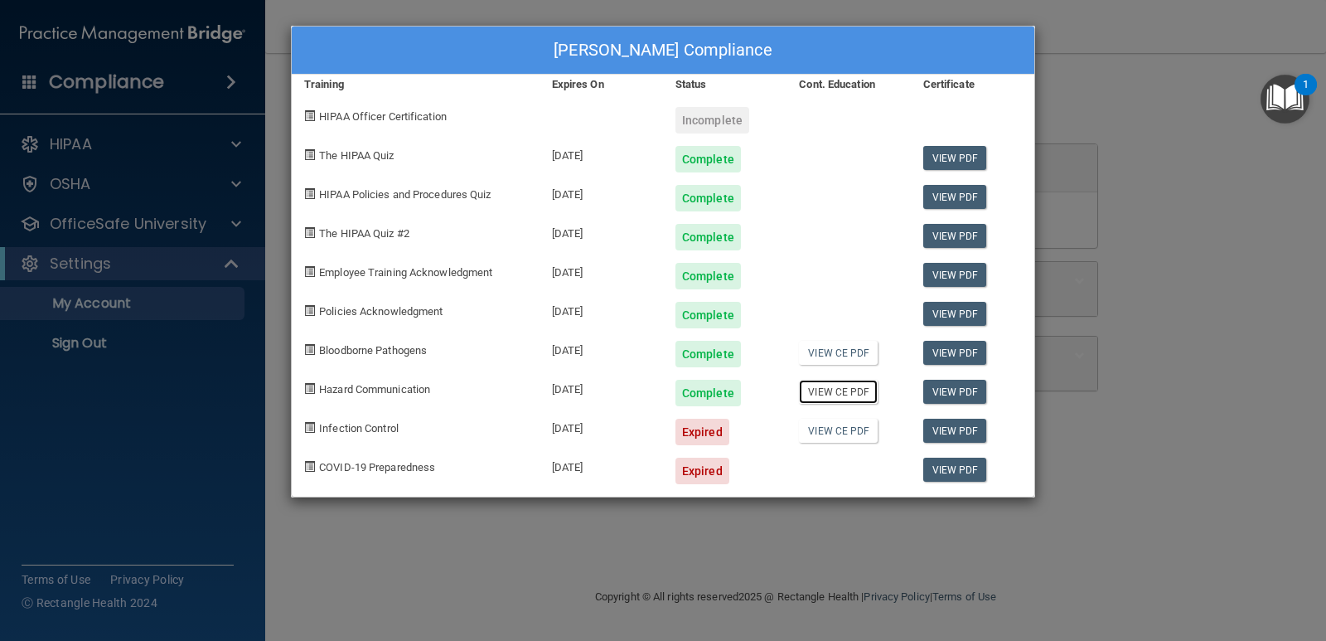
click at [841, 389] on link "View CE PDF" at bounding box center [838, 392] width 79 height 24
click at [1128, 149] on div "Estella Disapio's Compliance Training Expires On Status Cont. Education Certifi…" at bounding box center [663, 320] width 1326 height 641
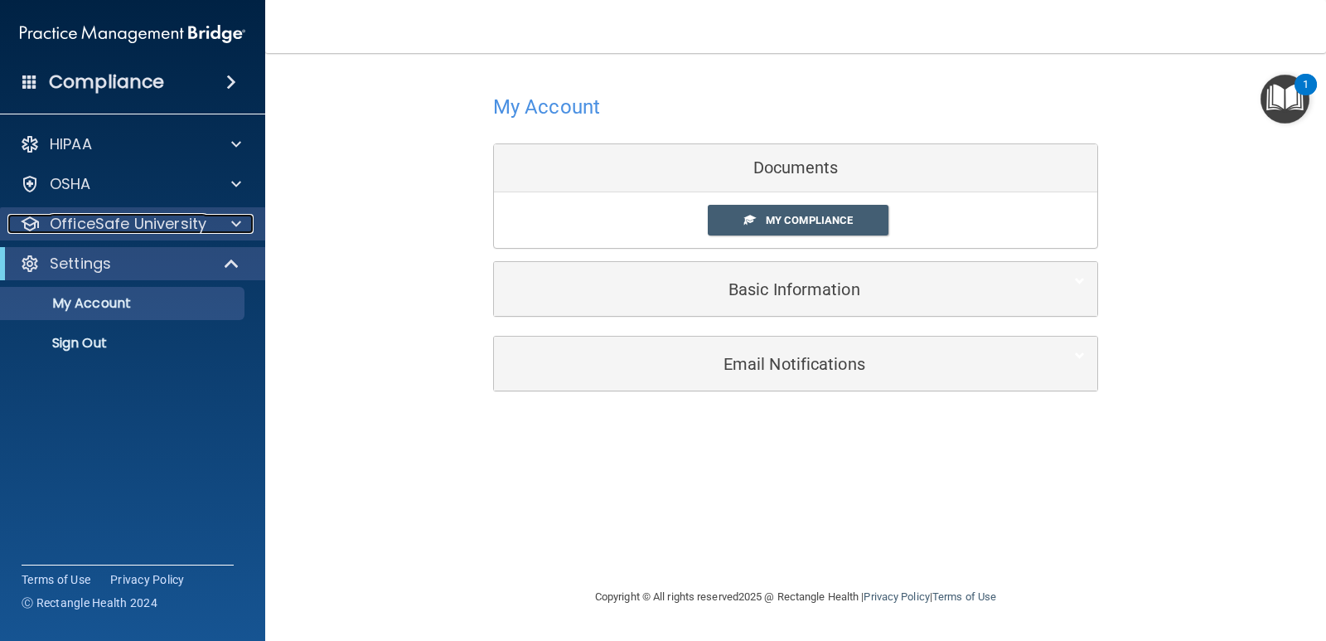
click at [233, 222] on span at bounding box center [236, 224] width 10 height 20
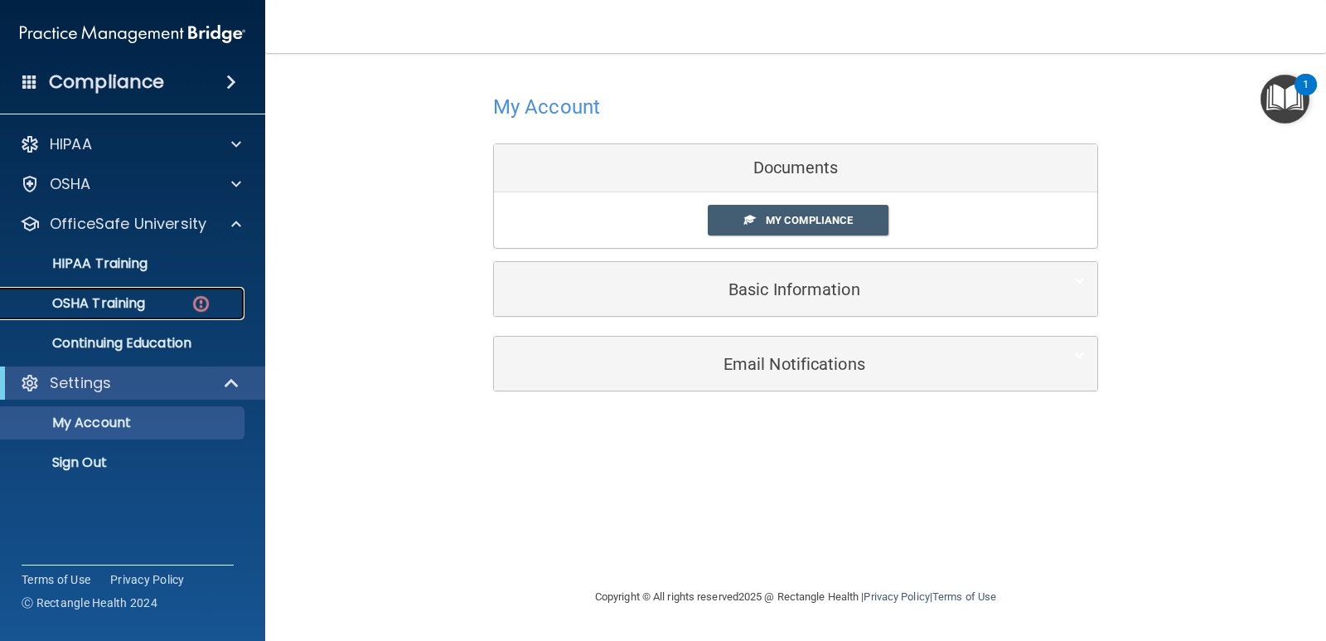
click at [193, 297] on img at bounding box center [201, 303] width 21 height 21
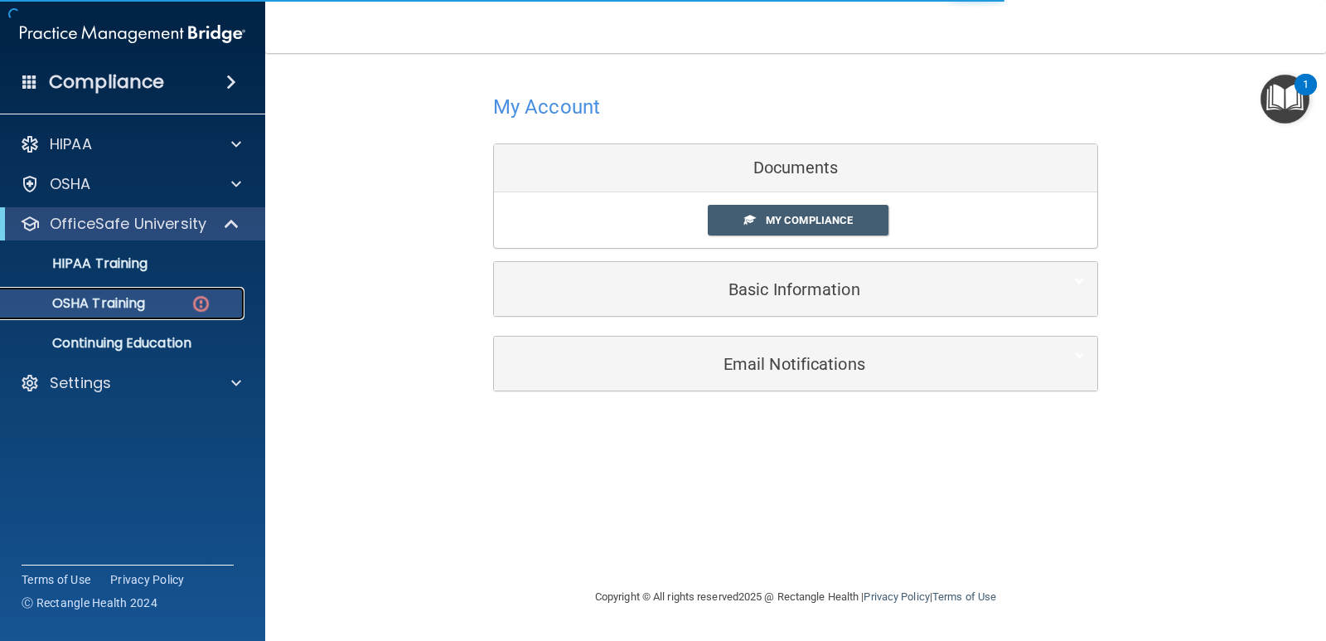
click at [148, 305] on div "OSHA Training" at bounding box center [124, 303] width 226 height 17
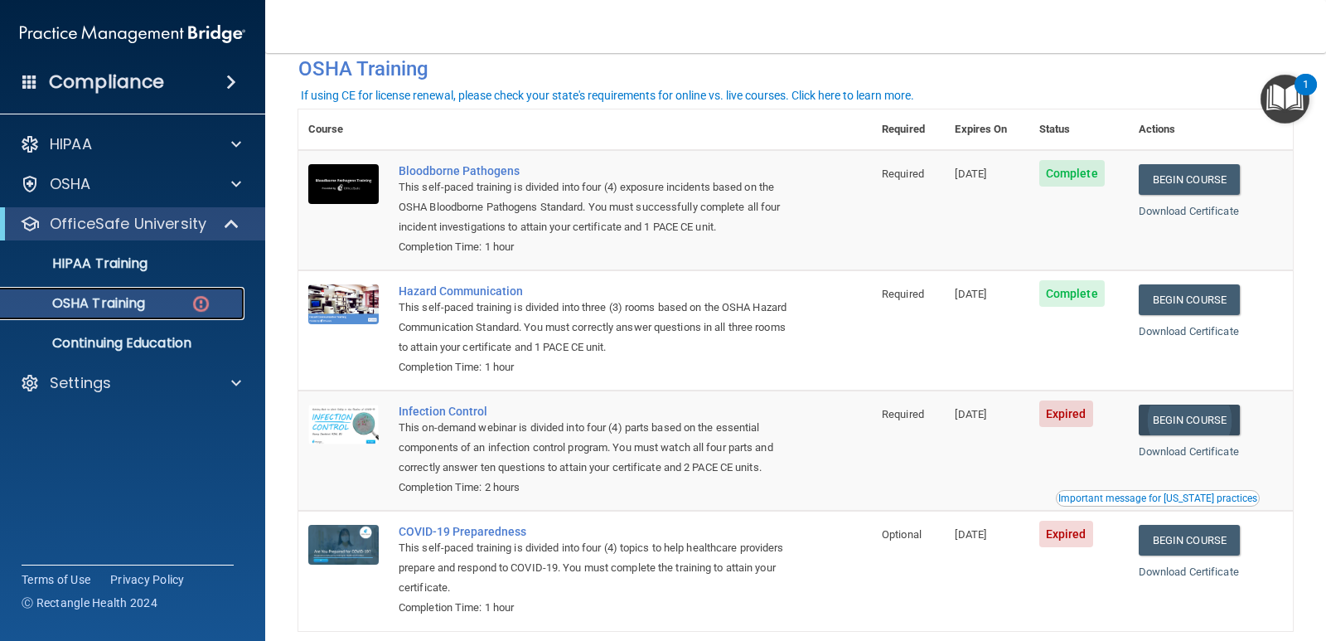
scroll to position [83, 0]
click at [1198, 426] on link "Begin Course" at bounding box center [1189, 419] width 101 height 31
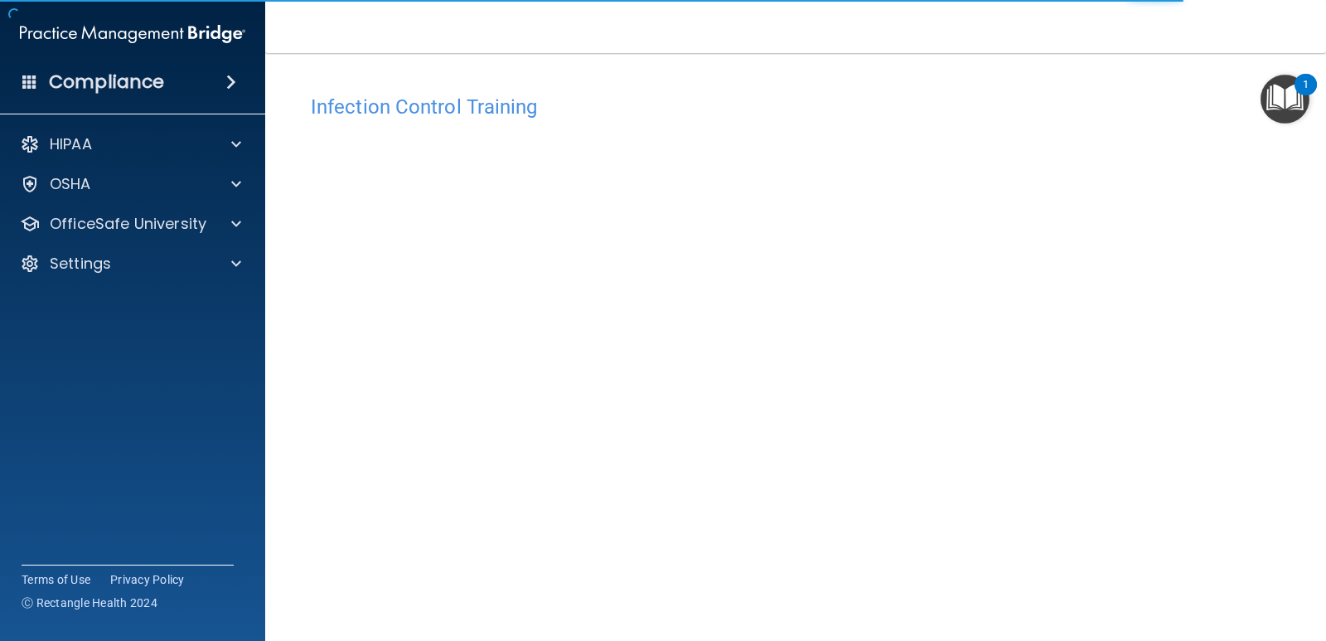
scroll to position [69, 0]
